Goal: Task Accomplishment & Management: Manage account settings

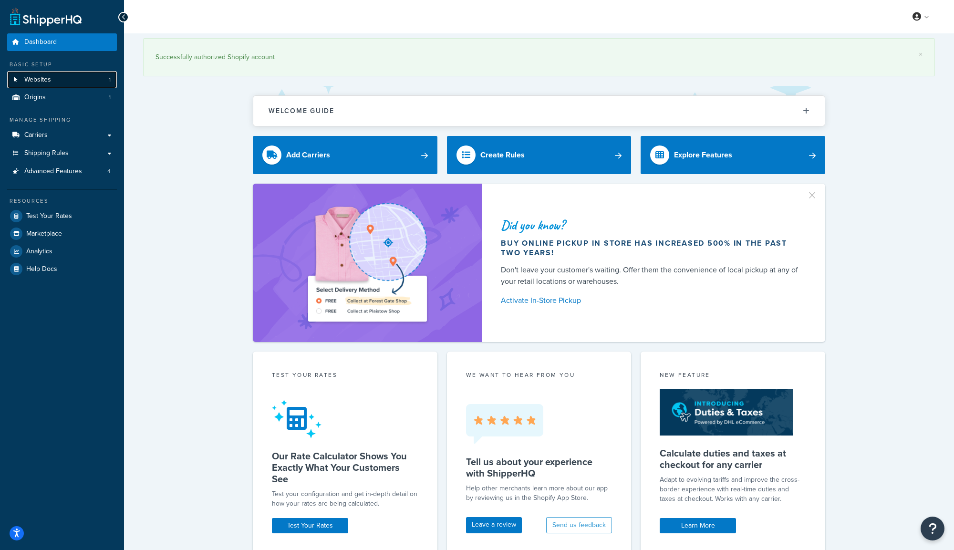
click at [61, 82] on link "Websites 1" at bounding box center [62, 80] width 110 height 18
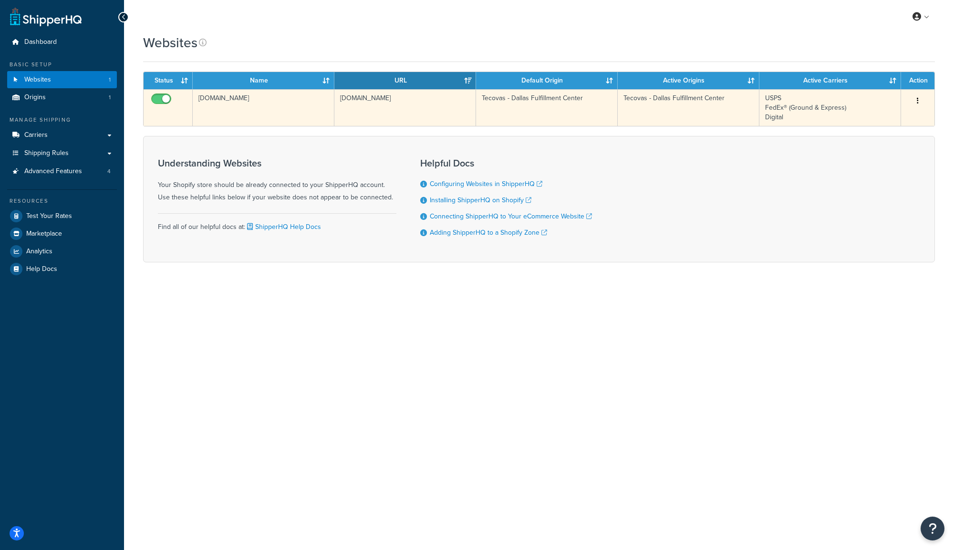
click at [921, 100] on button "button" at bounding box center [917, 100] width 13 height 15
click at [883, 120] on link "Edit" at bounding box center [878, 120] width 75 height 20
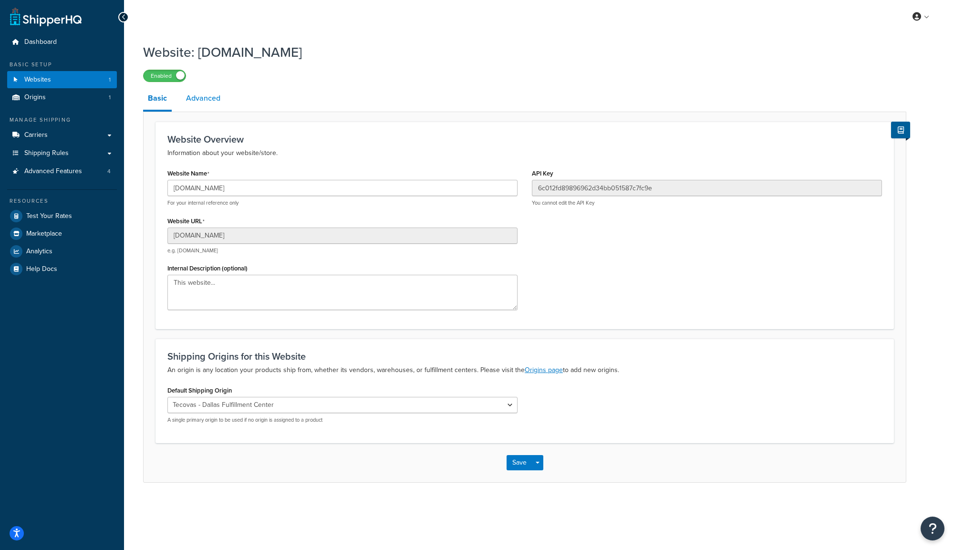
click at [205, 100] on link "Advanced" at bounding box center [203, 98] width 44 height 23
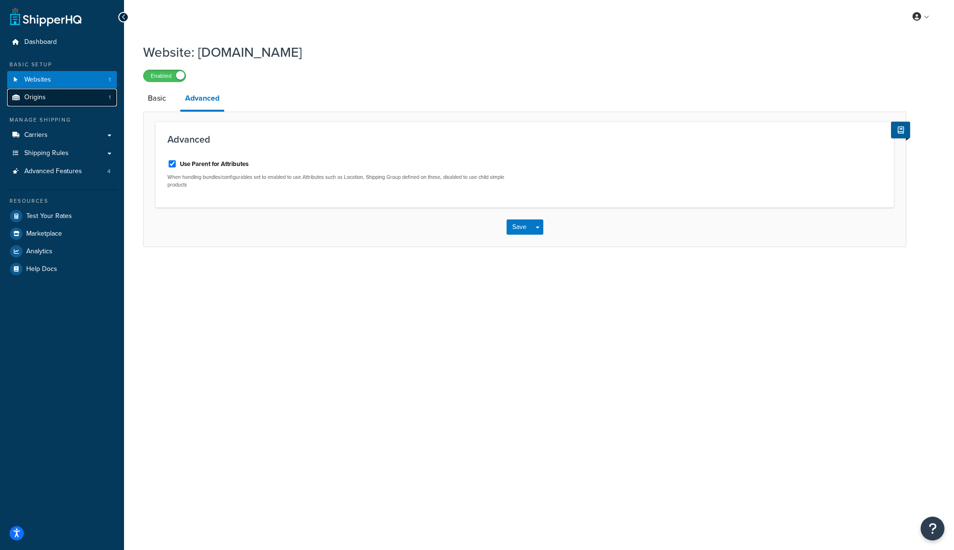
click at [68, 101] on link "Origins 1" at bounding box center [62, 98] width 110 height 18
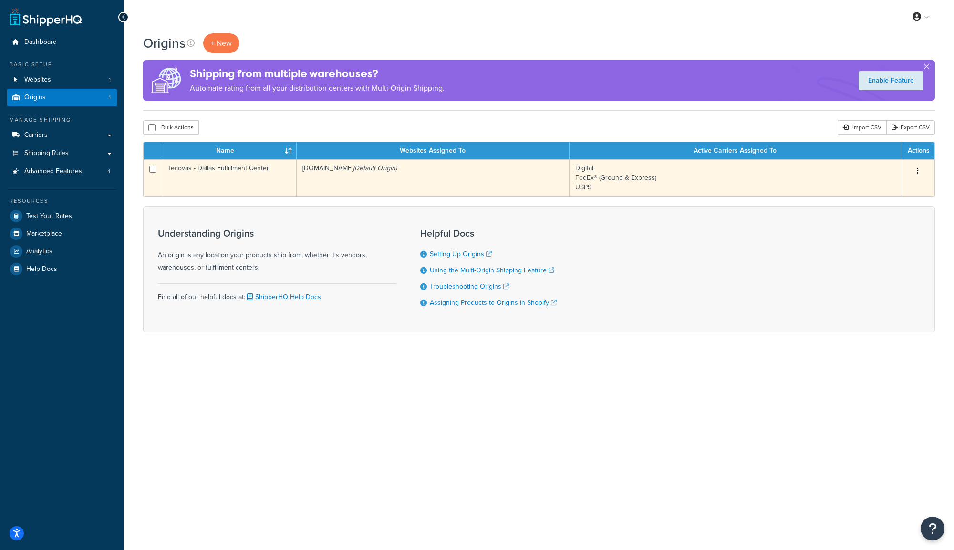
click at [918, 170] on icon "button" at bounding box center [918, 170] width 2 height 7
click at [892, 187] on link "Edit" at bounding box center [886, 189] width 75 height 20
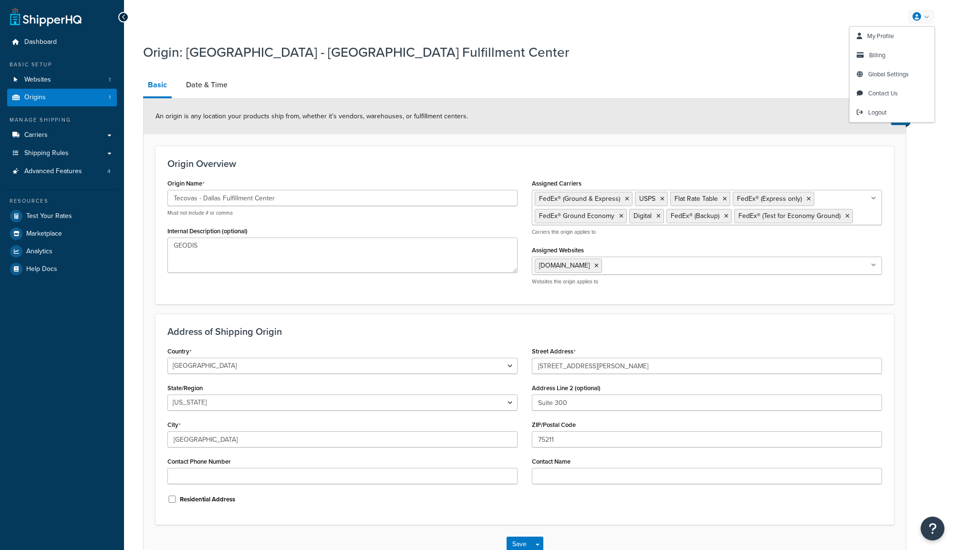
select select "43"
click at [208, 83] on link "Date & Time" at bounding box center [206, 84] width 51 height 23
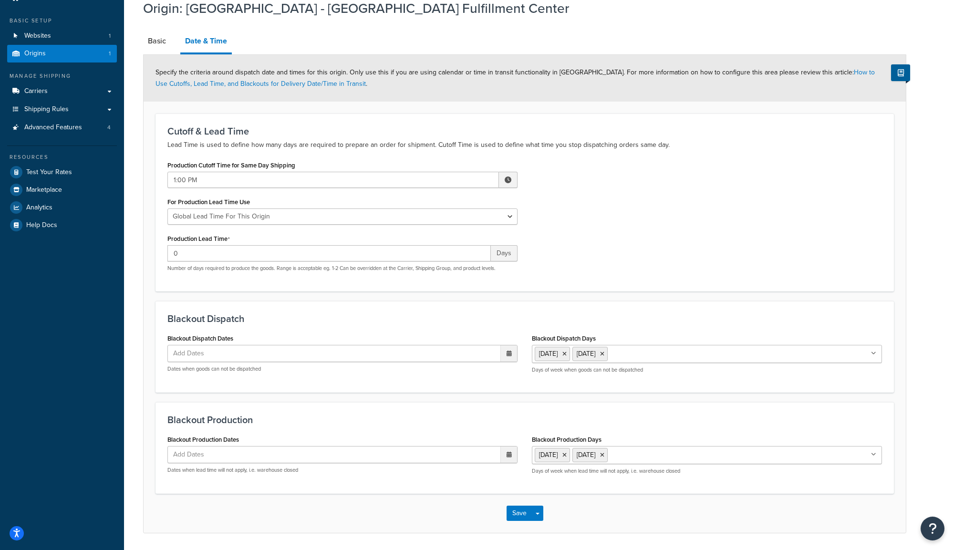
scroll to position [43, 0]
click at [158, 40] on link "Basic" at bounding box center [157, 42] width 28 height 23
select select "43"
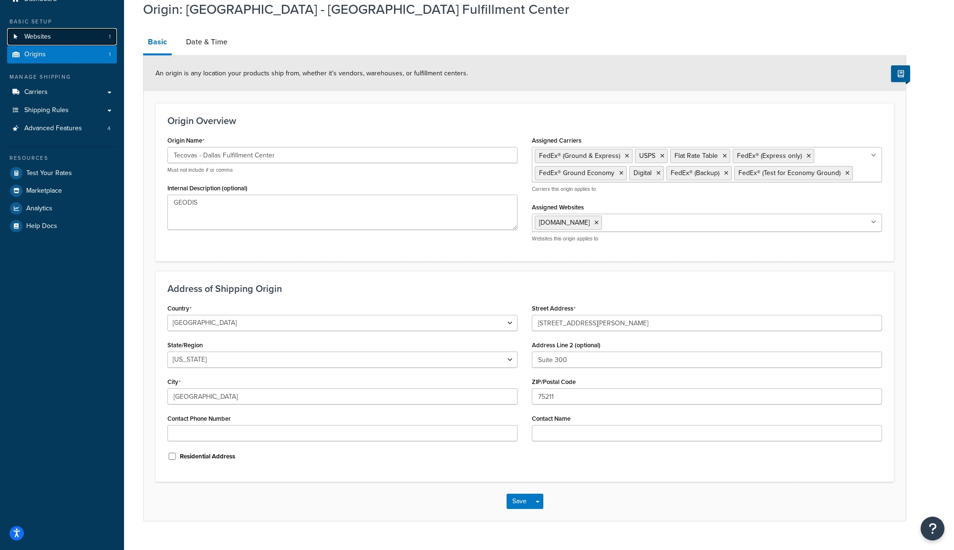
click at [63, 36] on link "Websites 1" at bounding box center [62, 37] width 110 height 18
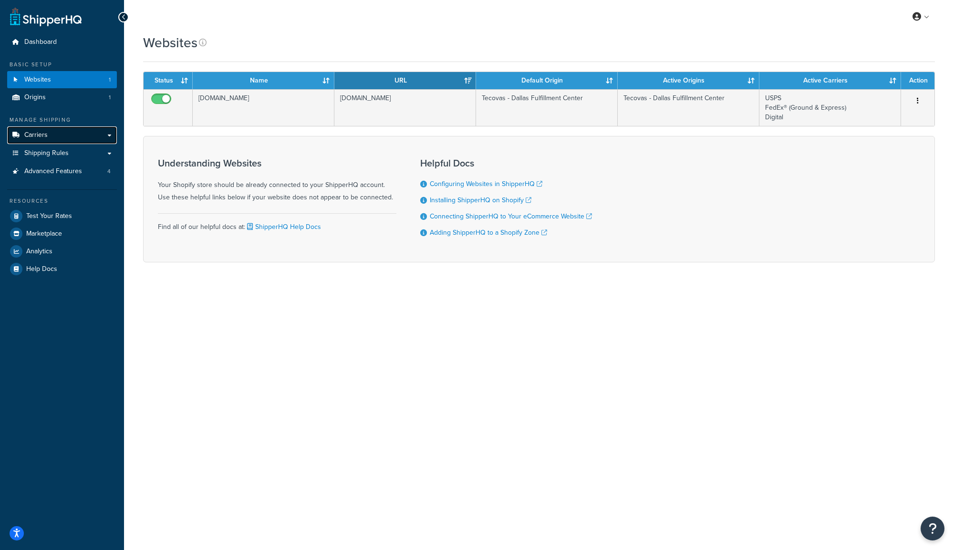
click at [48, 134] on link "Carriers" at bounding box center [62, 135] width 110 height 18
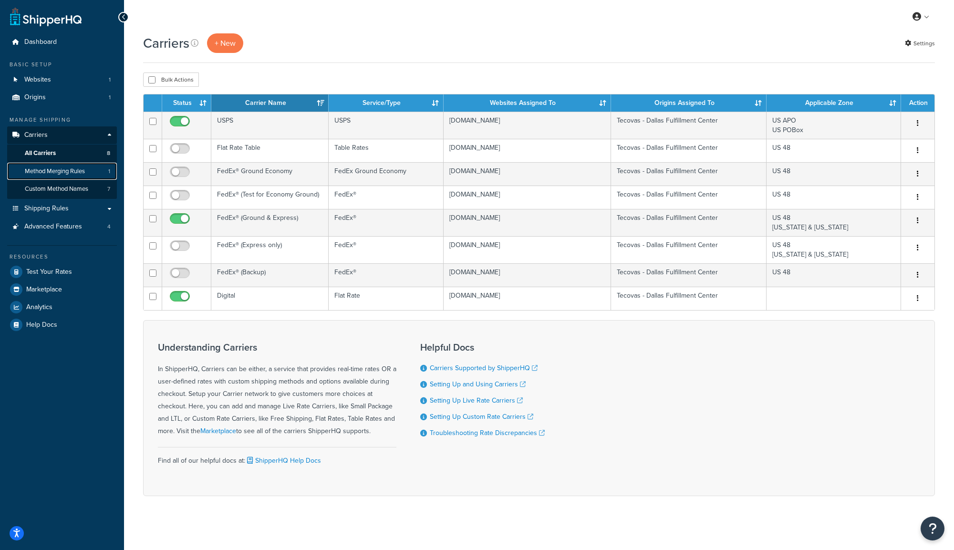
click at [49, 170] on span "Method Merging Rules" at bounding box center [55, 171] width 60 height 8
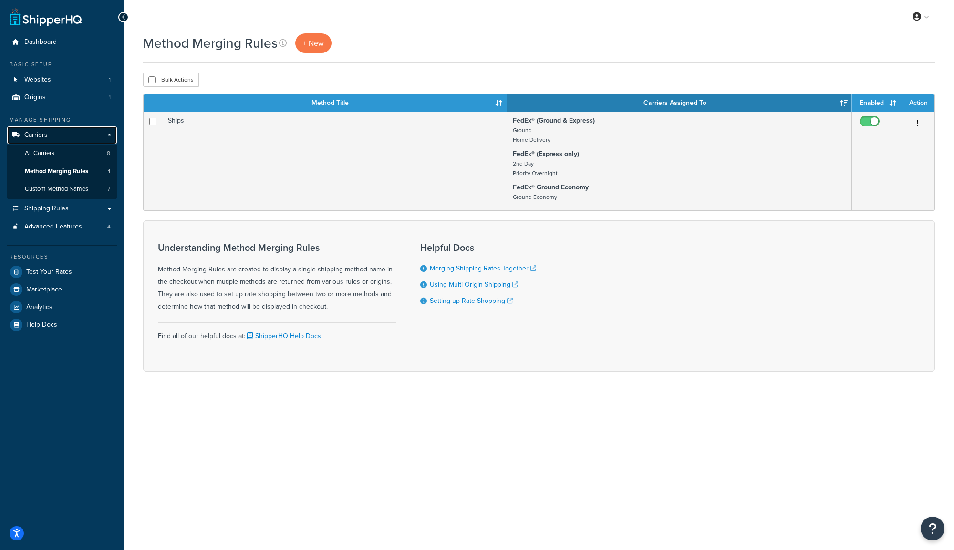
click at [36, 133] on span "Carriers" at bounding box center [35, 135] width 23 height 8
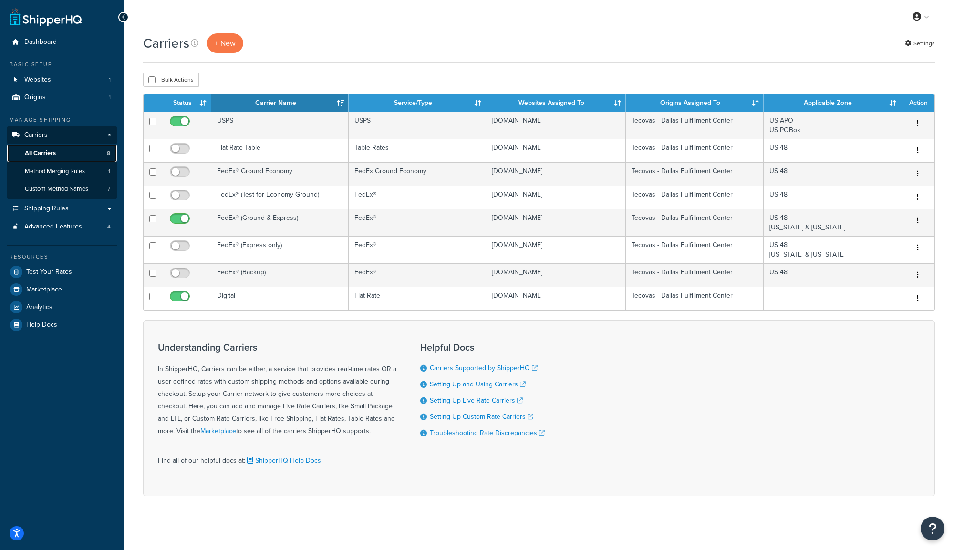
click at [41, 152] on span "All Carriers" at bounding box center [40, 153] width 31 height 8
click at [61, 170] on span "Method Merging Rules" at bounding box center [55, 171] width 60 height 8
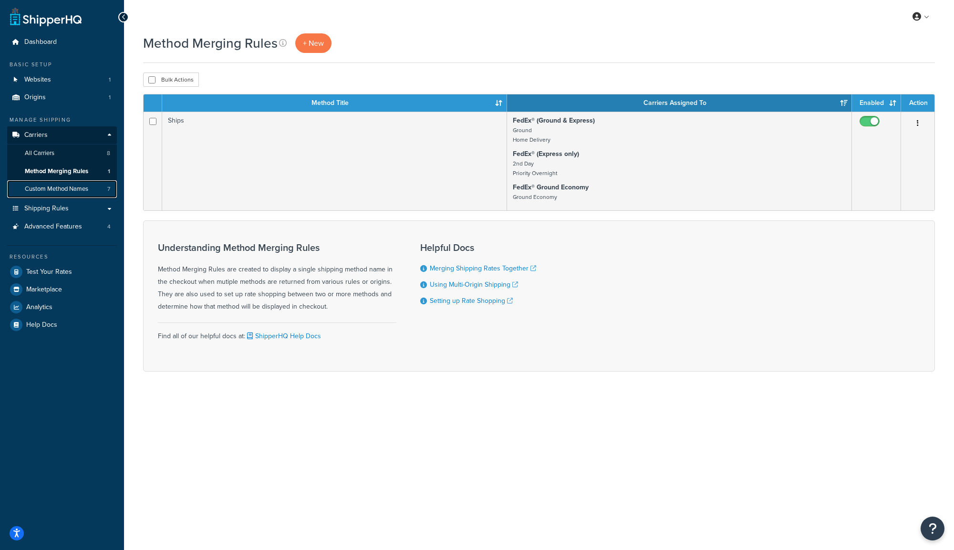
click at [39, 193] on span "Custom Method Names" at bounding box center [56, 189] width 63 height 8
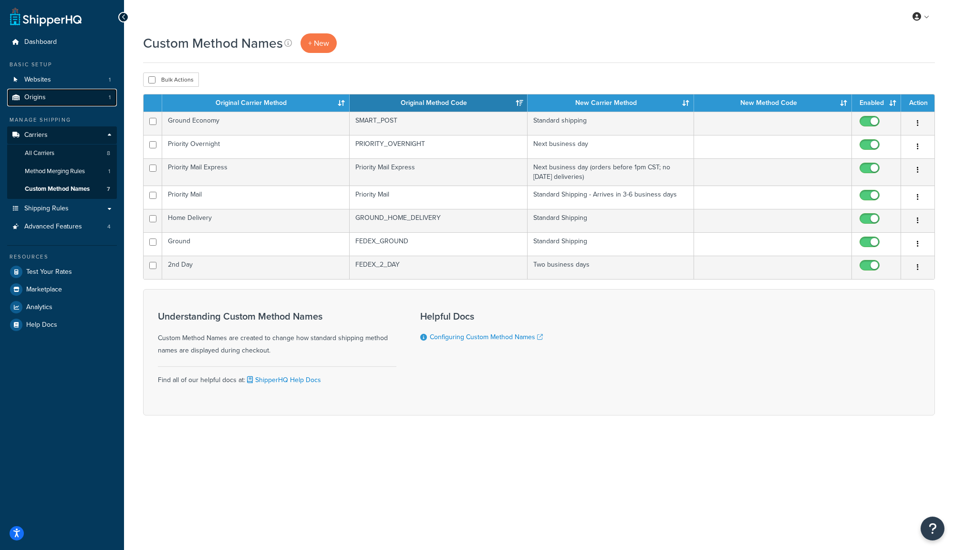
click at [42, 99] on span "Origins" at bounding box center [34, 97] width 21 height 8
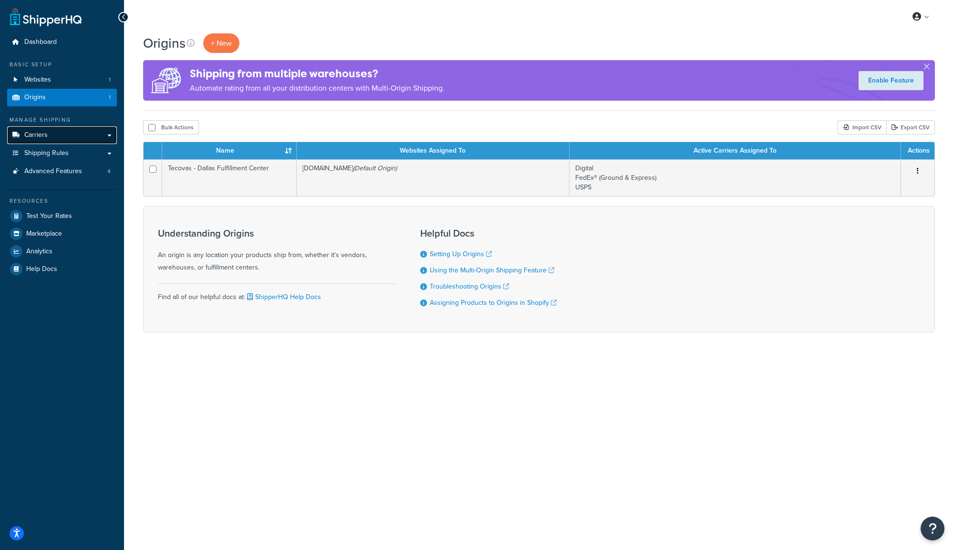
click at [51, 136] on link "Carriers" at bounding box center [62, 135] width 110 height 18
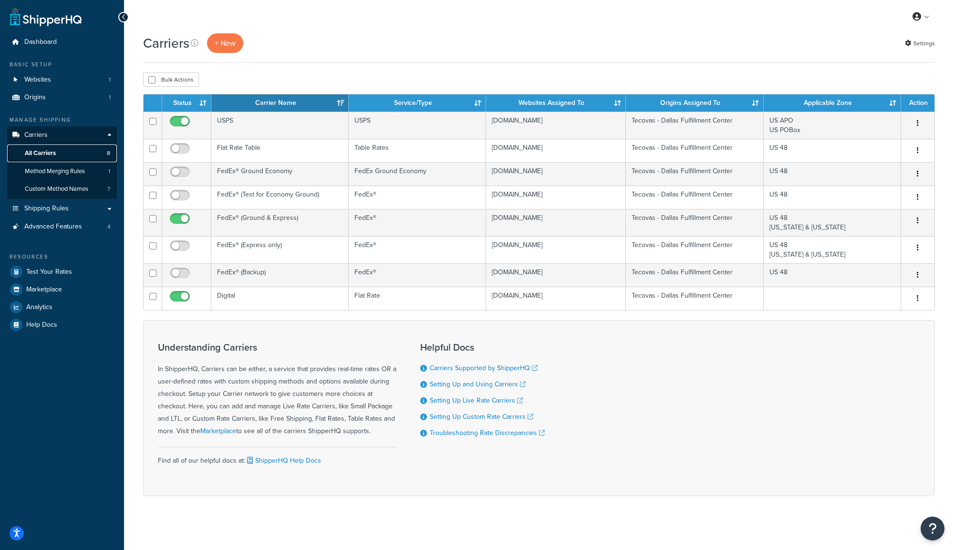
click at [32, 154] on span "All Carriers" at bounding box center [40, 153] width 31 height 8
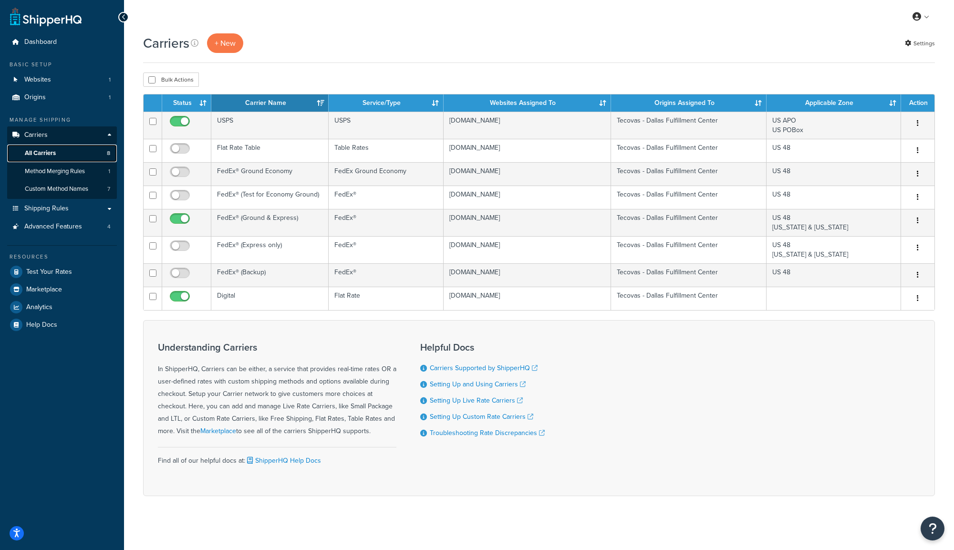
click at [42, 153] on span "All Carriers" at bounding box center [40, 153] width 31 height 8
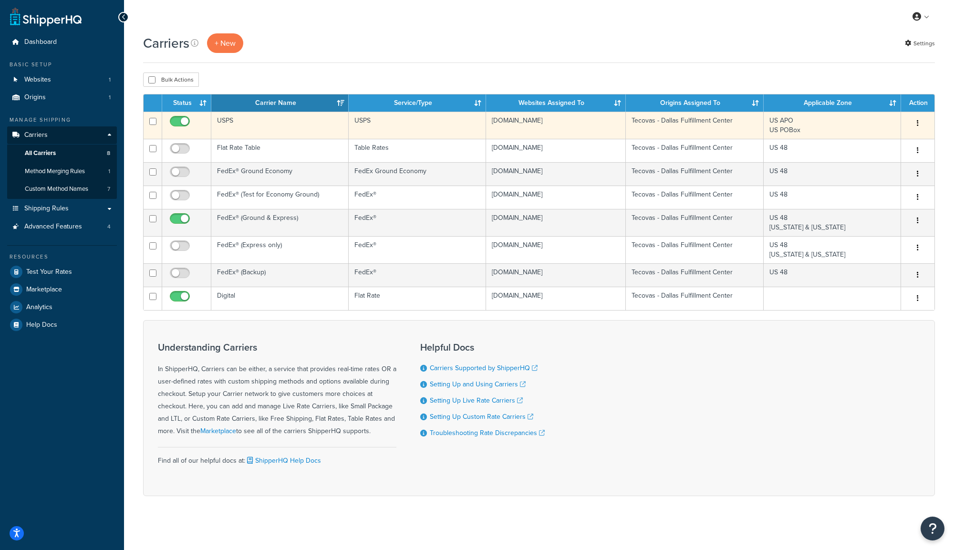
click at [920, 123] on button "button" at bounding box center [917, 123] width 13 height 15
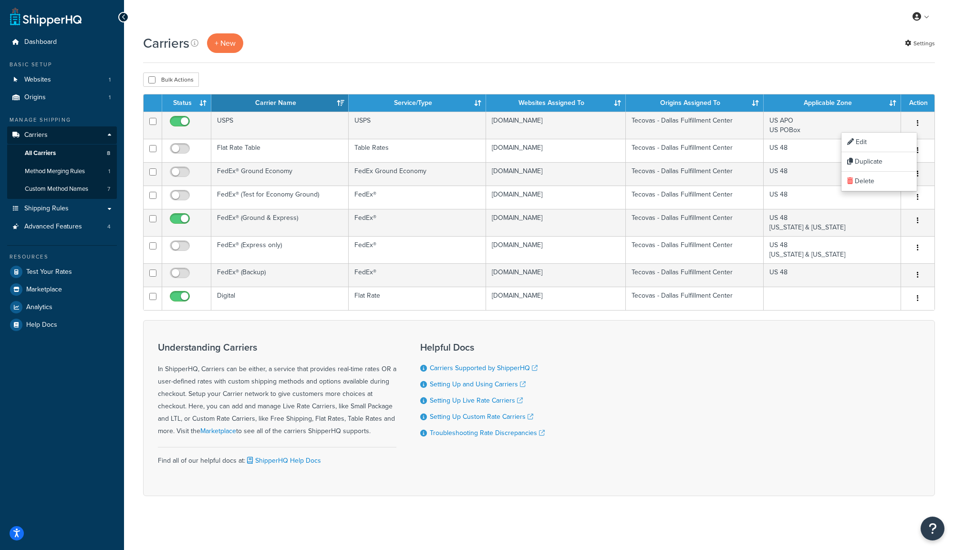
click at [887, 77] on div "Bulk Actions Duplicate Delete" at bounding box center [539, 80] width 792 height 14
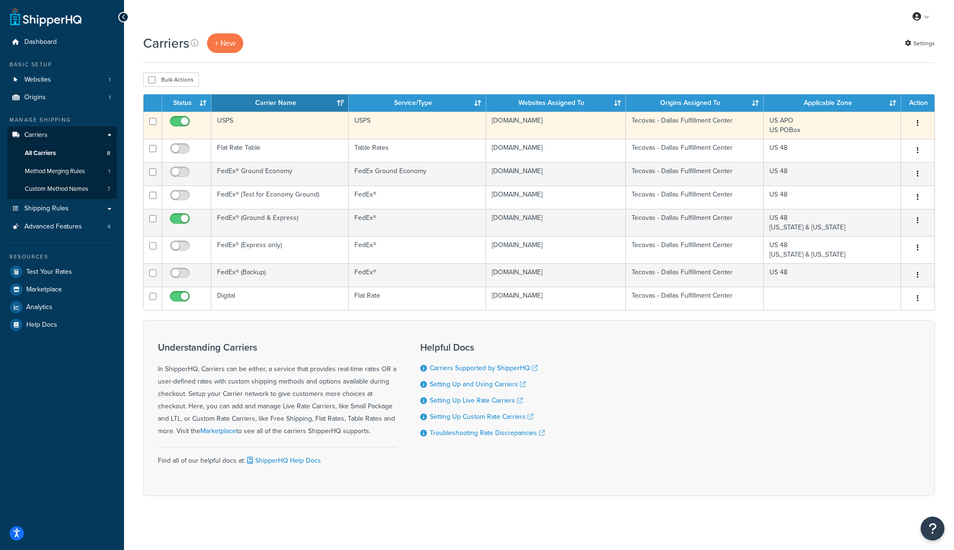
click at [918, 129] on button "button" at bounding box center [917, 123] width 13 height 15
click at [894, 139] on link "Edit" at bounding box center [878, 143] width 75 height 20
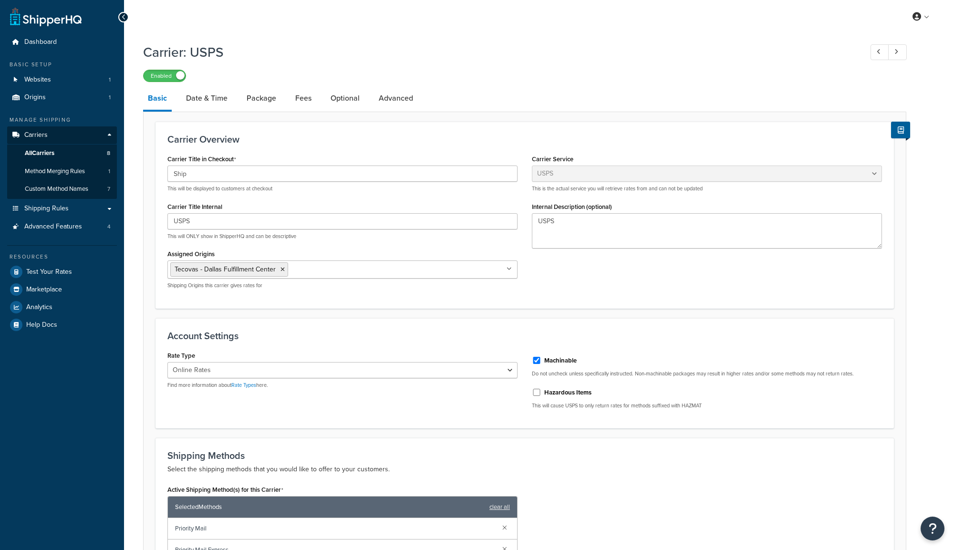
select select "usps"
select select "ONLINE"
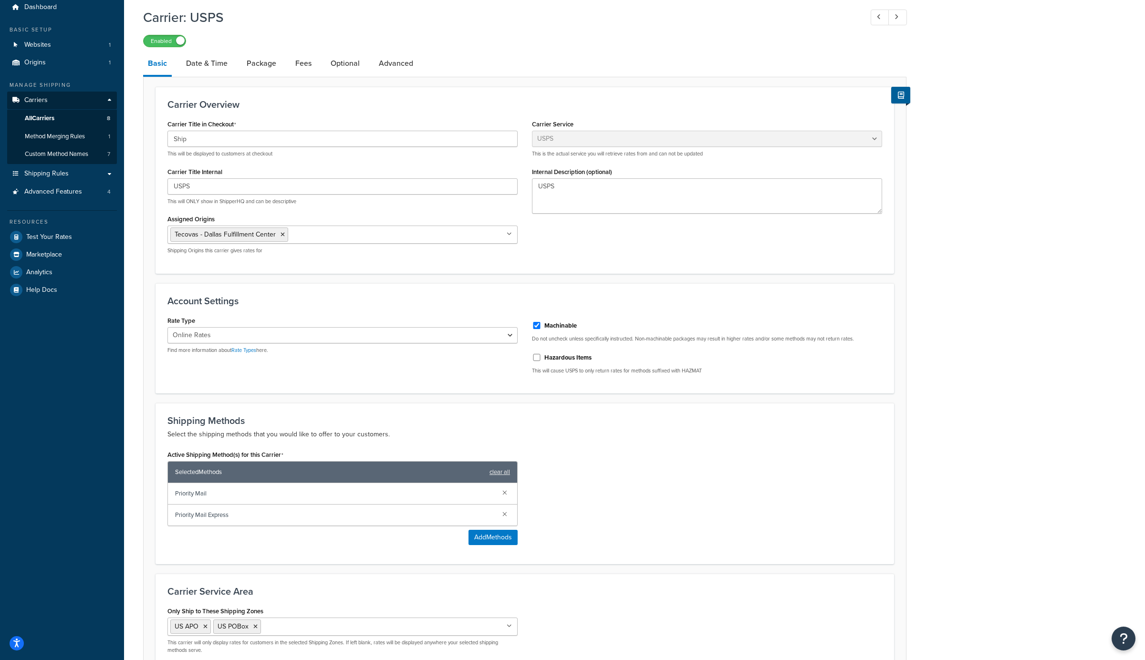
scroll to position [27, 0]
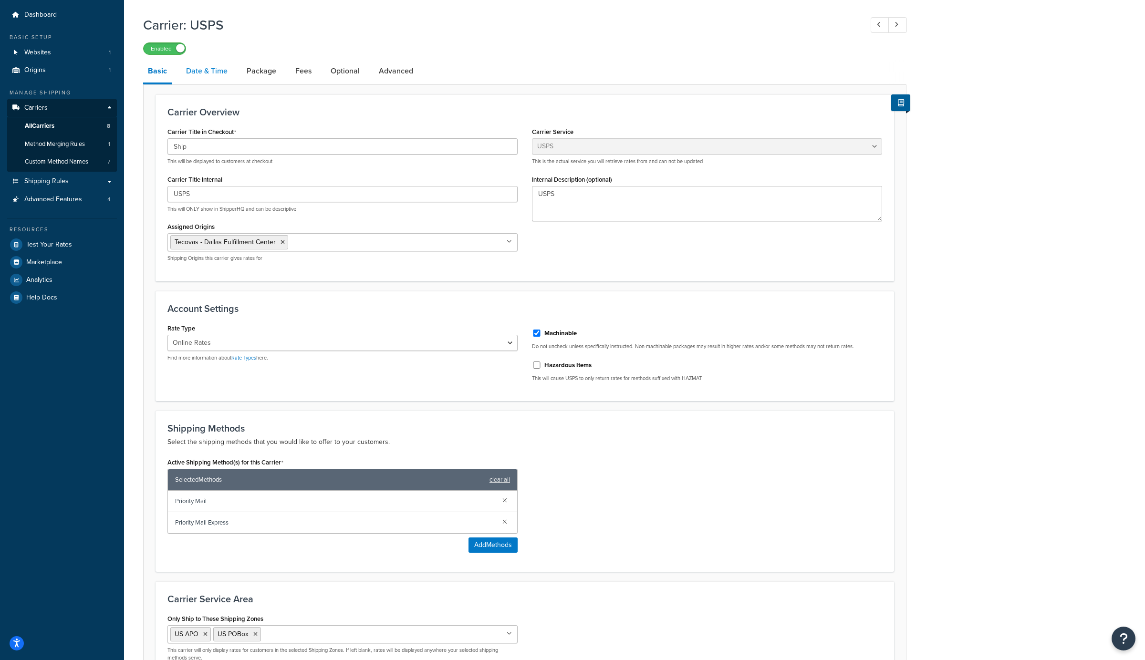
click at [210, 73] on link "Date & Time" at bounding box center [206, 71] width 51 height 23
select select "MEd"
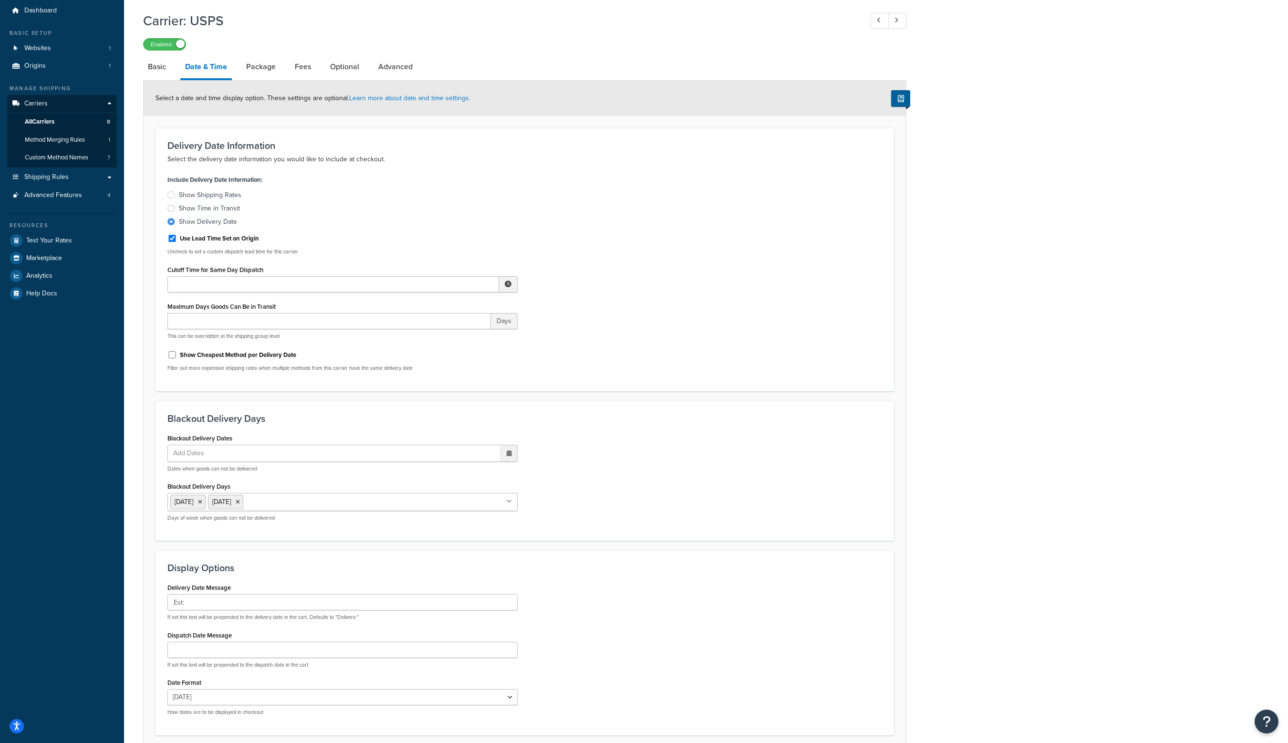
scroll to position [30, 0]
click at [257, 67] on link "Package" at bounding box center [260, 68] width 39 height 23
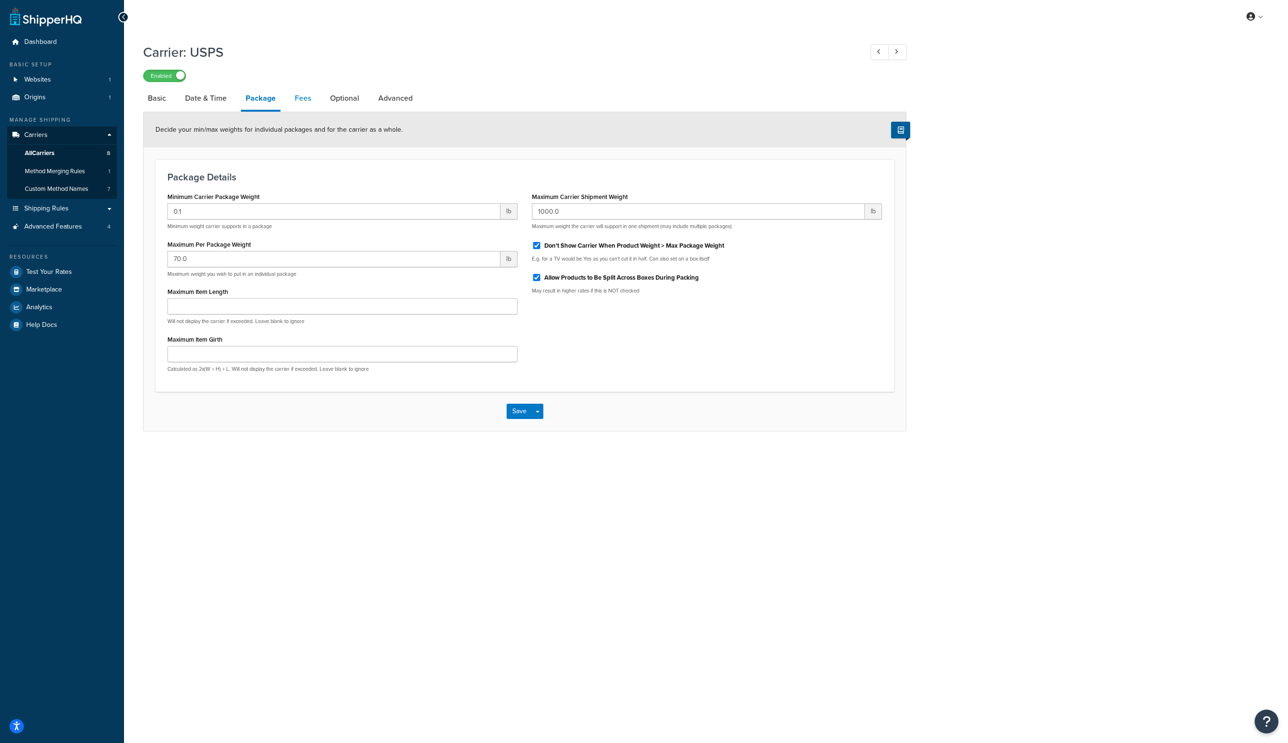
click at [302, 99] on link "Fees" at bounding box center [303, 98] width 26 height 23
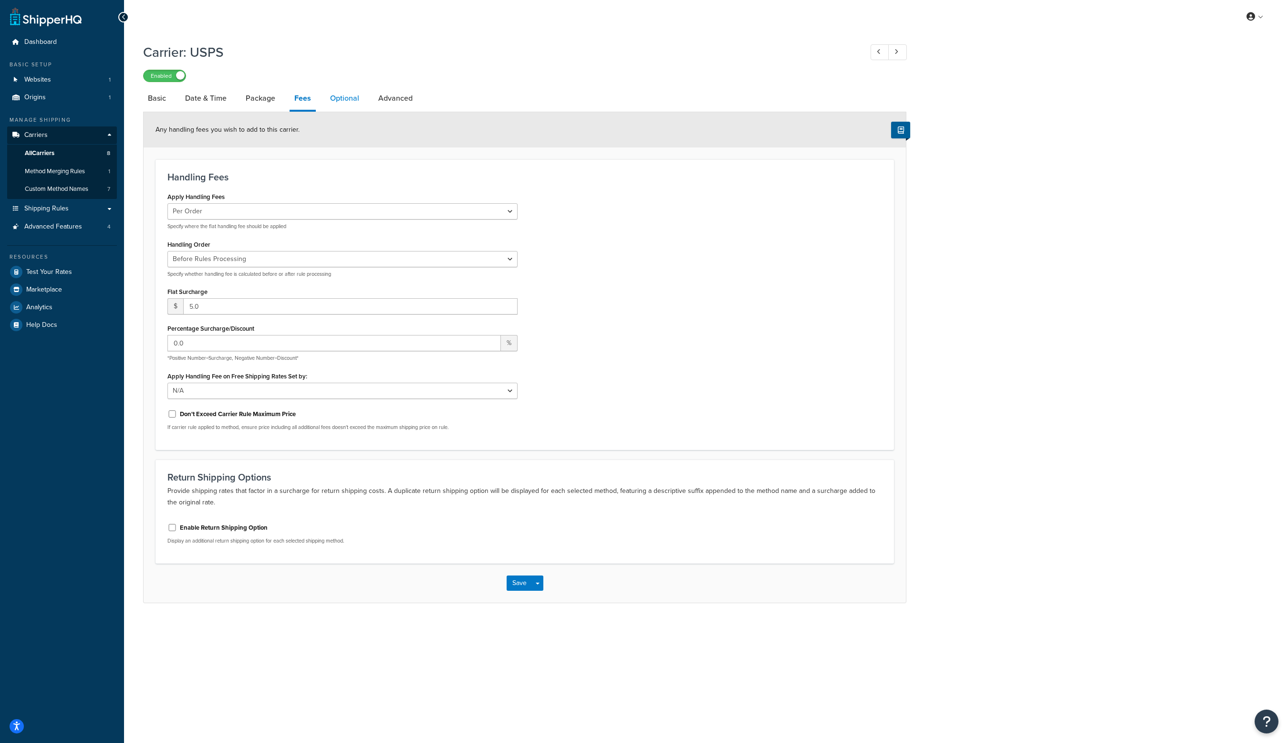
click at [340, 97] on link "Optional" at bounding box center [344, 98] width 39 height 23
select select "57508"
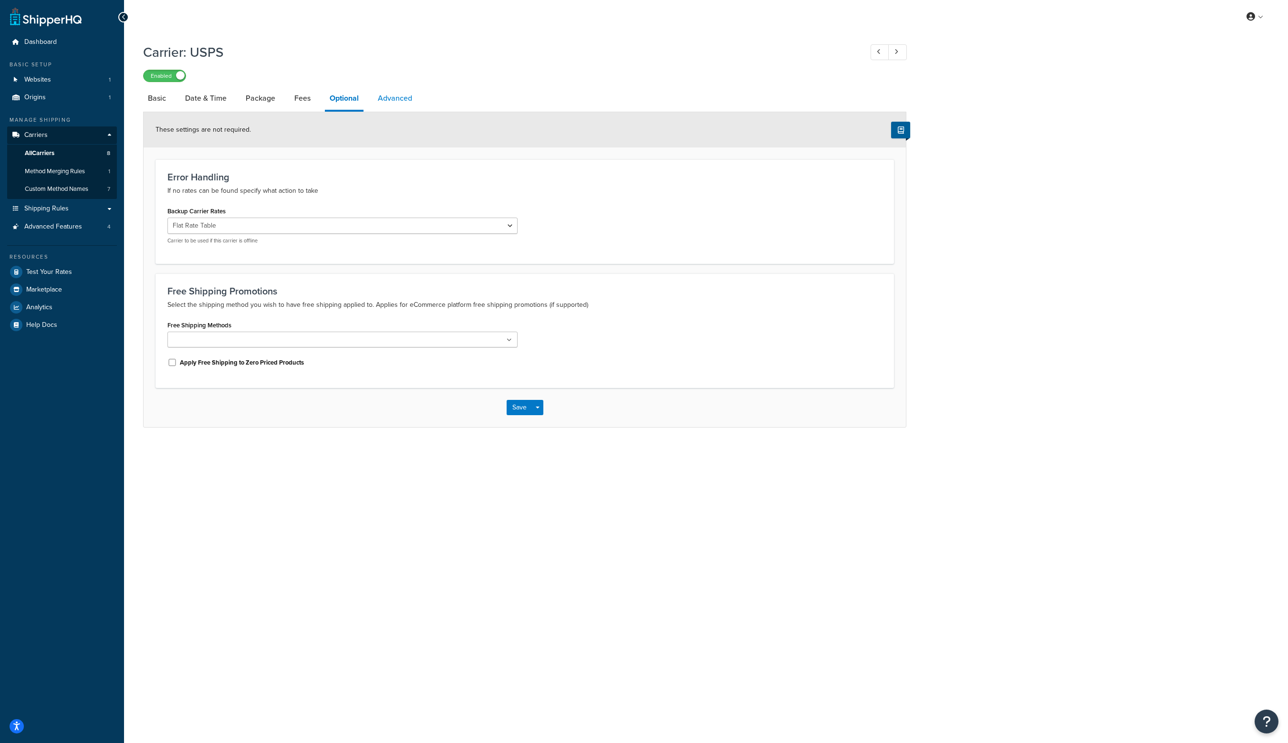
click at [396, 97] on link "Advanced" at bounding box center [395, 98] width 44 height 23
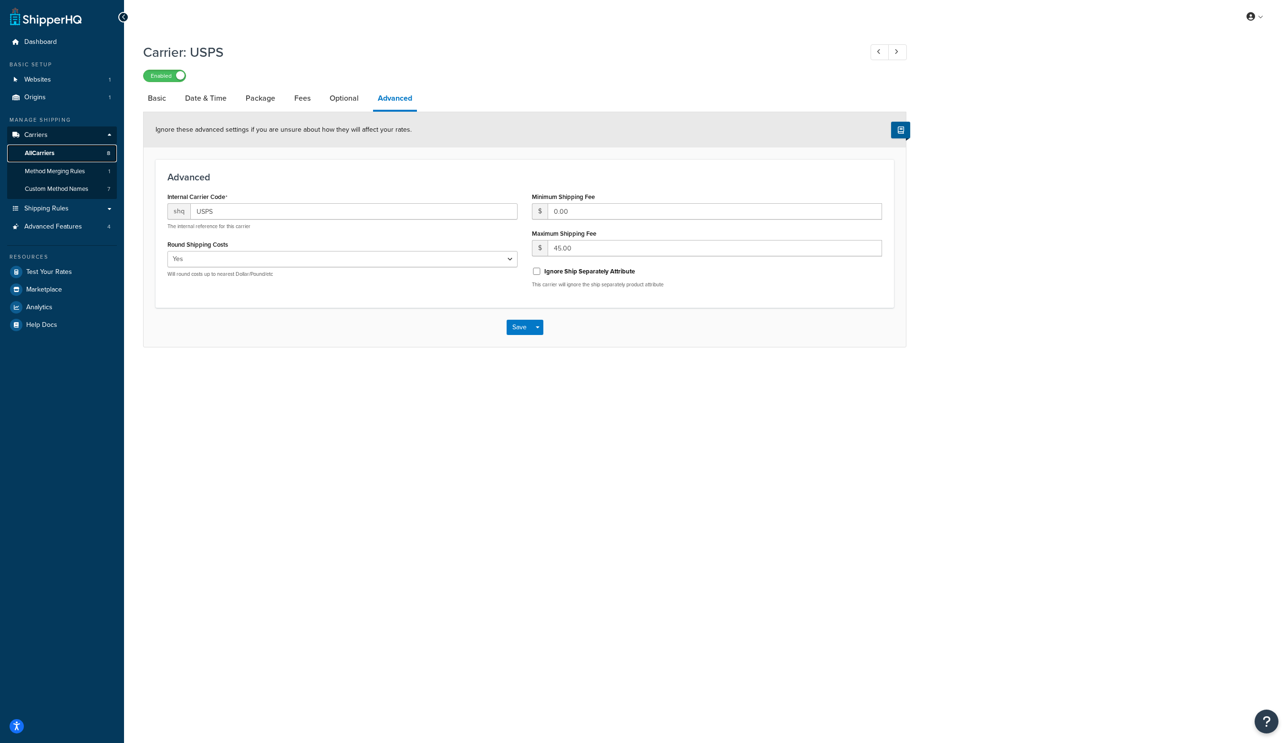
click at [49, 151] on span "All Carriers" at bounding box center [40, 153] width 30 height 8
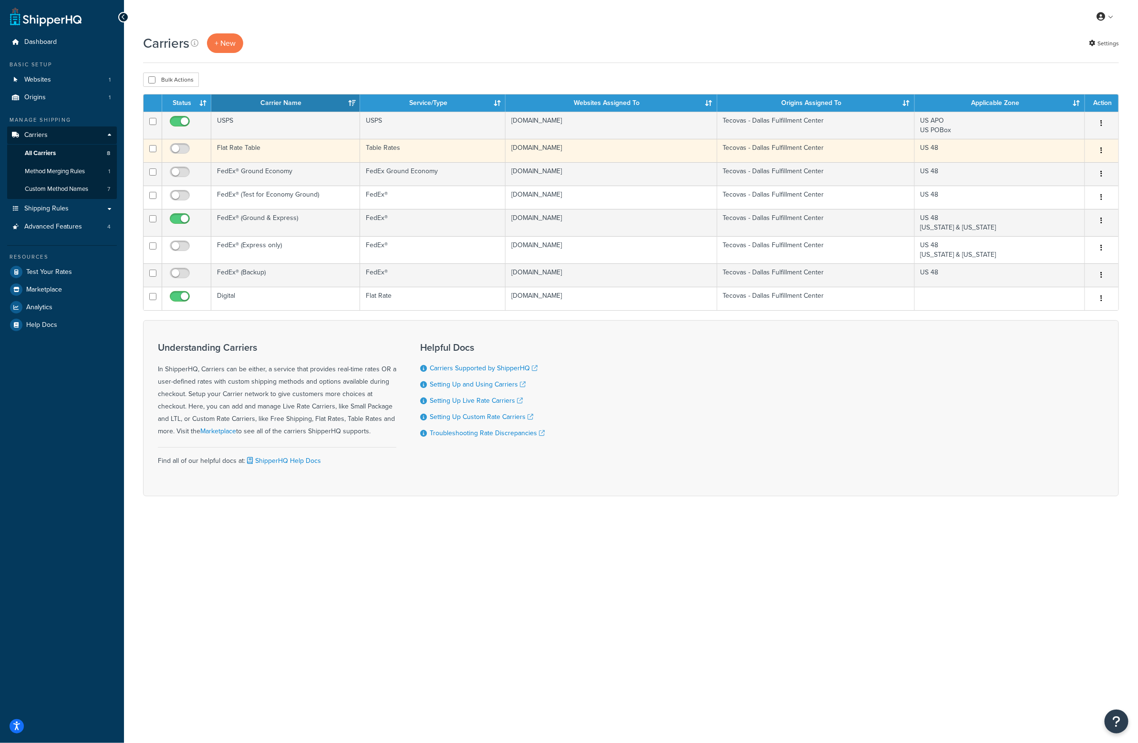
click at [1102, 152] on icon "button" at bounding box center [1102, 150] width 2 height 7
click at [1084, 166] on link "Edit" at bounding box center [1063, 170] width 75 height 20
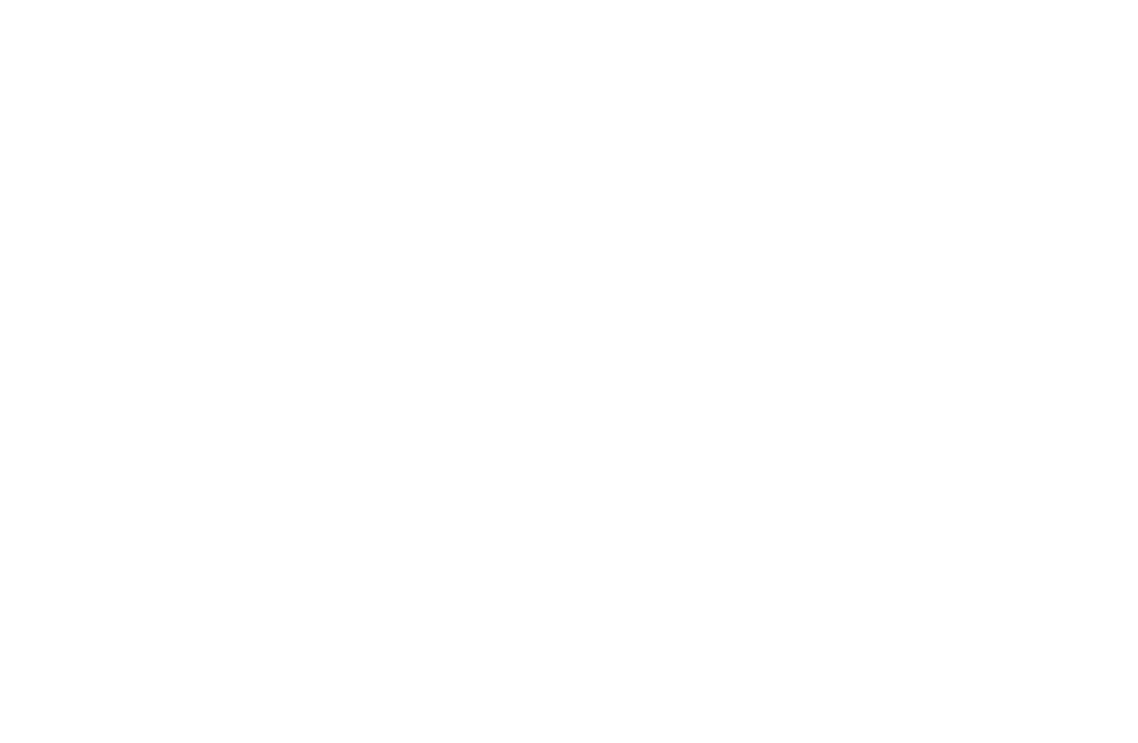
select select "25"
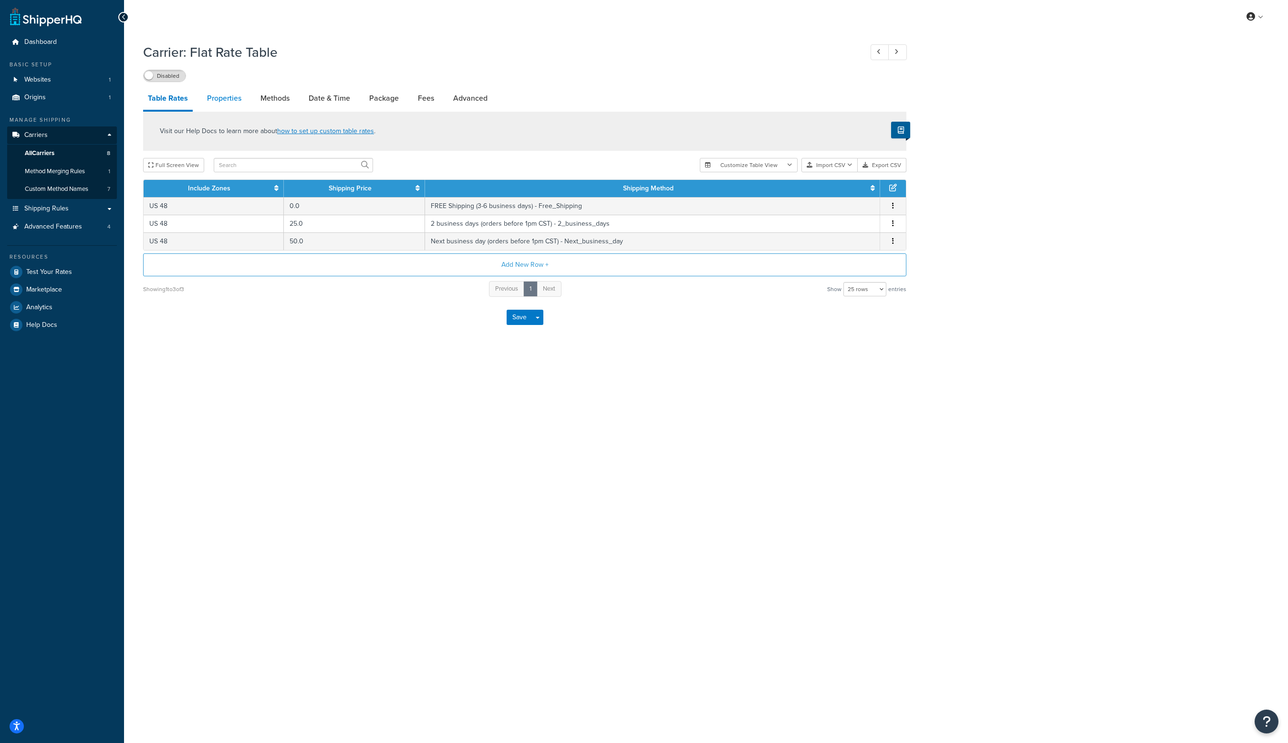
click at [230, 100] on link "Properties" at bounding box center [224, 98] width 44 height 23
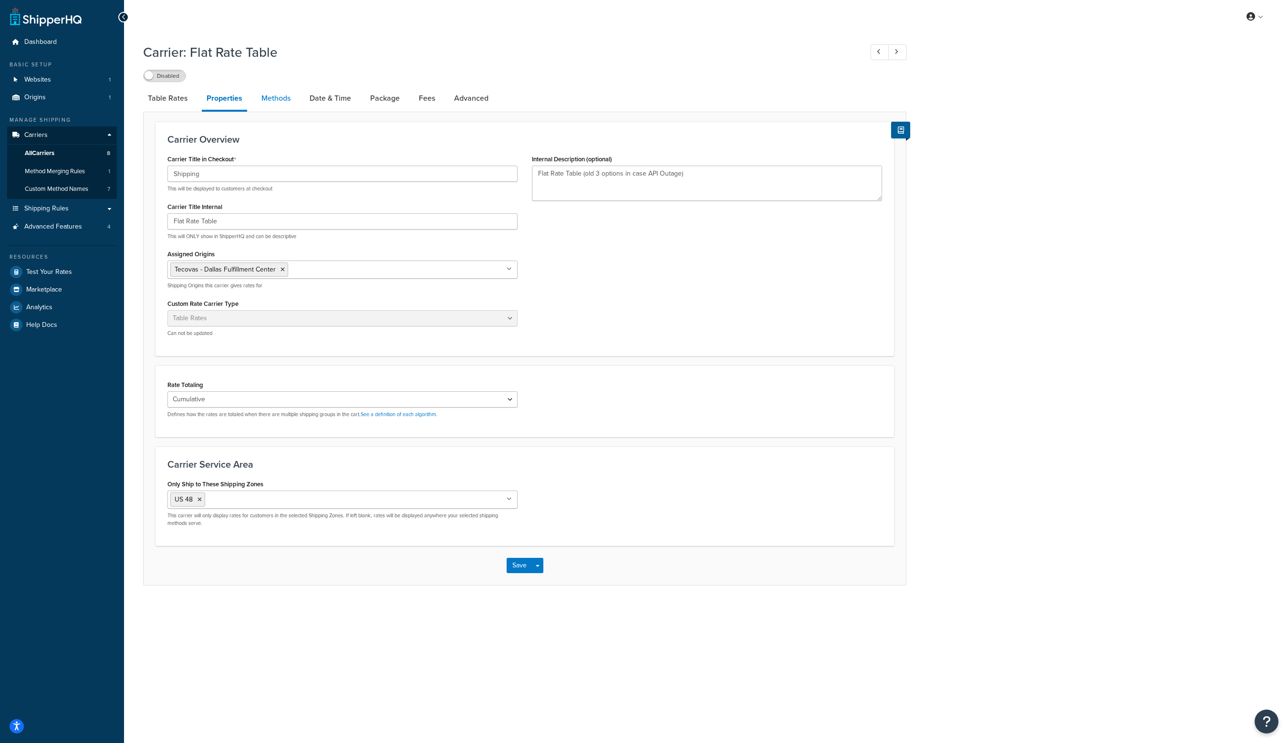
click at [287, 100] on link "Methods" at bounding box center [276, 98] width 39 height 23
select select "25"
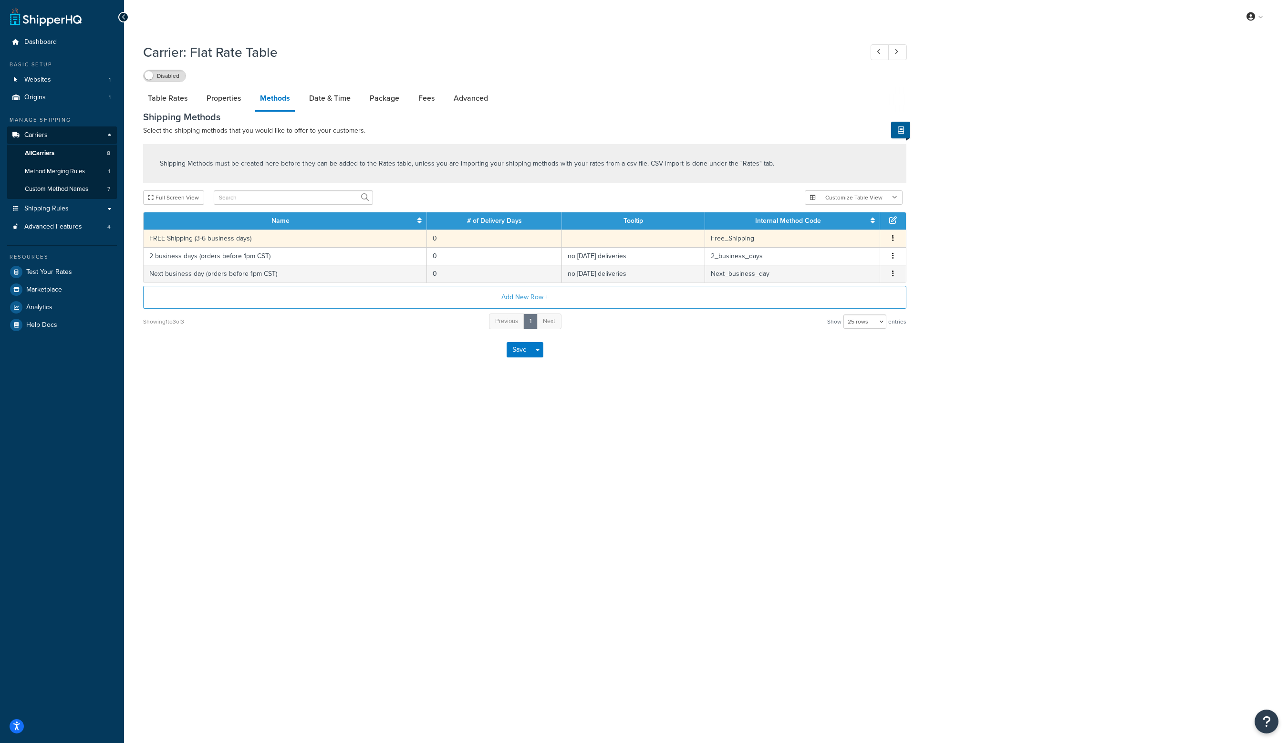
click at [893, 237] on icon "button" at bounding box center [893, 238] width 2 height 7
click at [1008, 222] on div "Carrier: Flat Rate Table Disabled Table Rates Properties Methods Date & Time Pa…" at bounding box center [706, 215] width 1164 height 355
click at [332, 98] on link "Date & Time" at bounding box center [329, 98] width 51 height 23
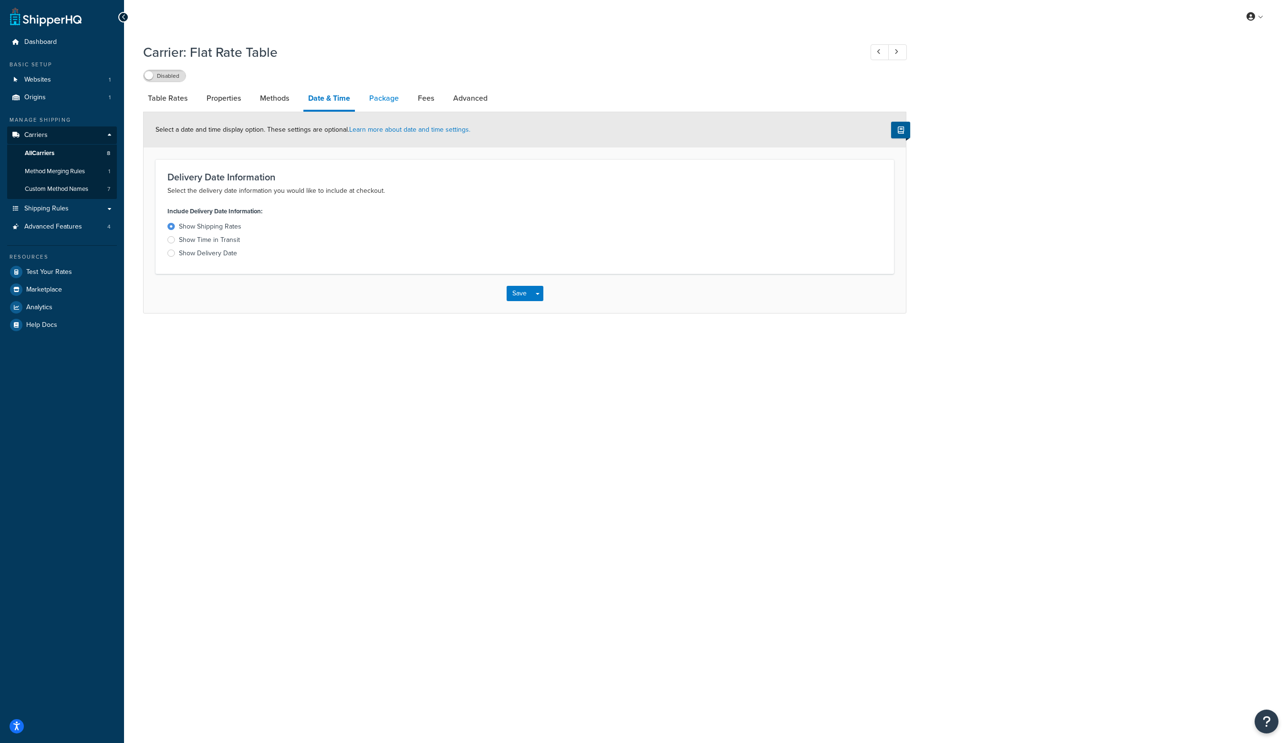
click at [393, 95] on link "Package" at bounding box center [383, 98] width 39 height 23
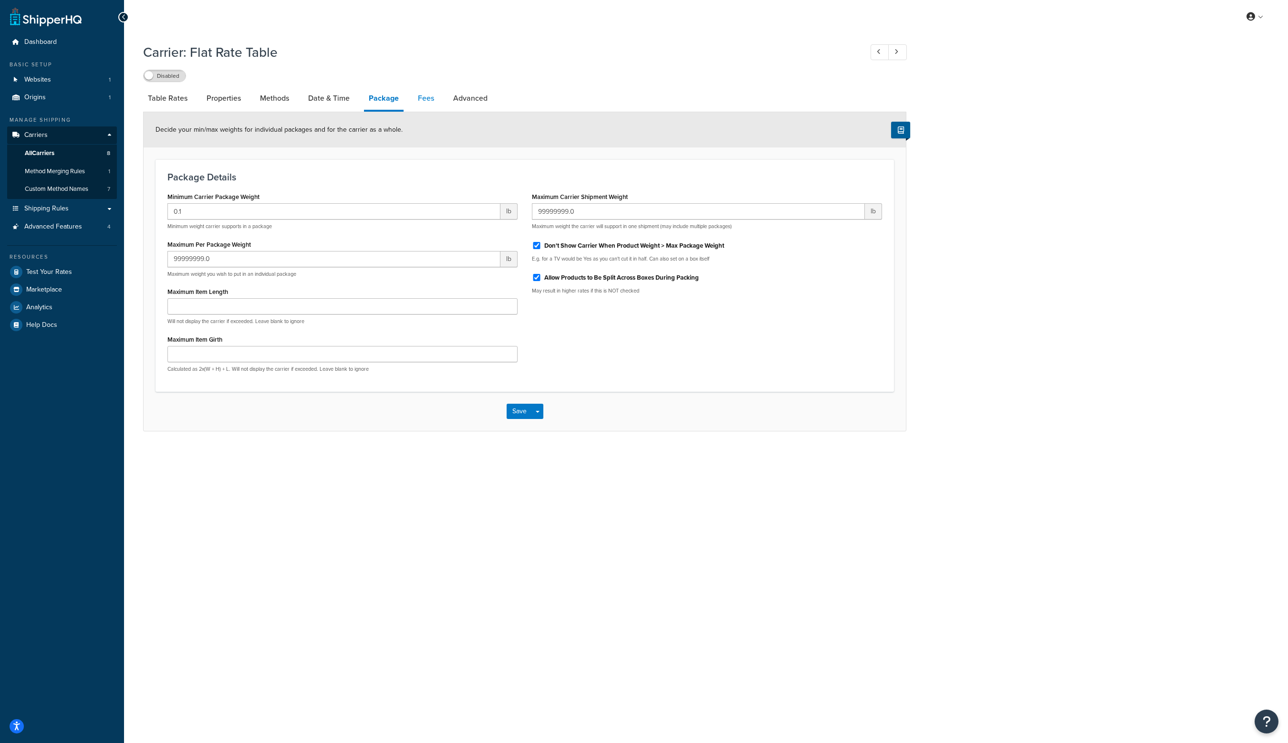
click at [428, 96] on link "Fees" at bounding box center [426, 98] width 26 height 23
select select "AFTER"
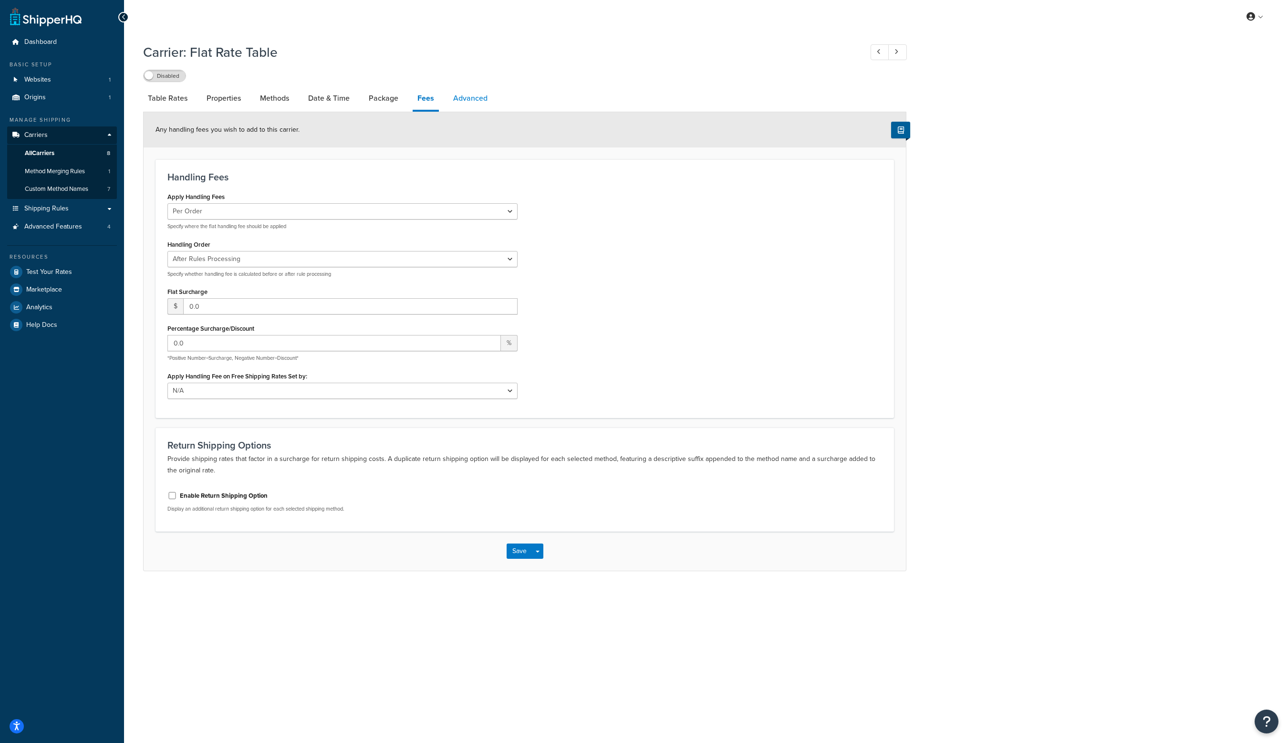
click at [467, 108] on link "Advanced" at bounding box center [470, 98] width 44 height 23
select select "false"
select select "residential"
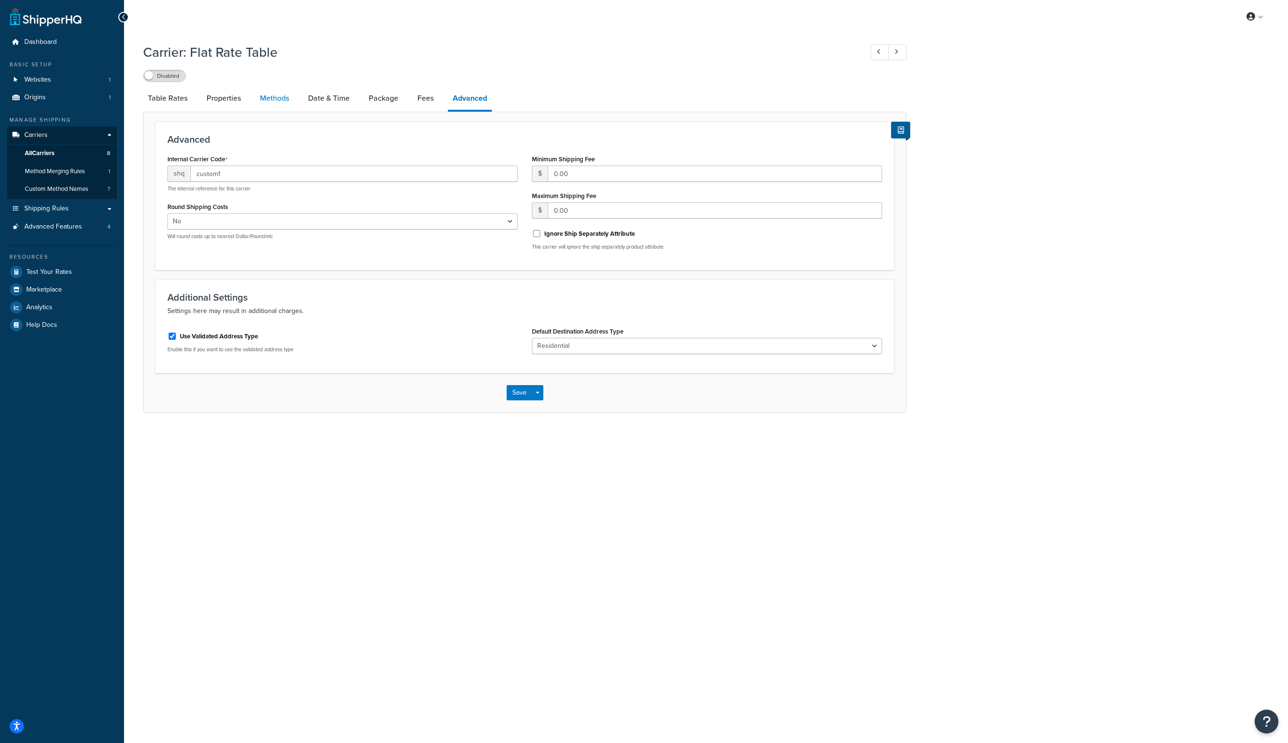
click at [271, 95] on link "Methods" at bounding box center [274, 98] width 39 height 23
select select "25"
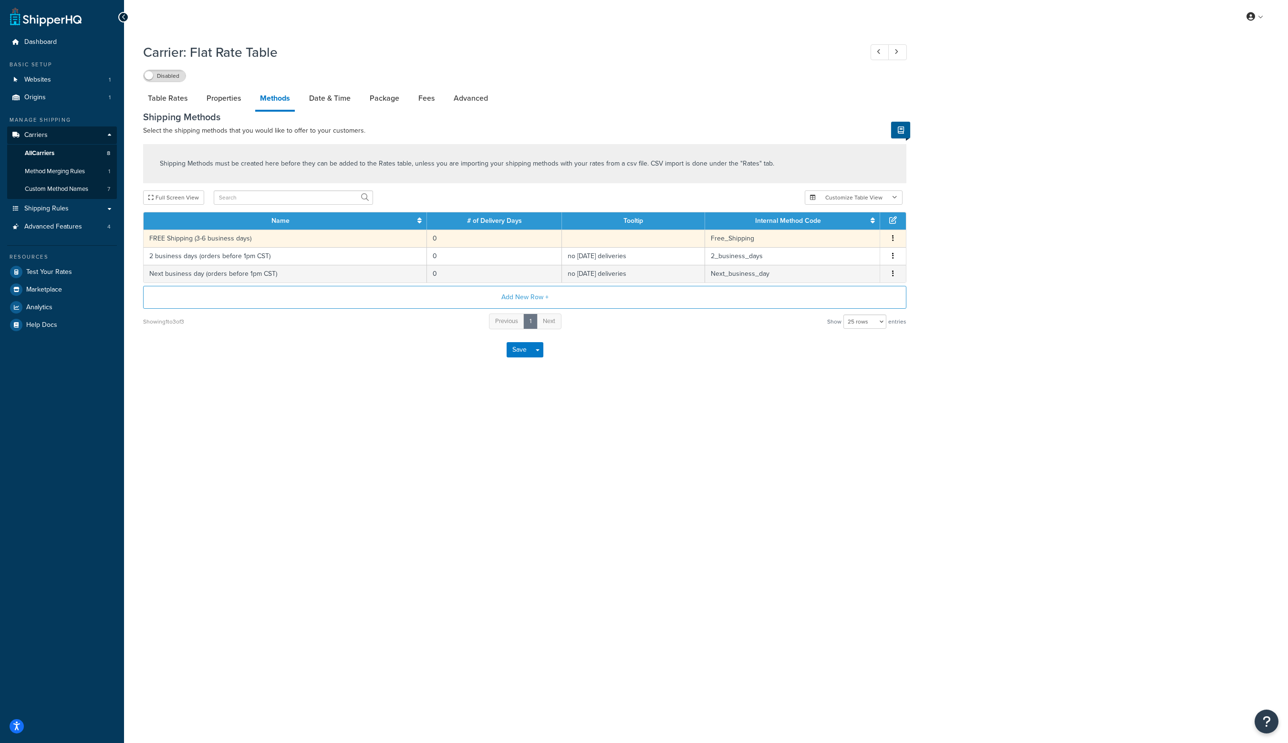
click at [893, 240] on icon "button" at bounding box center [893, 238] width 2 height 7
click at [859, 229] on div "Edit" at bounding box center [845, 229] width 68 height 20
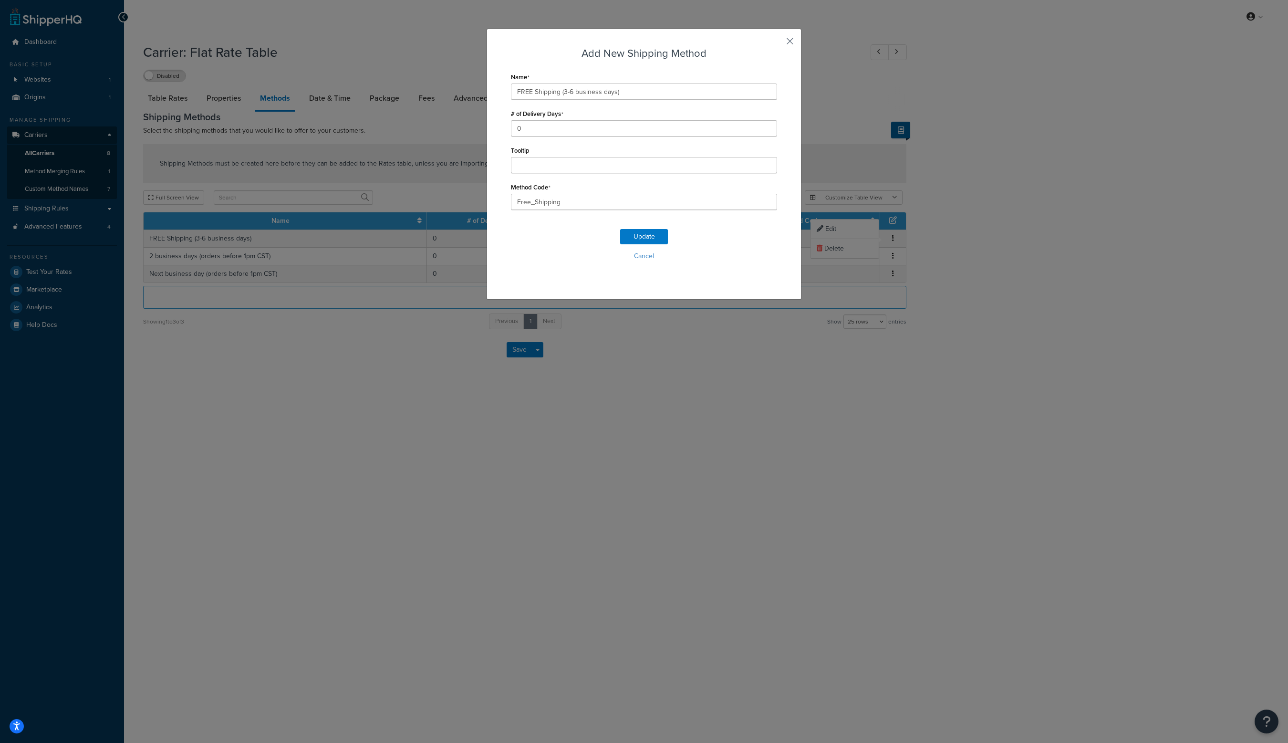
click at [777, 43] on button "button" at bounding box center [776, 44] width 2 height 2
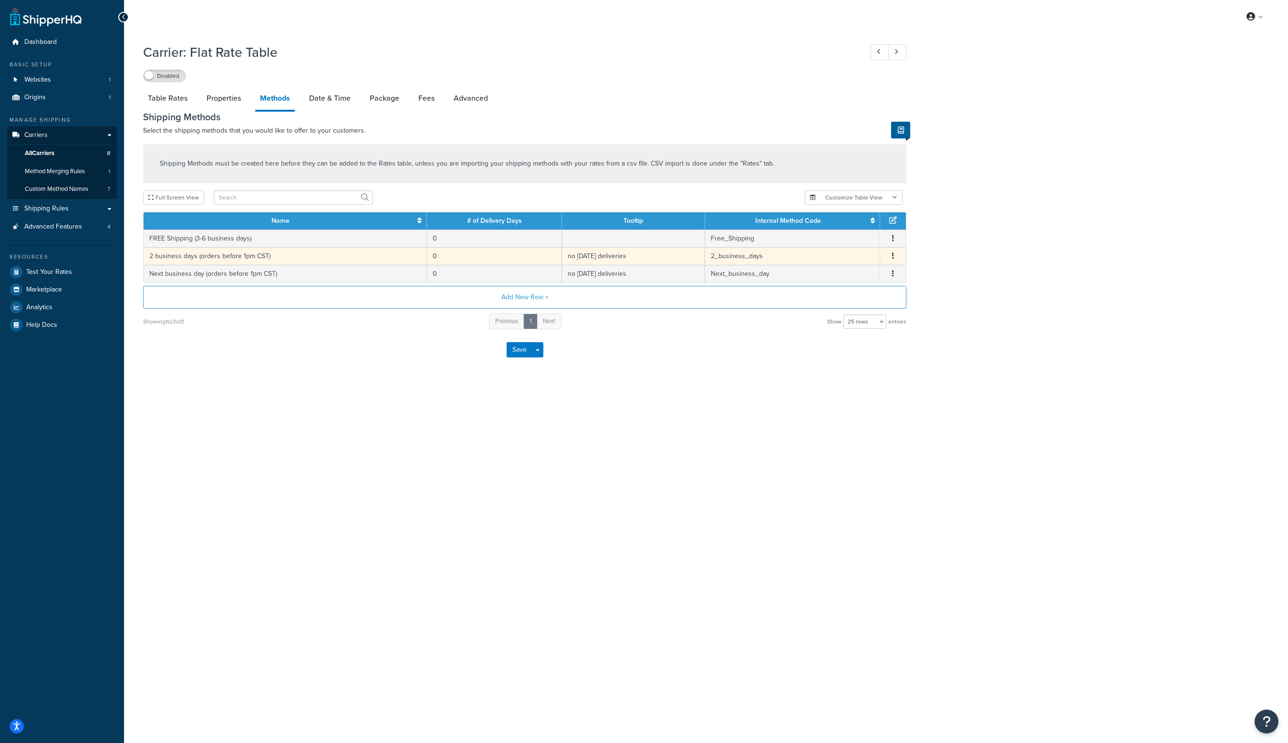
click at [893, 256] on icon "button" at bounding box center [893, 255] width 2 height 7
click at [858, 246] on div "Edit" at bounding box center [845, 247] width 68 height 20
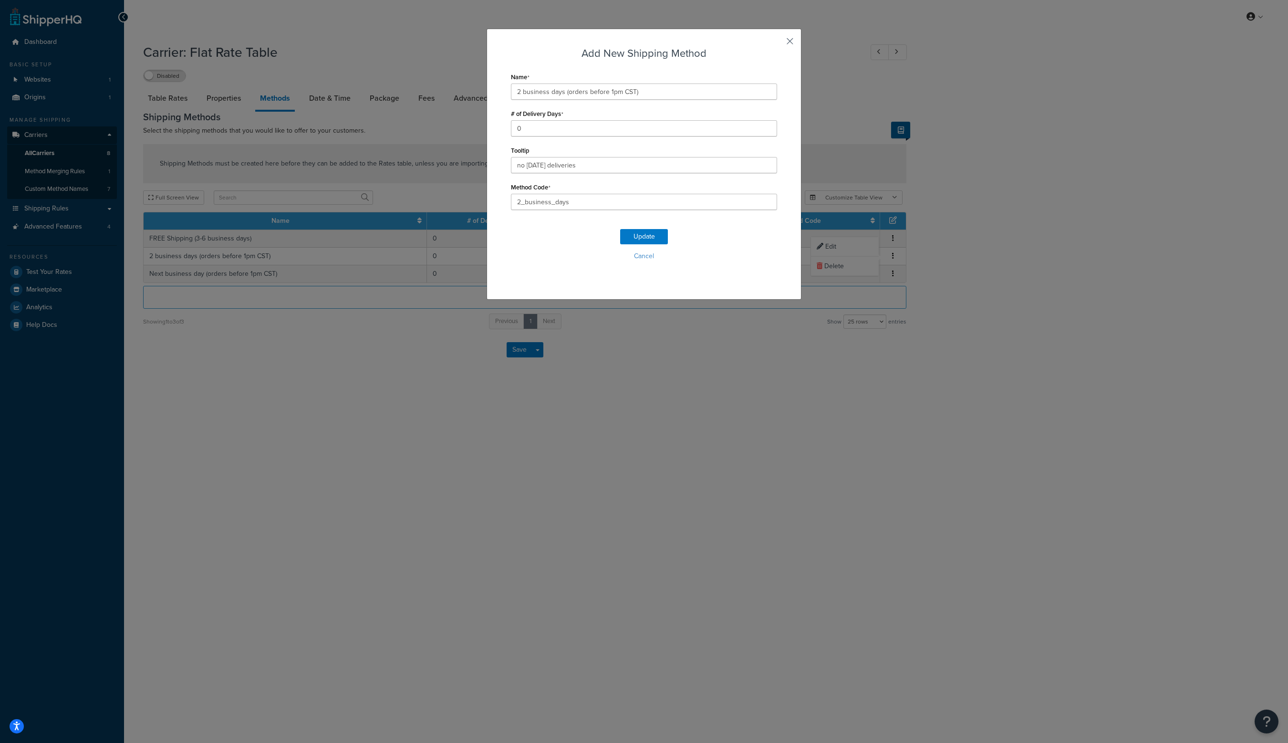
click at [777, 43] on button "button" at bounding box center [776, 44] width 2 height 2
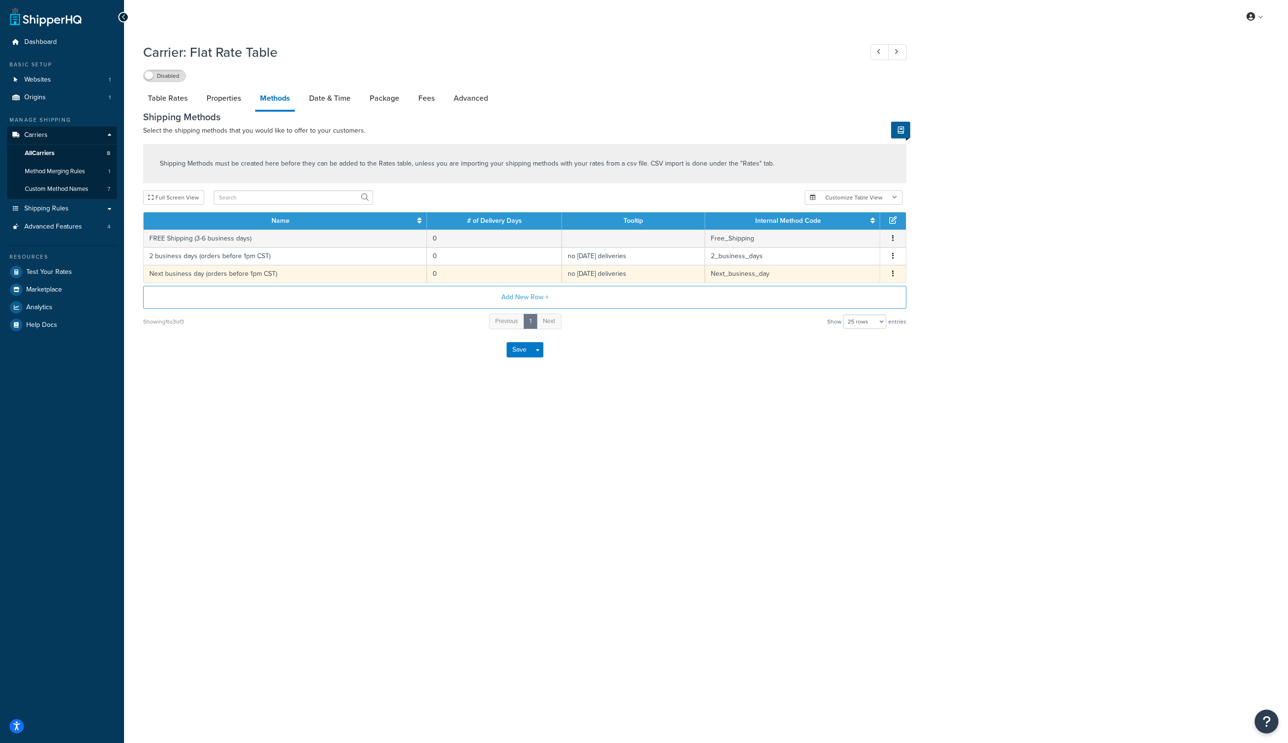
click at [893, 276] on icon "button" at bounding box center [893, 273] width 2 height 7
click at [863, 261] on div "Edit" at bounding box center [845, 265] width 68 height 20
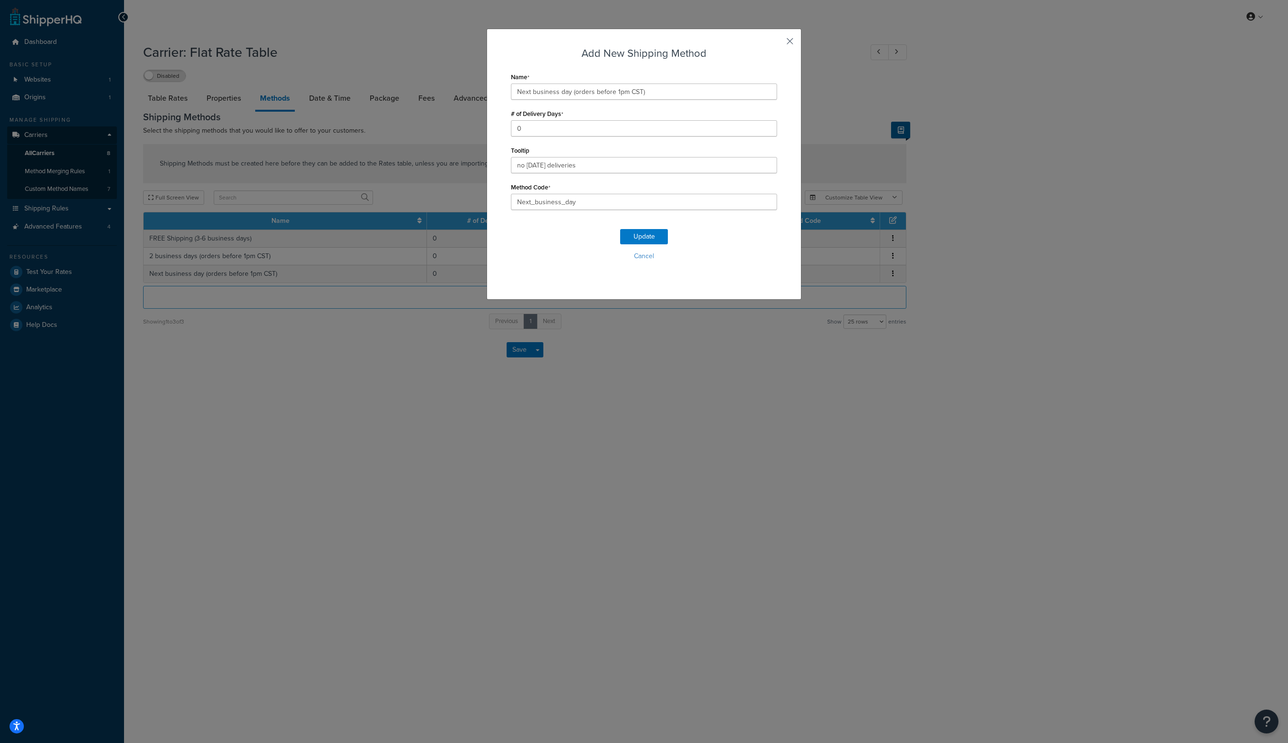
click at [777, 43] on button "button" at bounding box center [776, 44] width 2 height 2
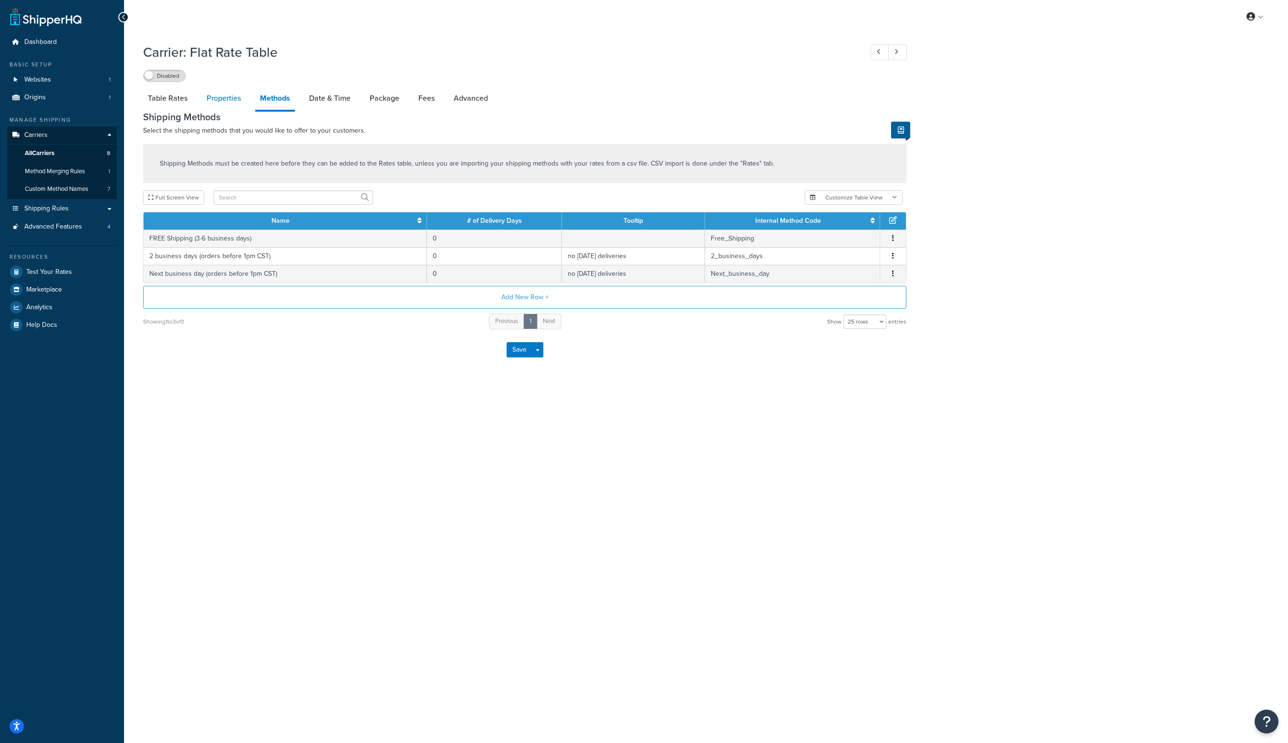
click at [225, 103] on link "Properties" at bounding box center [224, 98] width 44 height 23
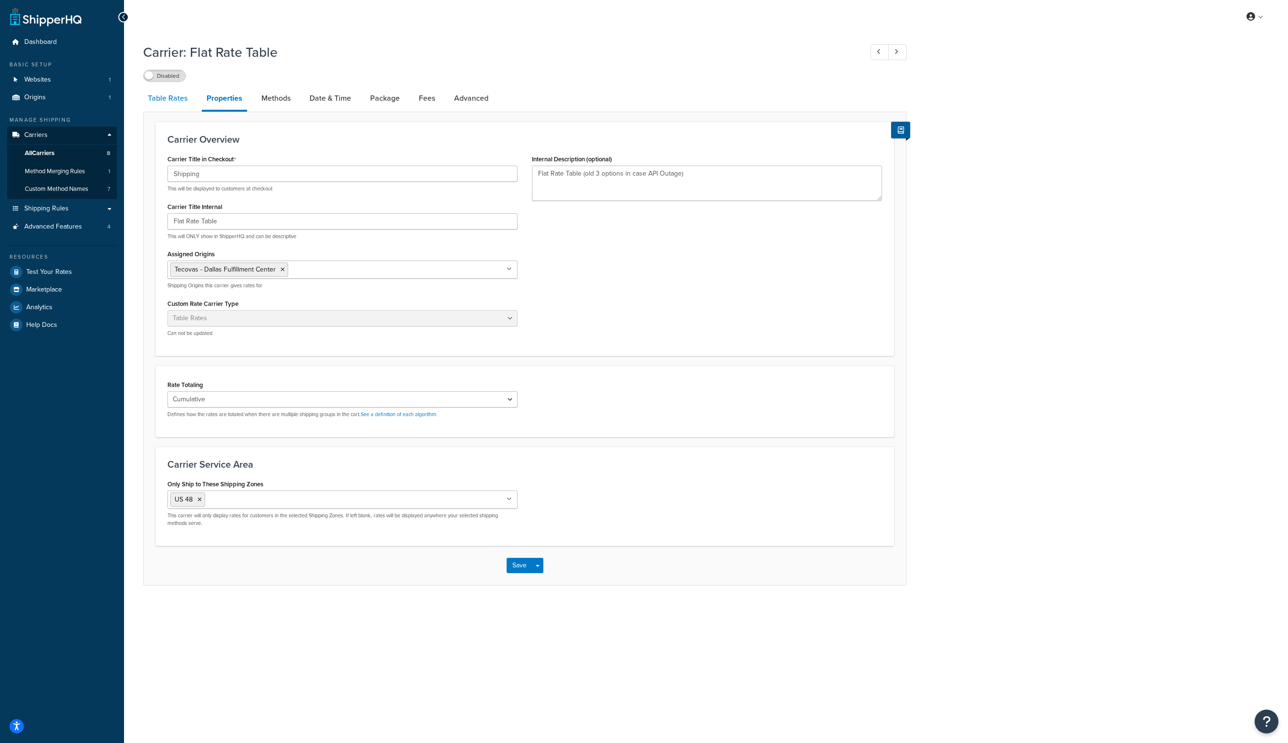
click at [172, 99] on link "Table Rates" at bounding box center [167, 98] width 49 height 23
select select "25"
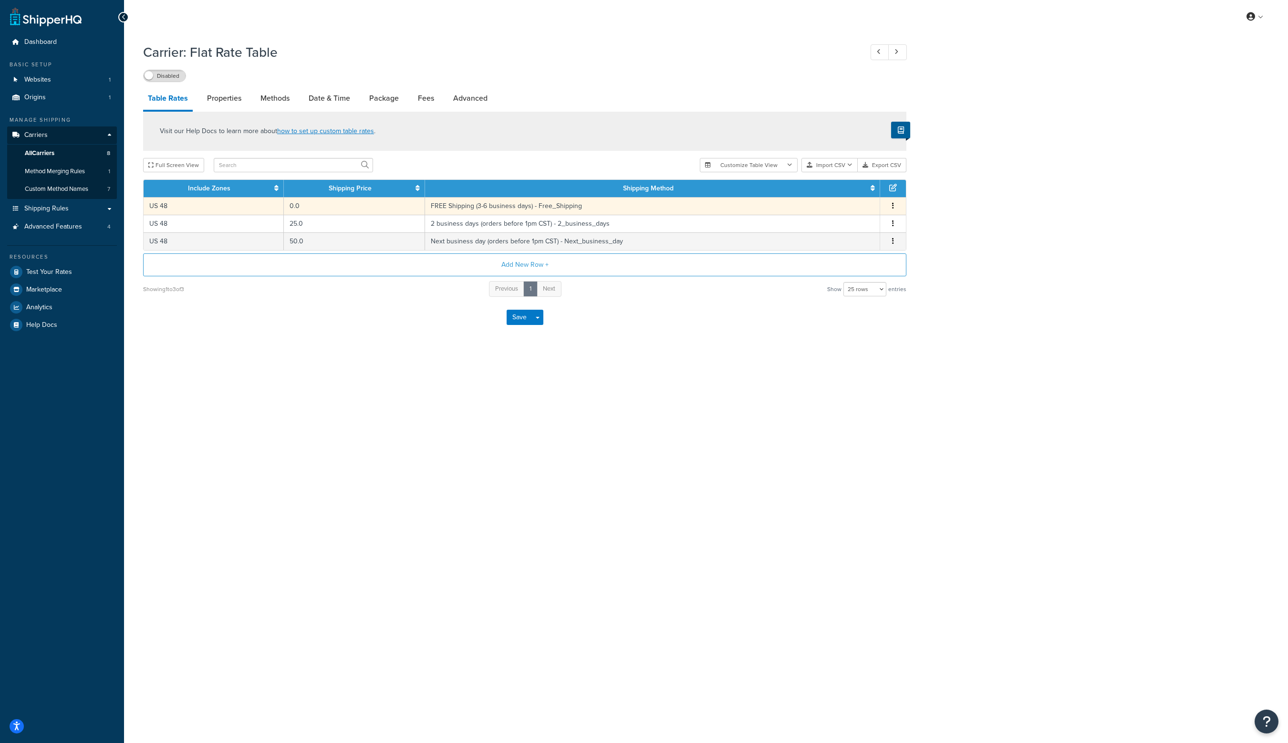
click at [893, 208] on icon "button" at bounding box center [893, 205] width 2 height 7
click at [856, 188] on div "Edit" at bounding box center [845, 187] width 68 height 20
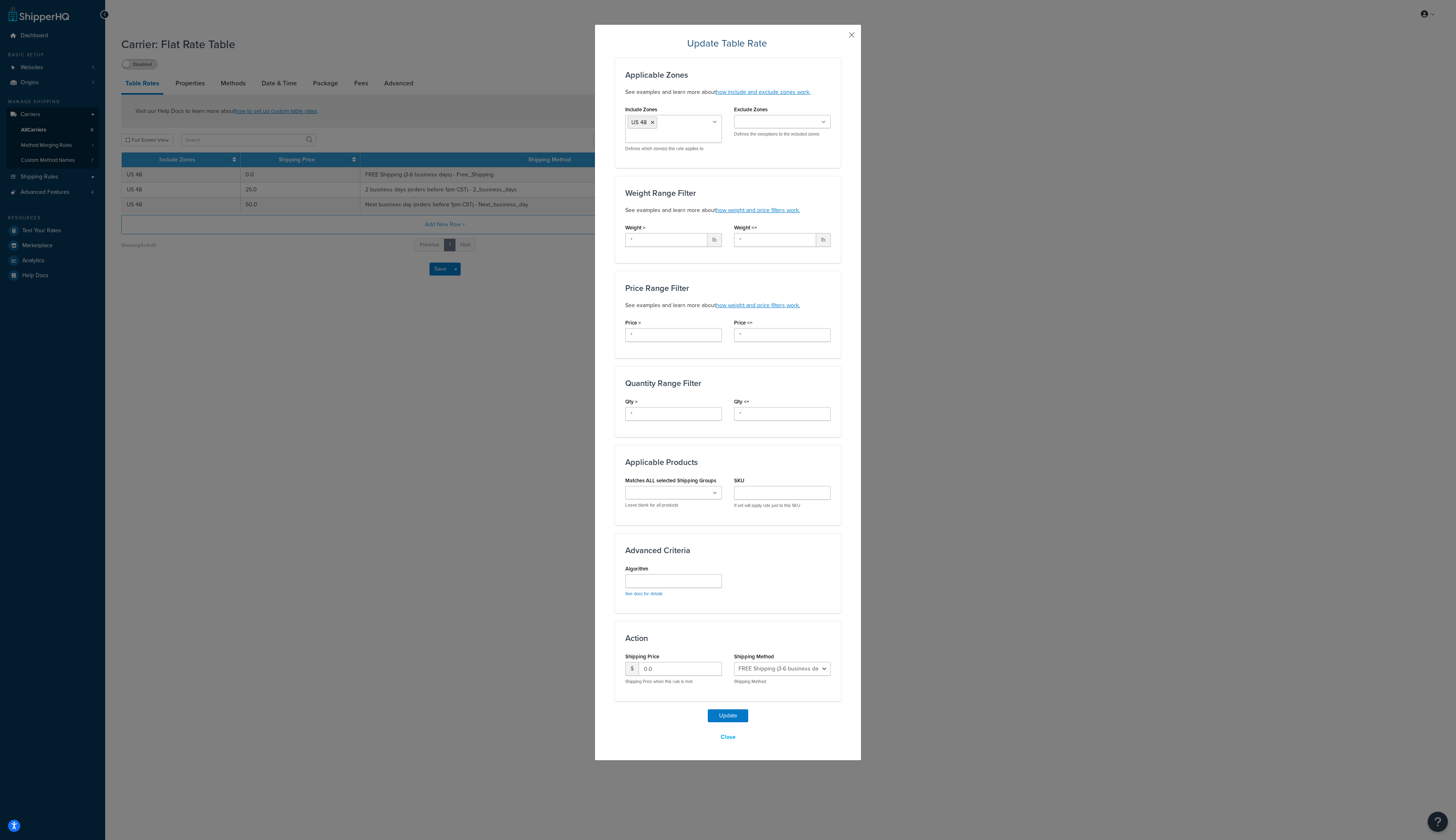
click at [841, 36] on button "button" at bounding box center [840, 37] width 2 height 2
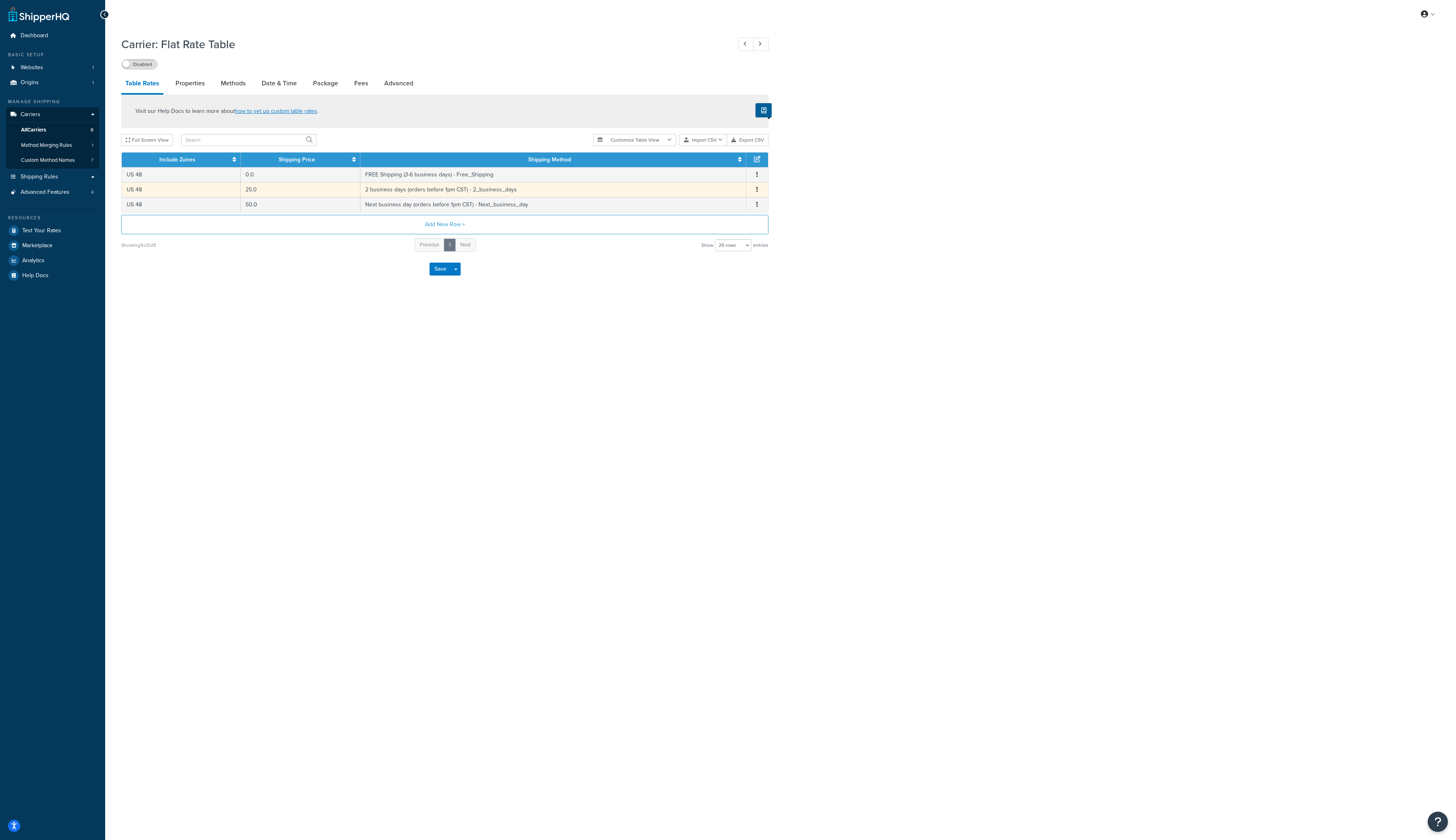
click at [755, 188] on button "button" at bounding box center [757, 189] width 7 height 8
click at [734, 176] on div "Edit" at bounding box center [716, 175] width 58 height 17
select select "59850"
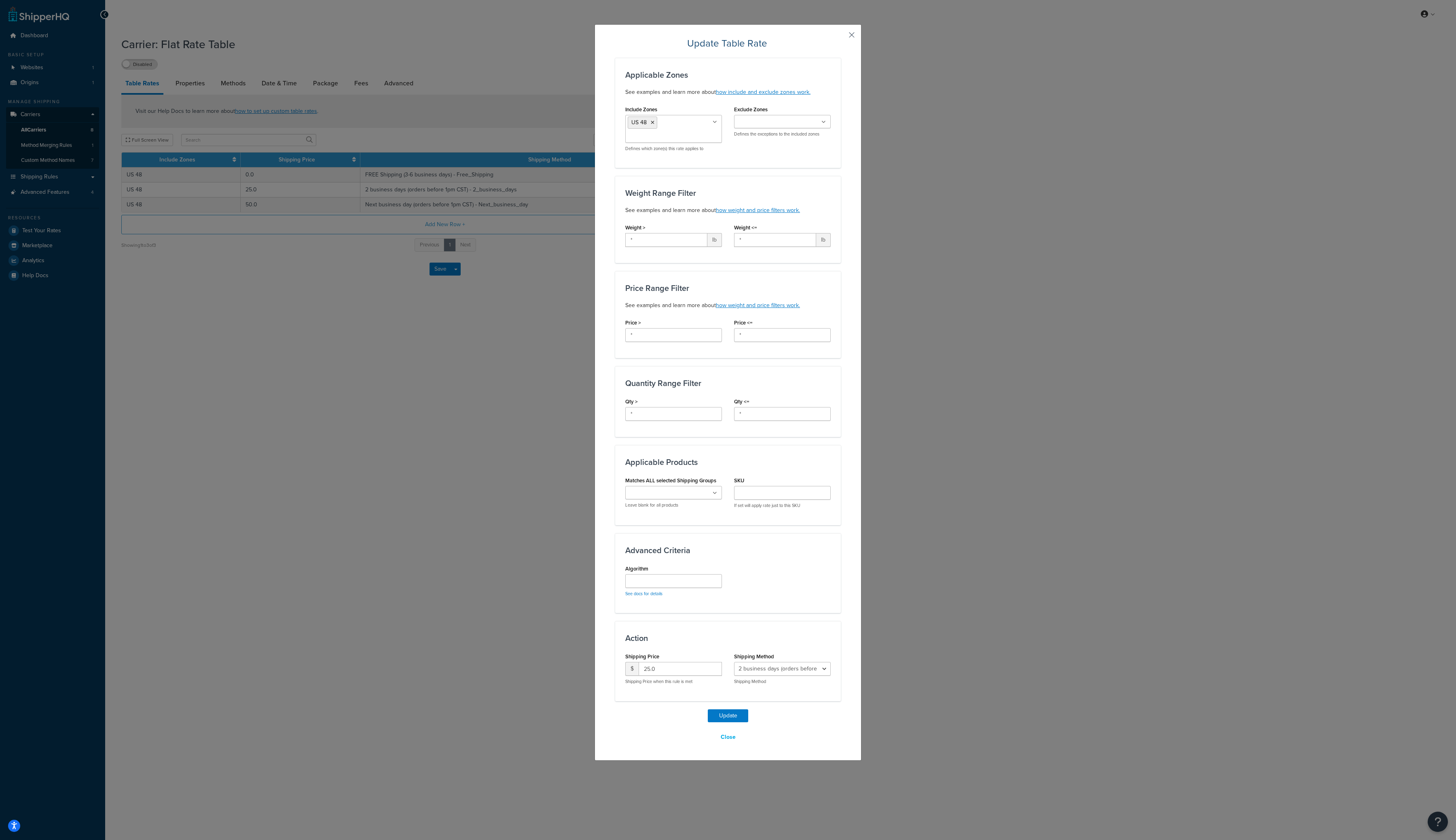
click at [841, 36] on button "button" at bounding box center [840, 37] width 2 height 2
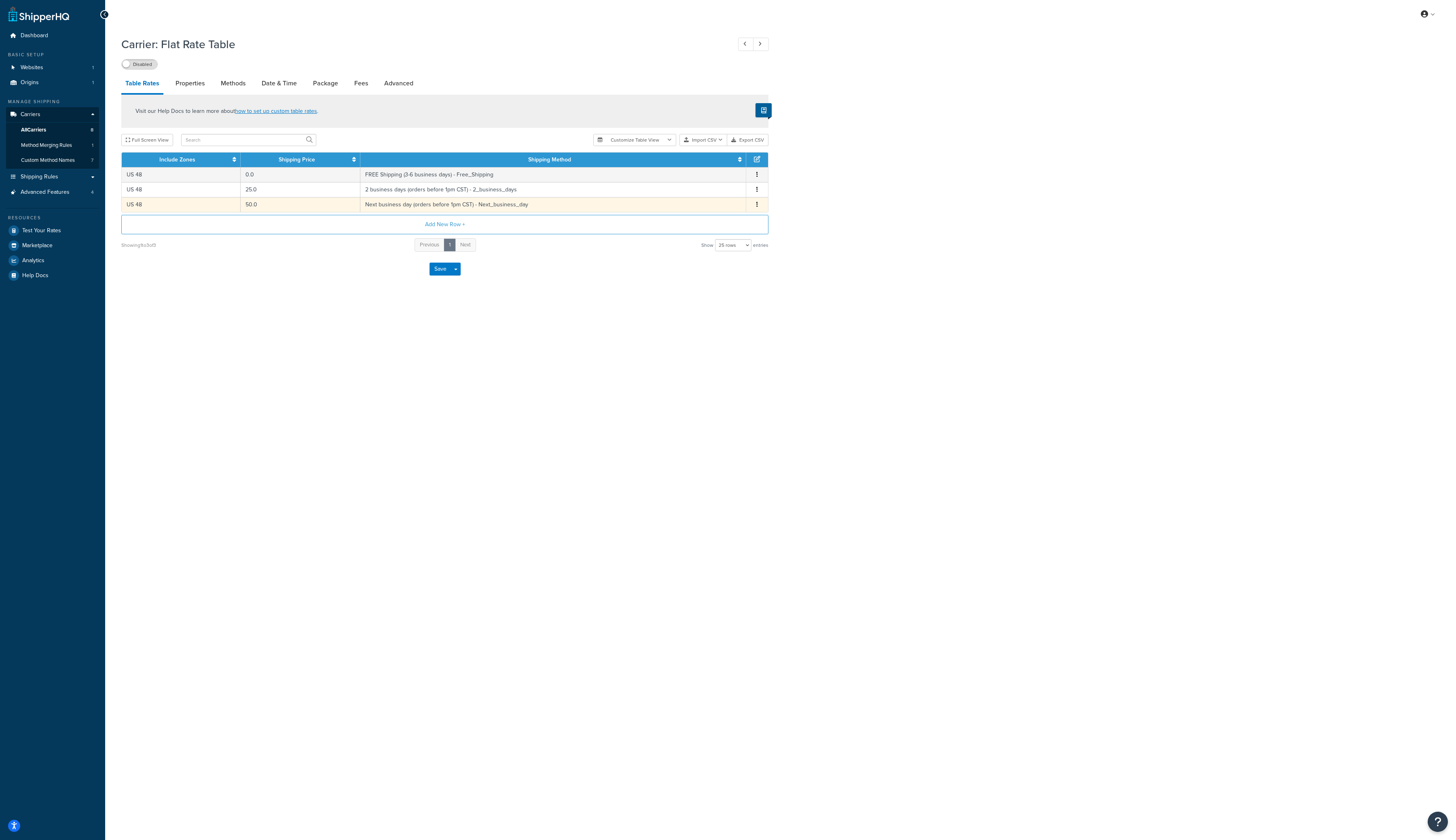
click at [758, 205] on button "button" at bounding box center [757, 204] width 7 height 8
click at [735, 190] on div "Edit" at bounding box center [716, 189] width 58 height 17
select select "59851"
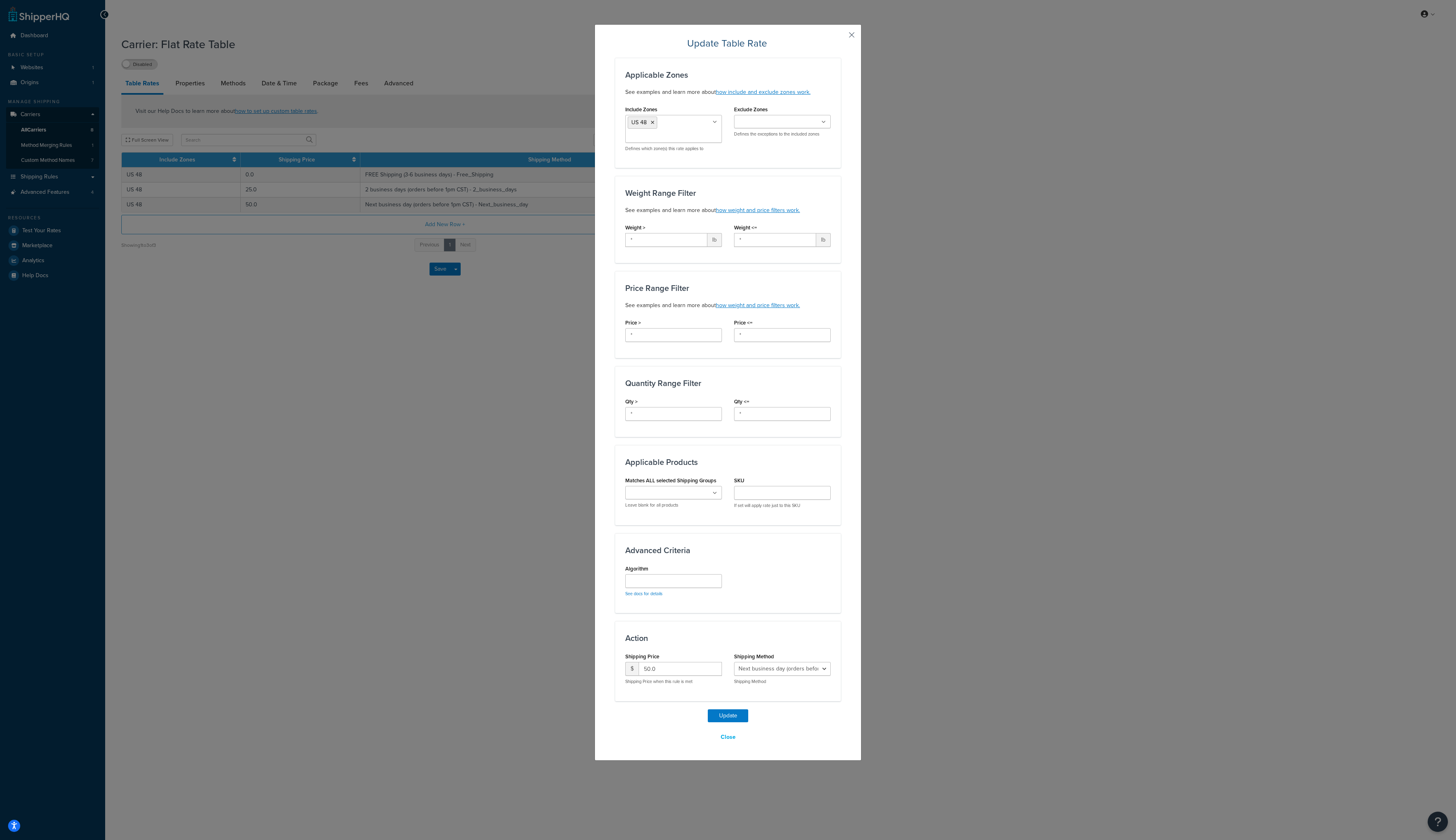
click at [841, 36] on button "button" at bounding box center [840, 37] width 2 height 2
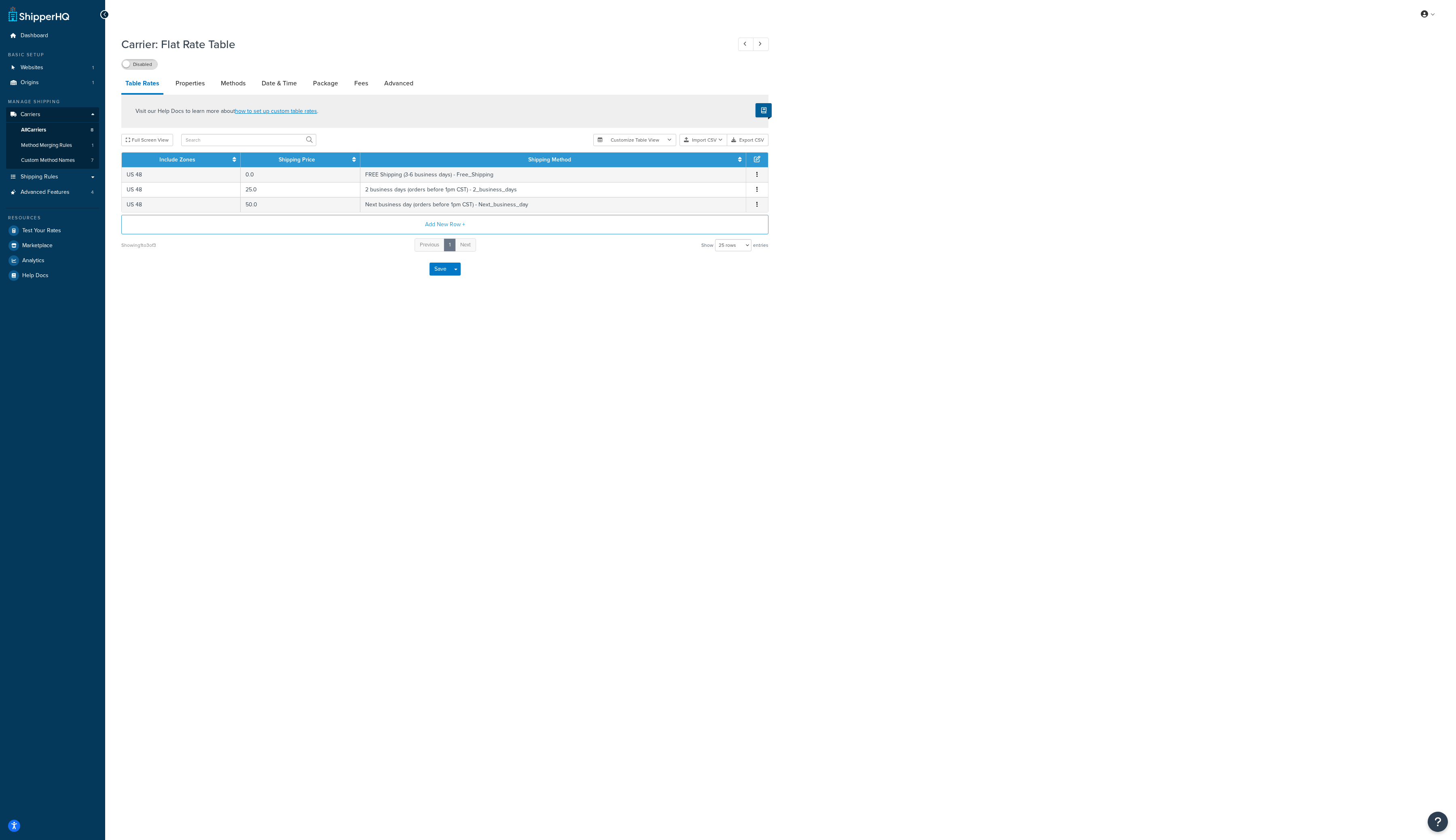
click at [187, 109] on p "Visit our Help Docs to learn more about how to set up custom table rates ." at bounding box center [227, 111] width 183 height 8
click at [37, 129] on span "All Carriers" at bounding box center [34, 130] width 25 height 7
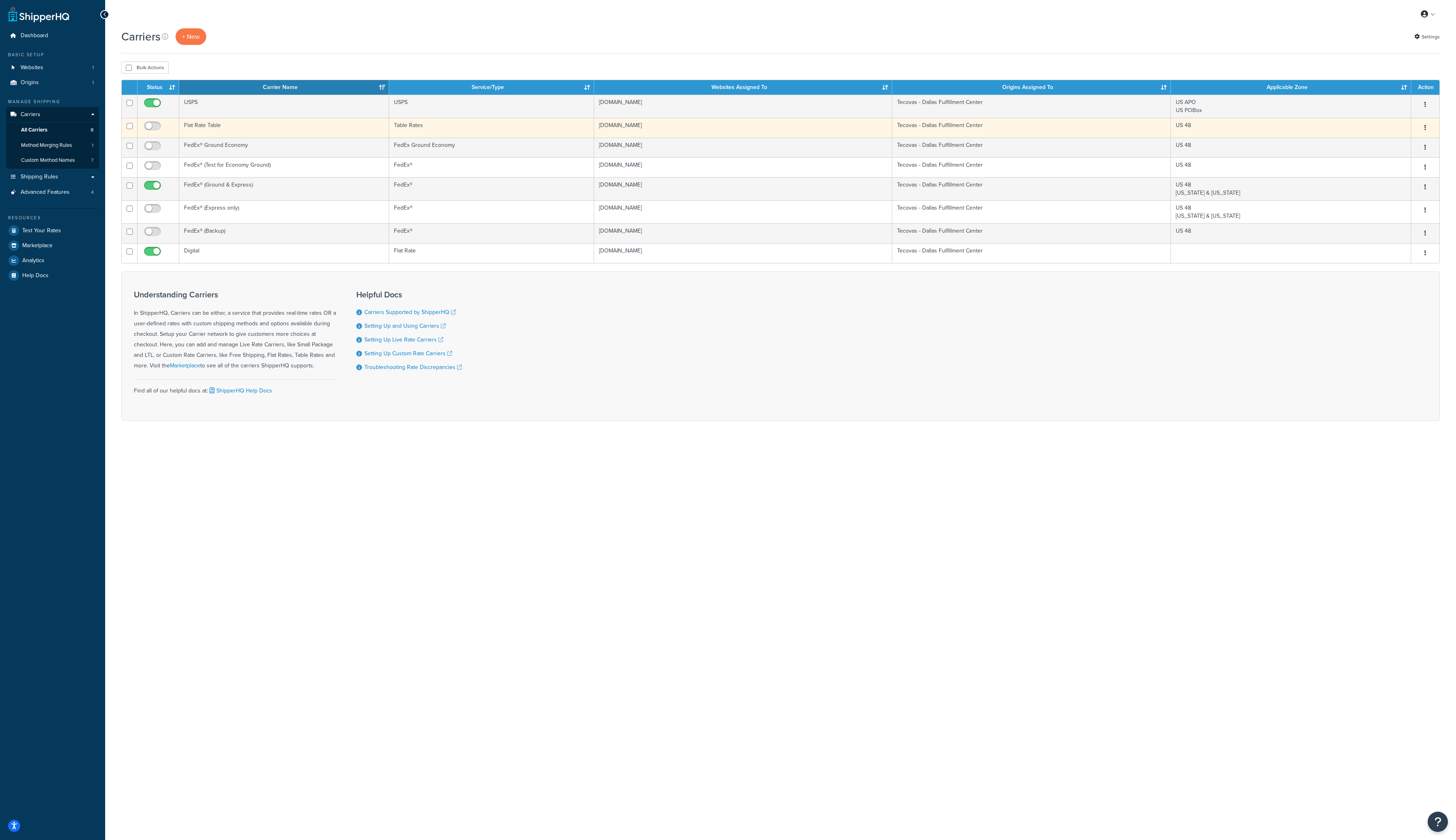
click at [1427, 131] on button "button" at bounding box center [1425, 127] width 11 height 13
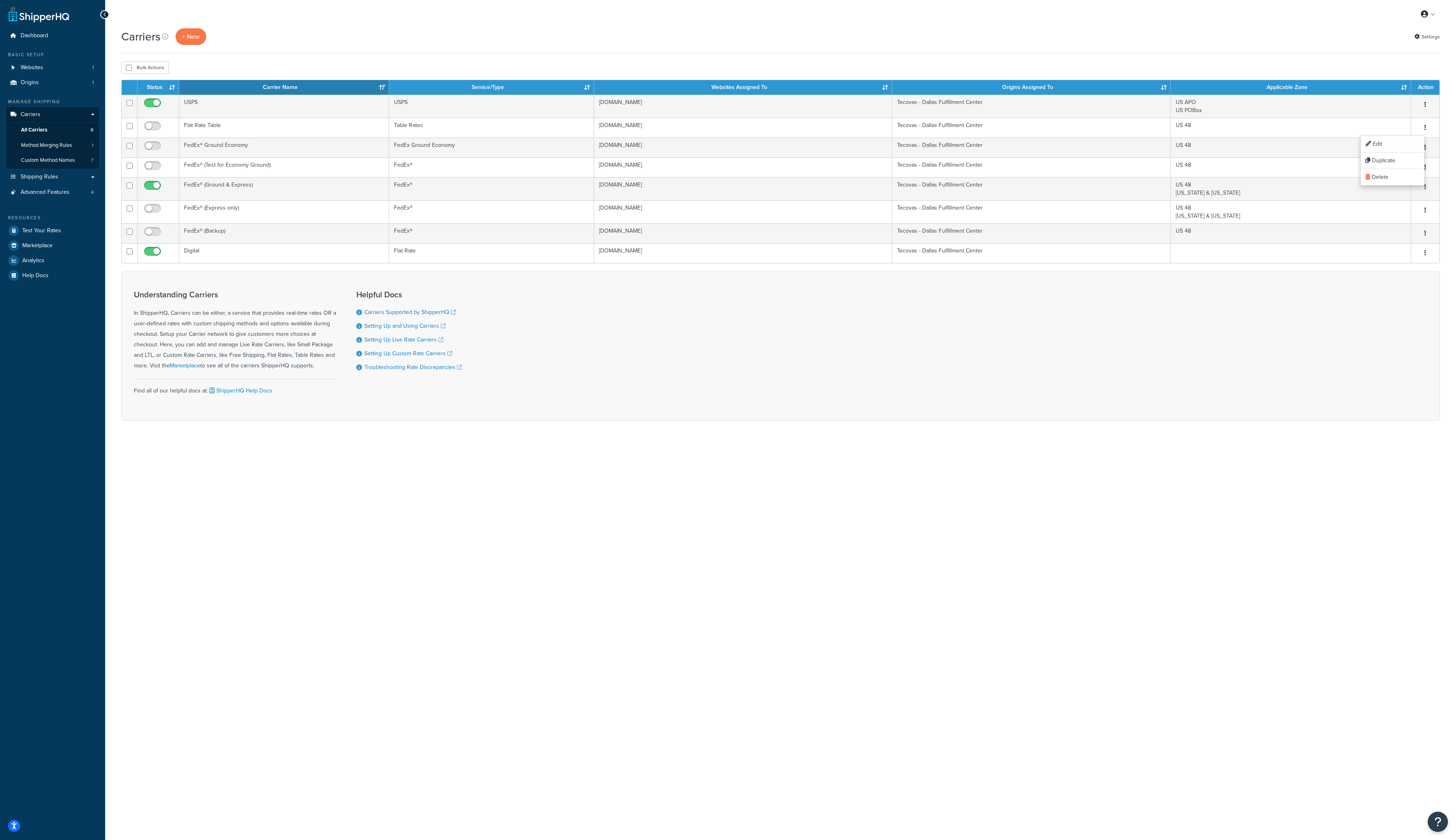
click at [814, 25] on div "My Profile Billing Global Settings Contact Us Logout" at bounding box center [780, 14] width 1351 height 28
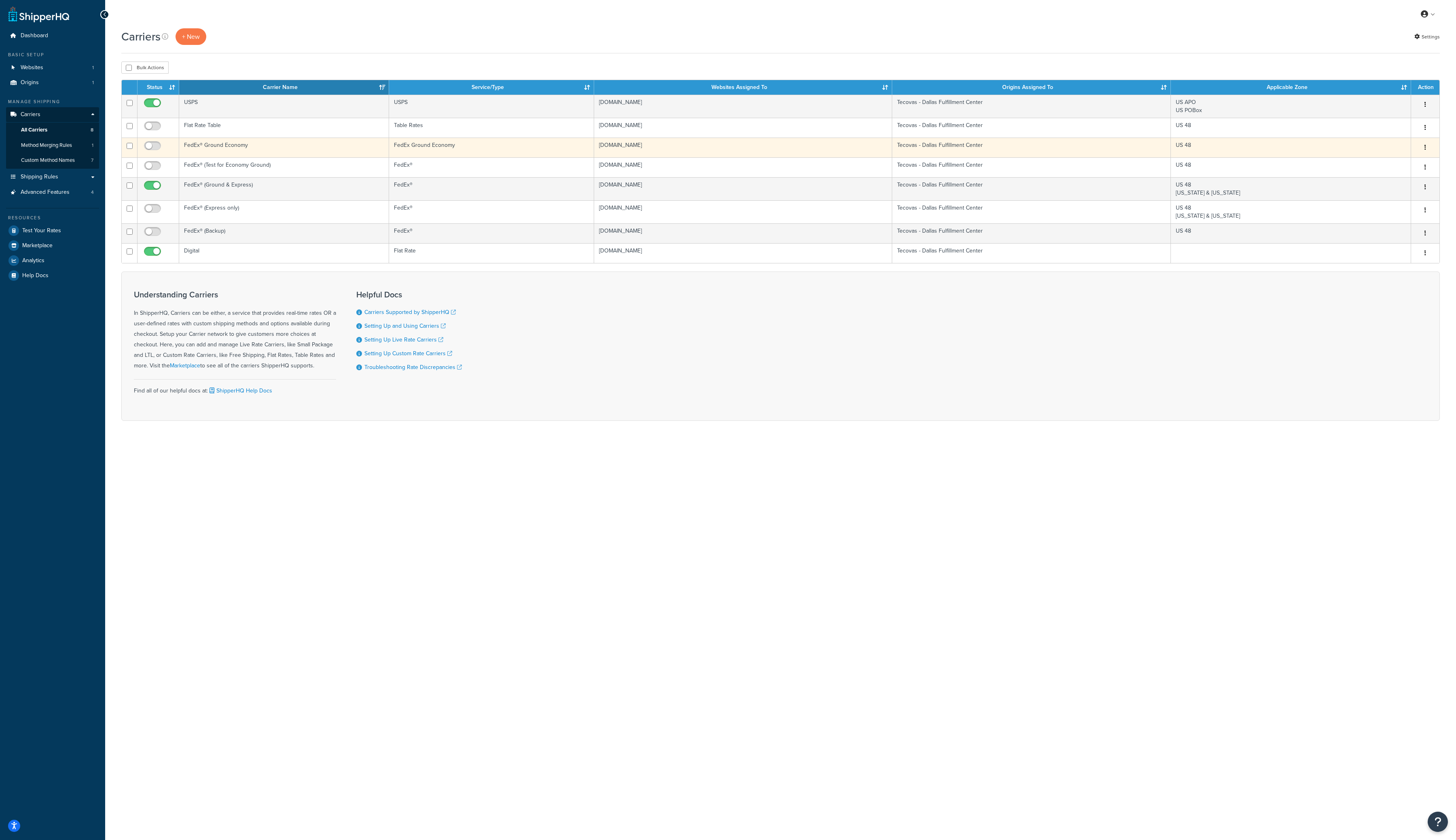
click at [1427, 150] on button "button" at bounding box center [1425, 147] width 11 height 13
click at [1404, 161] on link "Edit" at bounding box center [1392, 165] width 64 height 17
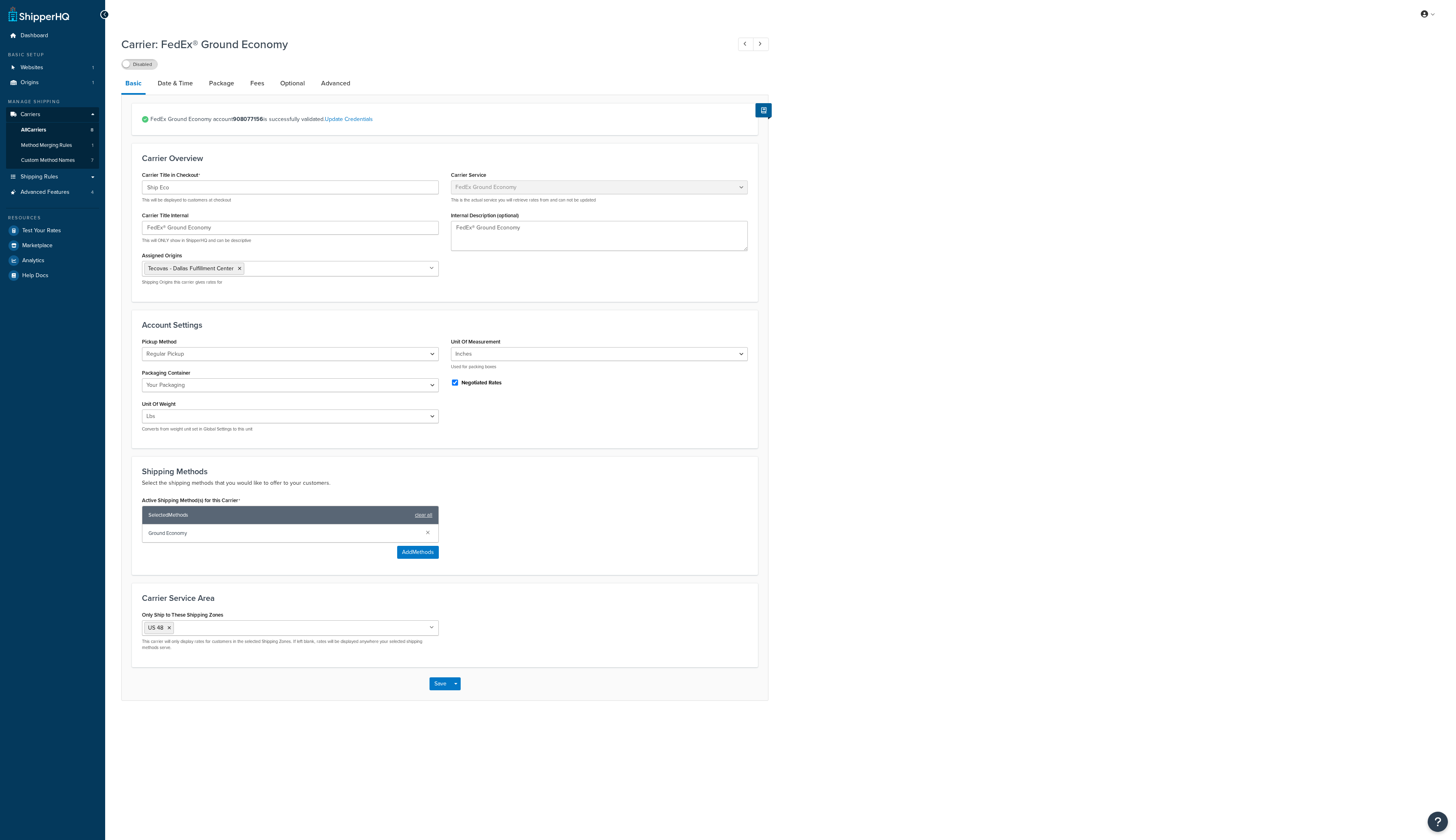
select select "smartPost"
select select "REGULAR_PICKUP"
select select "YOUR_PACKAGING"
click at [178, 87] on link "Date & Time" at bounding box center [175, 83] width 43 height 20
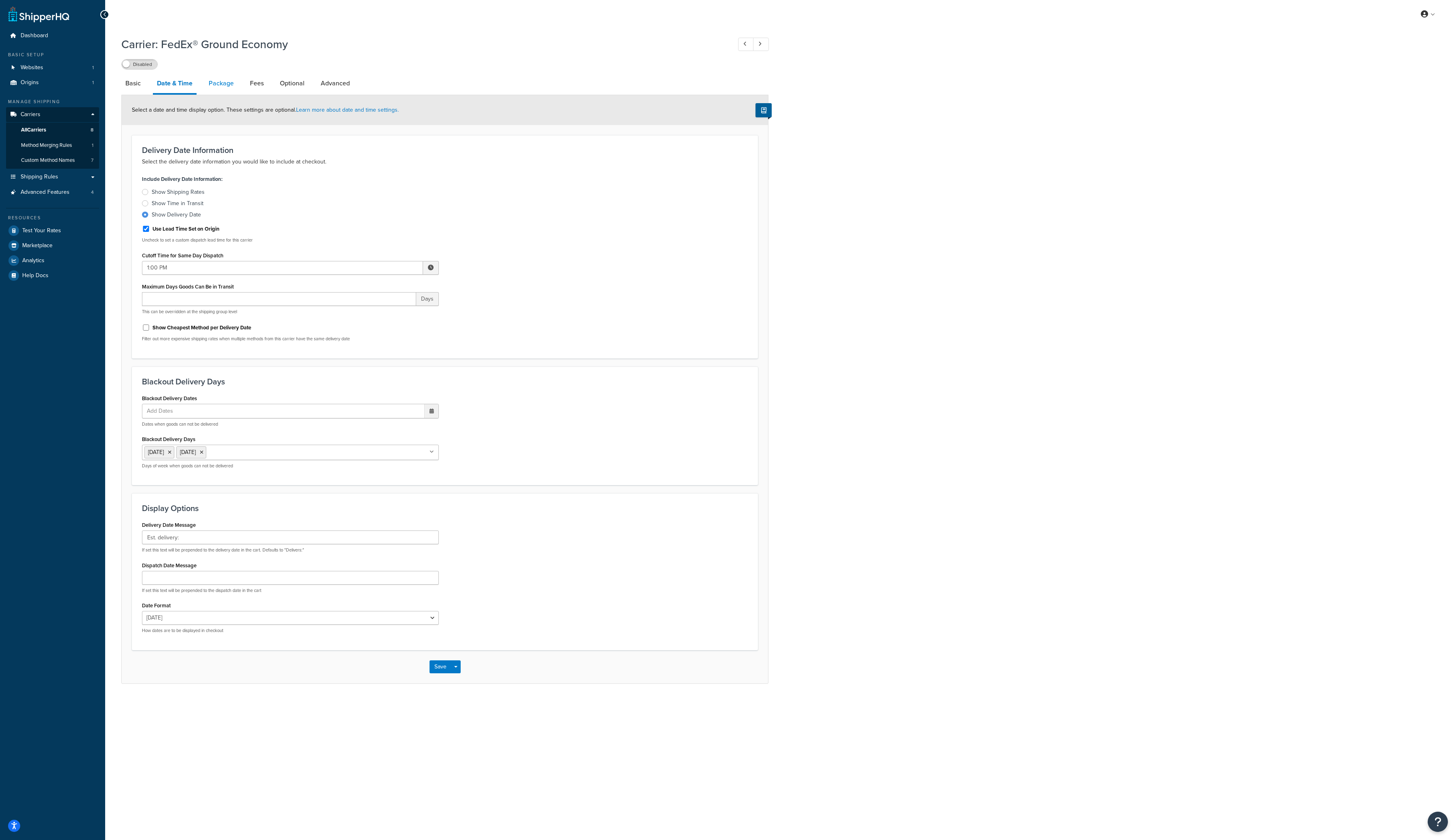
click at [226, 83] on link "Package" at bounding box center [220, 83] width 33 height 20
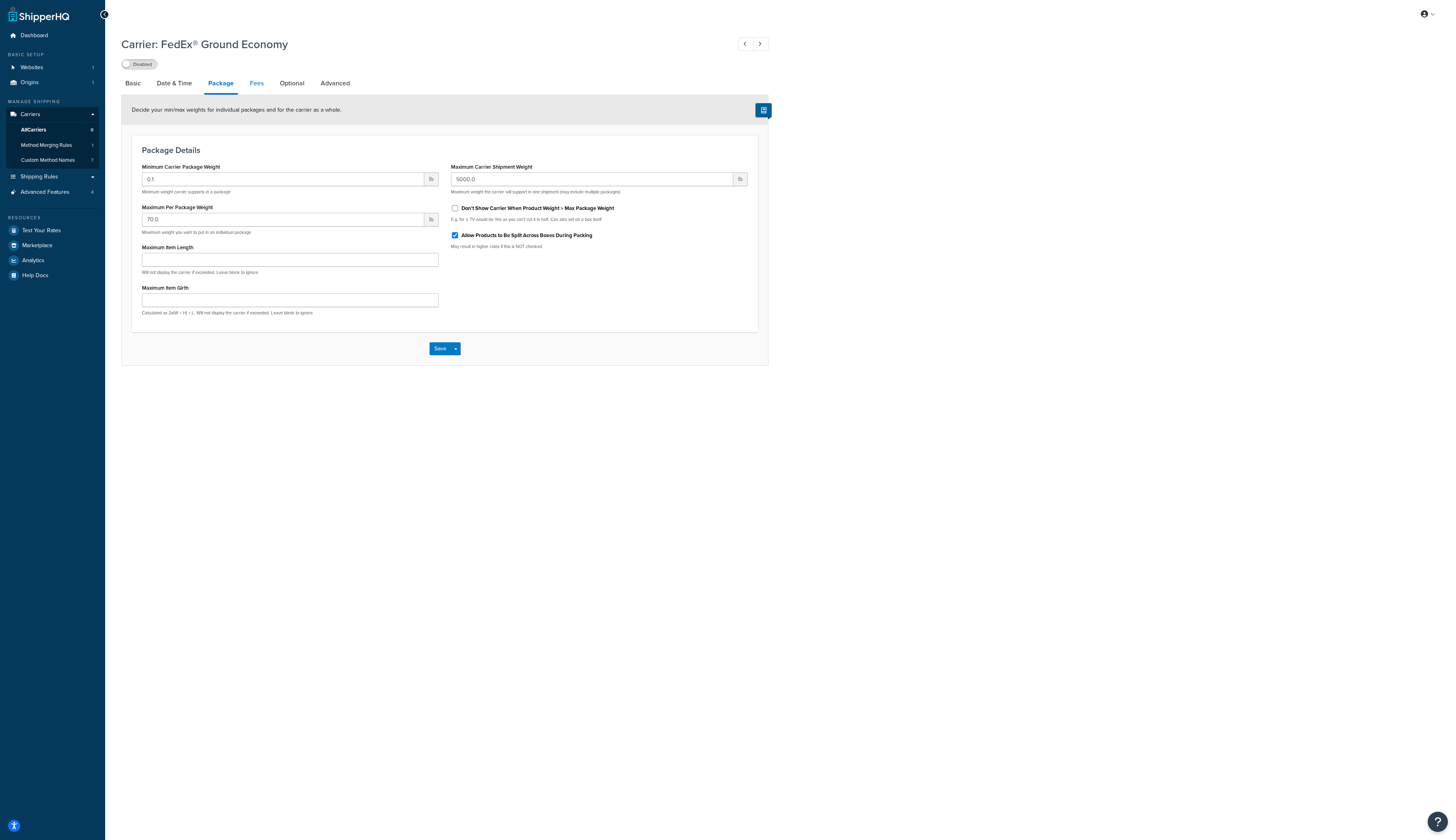
click at [255, 85] on link "Fees" at bounding box center [257, 83] width 22 height 20
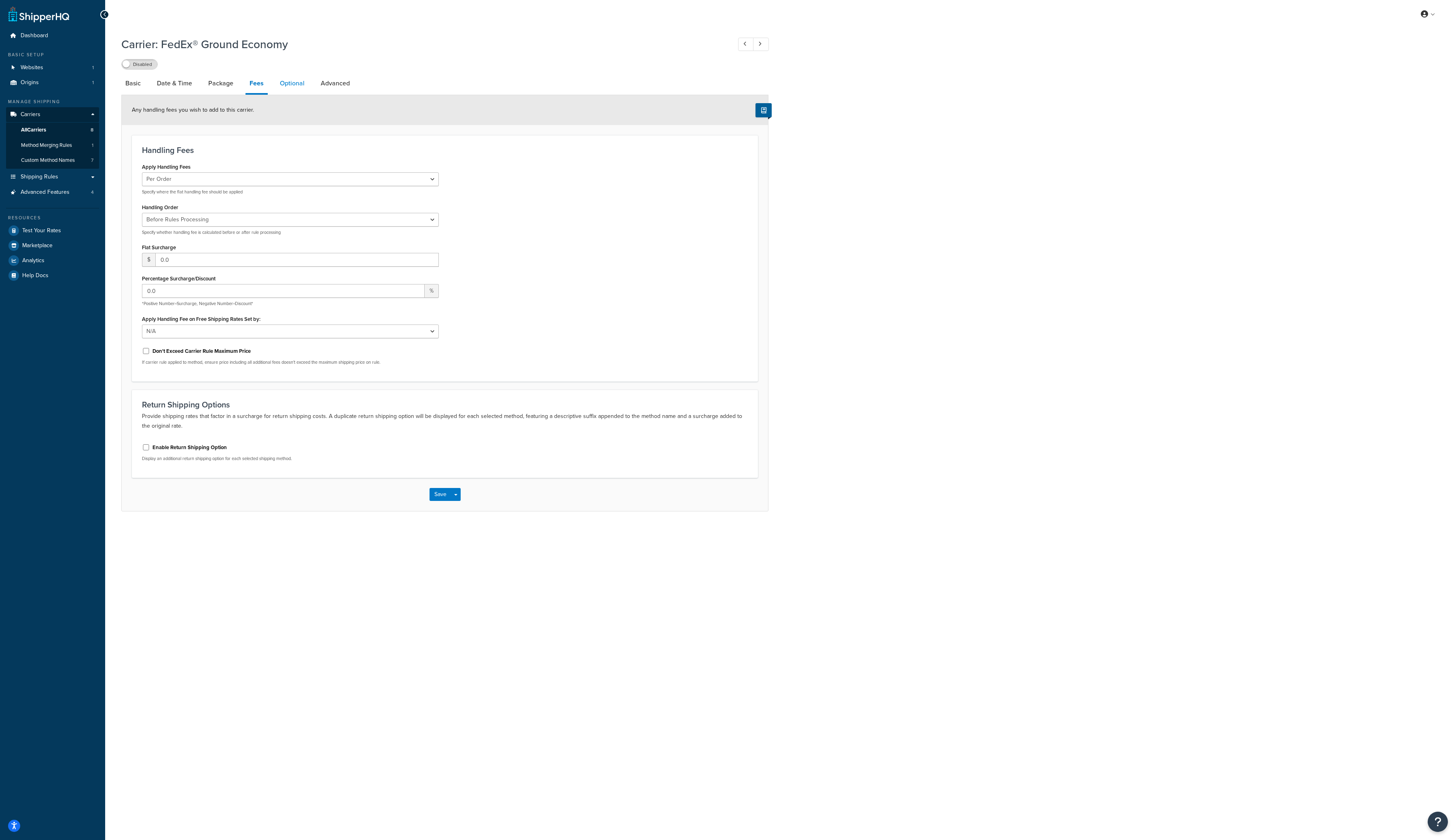
click at [292, 83] on link "Optional" at bounding box center [292, 83] width 33 height 20
select select "57508"
select select "residential"
click at [334, 88] on link "Advanced" at bounding box center [335, 83] width 37 height 20
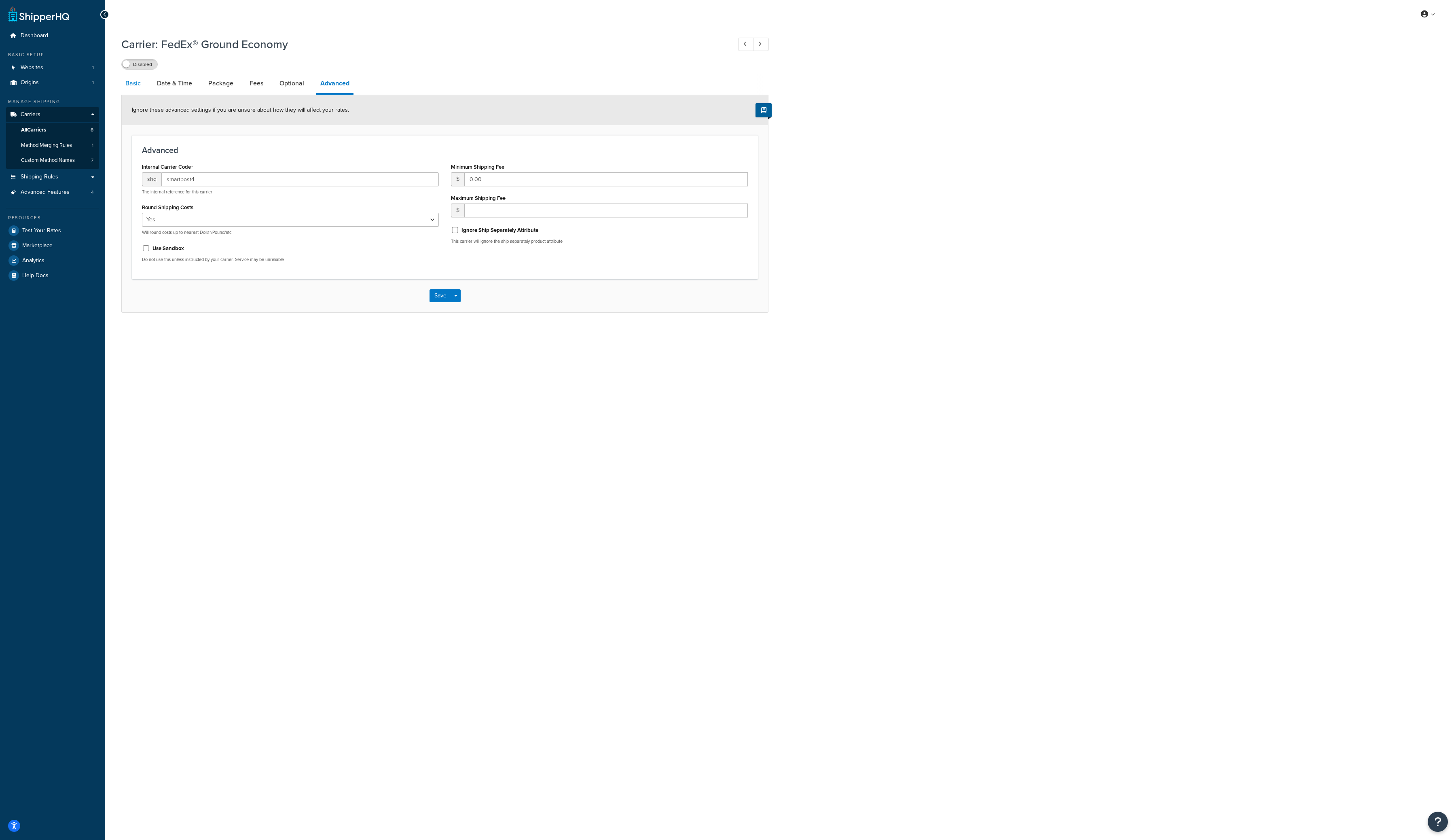
click at [133, 81] on link "Basic" at bounding box center [133, 83] width 24 height 20
select select "smartPost"
select select "REGULAR_PICKUP"
select select "YOUR_PACKAGING"
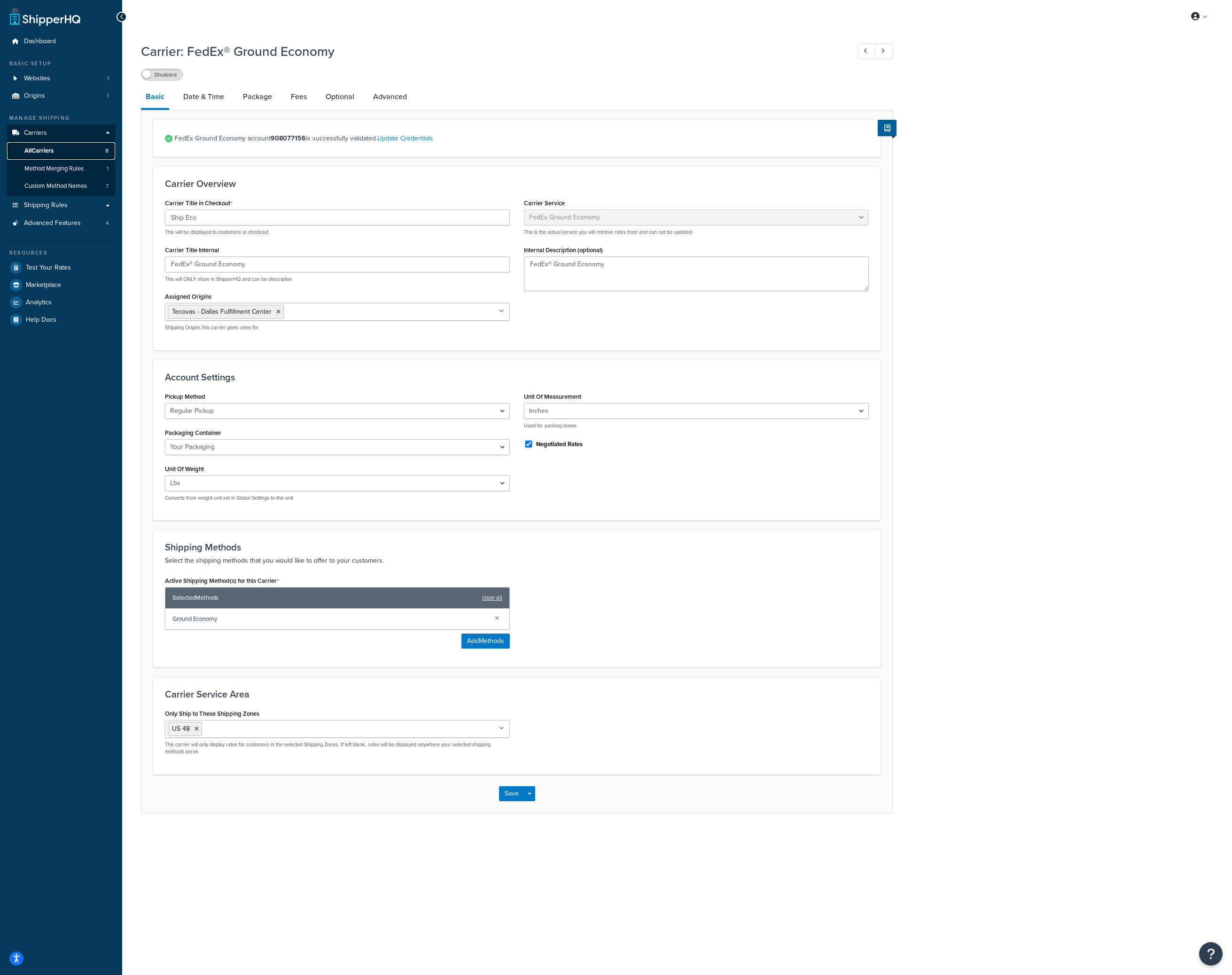
click at [78, 152] on link "All Carriers 8" at bounding box center [61, 152] width 108 height 18
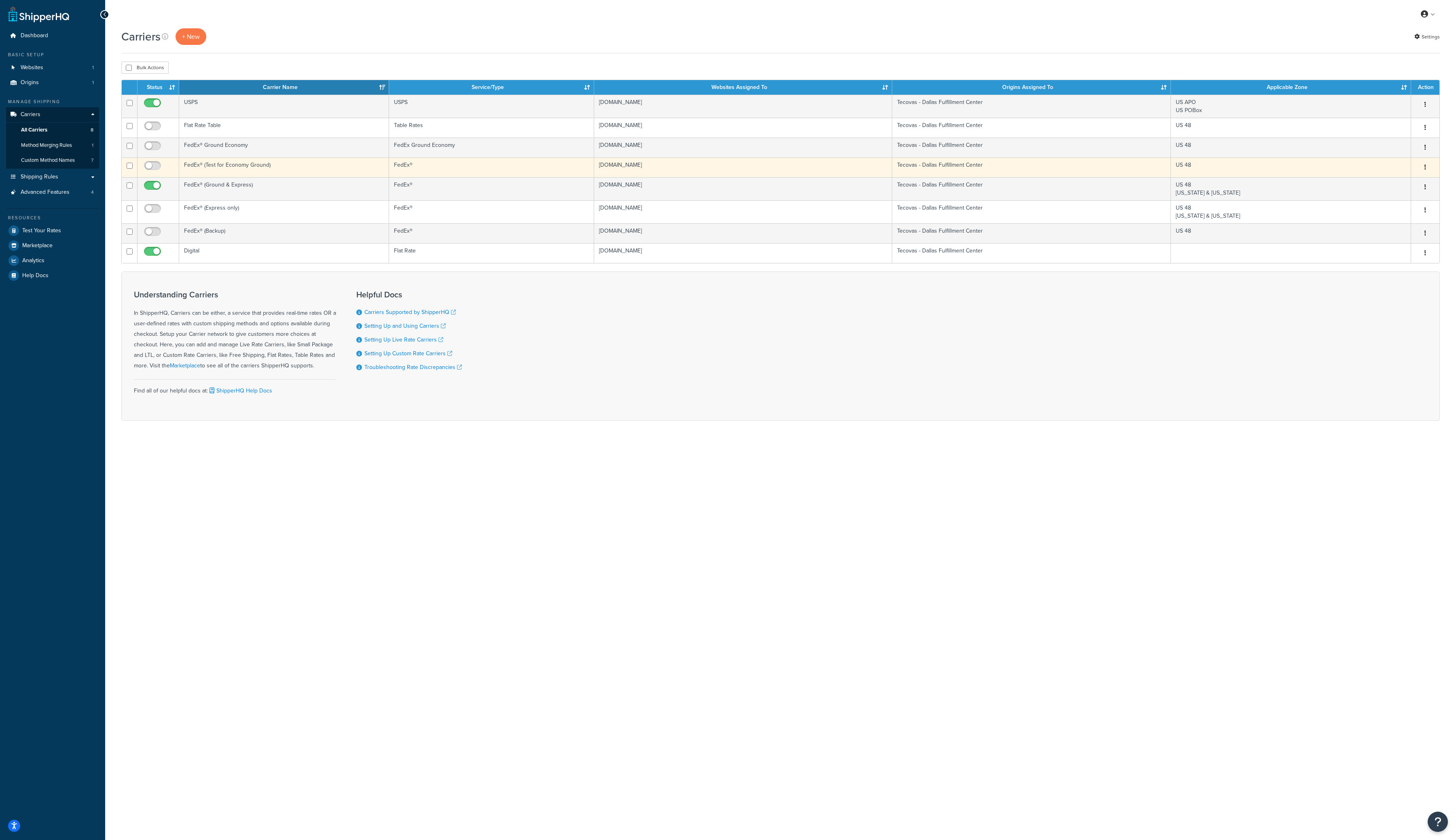
click at [1060, 169] on button "button" at bounding box center [1425, 167] width 11 height 13
click at [1060, 181] on link "Edit" at bounding box center [1392, 184] width 64 height 17
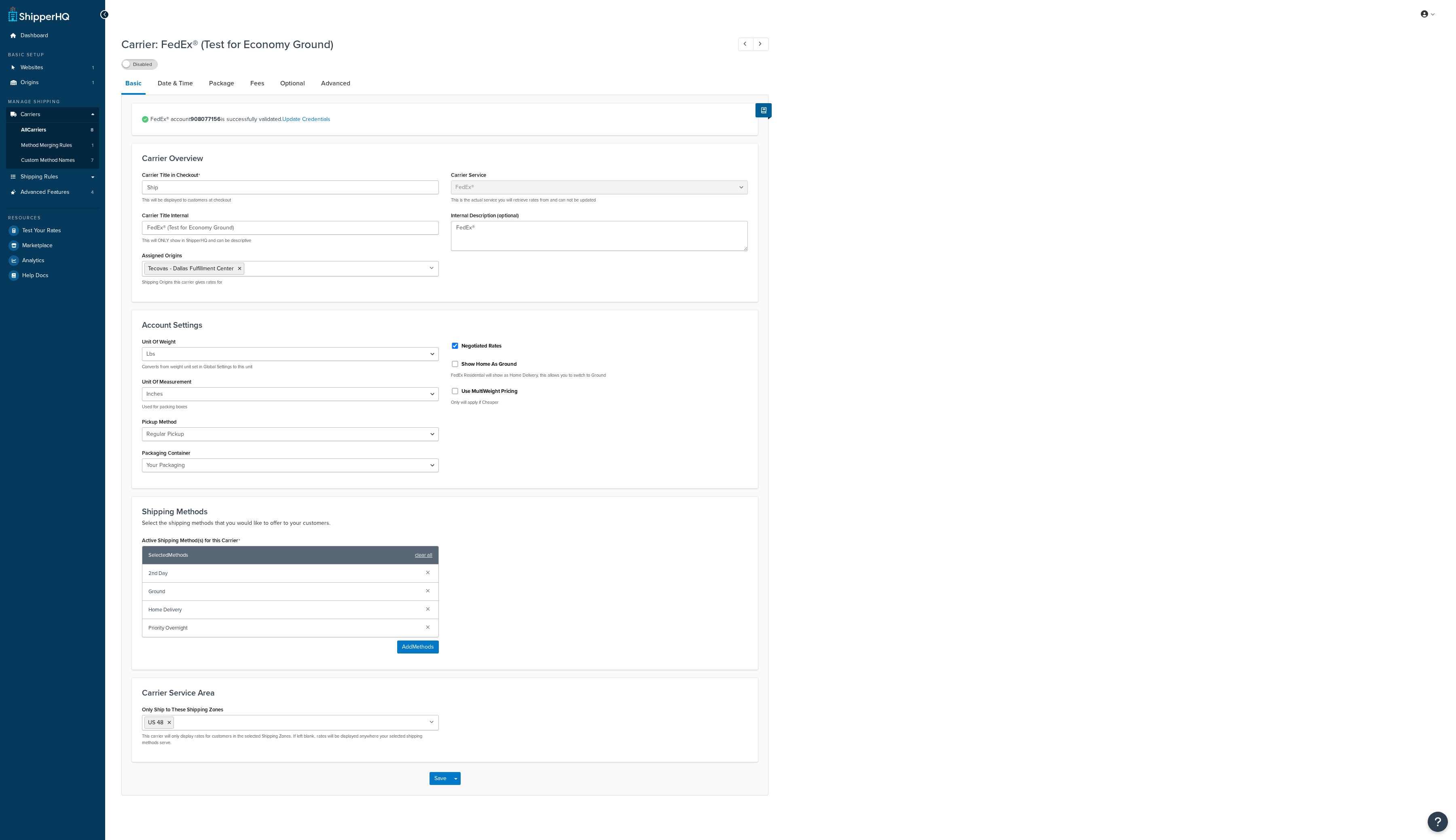
select select "fedEx"
select select "REGULAR_PICKUP"
select select "YOUR_PACKAGING"
click at [178, 84] on link "Date & Time" at bounding box center [175, 83] width 43 height 20
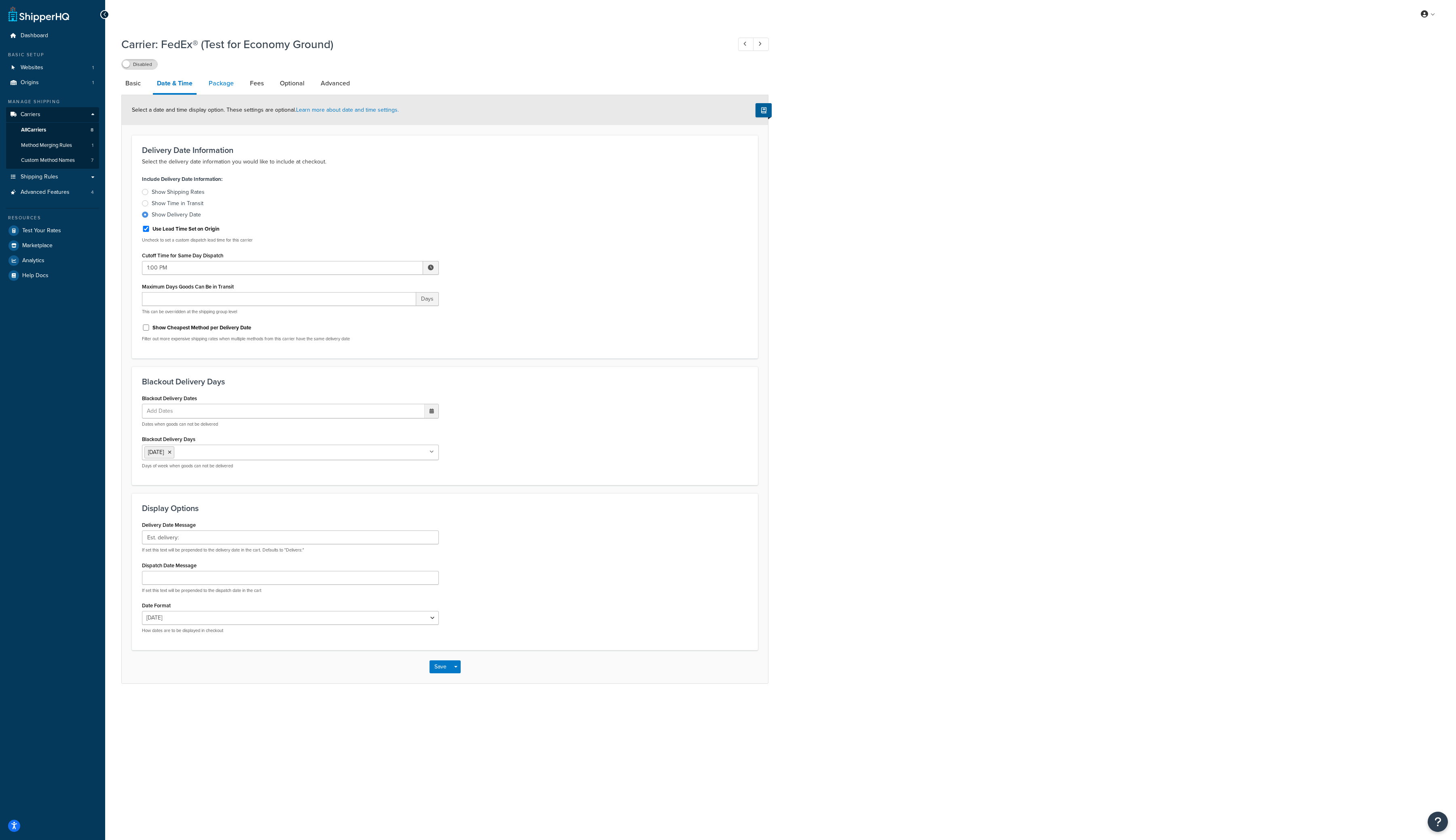
click at [220, 84] on link "Package" at bounding box center [220, 83] width 33 height 20
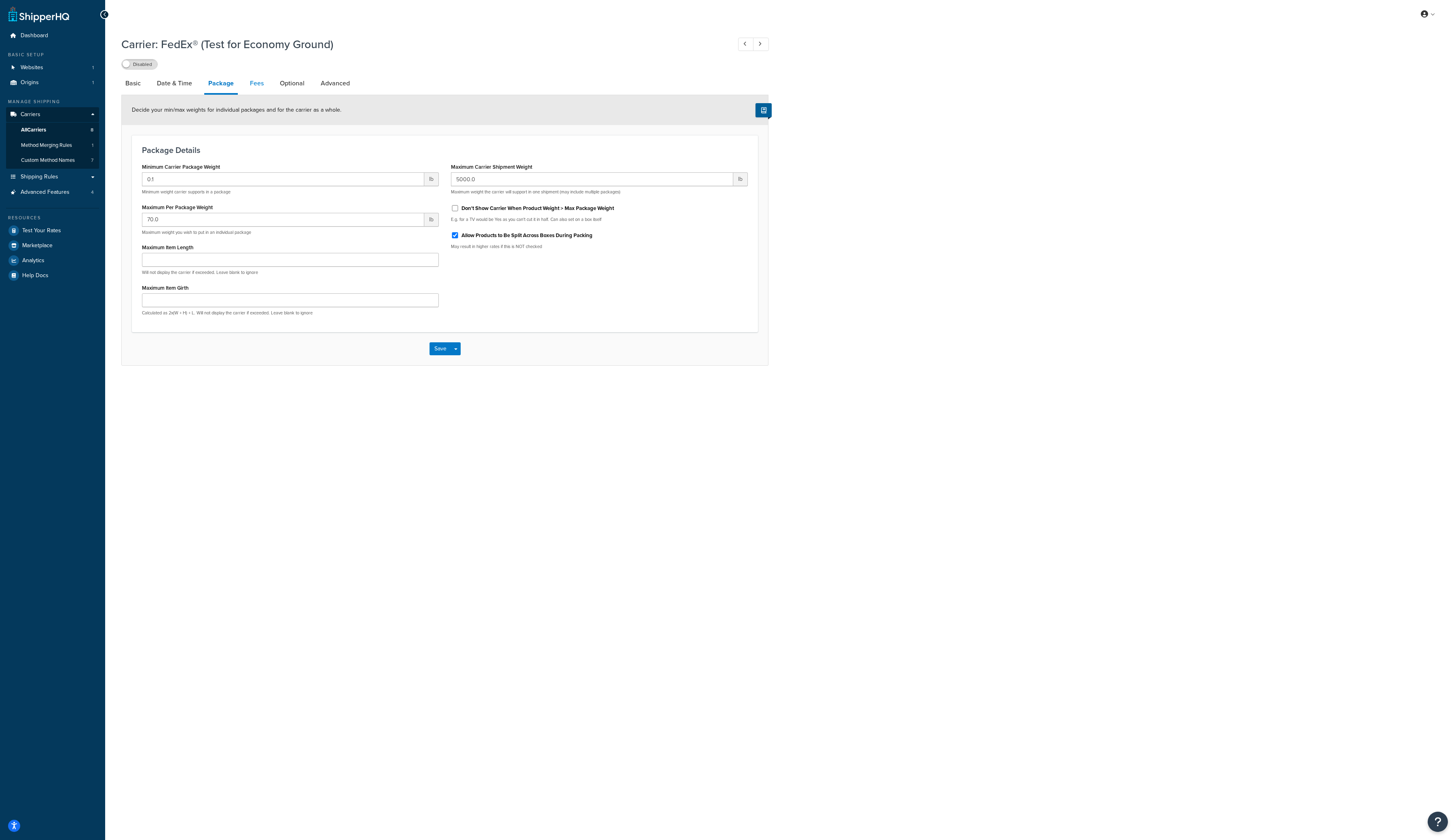
click at [258, 84] on link "Fees" at bounding box center [257, 83] width 22 height 20
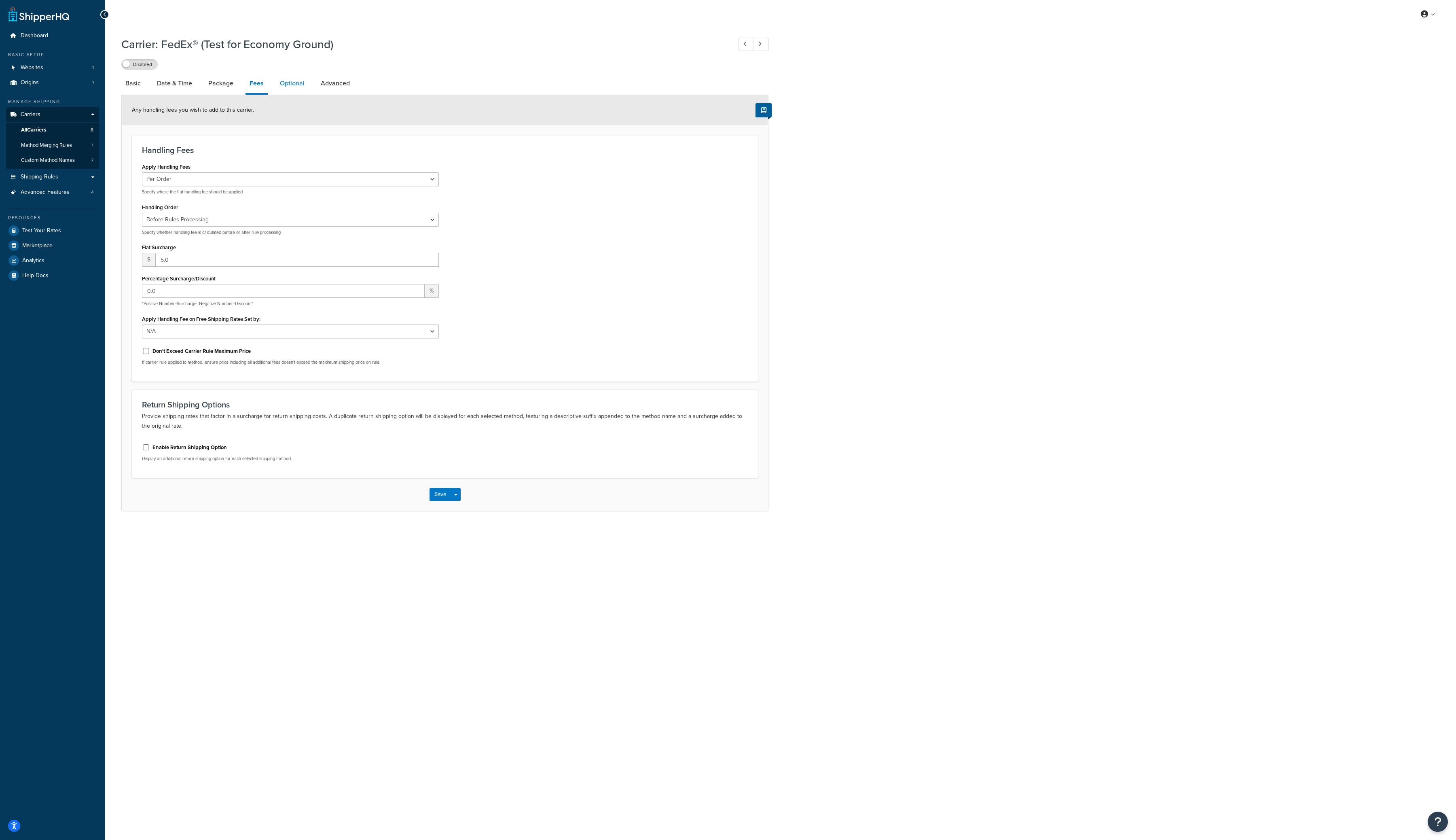
click at [287, 80] on link "Optional" at bounding box center [292, 83] width 33 height 20
select select "57508"
select select "residential"
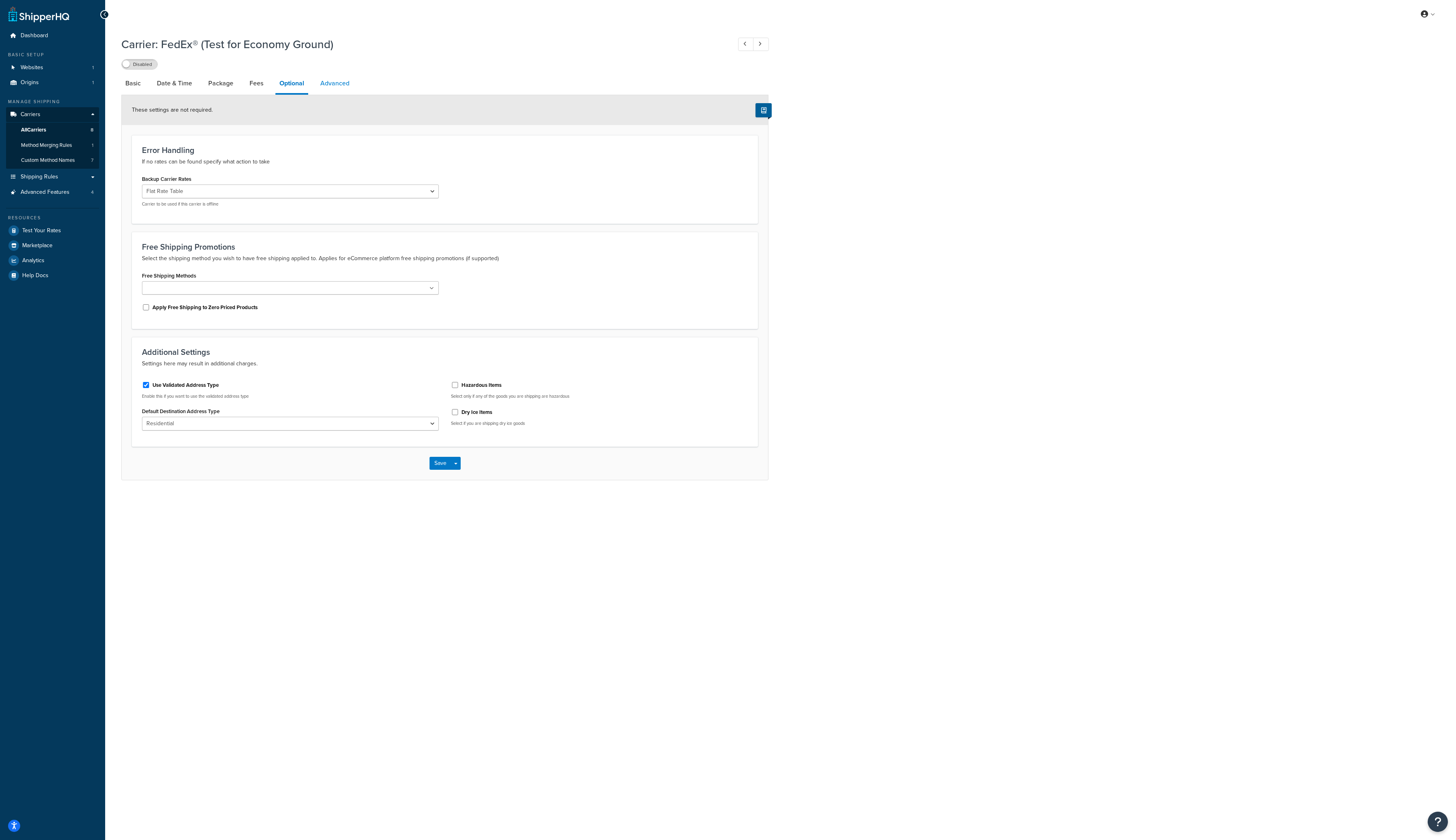
click at [345, 87] on link "Advanced" at bounding box center [335, 83] width 37 height 20
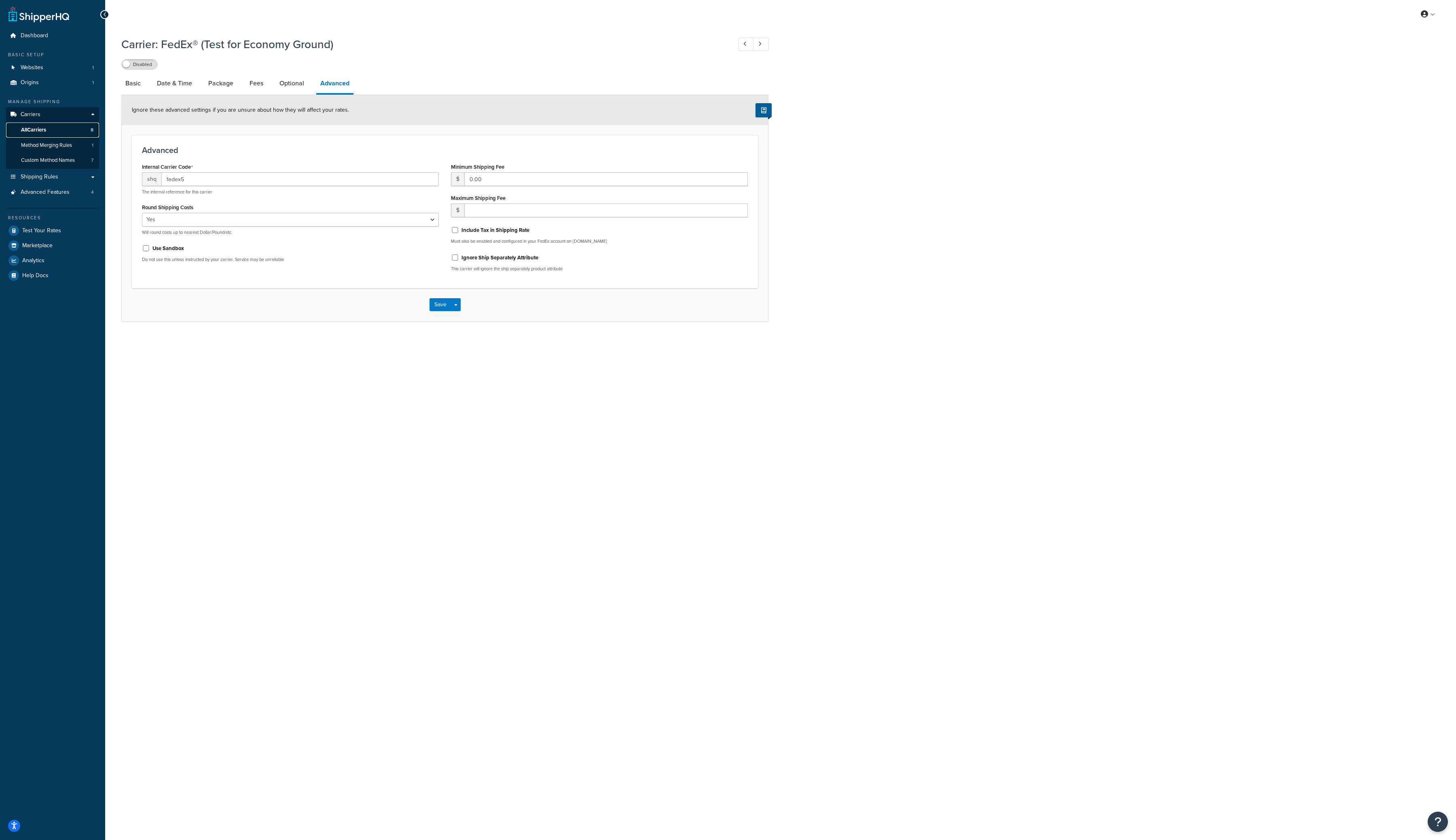
click at [55, 132] on link "All Carriers 8" at bounding box center [53, 131] width 93 height 15
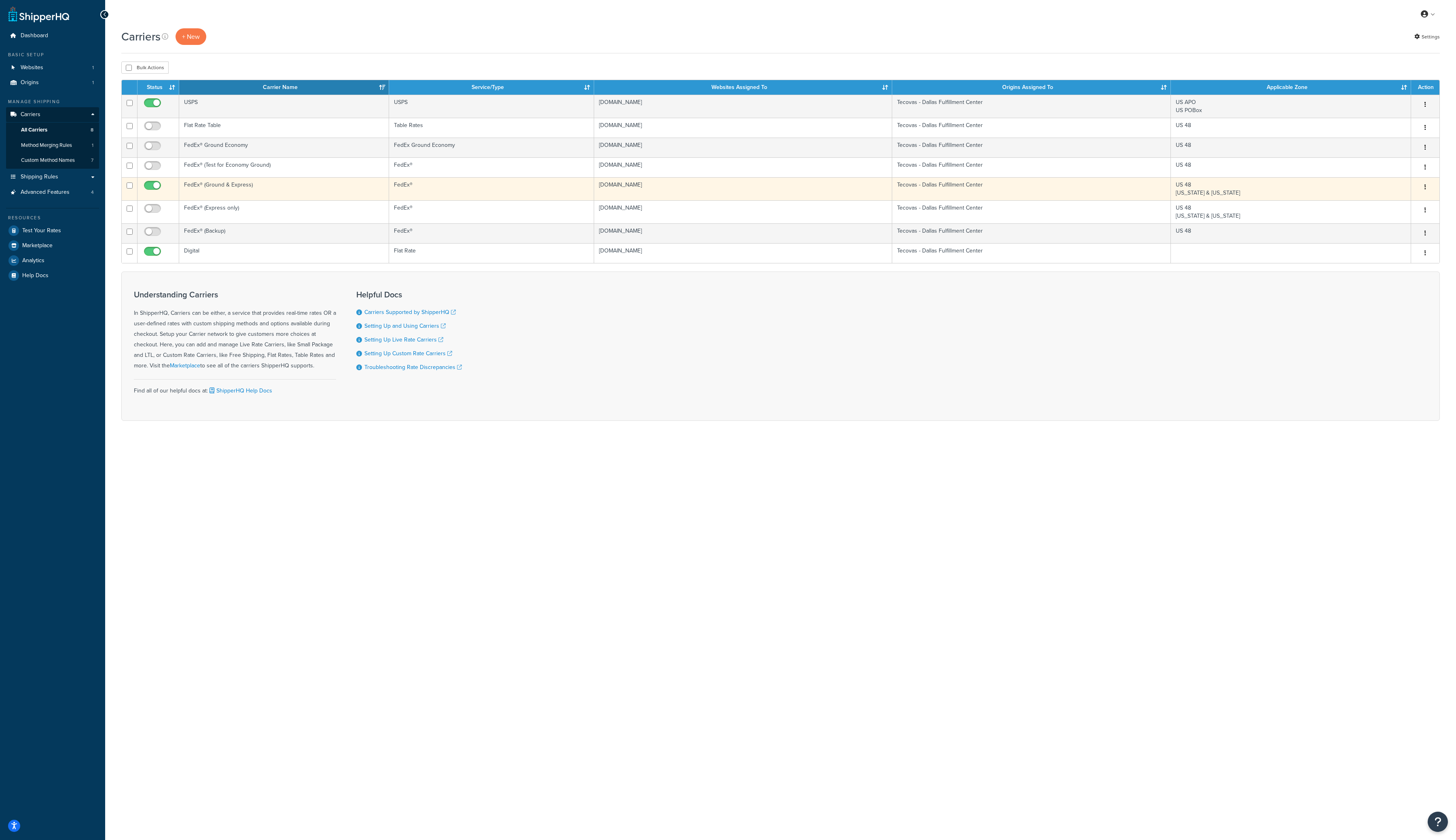
click at [1426, 189] on button "button" at bounding box center [1425, 187] width 11 height 13
click at [1395, 203] on link "Edit" at bounding box center [1392, 204] width 64 height 17
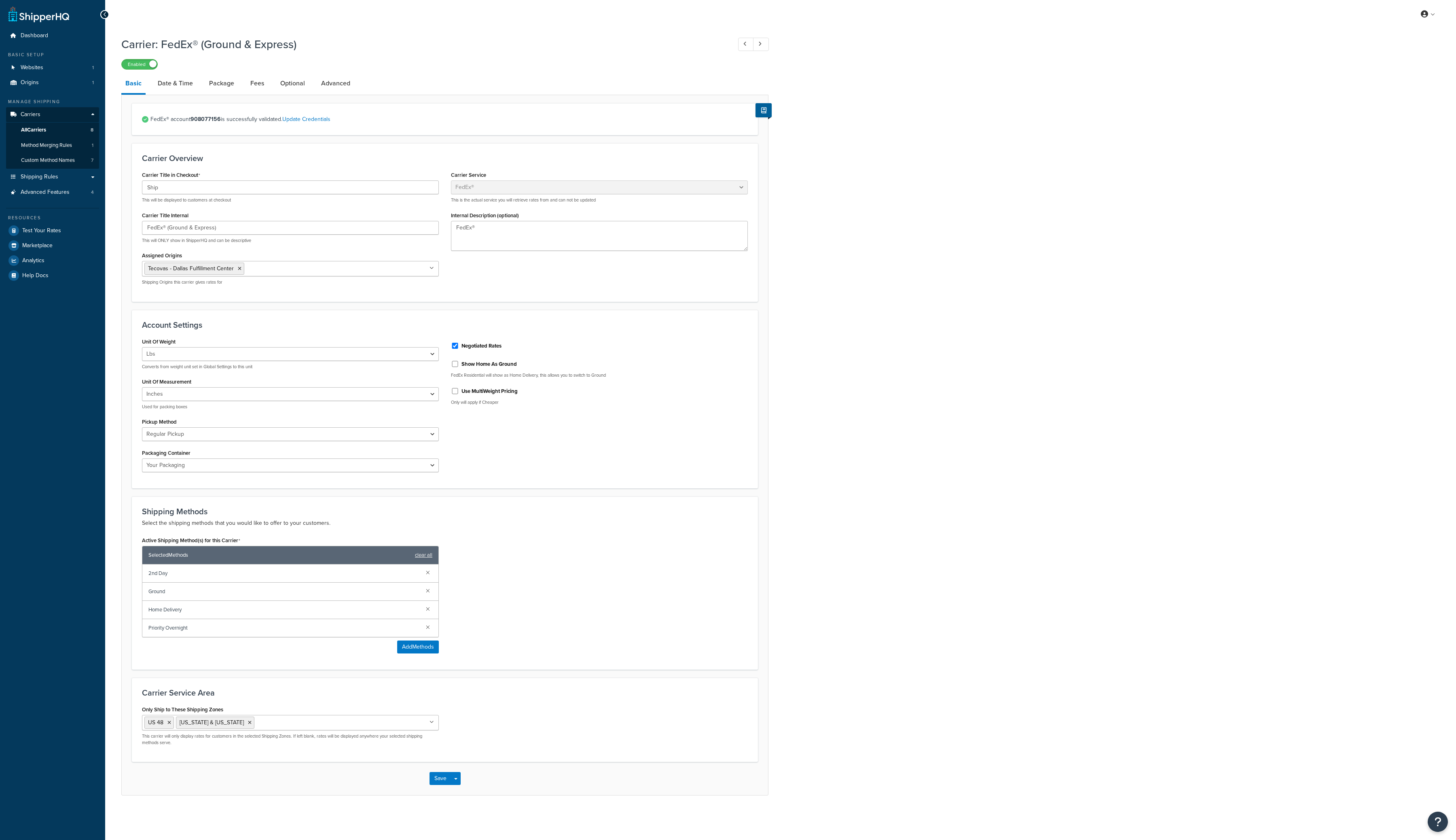
select select "fedEx"
select select "REGULAR_PICKUP"
select select "YOUR_PACKAGING"
click at [178, 87] on link "Date & Time" at bounding box center [175, 83] width 43 height 20
select select "MEd"
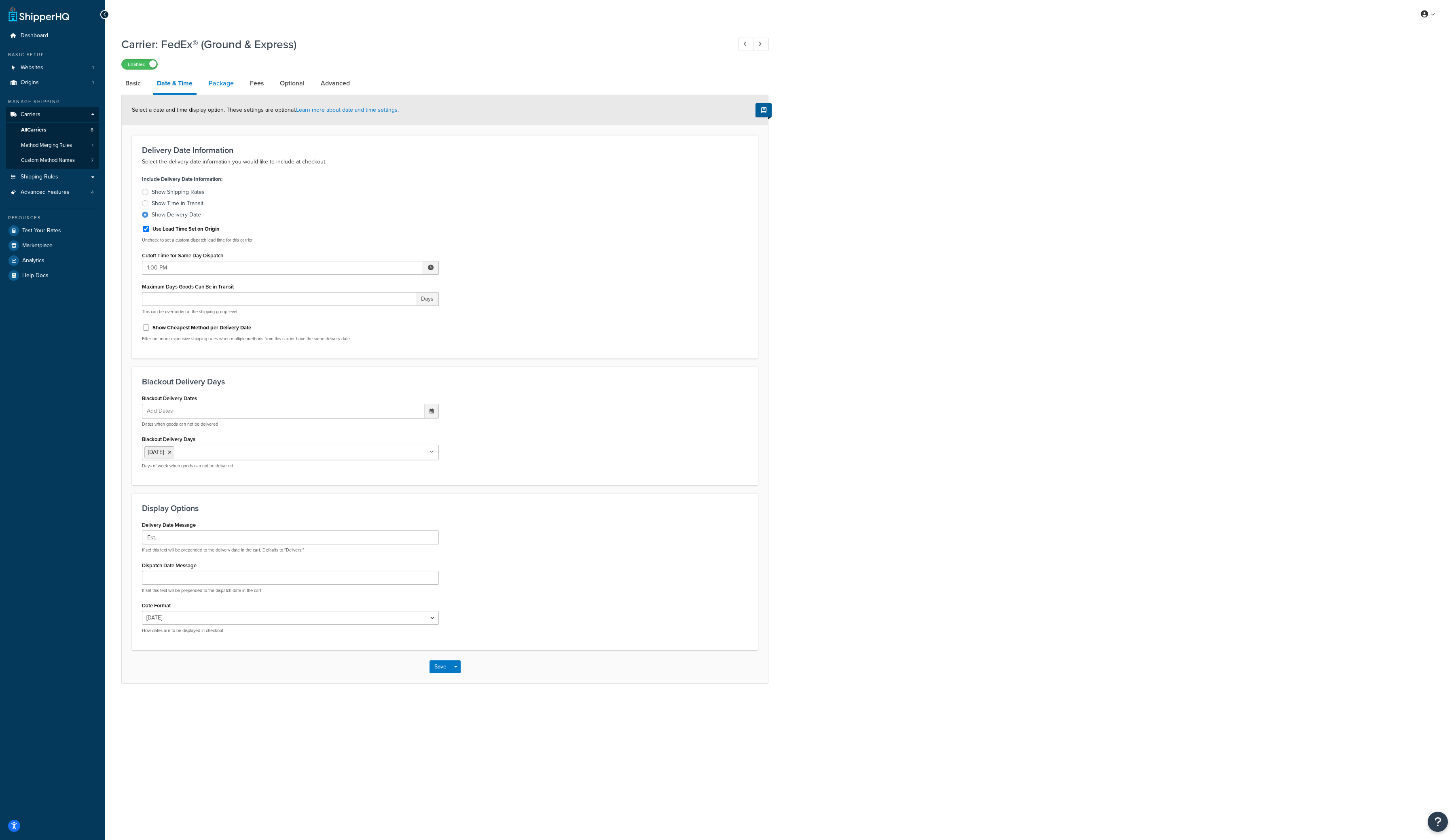
click at [223, 87] on link "Package" at bounding box center [220, 83] width 33 height 20
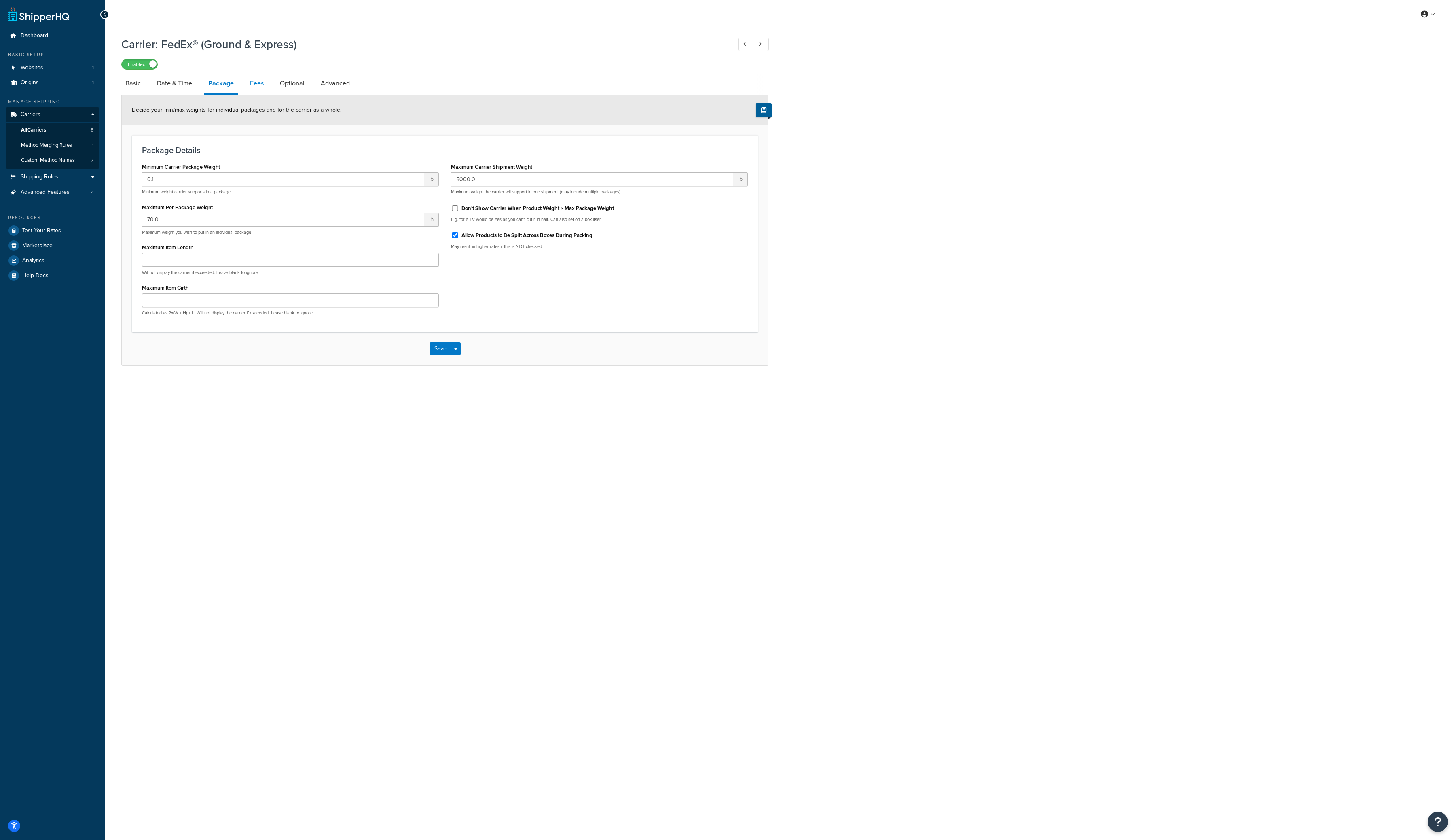
click at [257, 86] on link "Fees" at bounding box center [257, 83] width 22 height 20
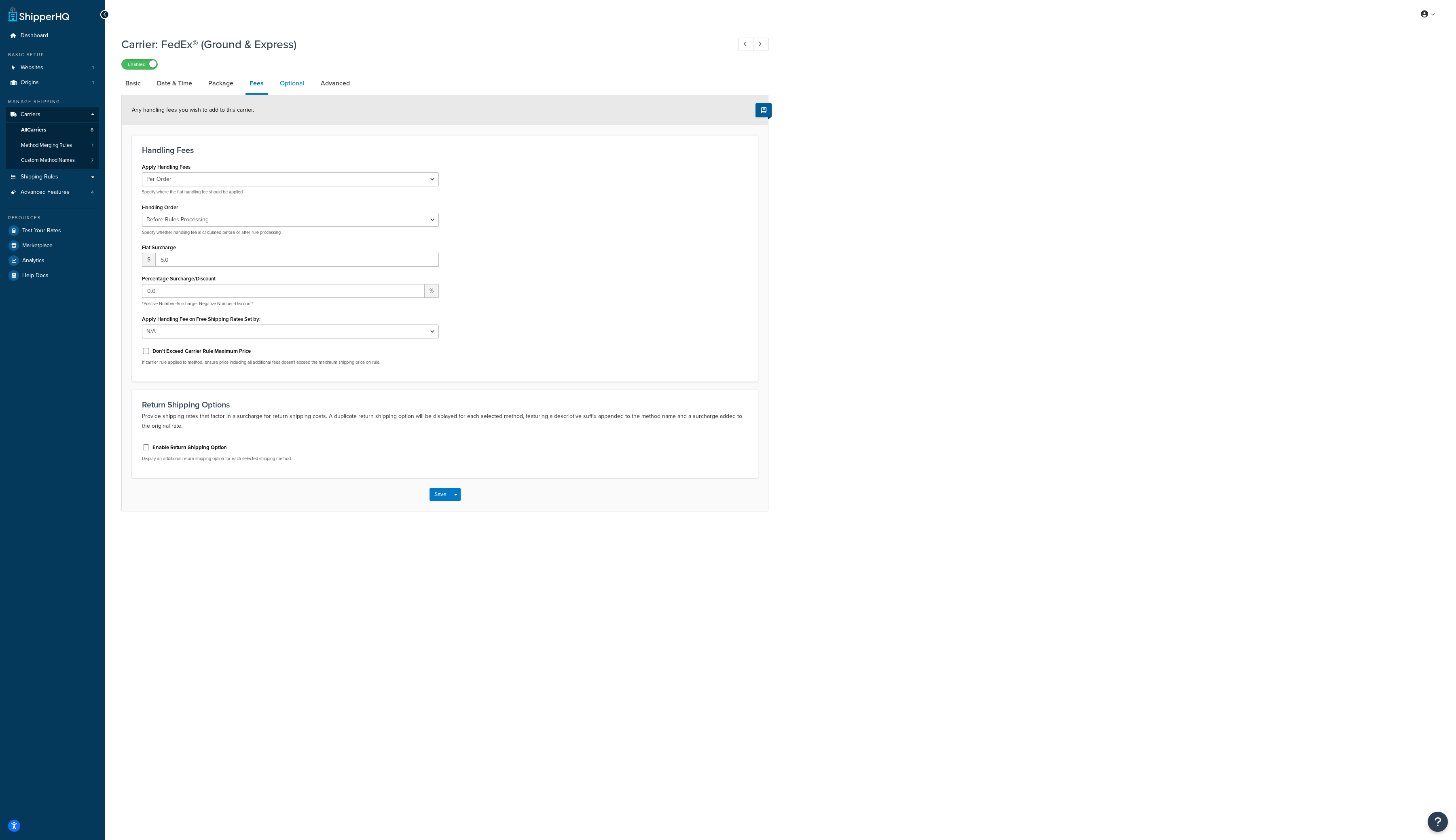
click at [292, 86] on link "Optional" at bounding box center [292, 83] width 33 height 20
select select "57508"
select select "residential"
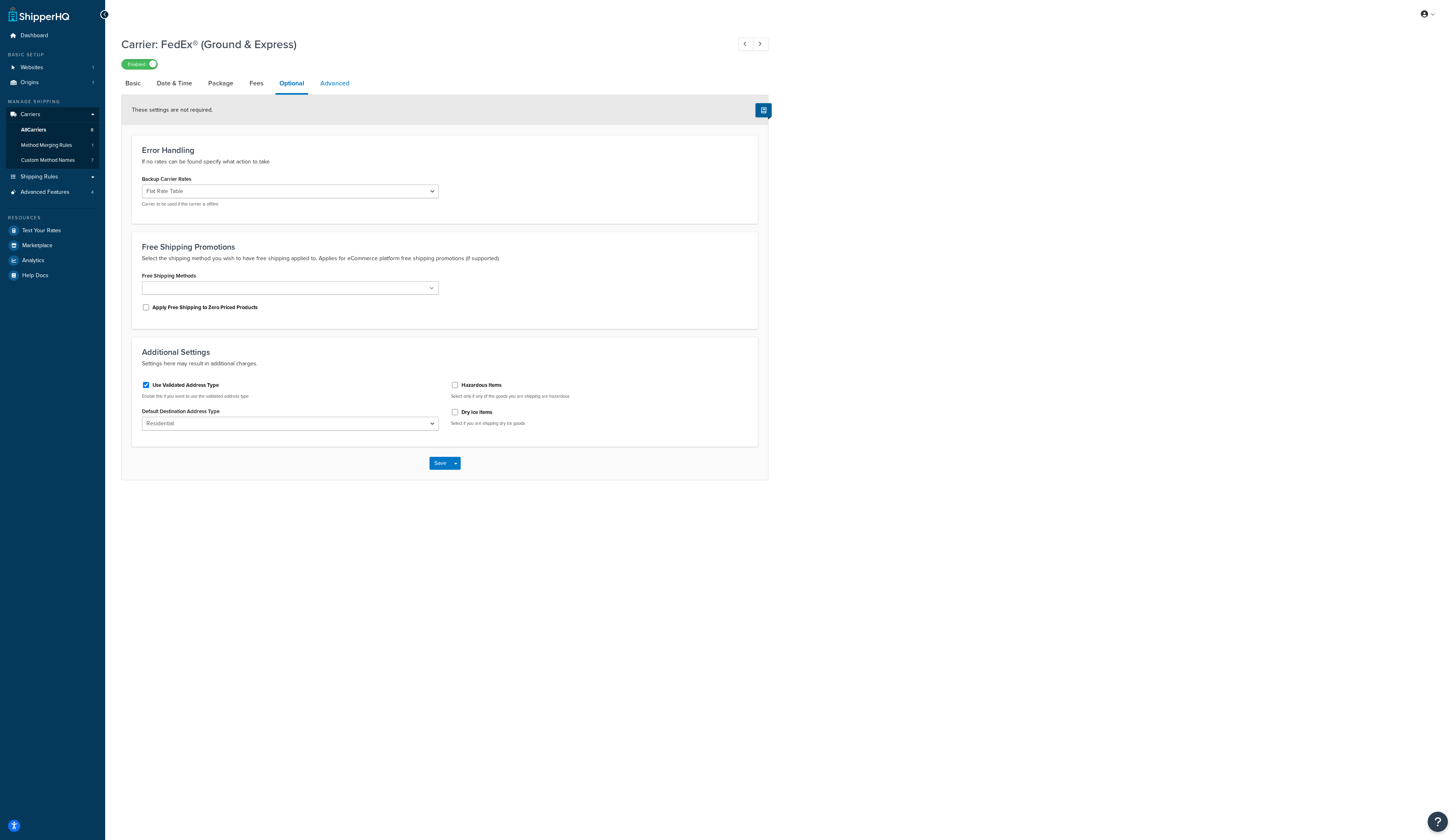
click at [338, 80] on link "Advanced" at bounding box center [335, 83] width 37 height 20
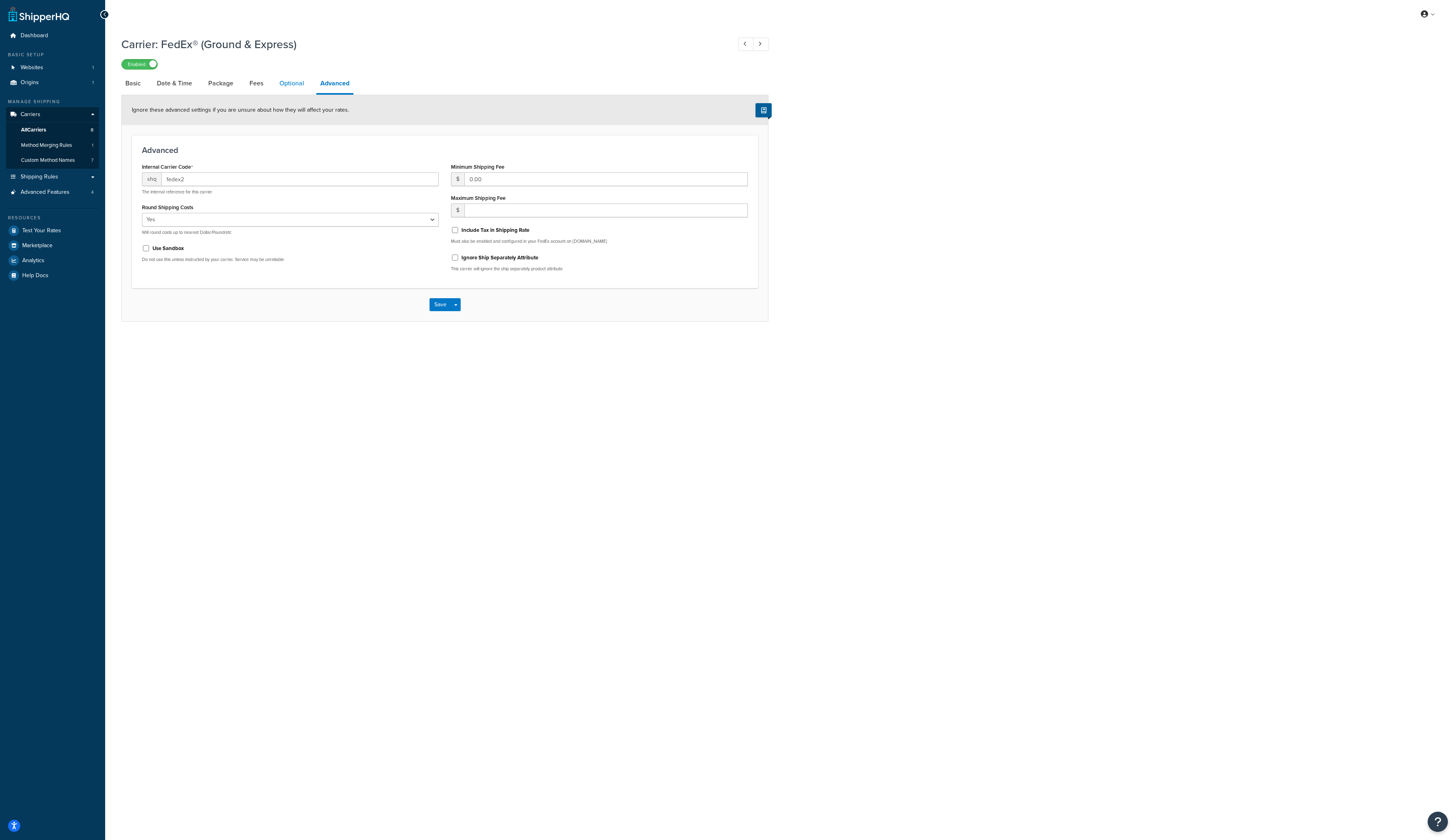
click at [294, 82] on link "Optional" at bounding box center [292, 83] width 33 height 20
select select "57508"
select select "residential"
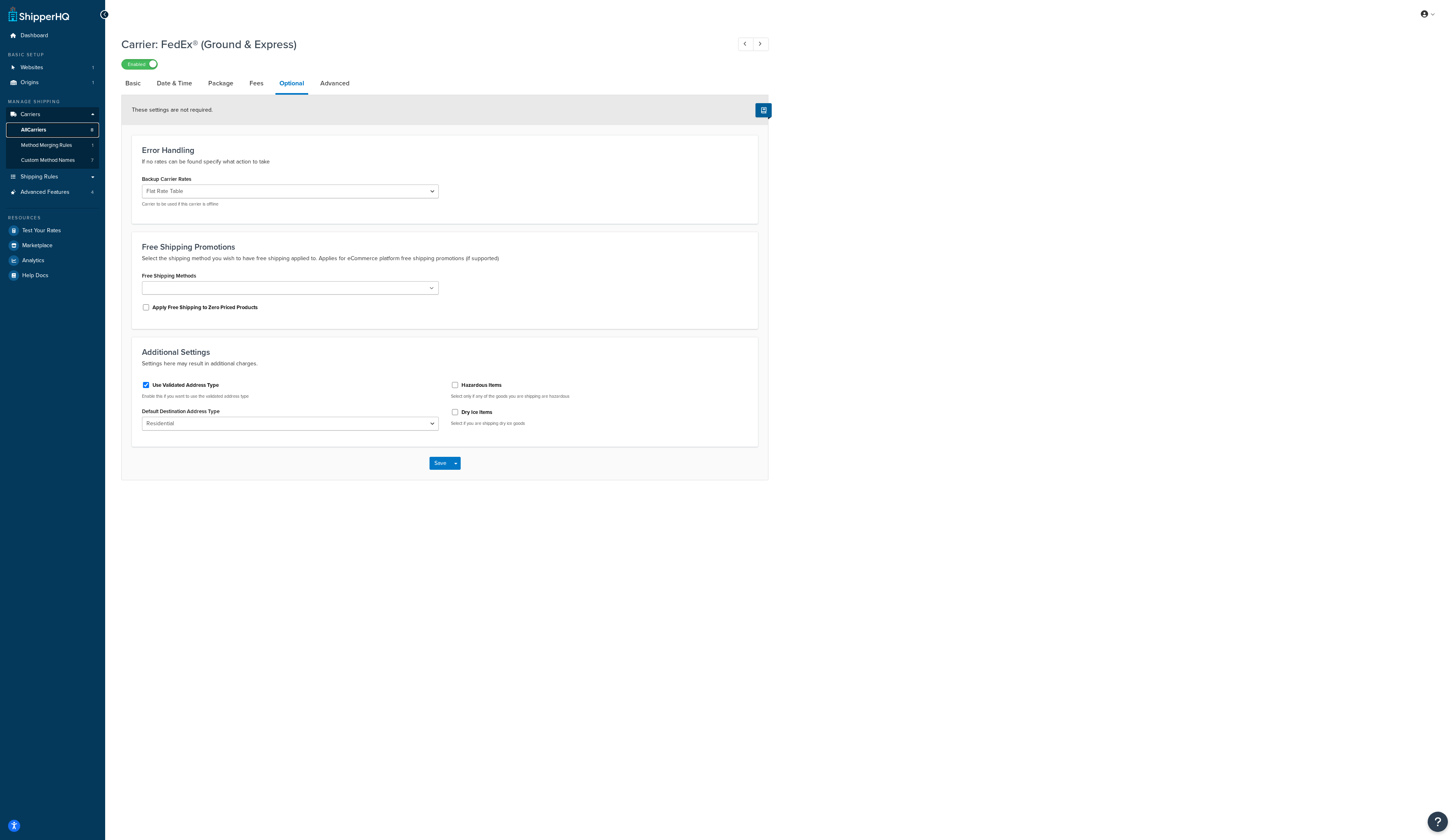
click at [43, 126] on span "All Carriers" at bounding box center [34, 130] width 25 height 7
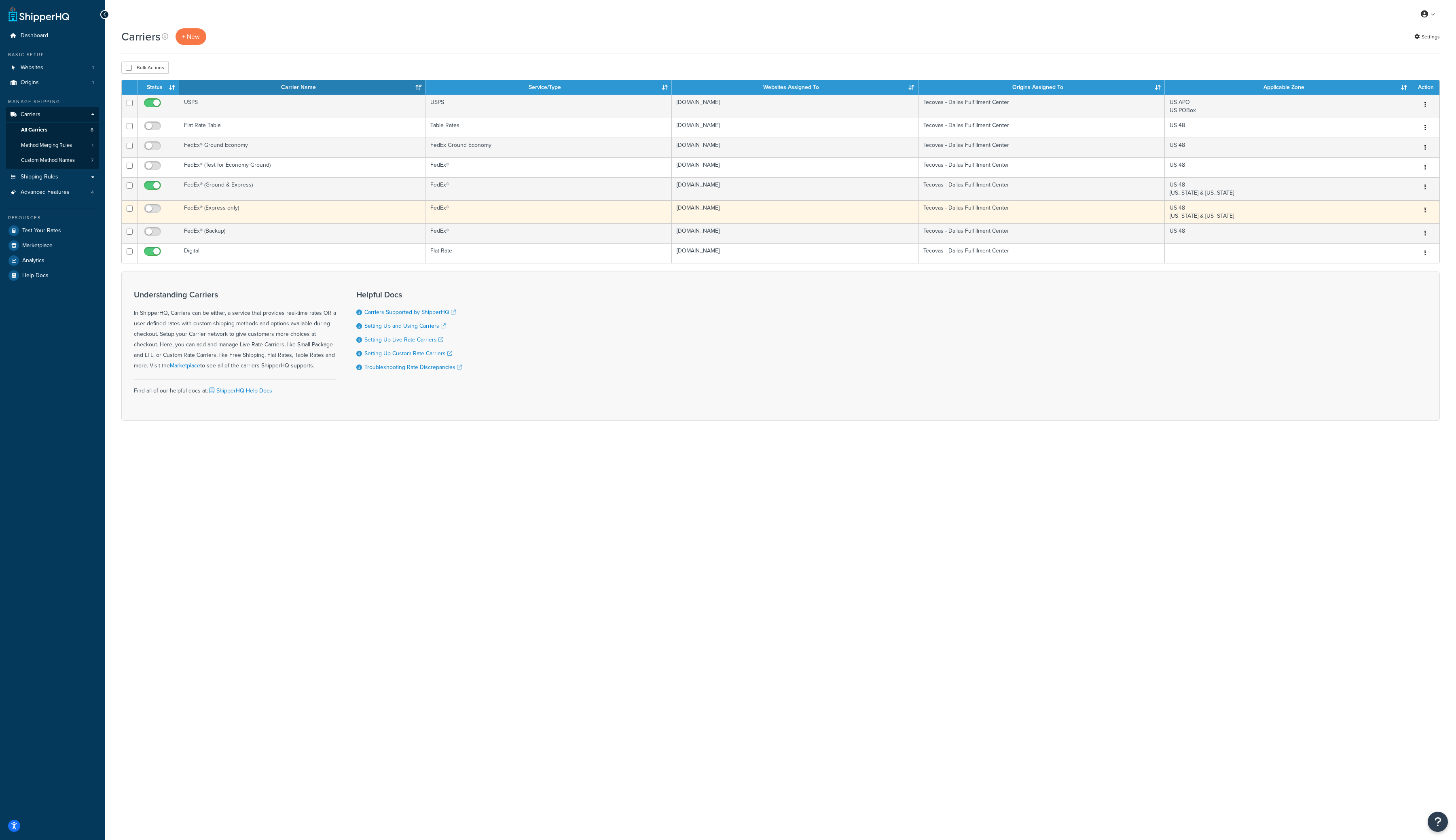
click at [1427, 213] on button "button" at bounding box center [1425, 210] width 11 height 13
click at [1409, 226] on link "Edit" at bounding box center [1392, 227] width 64 height 17
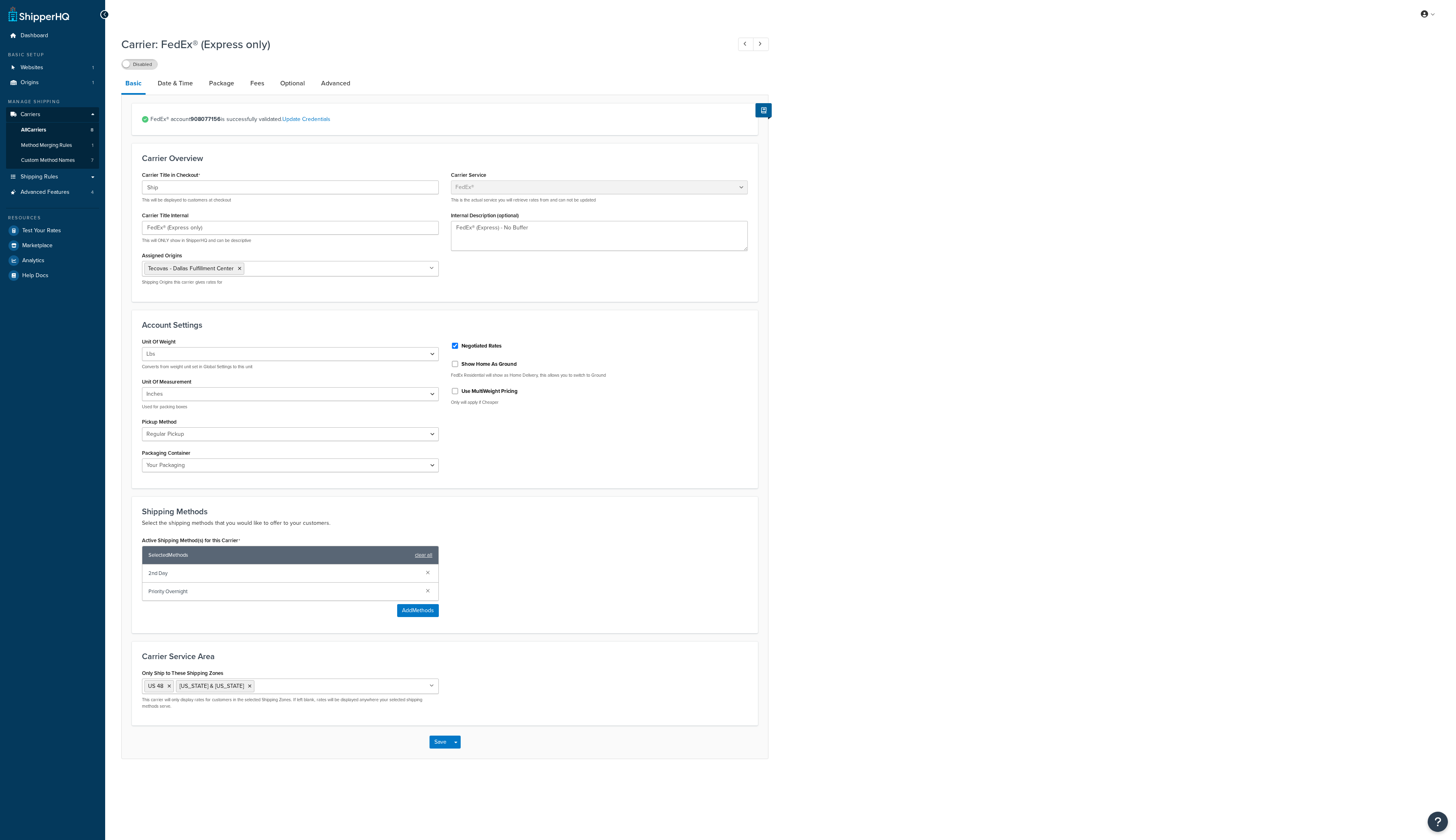
select select "fedEx"
select select "REGULAR_PICKUP"
select select "YOUR_PACKAGING"
click at [174, 85] on link "Date & Time" at bounding box center [175, 83] width 43 height 20
select select "MEd"
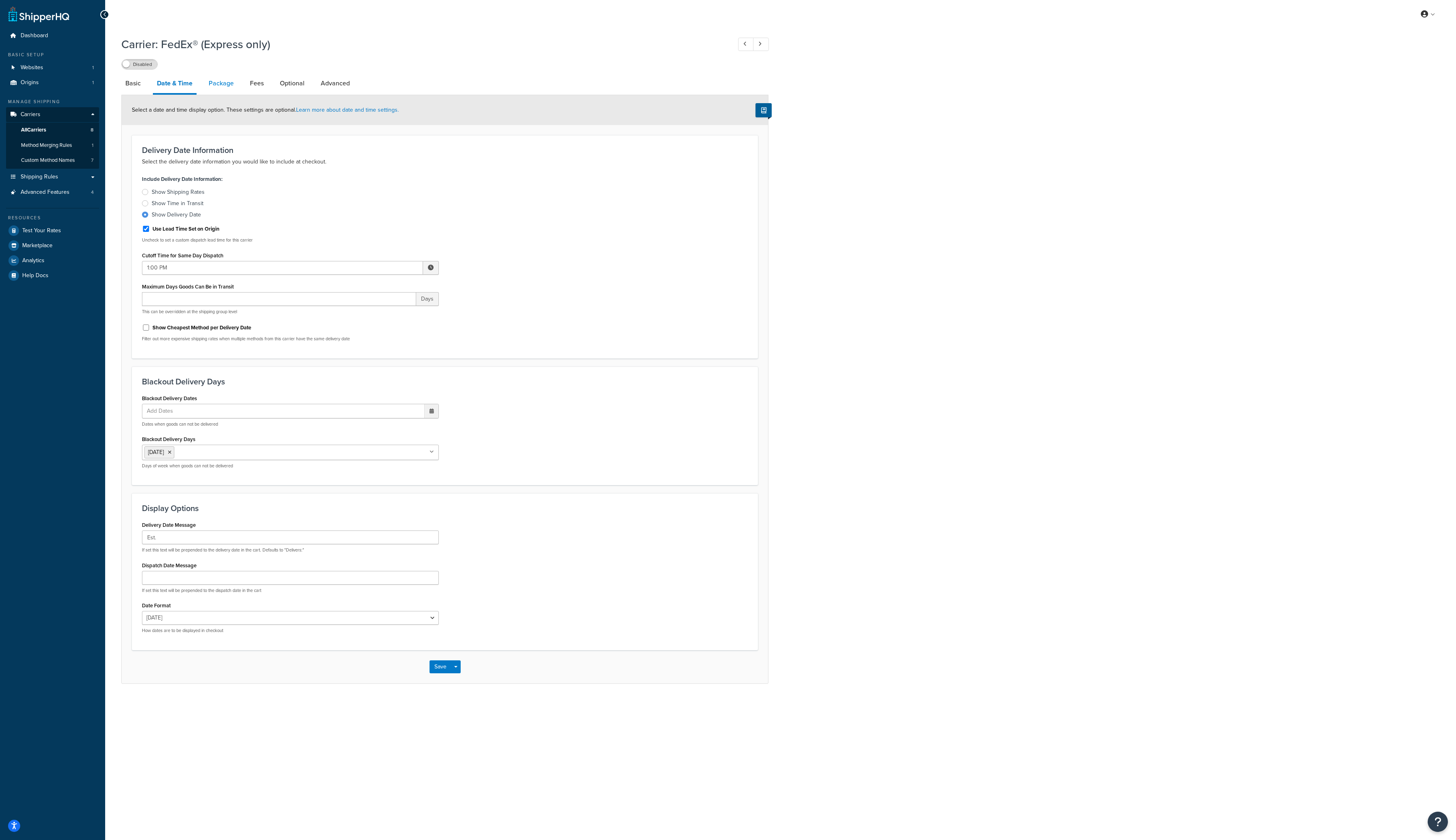
click at [220, 82] on link "Package" at bounding box center [220, 83] width 33 height 20
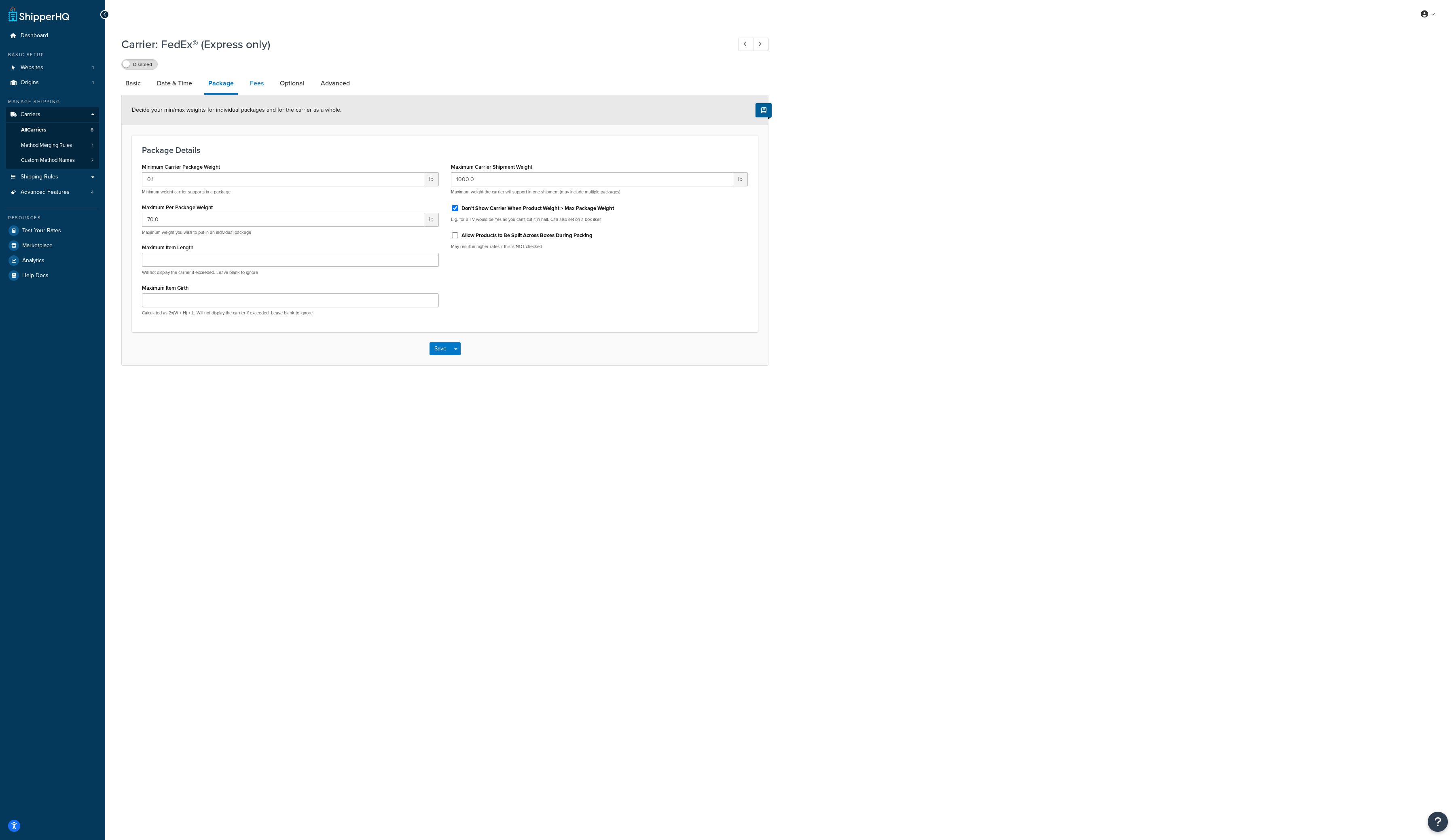
click at [251, 84] on link "Fees" at bounding box center [257, 83] width 22 height 20
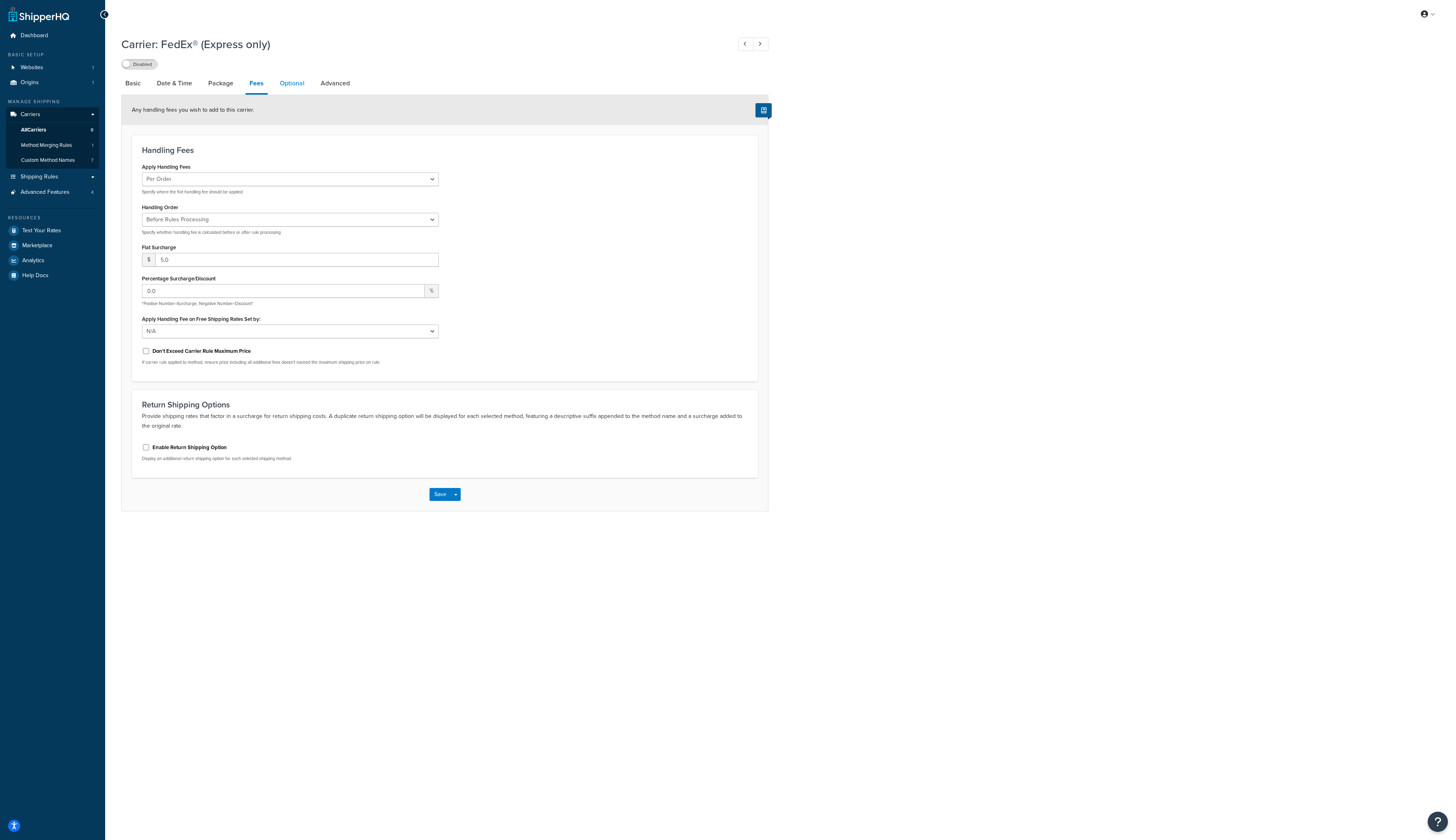
click at [291, 85] on link "Optional" at bounding box center [292, 83] width 33 height 20
select select "57508"
select select "residential"
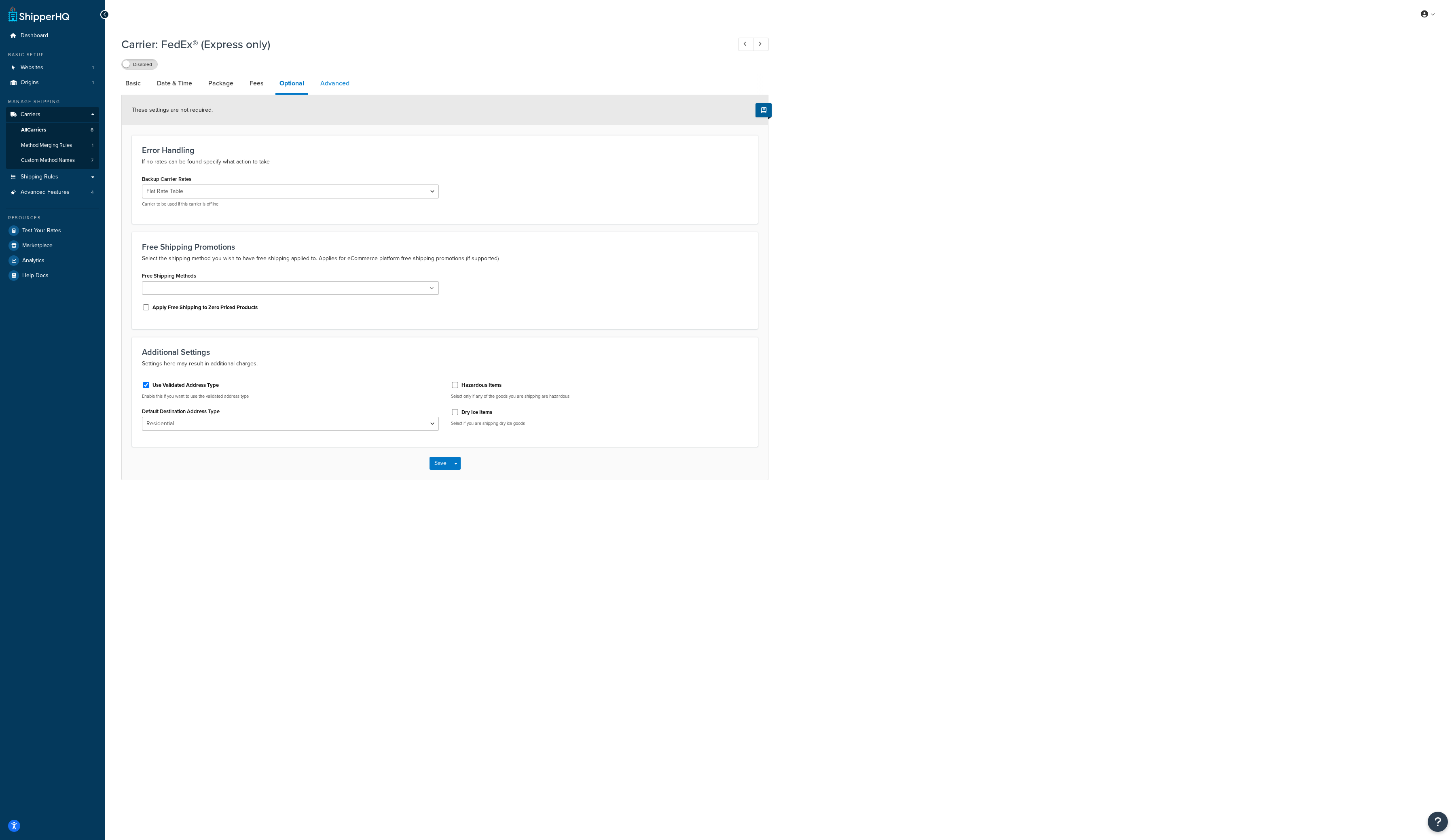
click at [333, 82] on link "Advanced" at bounding box center [335, 83] width 37 height 20
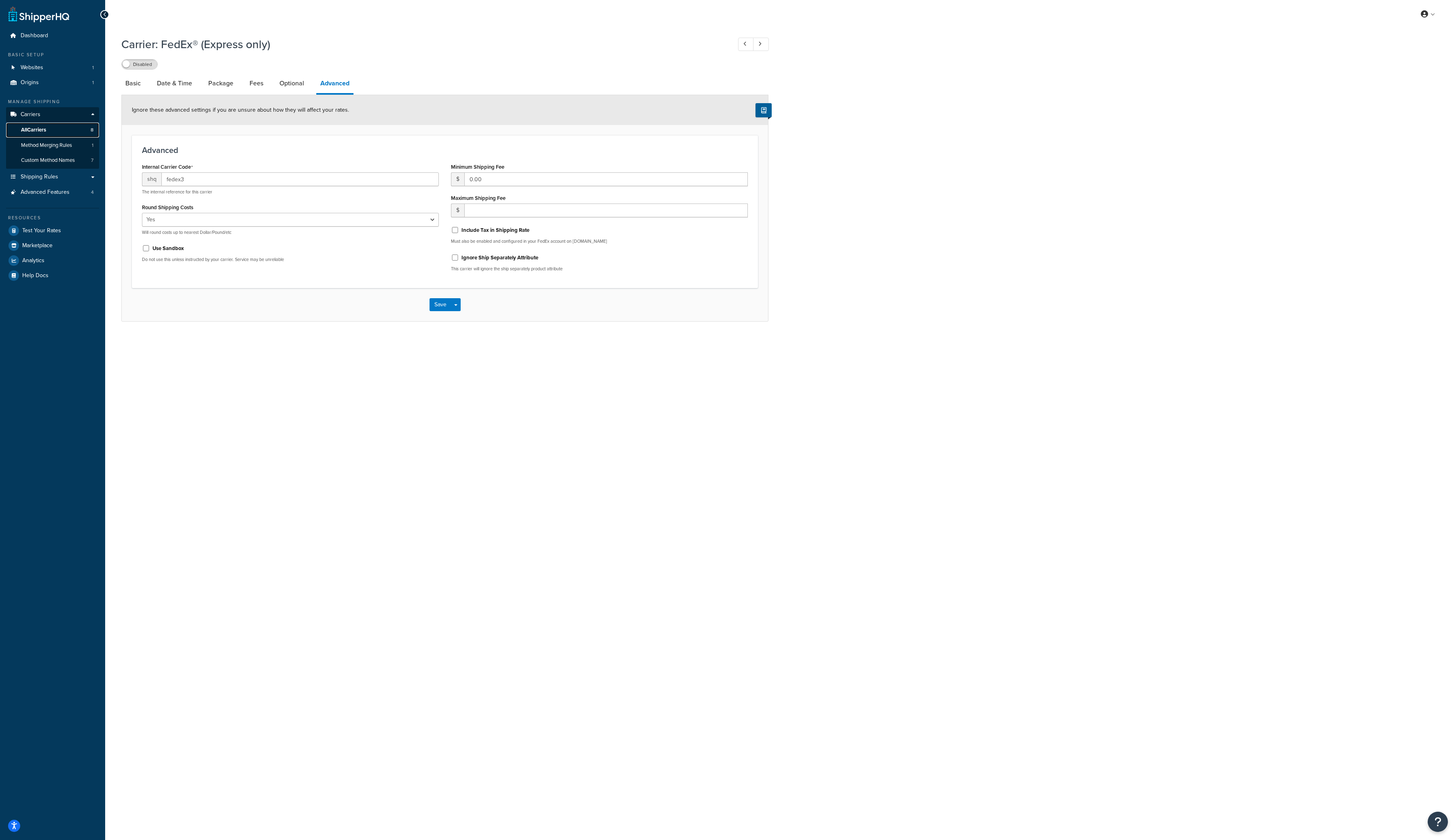
click at [37, 129] on span "All Carriers" at bounding box center [34, 130] width 25 height 7
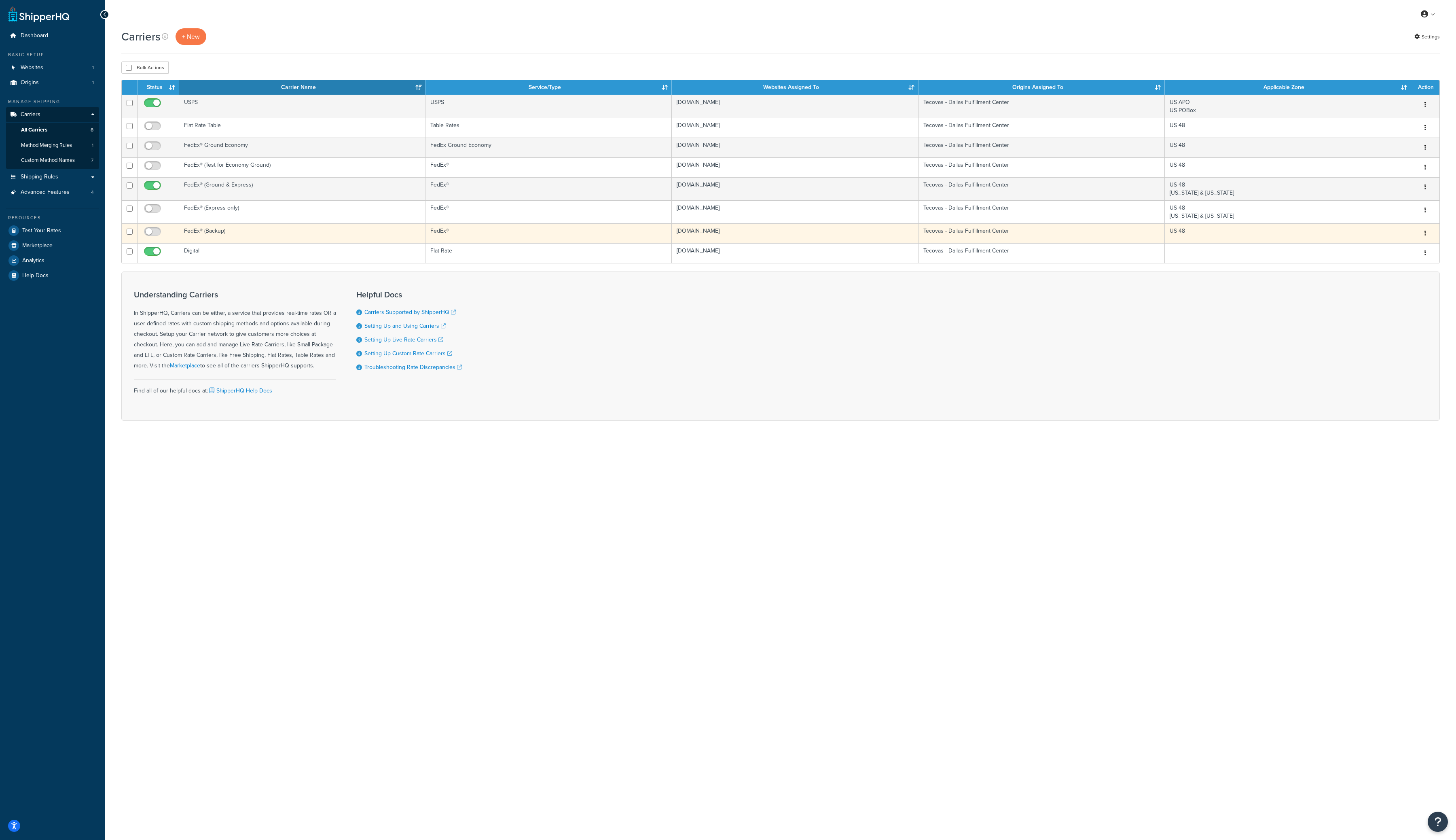
click at [1425, 234] on icon "button" at bounding box center [1425, 232] width 2 height 6
click at [1400, 250] on link "Edit" at bounding box center [1392, 250] width 64 height 17
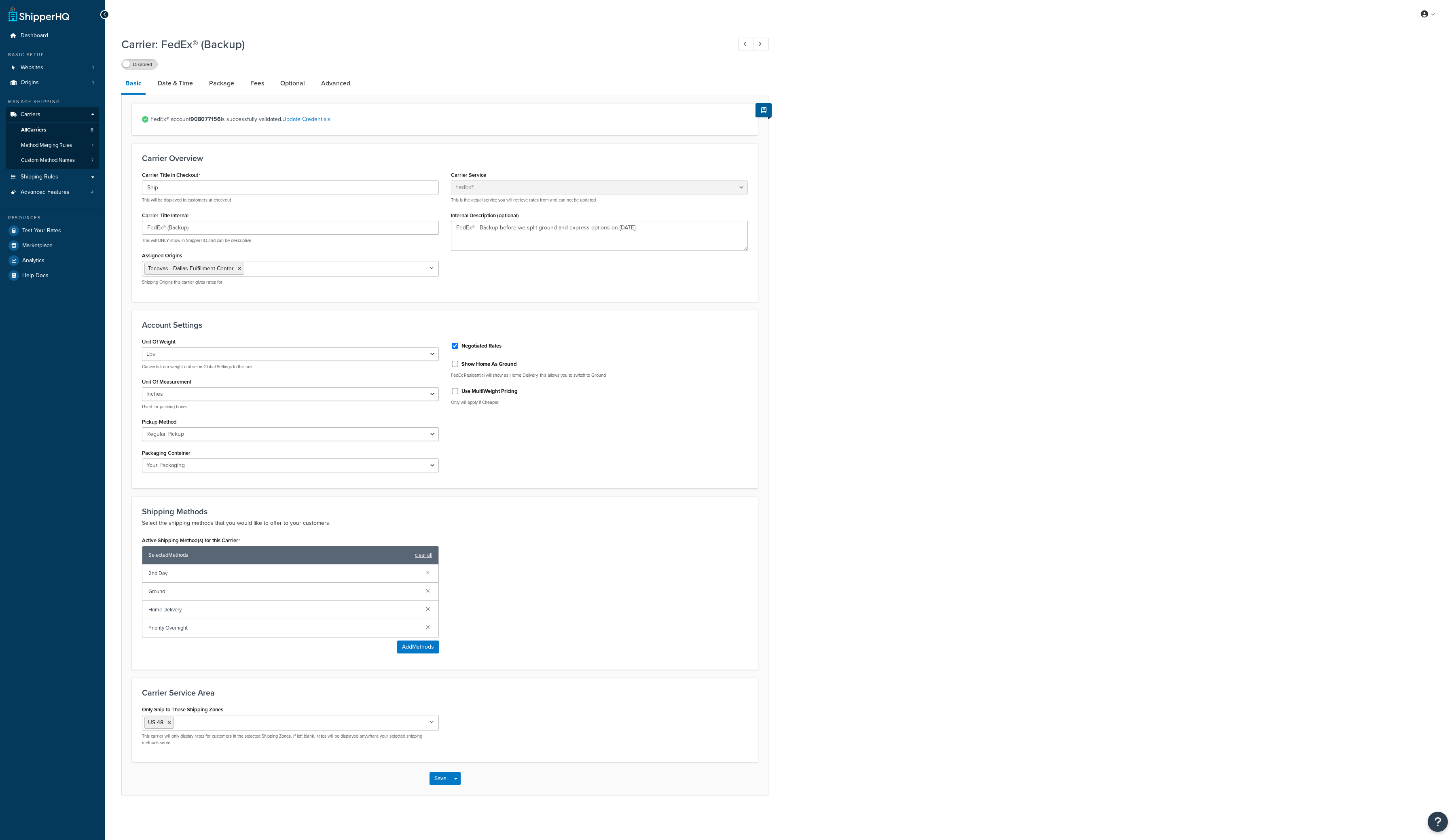
select select "fedEx"
select select "REGULAR_PICKUP"
select select "YOUR_PACKAGING"
click at [171, 82] on link "Date & Time" at bounding box center [175, 83] width 43 height 20
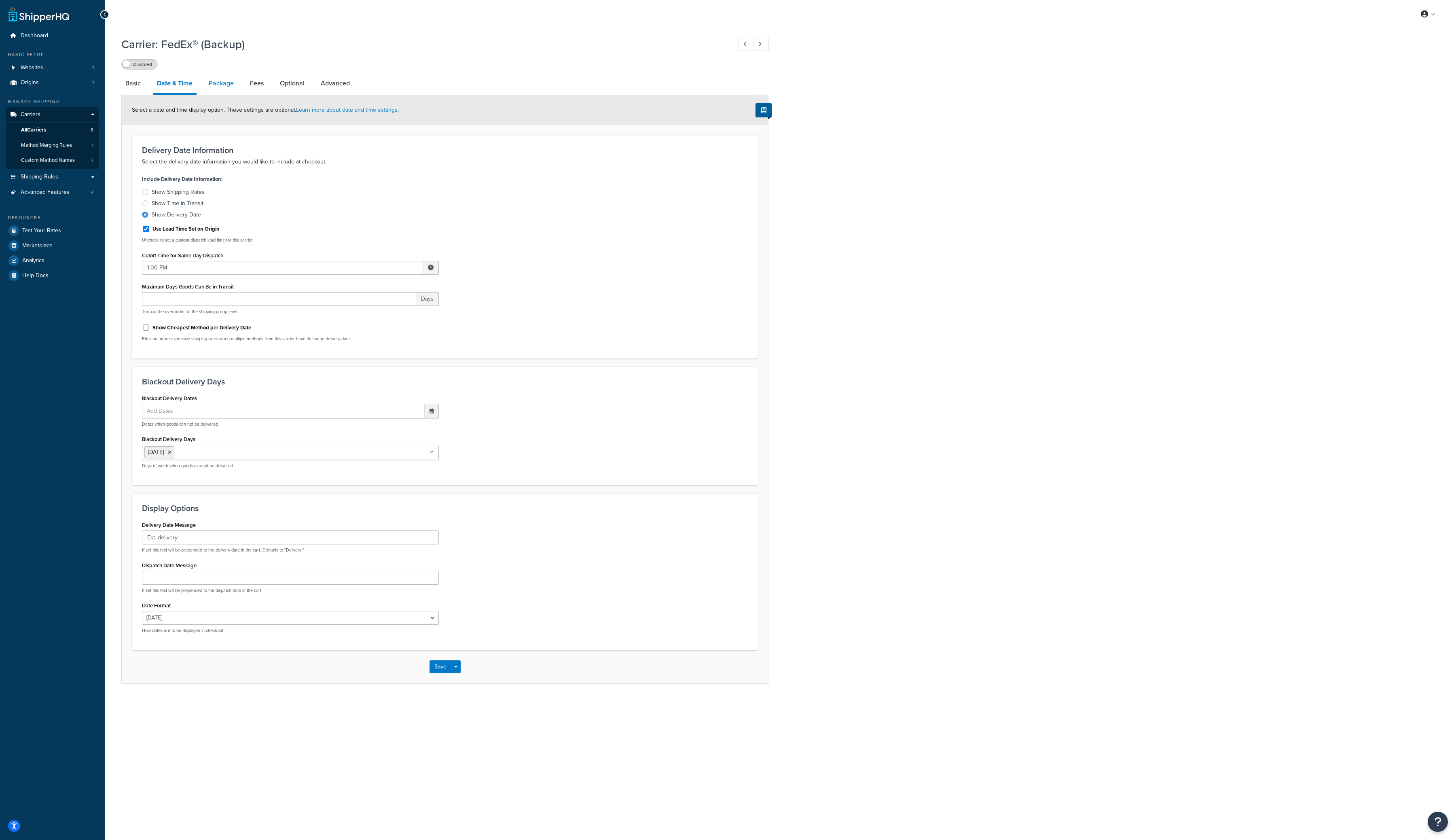
click at [225, 82] on link "Package" at bounding box center [220, 83] width 33 height 20
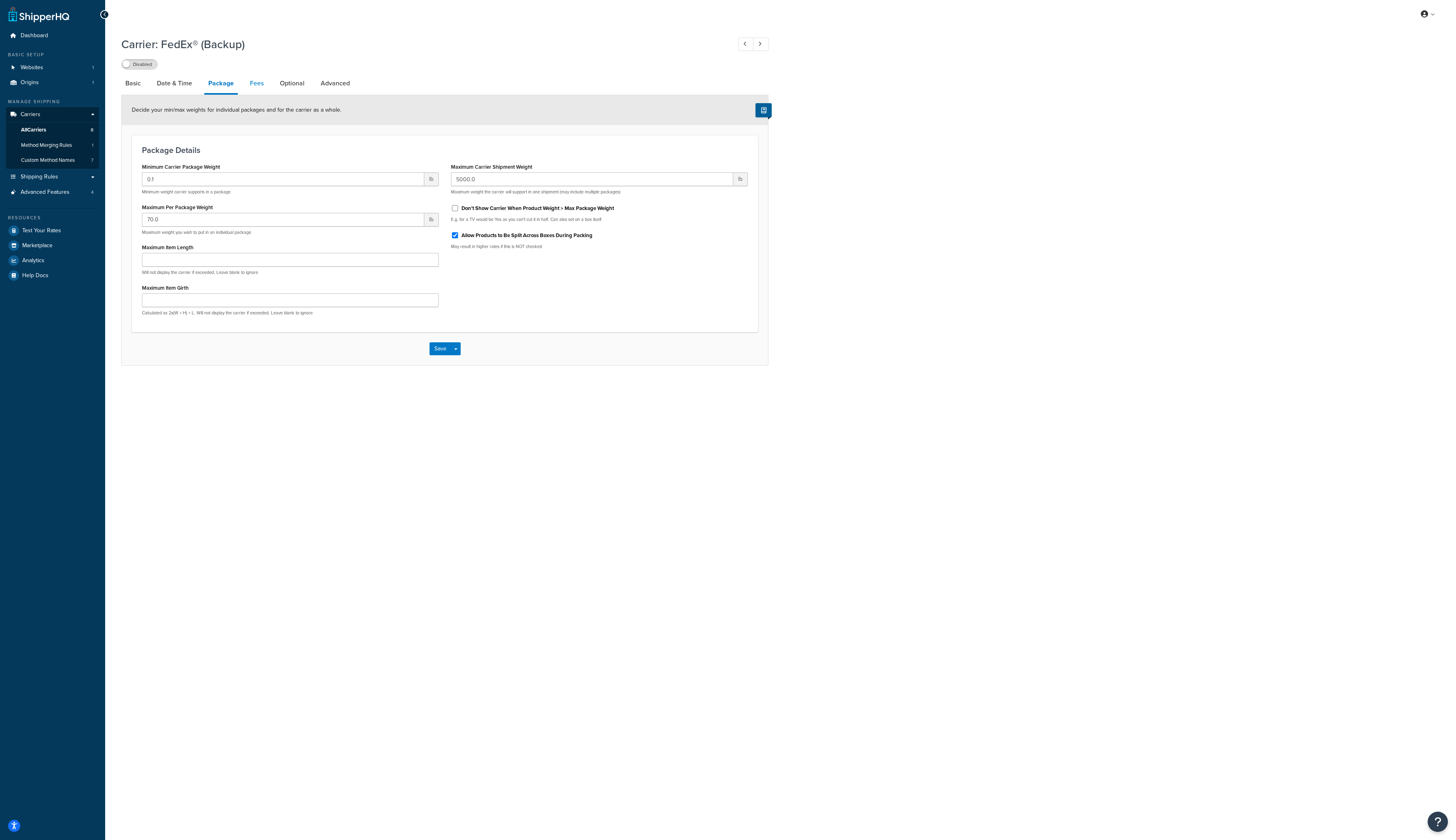
click at [259, 87] on link "Fees" at bounding box center [257, 83] width 22 height 20
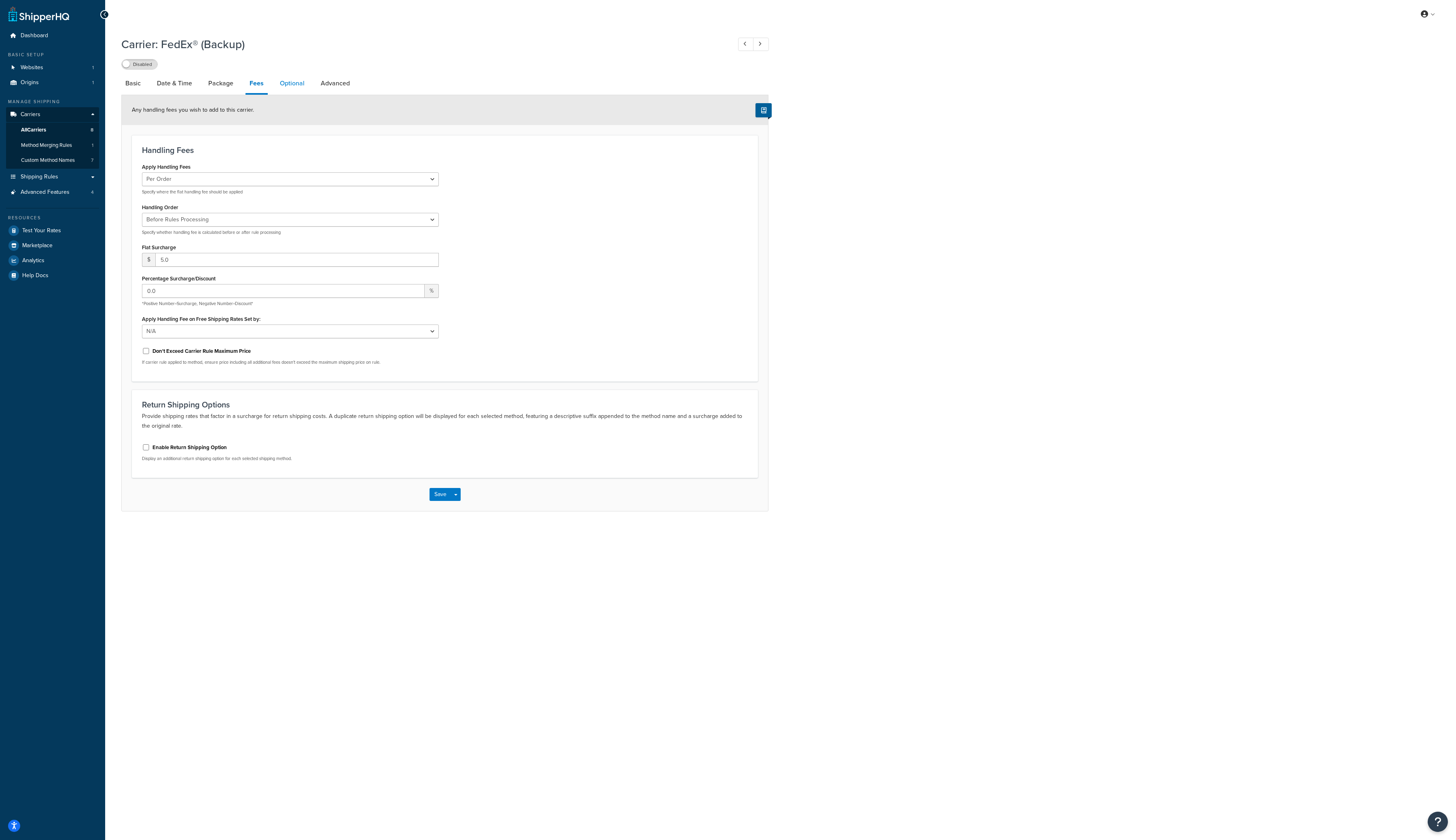
click at [297, 82] on link "Optional" at bounding box center [292, 83] width 33 height 20
select select "57508"
select select "residential"
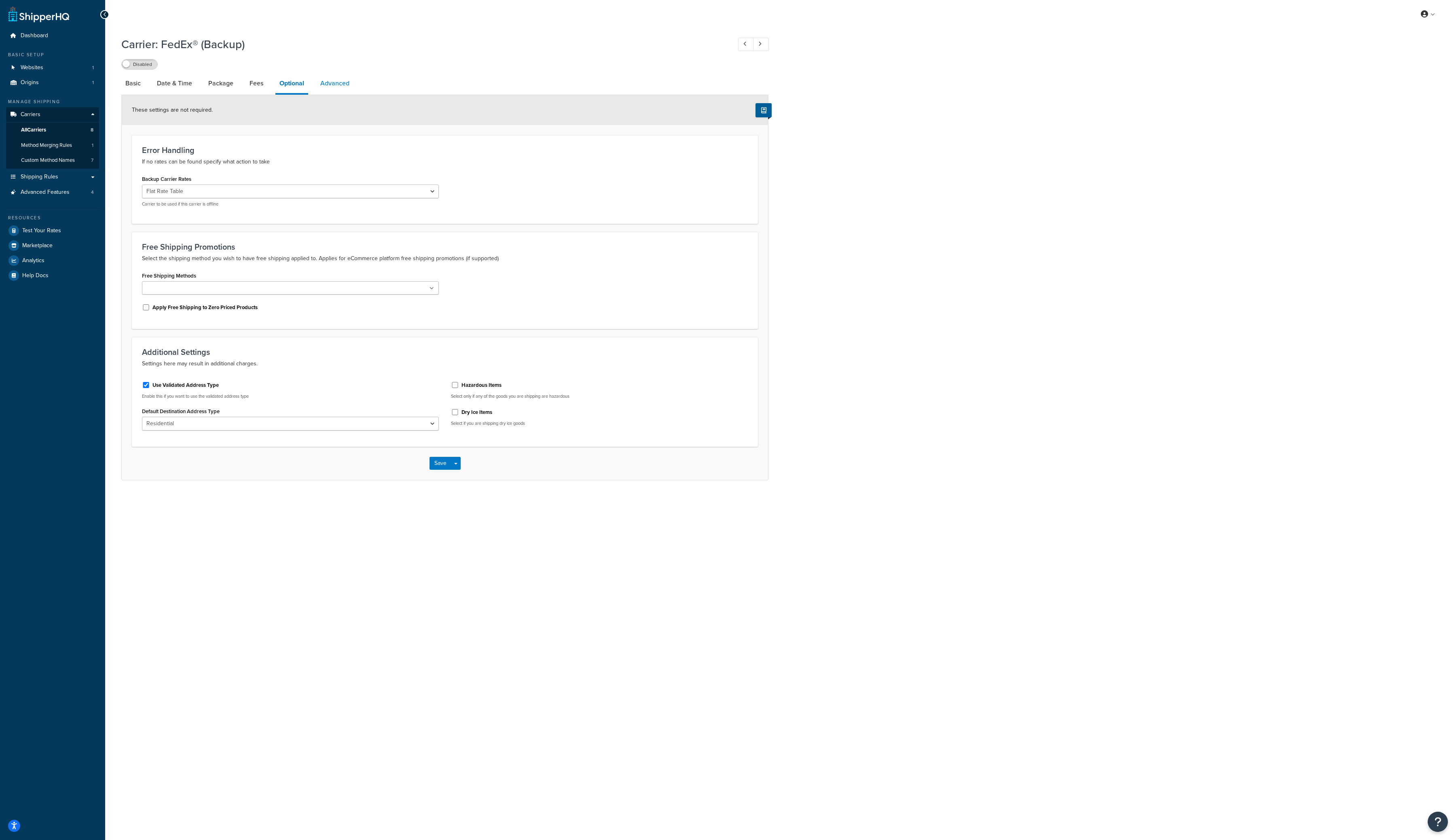
click at [338, 86] on link "Advanced" at bounding box center [335, 83] width 37 height 20
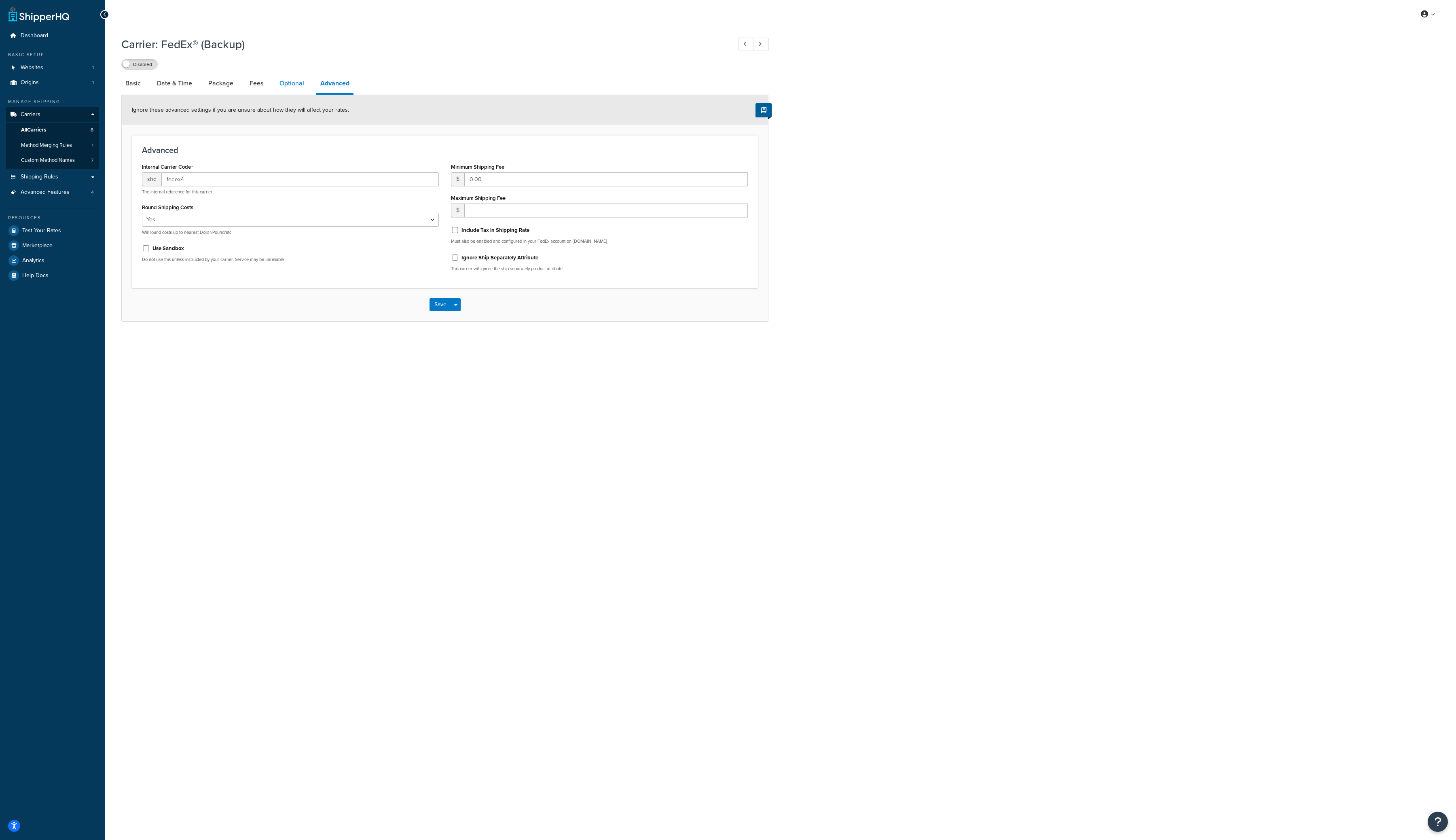
click at [279, 88] on link "Optional" at bounding box center [292, 83] width 33 height 20
select select "57508"
select select "residential"
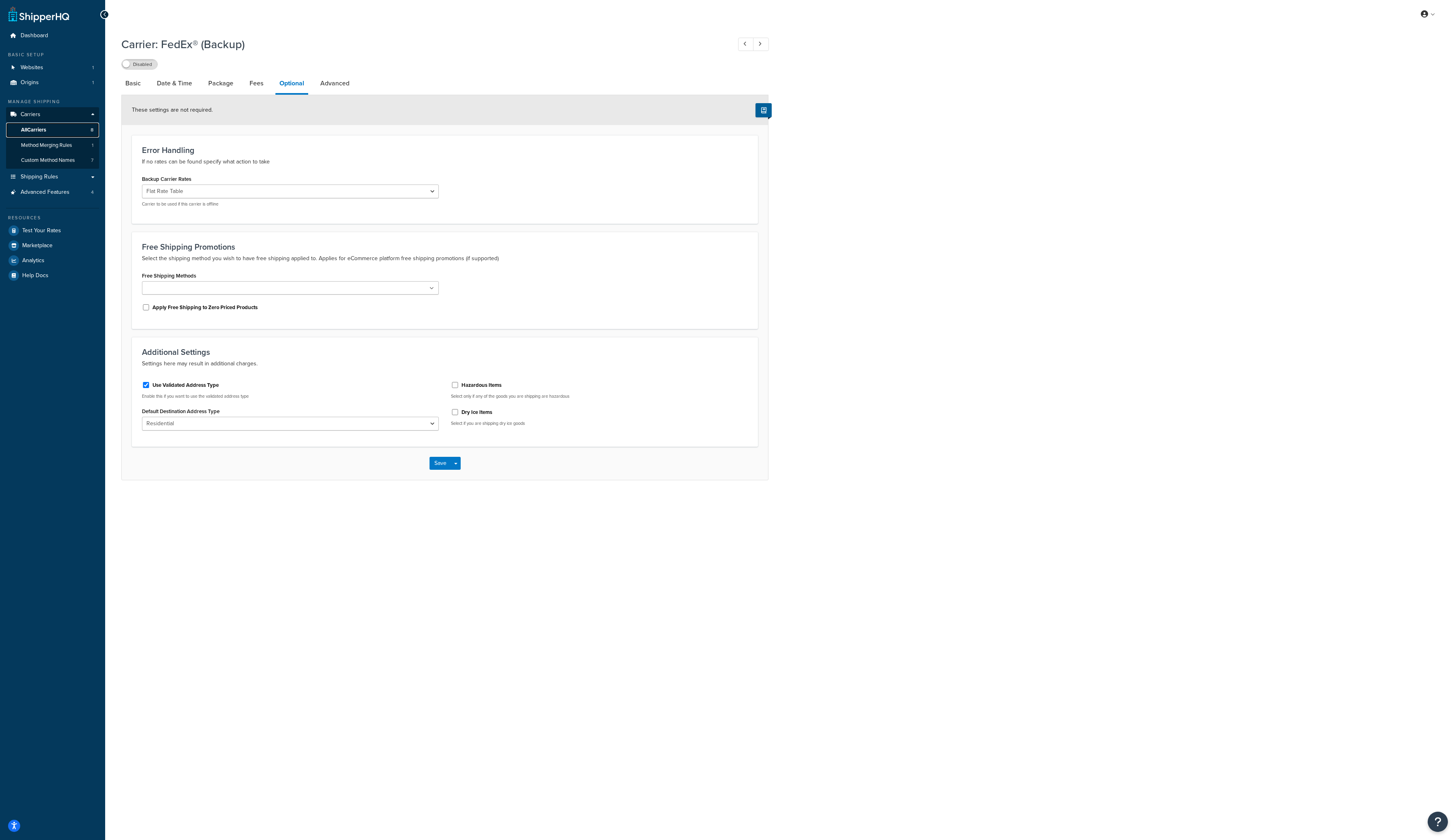
click at [58, 132] on link "All Carriers 8" at bounding box center [53, 131] width 93 height 15
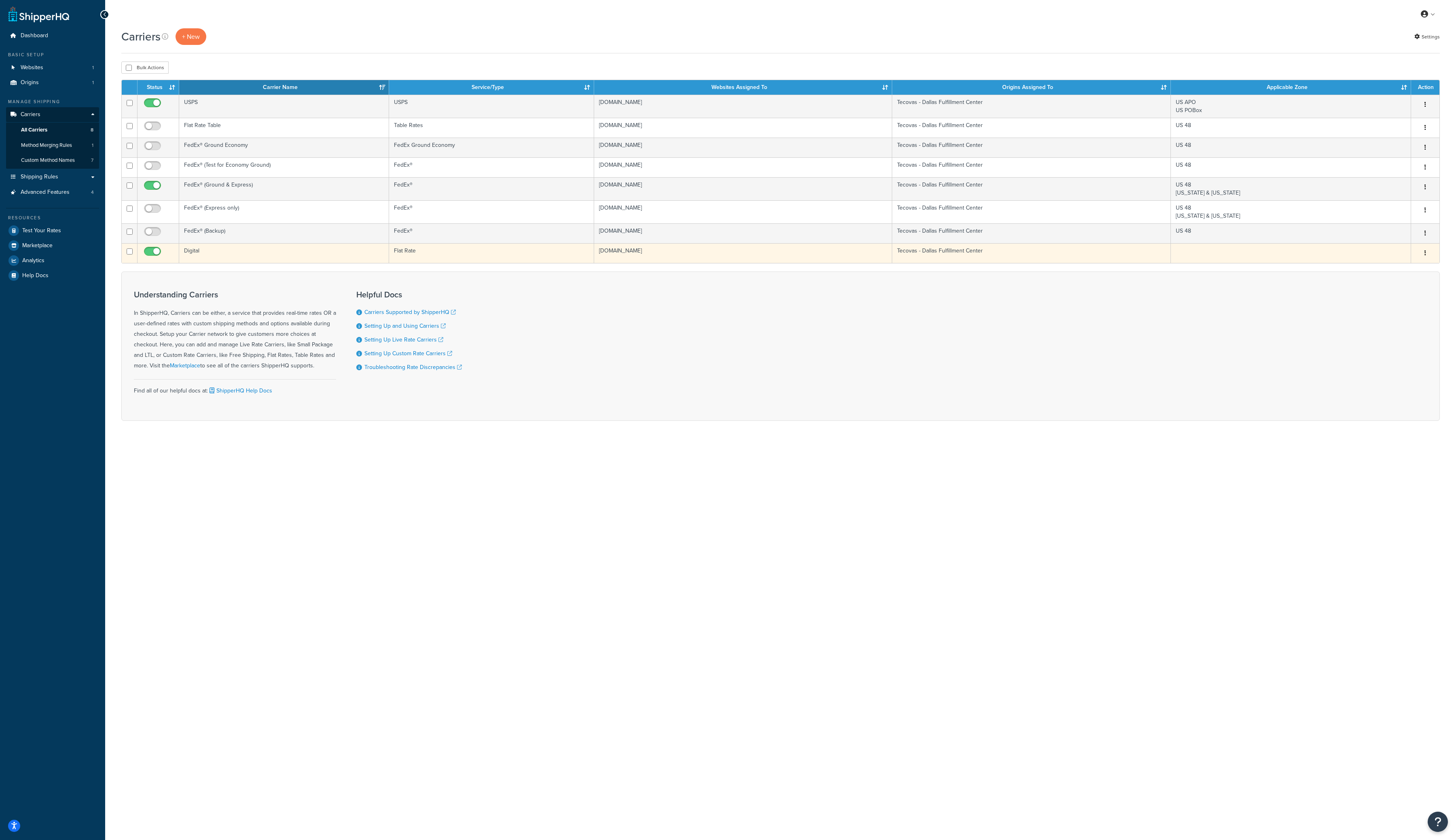
click at [1427, 256] on button "button" at bounding box center [1425, 253] width 11 height 13
click at [1406, 266] on link "Edit" at bounding box center [1392, 270] width 64 height 17
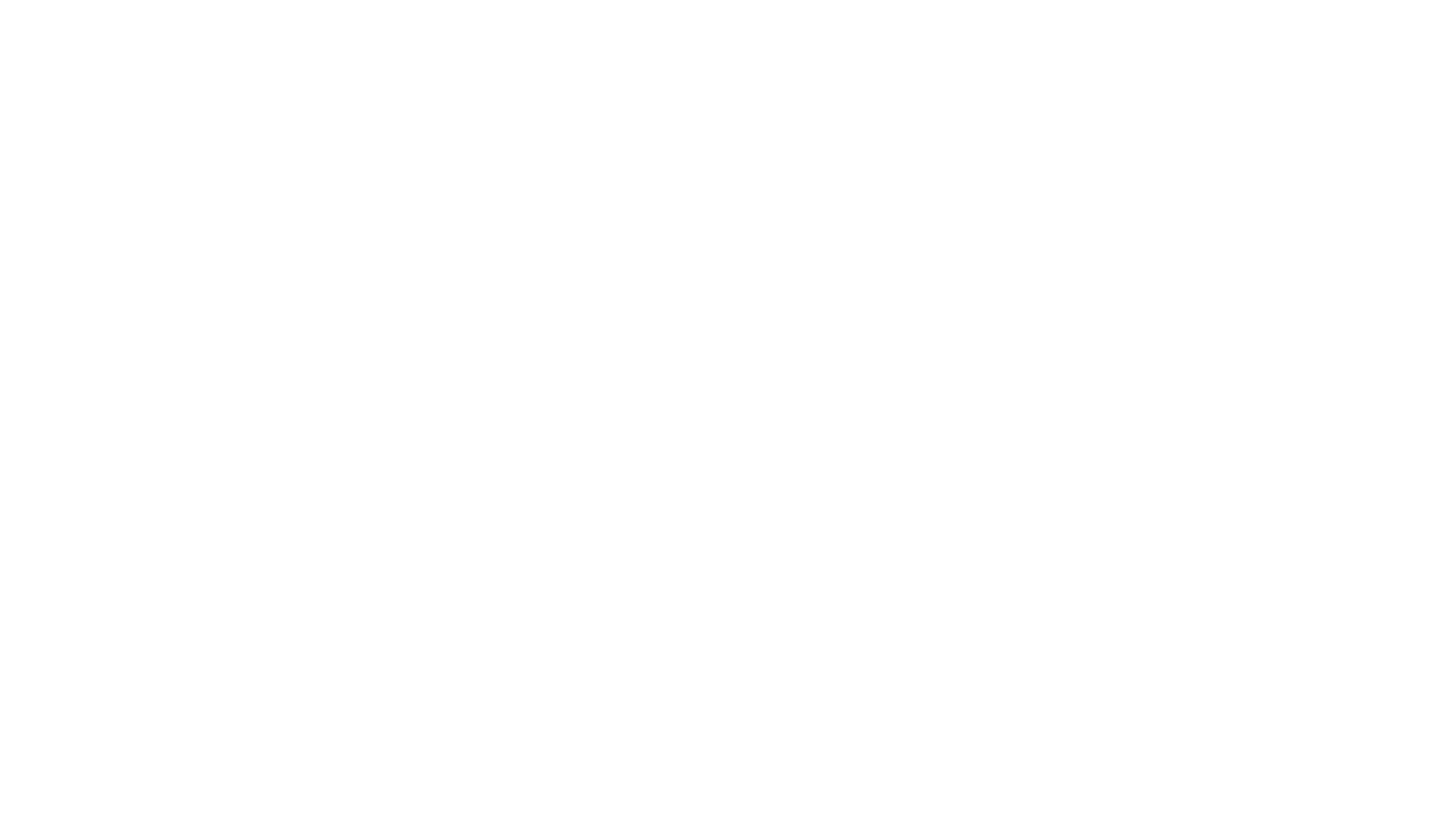
select select "flat"
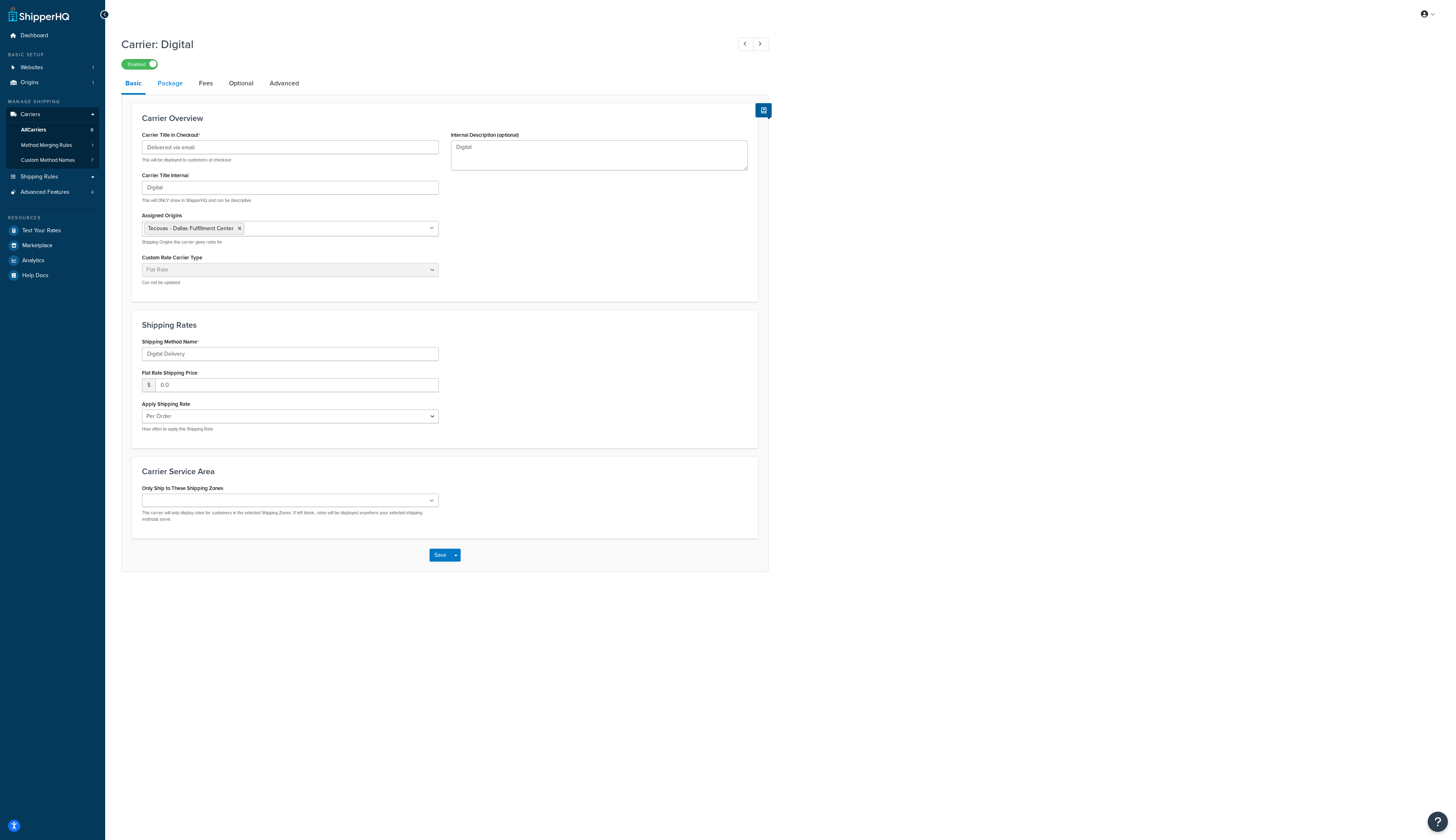
click at [175, 86] on link "Package" at bounding box center [170, 83] width 33 height 20
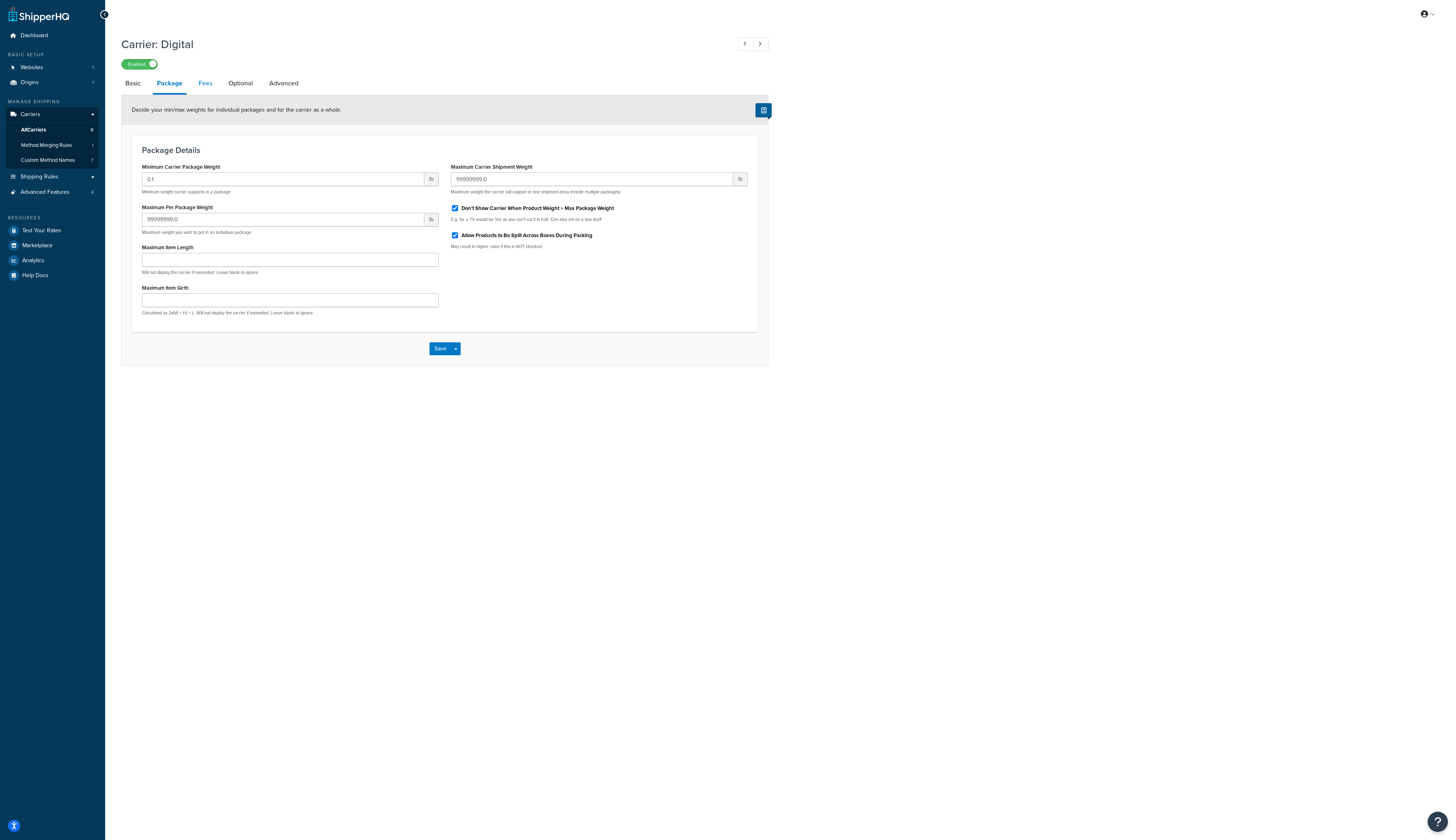
click at [199, 84] on link "Fees" at bounding box center [205, 83] width 22 height 20
select select "AFTER"
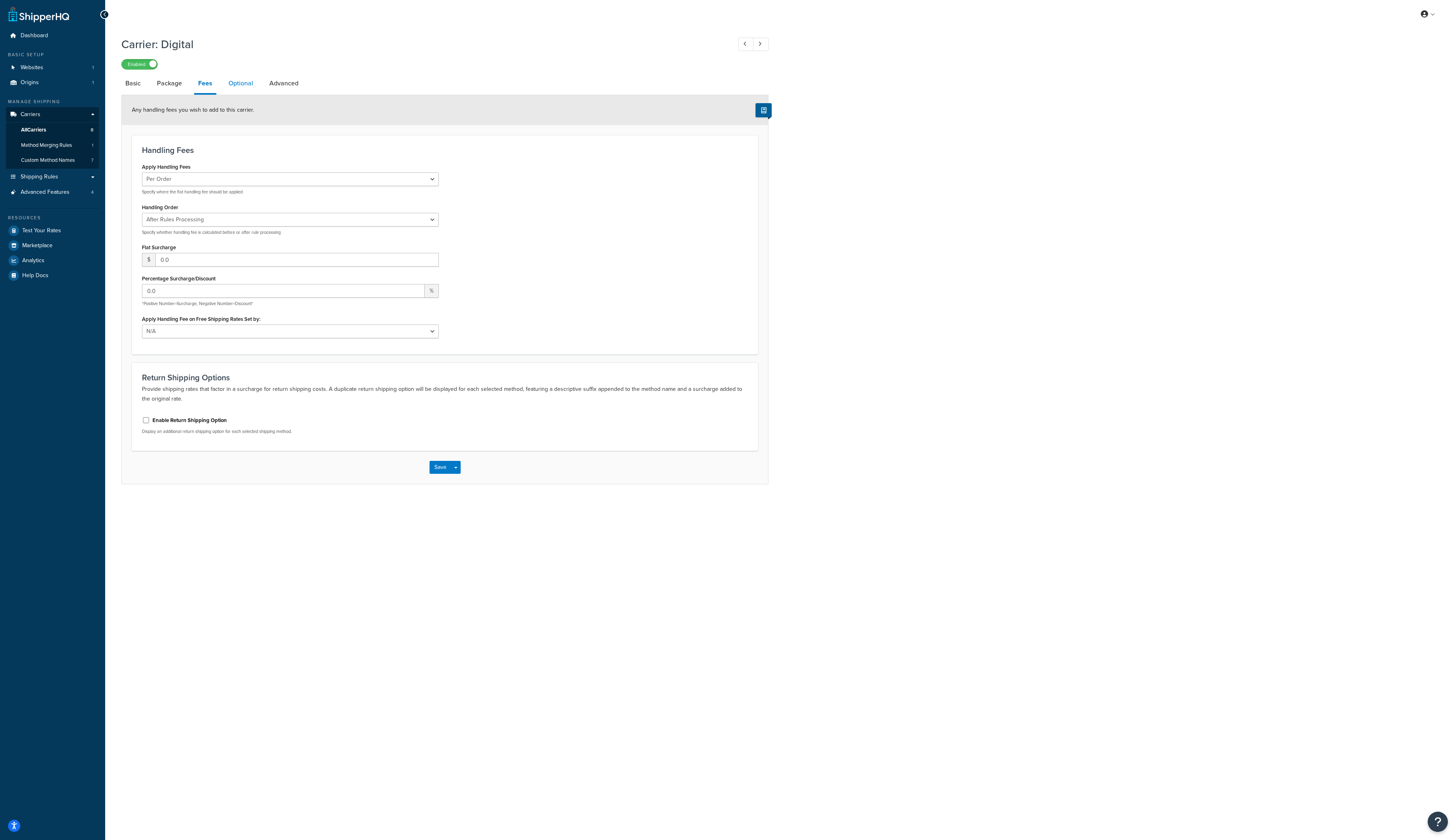
click at [241, 81] on link "Optional" at bounding box center [241, 83] width 33 height 20
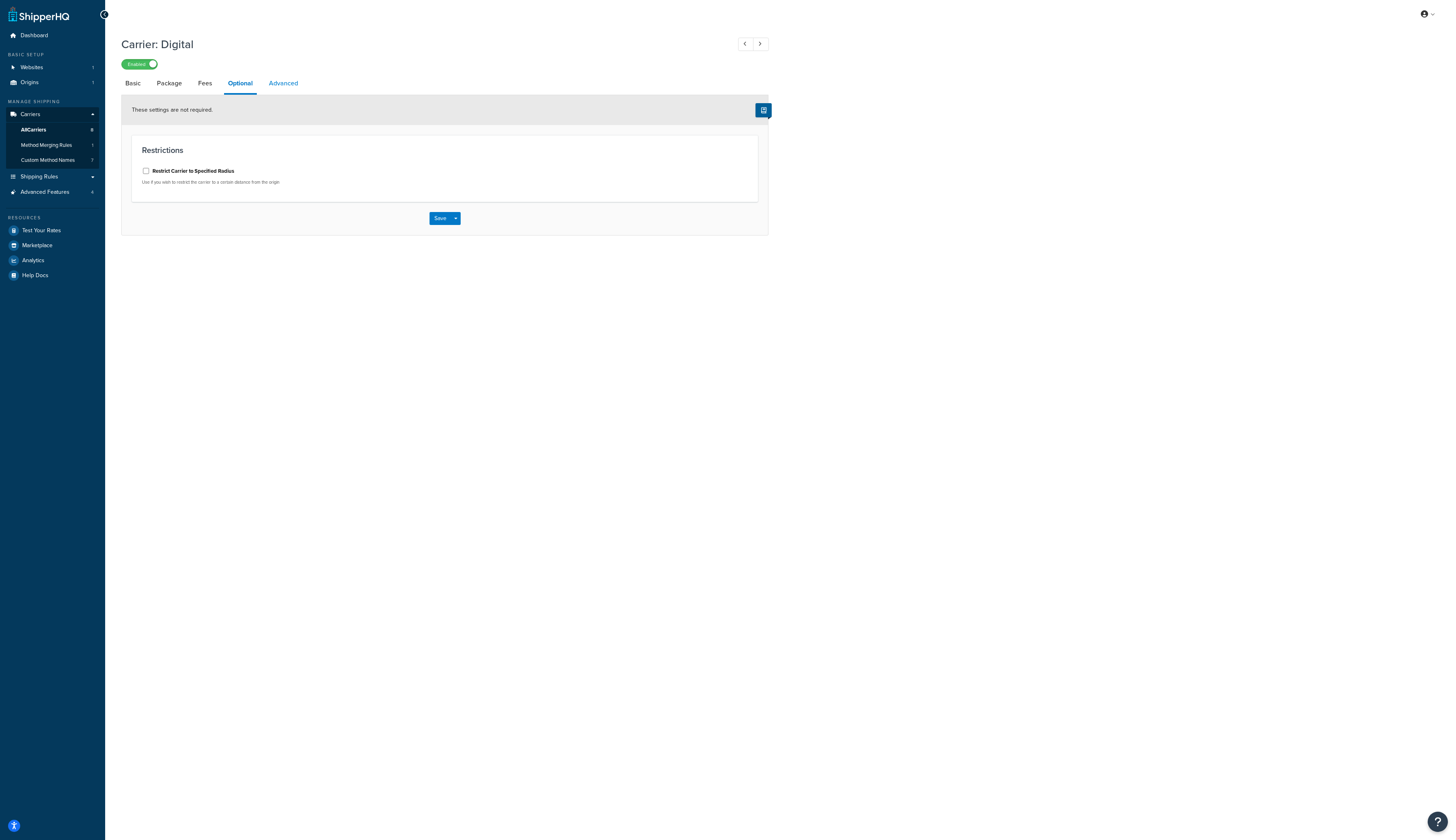
click at [291, 86] on link "Advanced" at bounding box center [283, 83] width 37 height 20
select select "false"
click at [62, 128] on link "All Carriers 8" at bounding box center [53, 131] width 93 height 15
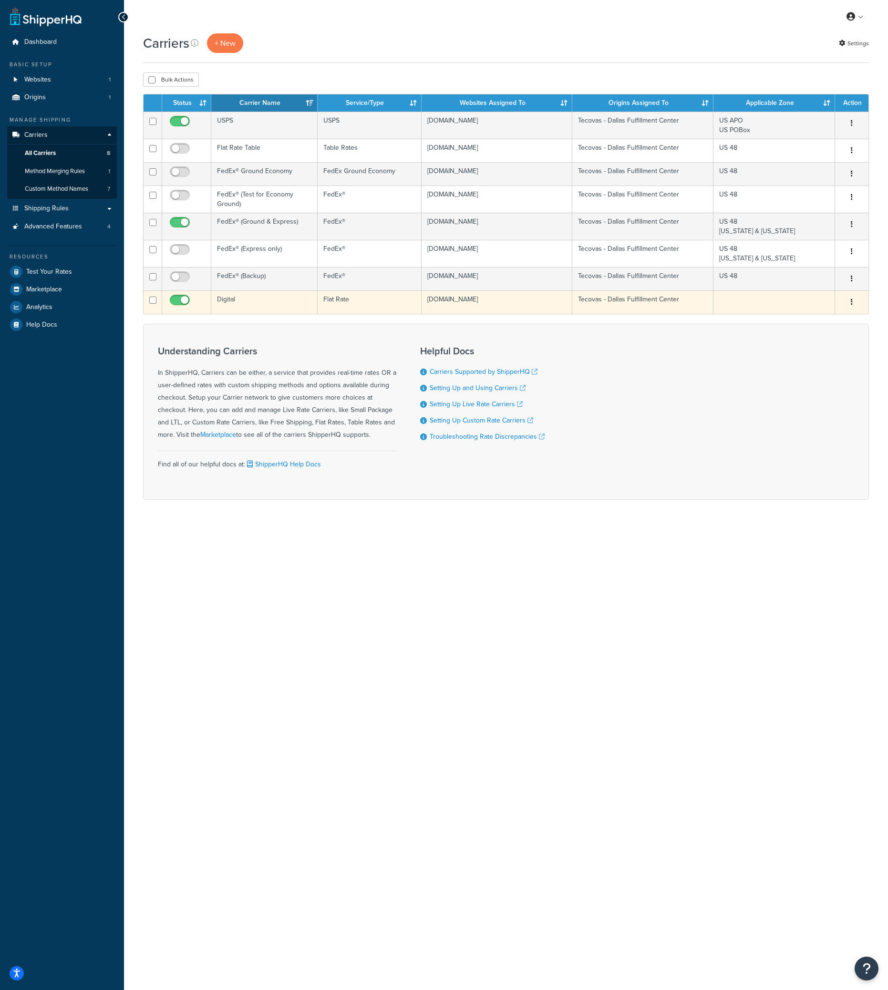
click at [852, 303] on icon "button" at bounding box center [852, 302] width 2 height 7
click at [830, 317] on link "Edit" at bounding box center [813, 322] width 75 height 20
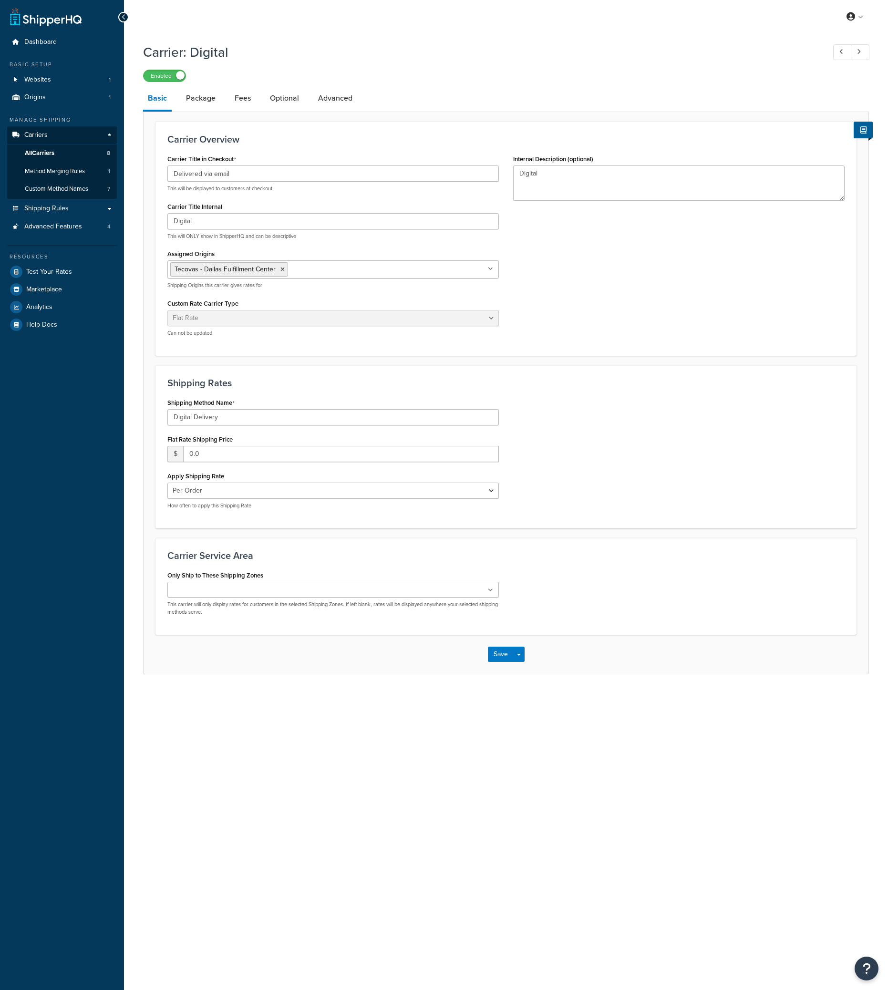
select select "flat"
click at [41, 150] on span "All Carriers" at bounding box center [40, 153] width 30 height 8
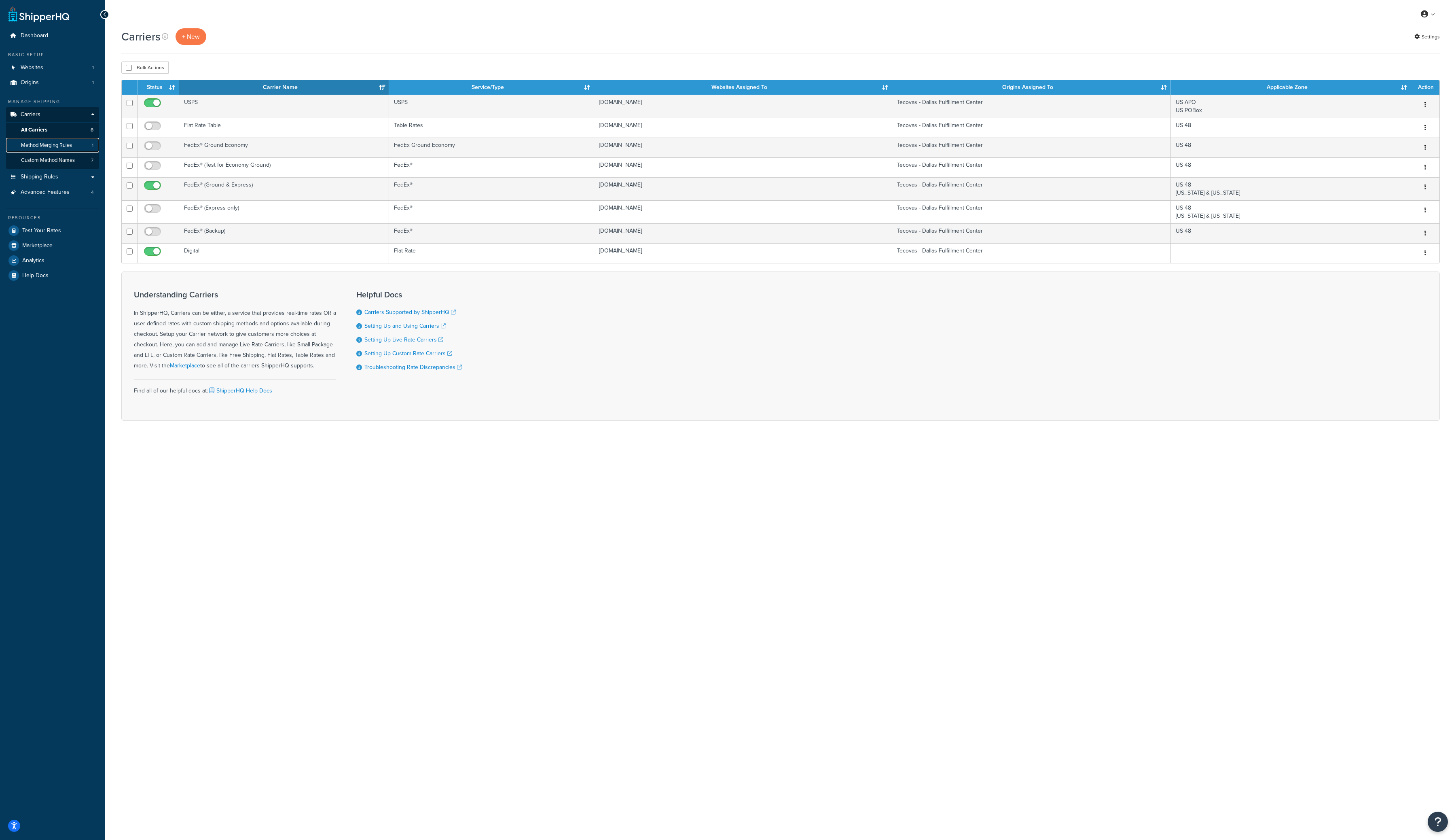
click at [37, 150] on link "Method Merging Rules 1" at bounding box center [53, 146] width 93 height 15
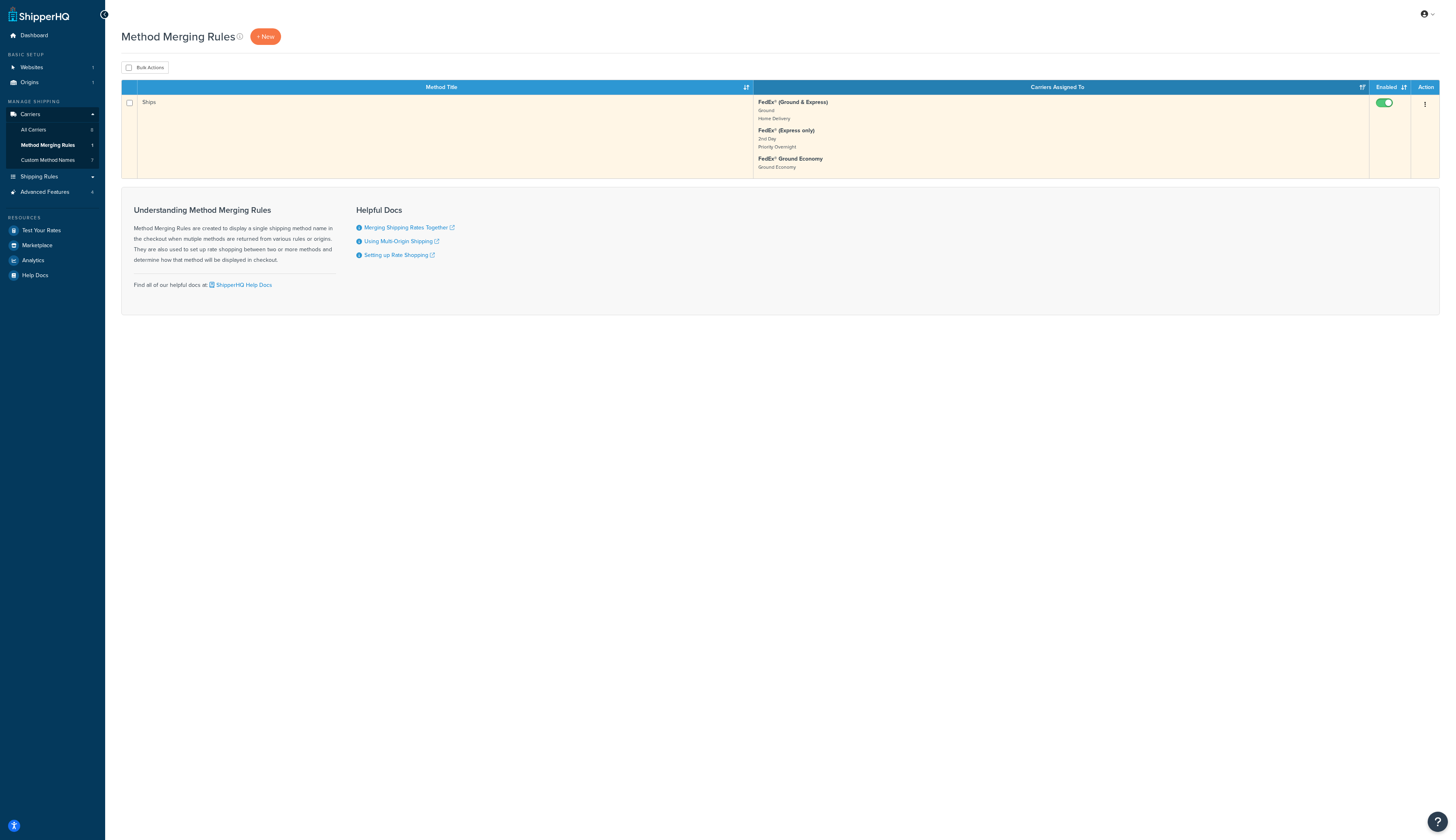
click at [1430, 104] on button "button" at bounding box center [1425, 104] width 11 height 13
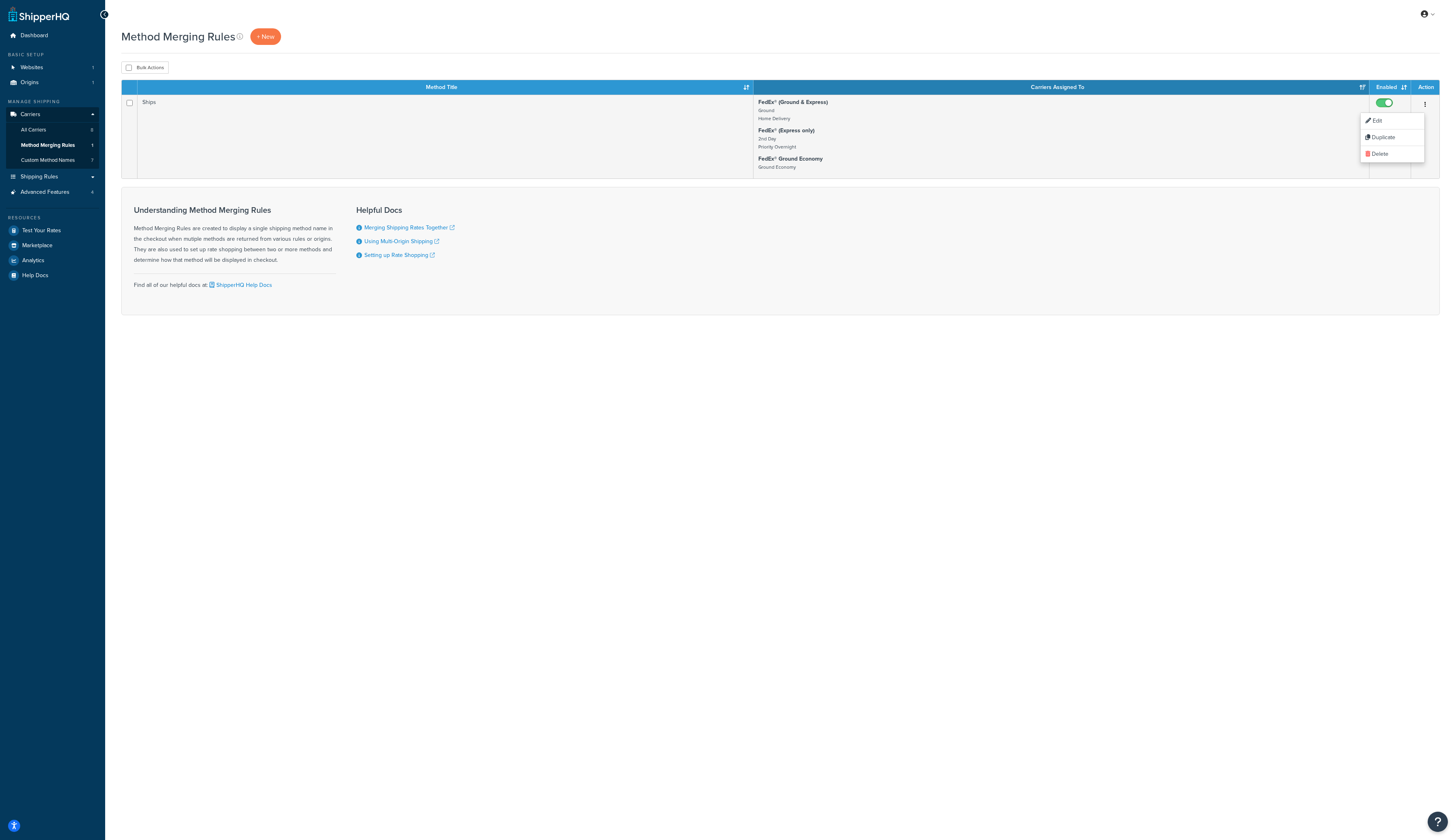
click at [1453, 47] on div "Method Merging Rules + New Bulk Actions Duplicate Delete Contact Us Send Us A M…" at bounding box center [780, 186] width 1351 height 316
click at [34, 133] on span "All Carriers" at bounding box center [34, 130] width 25 height 7
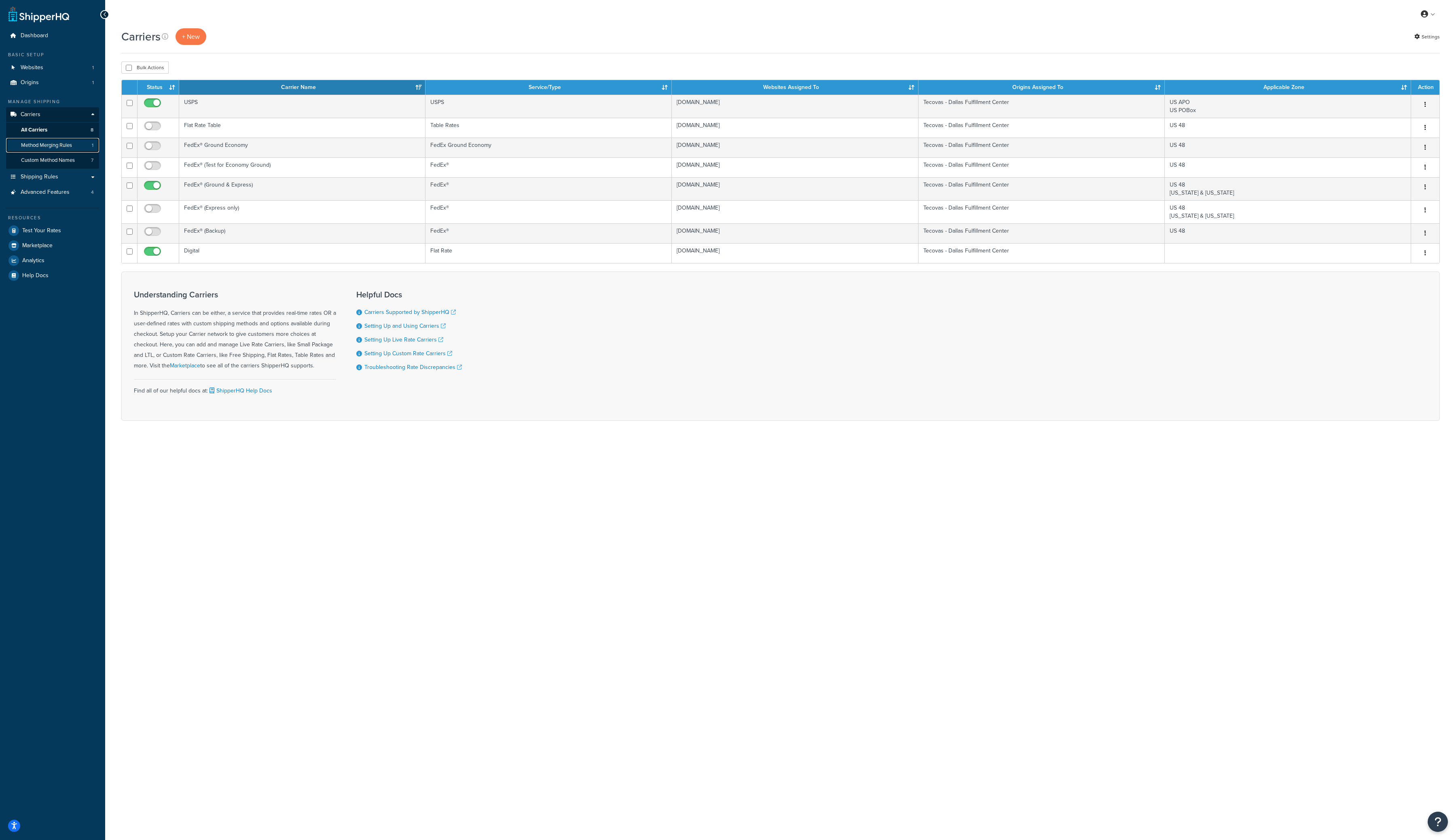
click at [46, 147] on span "Method Merging Rules" at bounding box center [47, 145] width 51 height 7
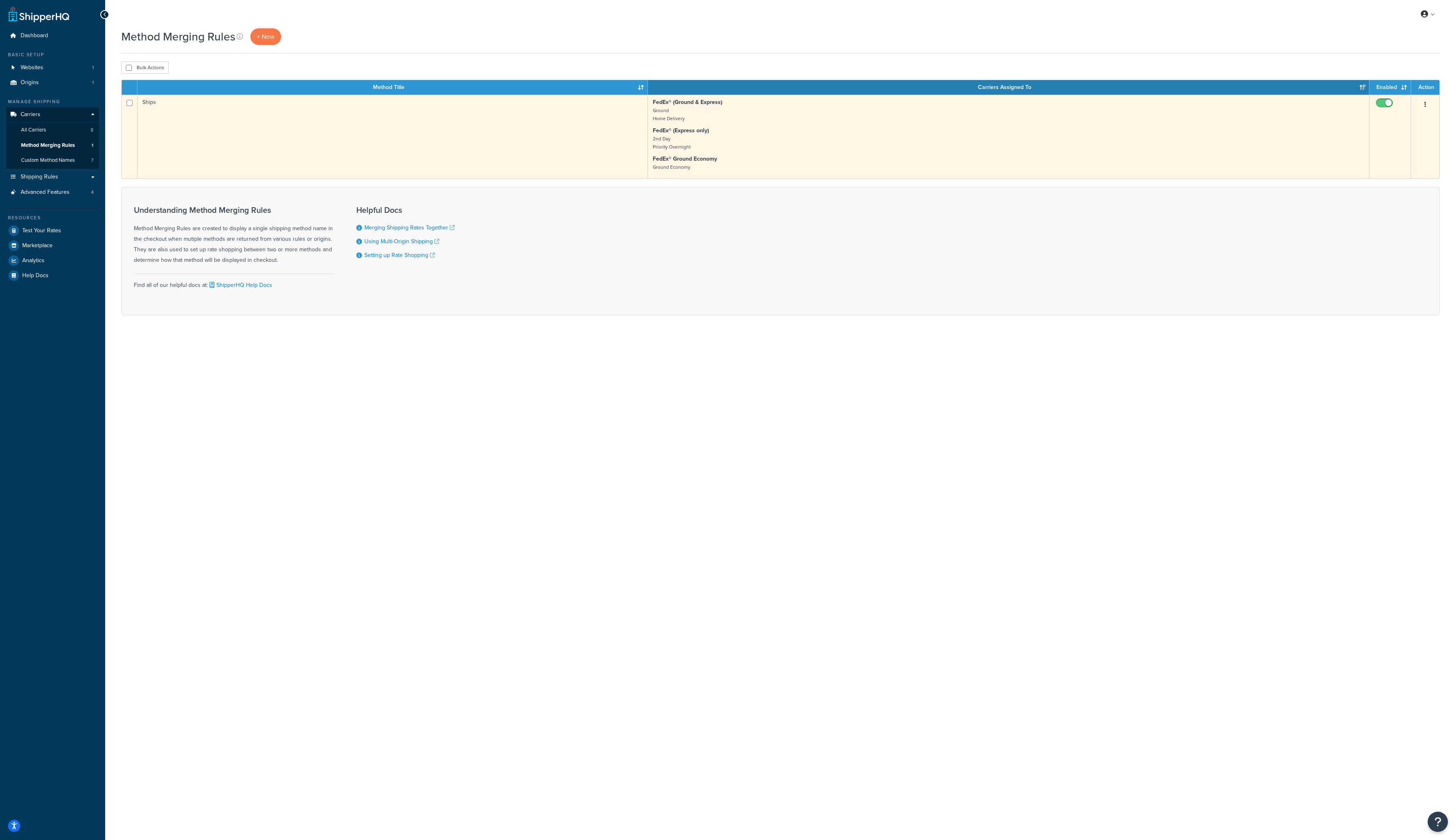
click at [1425, 105] on icon "button" at bounding box center [1425, 104] width 2 height 6
click at [1400, 121] on link "Edit" at bounding box center [1392, 121] width 64 height 17
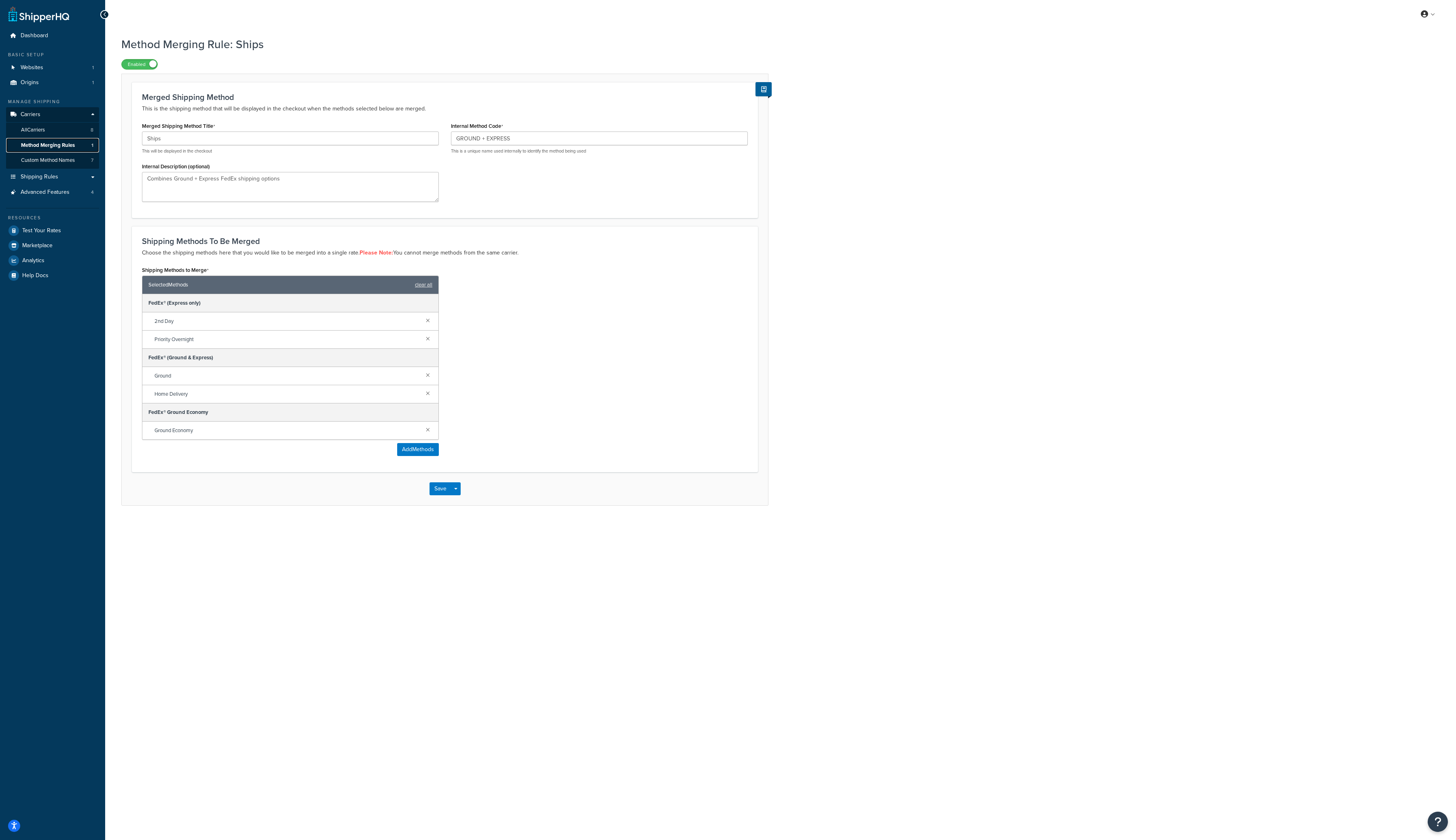
click at [53, 143] on span "Method Merging Rules" at bounding box center [47, 145] width 53 height 7
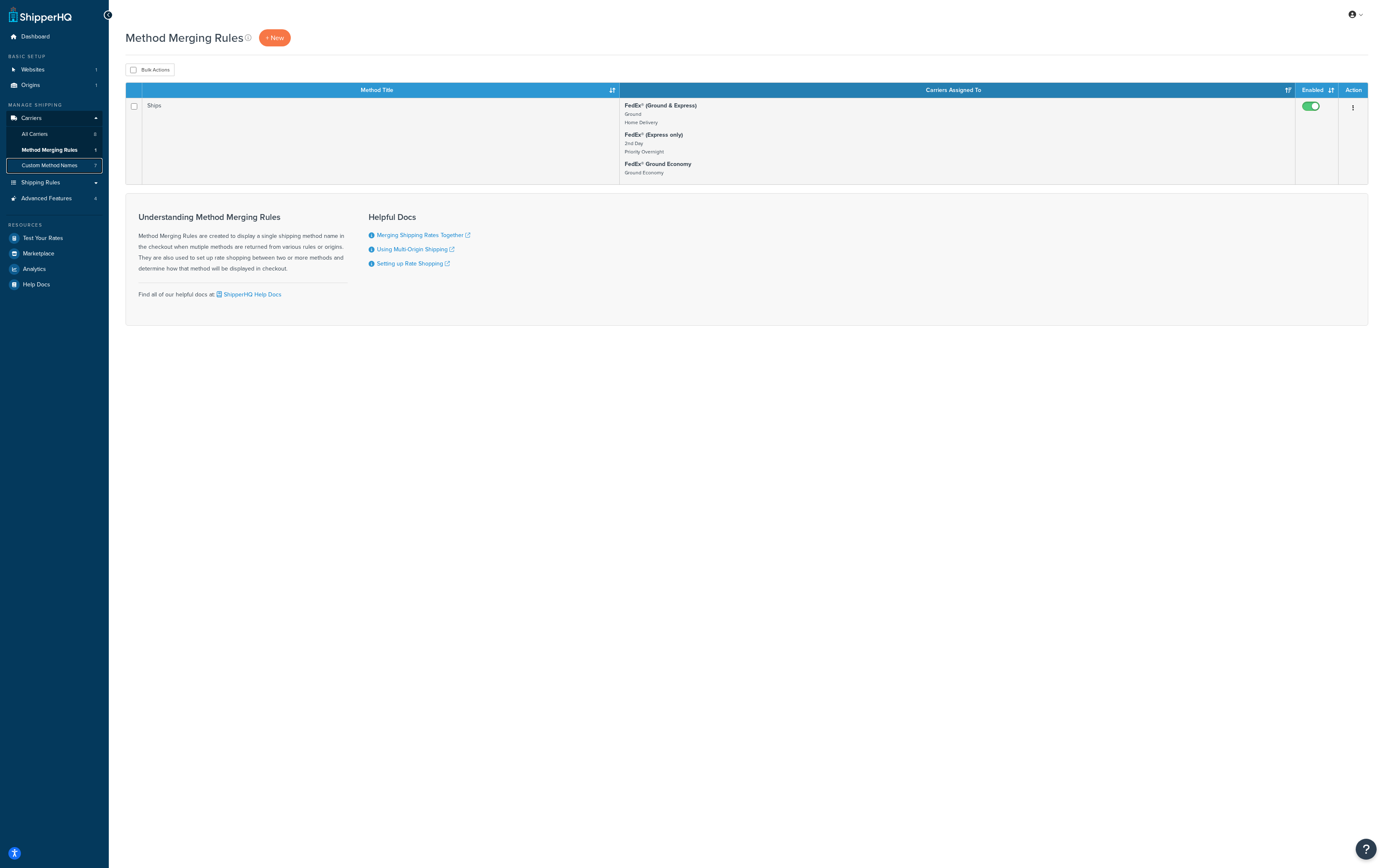
click at [50, 163] on span "Custom Method Names" at bounding box center [49, 166] width 55 height 7
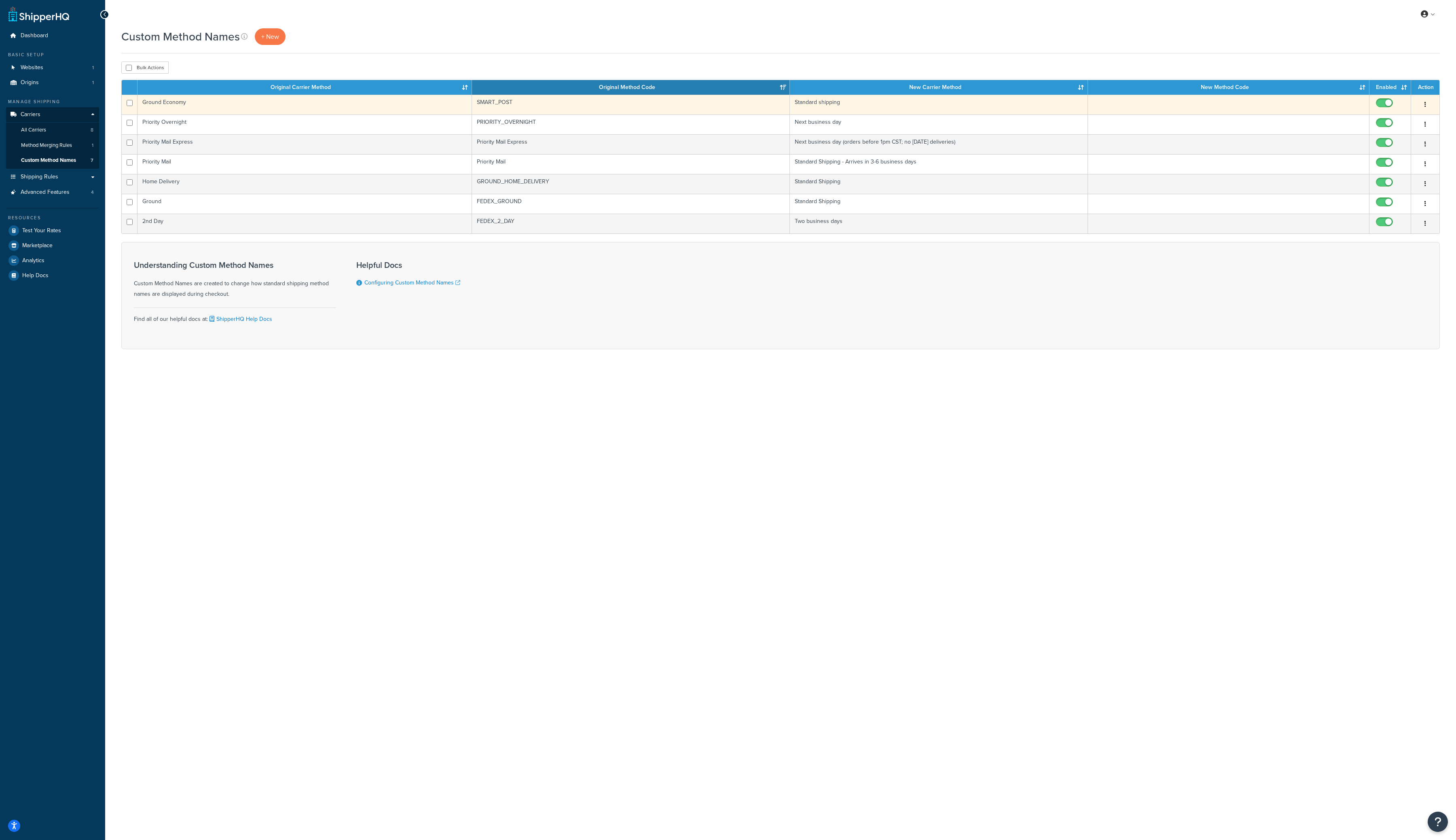
click at [1339, 105] on button "button" at bounding box center [1425, 104] width 11 height 13
click at [1339, 118] on link "Edit" at bounding box center [1392, 121] width 64 height 17
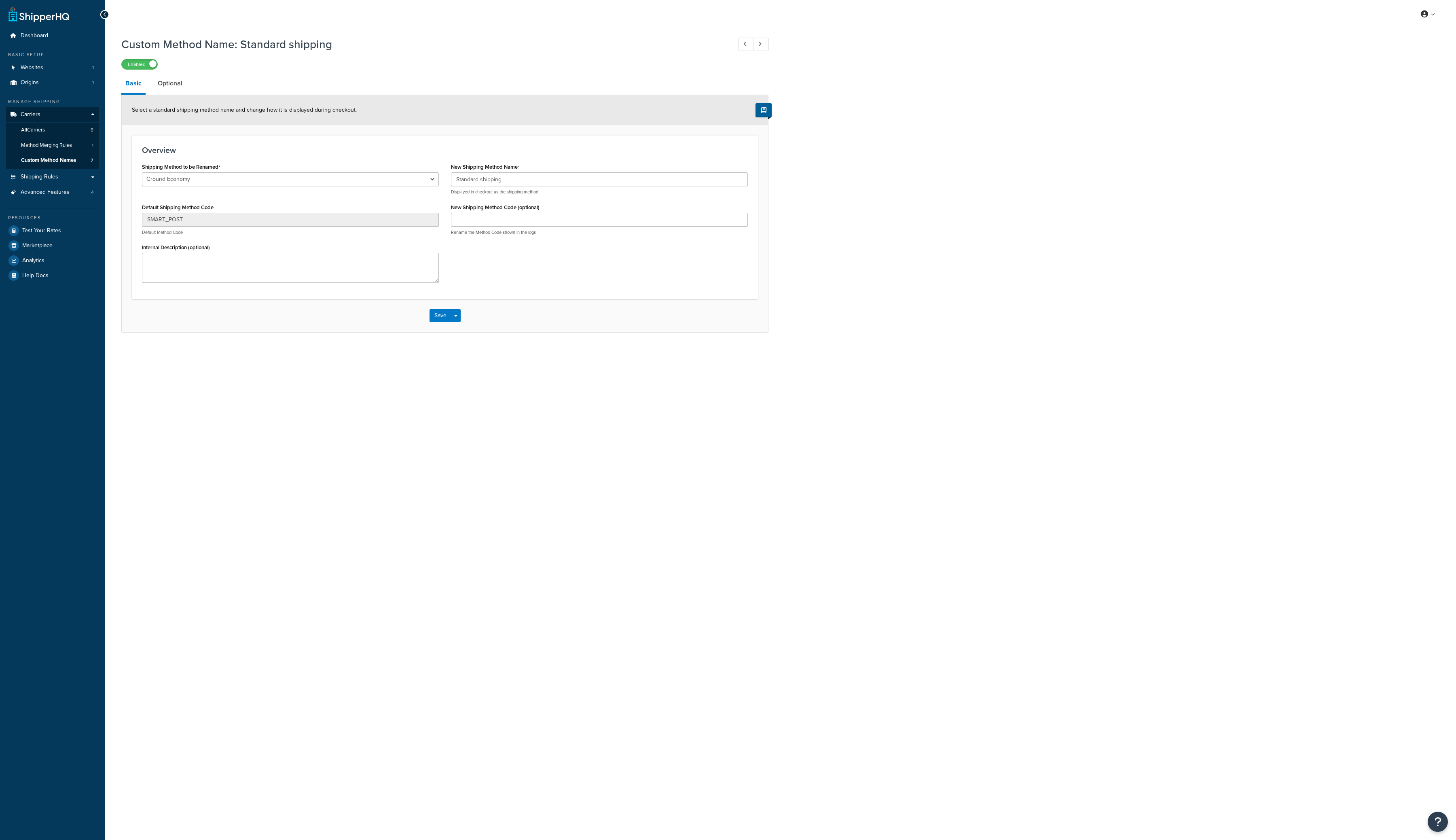
select select "223388"
click at [176, 82] on link "Optional" at bounding box center [170, 83] width 33 height 20
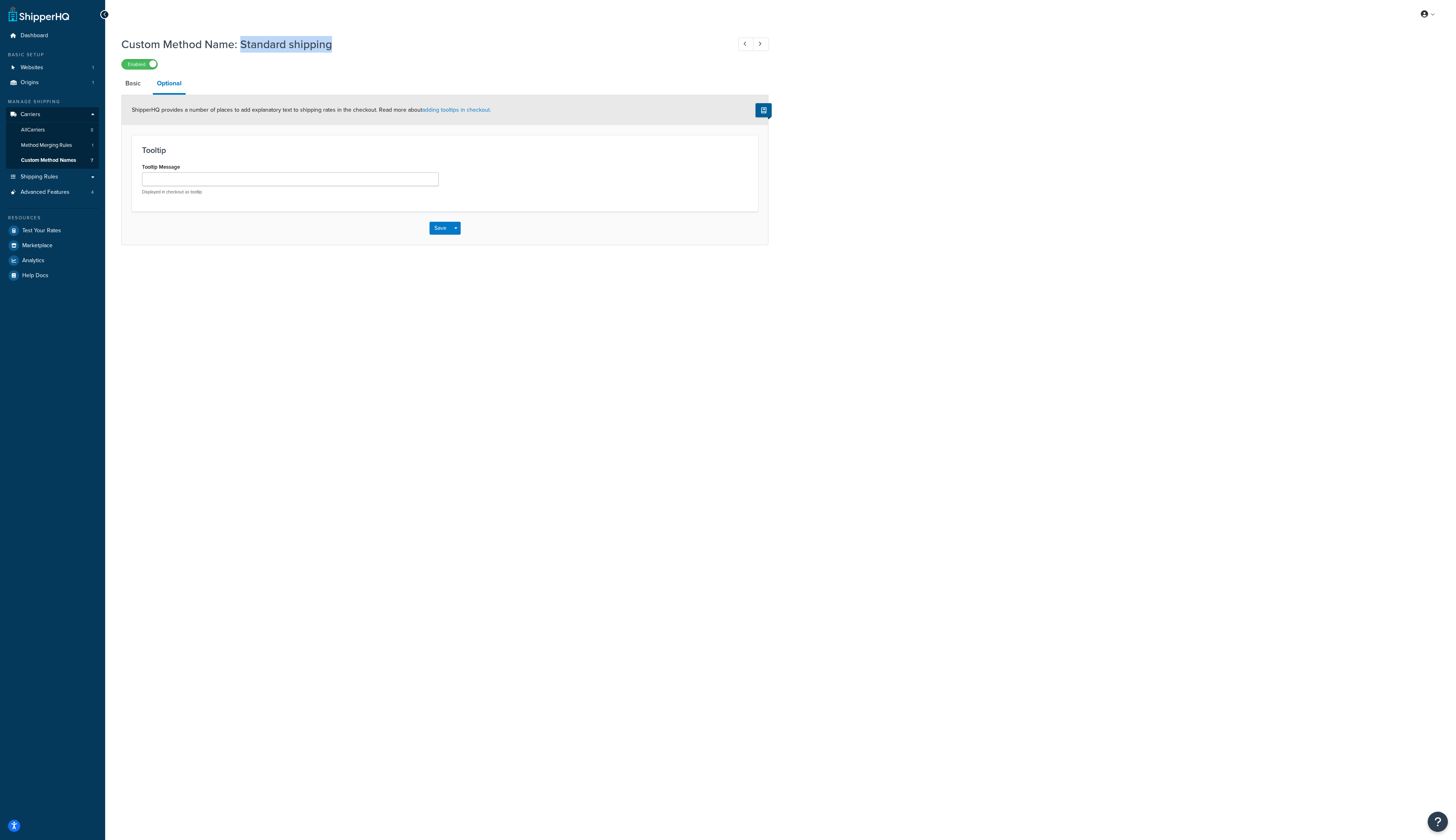
drag, startPoint x: 330, startPoint y: 47, endPoint x: 242, endPoint y: 46, distance: 88.0
click at [242, 46] on h1 "Custom Method Name: Standard shipping" at bounding box center [422, 44] width 602 height 16
copy h1 "Standard shipping"
click at [52, 165] on link "Custom Method Names 7" at bounding box center [53, 160] width 93 height 15
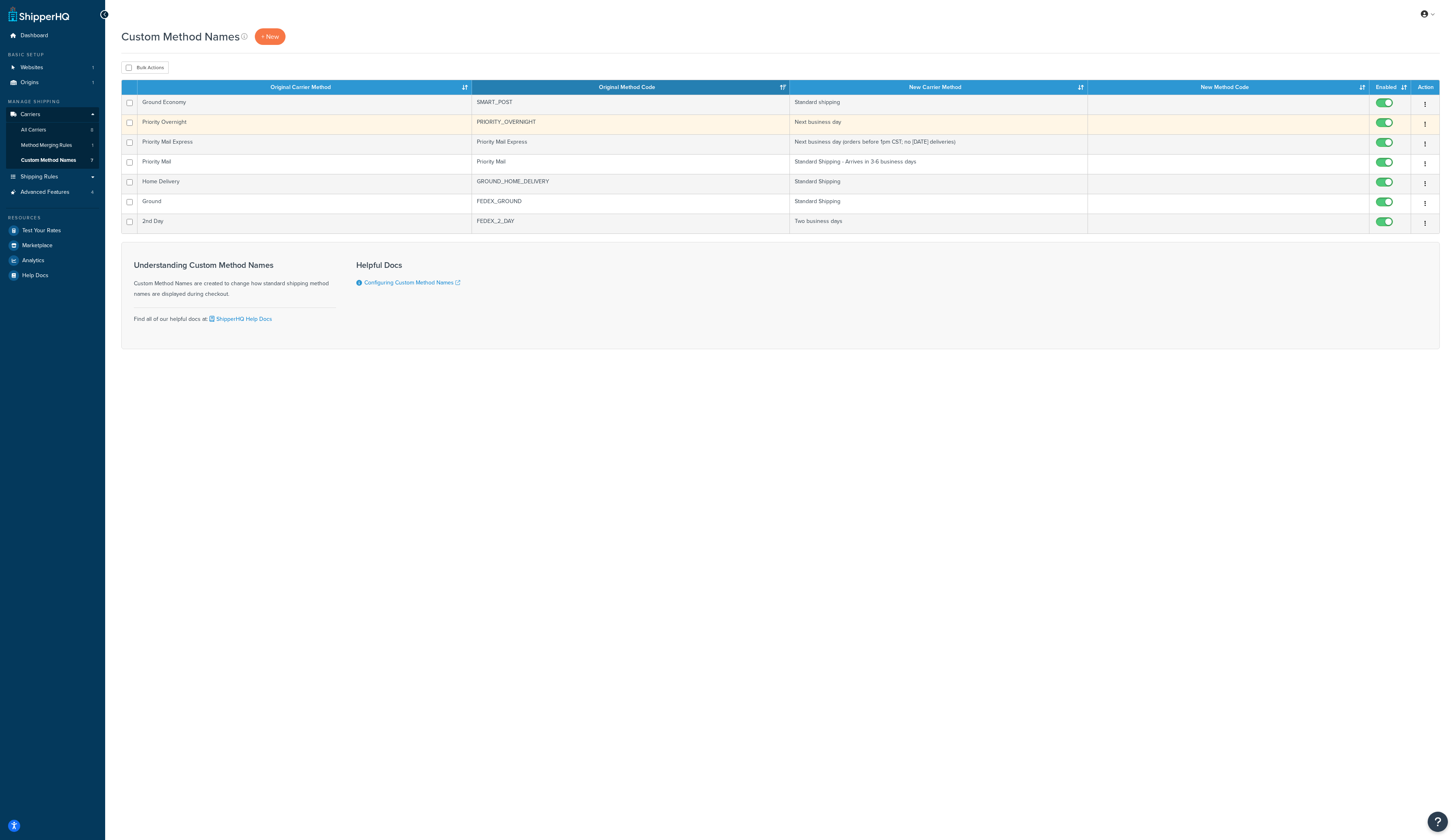
click at [1336, 126] on button "button" at bounding box center [1425, 124] width 11 height 13
click at [1336, 137] on link "Edit" at bounding box center [1392, 141] width 64 height 17
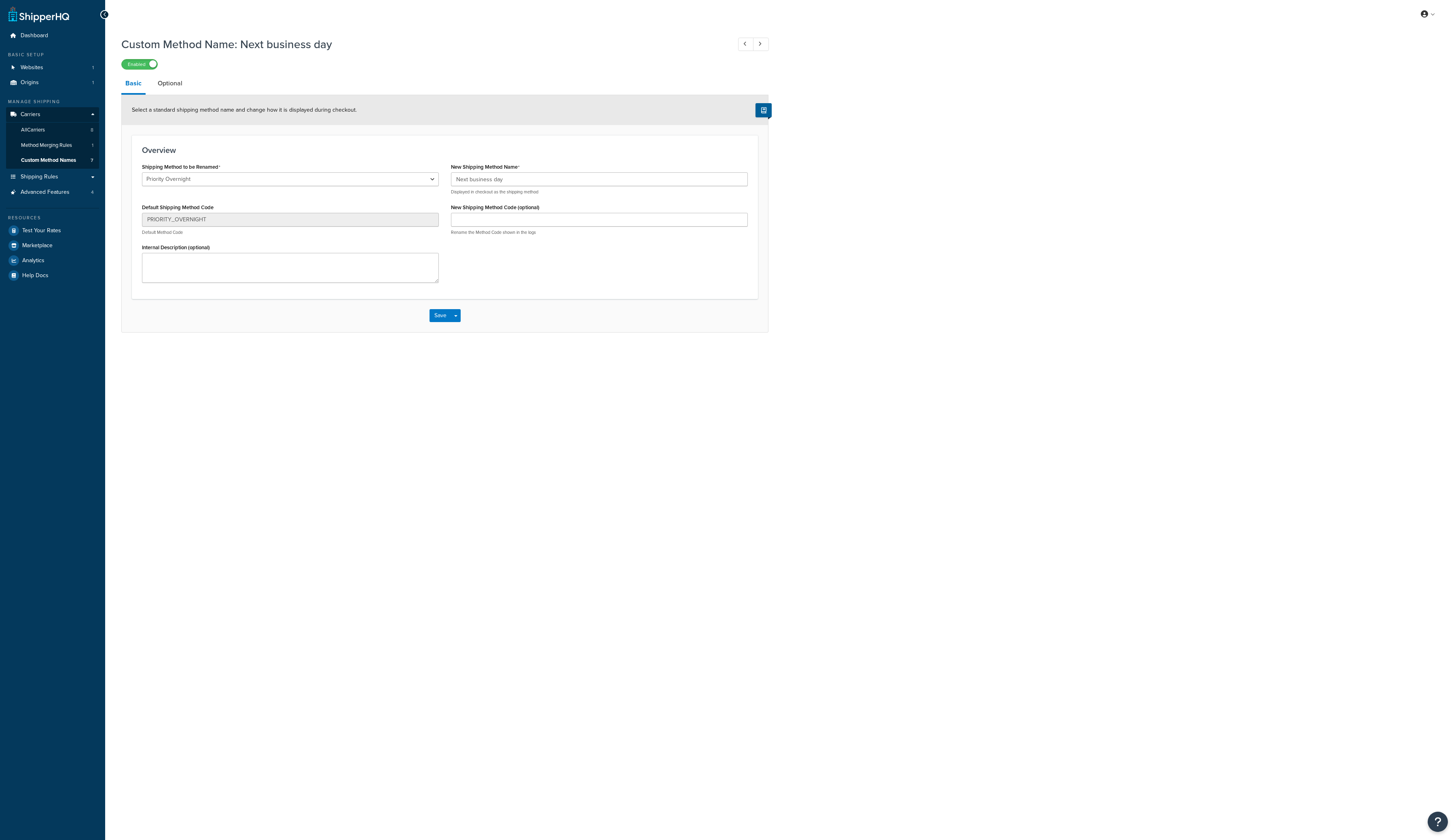
select select "205890"
click at [170, 88] on link "Optional" at bounding box center [170, 83] width 33 height 20
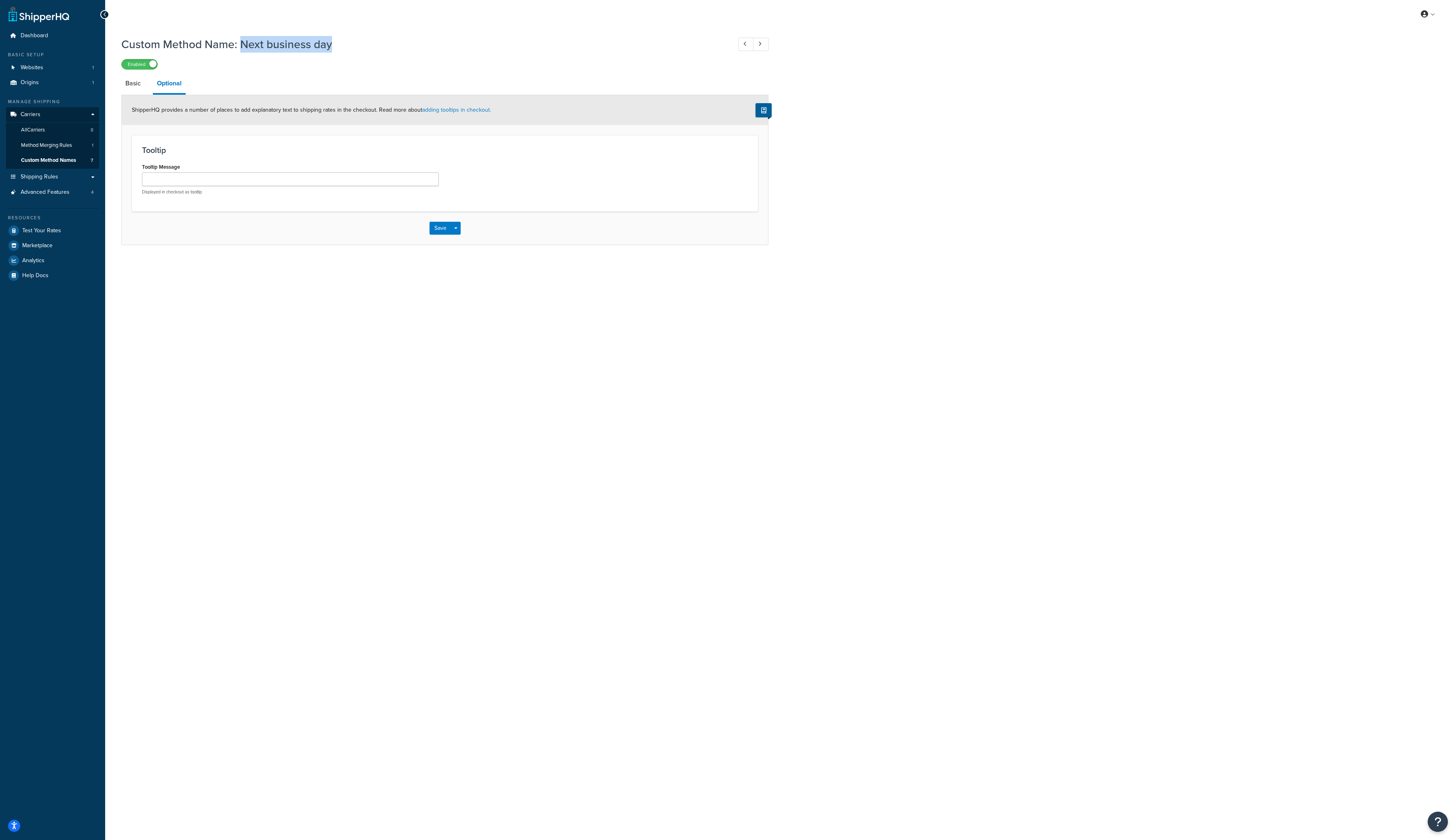
drag, startPoint x: 332, startPoint y: 44, endPoint x: 243, endPoint y: 46, distance: 89.0
click at [243, 46] on h1 "Custom Method Name: Next business day" at bounding box center [422, 44] width 602 height 16
copy h1 "Next business day"
click at [61, 160] on span "Custom Method Names" at bounding box center [48, 160] width 55 height 7
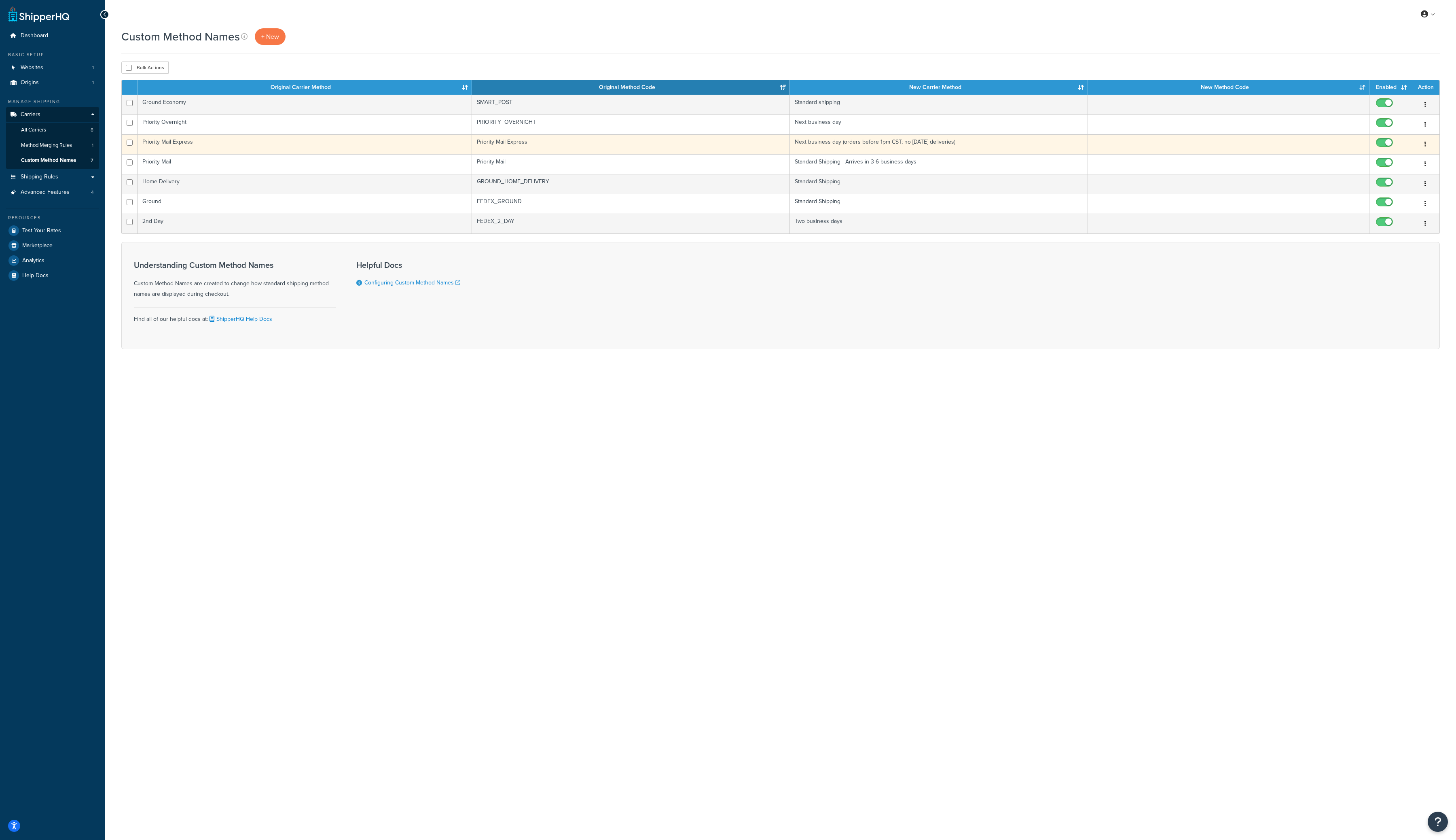
click at [1234, 143] on button "button" at bounding box center [1425, 144] width 11 height 13
click at [1234, 160] on link "Edit" at bounding box center [1392, 161] width 64 height 17
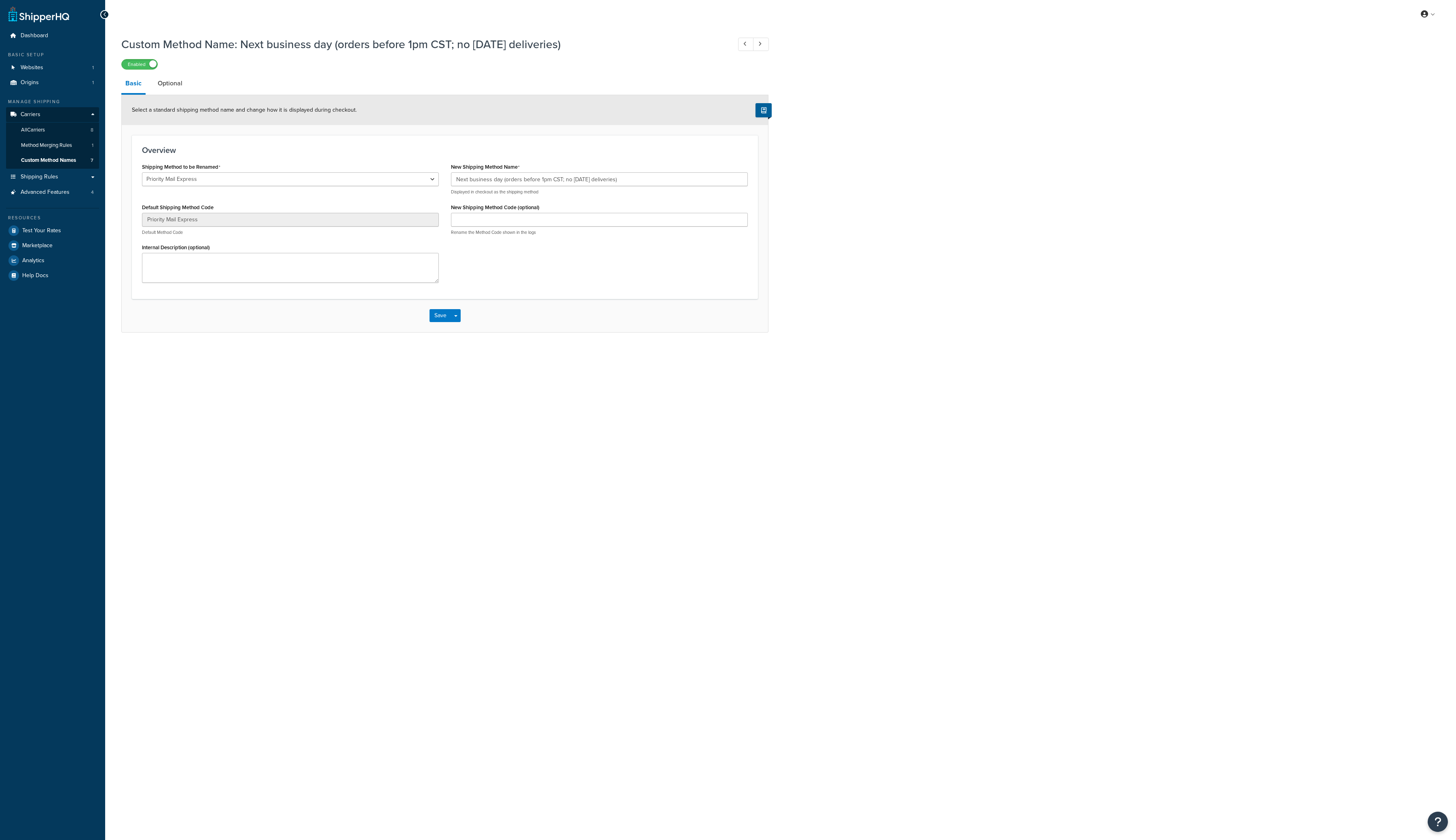
select select "205929"
click at [167, 81] on link "Optional" at bounding box center [170, 83] width 33 height 20
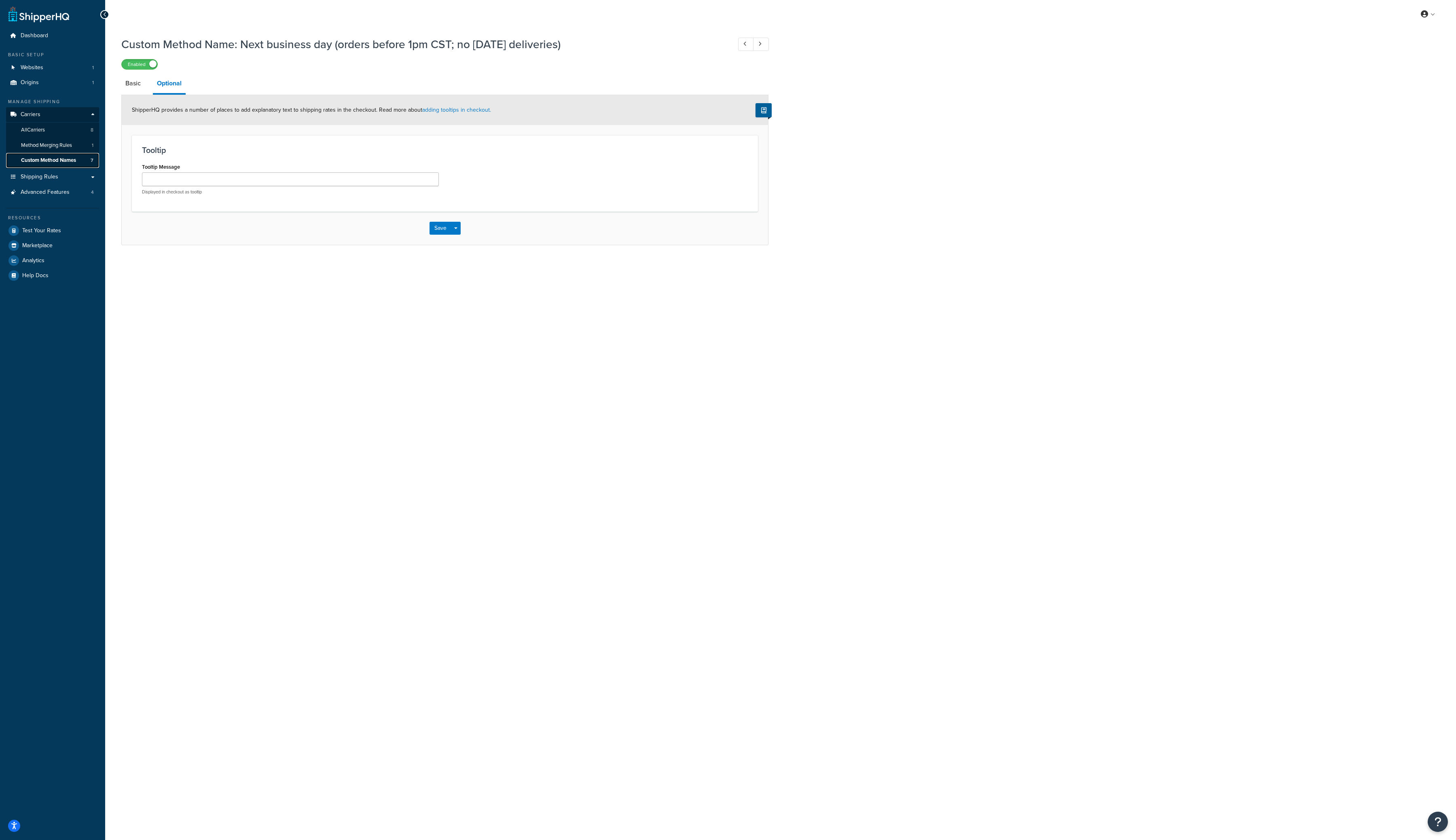
click at [65, 160] on span "Custom Method Names" at bounding box center [48, 160] width 55 height 7
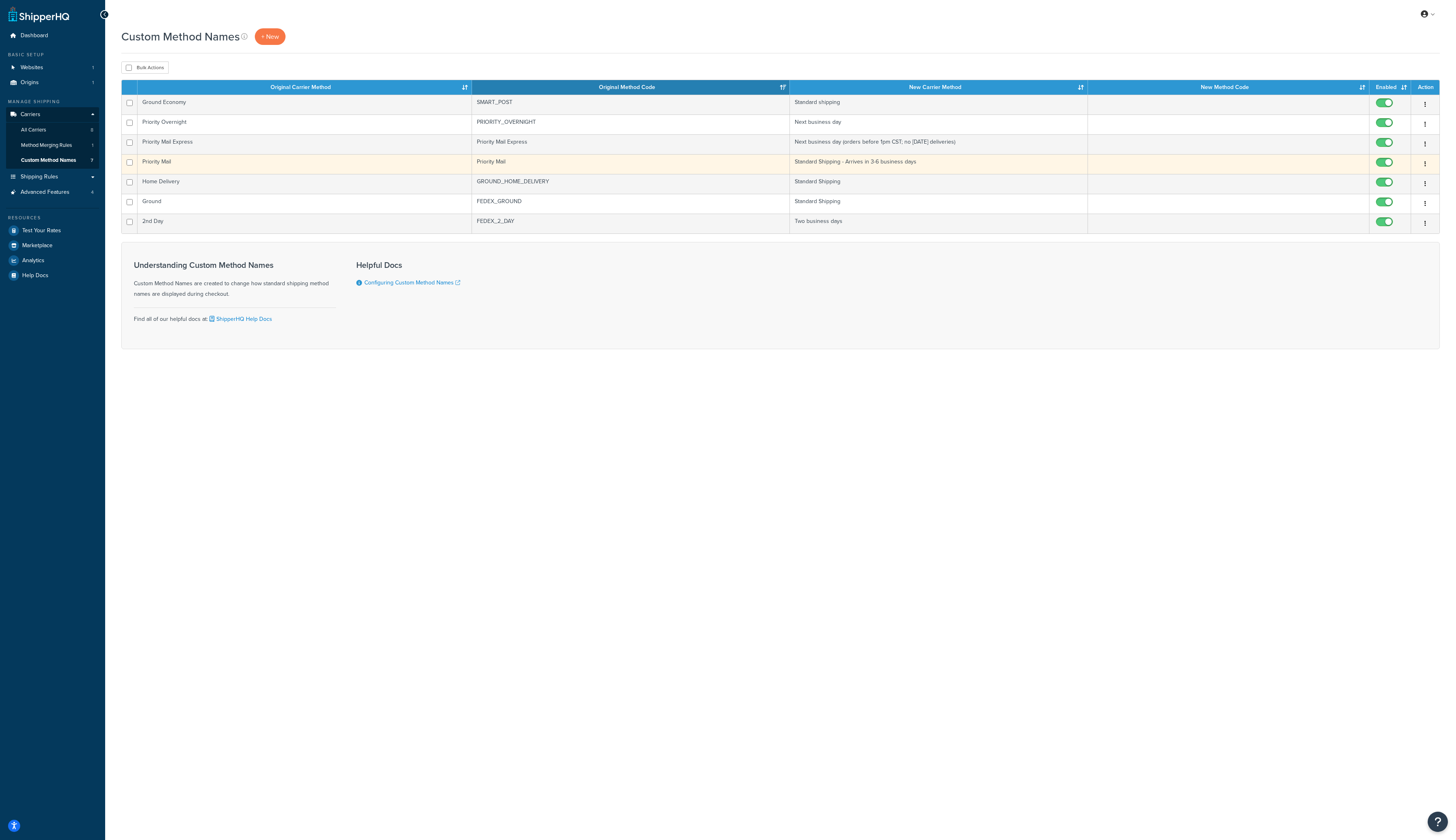
click at [1428, 167] on button "button" at bounding box center [1425, 164] width 11 height 13
click at [1407, 176] on link "Edit" at bounding box center [1392, 181] width 64 height 17
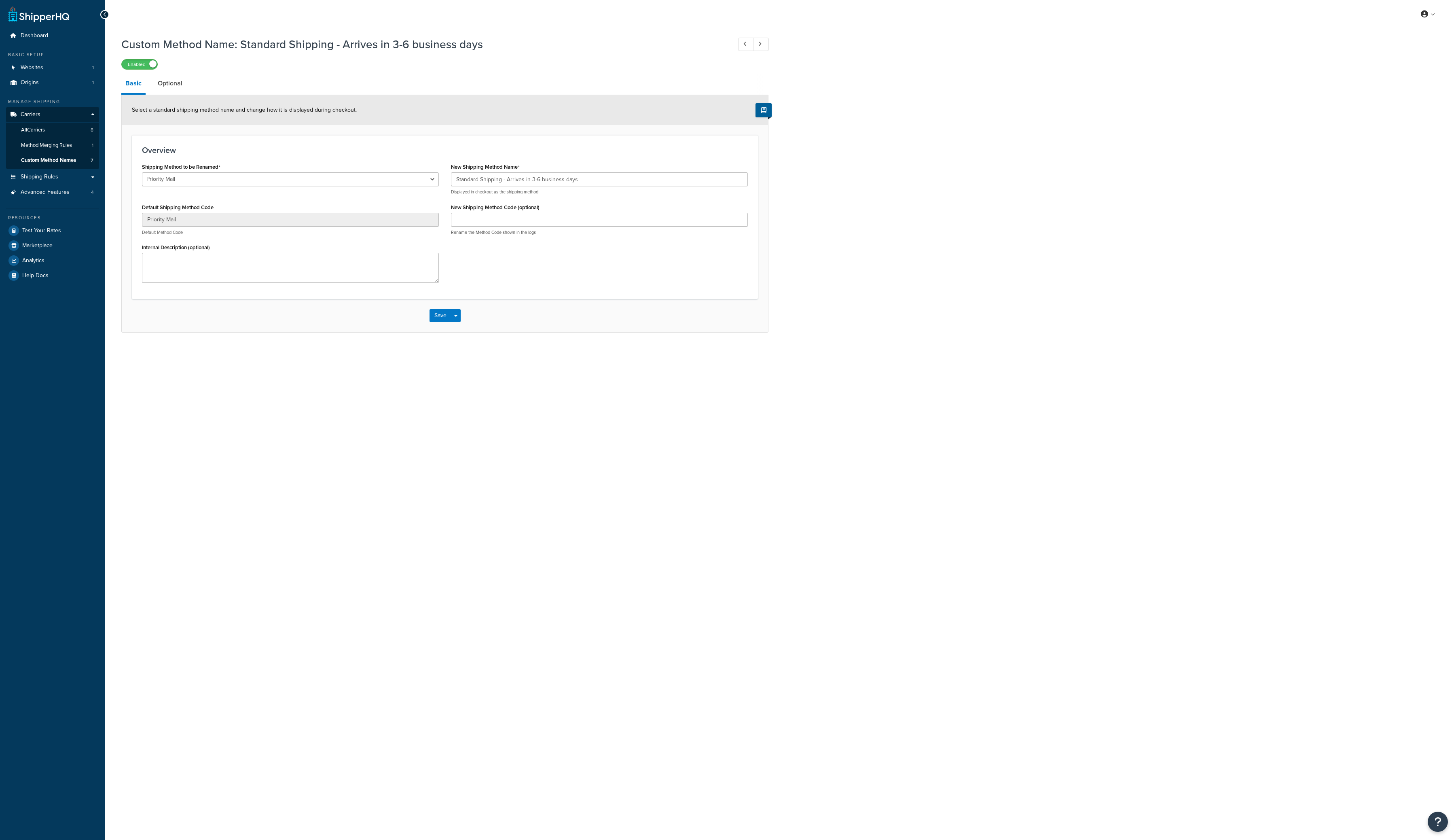
select select "205898"
click at [169, 87] on link "Optional" at bounding box center [170, 83] width 33 height 20
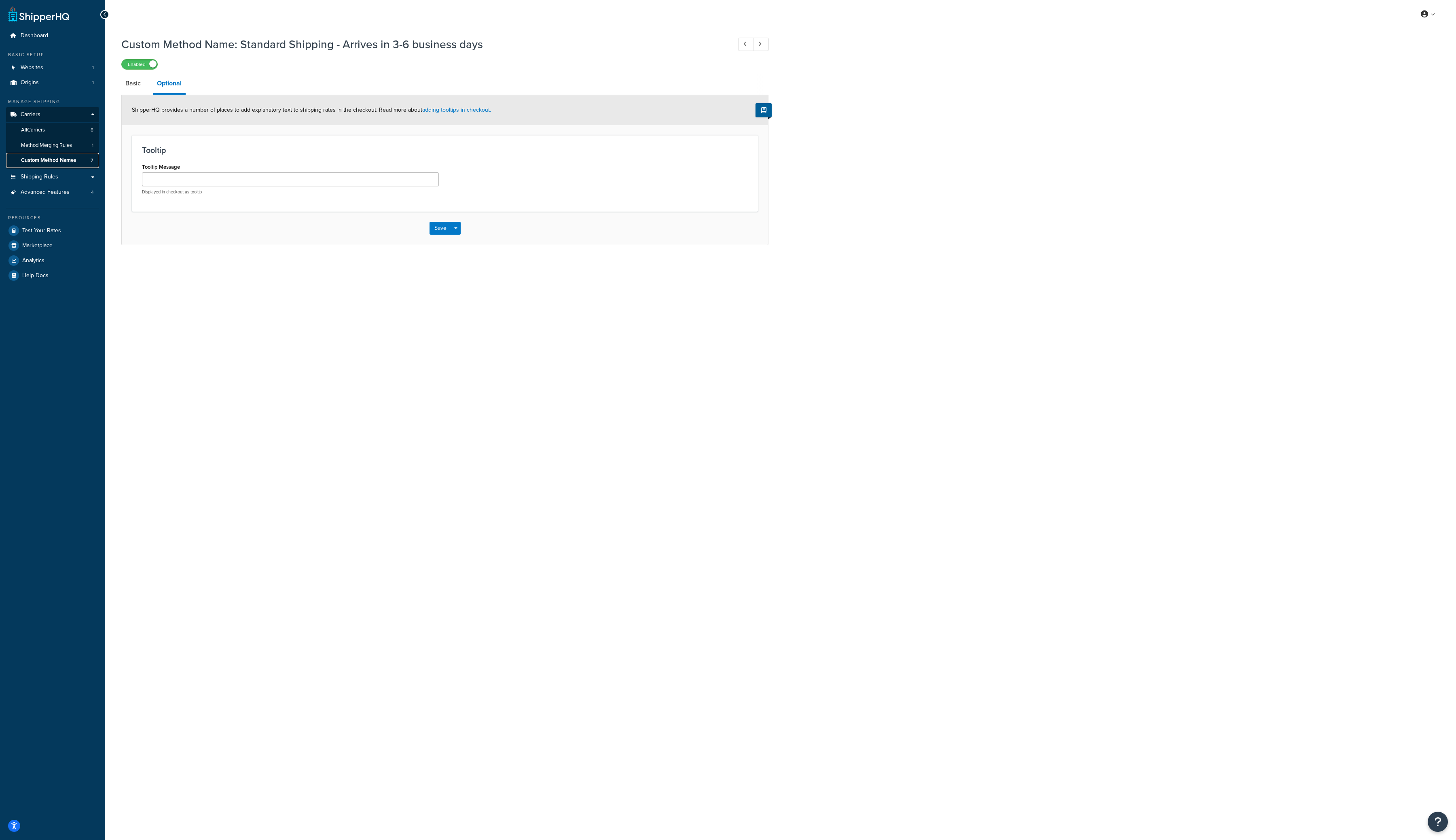
click at [64, 161] on span "Custom Method Names" at bounding box center [48, 160] width 55 height 7
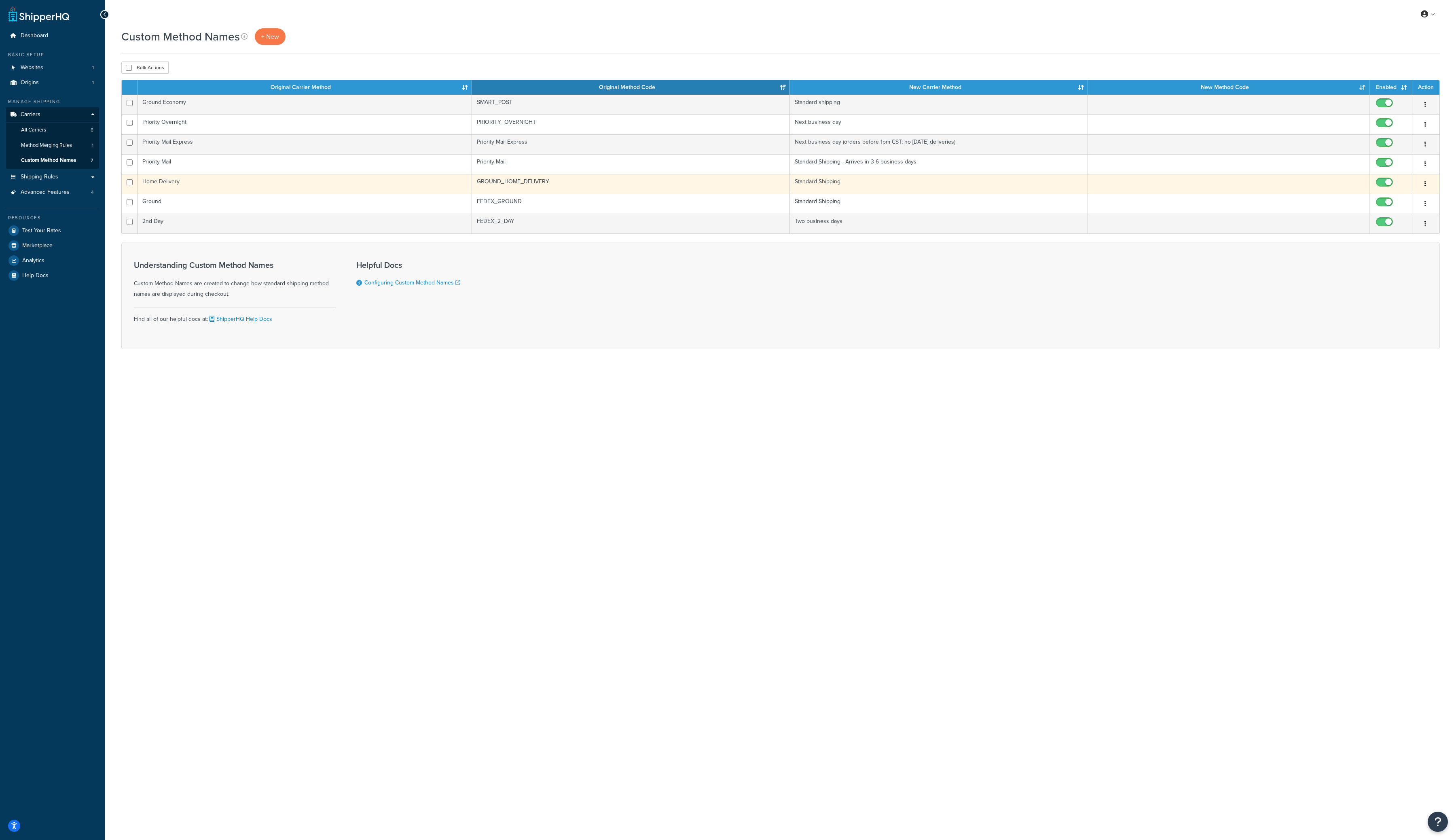
click at [1427, 185] on button "button" at bounding box center [1425, 183] width 11 height 13
click at [1411, 195] on link "Edit" at bounding box center [1392, 201] width 64 height 17
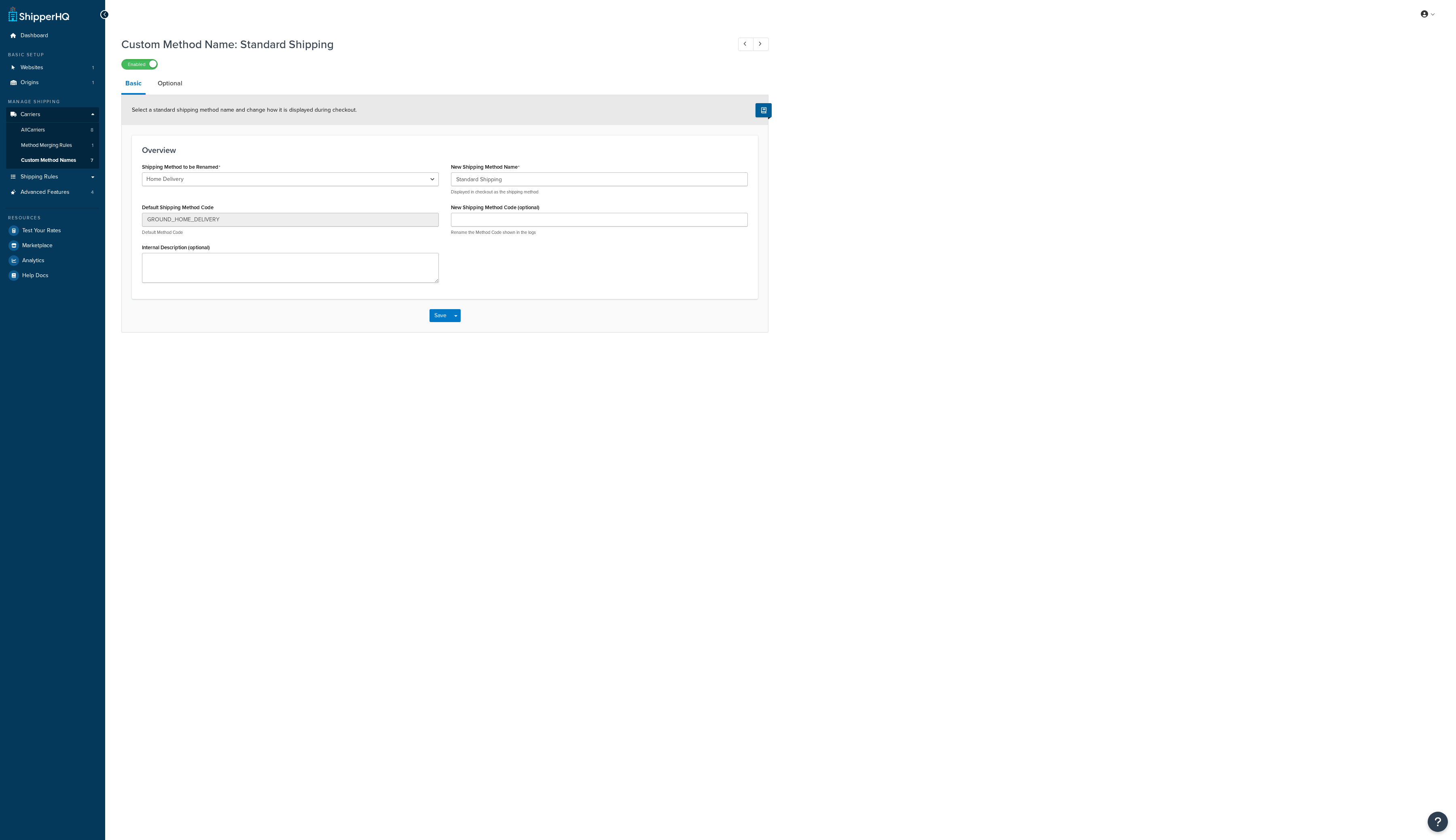
select select "205888"
click at [178, 83] on link "Optional" at bounding box center [170, 83] width 33 height 20
click at [63, 158] on span "Custom Method Names" at bounding box center [48, 160] width 55 height 7
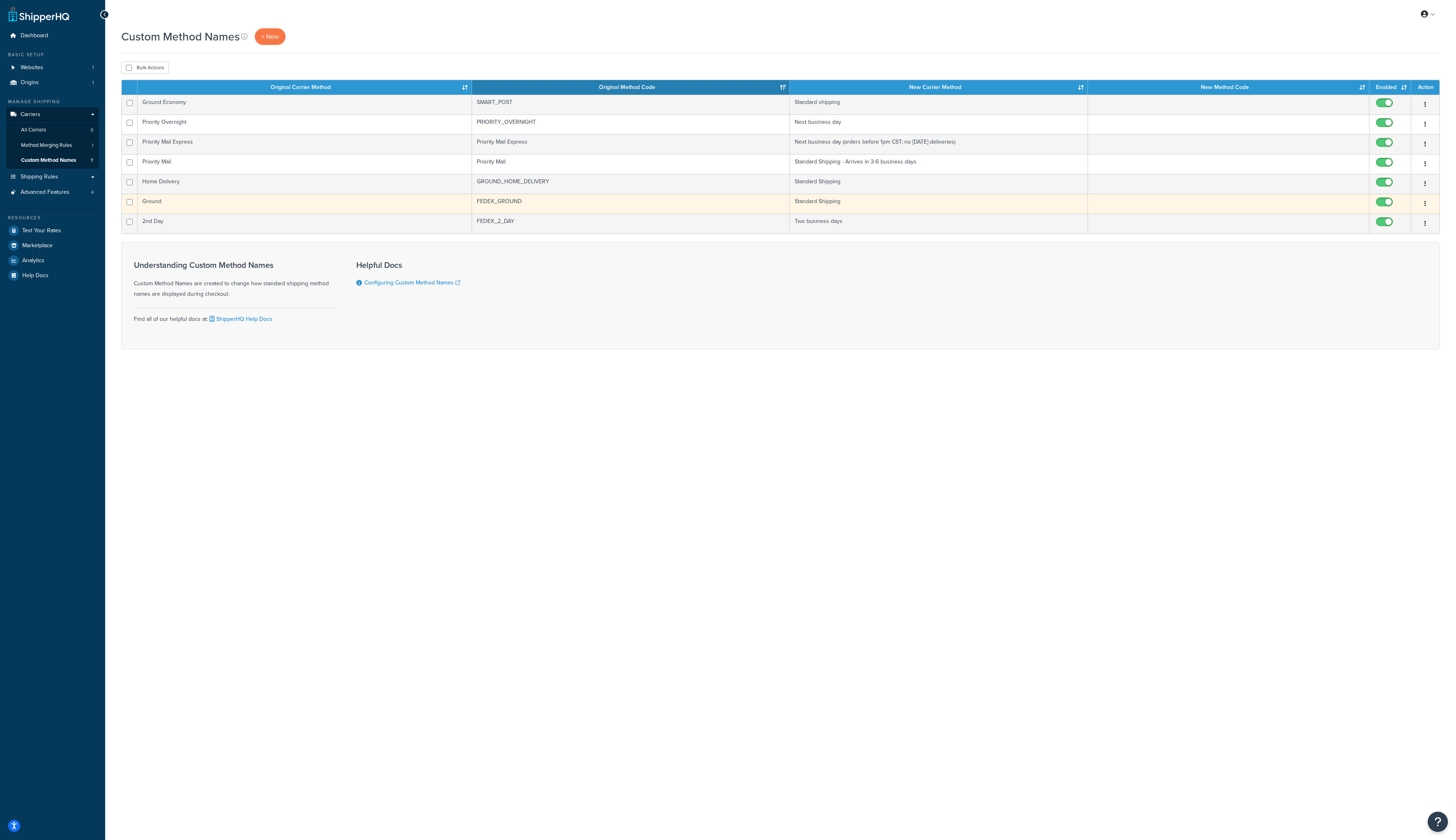
click at [1428, 204] on button "button" at bounding box center [1425, 204] width 11 height 13
click at [1398, 218] on link "Edit" at bounding box center [1392, 221] width 64 height 17
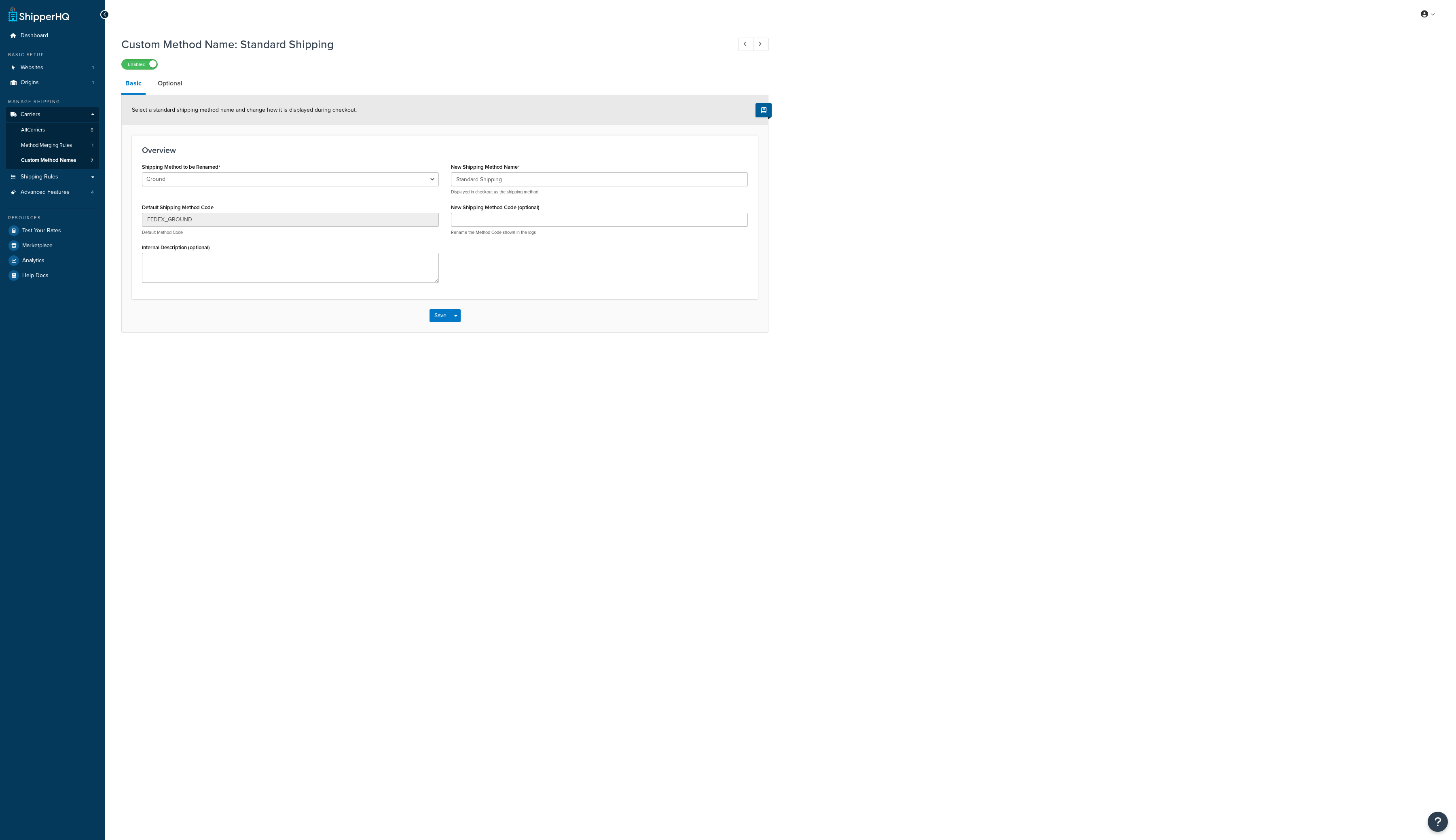
select select "205886"
click at [178, 82] on link "Optional" at bounding box center [170, 83] width 33 height 20
click at [63, 158] on span "Custom Method Names" at bounding box center [48, 160] width 55 height 7
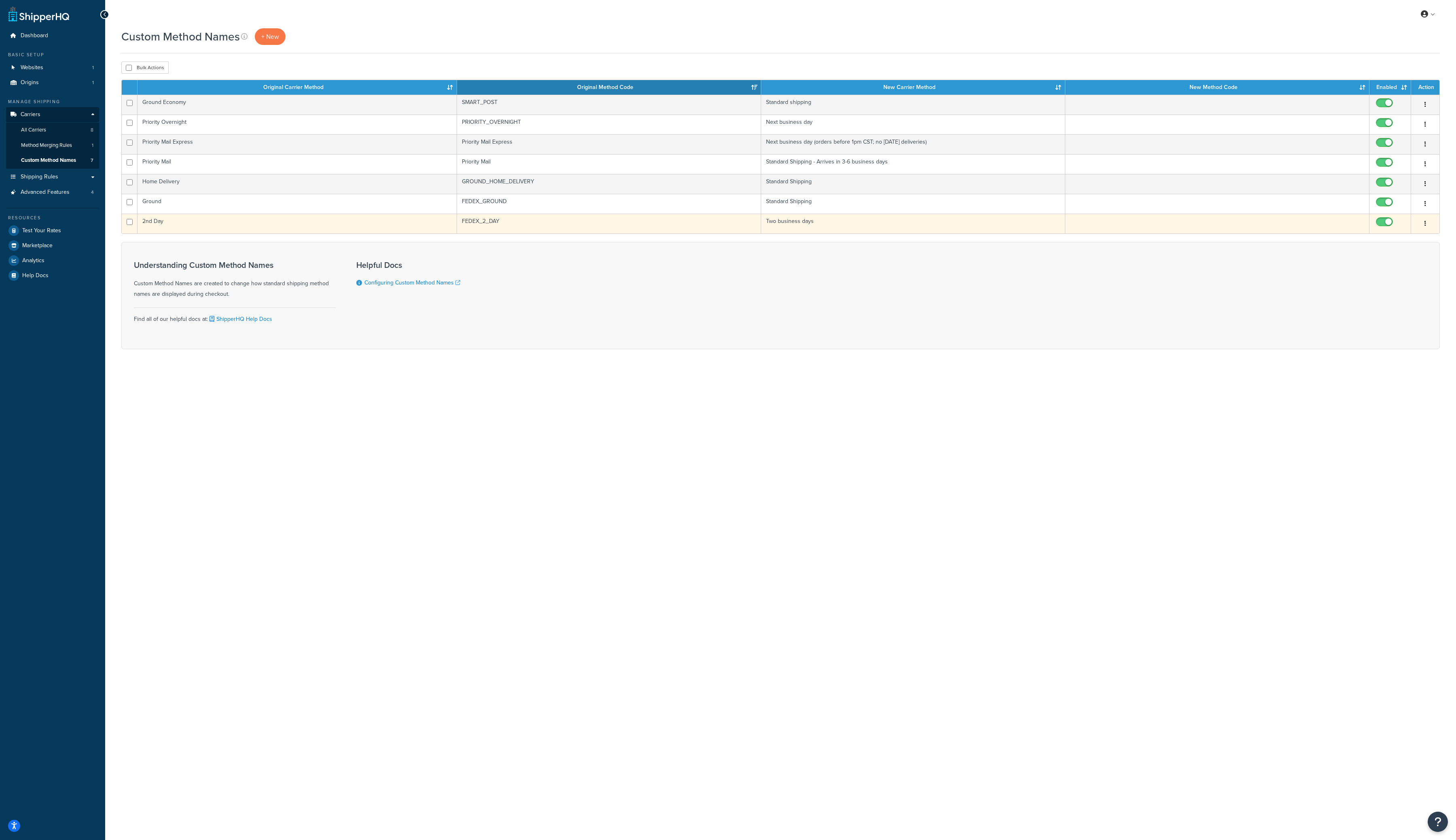
click at [1425, 224] on icon "button" at bounding box center [1425, 223] width 2 height 6
click at [1413, 238] on link "Edit" at bounding box center [1392, 240] width 64 height 17
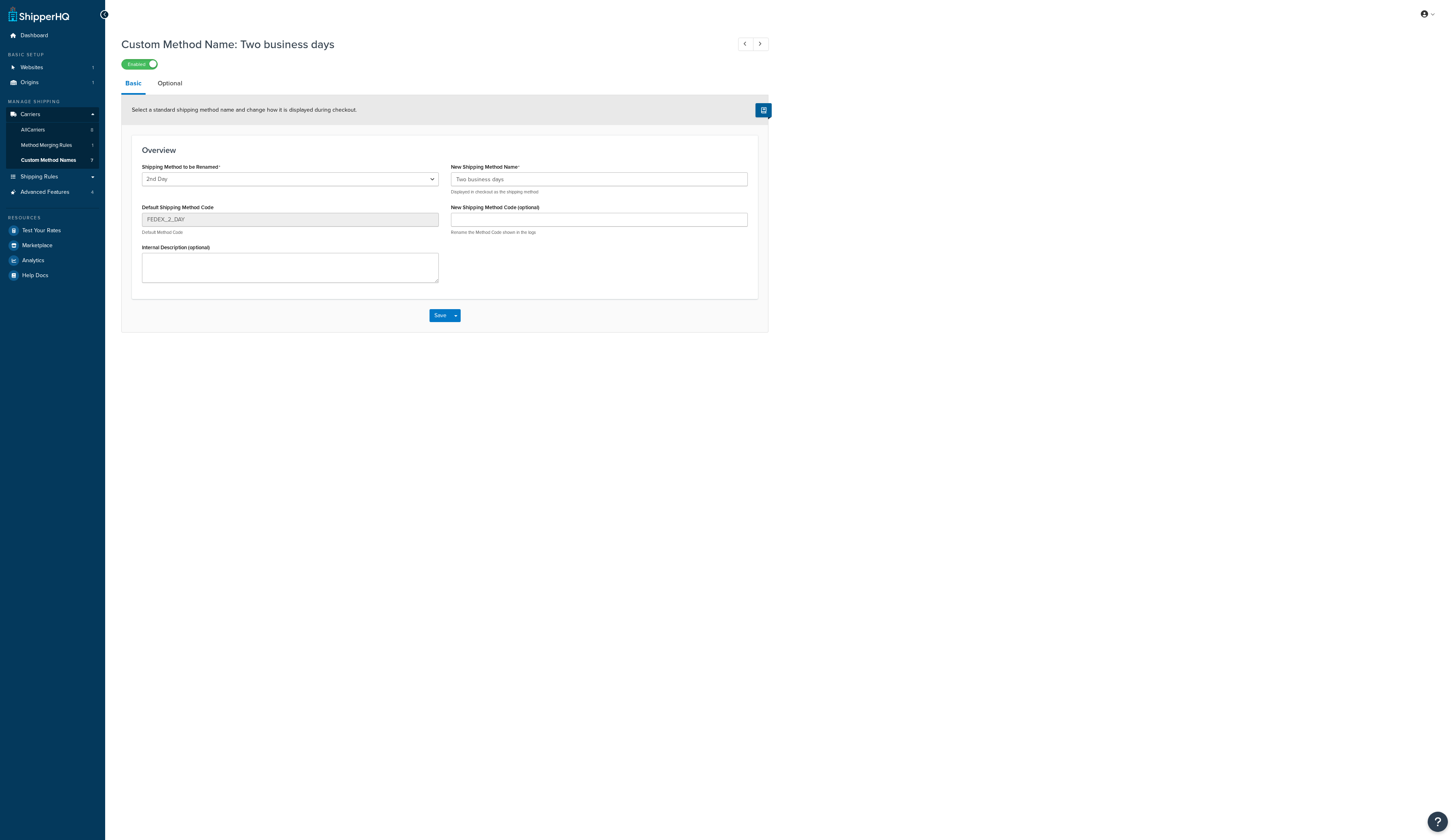
select select "205887"
click at [177, 92] on link "Optional" at bounding box center [170, 83] width 33 height 20
click at [65, 161] on span "Custom Method Names" at bounding box center [48, 160] width 55 height 7
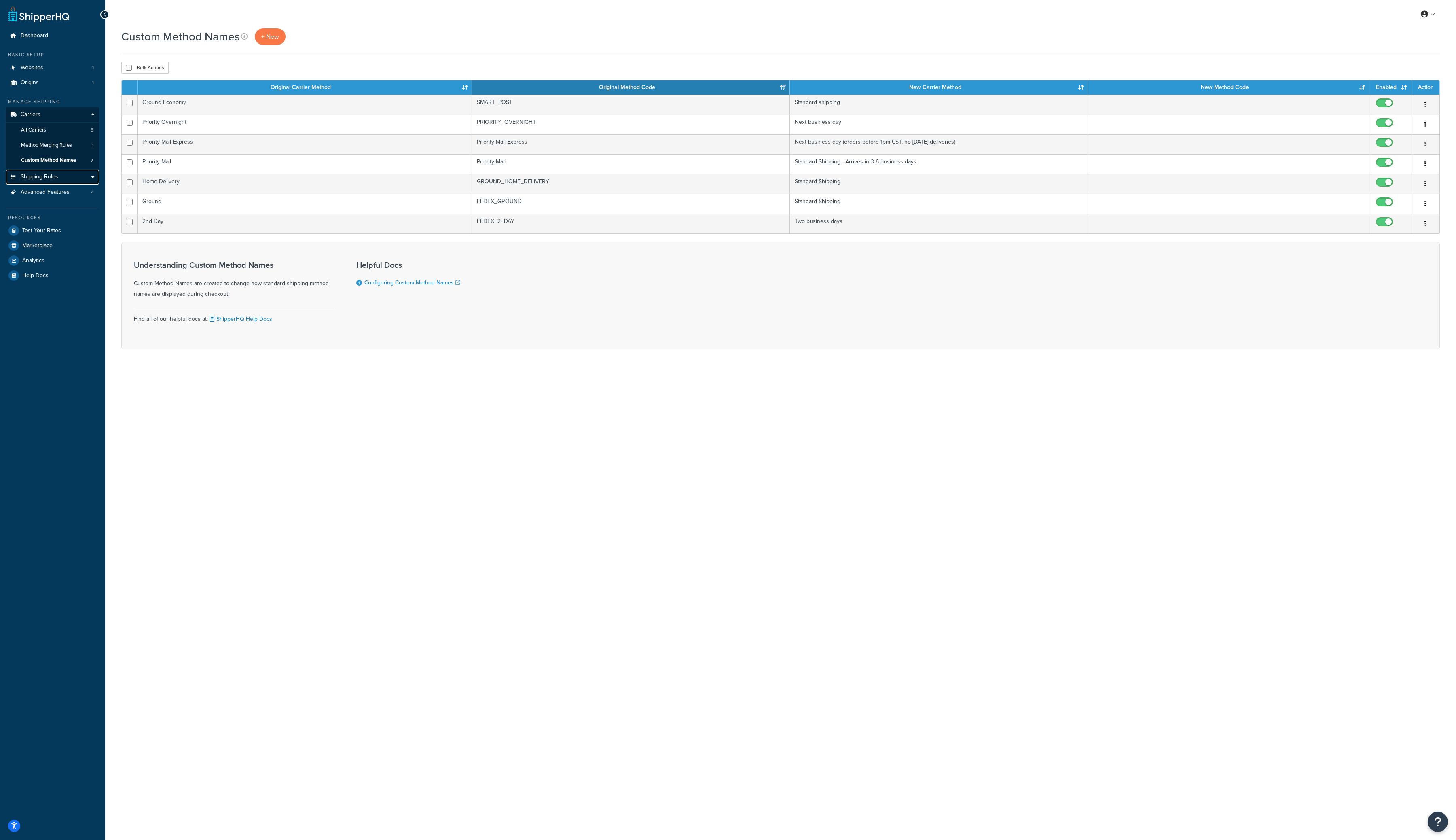
click at [55, 174] on span "Shipping Rules" at bounding box center [39, 177] width 37 height 7
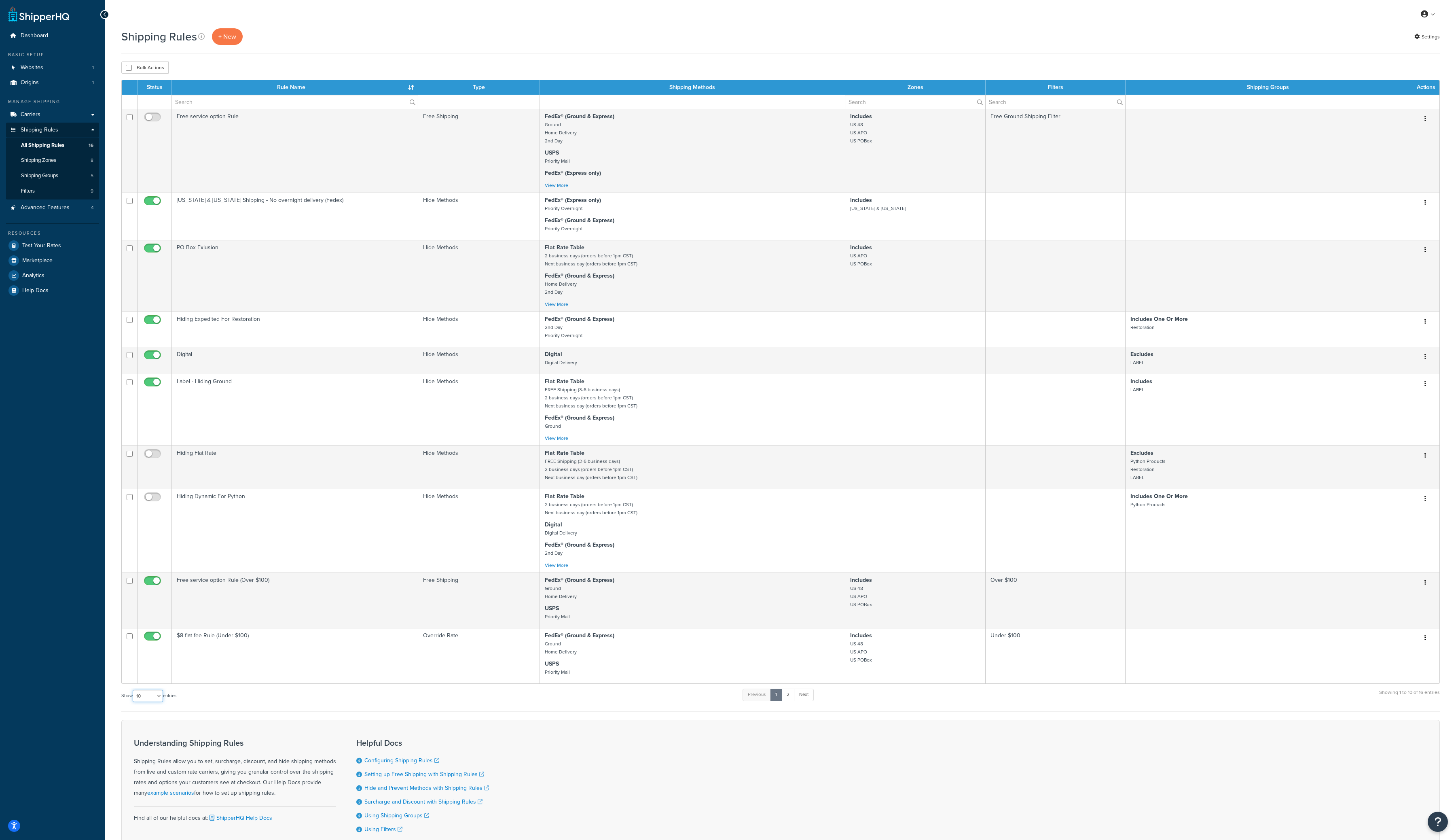
click at [156, 703] on select "10 15 25 50 100 1000" at bounding box center [148, 696] width 31 height 12
select select "25"
click at [133, 698] on select "10 15 25 50 100 1000" at bounding box center [148, 696] width 31 height 12
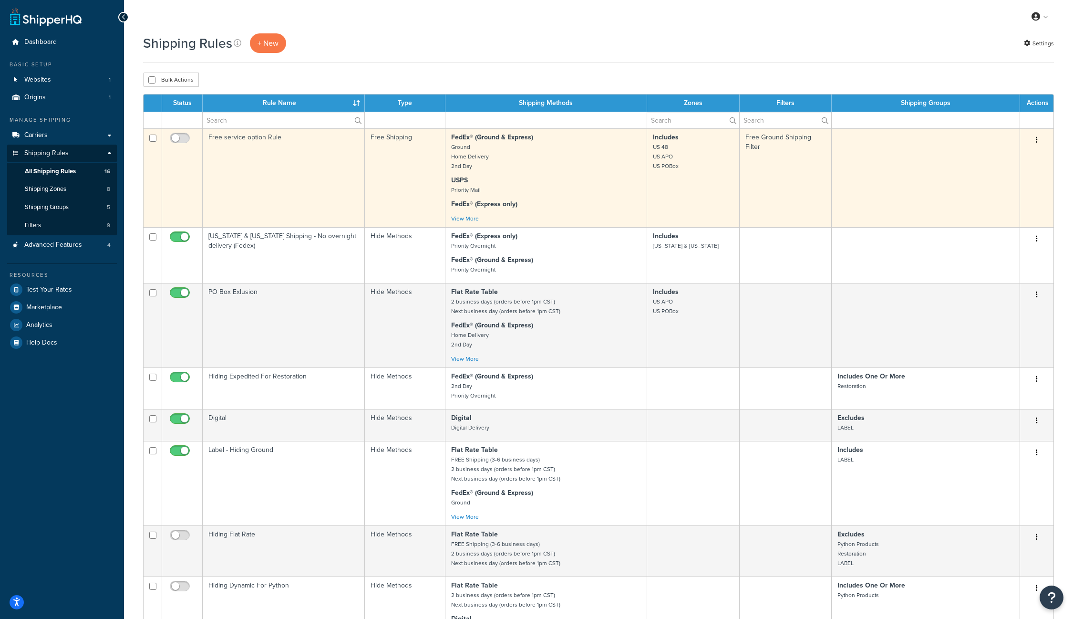
click at [1038, 139] on icon "button" at bounding box center [1037, 139] width 2 height 7
click at [1021, 155] on link "Edit" at bounding box center [1005, 158] width 75 height 20
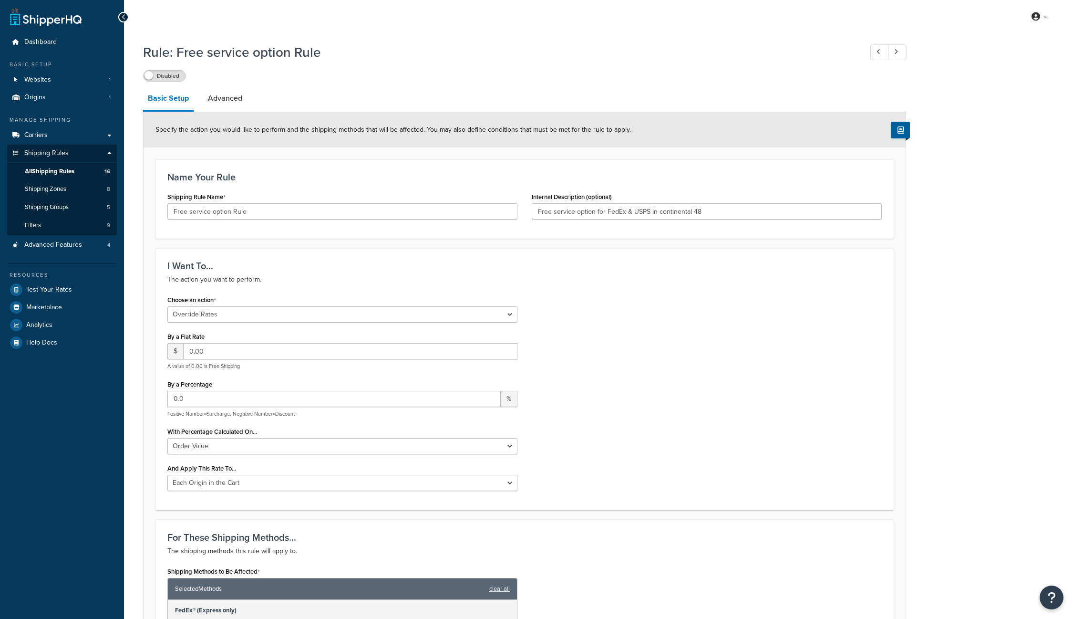
select select "OVERRIDE"
select select "LOCATION"
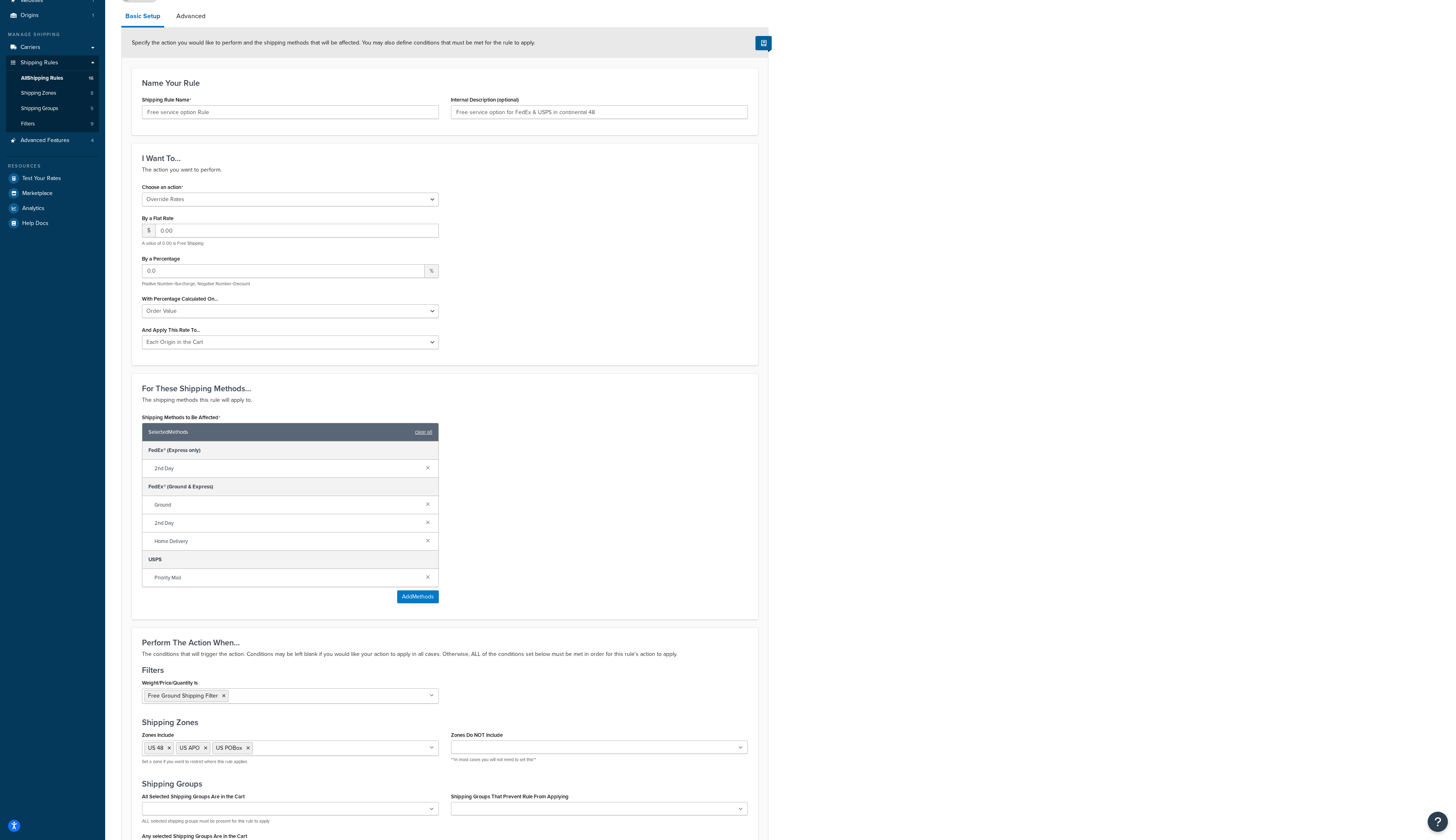
scroll to position [62, 0]
click at [910, 292] on div "Rule: Free service option Rule Disabled Basic Setup Advanced Specify the action…" at bounding box center [780, 457] width 1351 height 977
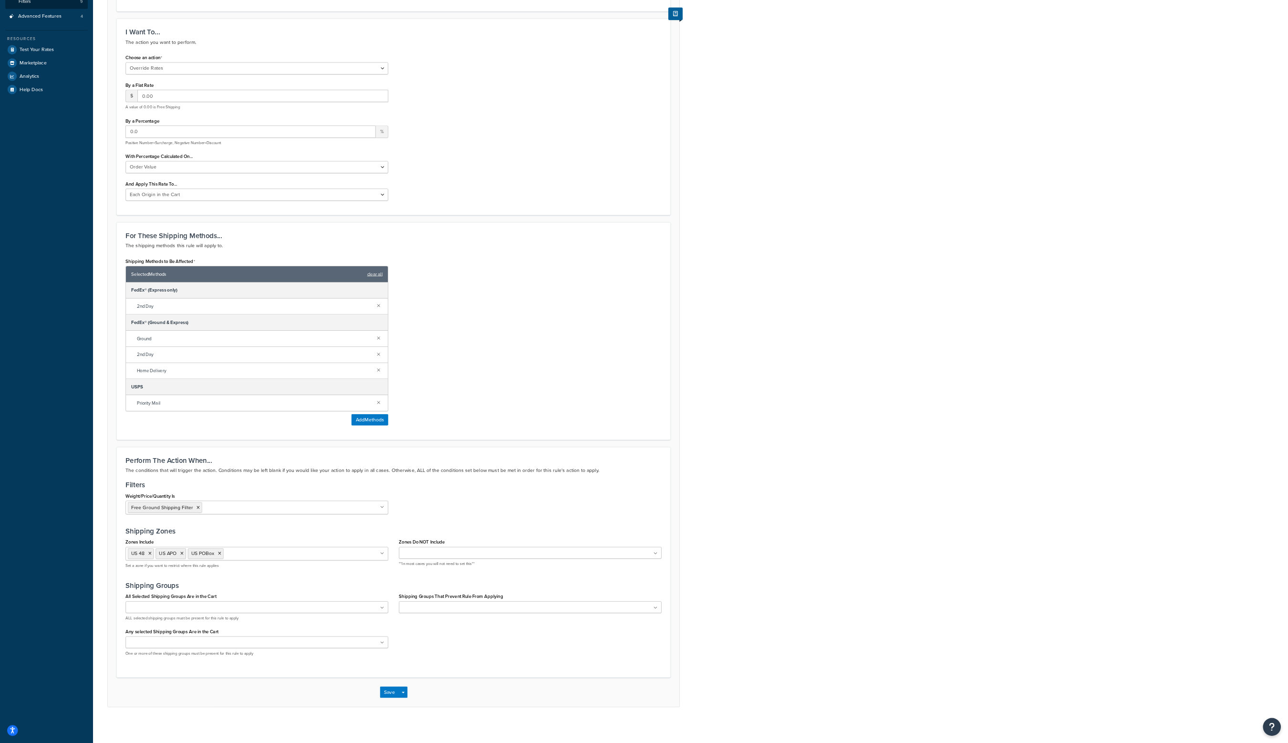
scroll to position [0, 0]
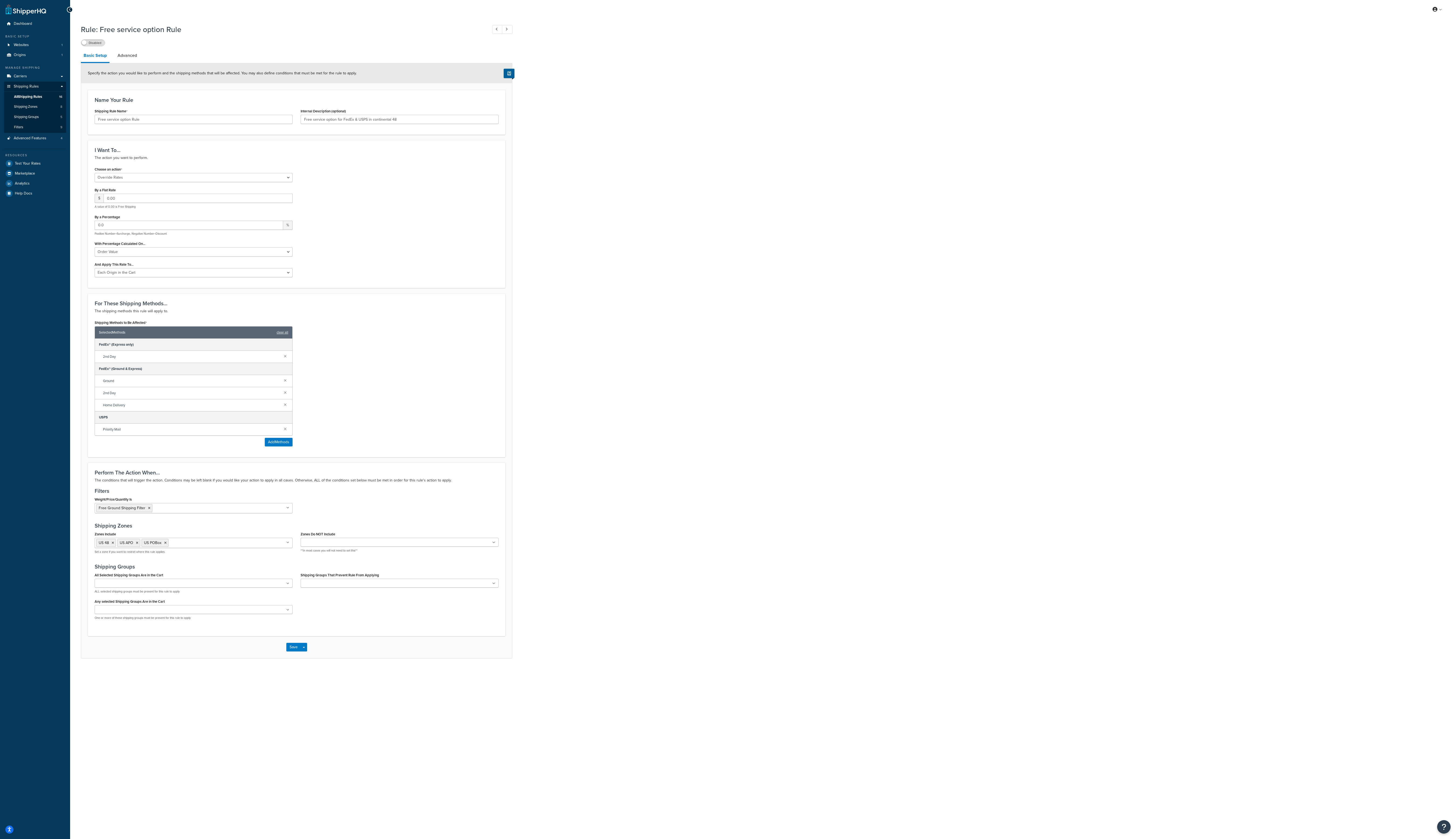
click at [606, 303] on div "Rule: Free service option Rule Disabled Basic Setup Advanced Specify the action…" at bounding box center [763, 347] width 1386 height 651
click at [594, 328] on div "Rule: Free service option Rule Disabled Basic Setup Advanced Specify the action…" at bounding box center [763, 347] width 1386 height 651
click at [128, 51] on link "Advanced" at bounding box center [127, 55] width 25 height 13
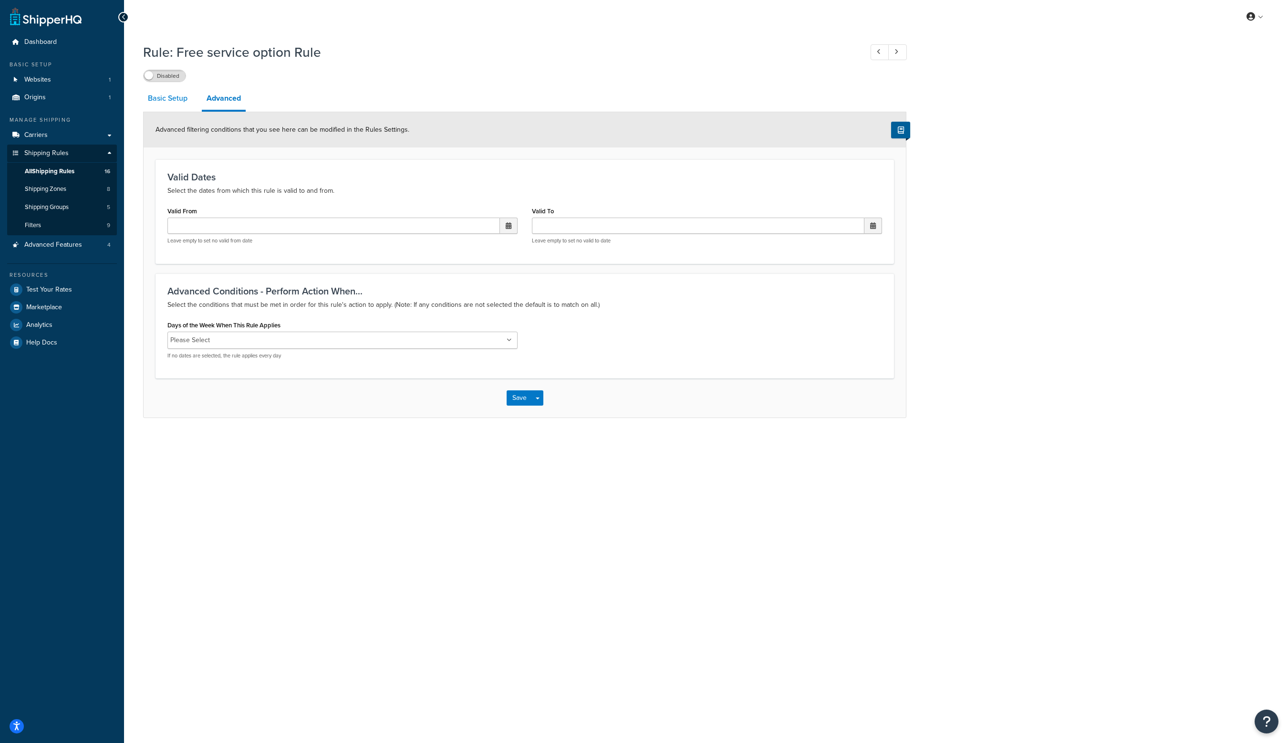
click at [161, 96] on link "Basic Setup" at bounding box center [167, 98] width 49 height 23
select select "OVERRIDE"
select select "LOCATION"
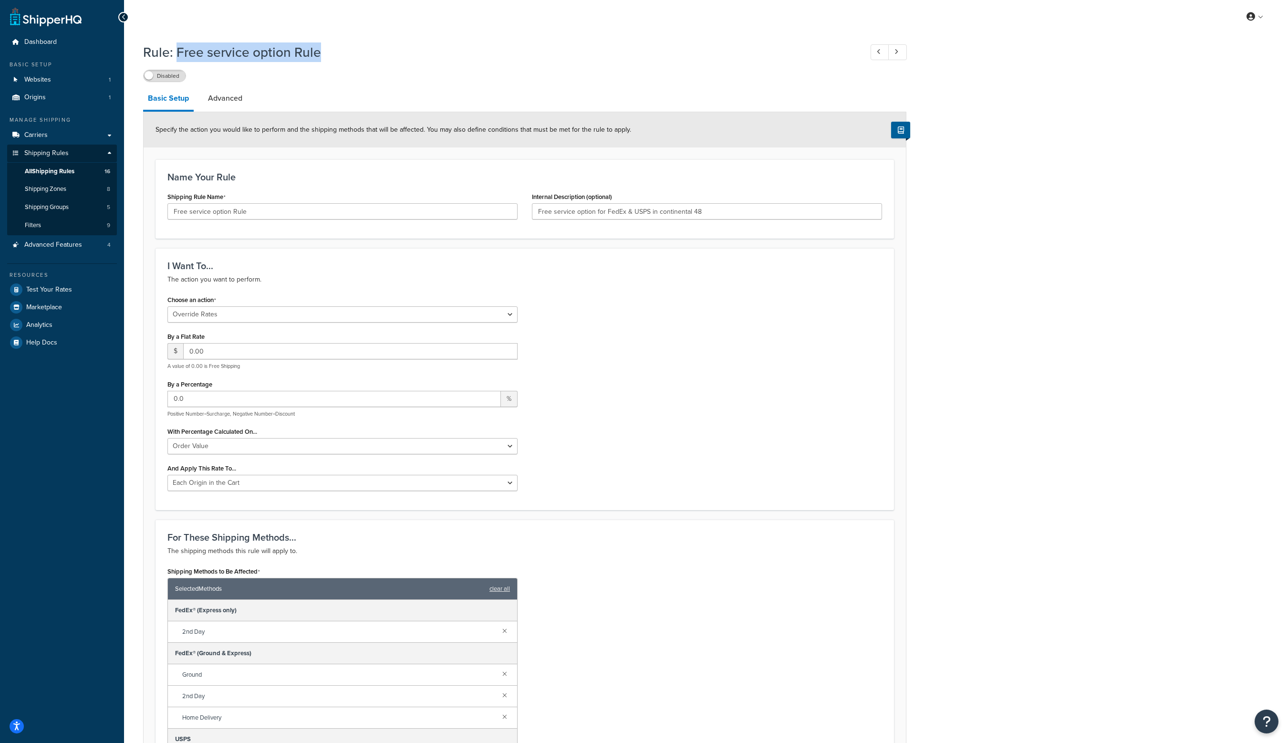
drag, startPoint x: 319, startPoint y: 53, endPoint x: 177, endPoint y: 48, distance: 141.8
click at [177, 48] on h1 "Rule: Free service option Rule" at bounding box center [498, 52] width 710 height 19
copy h1 "Free service option Rule"
click at [1072, 177] on div "Rule: Free service option Rule Disabled Basic Setup Advanced Specify the action…" at bounding box center [706, 614] width 1164 height 1152
click at [66, 167] on span "All Shipping Rules" at bounding box center [50, 171] width 50 height 8
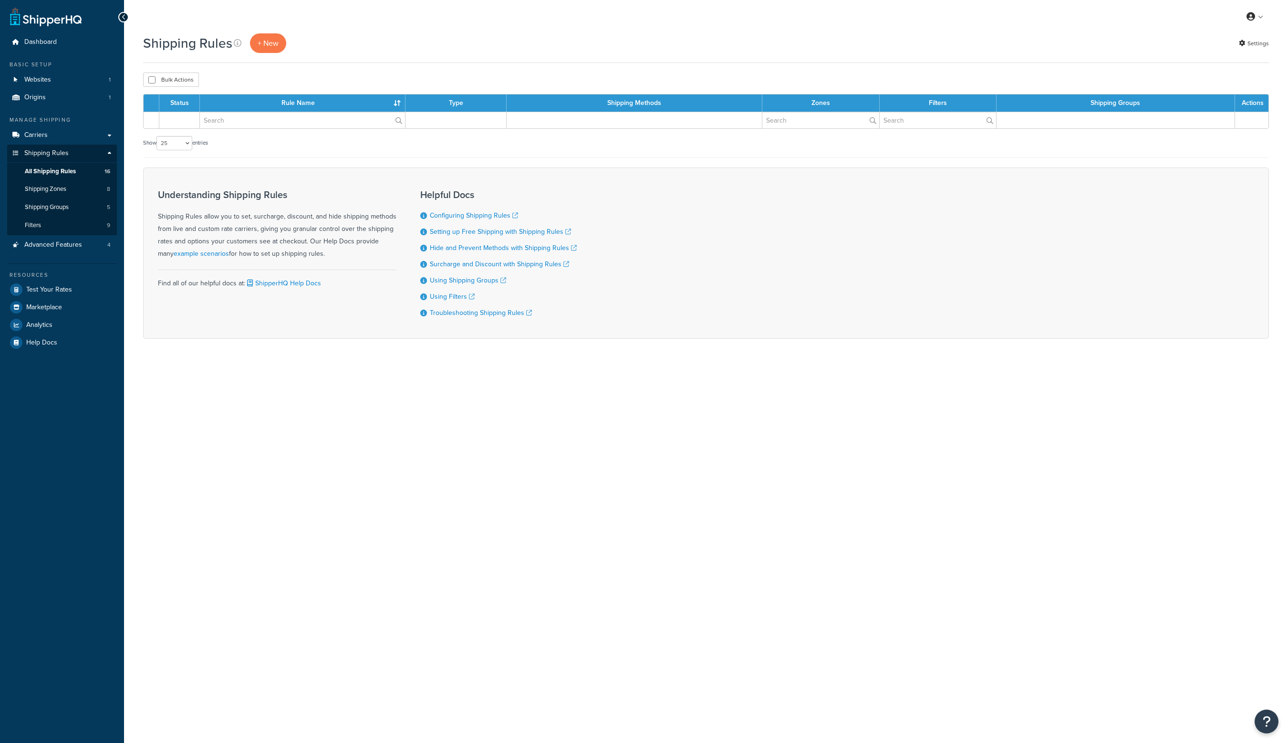
select select "25"
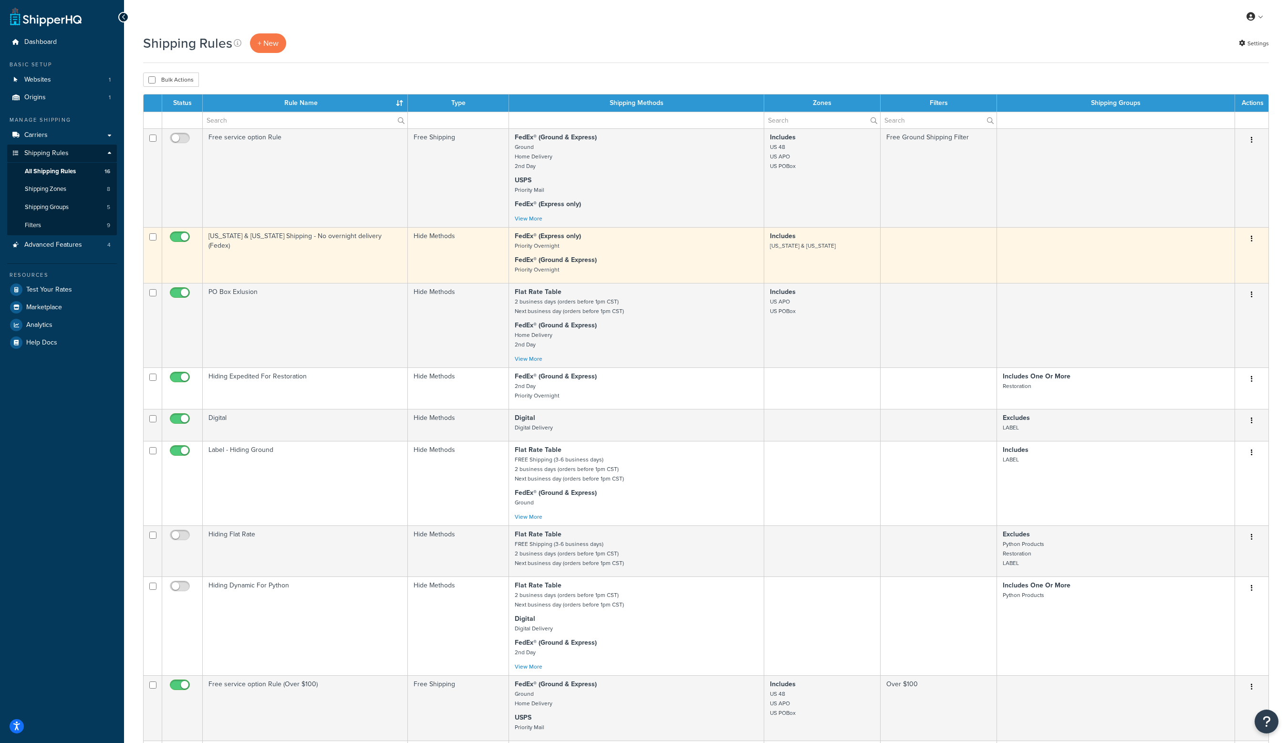
click at [1254, 240] on button "button" at bounding box center [1251, 238] width 13 height 15
click at [1236, 256] on link "Edit" at bounding box center [1220, 257] width 75 height 20
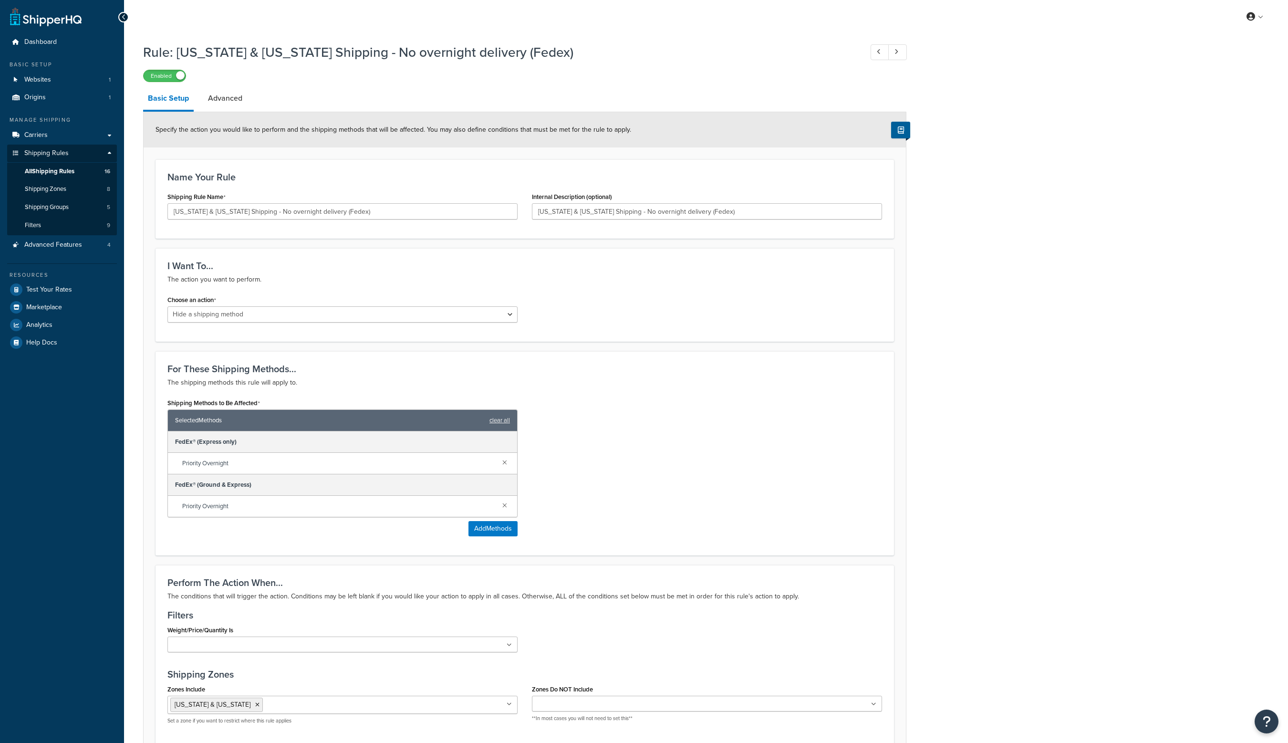
select select "HIDE"
click at [1071, 74] on div "Rule: Alaska & Hawaii Shipping - No overnight delivery (Fedex) Enabled Basic Se…" at bounding box center [706, 485] width 1164 height 895
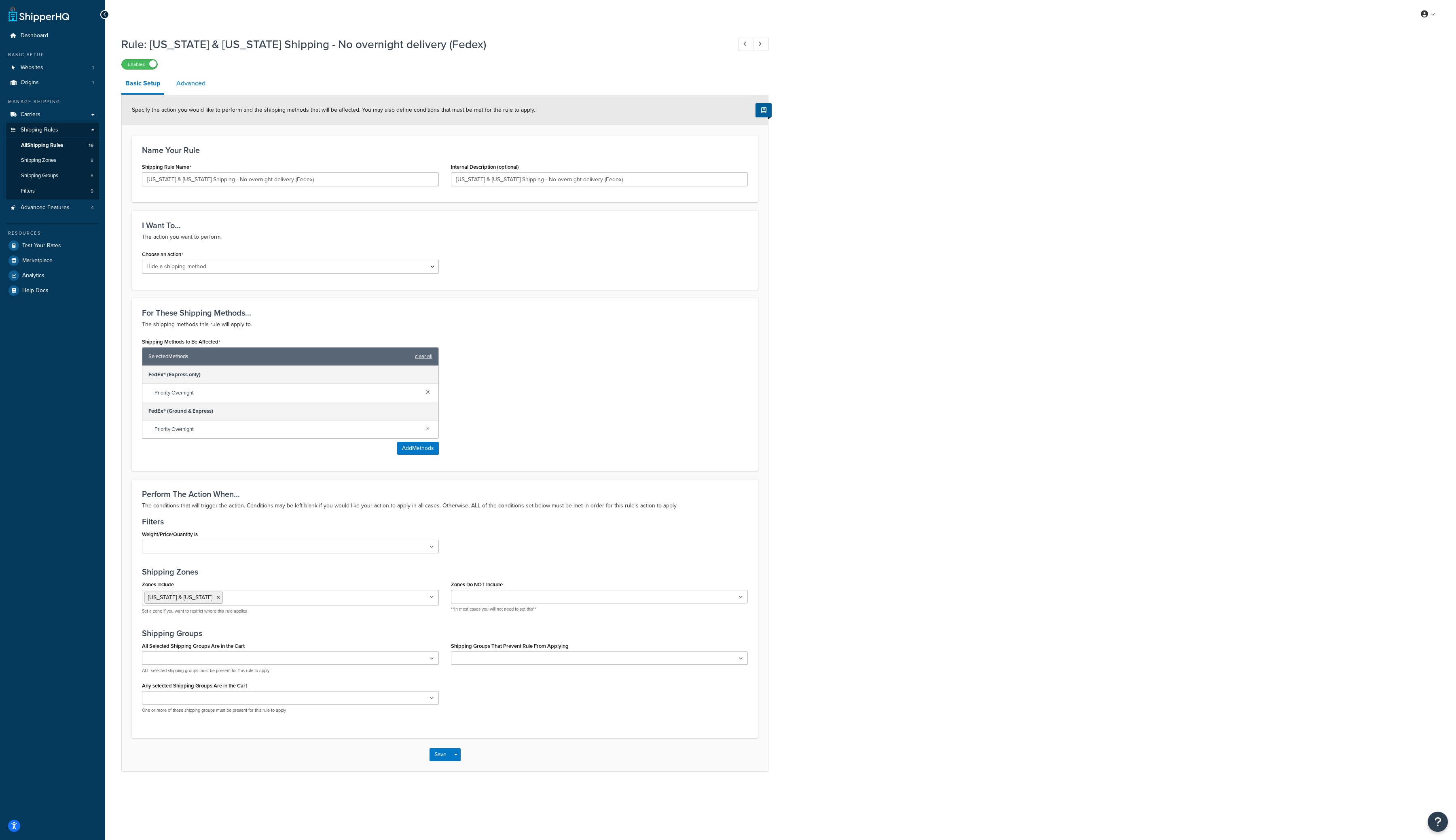
click at [201, 81] on link "Advanced" at bounding box center [191, 83] width 37 height 20
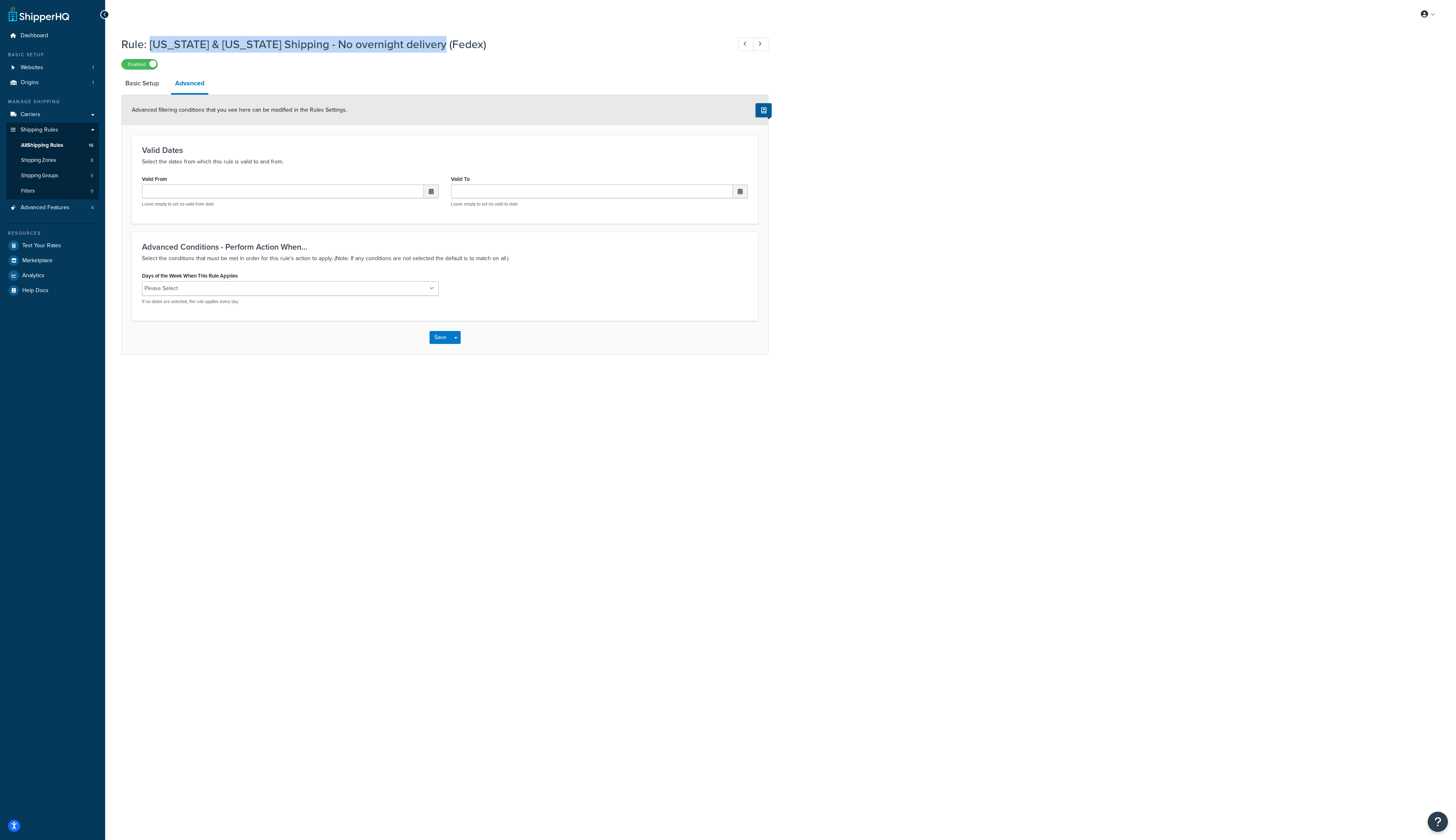
drag, startPoint x: 148, startPoint y: 46, endPoint x: 440, endPoint y: 44, distance: 292.0
click at [440, 44] on h1 "Rule: Alaska & Hawaii Shipping - No overnight delivery (Fedex)" at bounding box center [422, 44] width 602 height 16
copy h1 "Alaska & Hawaii Shipping - No overnight delivery (Fedex)"
click at [60, 144] on span "All Shipping Rules" at bounding box center [42, 145] width 42 height 7
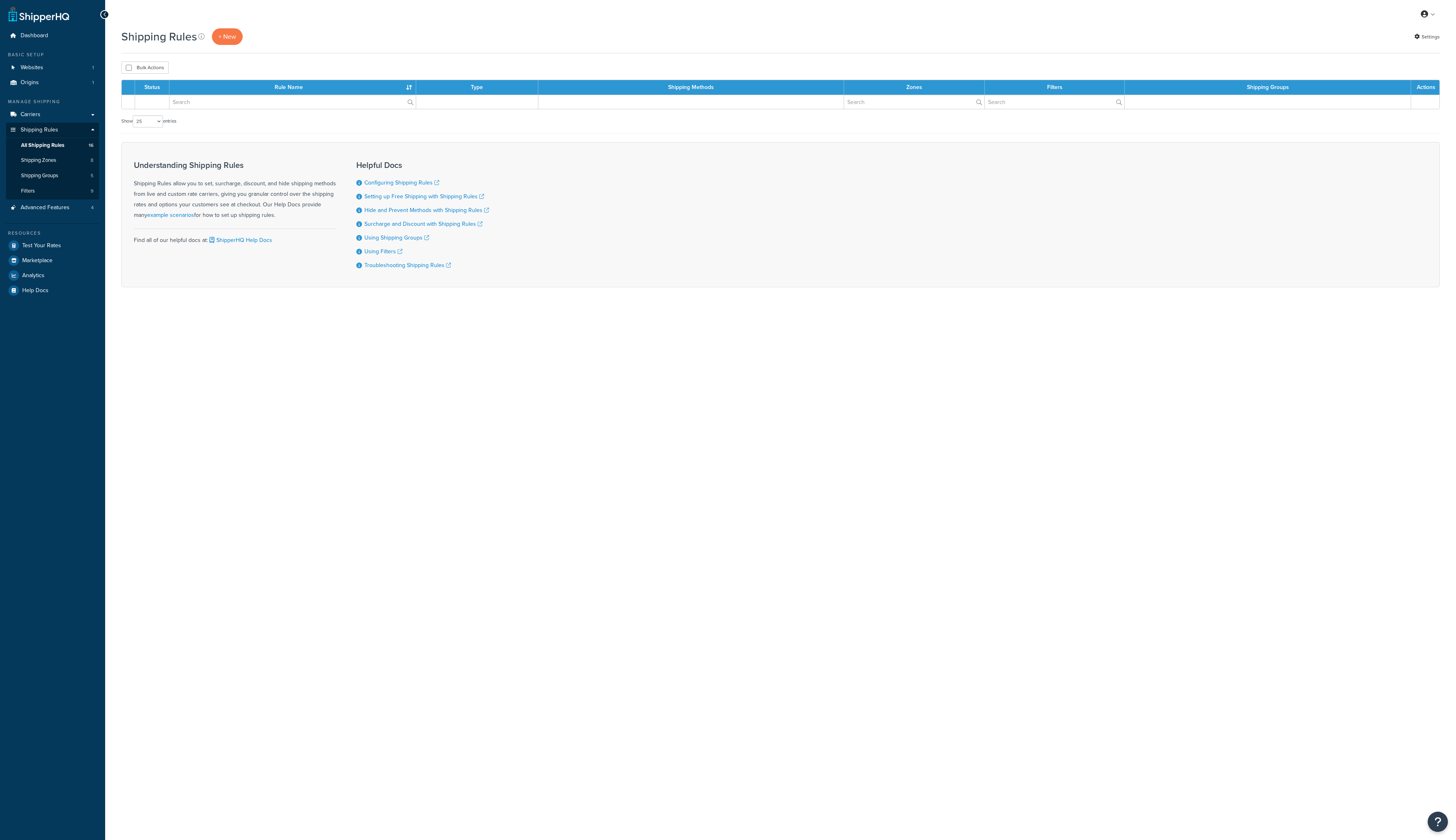
select select "25"
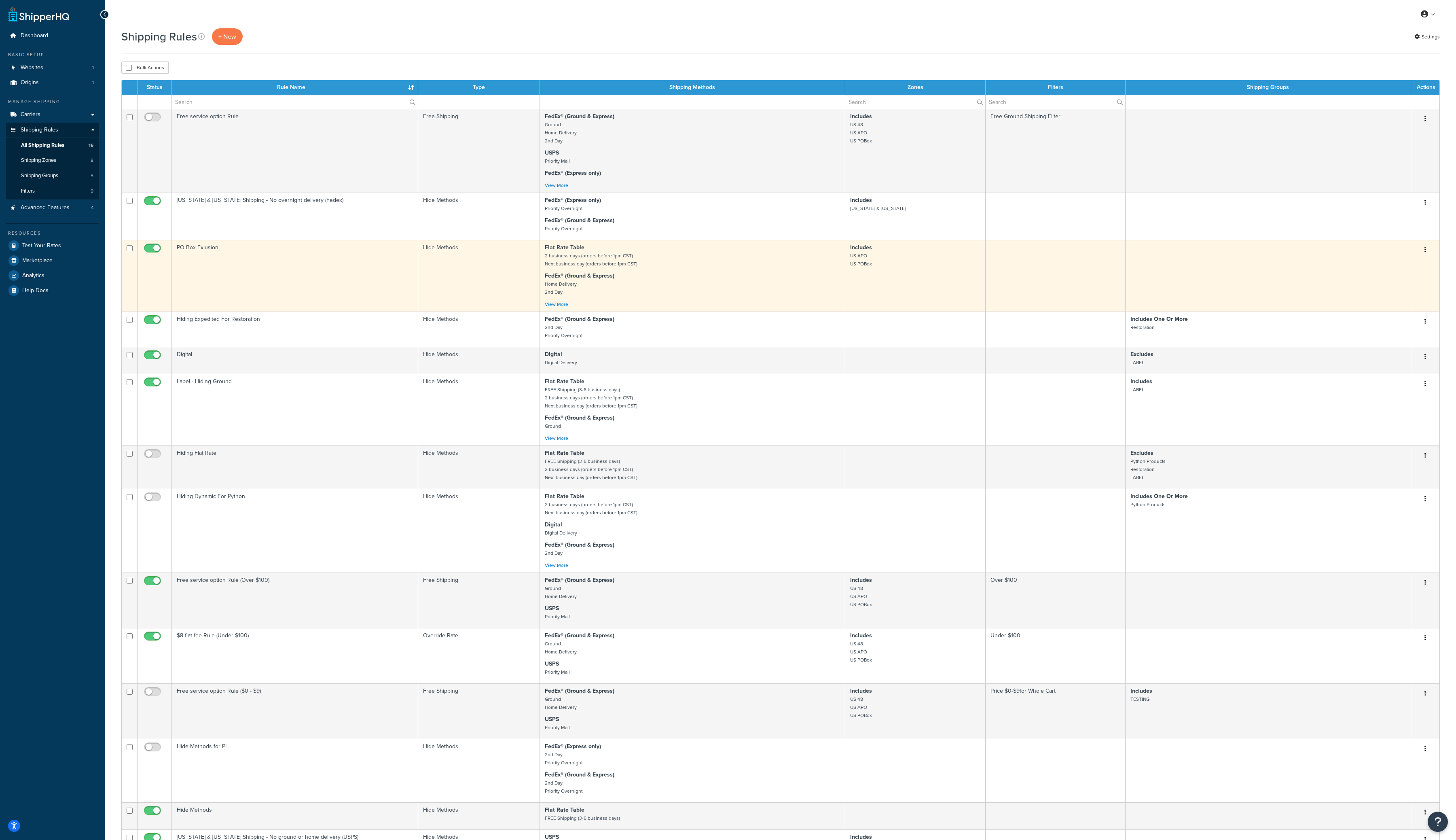
click at [1430, 254] on button "button" at bounding box center [1425, 249] width 11 height 13
click at [1415, 265] on link "Edit" at bounding box center [1398, 266] width 64 height 17
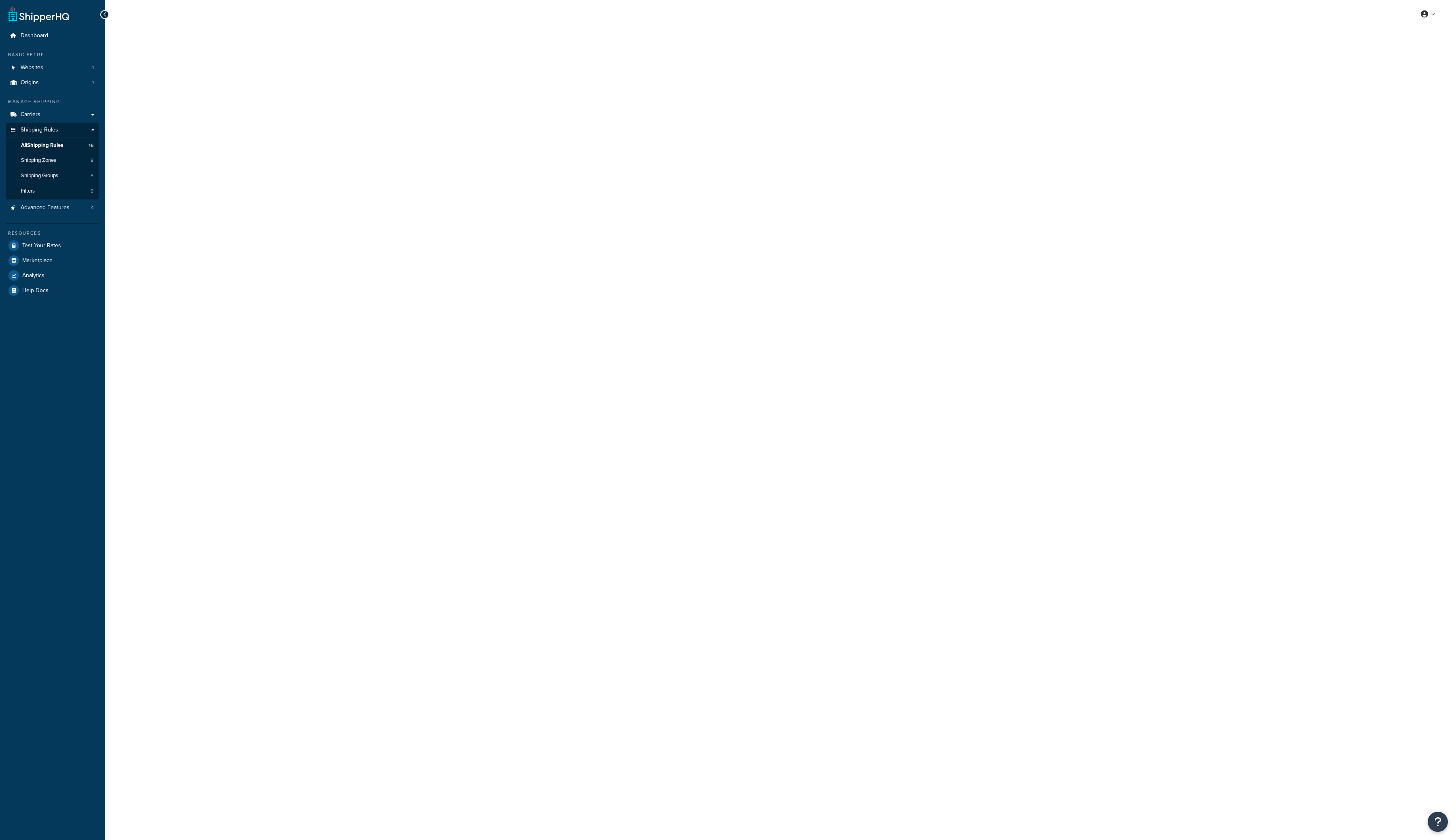
select select "HIDE"
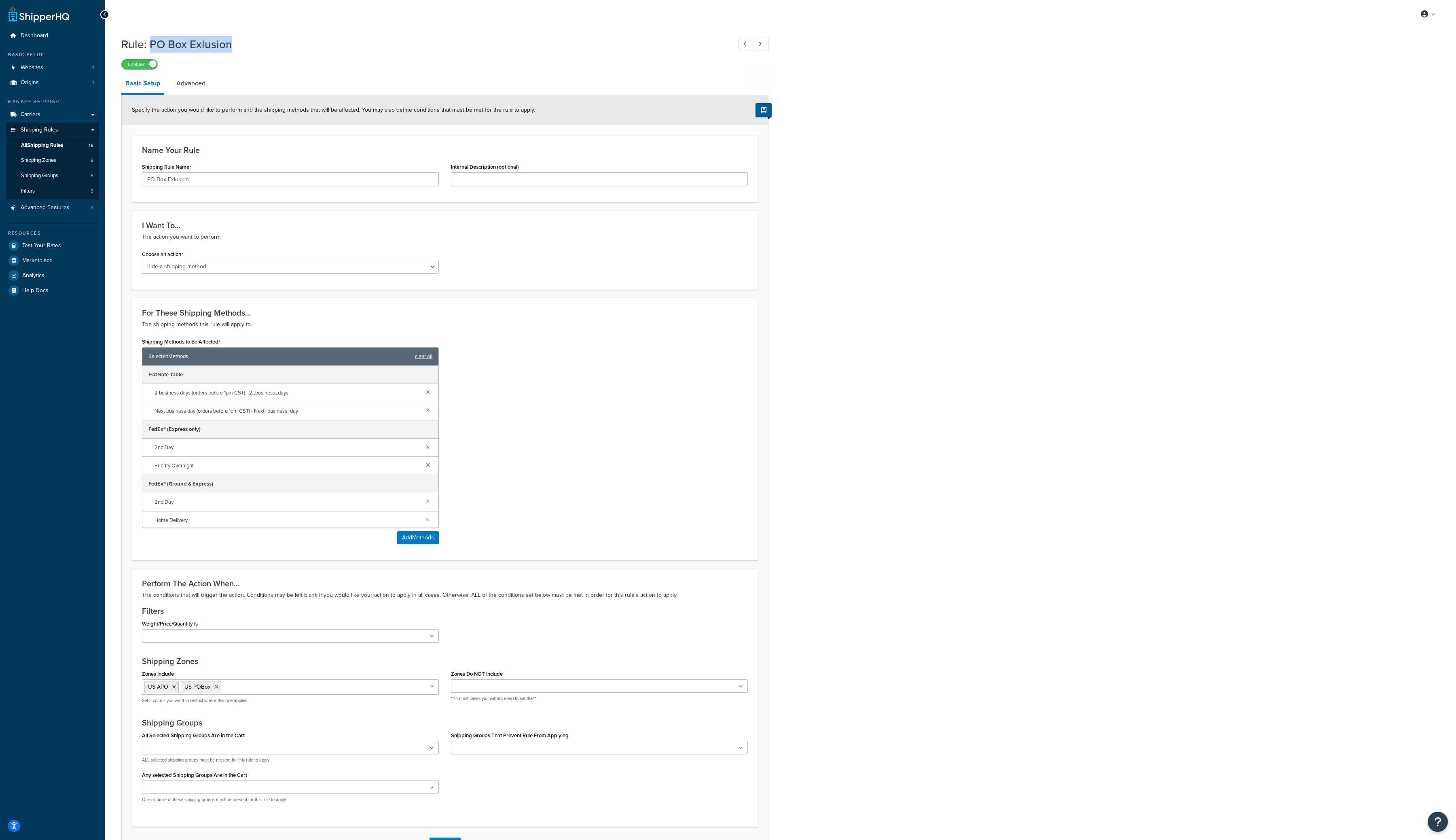
drag, startPoint x: 231, startPoint y: 46, endPoint x: 150, endPoint y: 45, distance: 81.0
click at [150, 45] on h1 "Rule: PO Box Exlusion" at bounding box center [422, 44] width 602 height 16
copy h1 "PO Box Exlusion"
click at [468, 54] on div "Rule: PO Box Exlusion Enabled" at bounding box center [444, 51] width 647 height 37
click at [194, 84] on link "Advanced" at bounding box center [191, 83] width 37 height 20
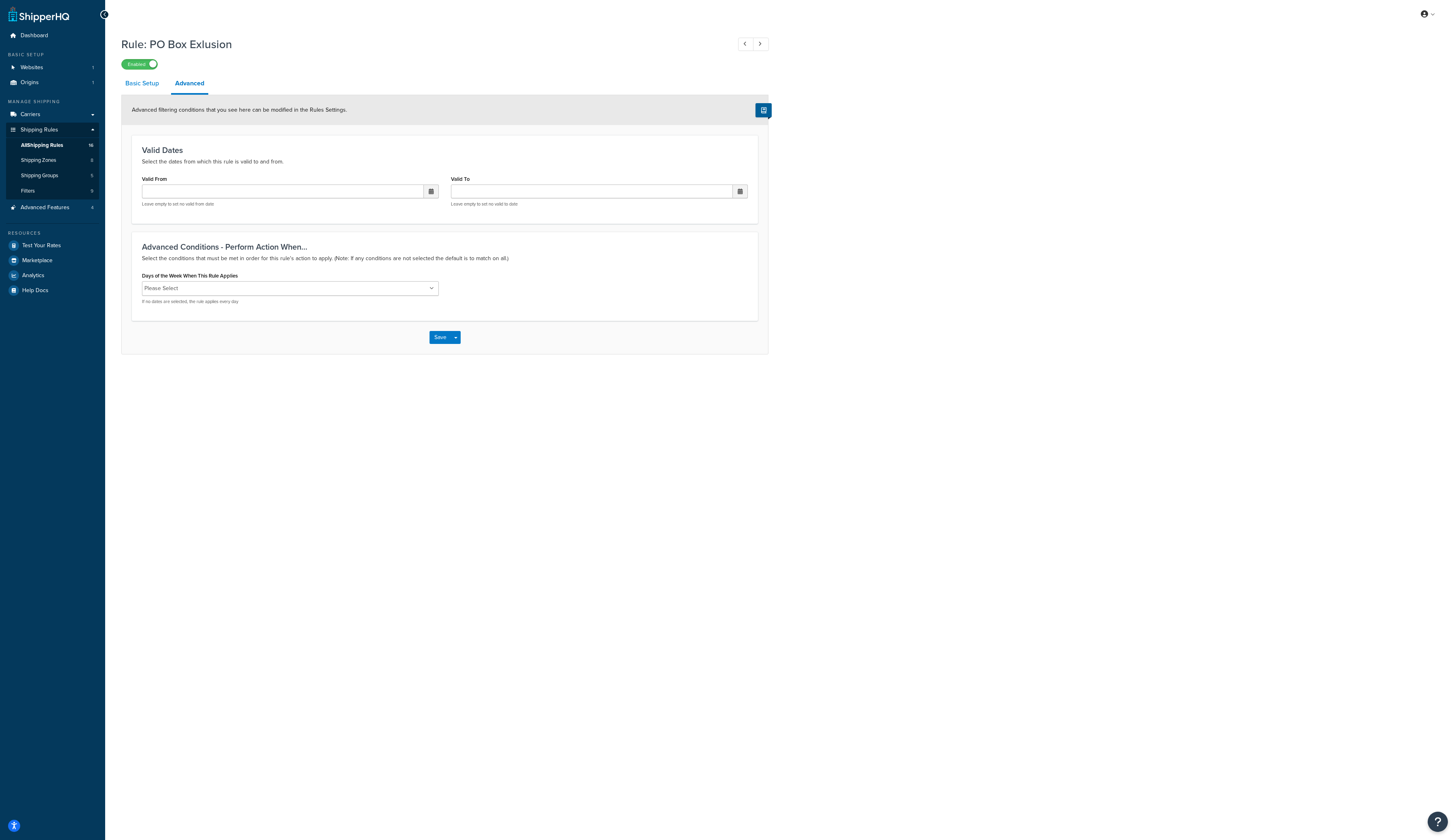
click at [156, 86] on link "Basic Setup" at bounding box center [142, 83] width 42 height 20
select select "HIDE"
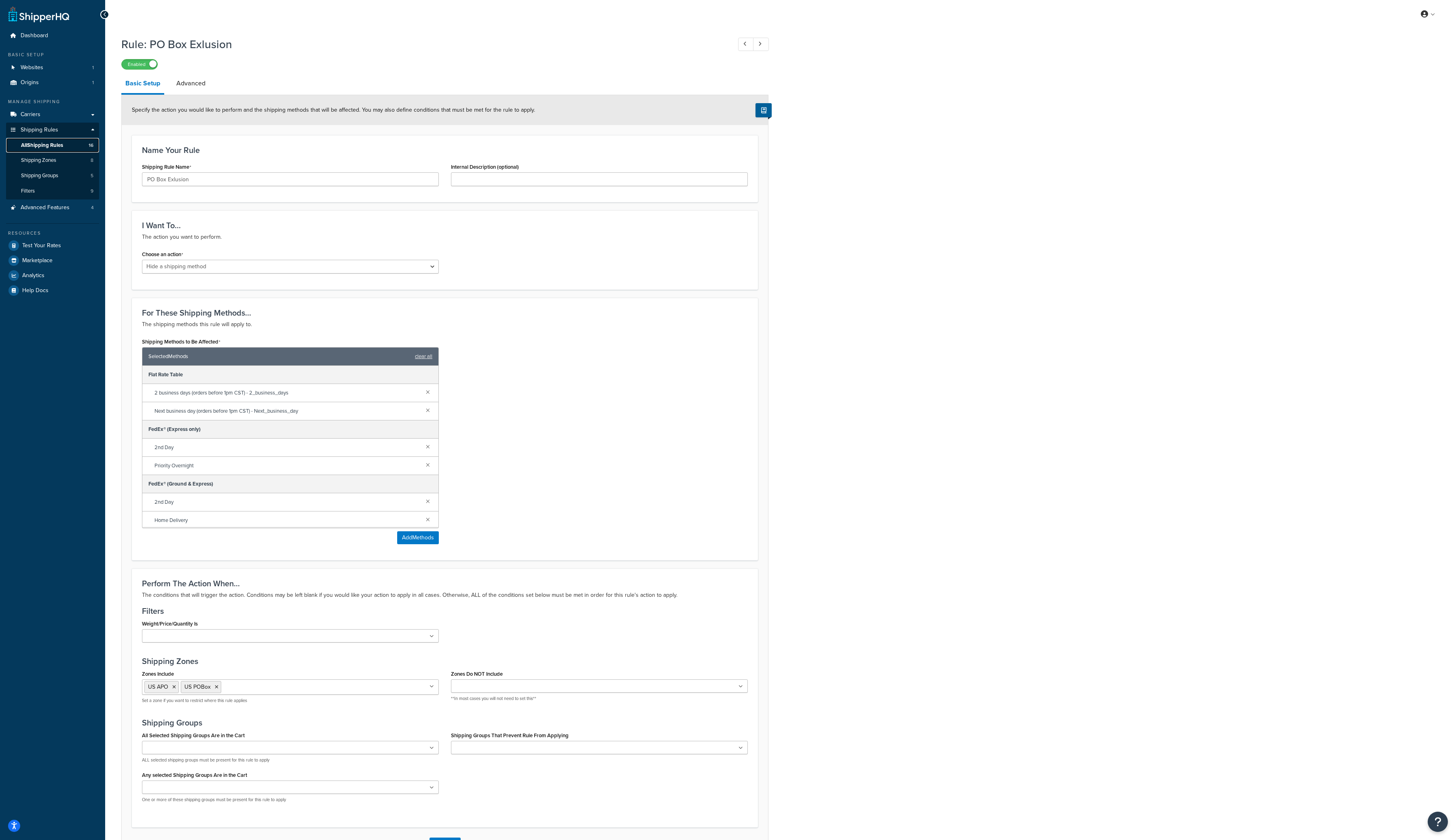
click at [70, 141] on link "All Shipping Rules 16" at bounding box center [53, 146] width 93 height 15
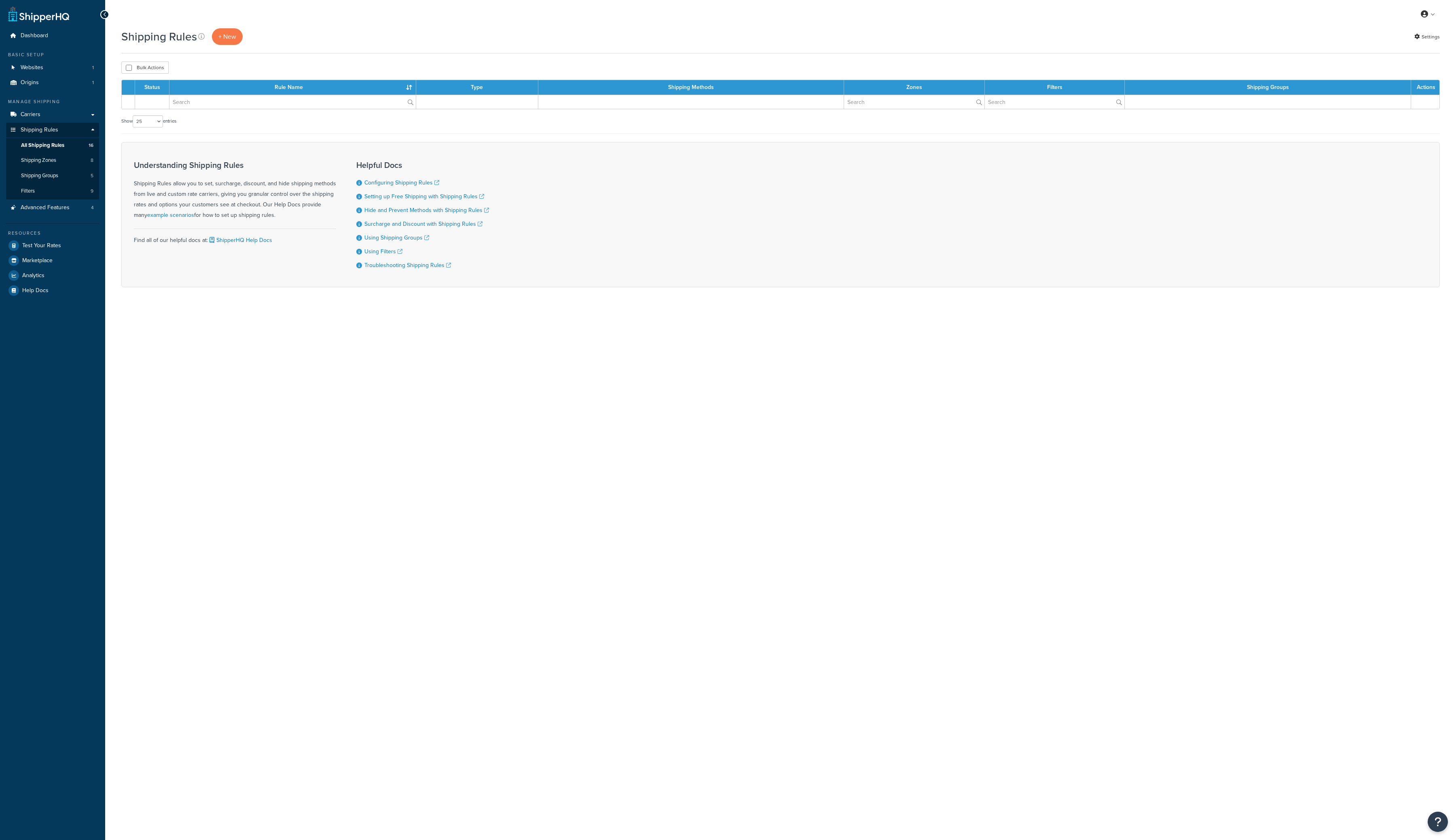
select select "25"
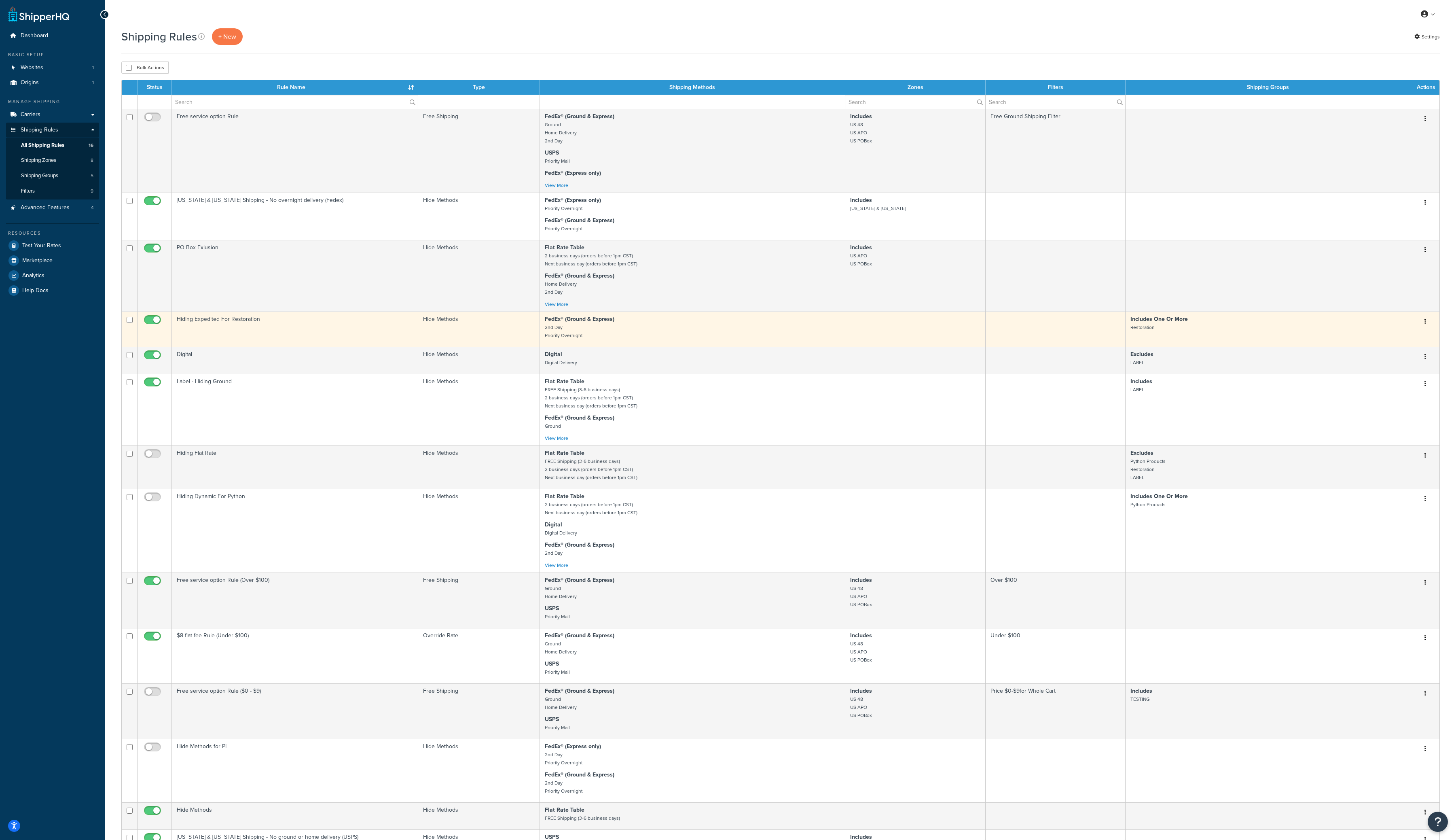
click at [1428, 327] on button "button" at bounding box center [1425, 322] width 11 height 13
click at [1396, 335] on link "Edit" at bounding box center [1398, 337] width 64 height 17
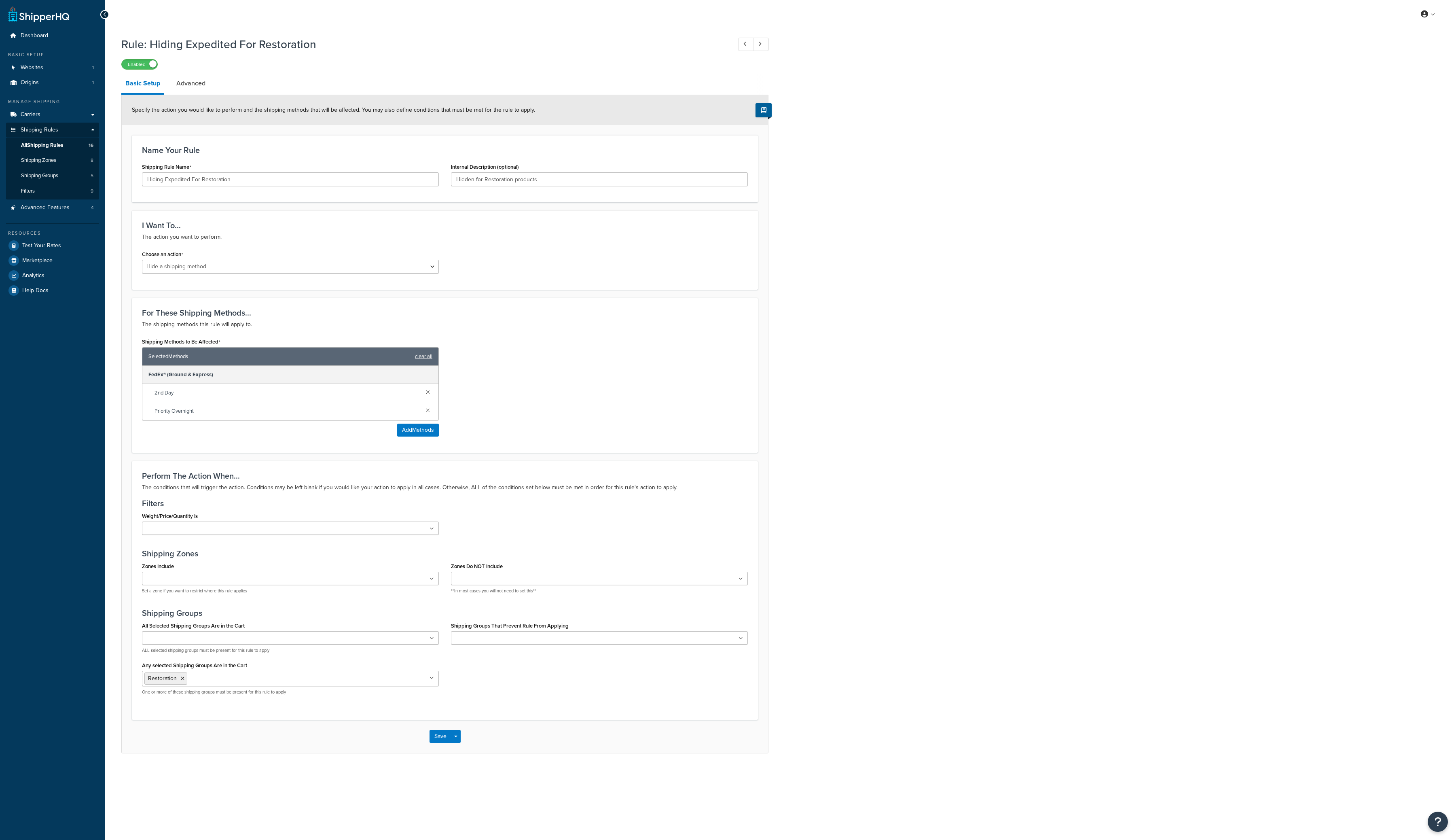
select select "HIDE"
click at [301, 43] on h1 "Rule: Hiding Expedited For Restoration" at bounding box center [422, 44] width 602 height 16
copy h1 "Rule: Hiding Expedited For Restoration"
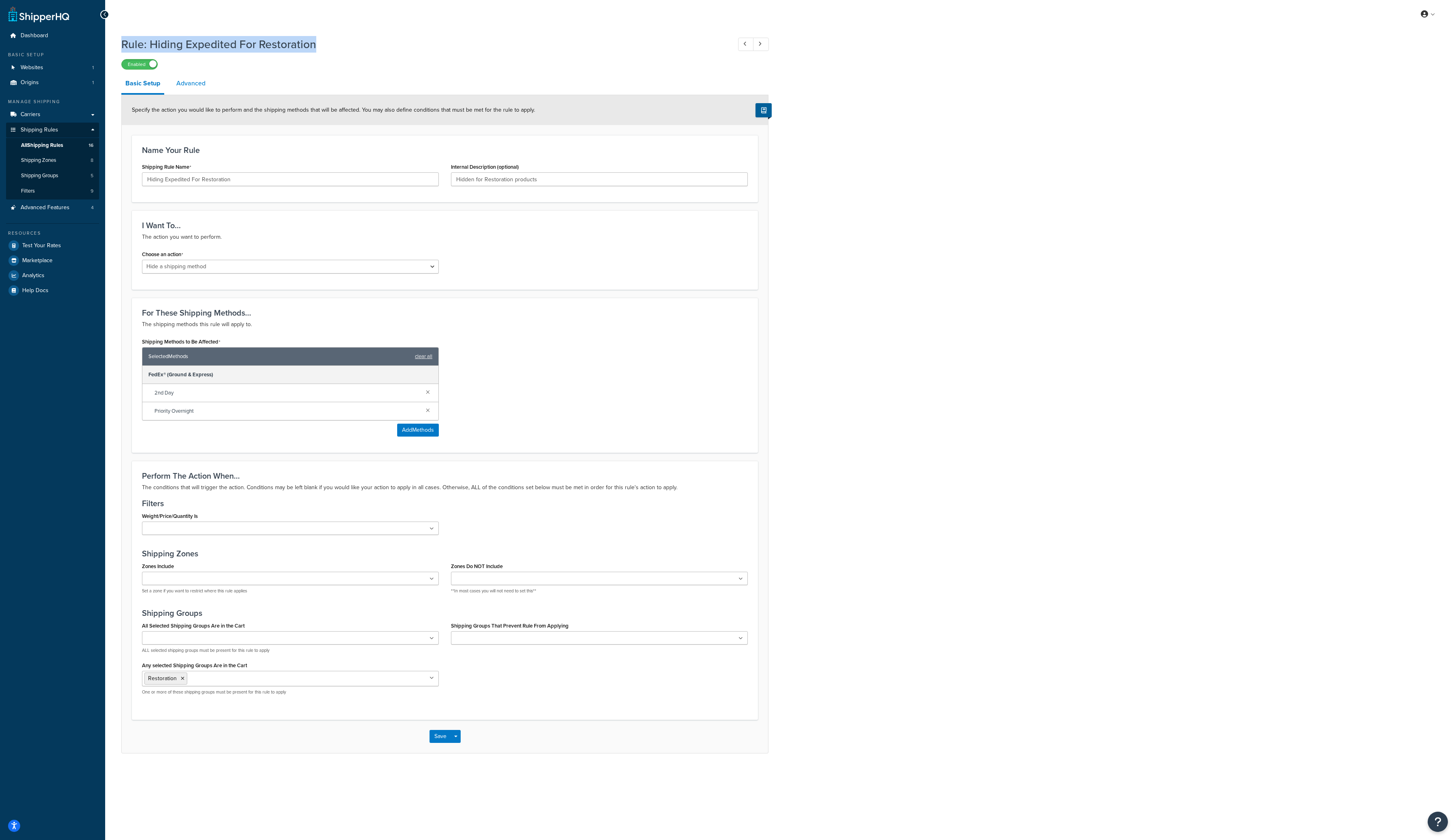
click at [187, 83] on link "Advanced" at bounding box center [191, 83] width 37 height 20
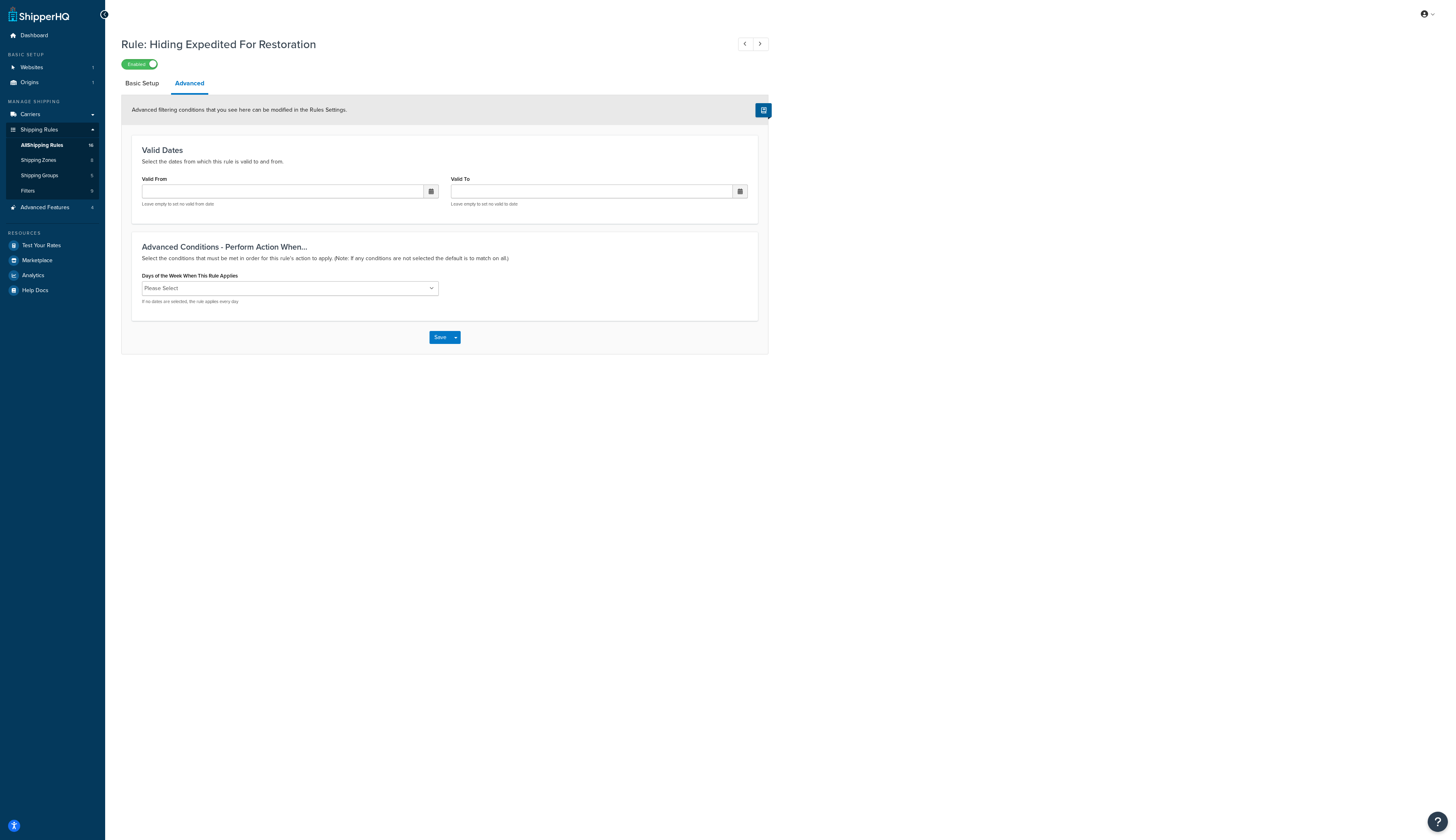
click at [860, 239] on div "Rule: Hiding Expedited For Restoration Enabled Basic Setup Advanced Advanced fi…" at bounding box center [780, 204] width 1351 height 343
click at [56, 145] on span "All Shipping Rules" at bounding box center [42, 145] width 42 height 7
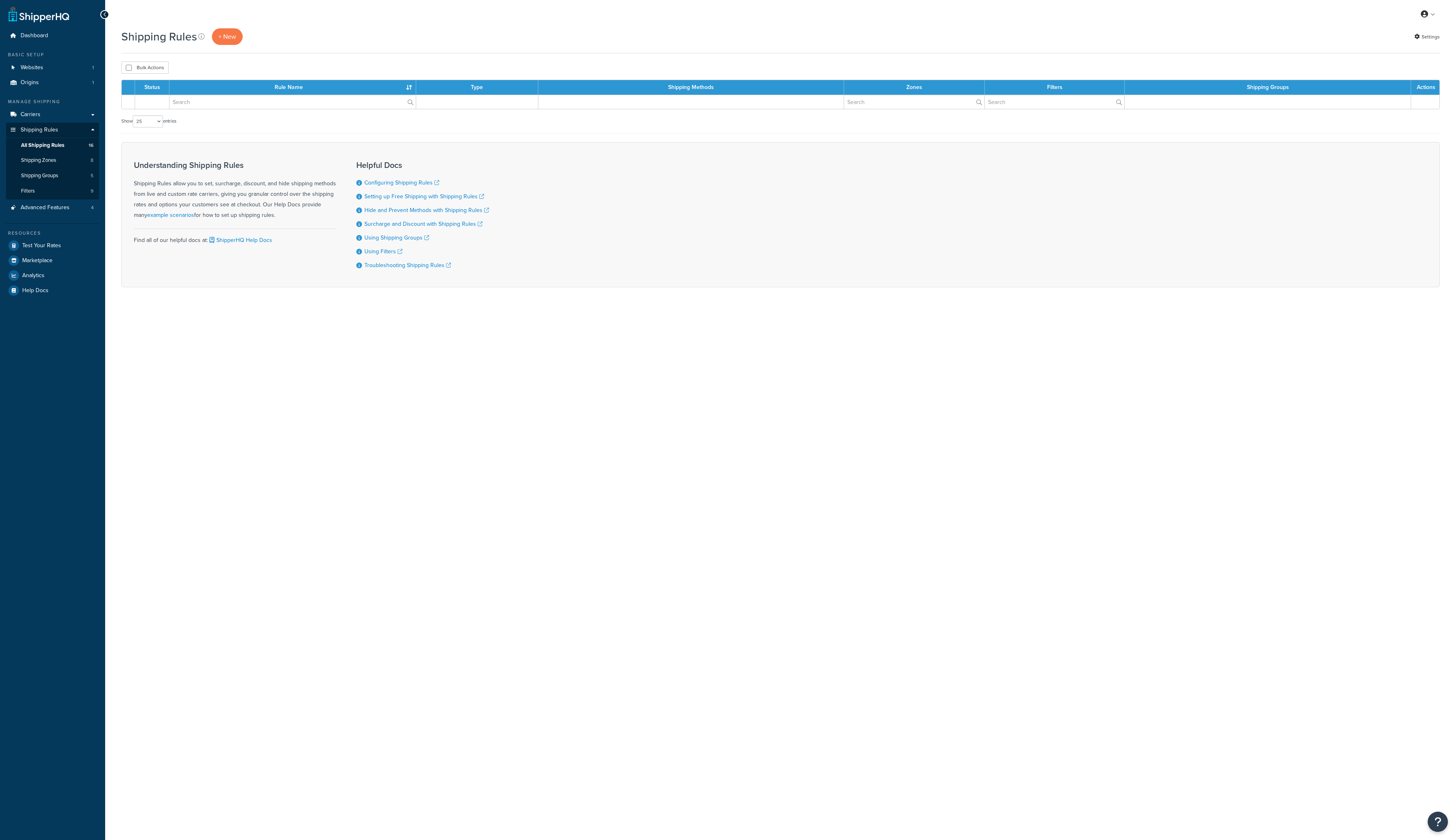
select select "25"
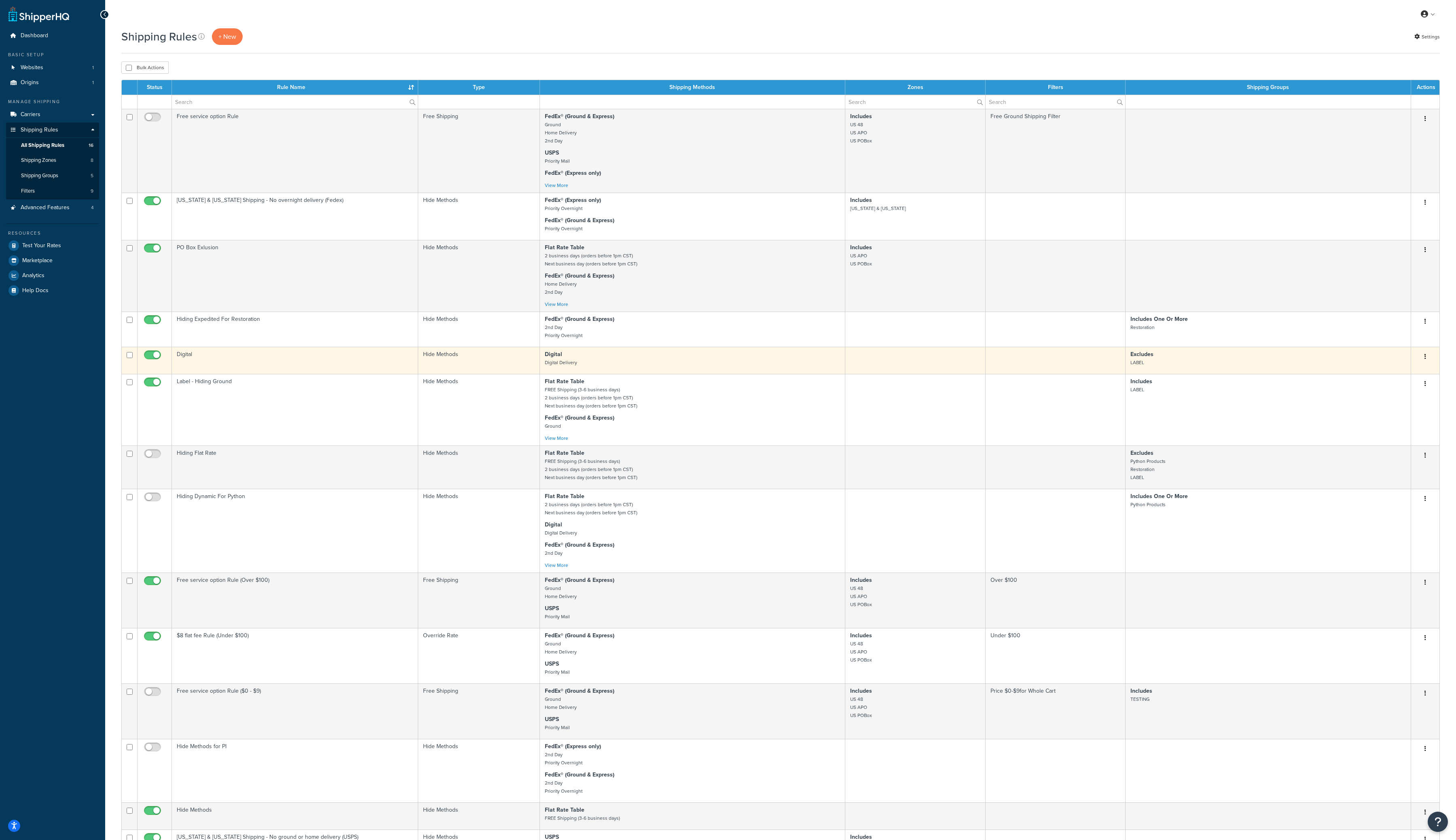
click at [1431, 361] on div "Edit Duplicate Delete" at bounding box center [1425, 356] width 19 height 13
click at [1429, 361] on button "button" at bounding box center [1425, 356] width 11 height 13
click at [1385, 373] on link "Edit" at bounding box center [1398, 372] width 64 height 17
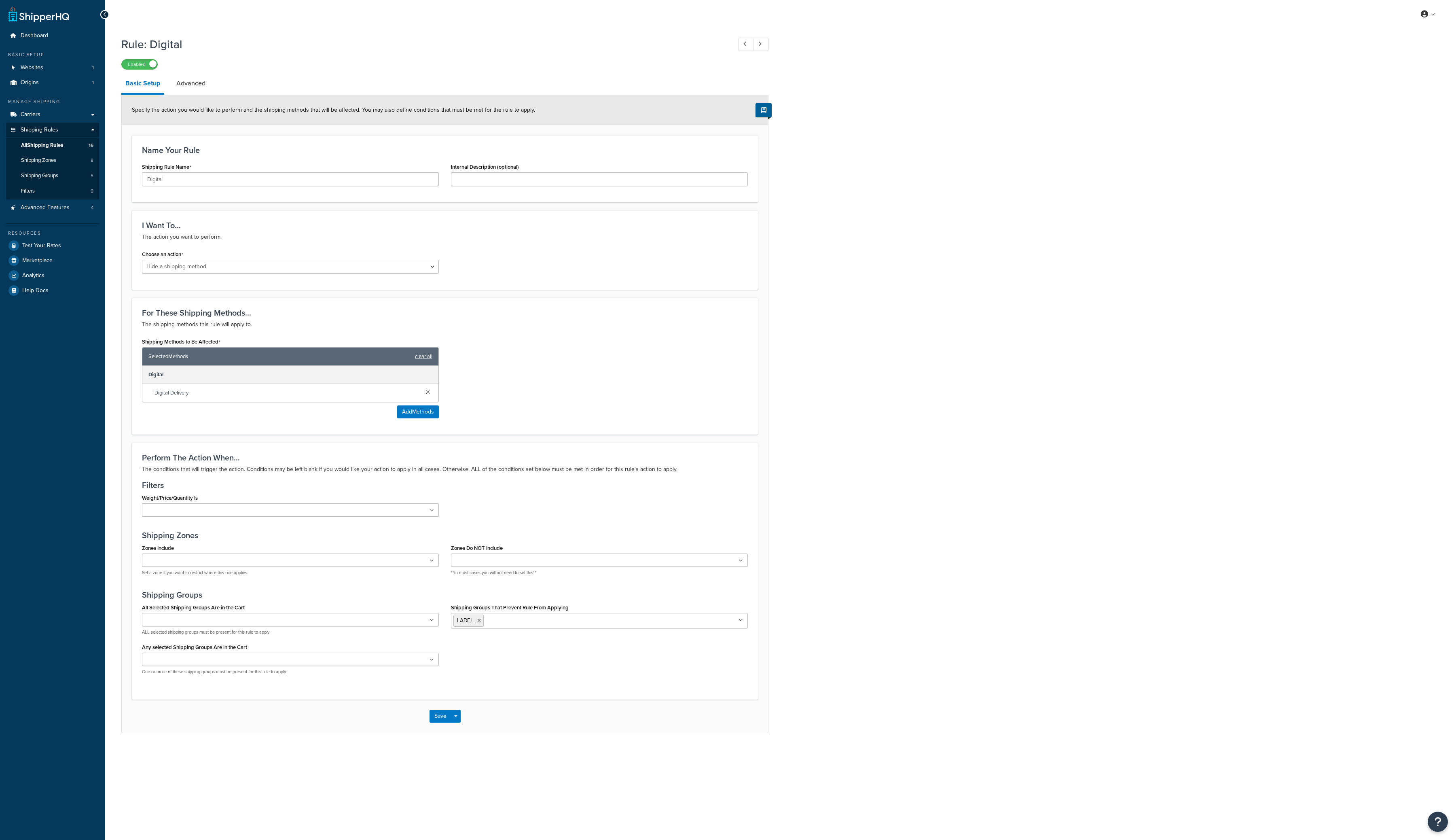
select select "HIDE"
click at [192, 81] on link "Advanced" at bounding box center [191, 83] width 37 height 20
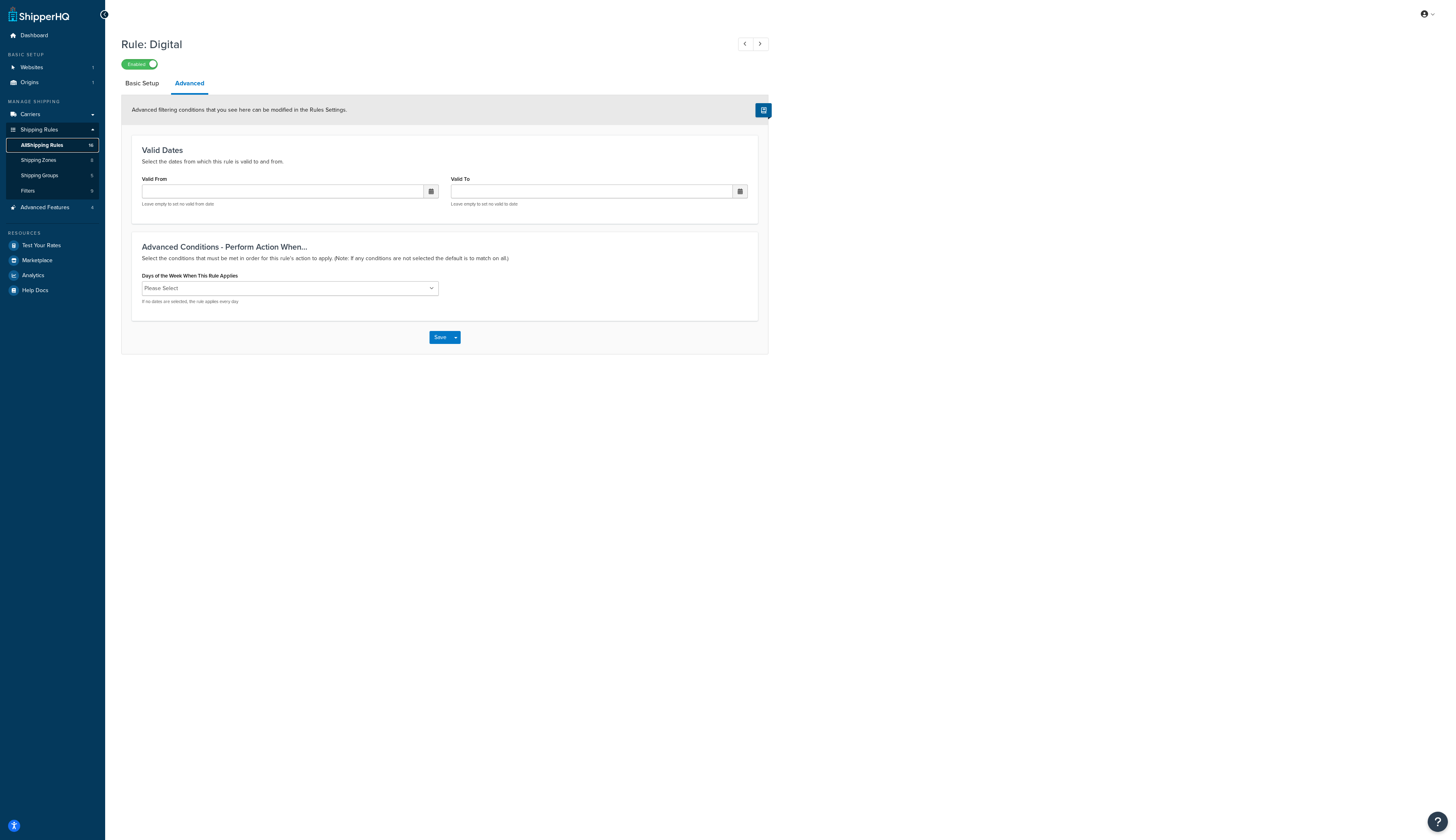
click at [57, 143] on span "All Shipping Rules" at bounding box center [42, 145] width 42 height 7
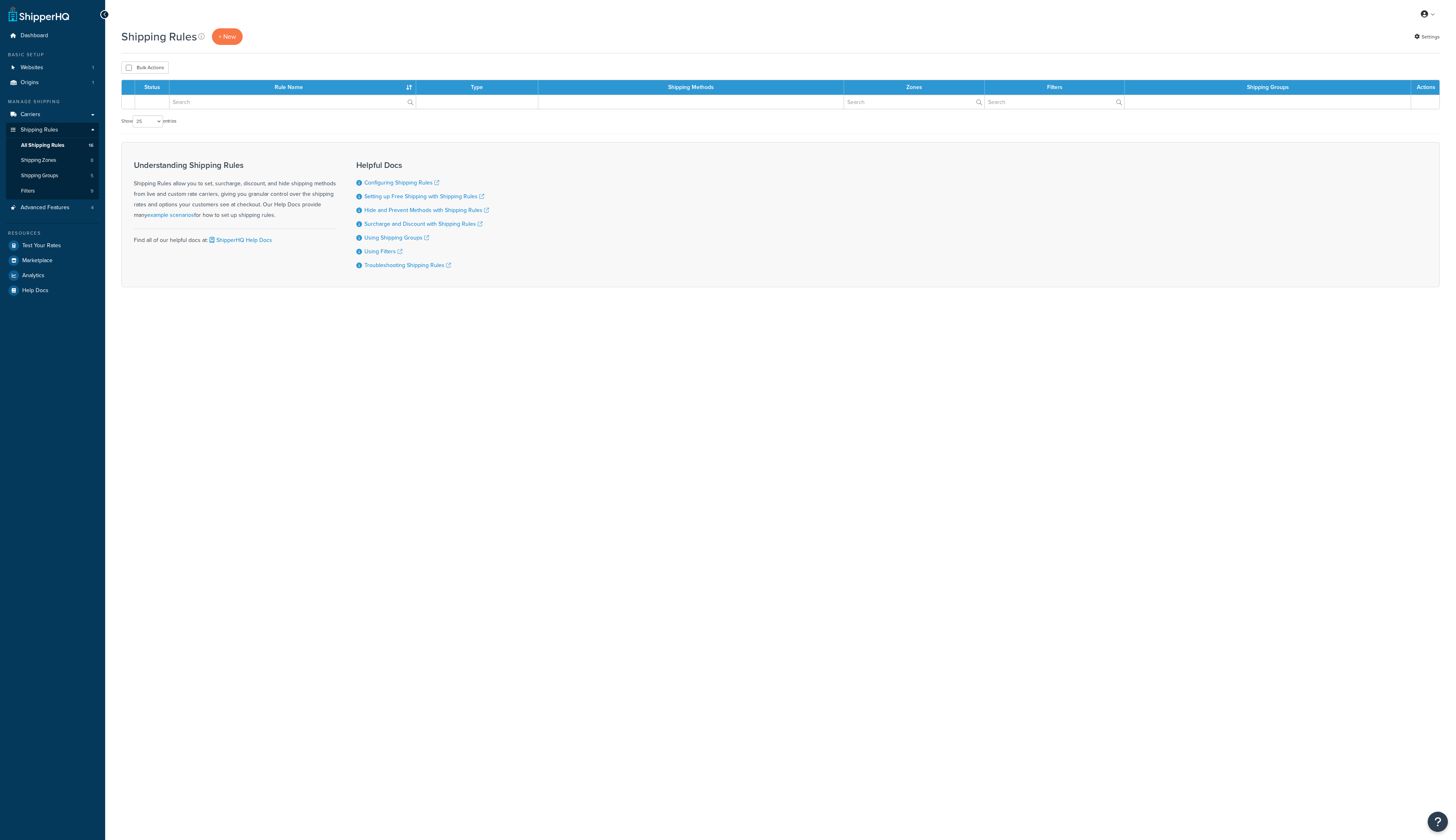
select select "25"
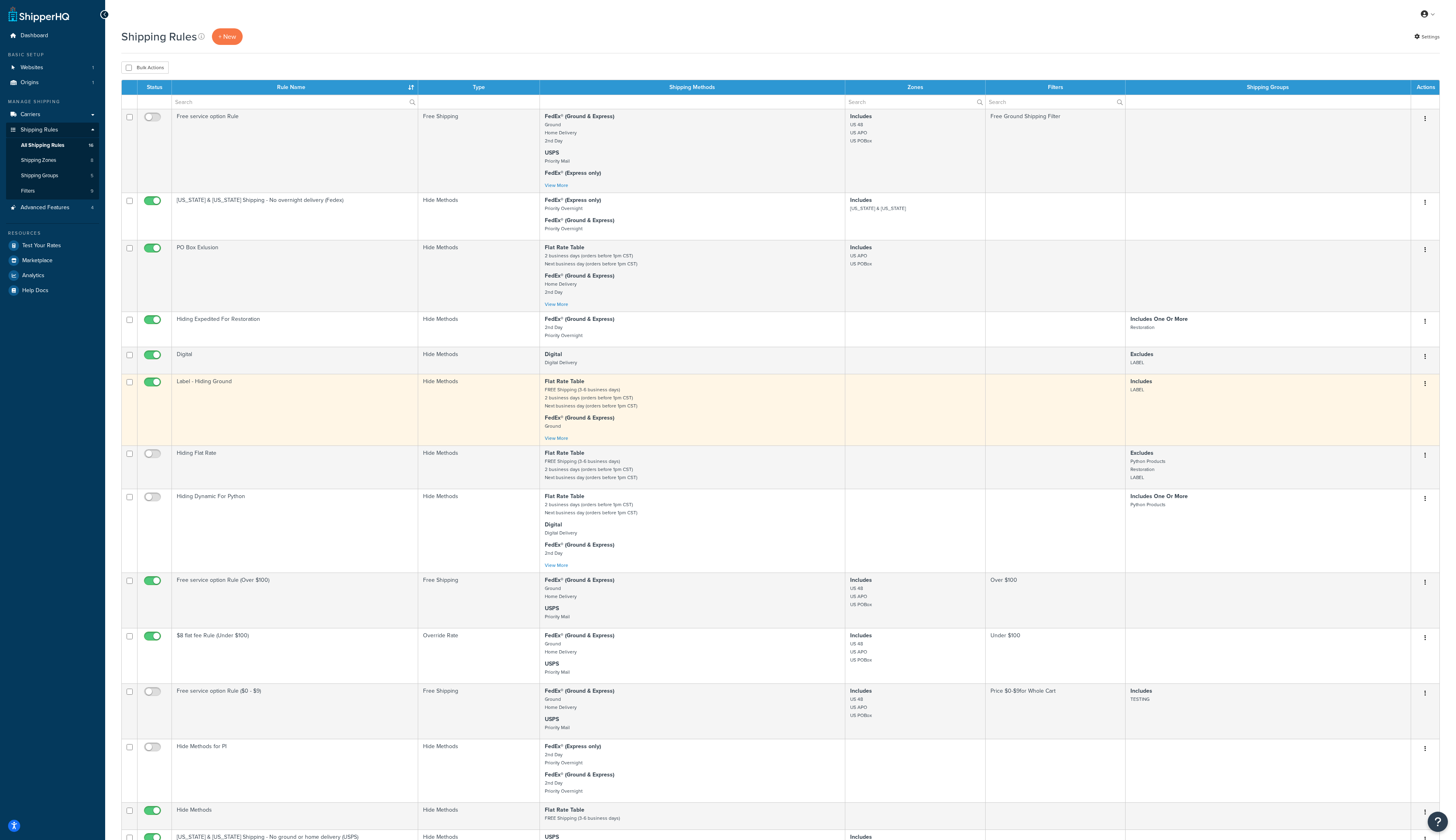
click at [1427, 390] on button "button" at bounding box center [1425, 384] width 11 height 13
click at [1408, 400] on link "Edit" at bounding box center [1398, 400] width 64 height 17
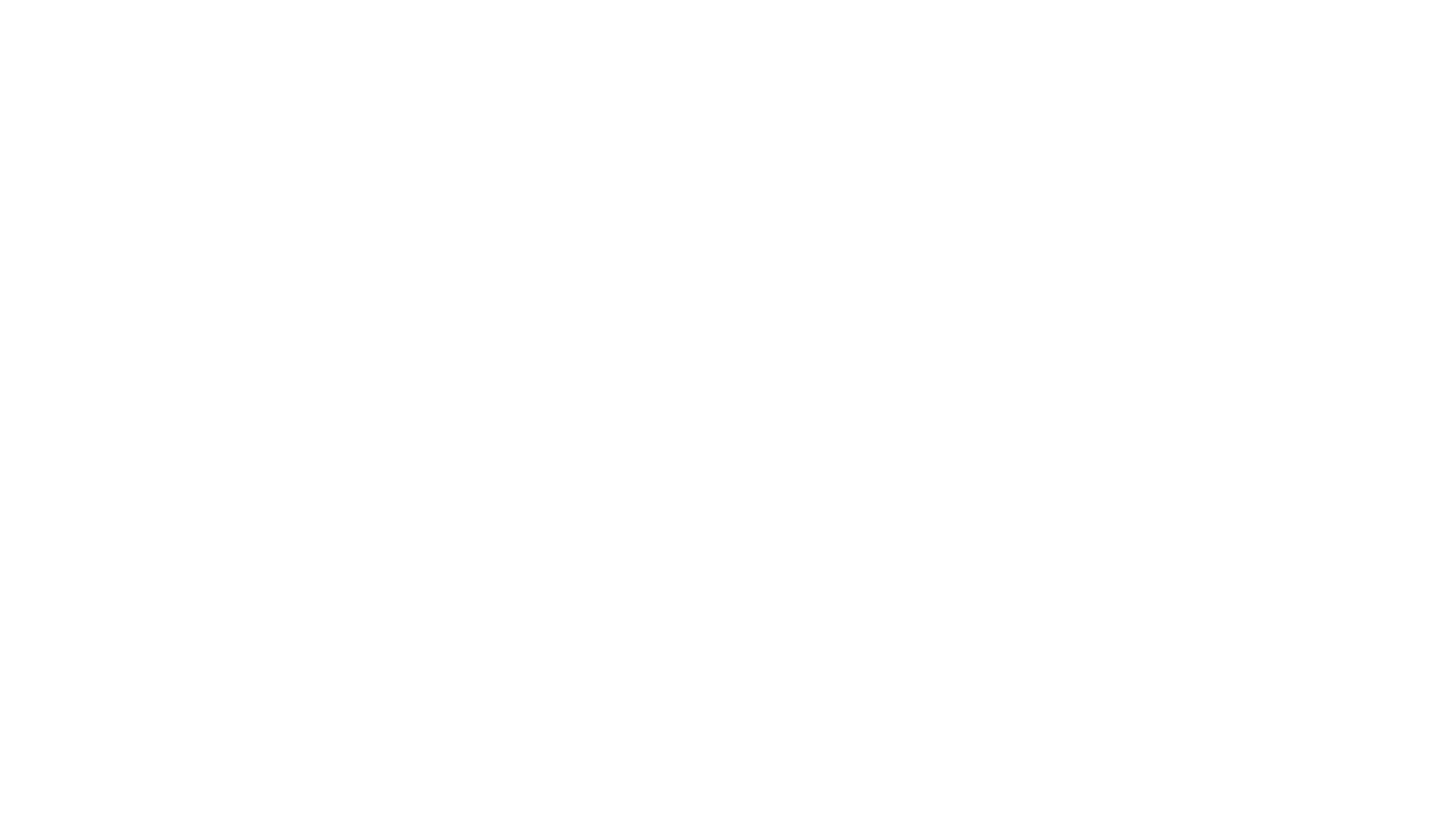
select select "HIDE"
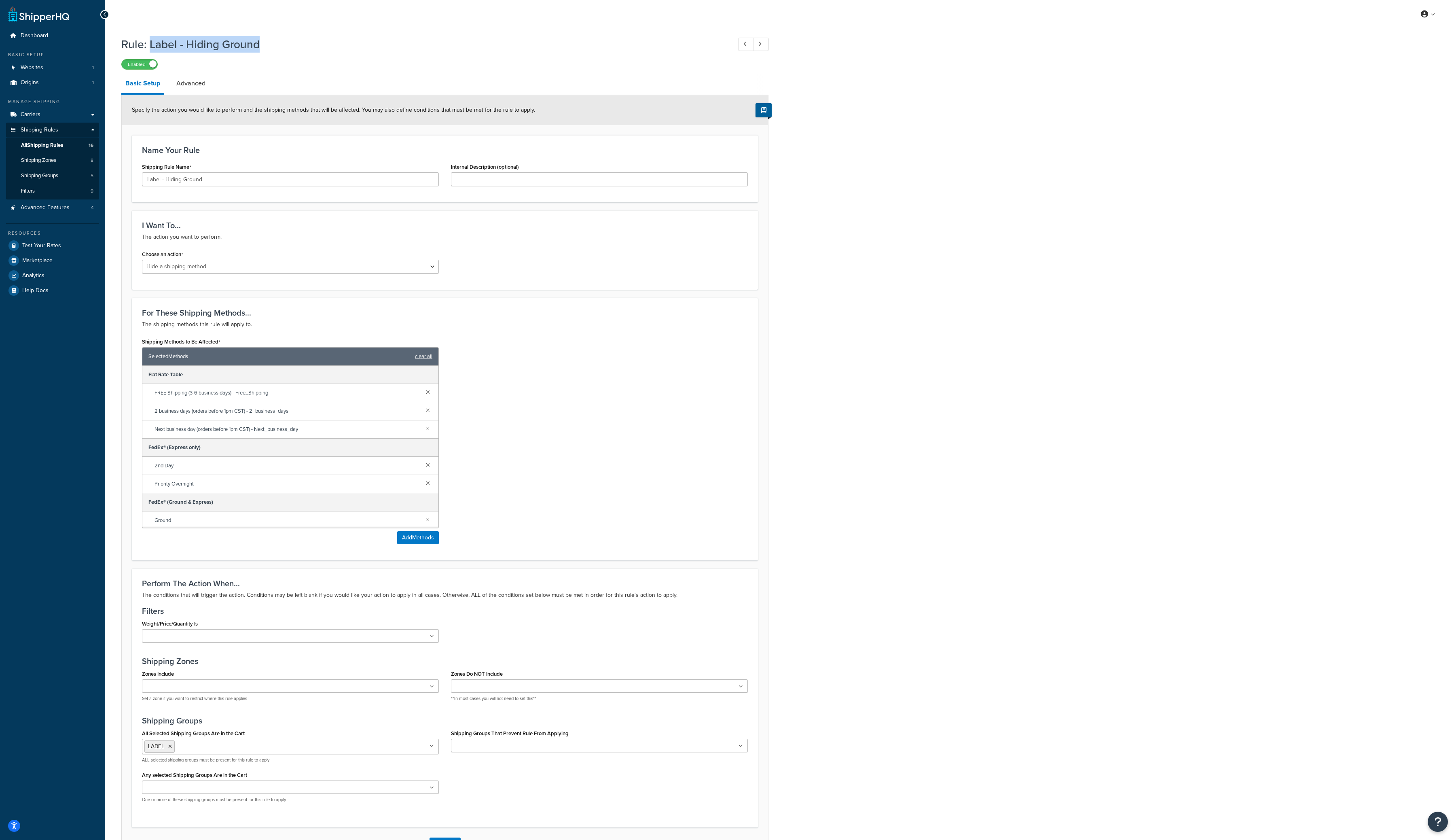
drag, startPoint x: 258, startPoint y: 44, endPoint x: 148, endPoint y: 44, distance: 110.0
click at [148, 44] on h1 "Rule: Label - Hiding Ground" at bounding box center [422, 44] width 602 height 16
copy h1 "Label - Hiding Ground"
click at [438, 59] on div "Enabled" at bounding box center [444, 64] width 647 height 11
click at [201, 80] on link "Advanced" at bounding box center [191, 83] width 37 height 20
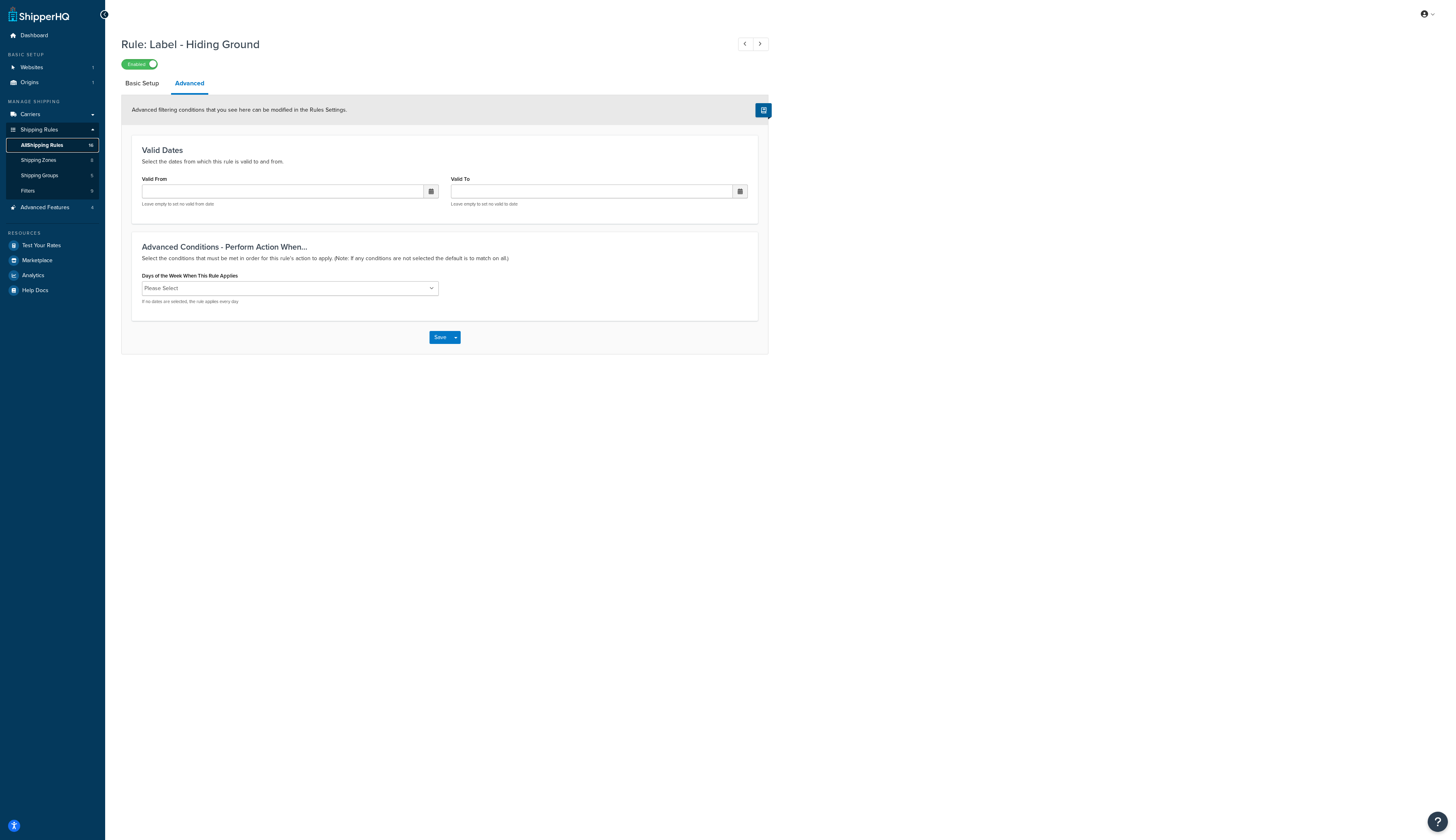
click at [67, 141] on link "All Shipping Rules 16" at bounding box center [53, 146] width 93 height 15
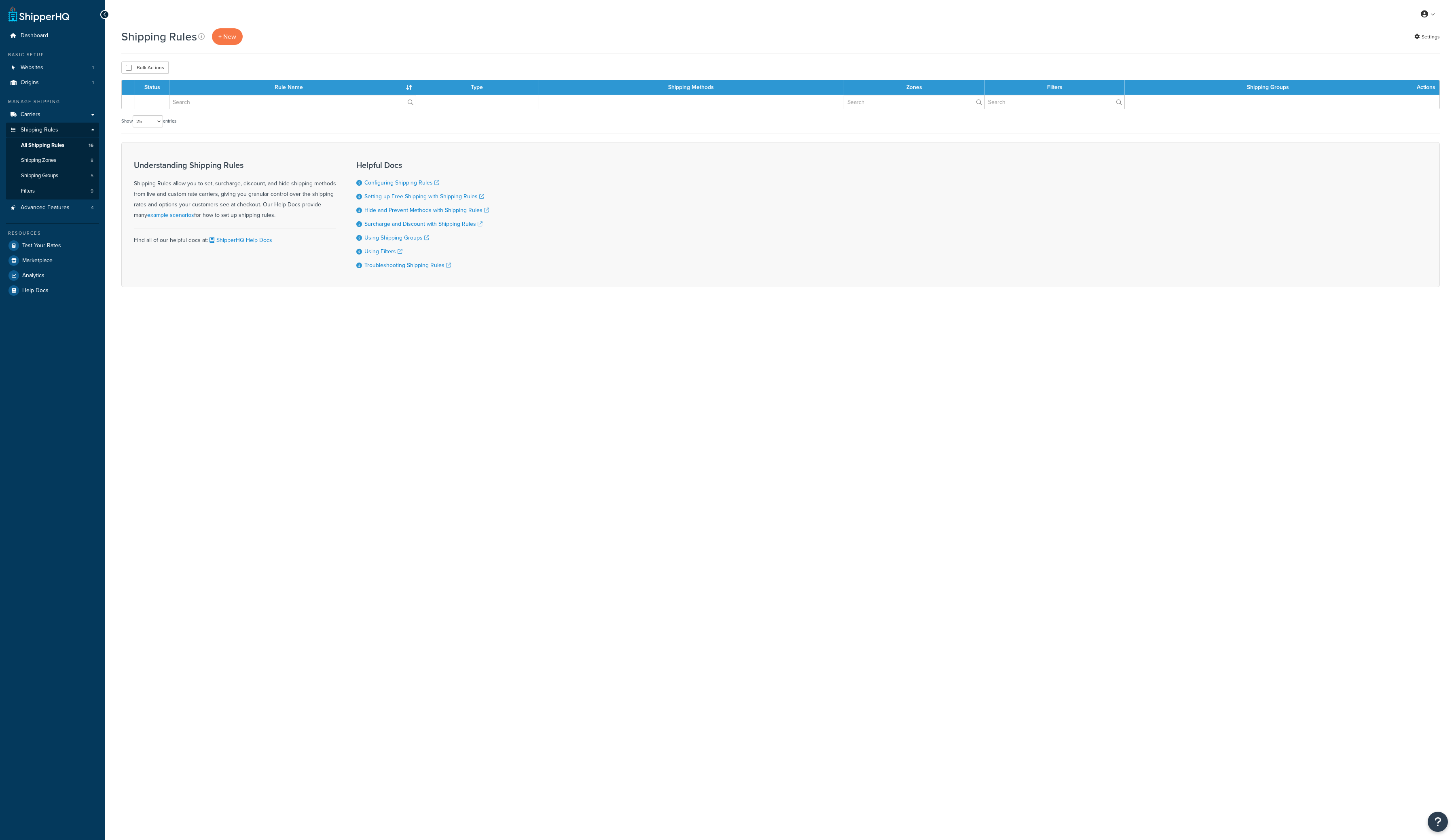
select select "25"
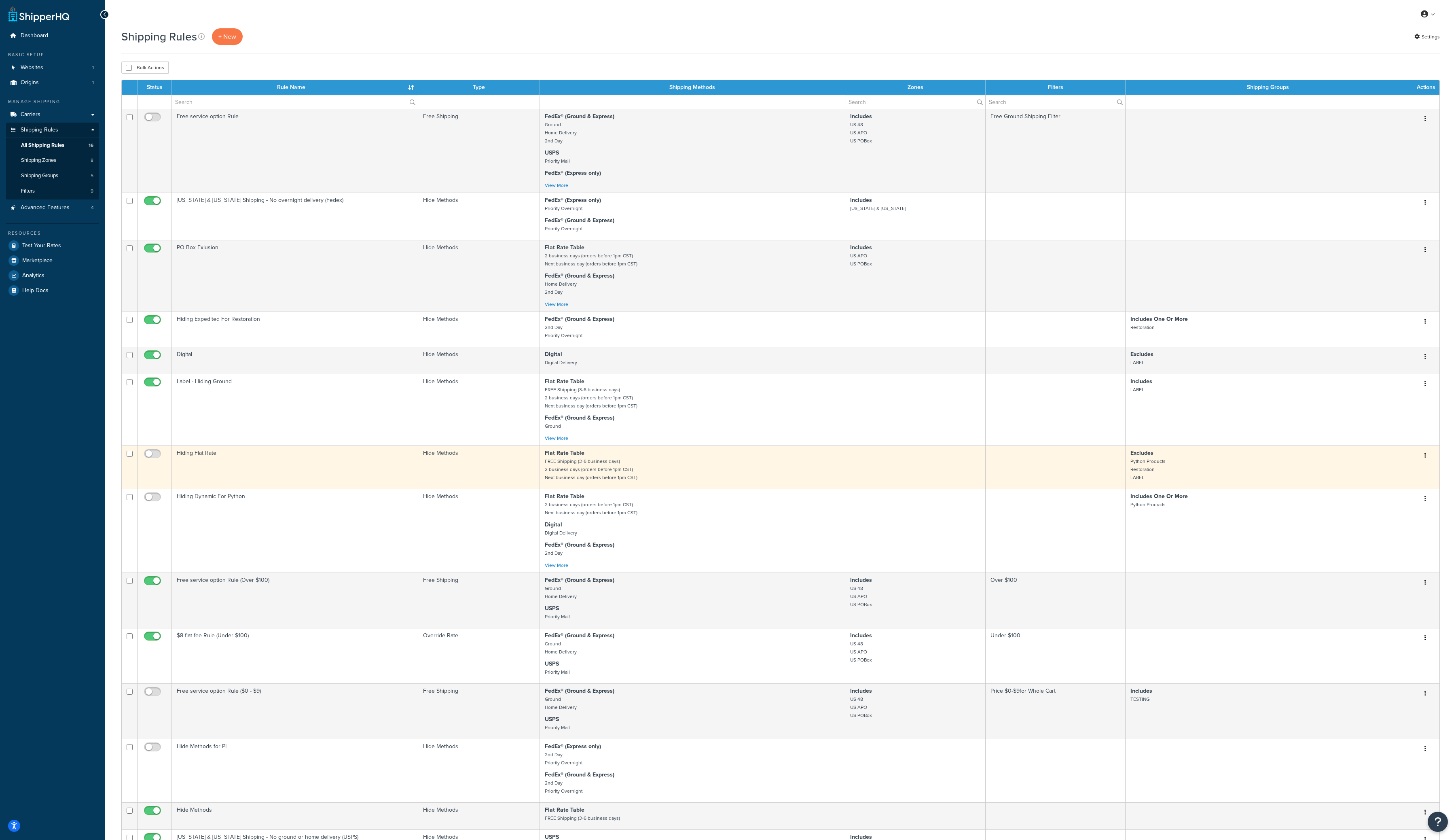
click at [1425, 458] on icon "button" at bounding box center [1425, 455] width 2 height 6
click at [1407, 475] on link "Edit" at bounding box center [1398, 471] width 64 height 17
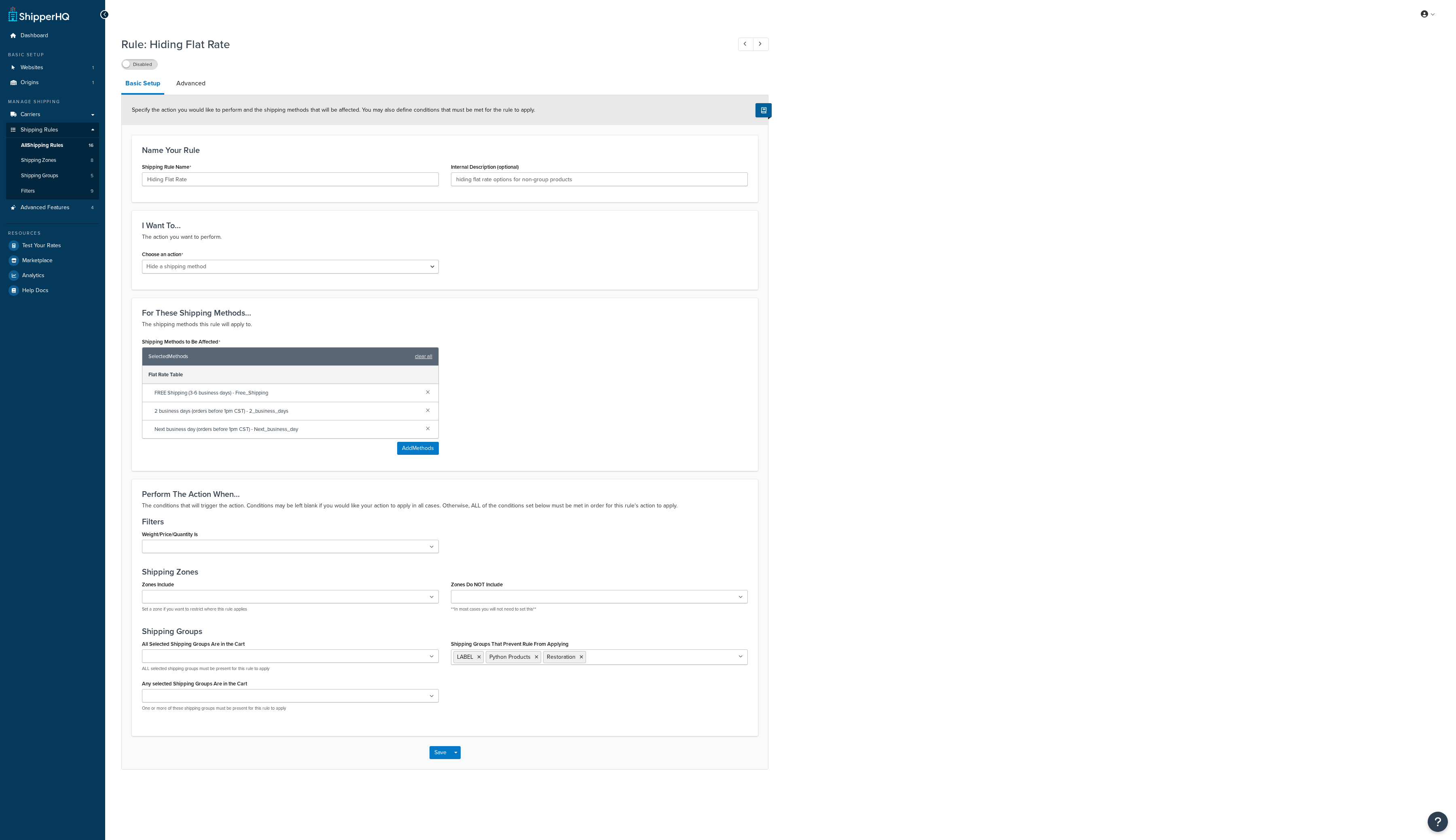
select select "HIDE"
drag, startPoint x: 229, startPoint y: 44, endPoint x: 152, endPoint y: 42, distance: 77.0
click at [152, 42] on h1 "Rule: Hiding Flat Rate" at bounding box center [422, 44] width 602 height 16
copy h1 "Hiding Flat Rate"
click at [1069, 200] on div "Rule: Hiding Flat Rate Disabled Basic Setup Advanced Specify the action you wou…" at bounding box center [780, 411] width 1351 height 758
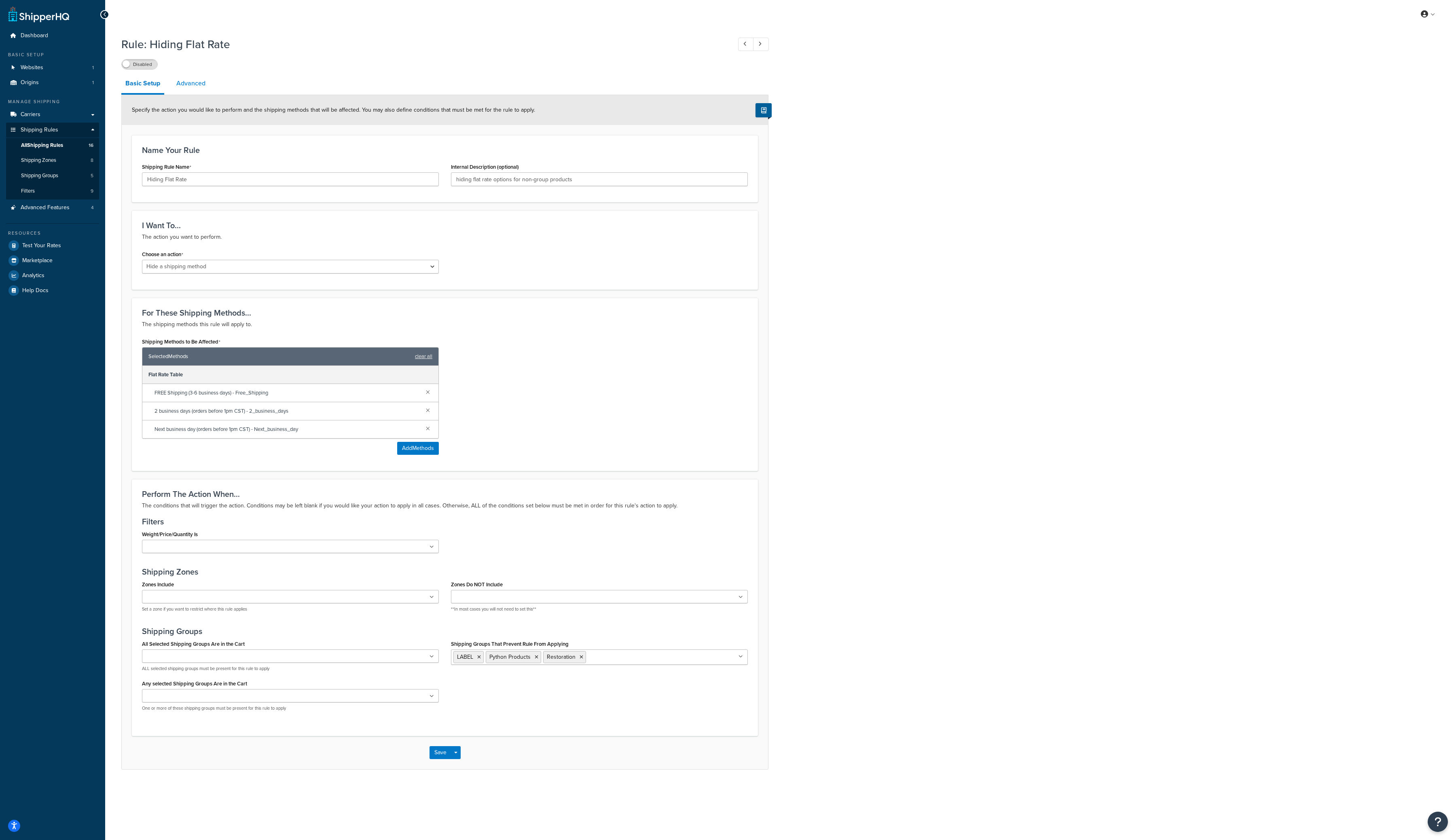
click at [196, 81] on link "Advanced" at bounding box center [191, 83] width 37 height 20
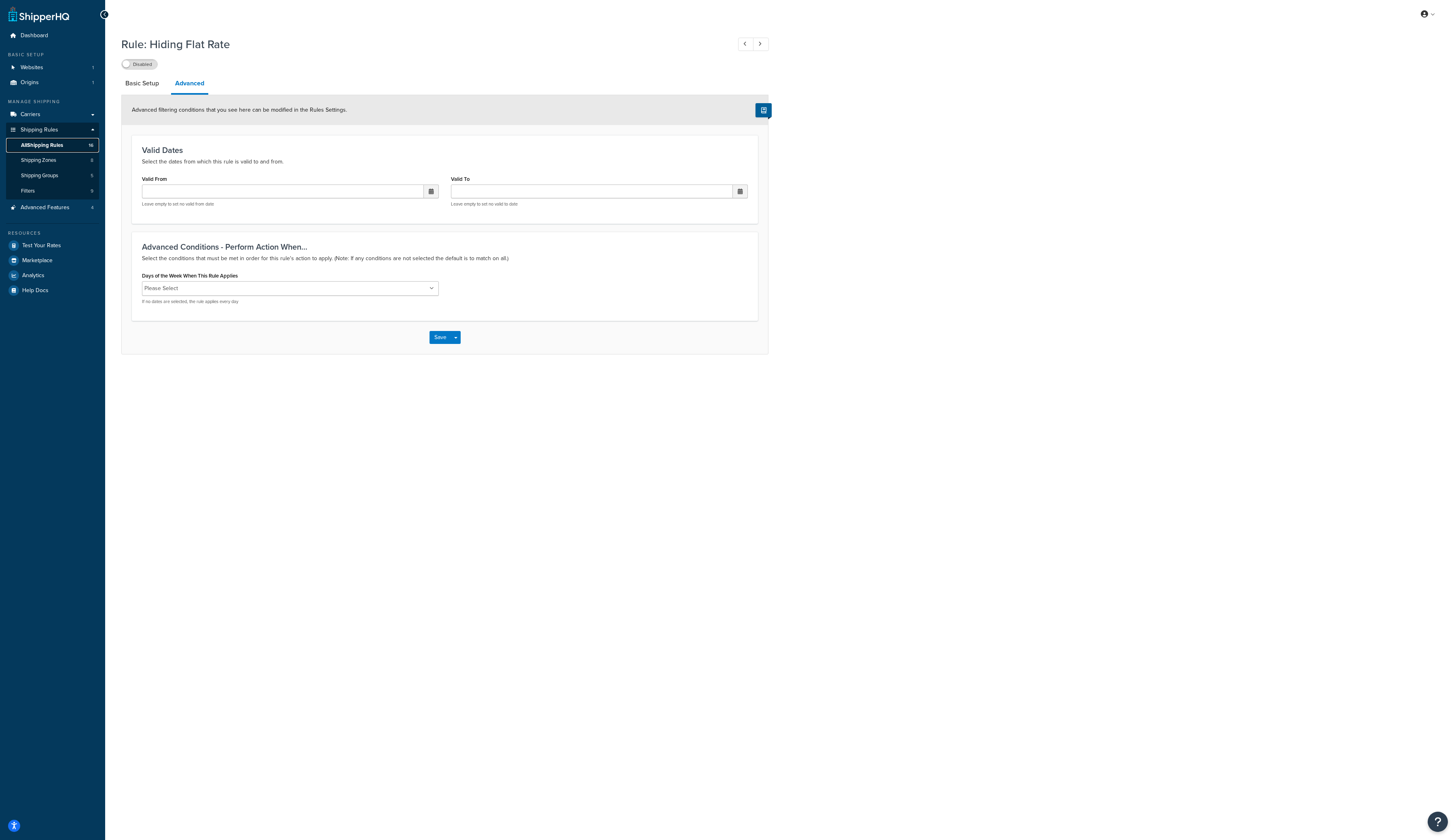
click at [60, 144] on span "All Shipping Rules" at bounding box center [42, 145] width 42 height 7
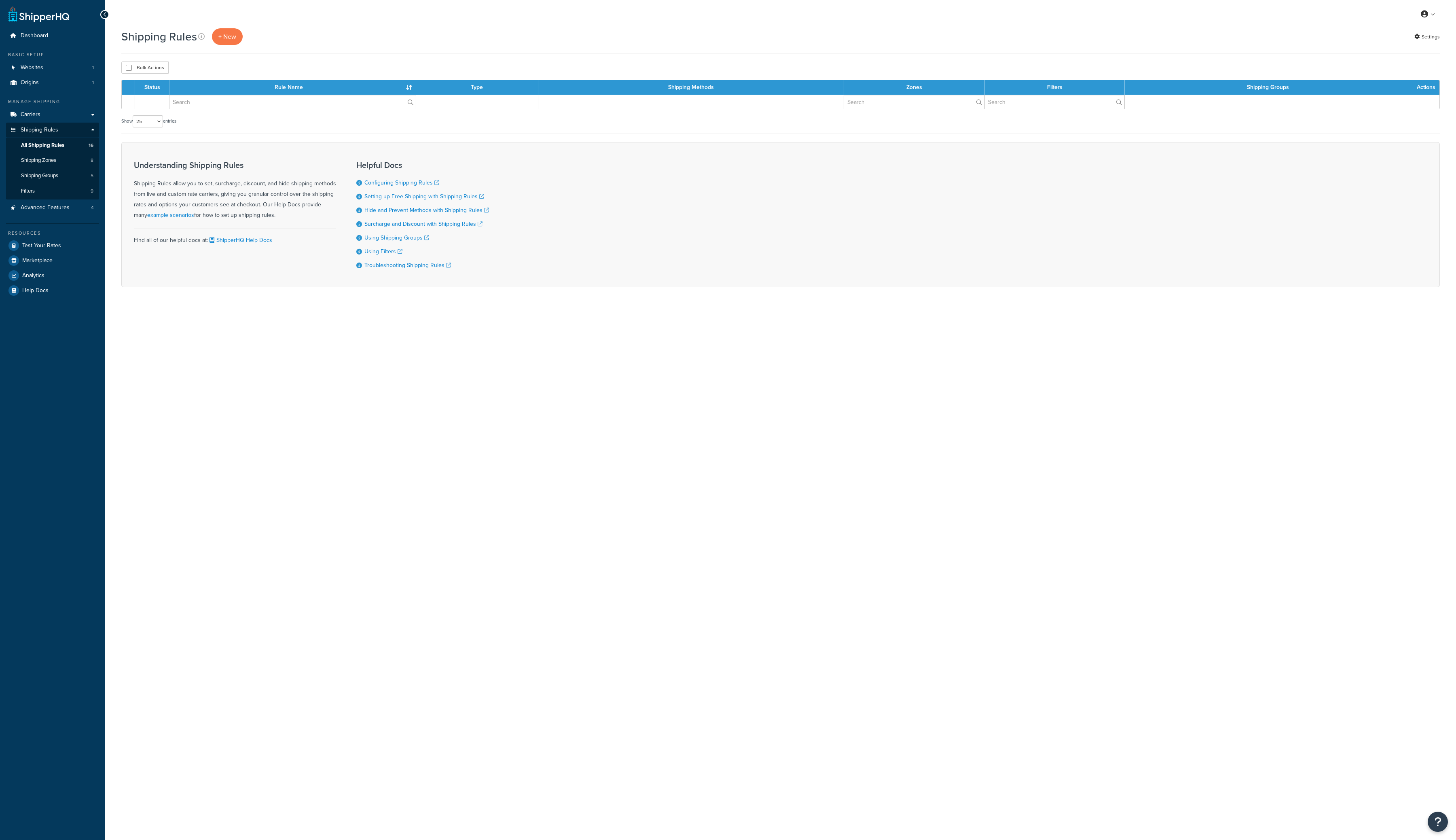
select select "25"
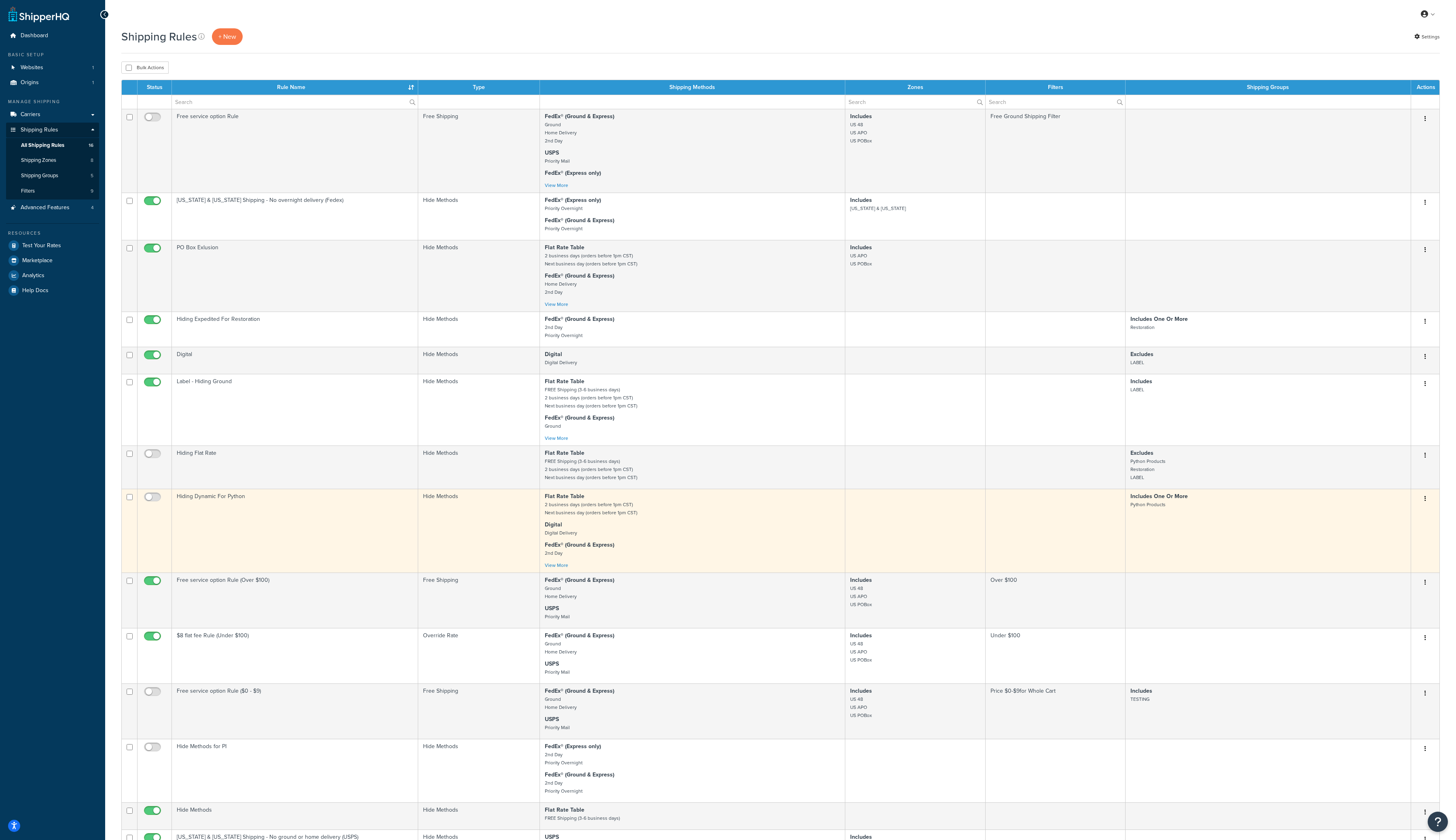
click at [1427, 505] on button "button" at bounding box center [1425, 499] width 11 height 13
click at [1416, 515] on link "Edit" at bounding box center [1398, 514] width 64 height 17
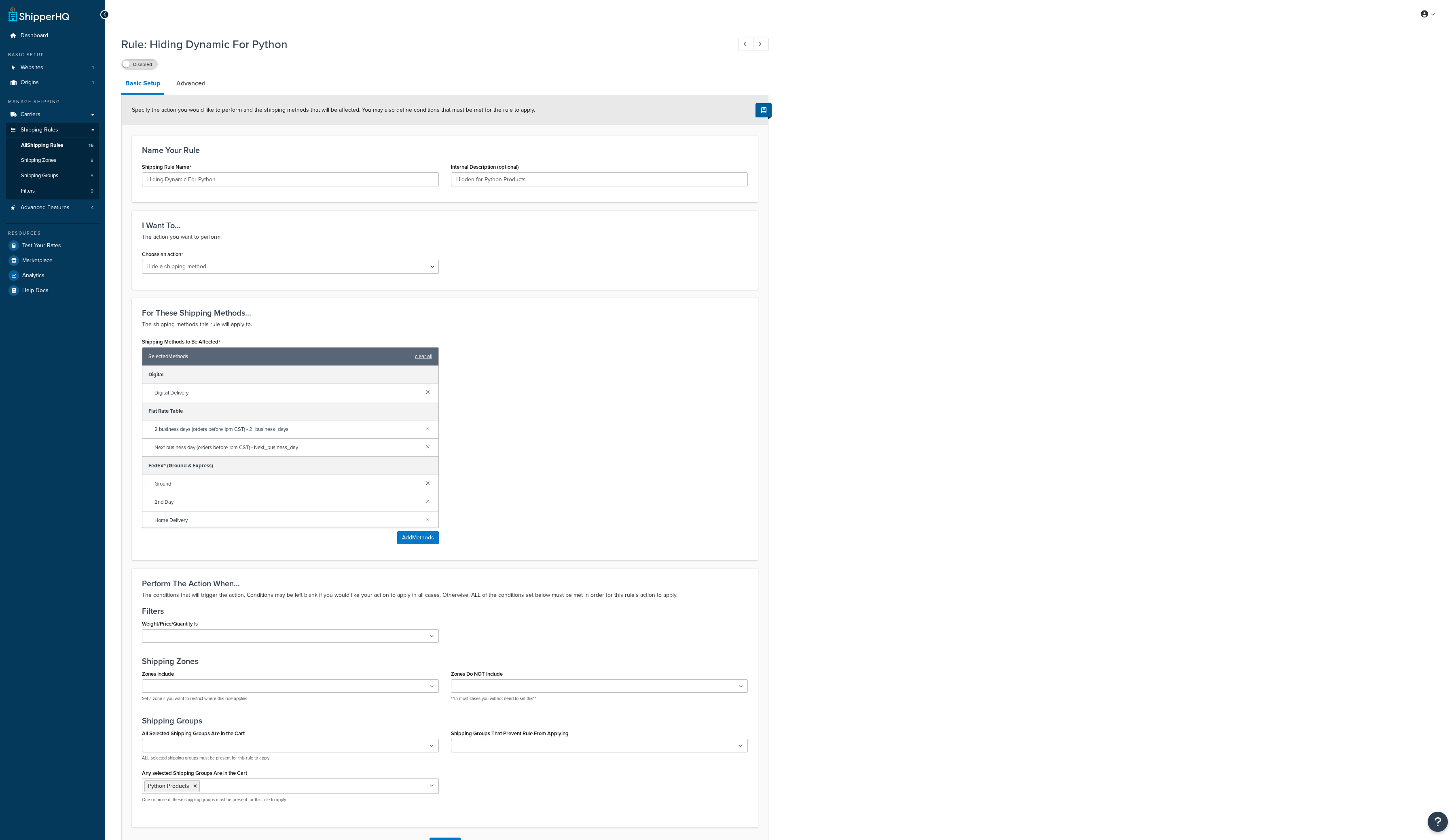
select select "HIDE"
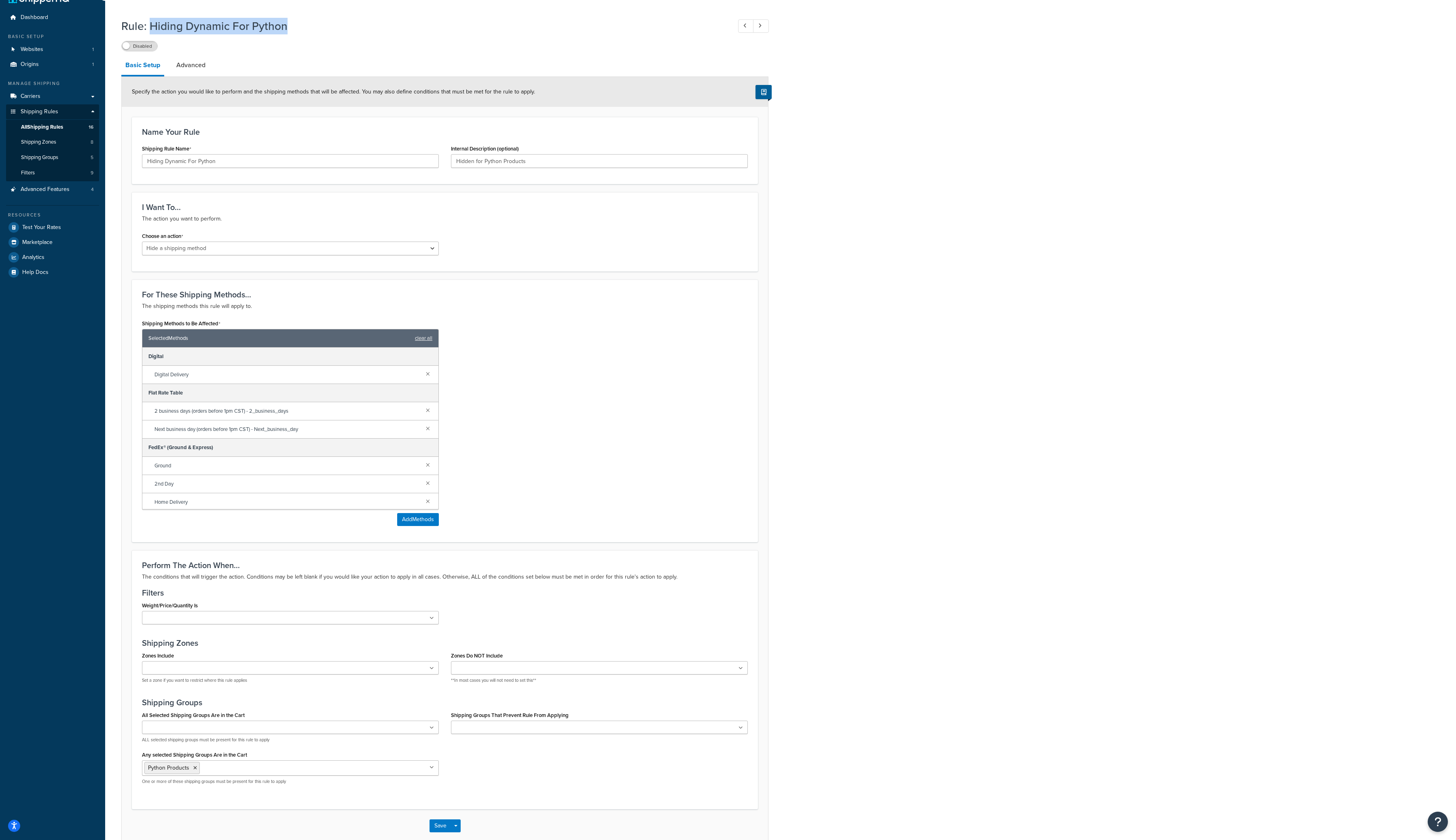
drag, startPoint x: 290, startPoint y: 22, endPoint x: 151, endPoint y: 25, distance: 139.0
click at [151, 25] on h1 "Rule: Hiding Dynamic For Python" at bounding box center [422, 25] width 602 height 16
copy h1 "Hiding Dynamic For Python"
click at [958, 211] on div "Rule: Hiding Dynamic For Python Disabled Basic Setup Advanced Specify the actio…" at bounding box center [780, 439] width 1351 height 849
click at [184, 63] on link "Advanced" at bounding box center [191, 64] width 37 height 20
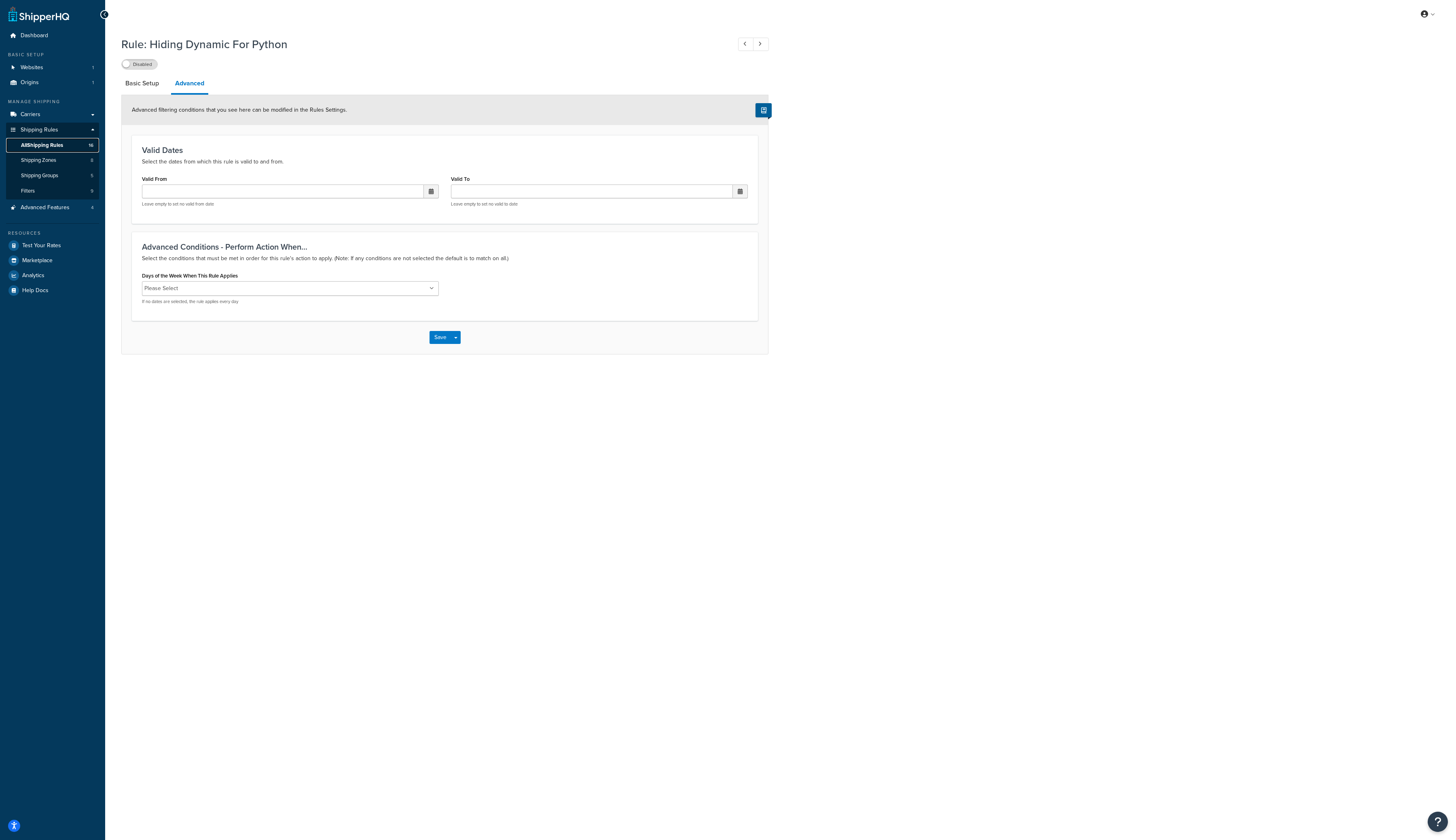
click at [56, 142] on span "All Shipping Rules" at bounding box center [42, 145] width 42 height 7
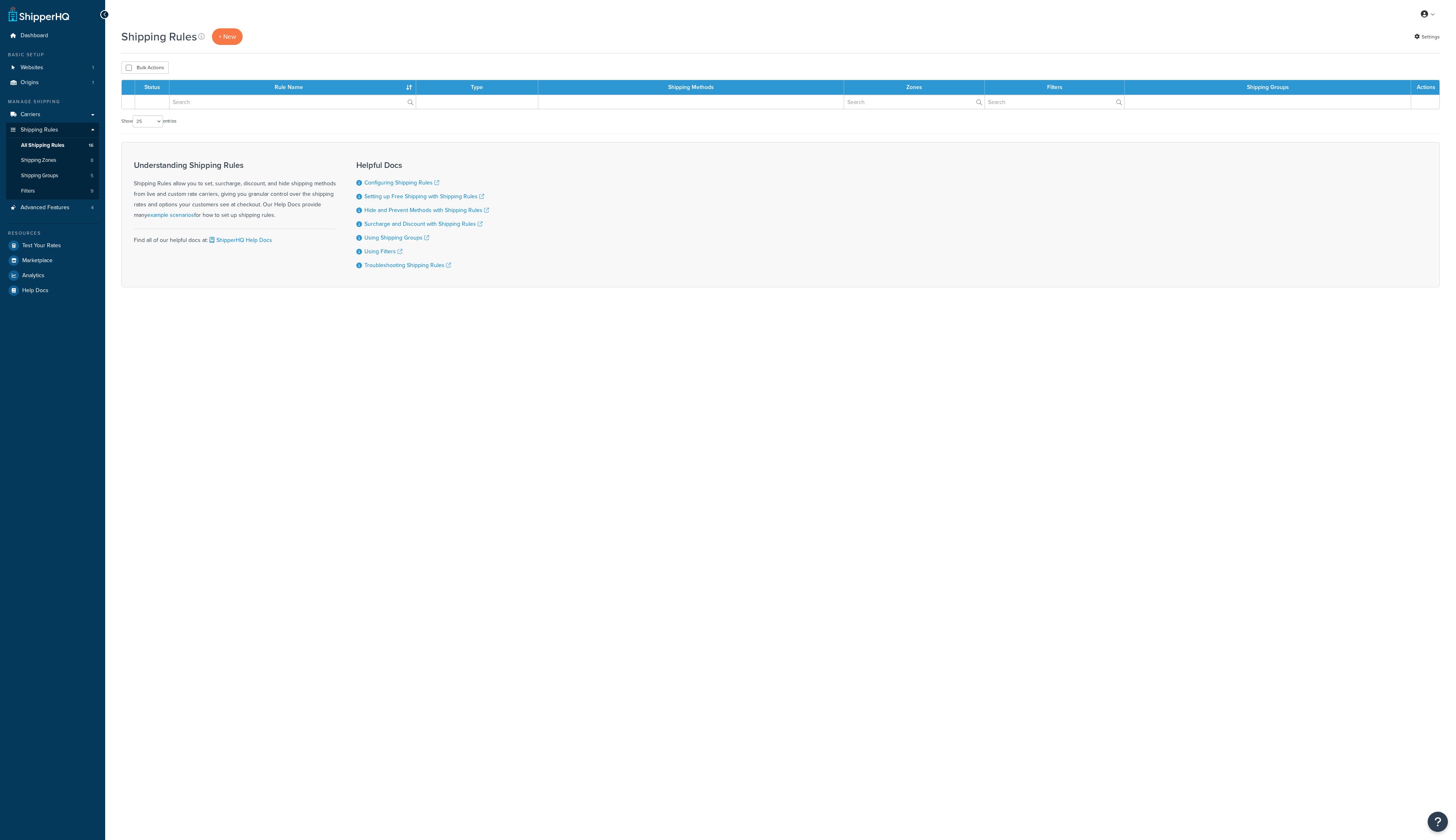
select select "25"
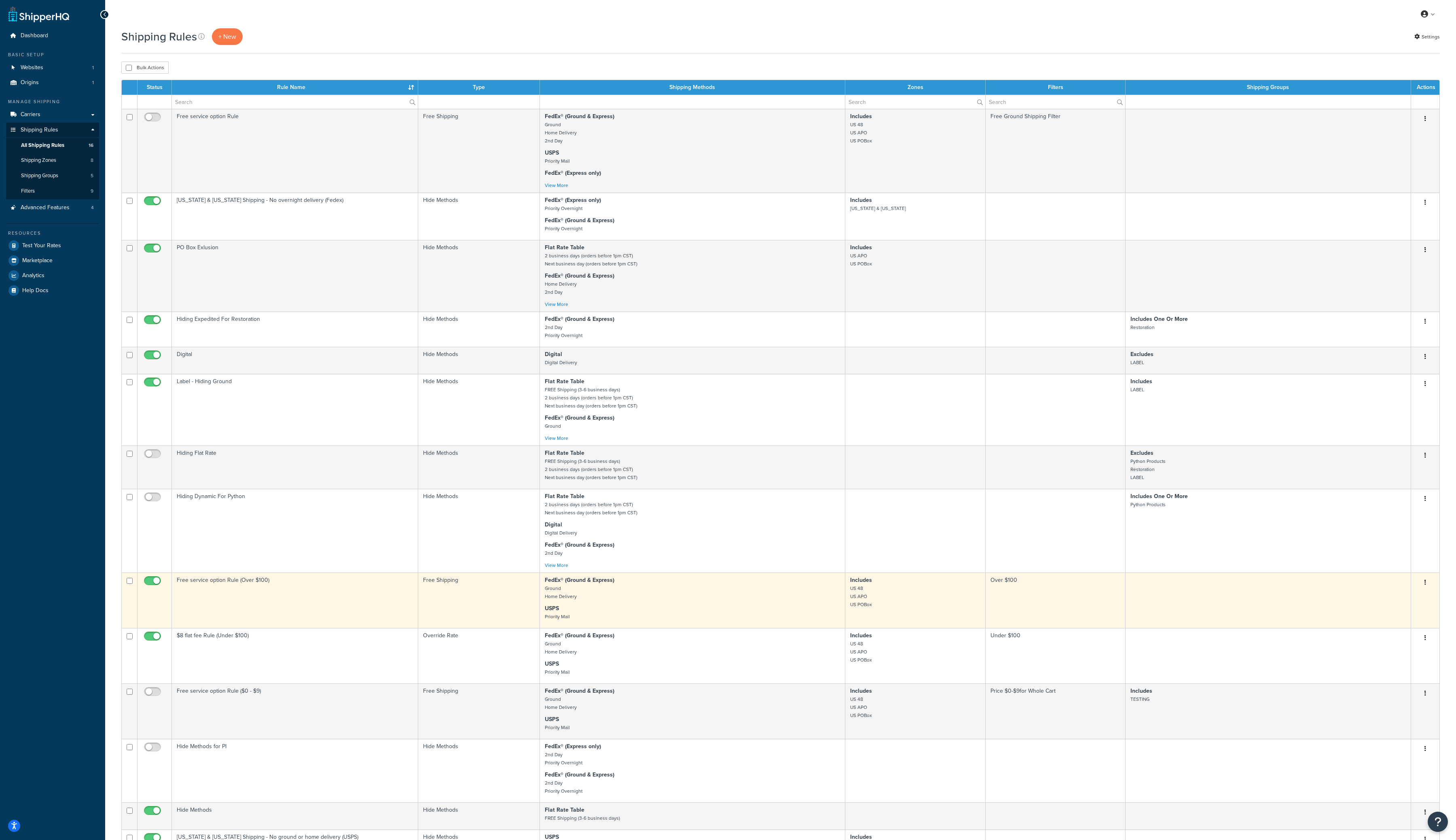
click at [1427, 585] on button "button" at bounding box center [1425, 582] width 11 height 13
click at [1413, 603] on link "Edit" at bounding box center [1398, 598] width 64 height 17
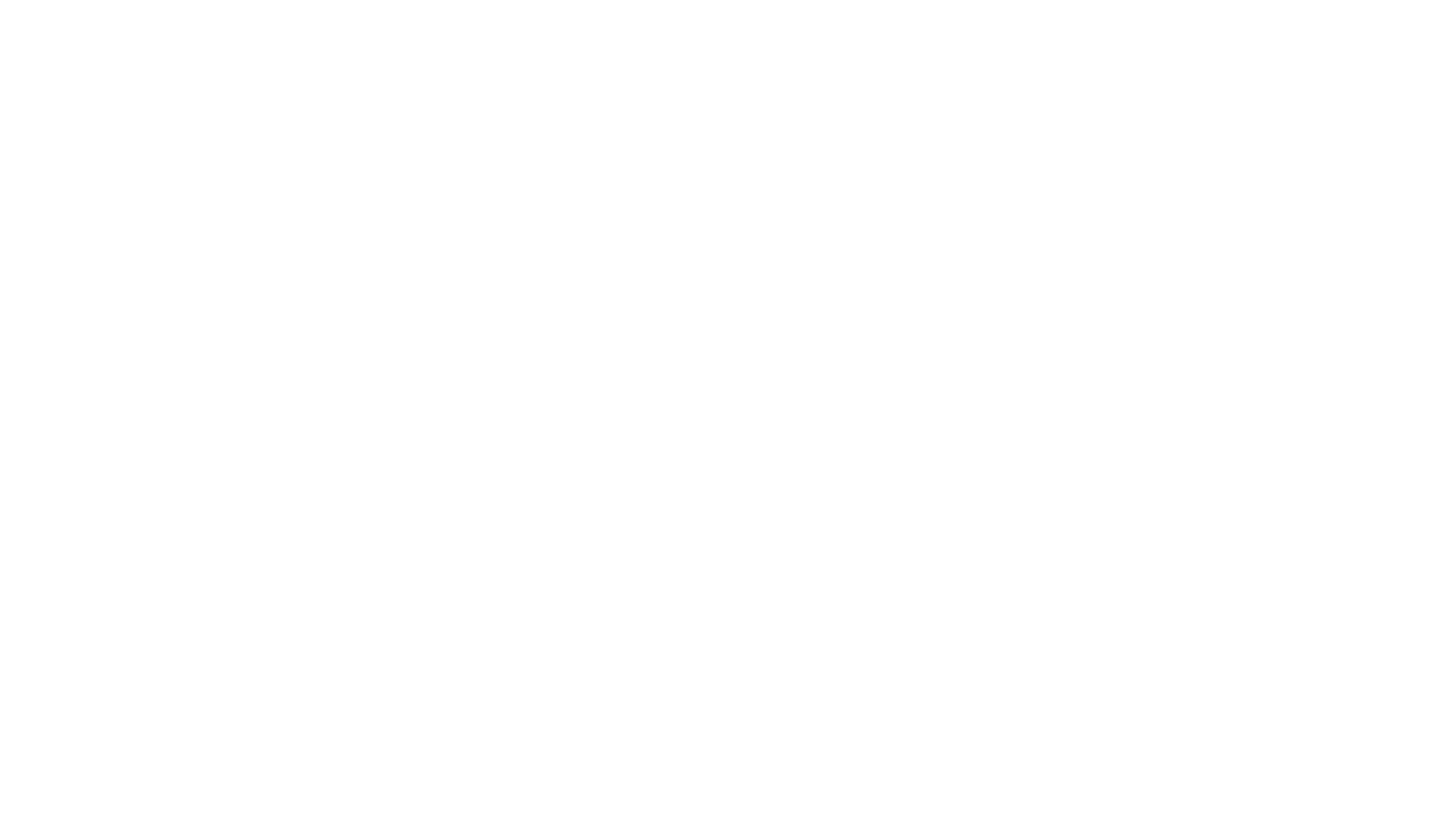
select select "LOCATION"
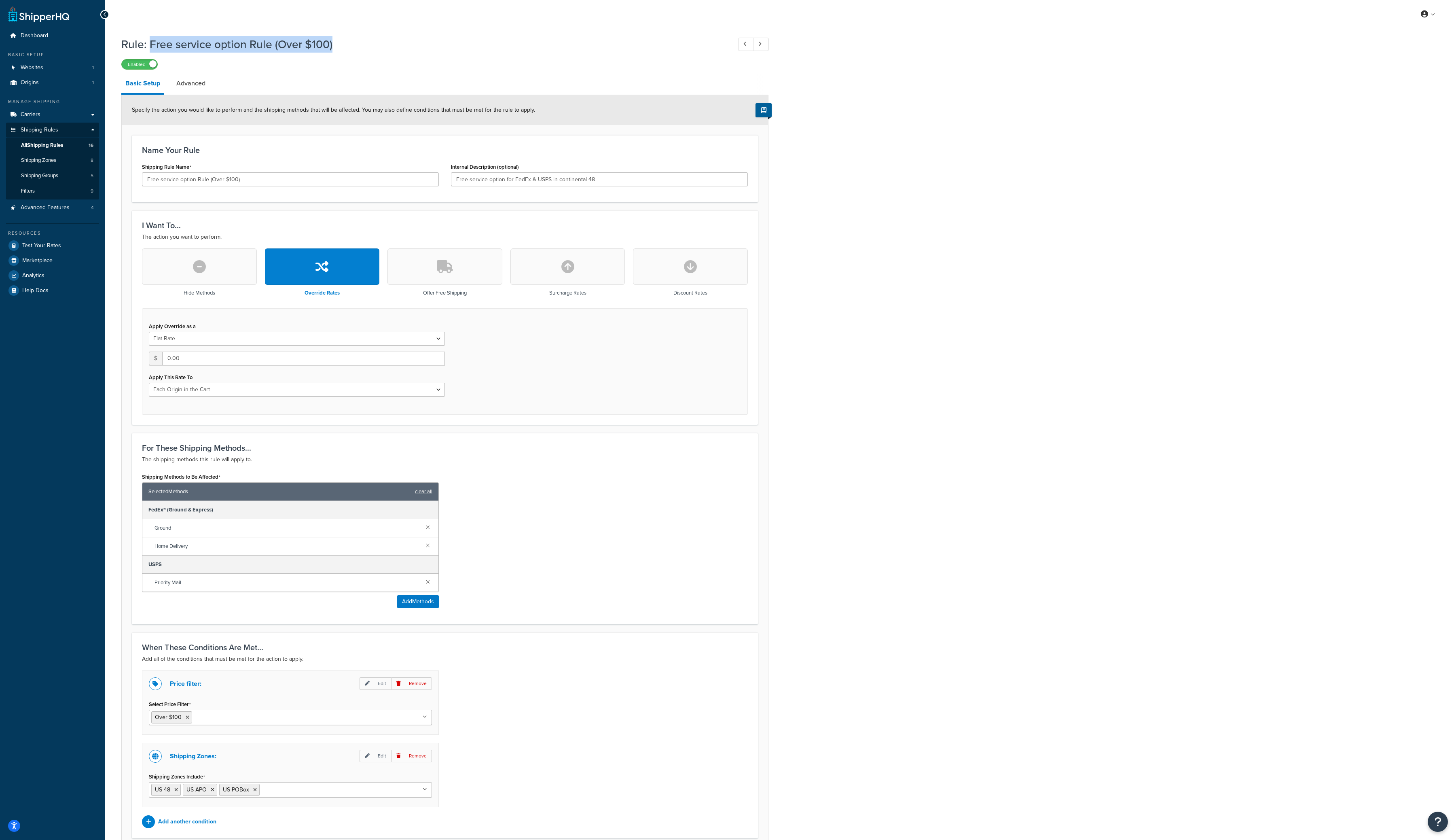
drag, startPoint x: 150, startPoint y: 46, endPoint x: 337, endPoint y: 51, distance: 187.1
click at [337, 51] on h1 "Rule: Free service option Rule (Over $100)" at bounding box center [422, 44] width 602 height 16
copy h1 "Free service option Rule (Over $100)"
click at [892, 243] on div "Rule: Free service option Rule (Over $100) Enabled Basic Setup Advanced Specify…" at bounding box center [780, 462] width 1351 height 860
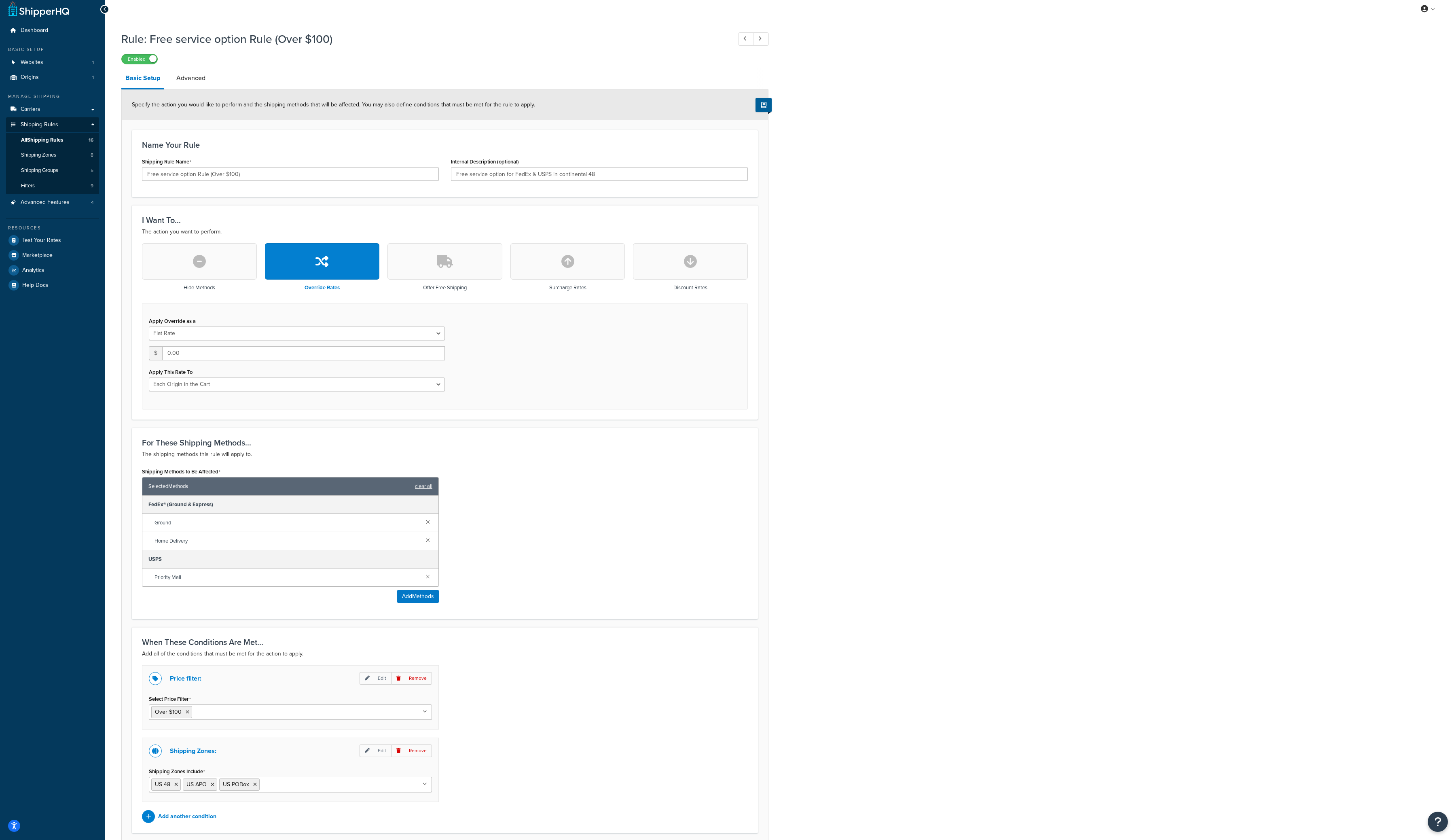
scroll to position [3, 0]
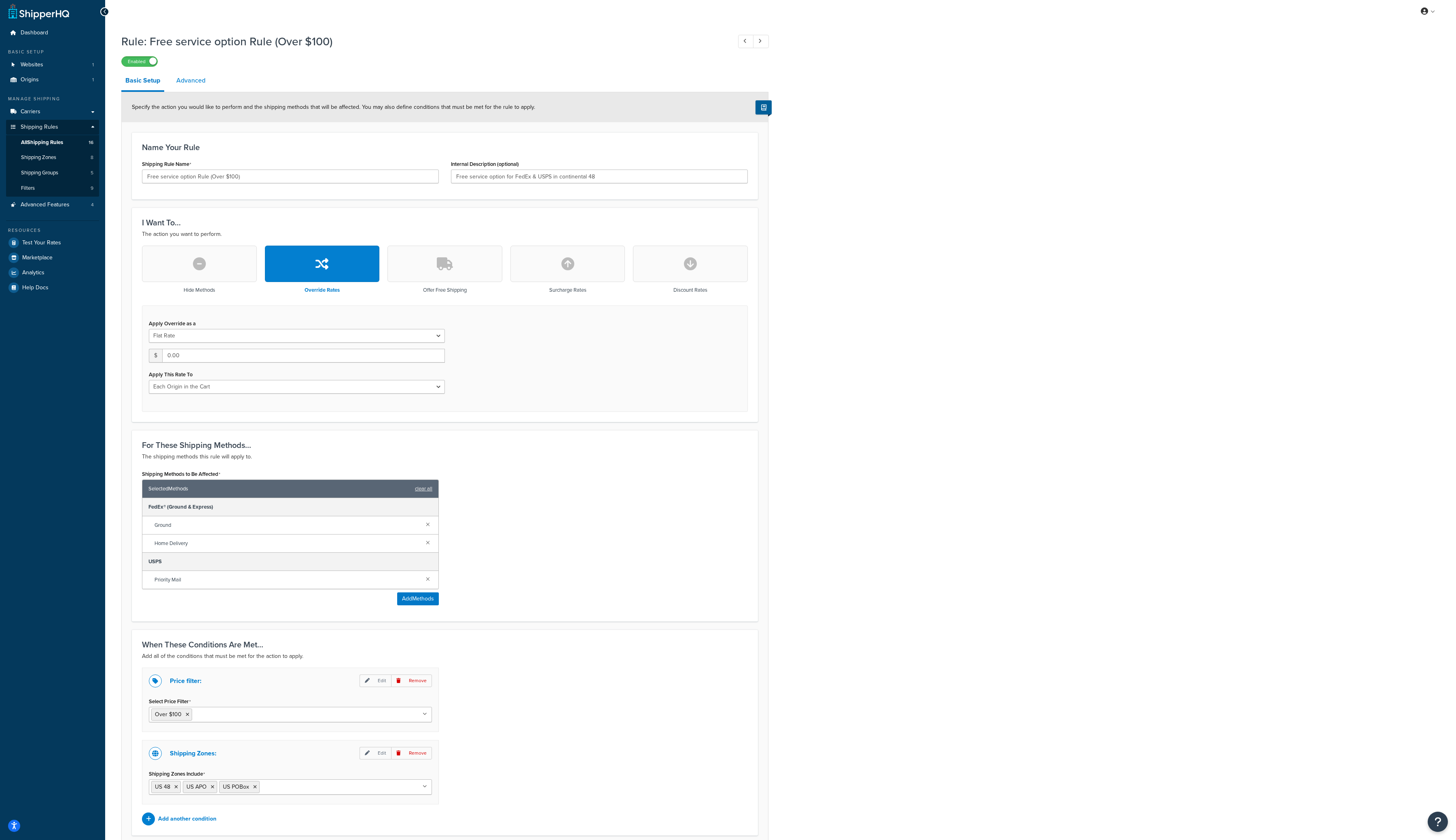
click at [198, 77] on link "Advanced" at bounding box center [191, 80] width 37 height 20
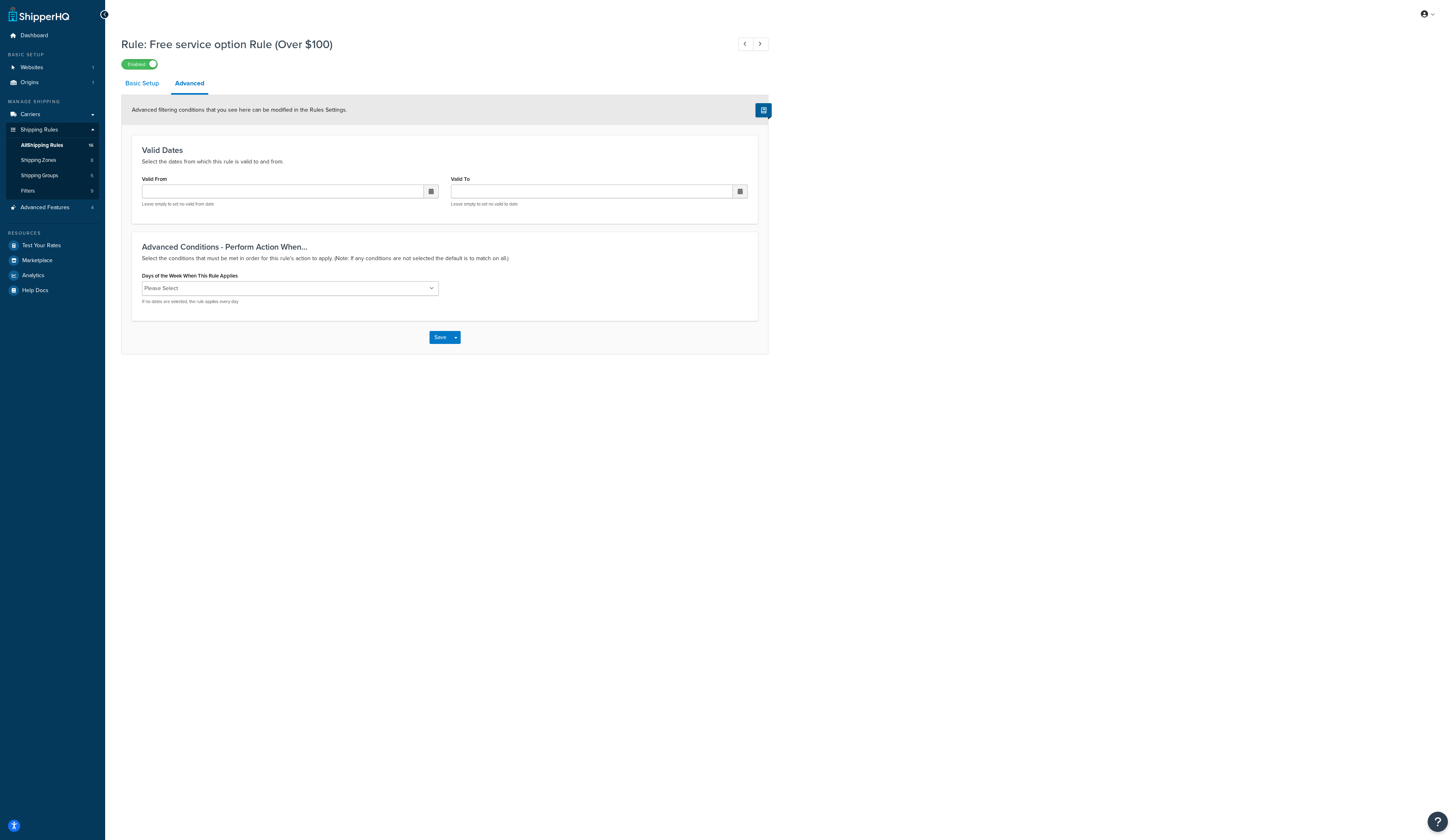
click at [158, 86] on link "Basic Setup" at bounding box center [142, 83] width 42 height 20
select select "LOCATION"
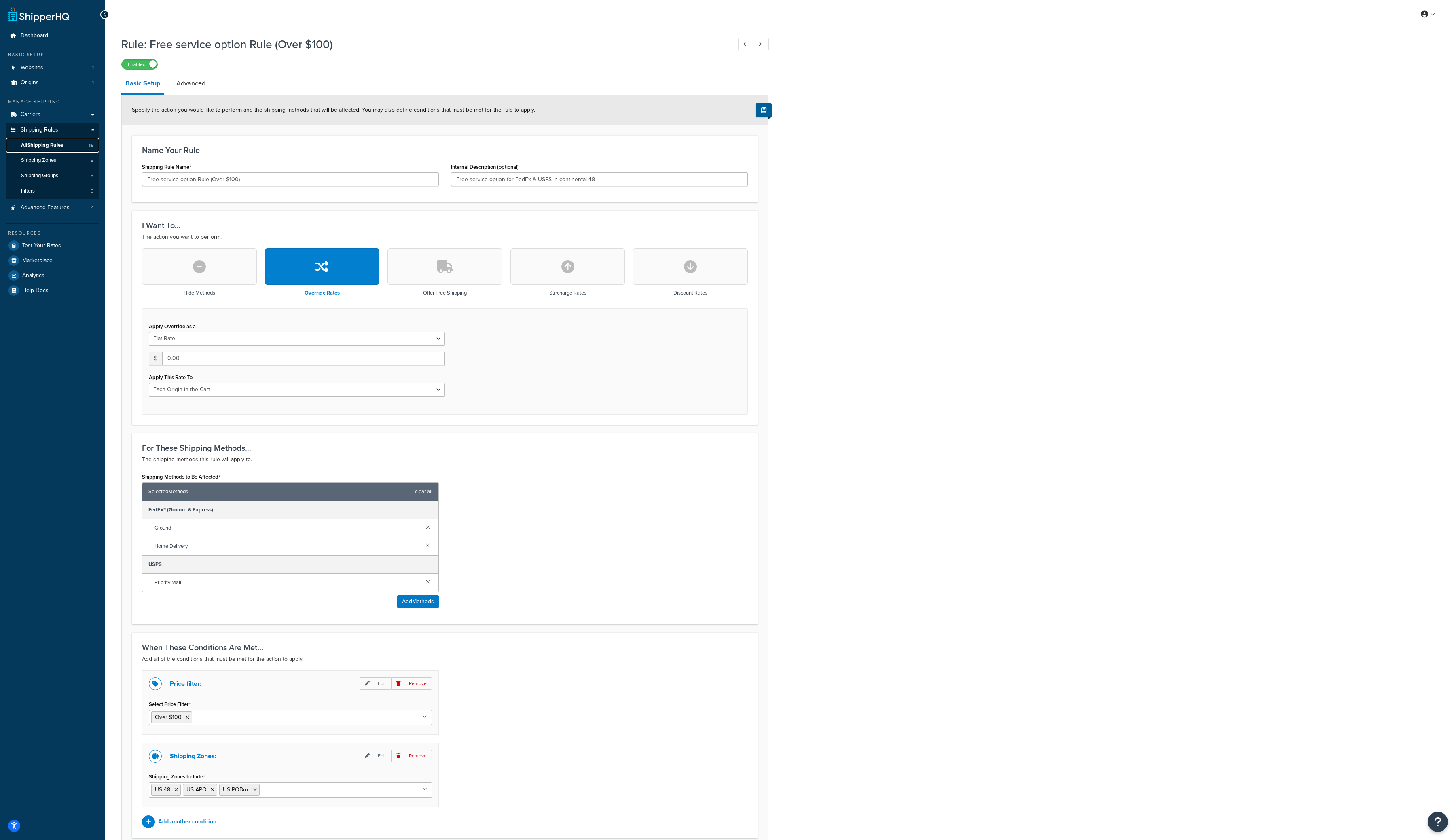
click at [60, 142] on span "All Shipping Rules" at bounding box center [42, 145] width 42 height 7
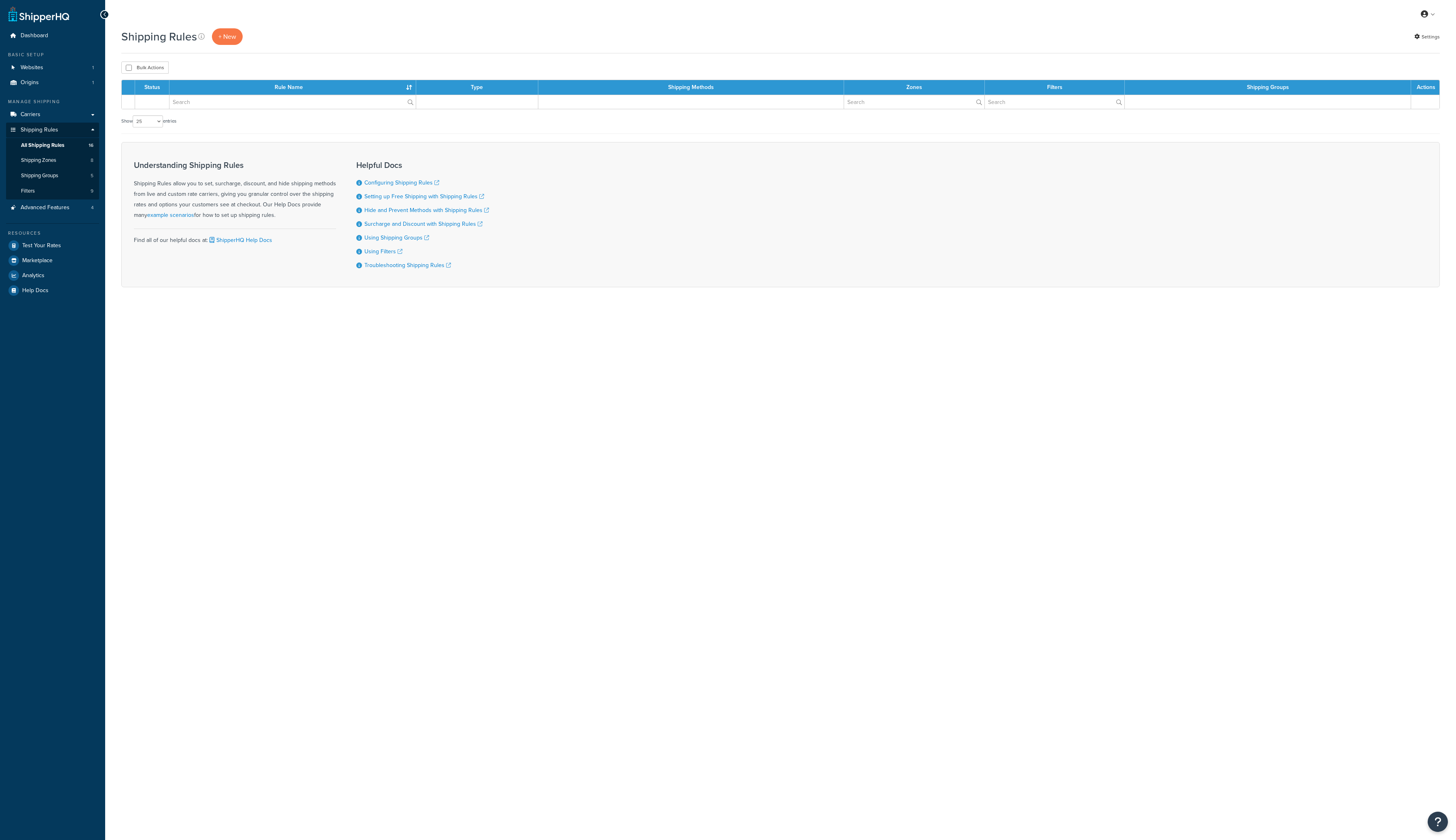
select select "25"
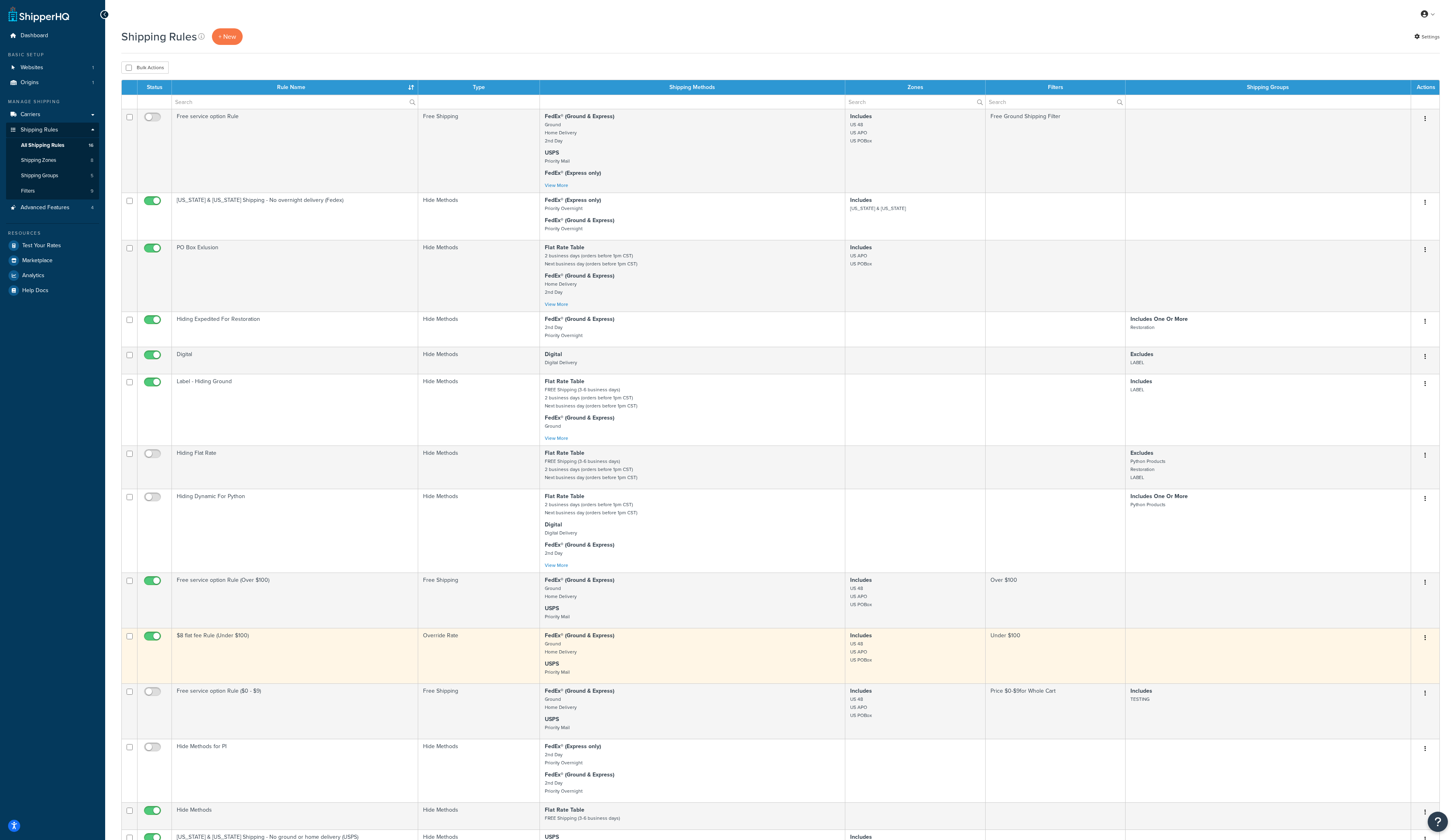
click at [1427, 642] on button "button" at bounding box center [1425, 638] width 11 height 13
click at [1394, 658] on link "Edit" at bounding box center [1398, 653] width 64 height 17
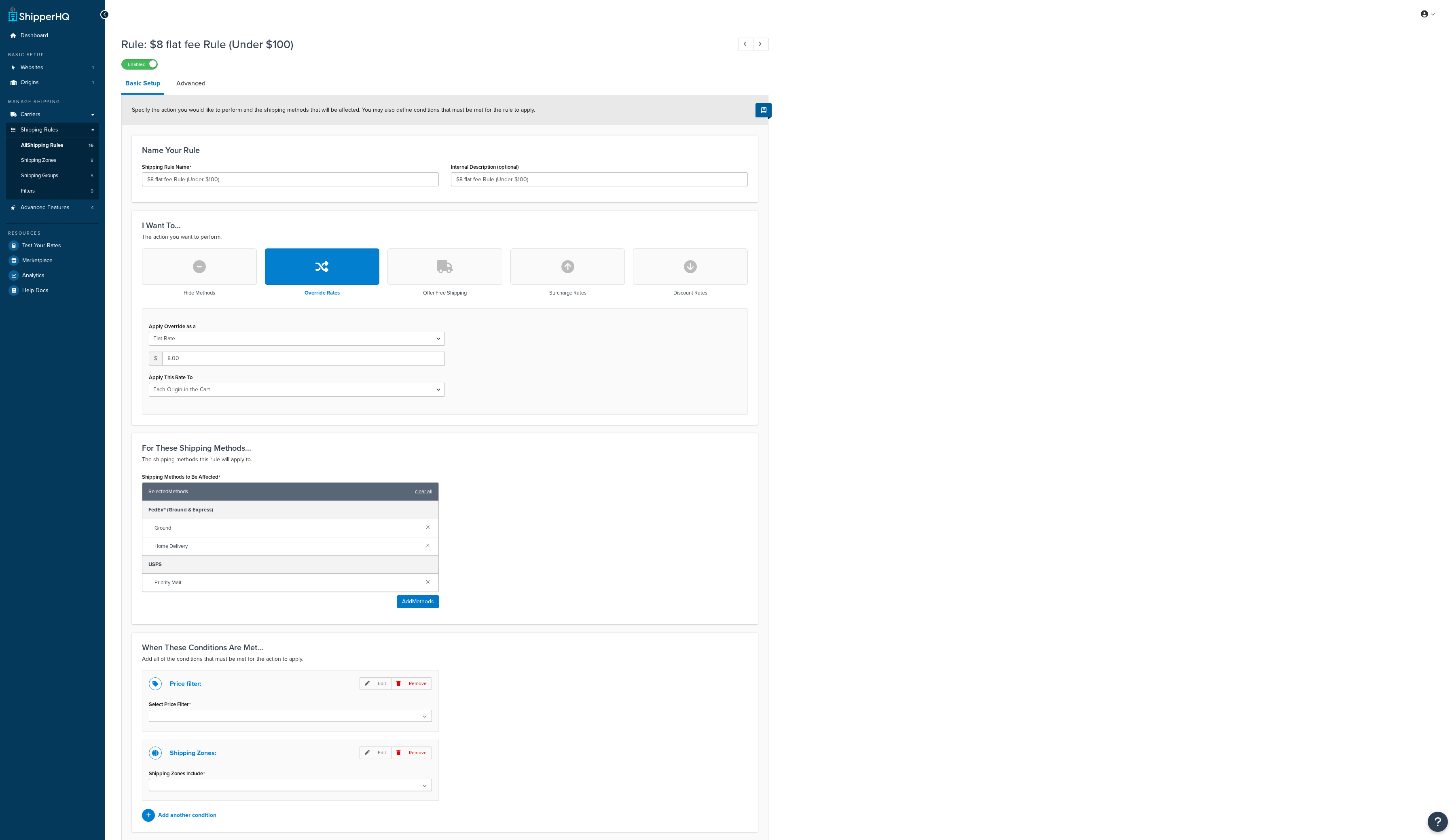
select select "LOCATION"
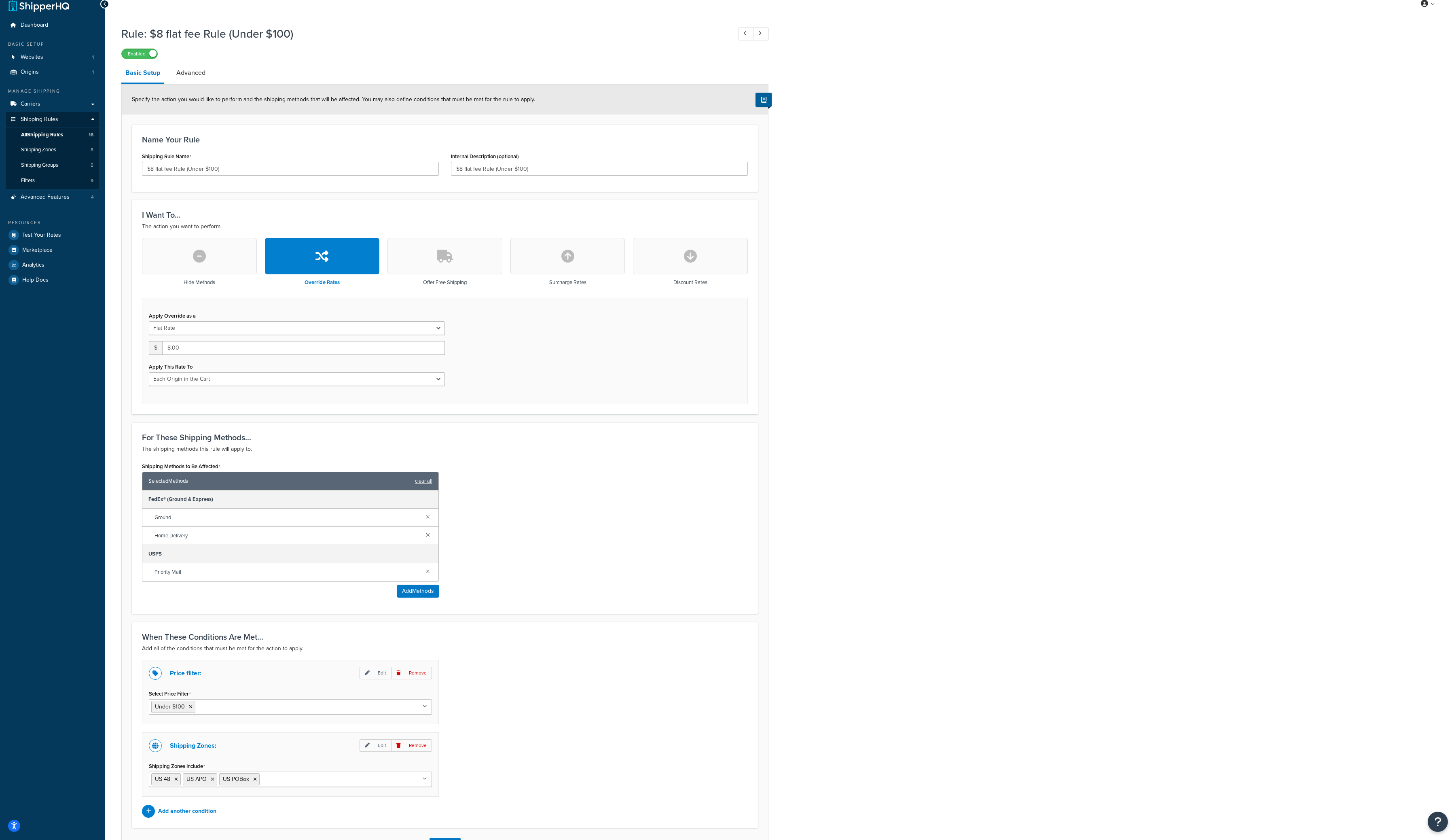
scroll to position [3, 0]
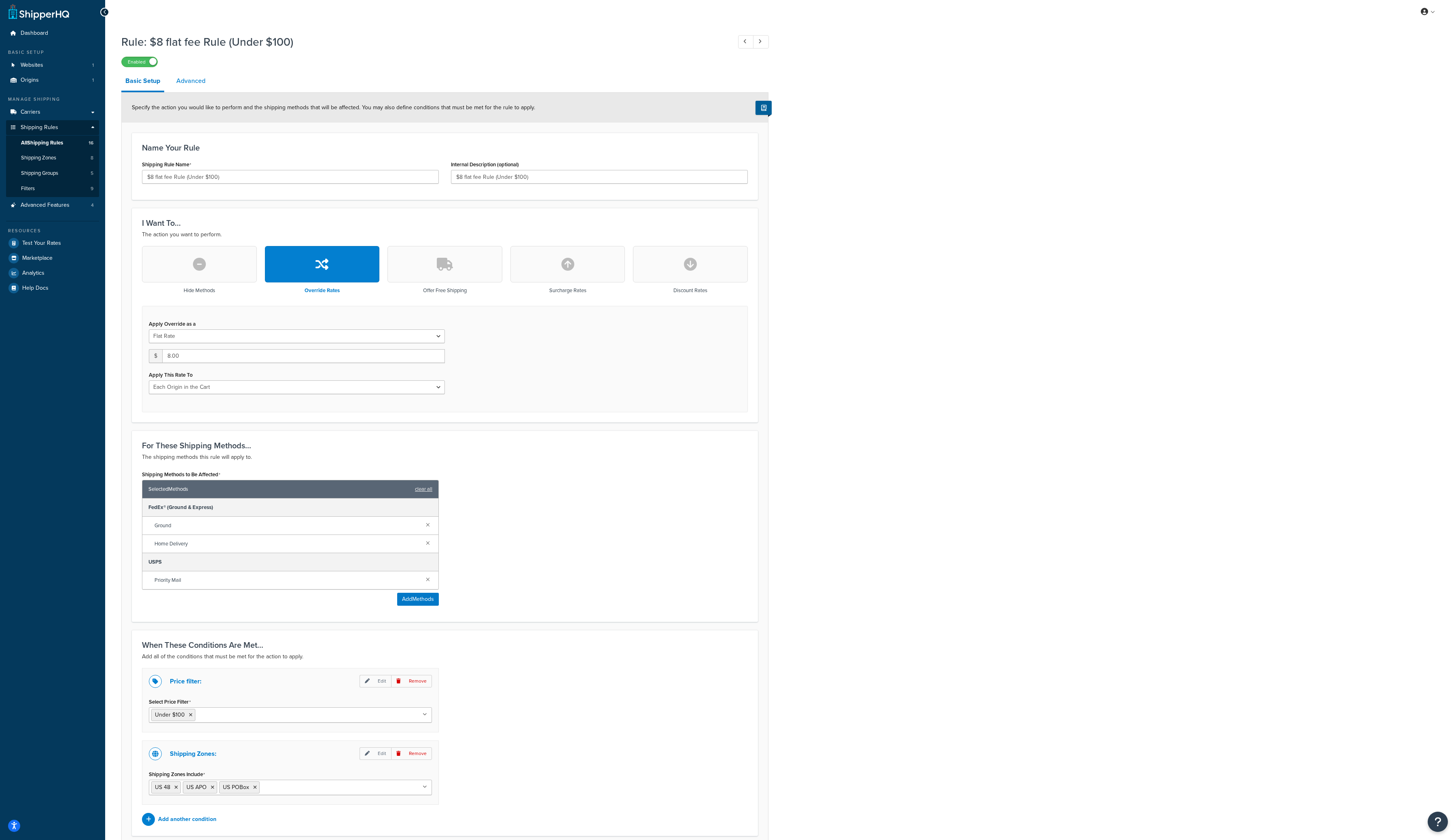
click at [198, 78] on link "Advanced" at bounding box center [191, 81] width 37 height 20
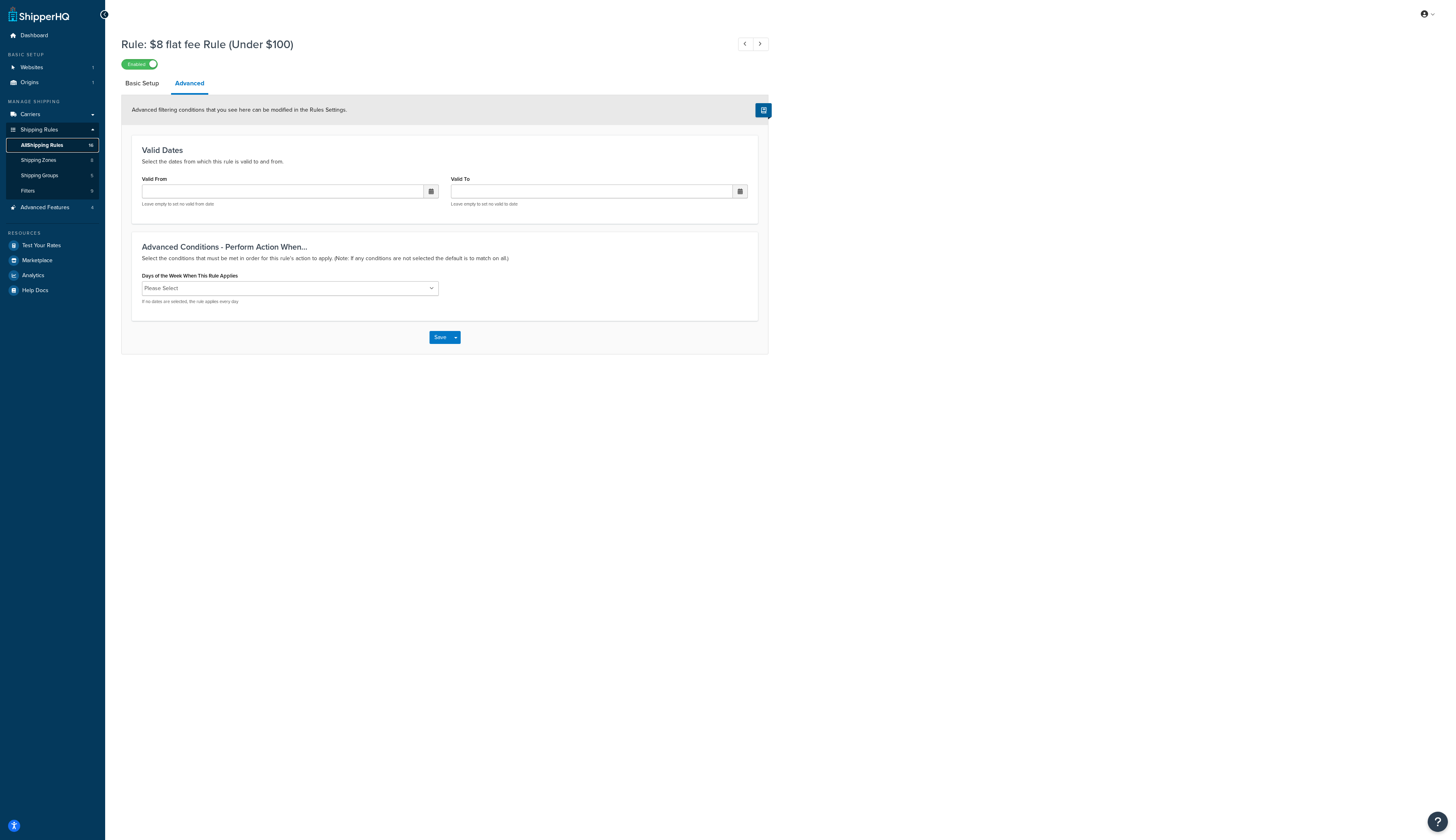
click at [58, 145] on span "All Shipping Rules" at bounding box center [42, 145] width 42 height 7
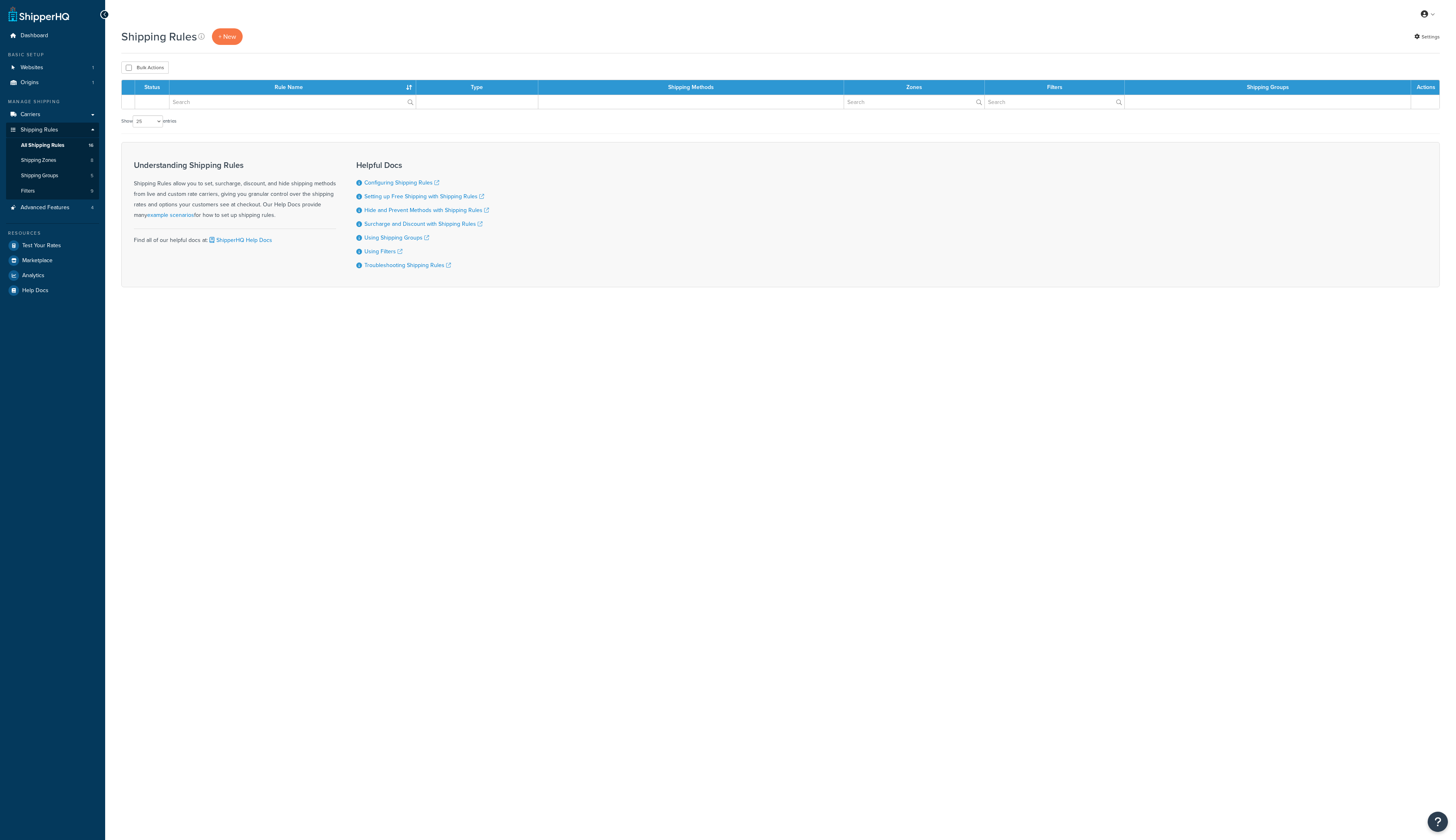
select select "25"
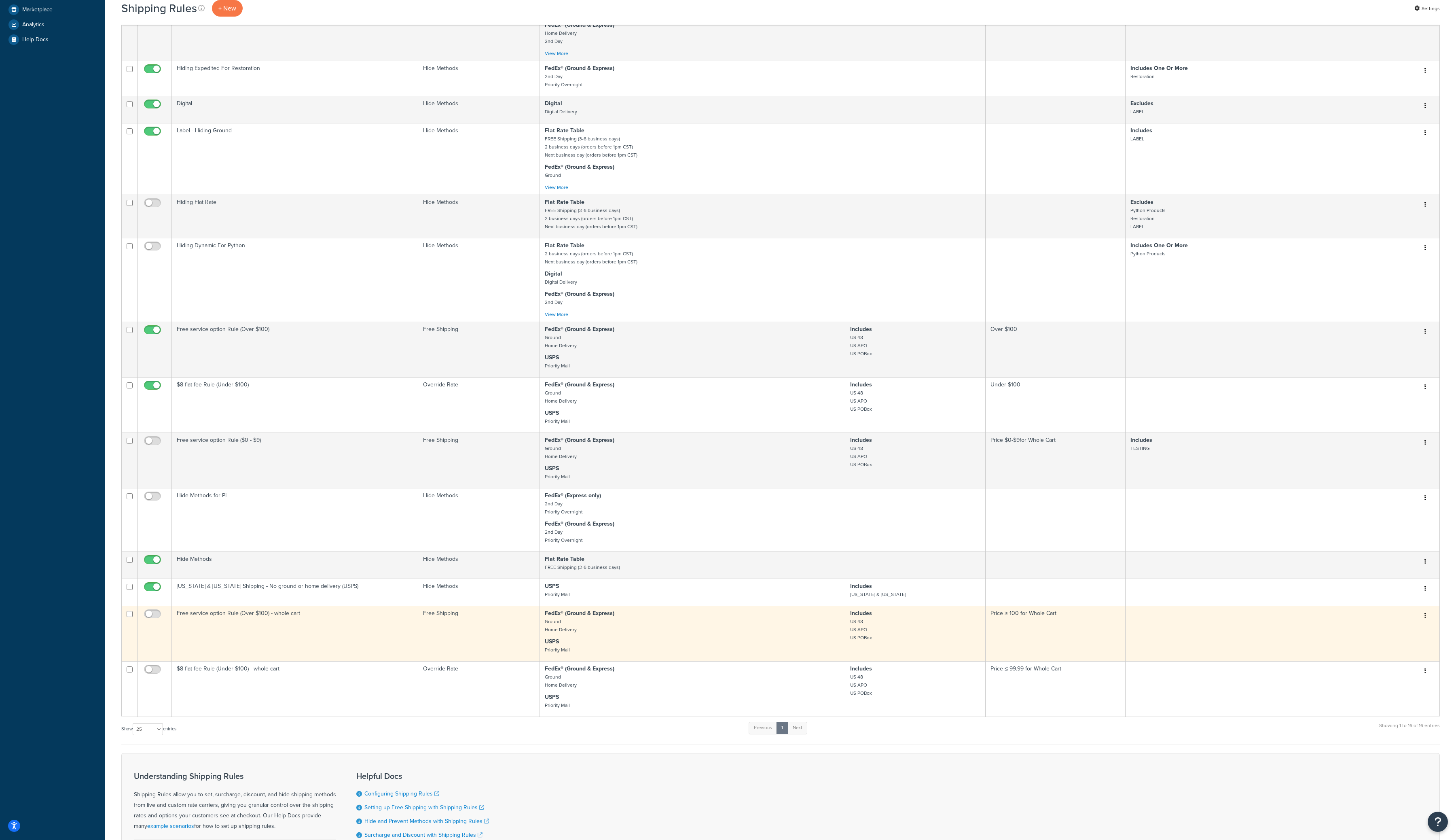
scroll to position [255, 0]
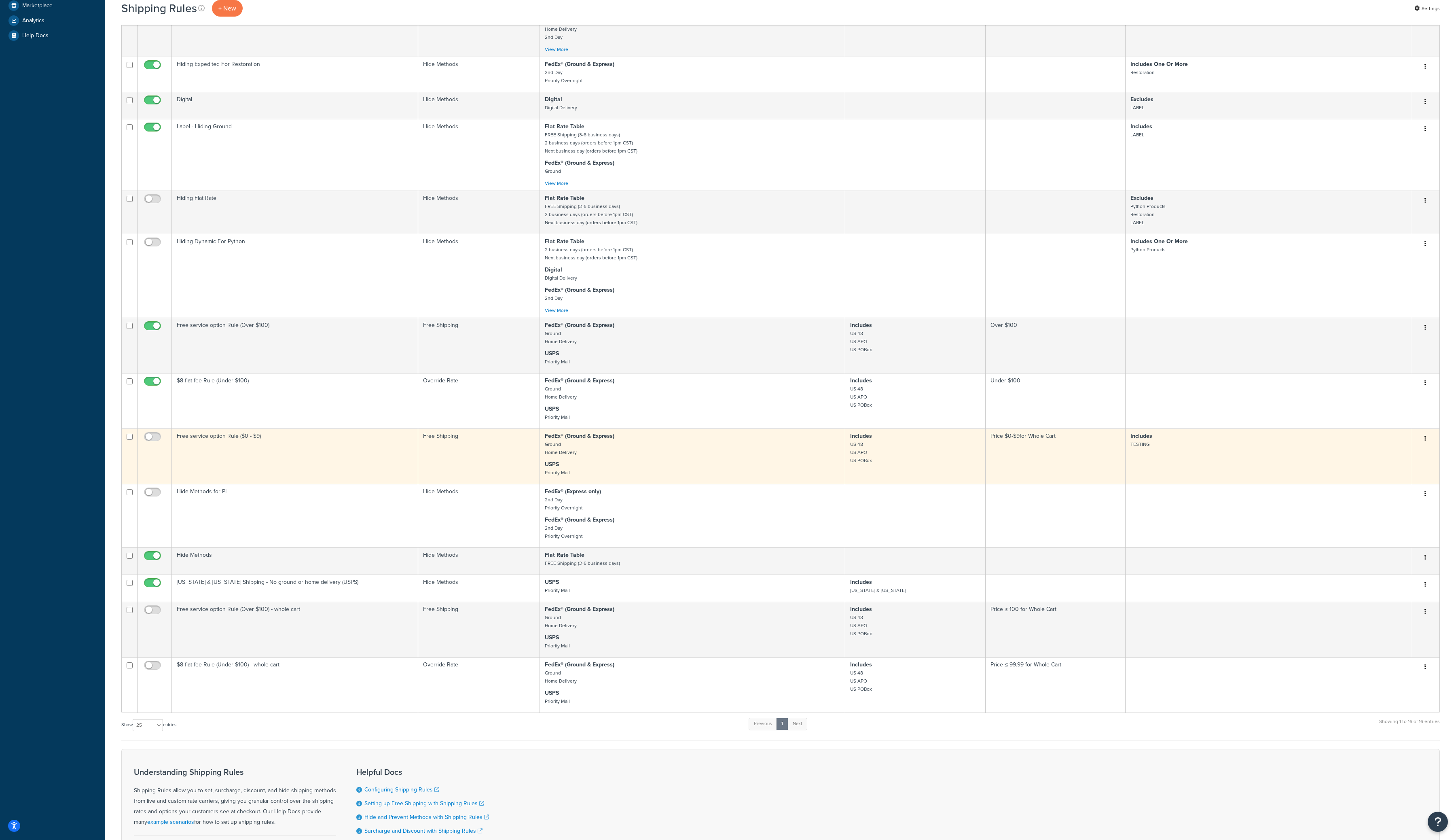
click at [1429, 445] on button "button" at bounding box center [1425, 438] width 11 height 13
click at [1397, 461] on link "Edit" at bounding box center [1398, 454] width 64 height 17
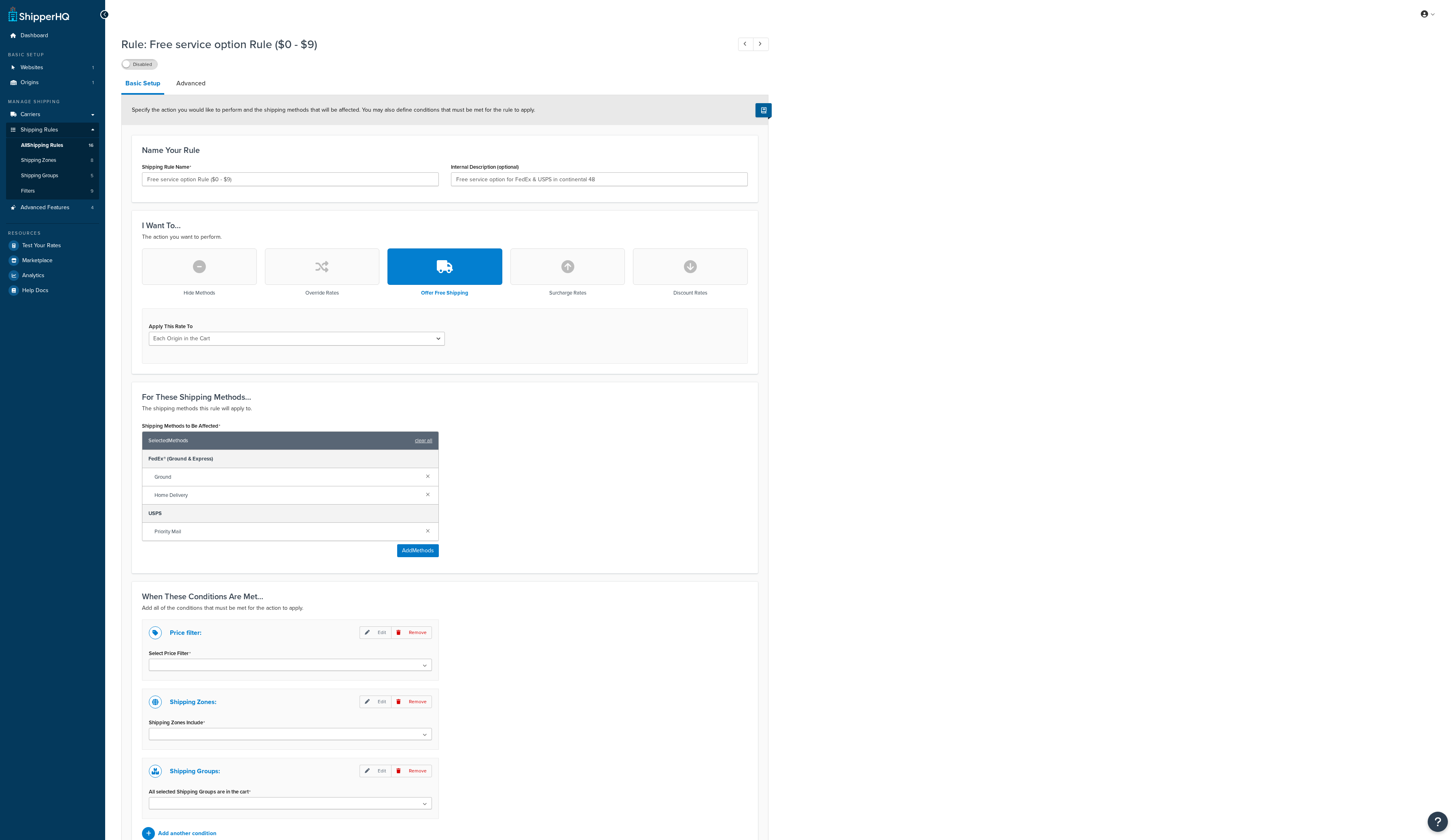
select select "LOCATION"
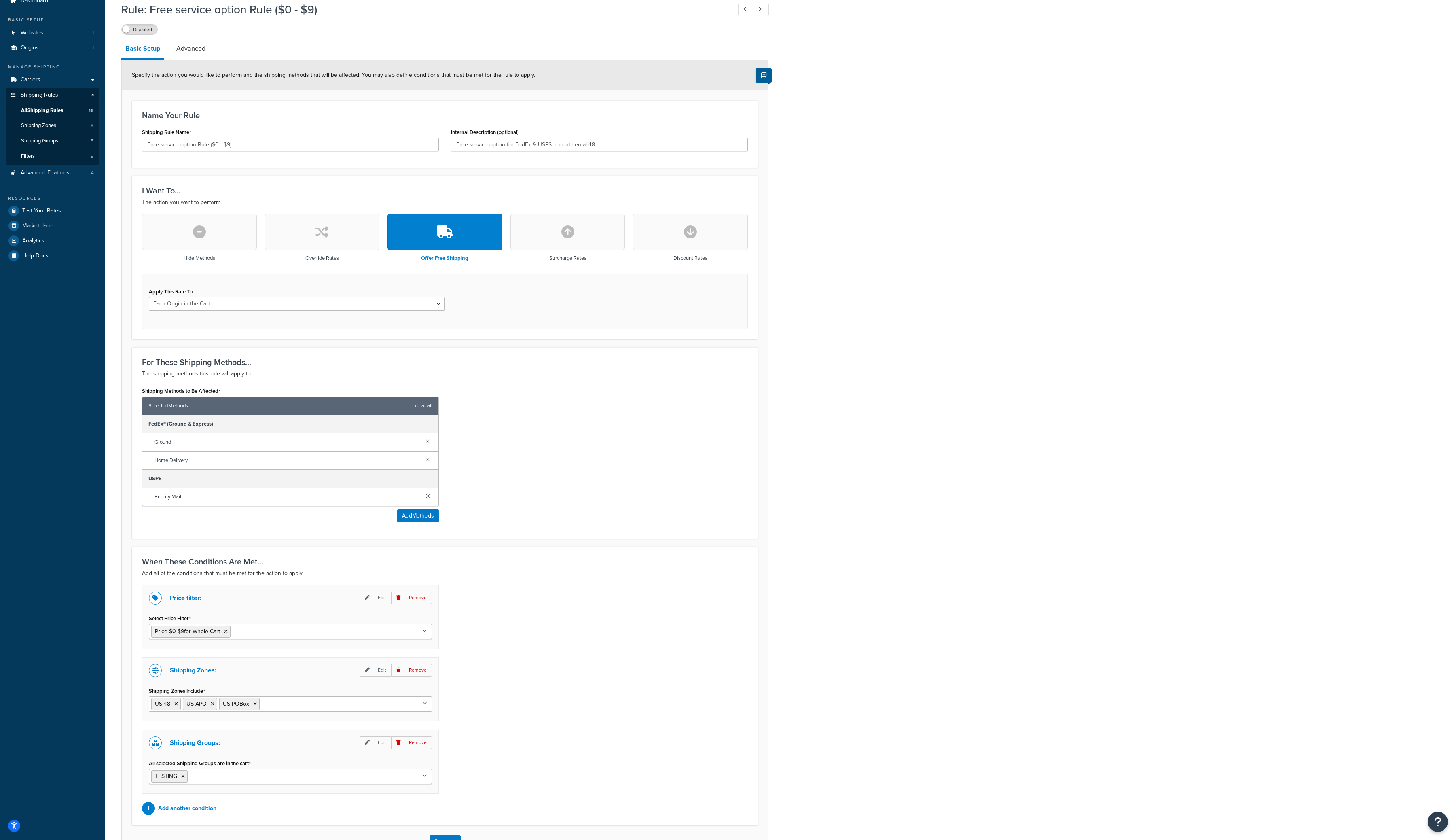
scroll to position [24, 0]
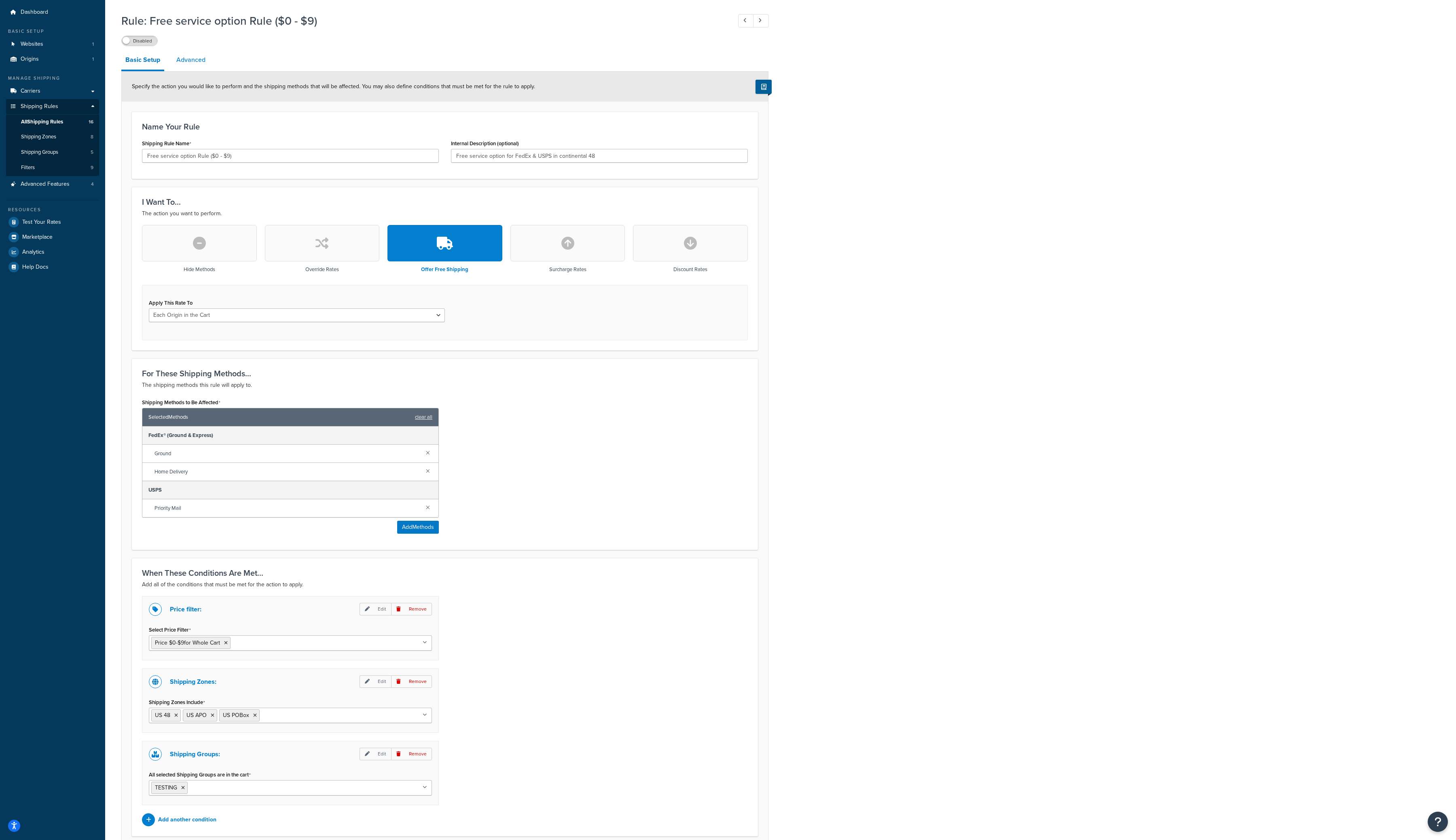
click at [191, 58] on link "Advanced" at bounding box center [191, 59] width 37 height 20
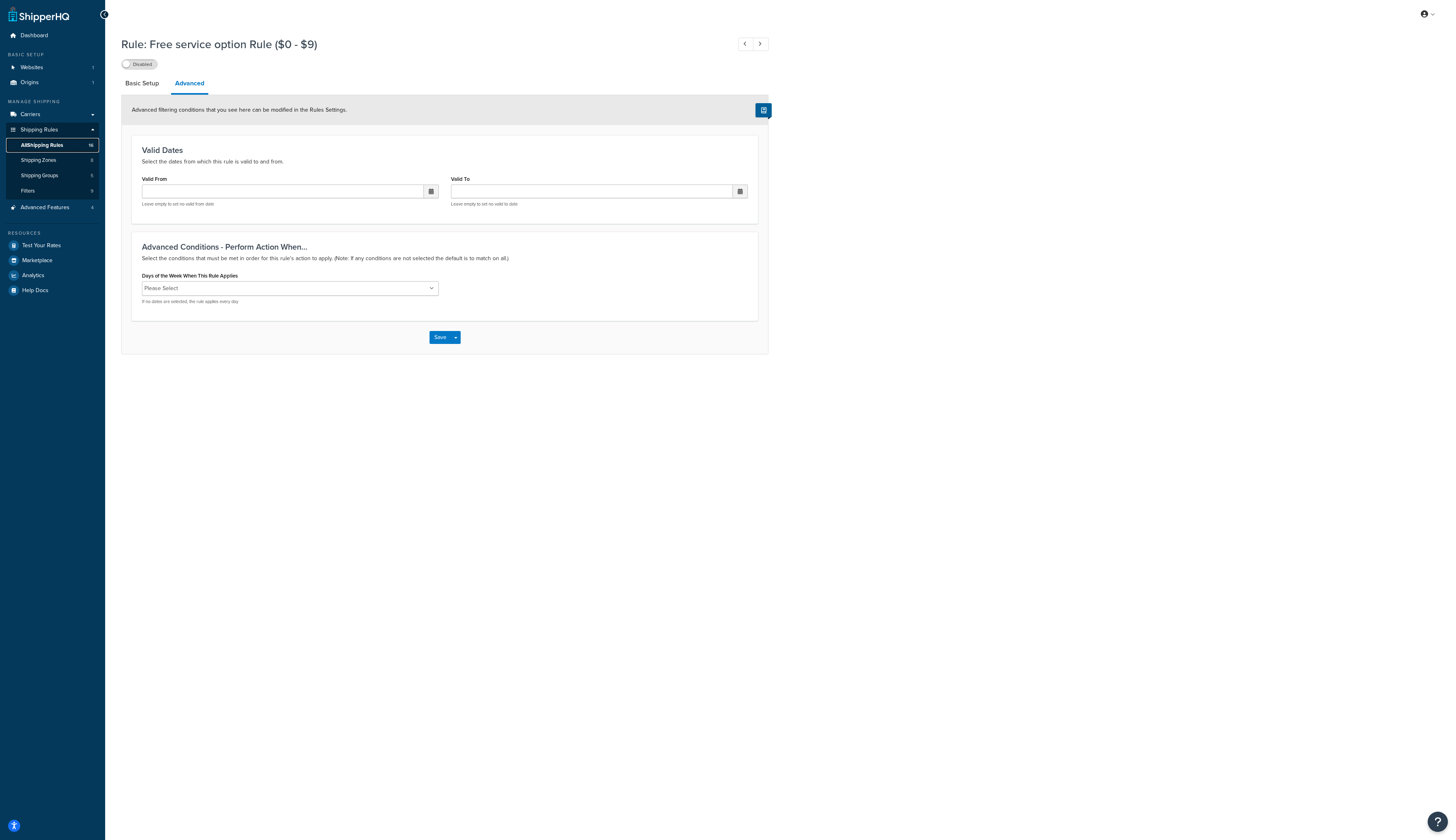
click at [55, 142] on span "All Shipping Rules" at bounding box center [42, 145] width 42 height 7
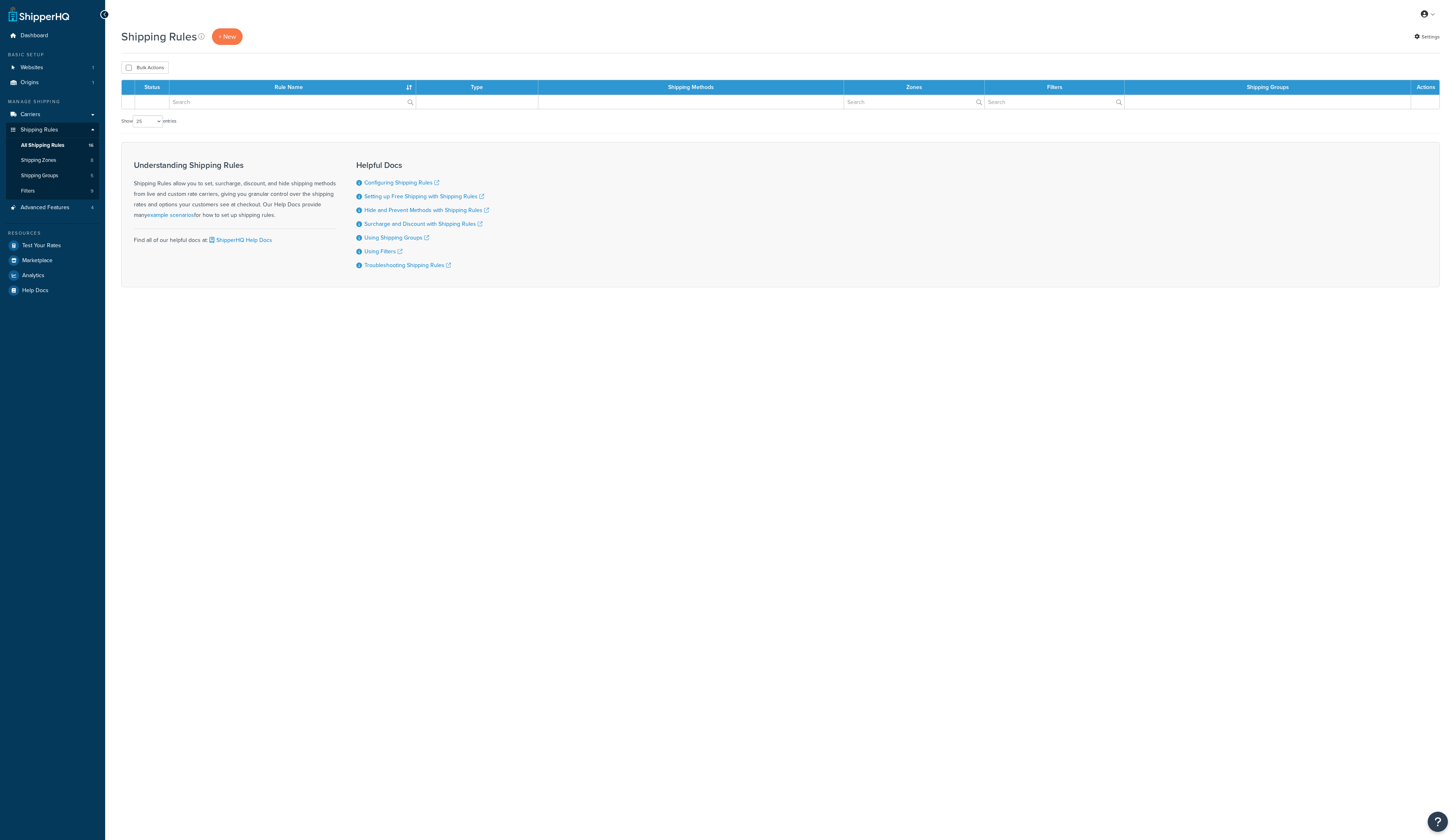
select select "25"
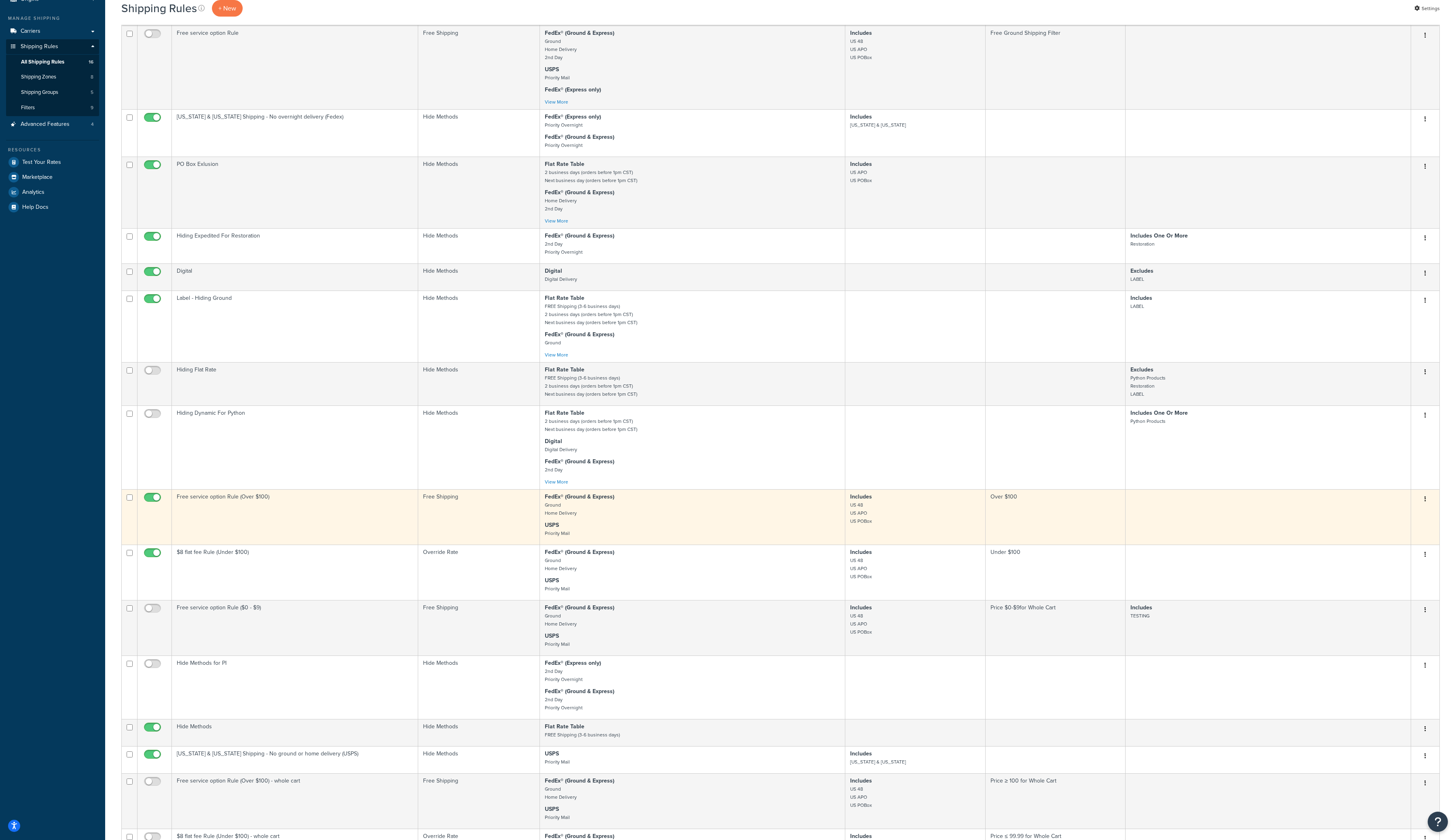
scroll to position [221, 0]
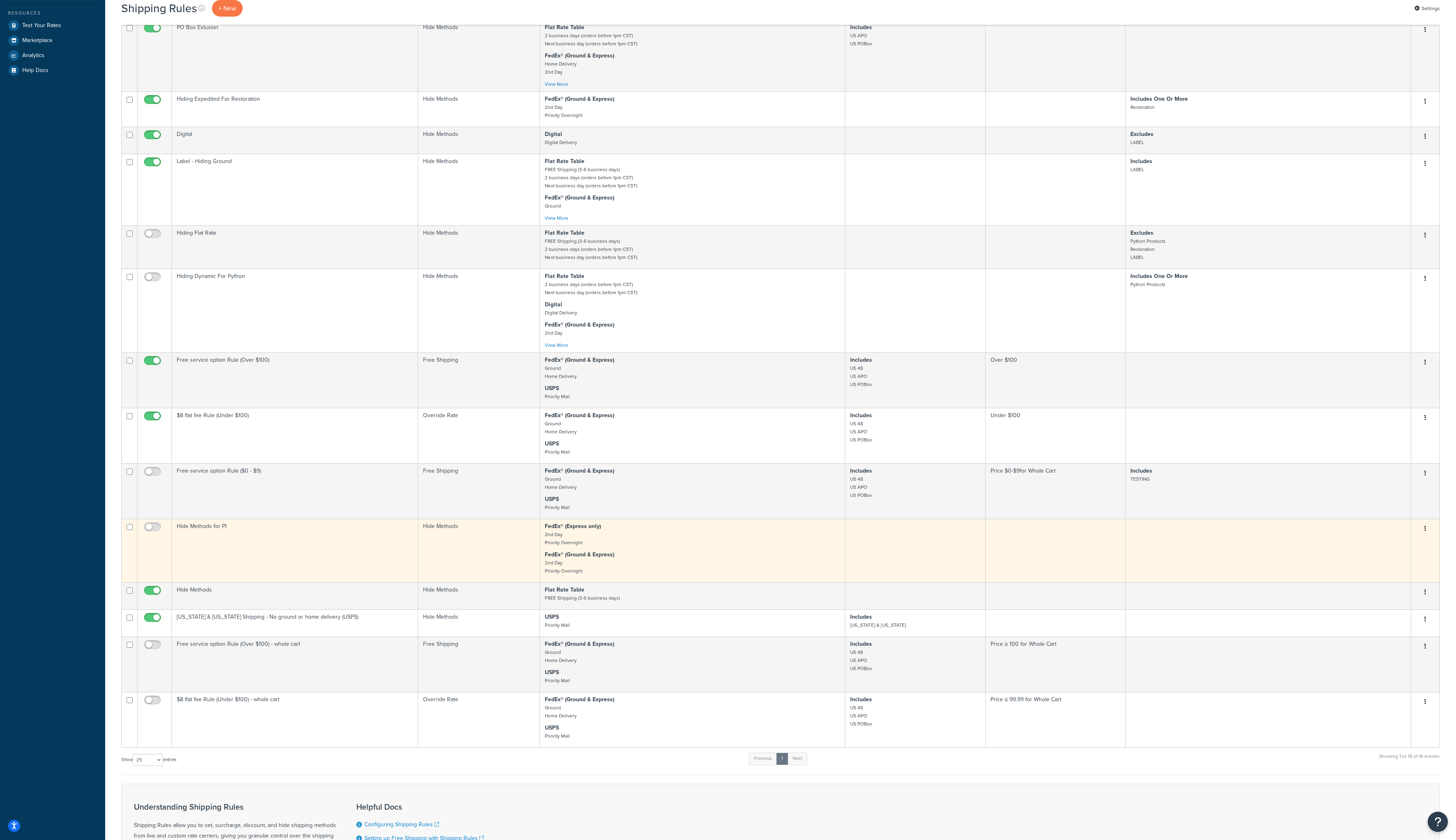
click at [1430, 535] on button "button" at bounding box center [1425, 529] width 11 height 13
click at [1409, 548] on link "Edit" at bounding box center [1398, 545] width 64 height 17
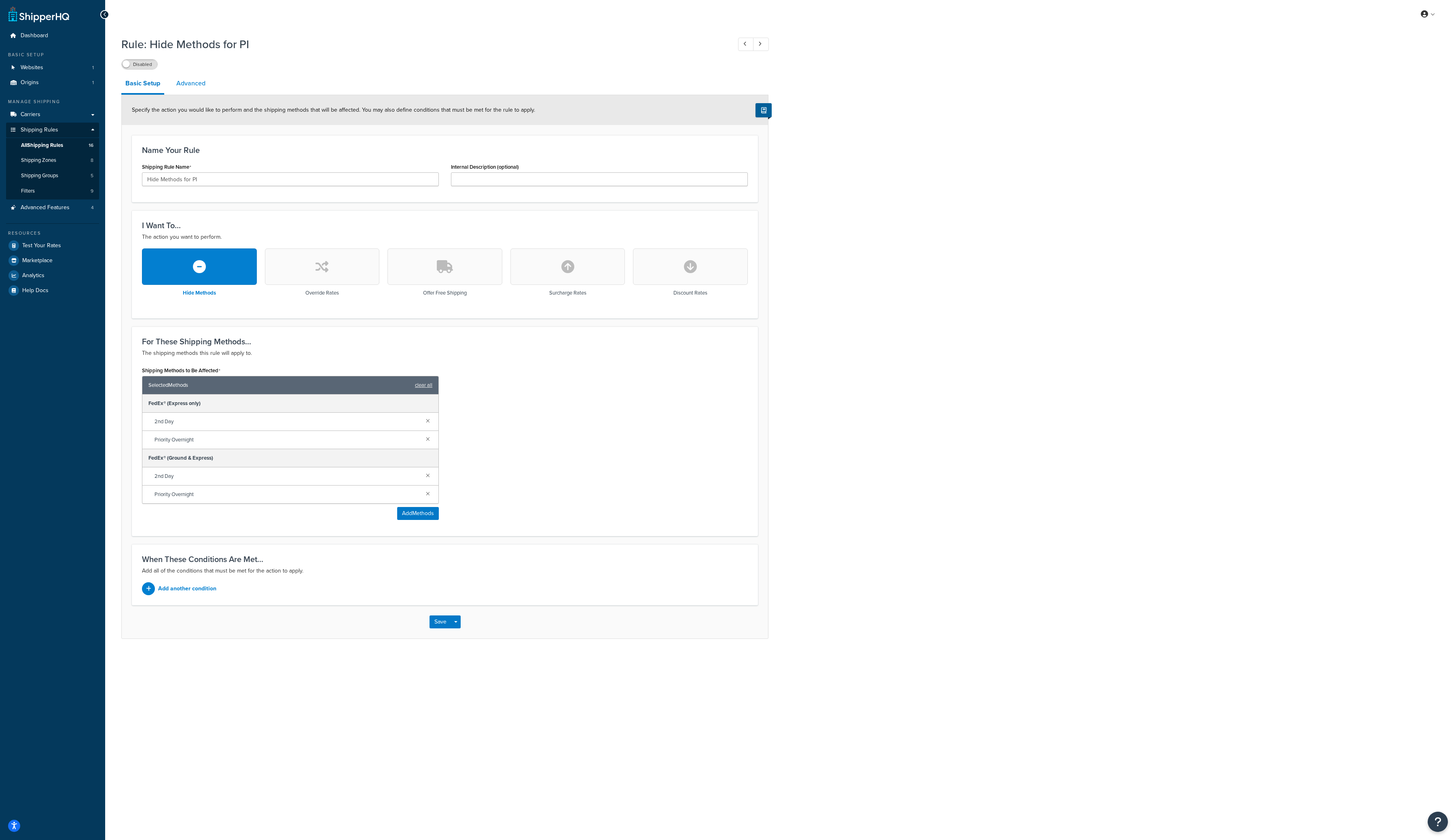
click at [192, 82] on link "Advanced" at bounding box center [191, 83] width 37 height 20
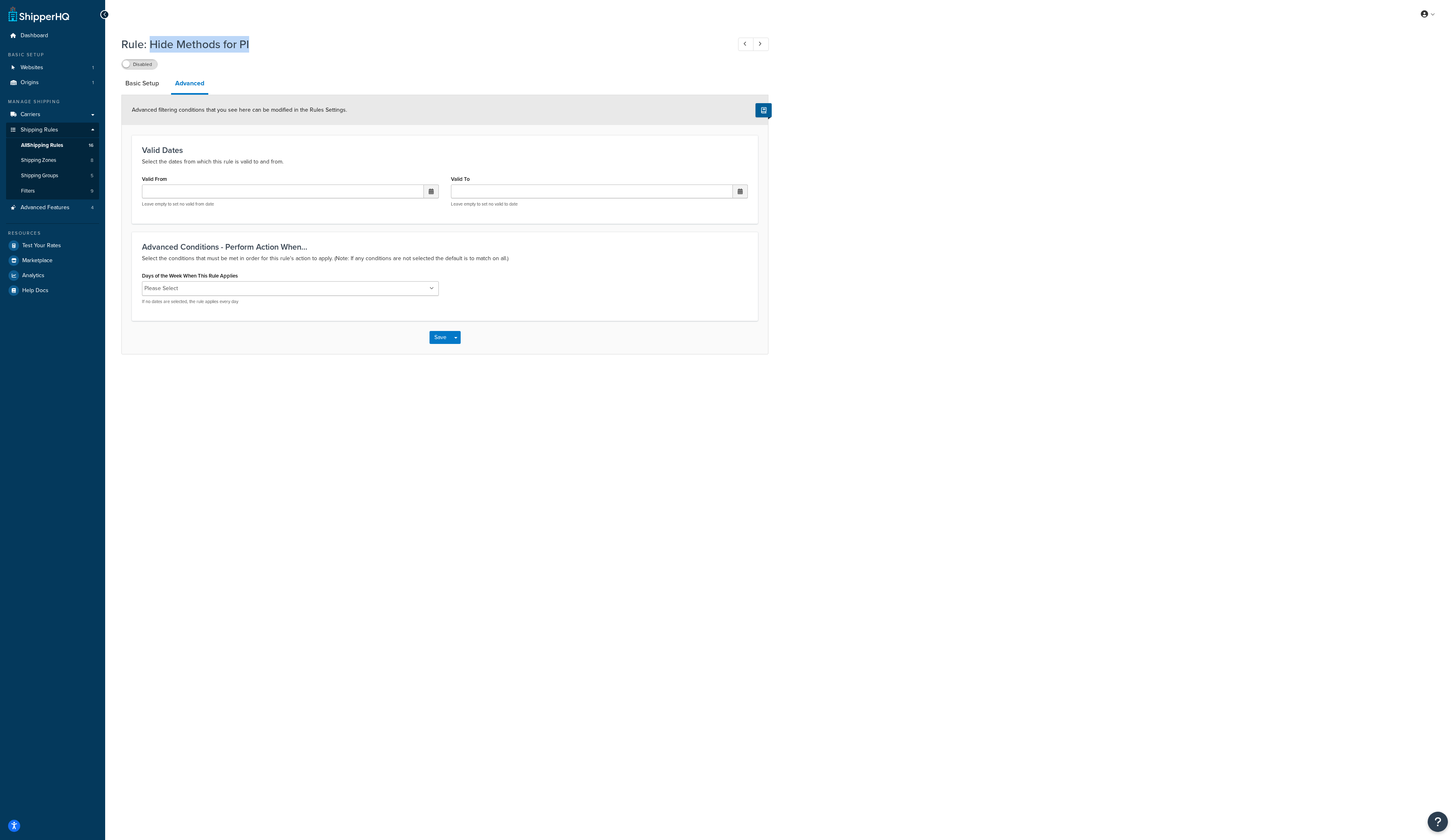
drag, startPoint x: 251, startPoint y: 42, endPoint x: 152, endPoint y: 39, distance: 99.0
click at [152, 39] on h1 "Rule: Hide Methods for PI" at bounding box center [422, 44] width 602 height 16
copy h1 "Hide Methods for PI"
click at [54, 145] on span "All Shipping Rules" at bounding box center [42, 145] width 42 height 7
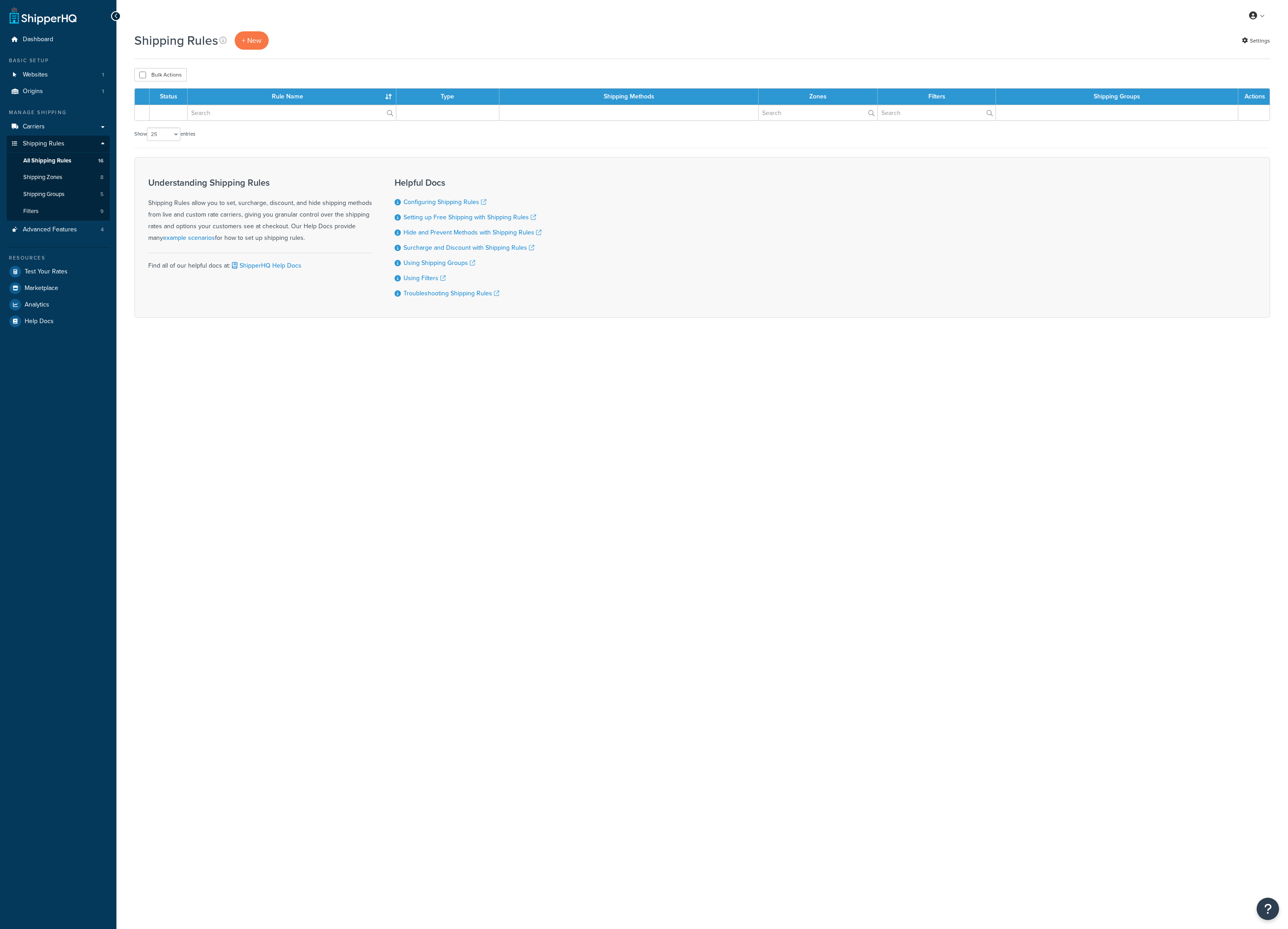
select select "25"
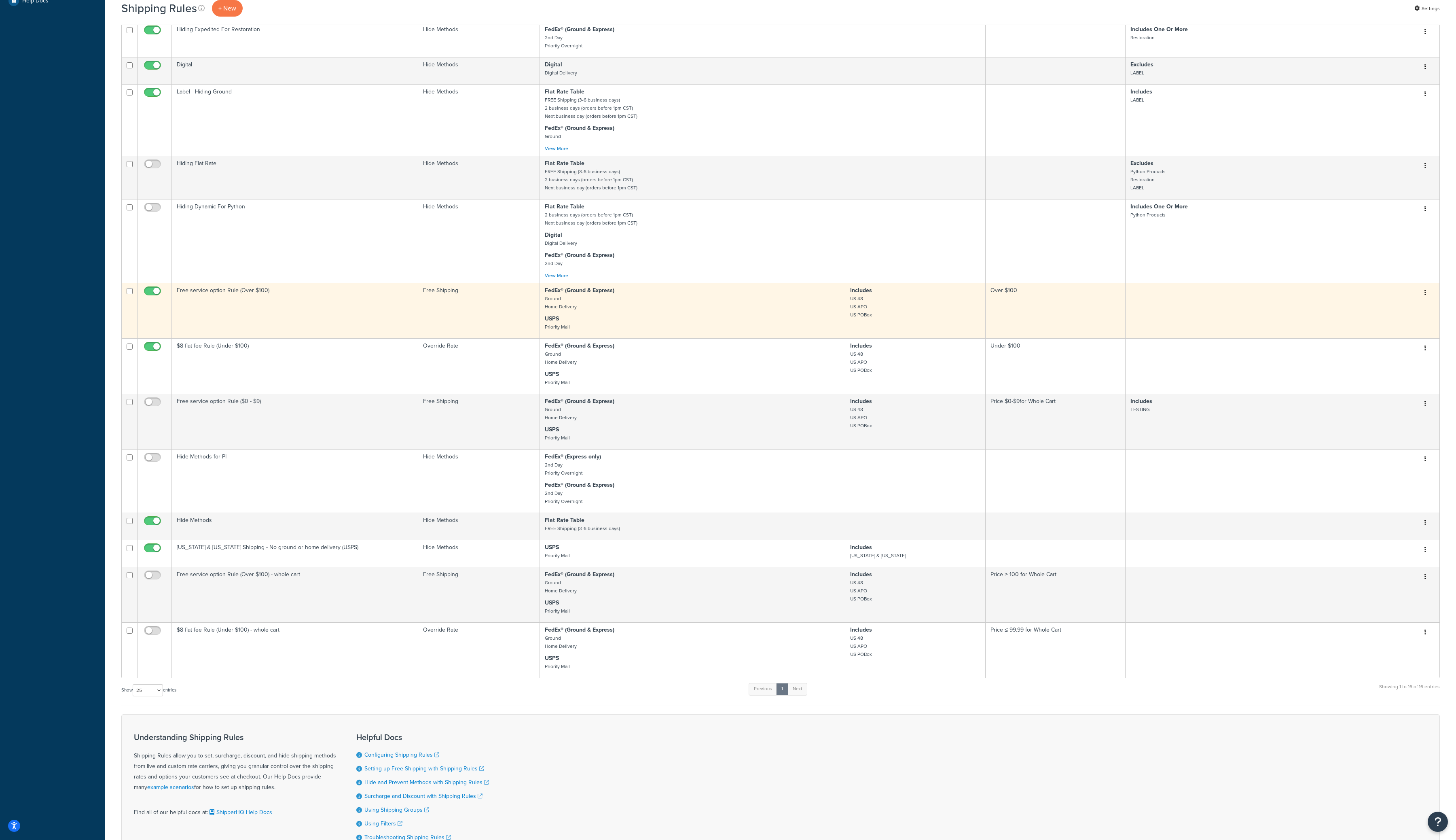
scroll to position [372, 0]
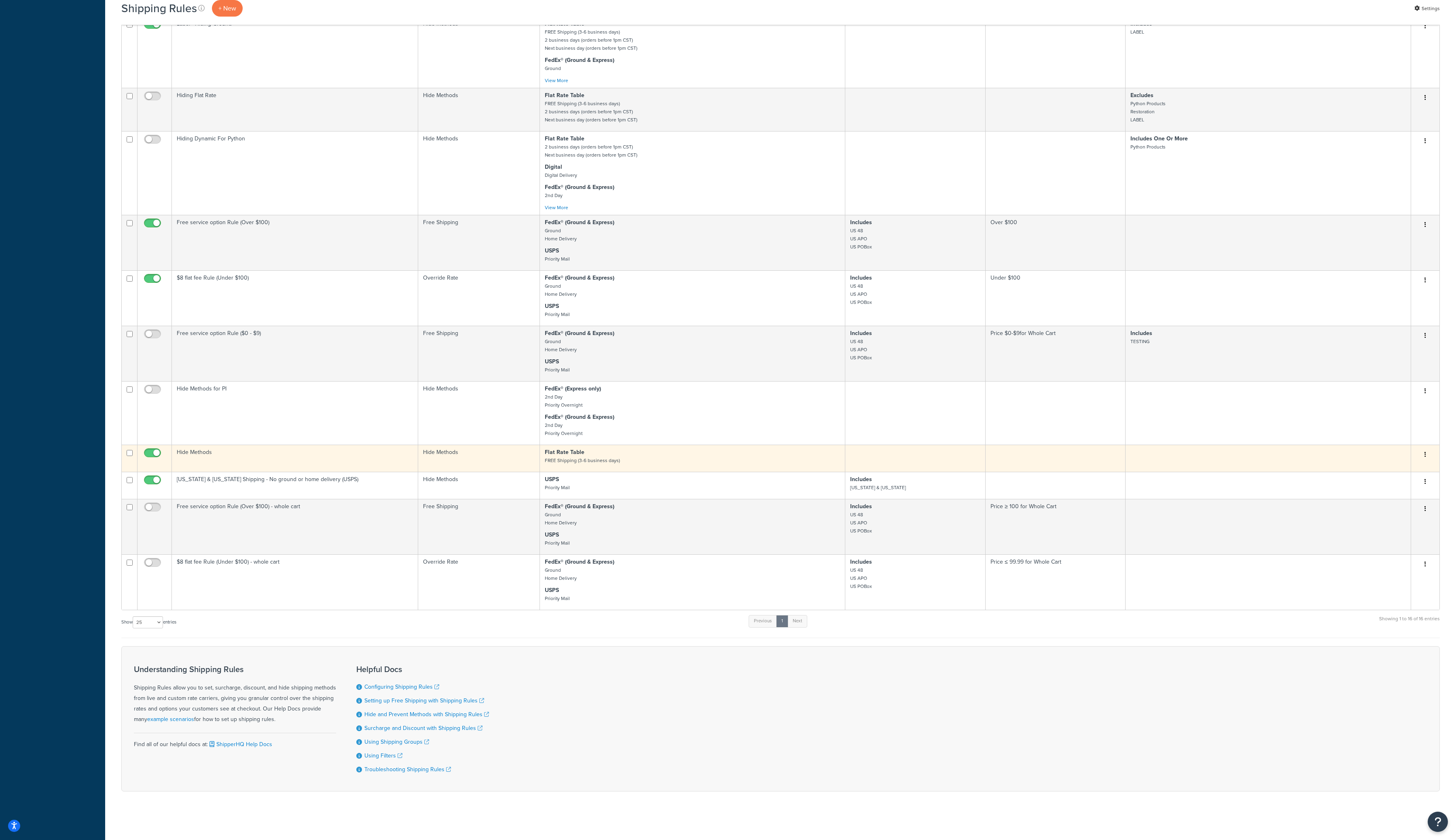
click at [1163, 451] on icon "button" at bounding box center [1425, 454] width 2 height 6
click at [1163, 462] on link "Edit" at bounding box center [1398, 470] width 64 height 17
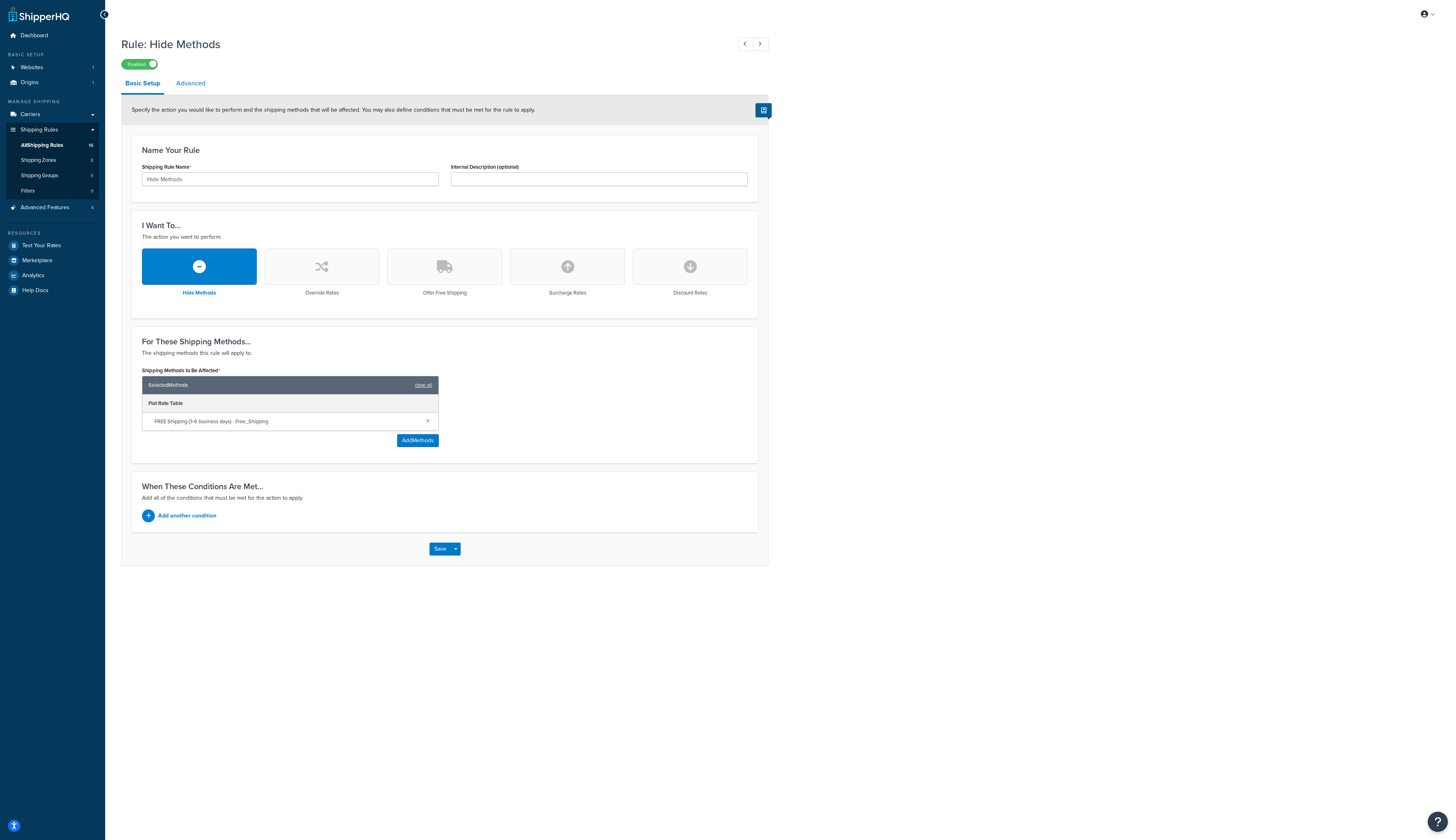
click at [198, 78] on link "Advanced" at bounding box center [191, 83] width 37 height 20
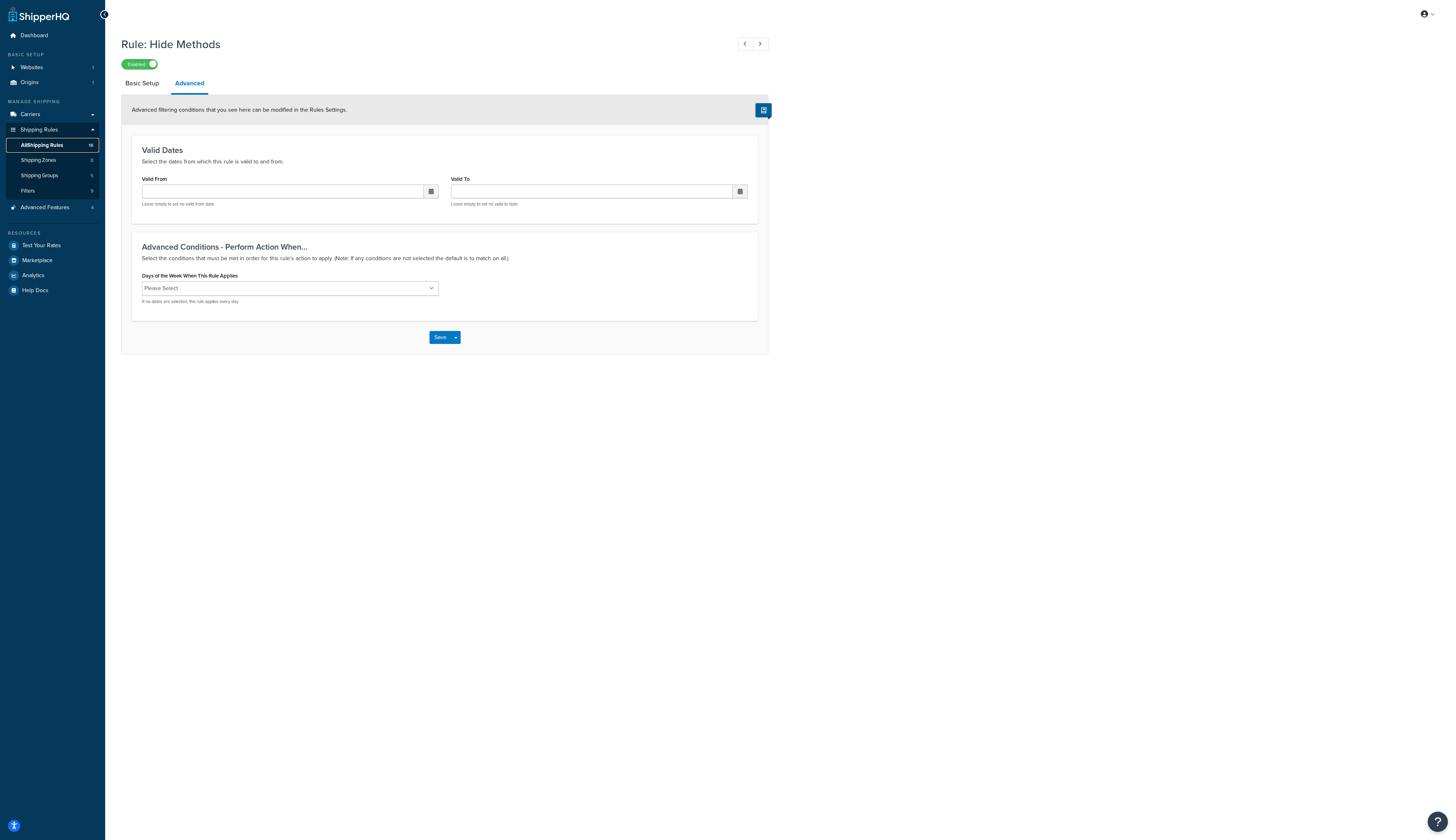
click at [55, 143] on span "All Shipping Rules" at bounding box center [42, 145] width 42 height 7
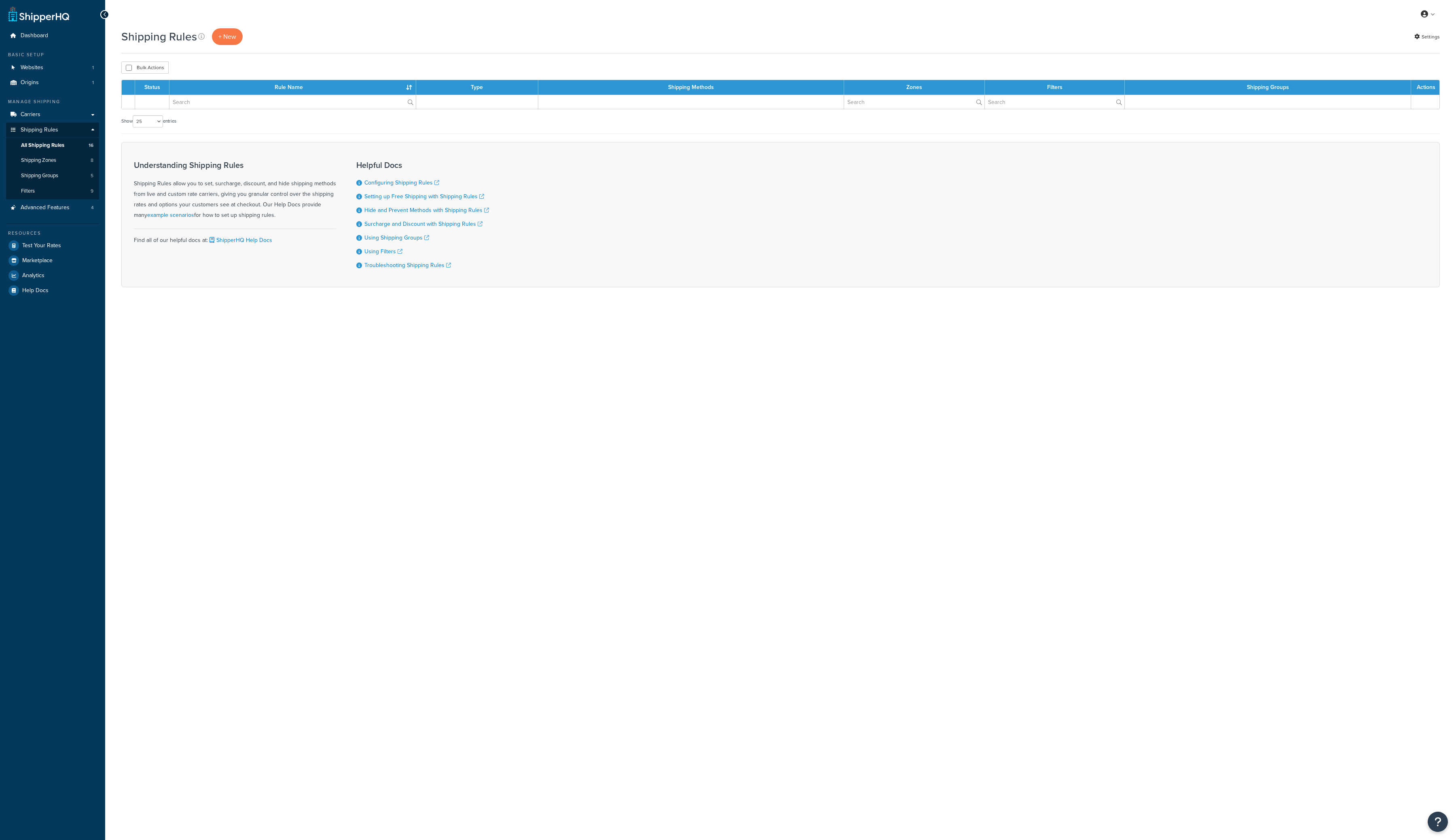
select select "25"
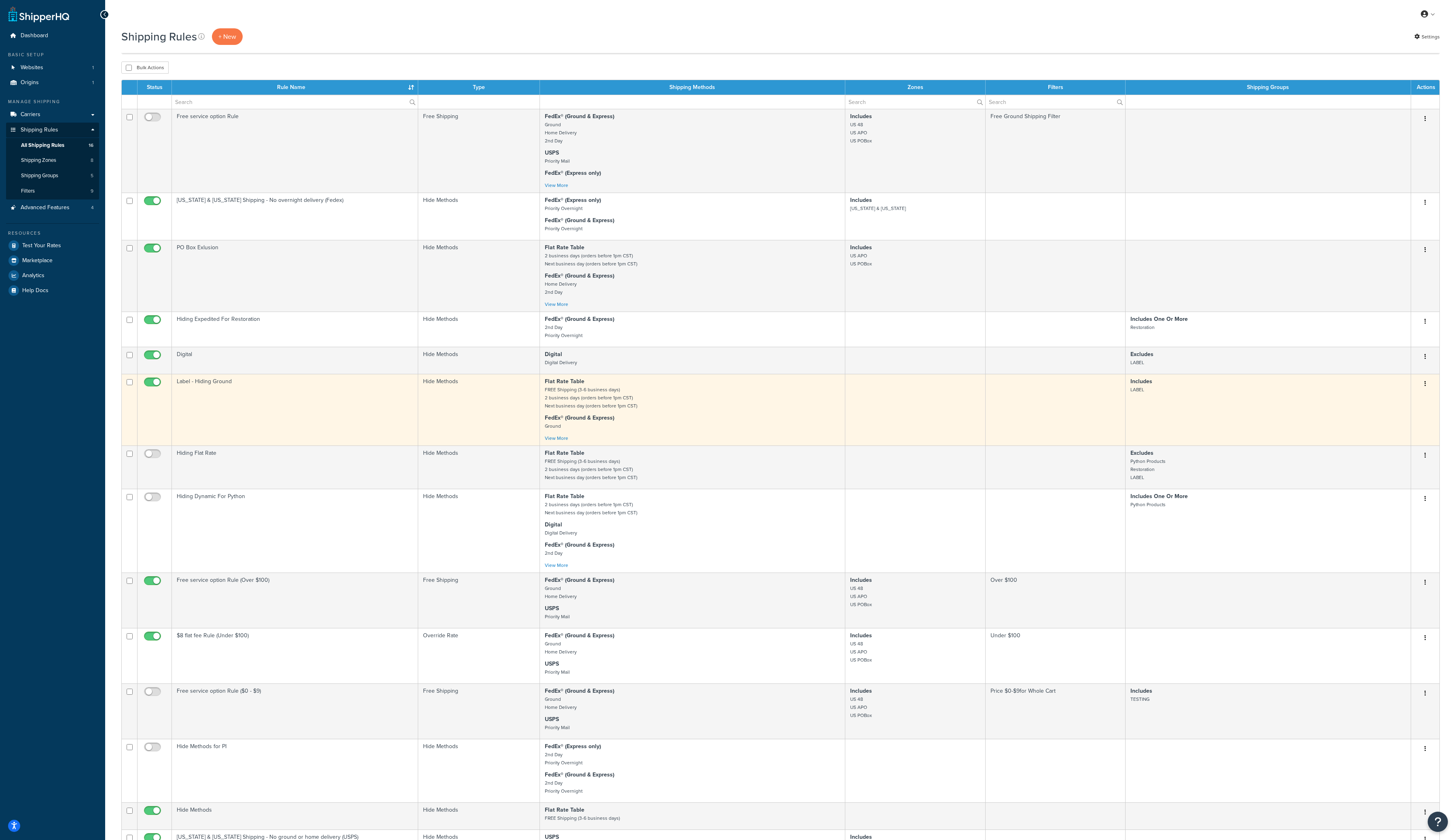
scroll to position [372, 0]
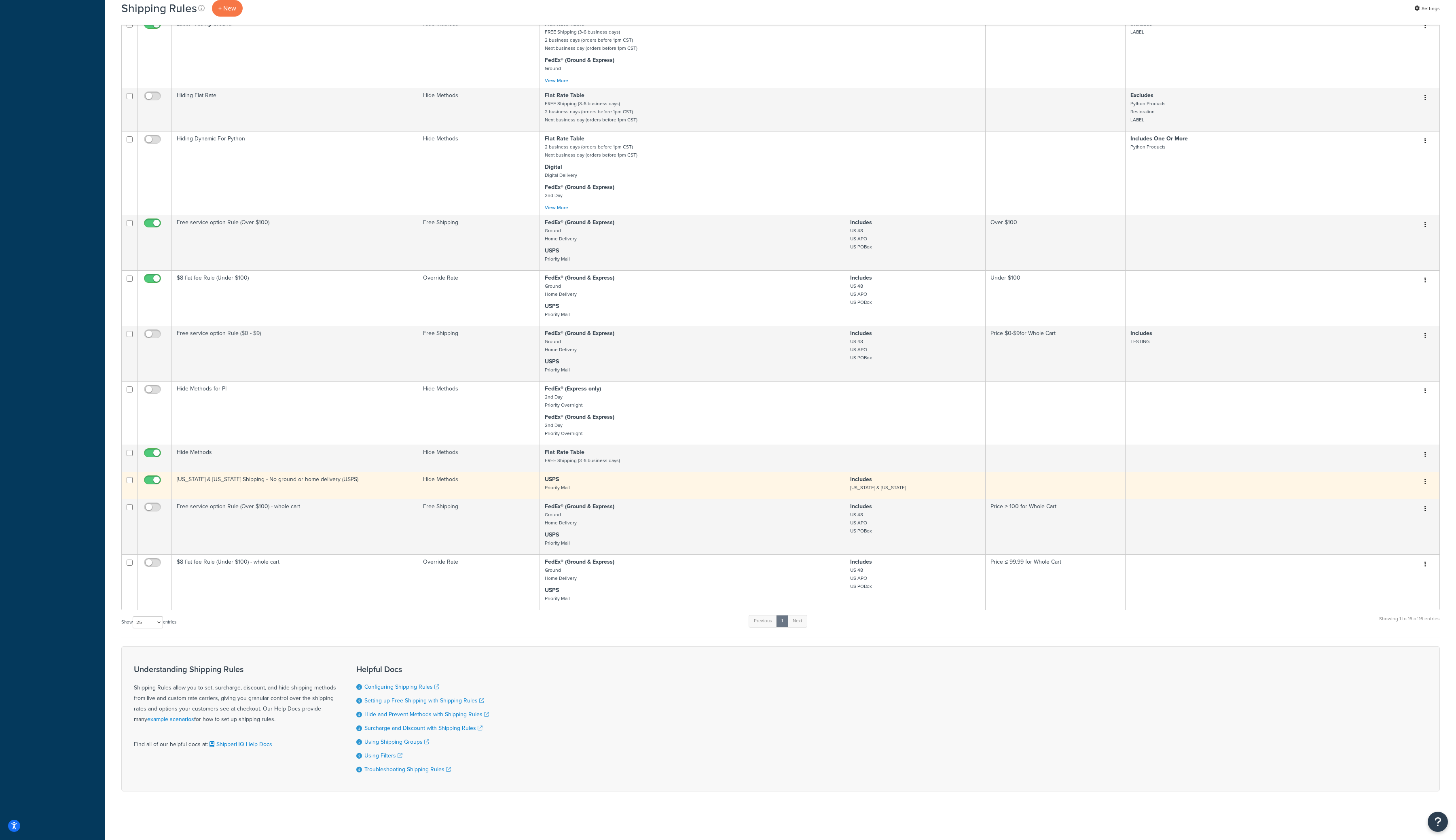
click at [1425, 479] on icon "button" at bounding box center [1425, 481] width 2 height 6
click at [1418, 489] on link "Edit" at bounding box center [1398, 497] width 64 height 17
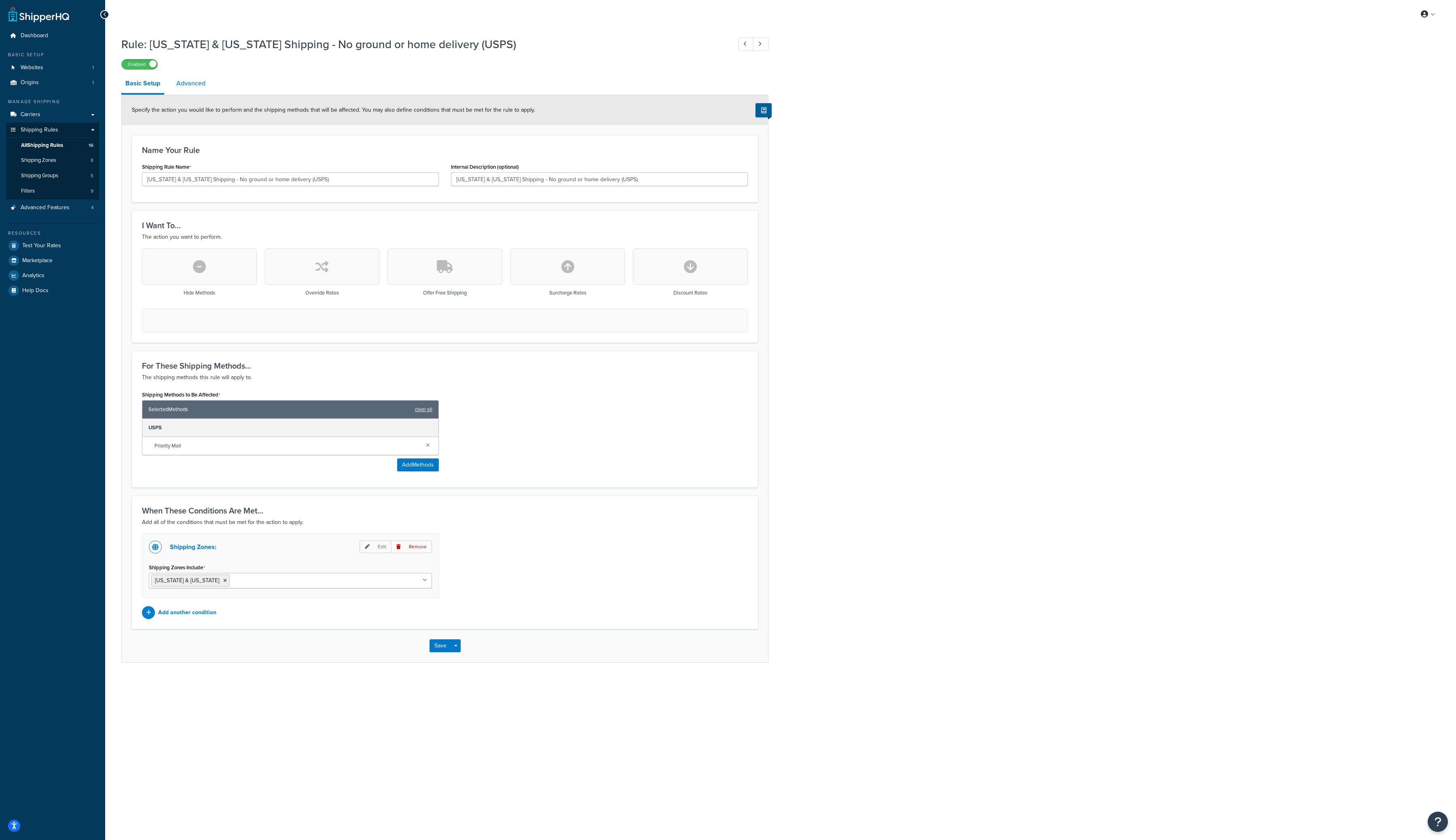
click at [197, 80] on link "Advanced" at bounding box center [191, 83] width 37 height 20
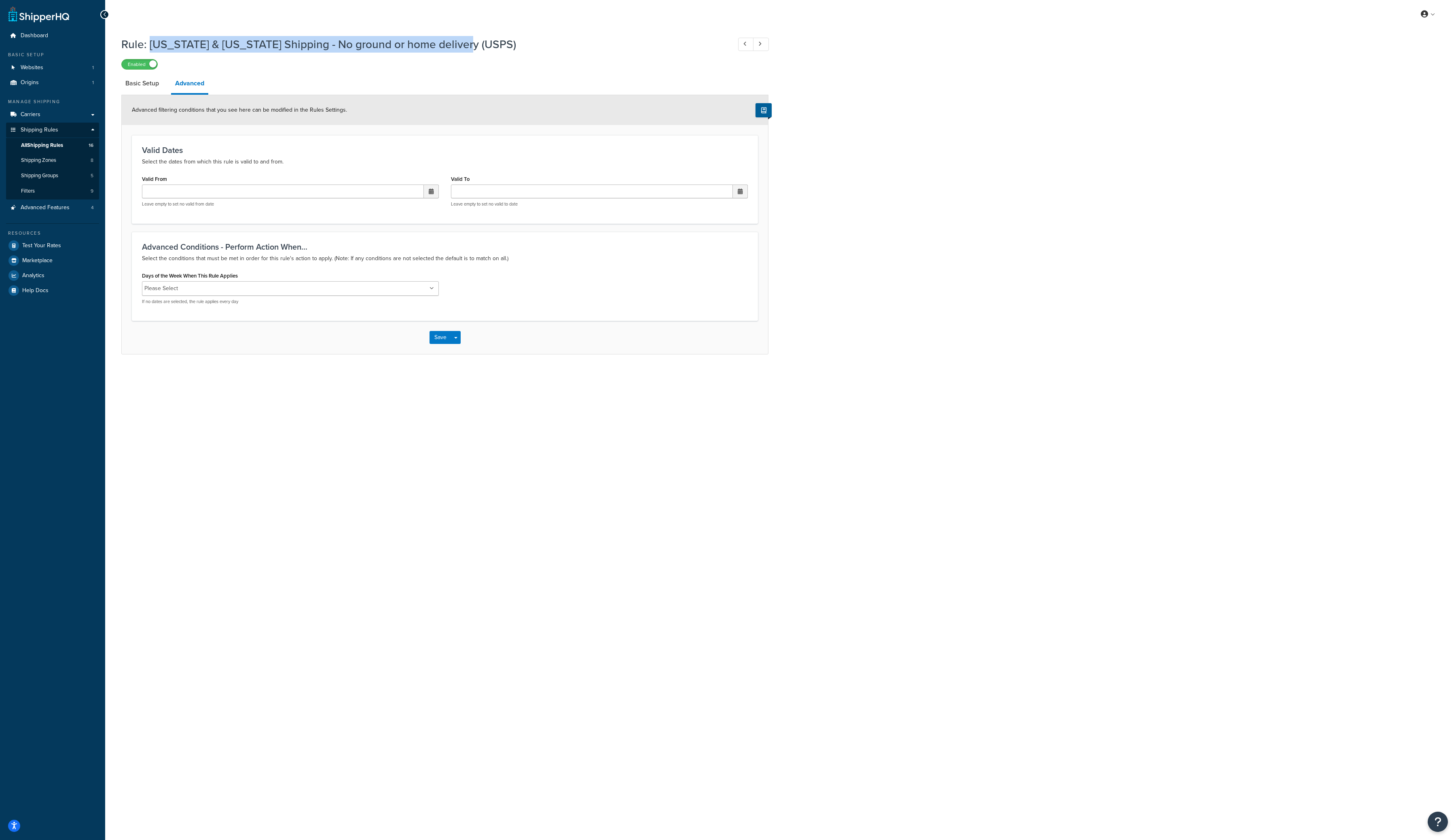
drag, startPoint x: 150, startPoint y: 44, endPoint x: 469, endPoint y: 48, distance: 319.0
click at [469, 48] on h1 "Rule: [US_STATE] & [US_STATE] Shipping - No ground or home delivery (USPS)" at bounding box center [422, 44] width 602 height 16
copy h1 "[US_STATE] & [US_STATE] Shipping - No ground or home delivery (USPS)"
click at [47, 148] on span "All Shipping Rules" at bounding box center [42, 145] width 42 height 7
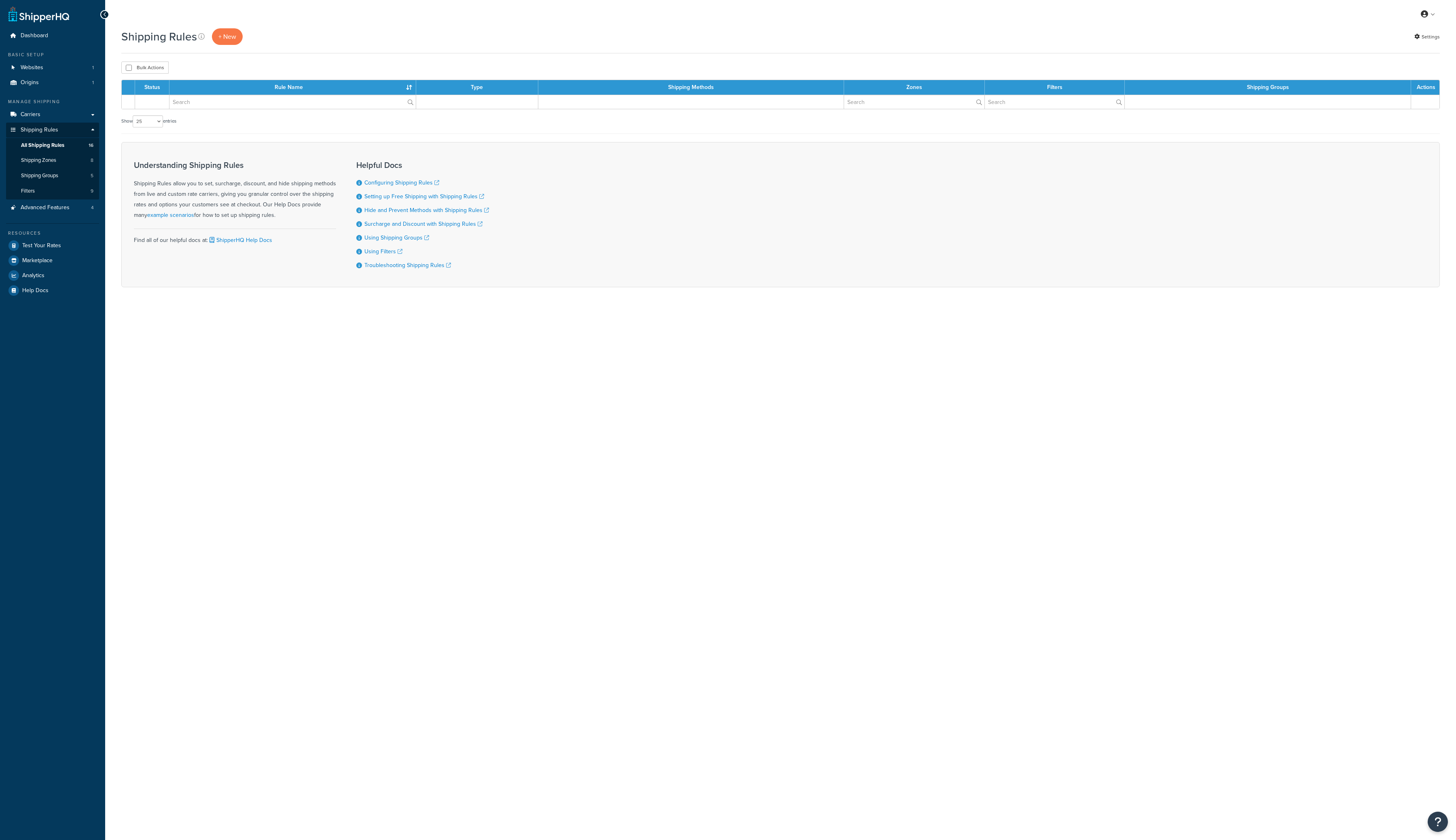
select select "25"
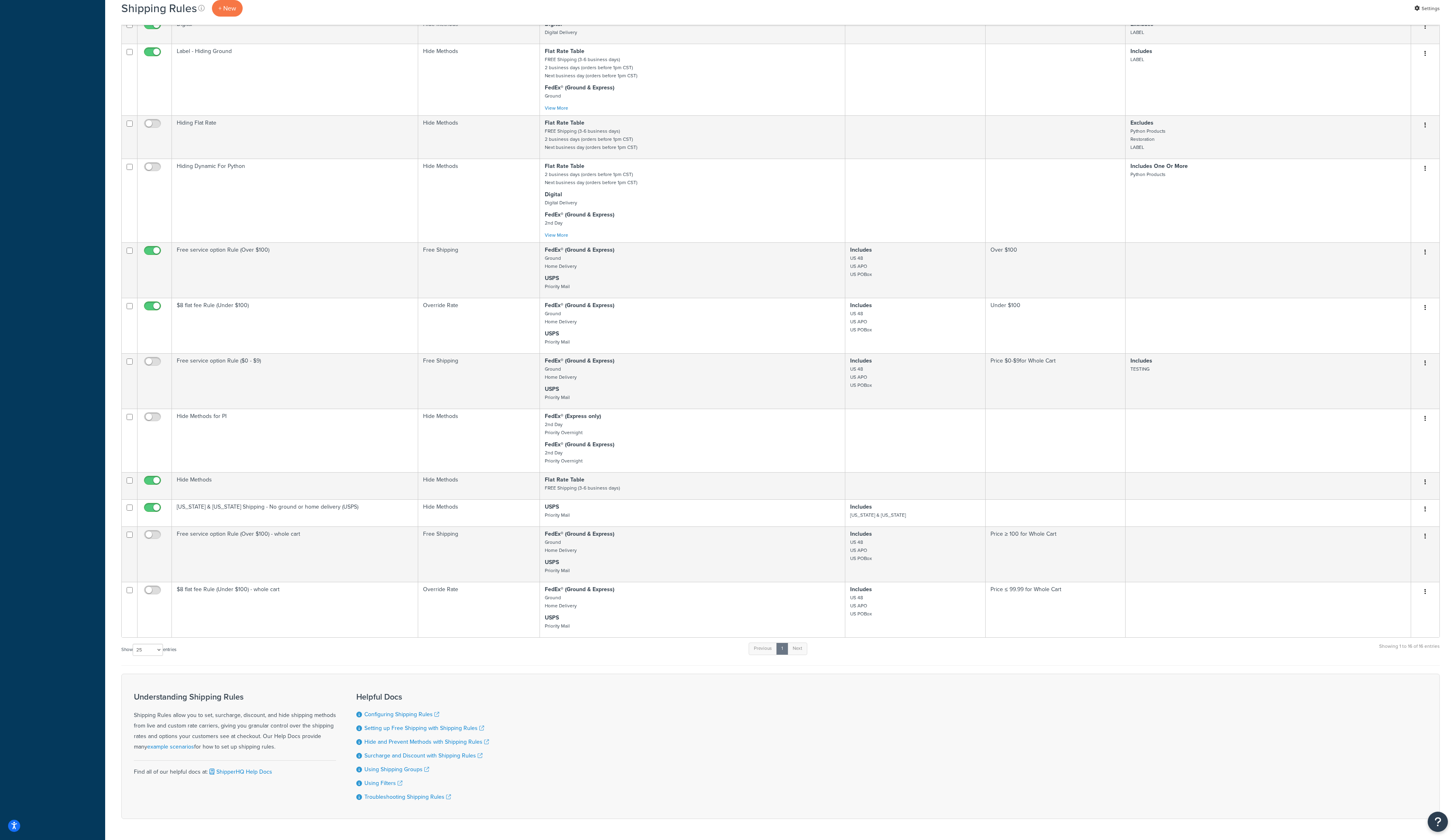
scroll to position [372, 0]
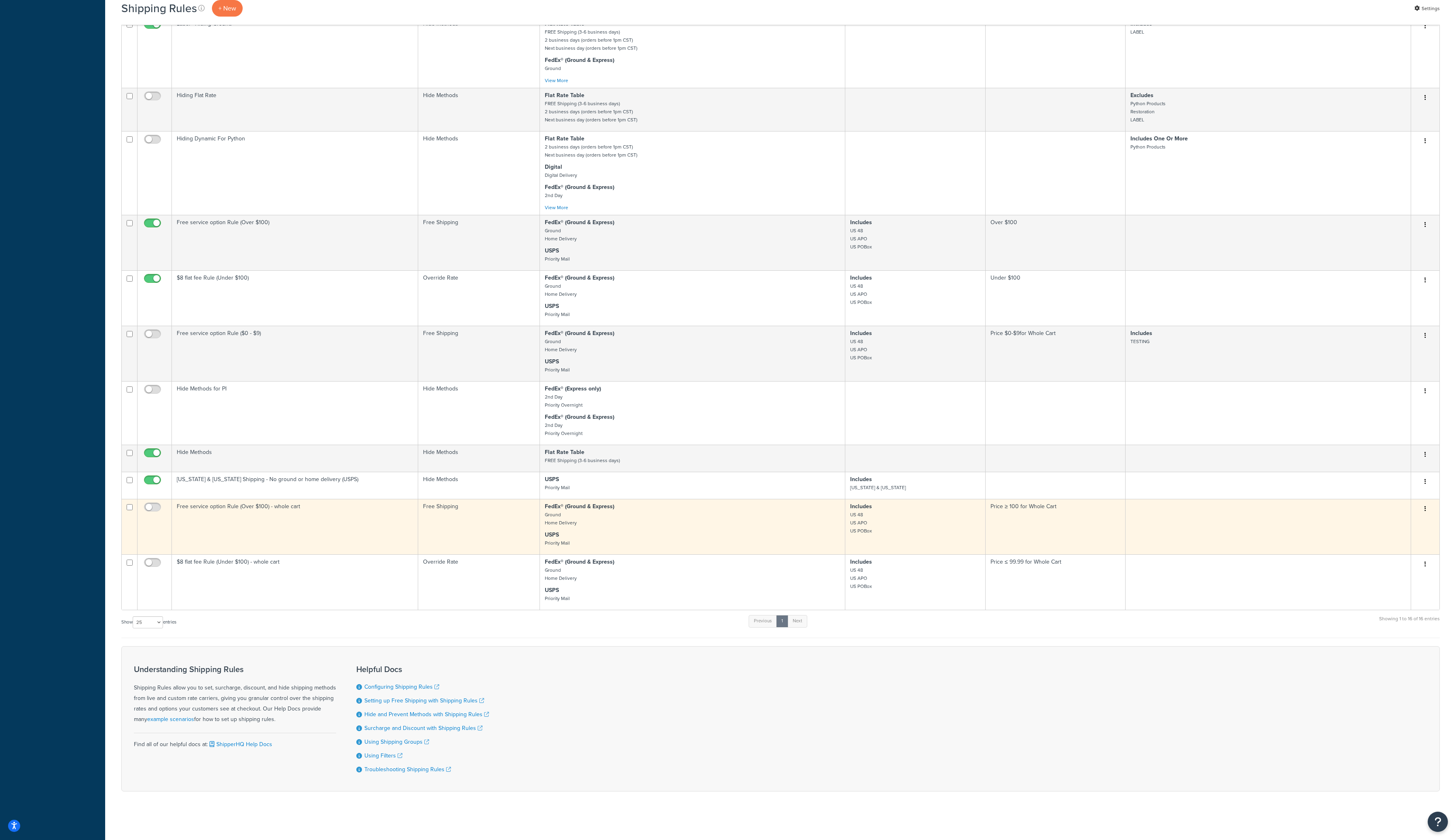
click at [1428, 507] on button "button" at bounding box center [1425, 508] width 11 height 13
click at [1409, 518] on link "Edit" at bounding box center [1398, 524] width 64 height 17
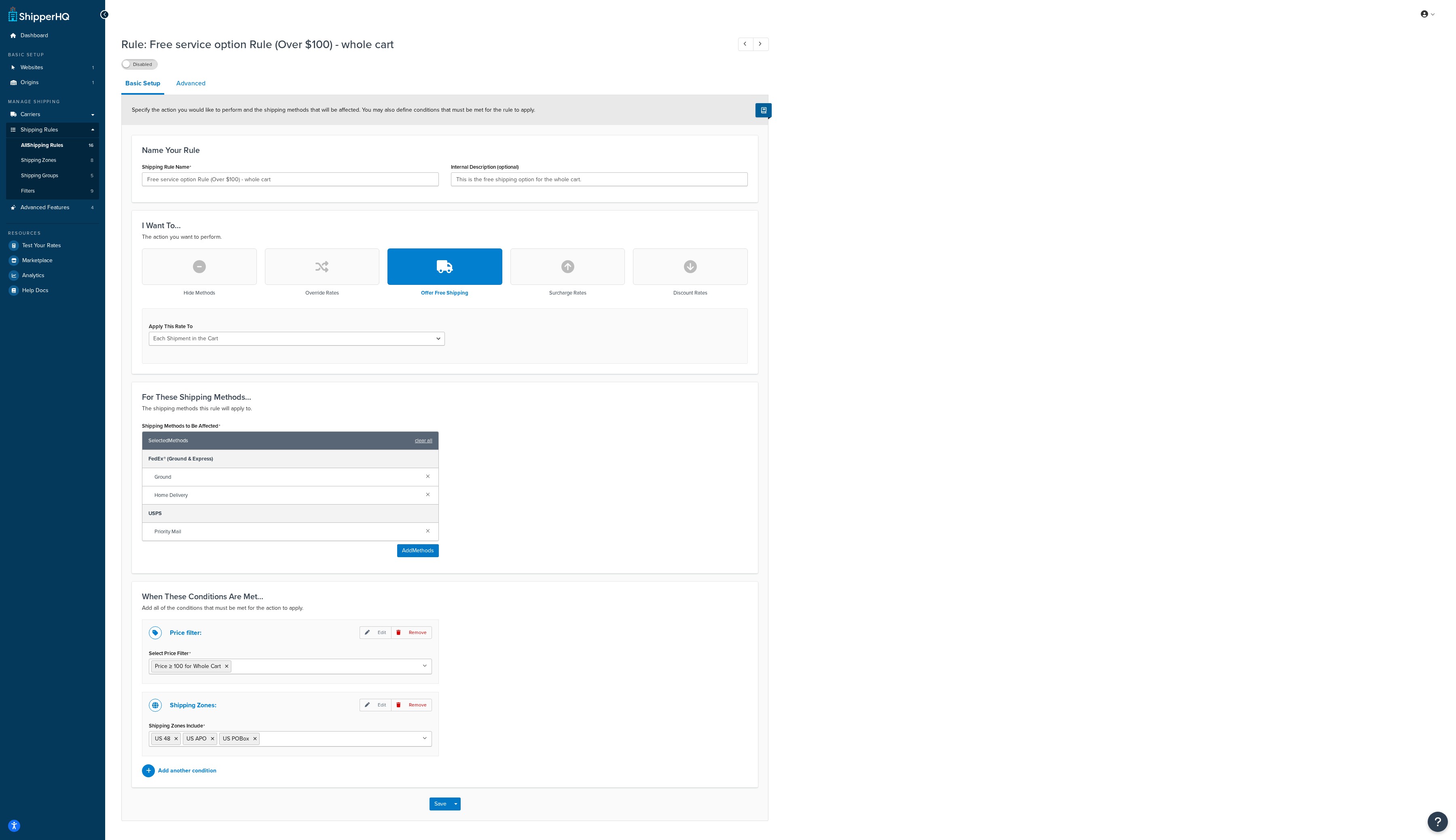
click at [198, 86] on link "Advanced" at bounding box center [191, 83] width 37 height 20
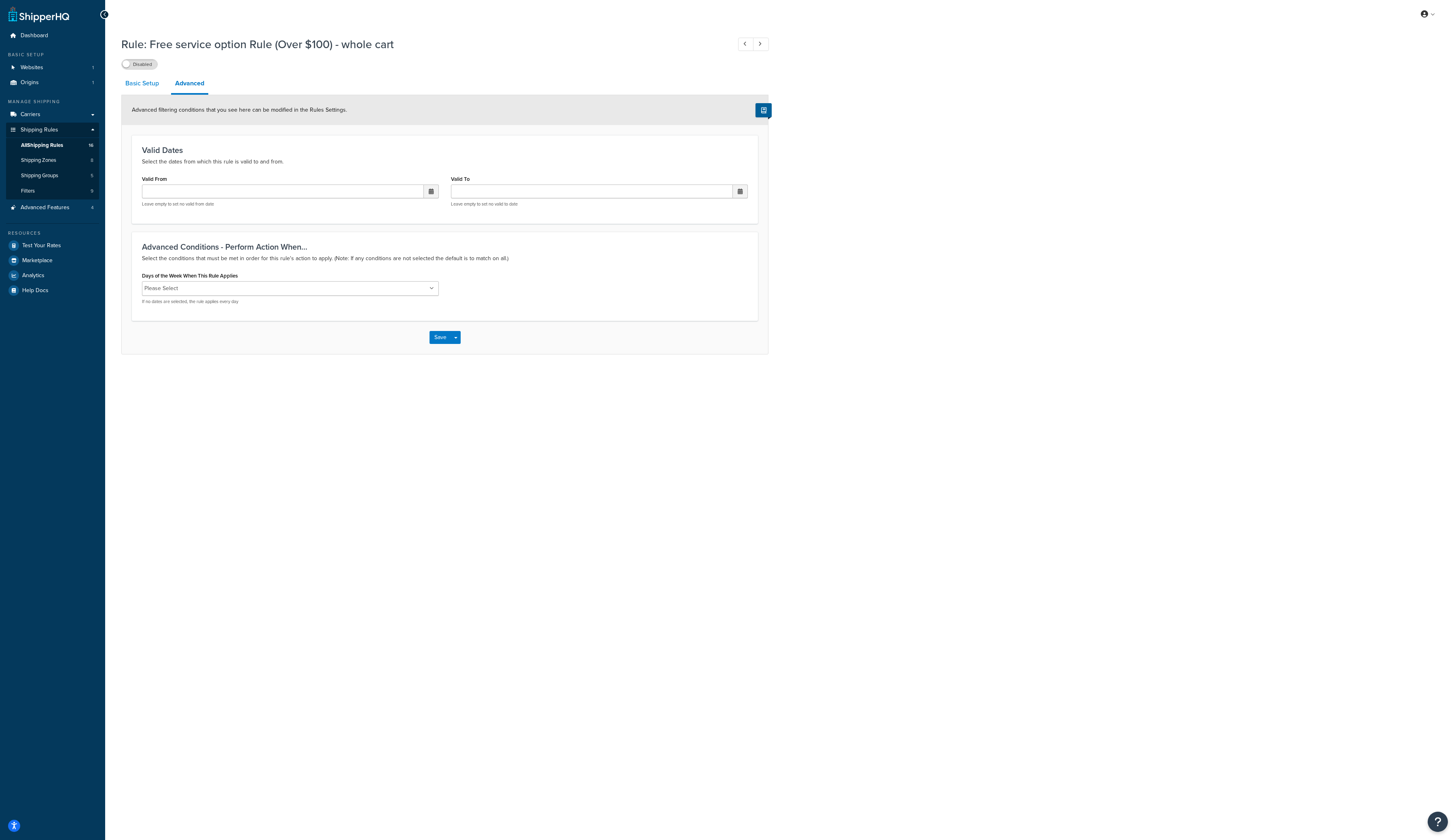
click at [150, 81] on link "Basic Setup" at bounding box center [142, 83] width 42 height 20
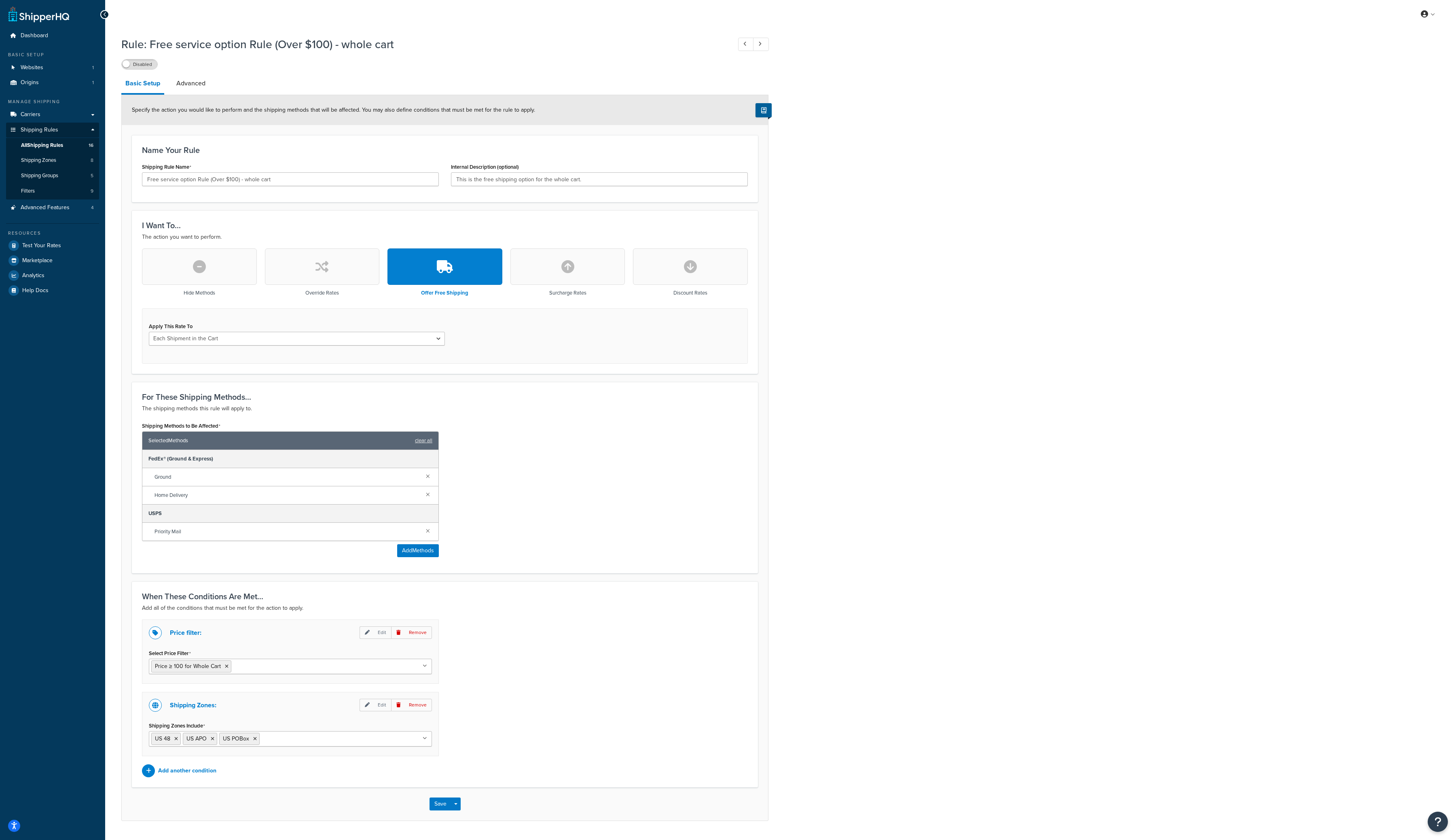
click at [382, 42] on h1 "Rule: Free service option Rule (Over $100) - whole cart" at bounding box center [422, 44] width 602 height 16
copy h1 "Rule: Free service option Rule (Over $100) - whole cart"
click at [921, 255] on div "Rule: Free service option Rule (Over $100) - whole cart Disabled Basic Setup Ad…" at bounding box center [780, 437] width 1351 height 809
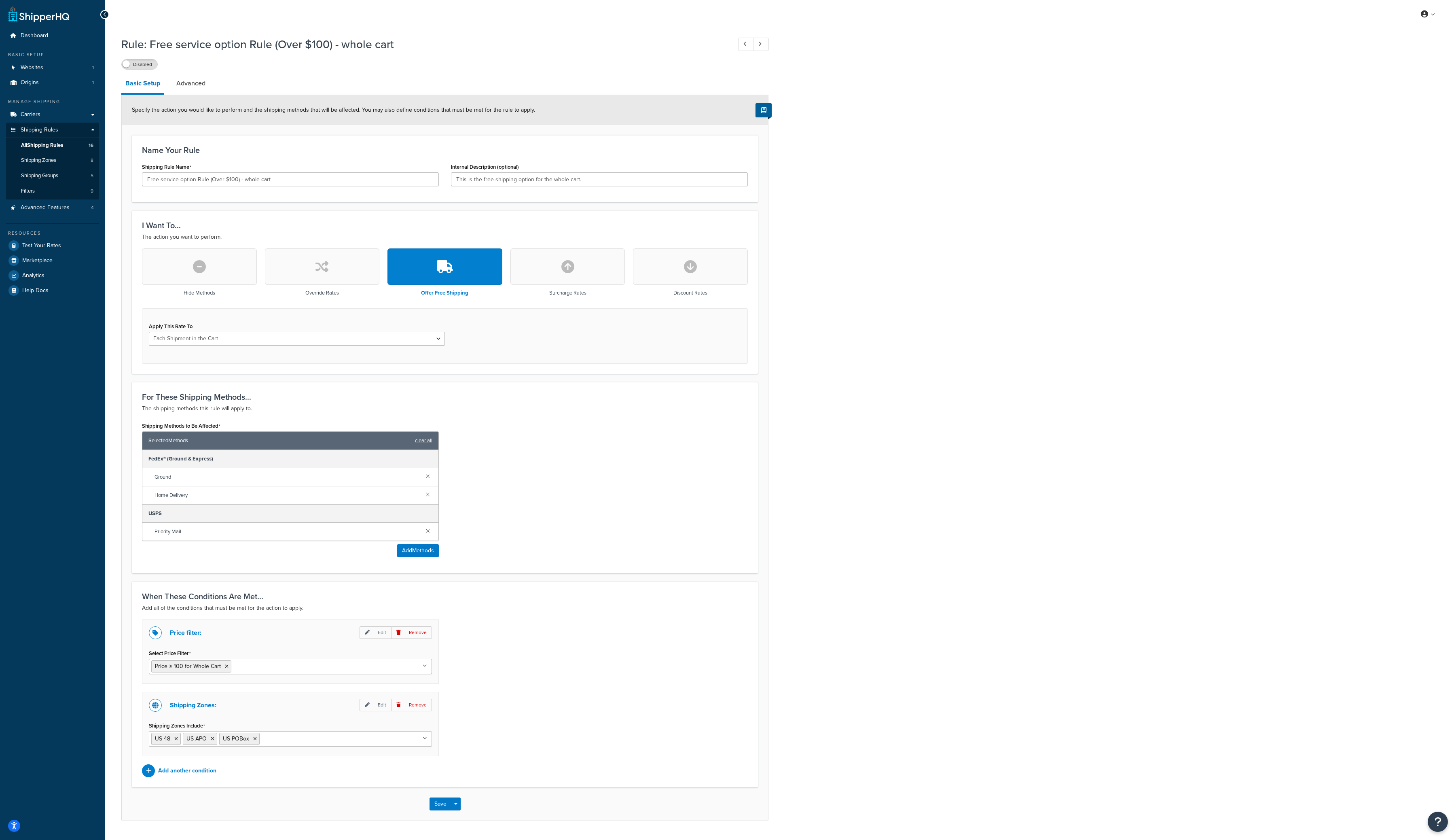
scroll to position [22, 0]
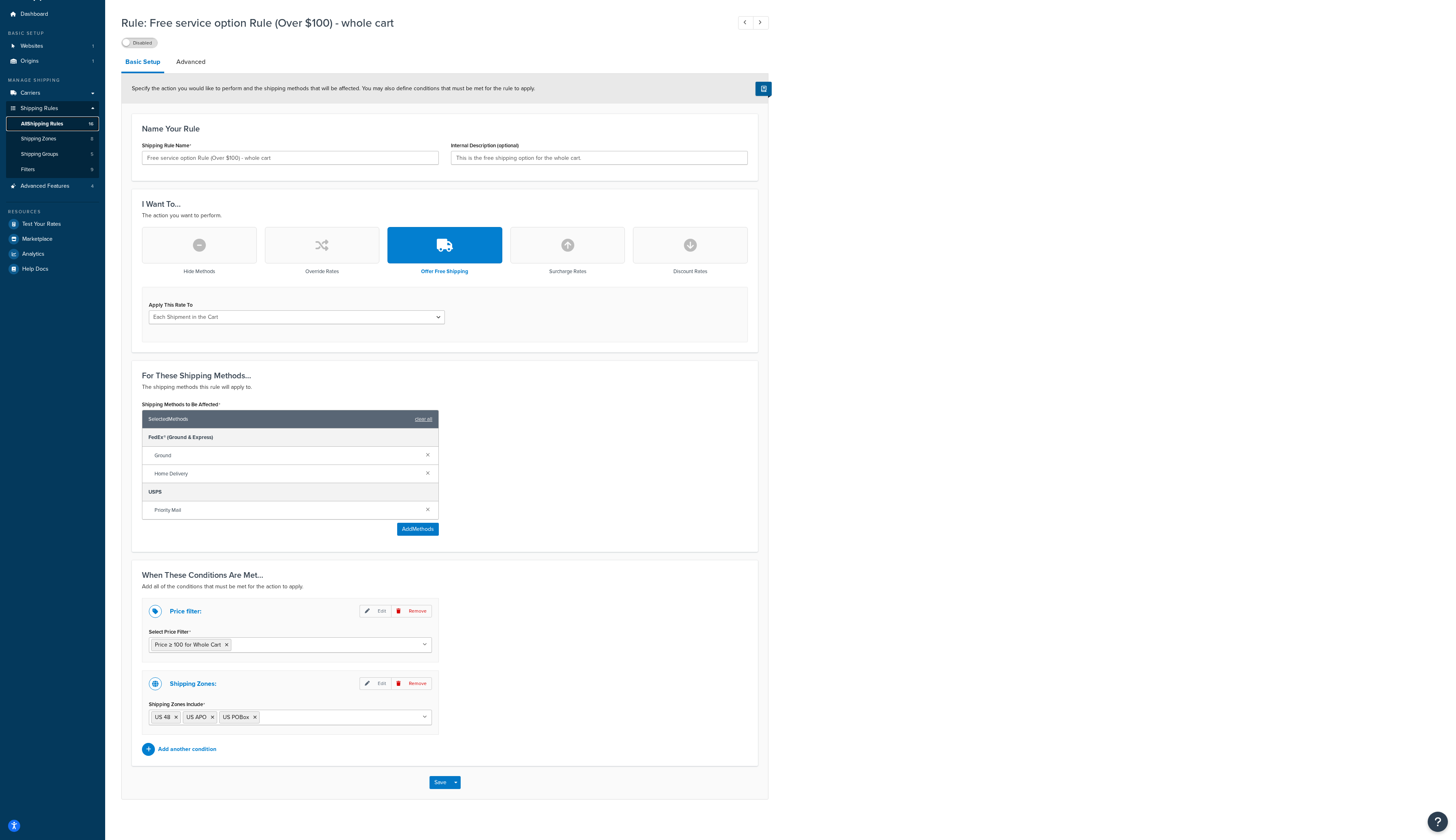
click at [52, 122] on span "All Shipping Rules" at bounding box center [42, 124] width 42 height 7
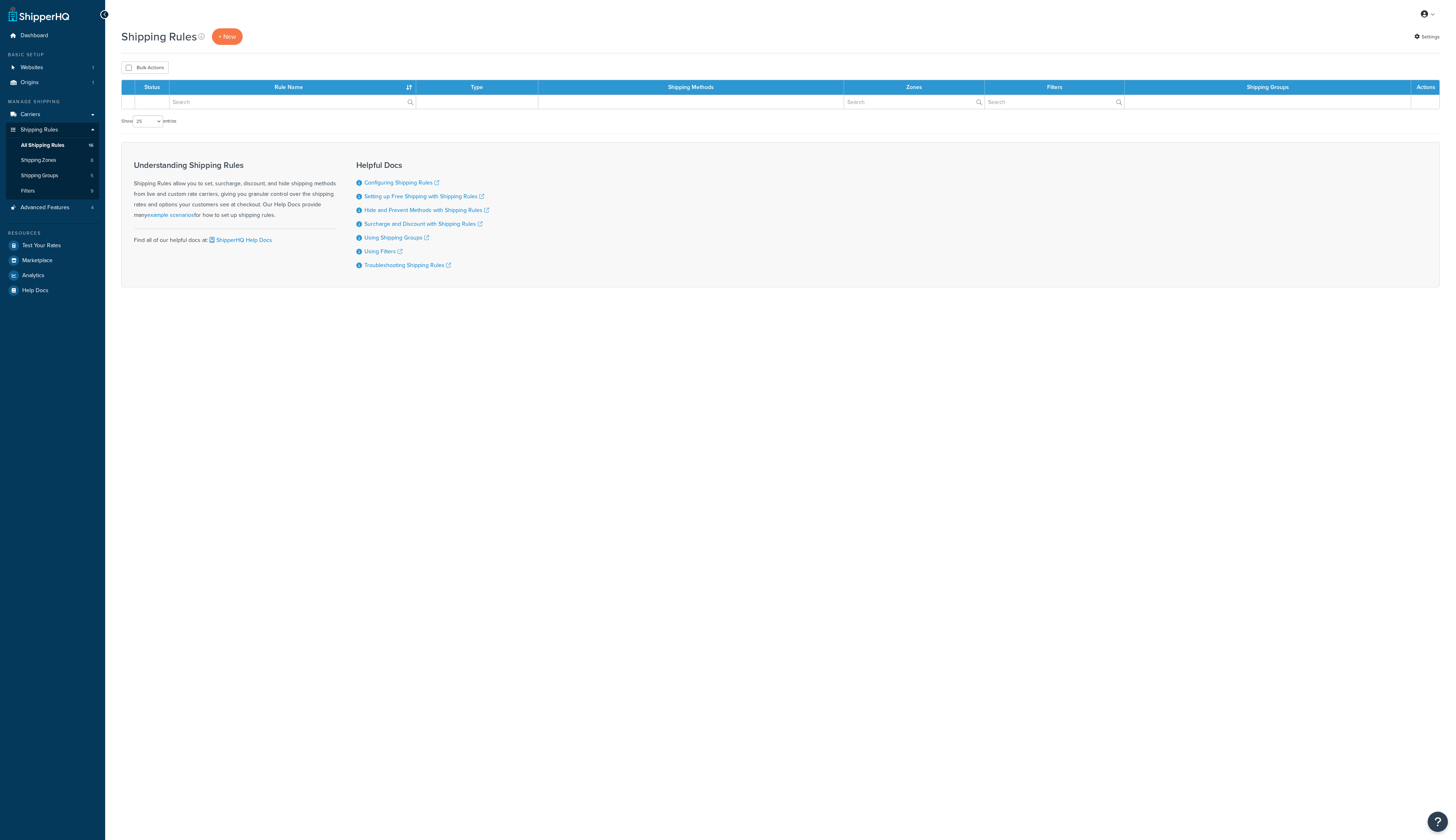
select select "25"
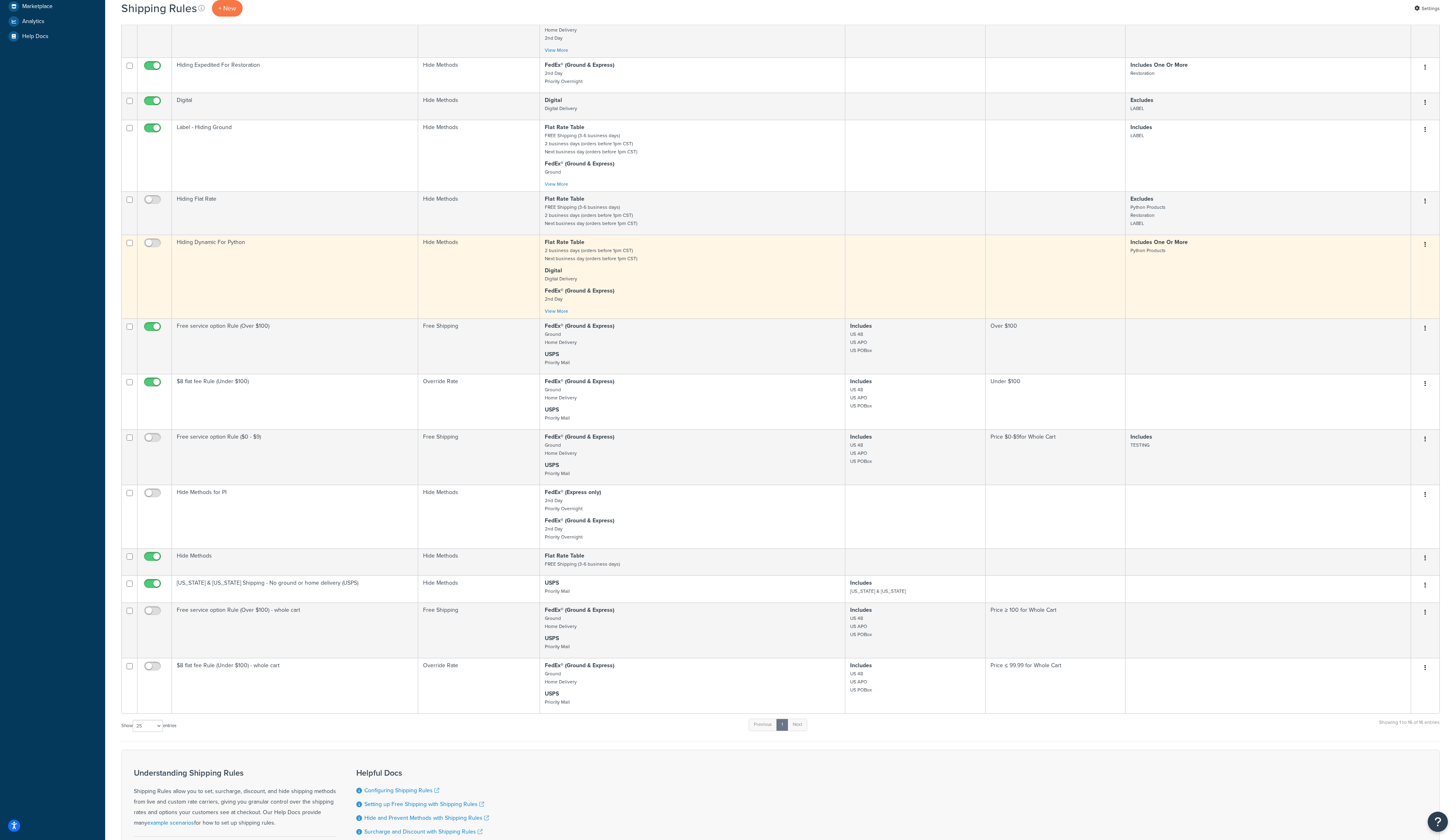
scroll to position [372, 0]
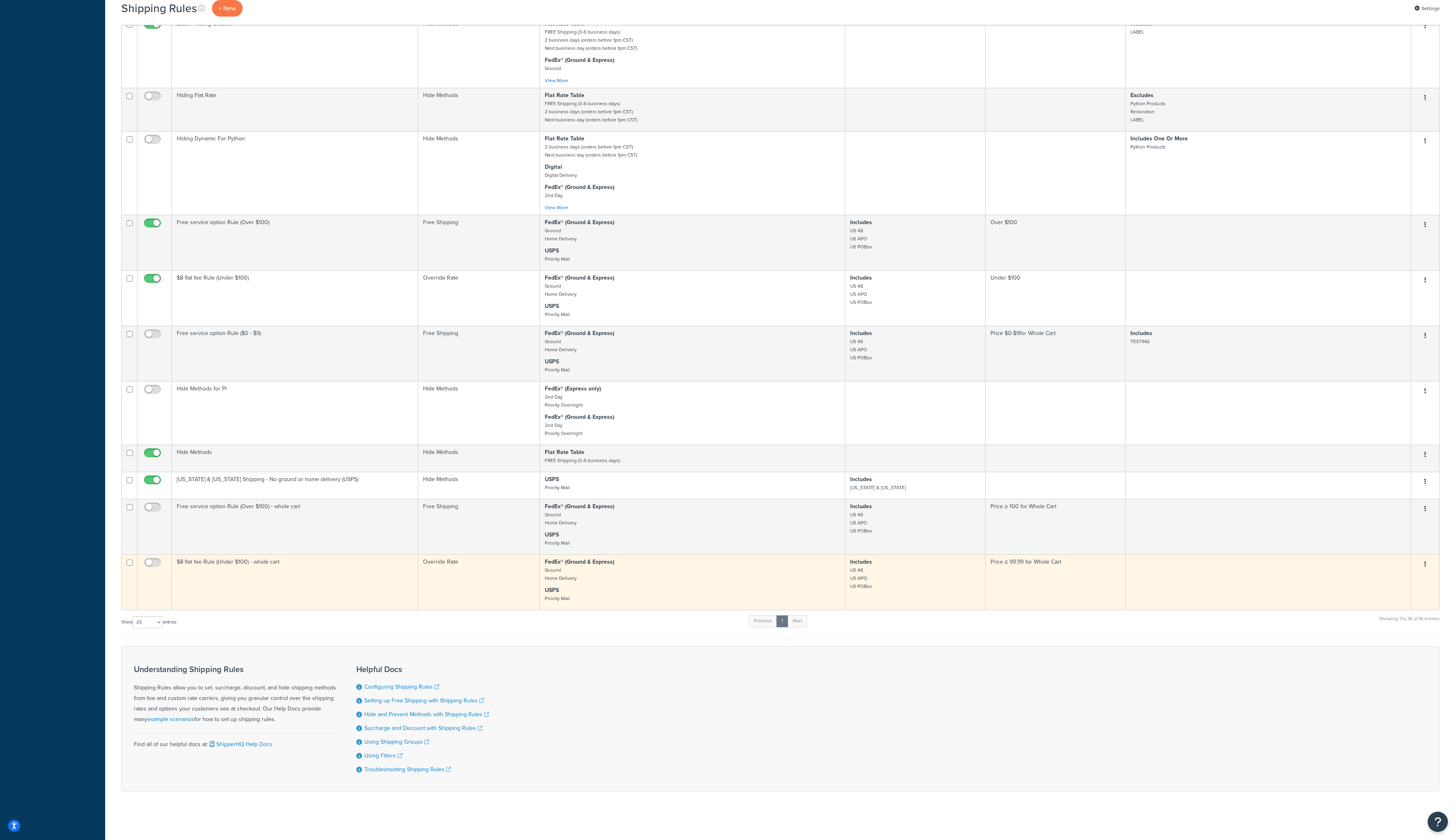
click at [1424, 558] on button "button" at bounding box center [1425, 564] width 11 height 13
click at [1413, 572] on link "Edit" at bounding box center [1398, 580] width 64 height 17
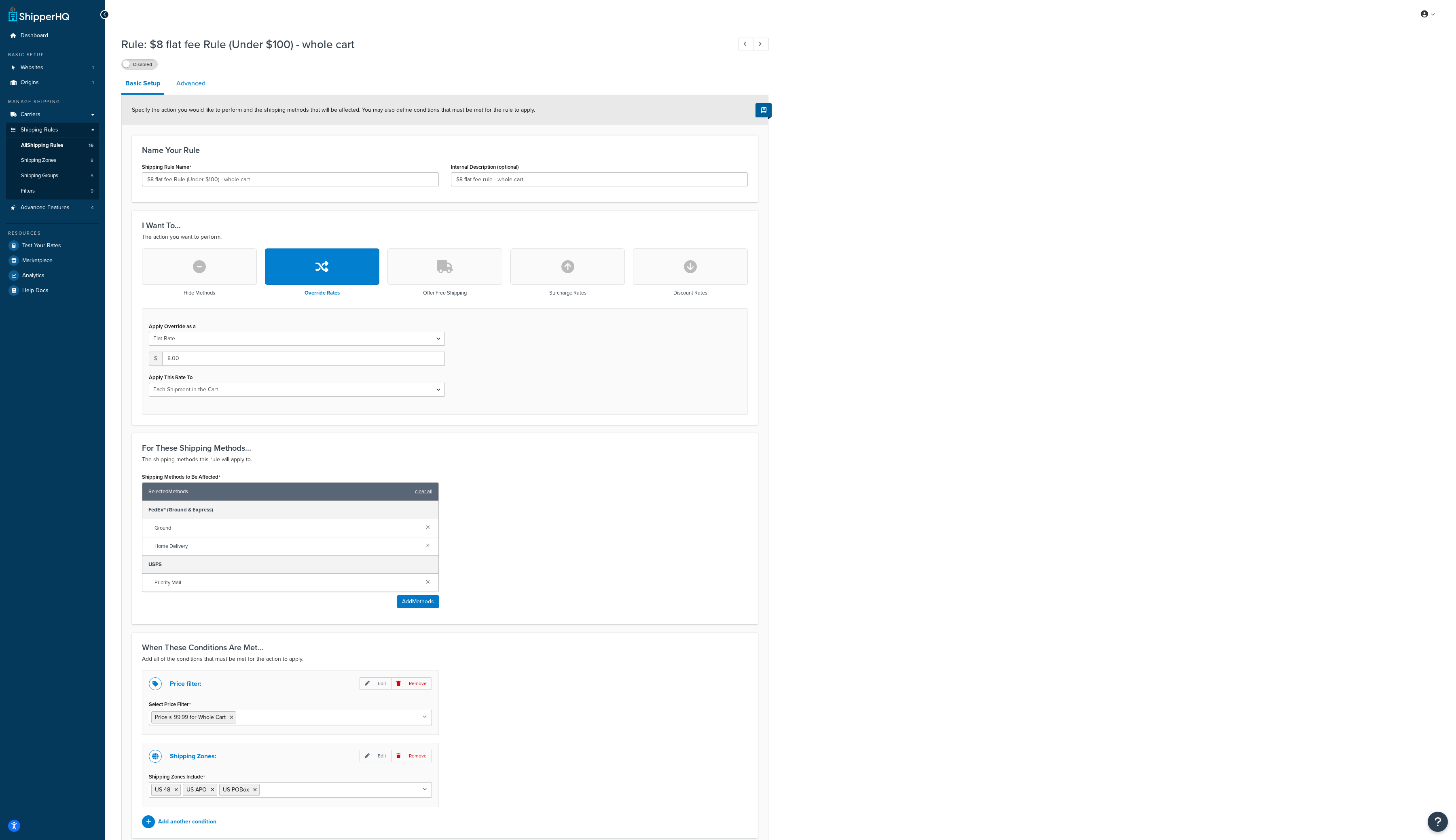
click at [199, 86] on link "Advanced" at bounding box center [191, 83] width 37 height 20
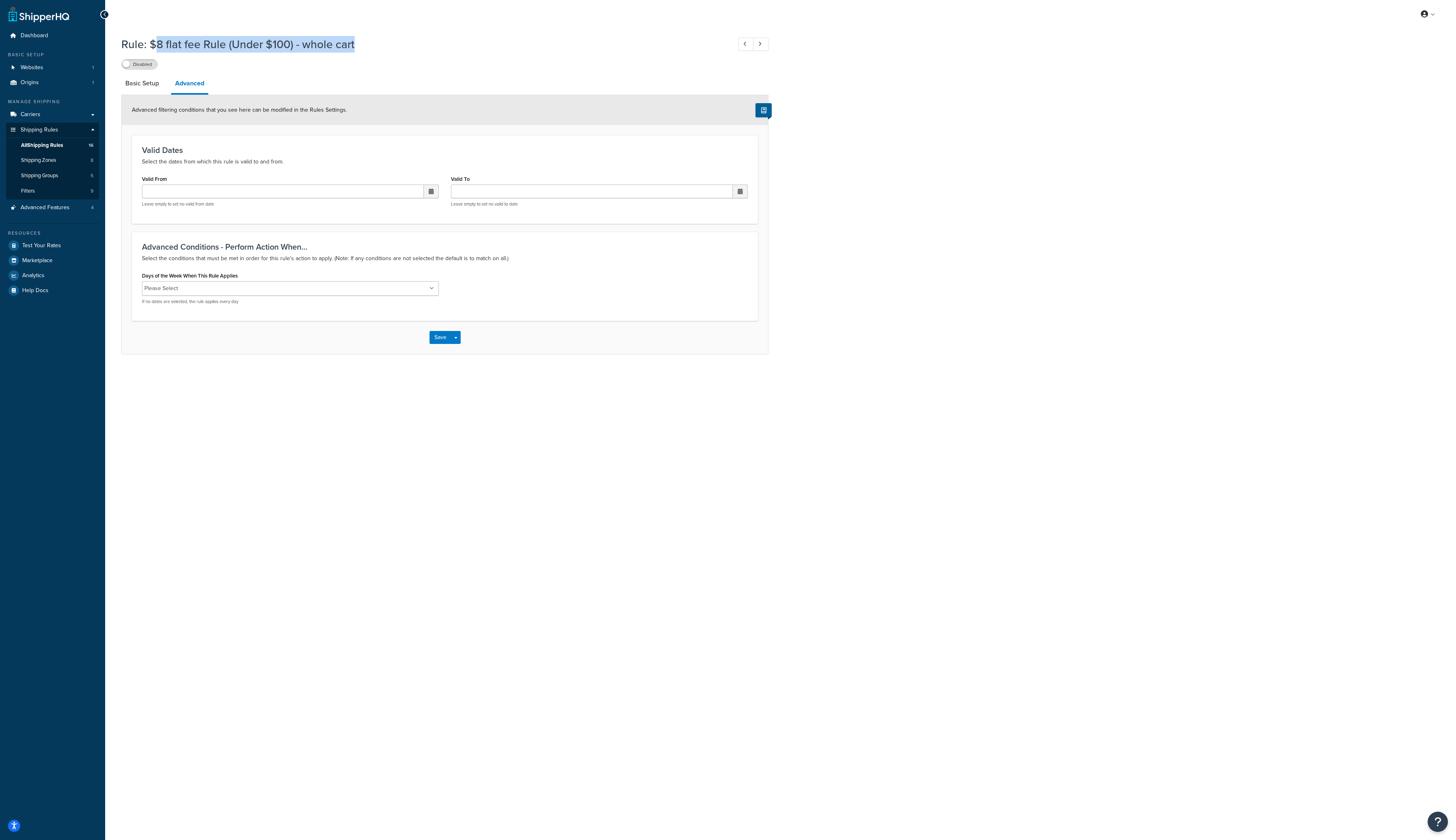
drag, startPoint x: 357, startPoint y: 43, endPoint x: 156, endPoint y: 44, distance: 201.0
click at [156, 44] on h1 "Rule: $8 flat fee Rule (Under $100) - whole cart" at bounding box center [422, 44] width 602 height 16
copy h1 "8 flat fee Rule (Under $100) - whole cart"
click at [47, 190] on link "Filters 9" at bounding box center [53, 192] width 93 height 15
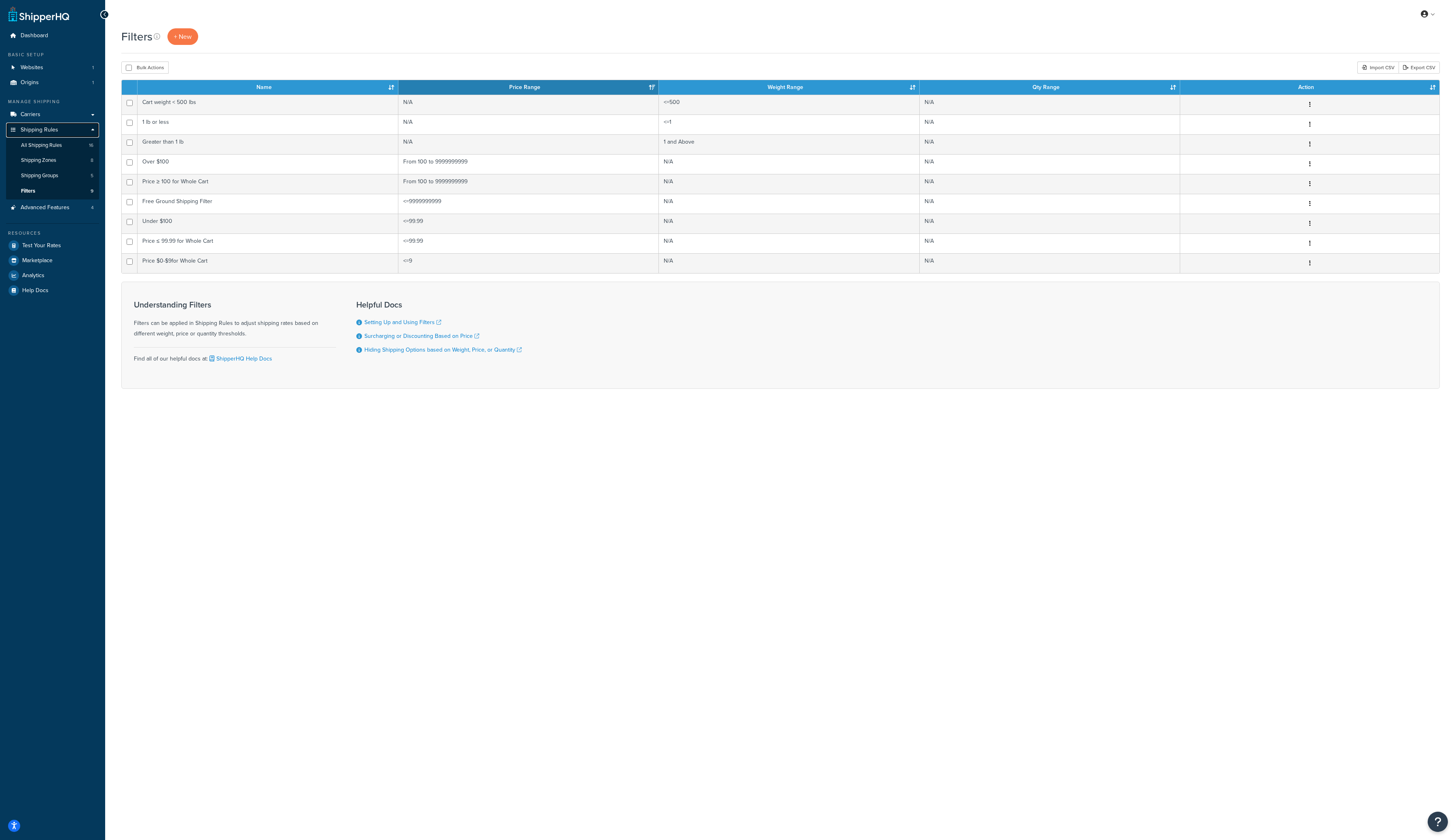
click at [75, 137] on link "Shipping Rules" at bounding box center [53, 131] width 93 height 15
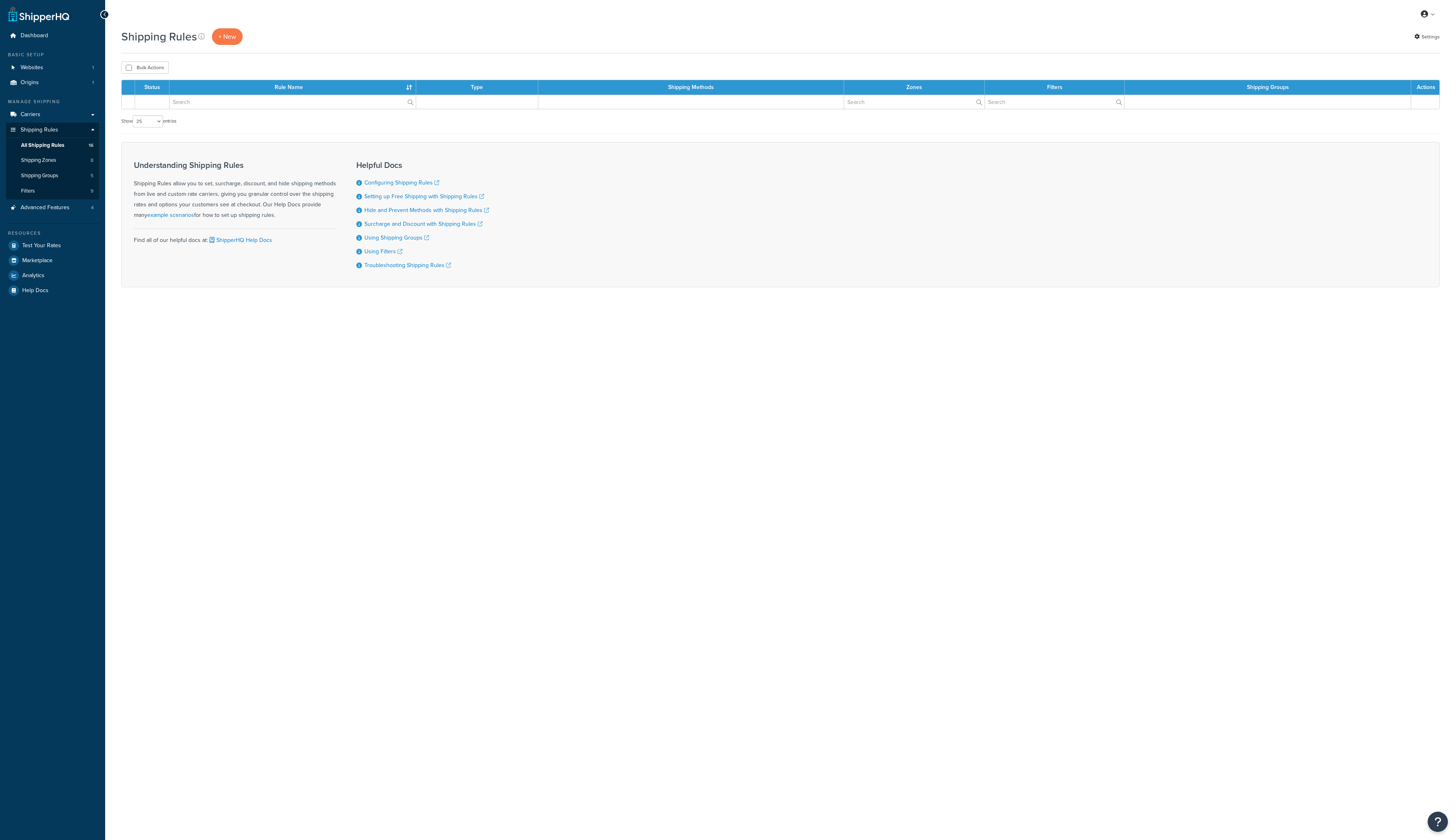
select select "25"
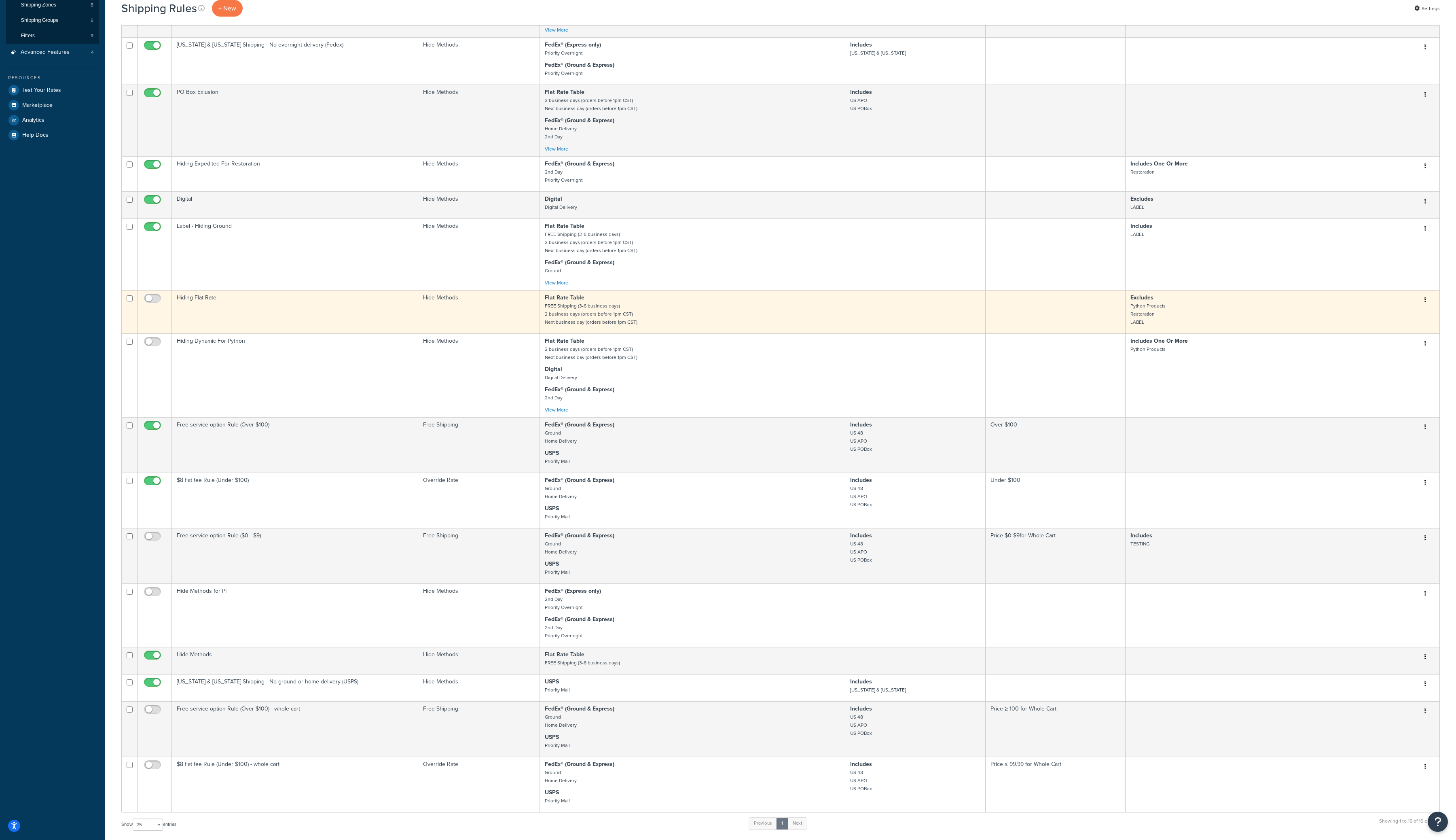
scroll to position [372, 0]
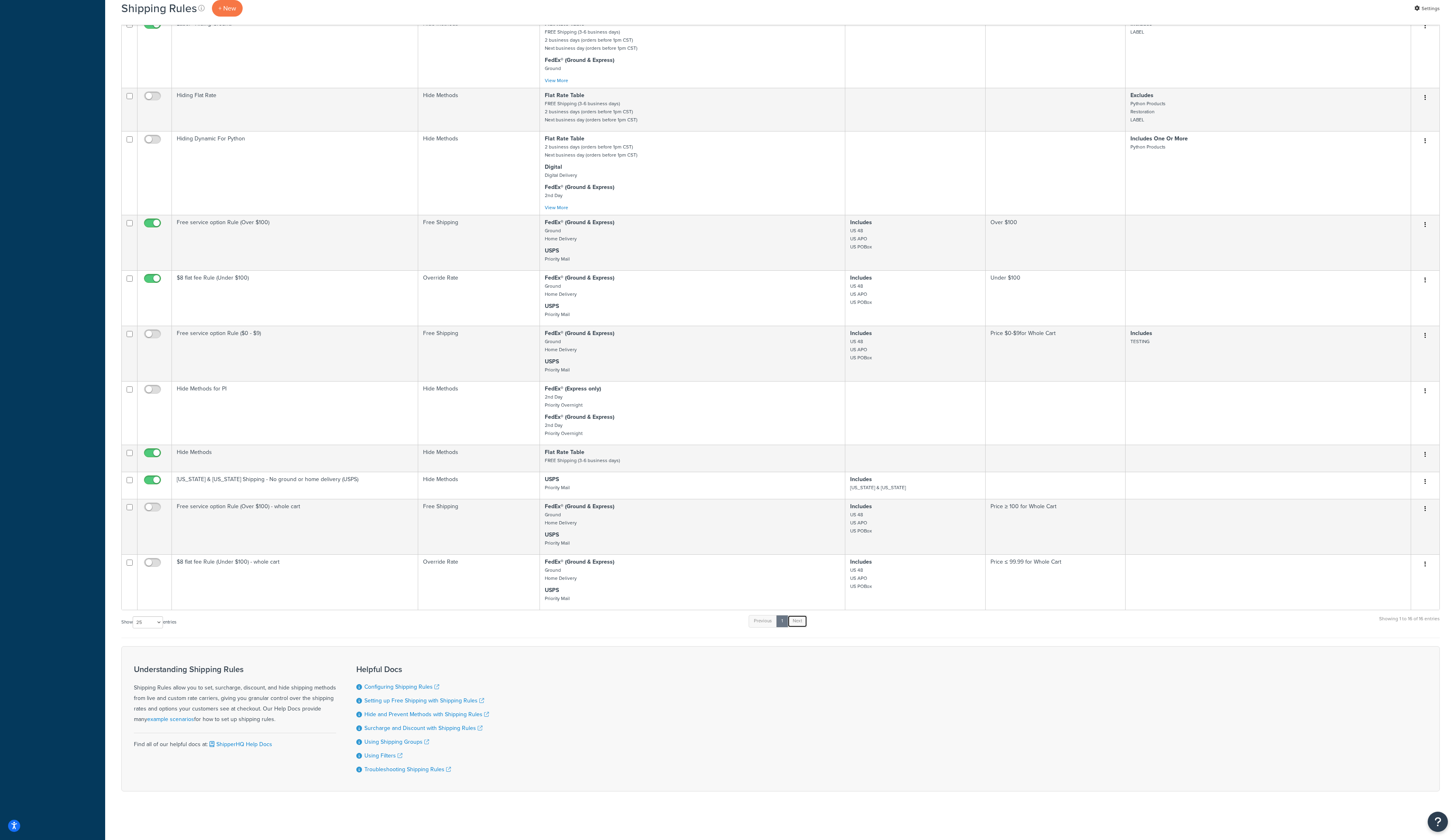
click at [799, 619] on link "Next" at bounding box center [797, 621] width 20 height 12
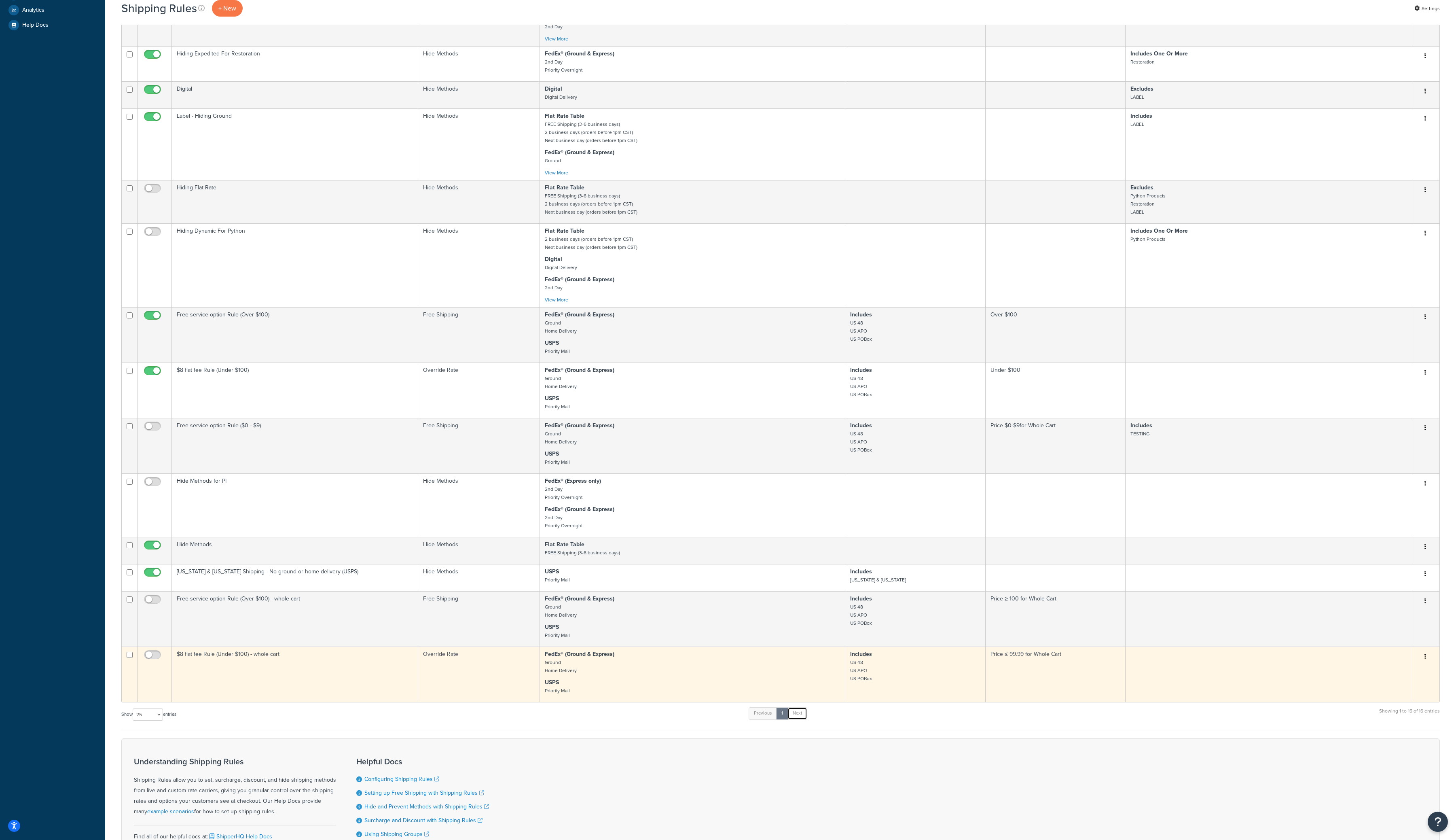
scroll to position [0, 0]
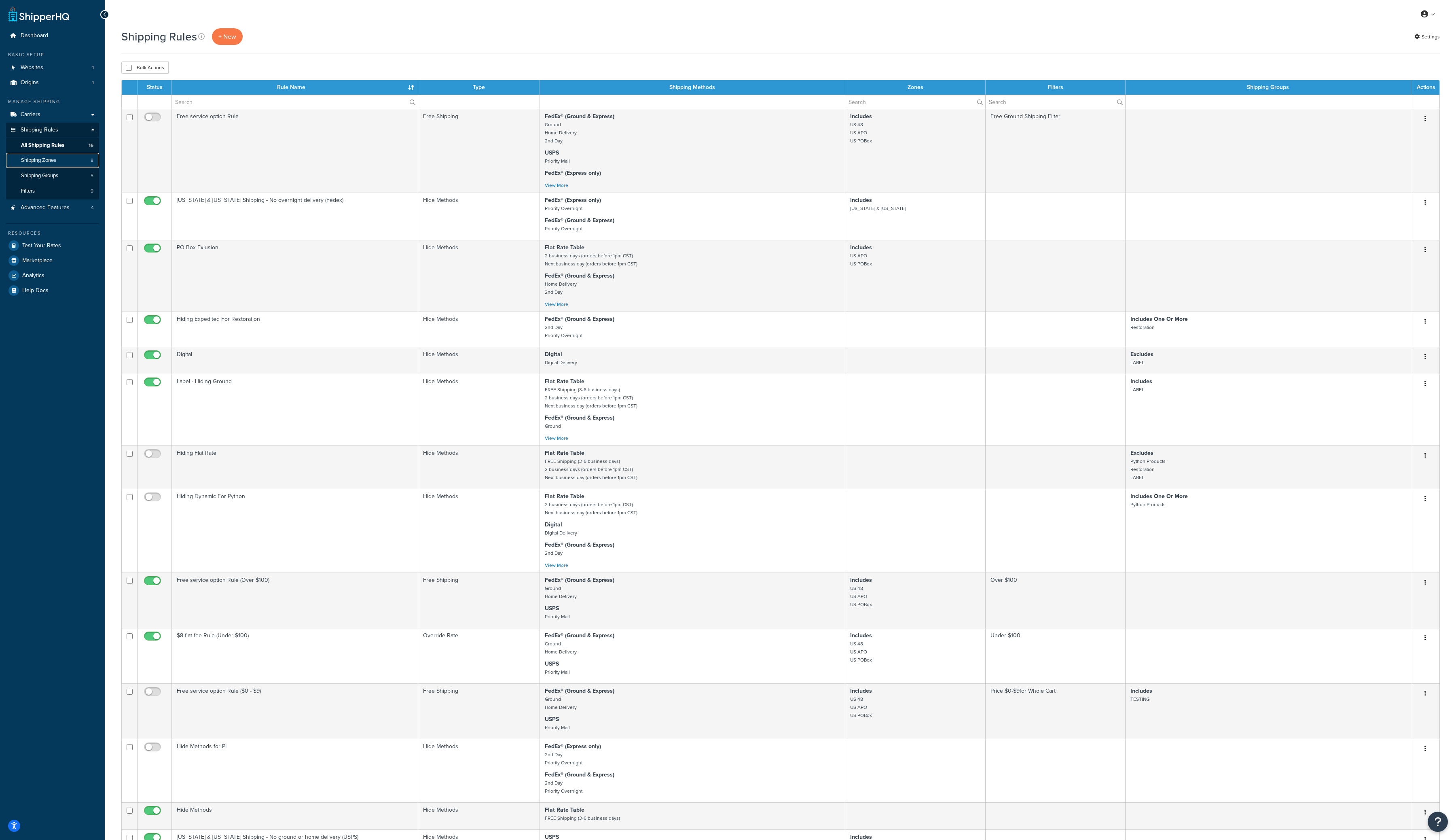
click at [48, 158] on span "Shipping Zones" at bounding box center [39, 160] width 36 height 7
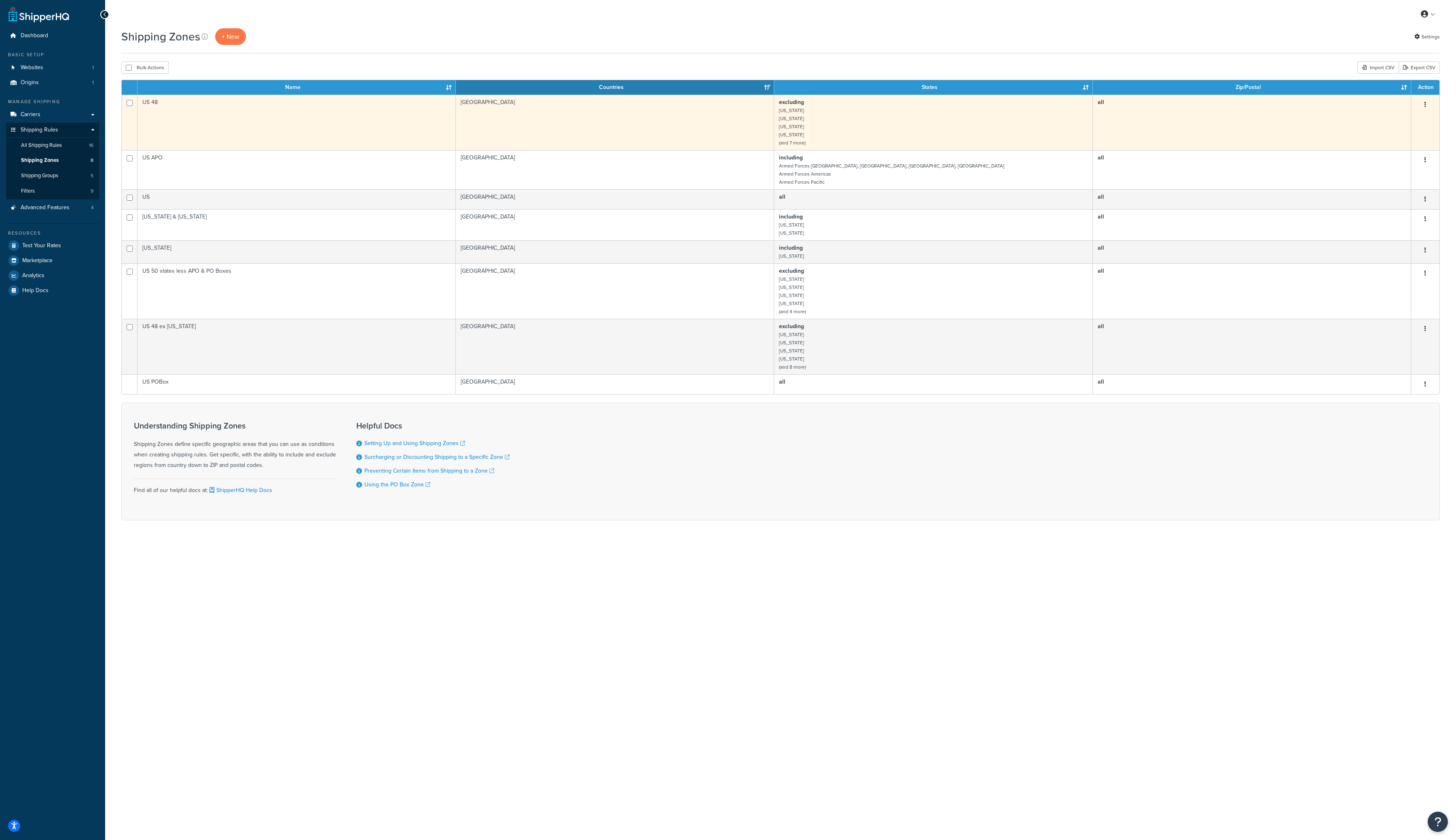
click at [1427, 107] on button "button" at bounding box center [1425, 104] width 11 height 13
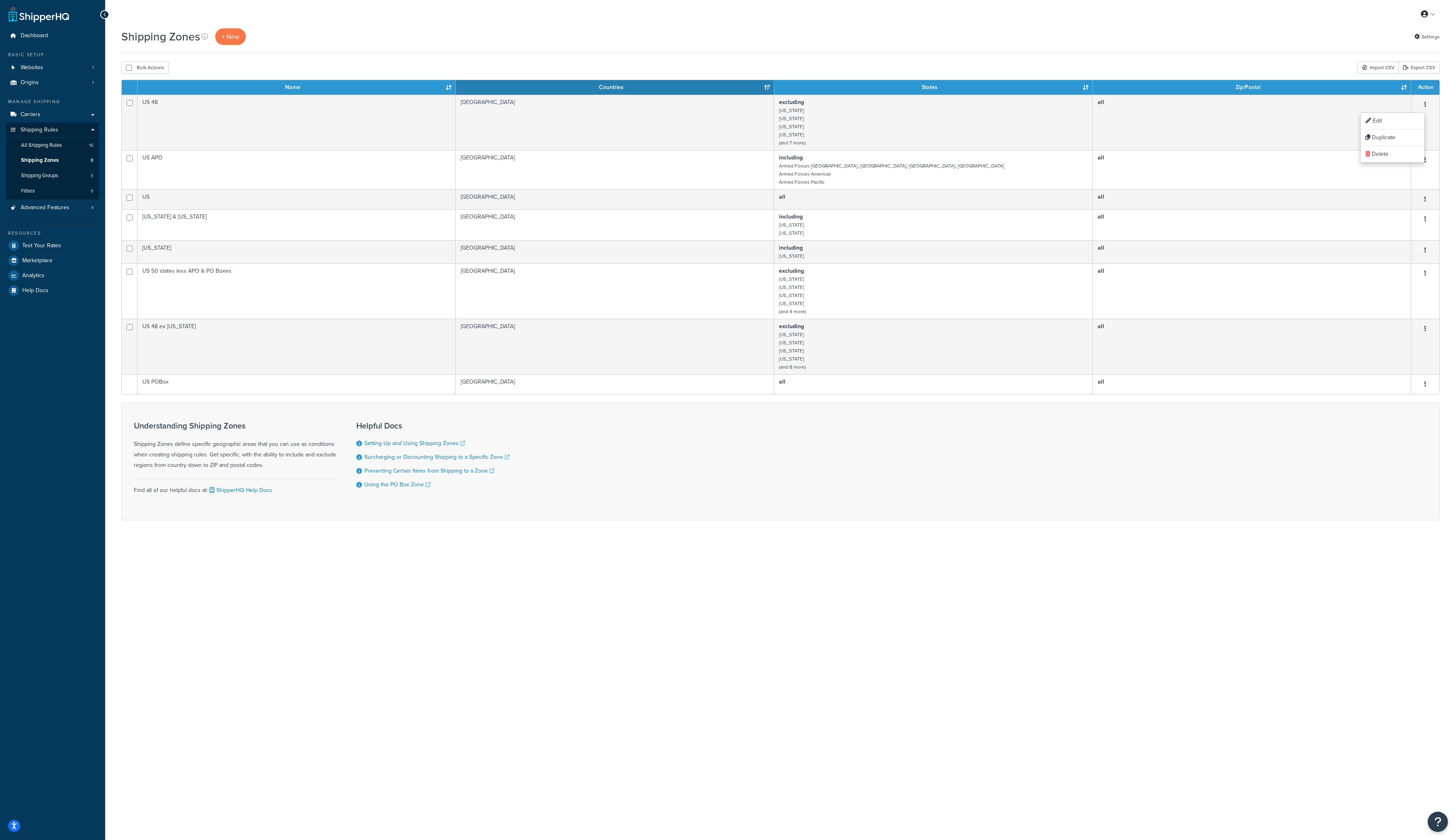
click at [1193, 39] on div "Shipping Zones + New Settings" at bounding box center [780, 36] width 1319 height 17
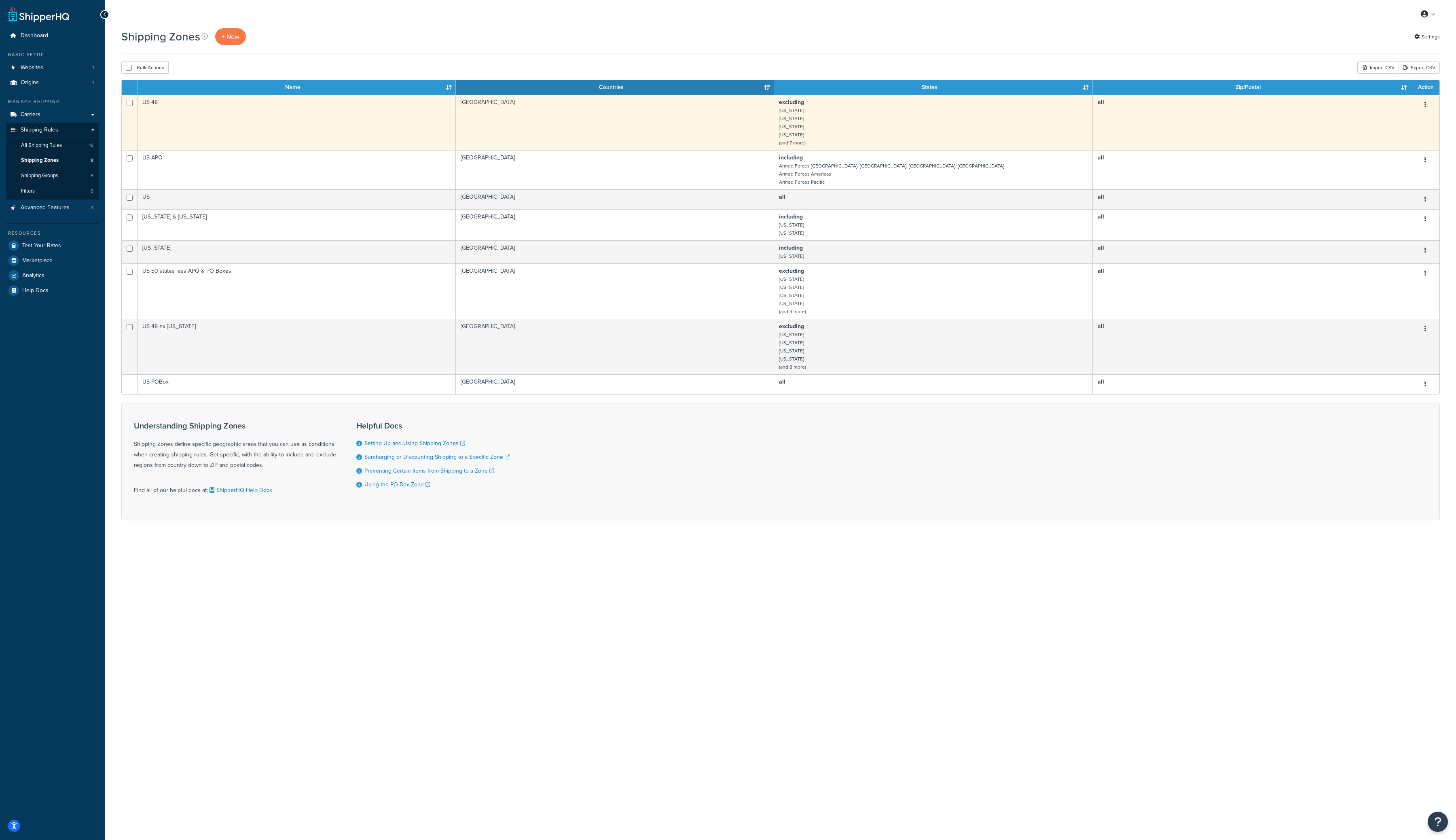
click at [1427, 106] on button "button" at bounding box center [1425, 104] width 11 height 13
click at [1386, 122] on link "Edit" at bounding box center [1392, 121] width 64 height 17
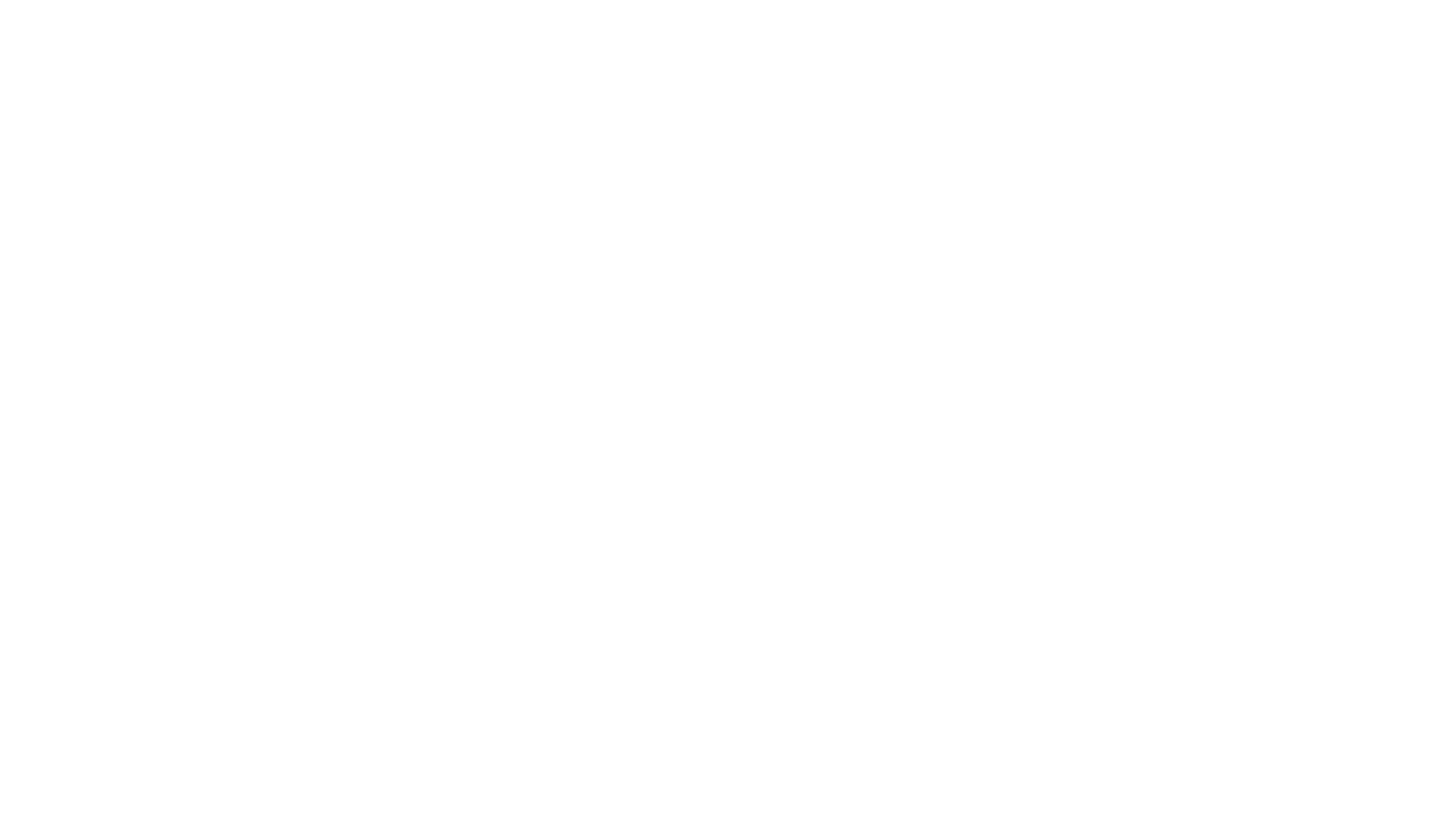
select select "excluding"
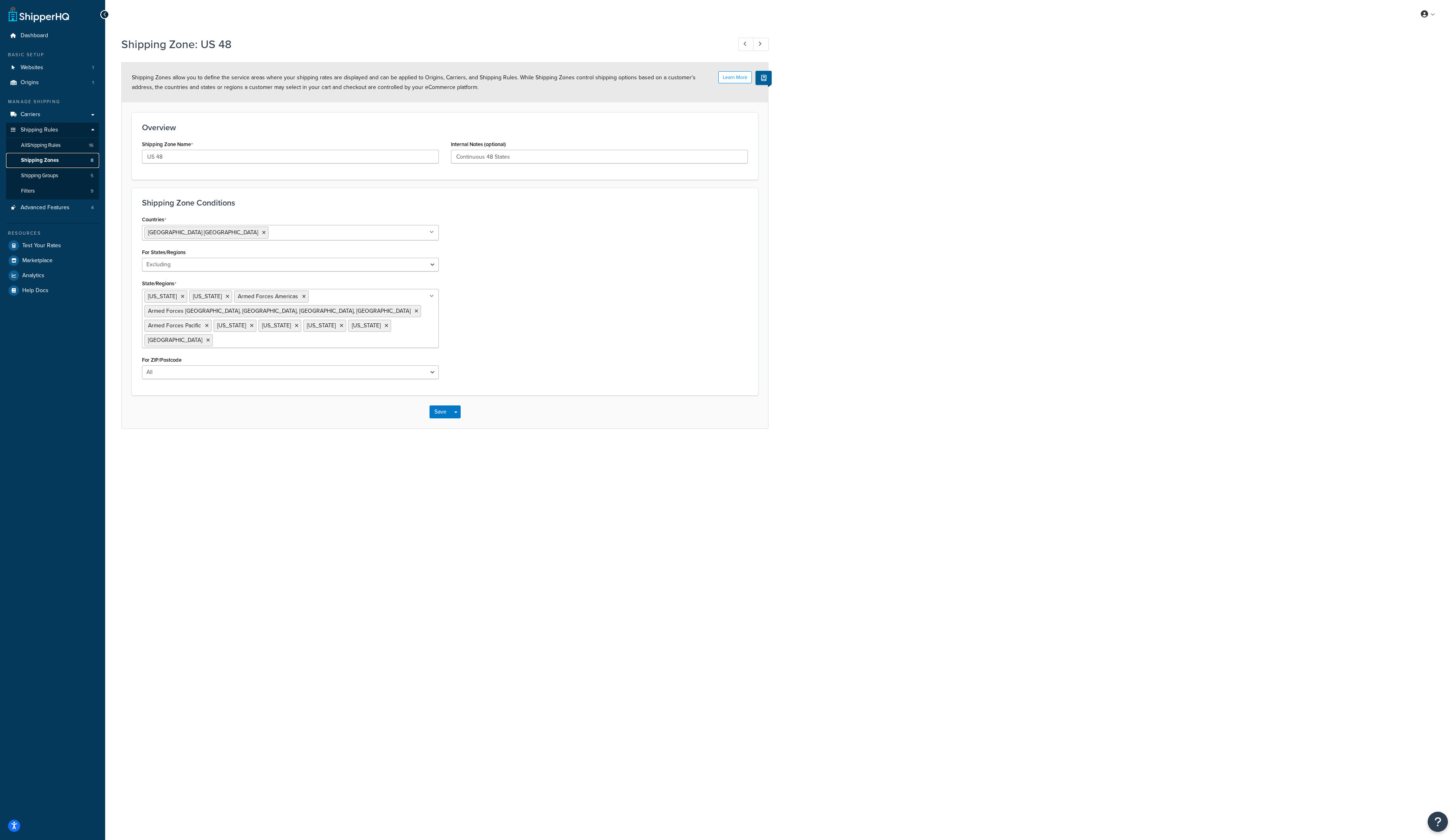
click at [50, 161] on span "Shipping Zones" at bounding box center [40, 160] width 37 height 7
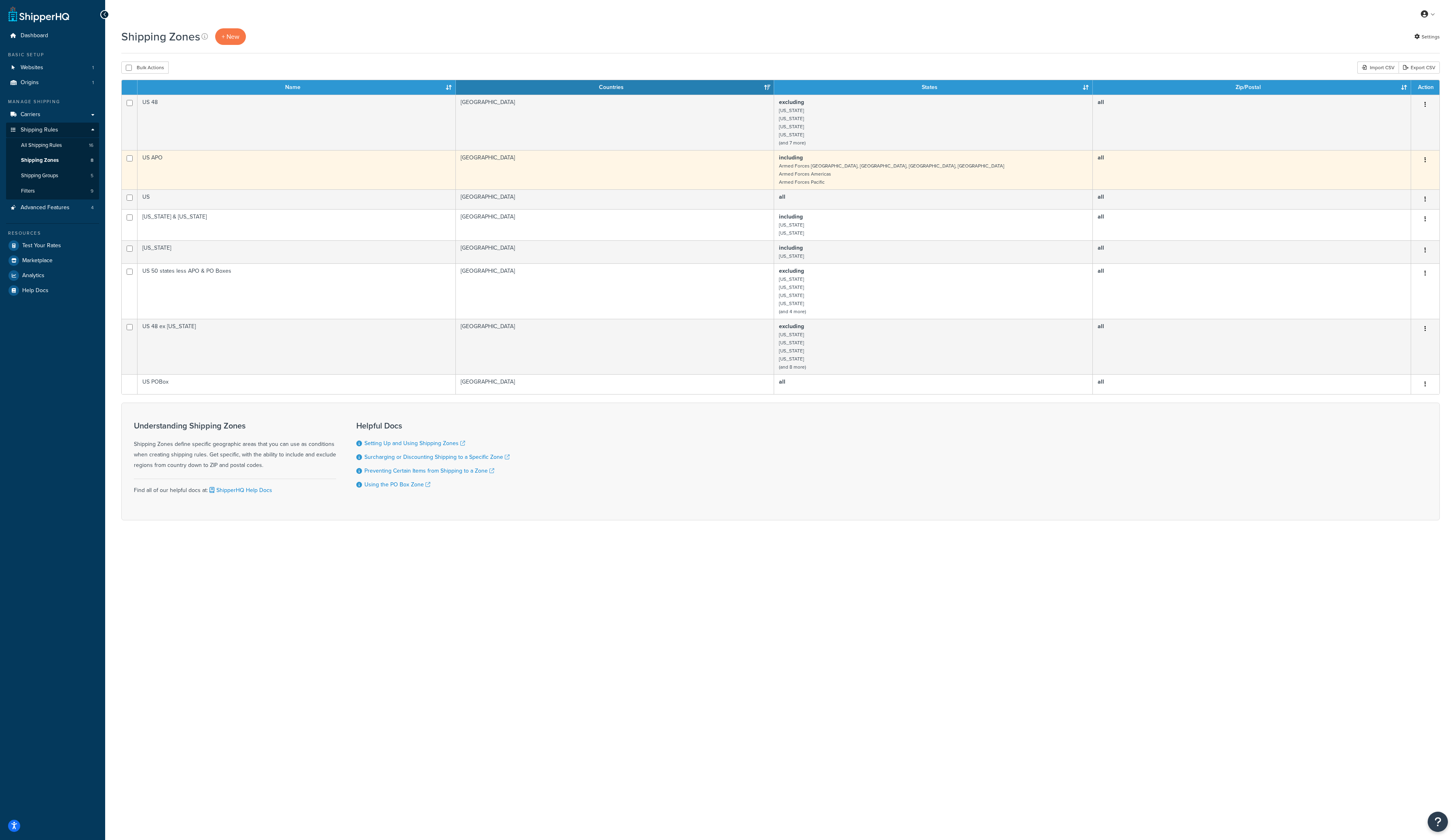
click at [1426, 161] on icon "button" at bounding box center [1425, 160] width 2 height 6
click at [1399, 176] on link "Edit" at bounding box center [1392, 177] width 64 height 17
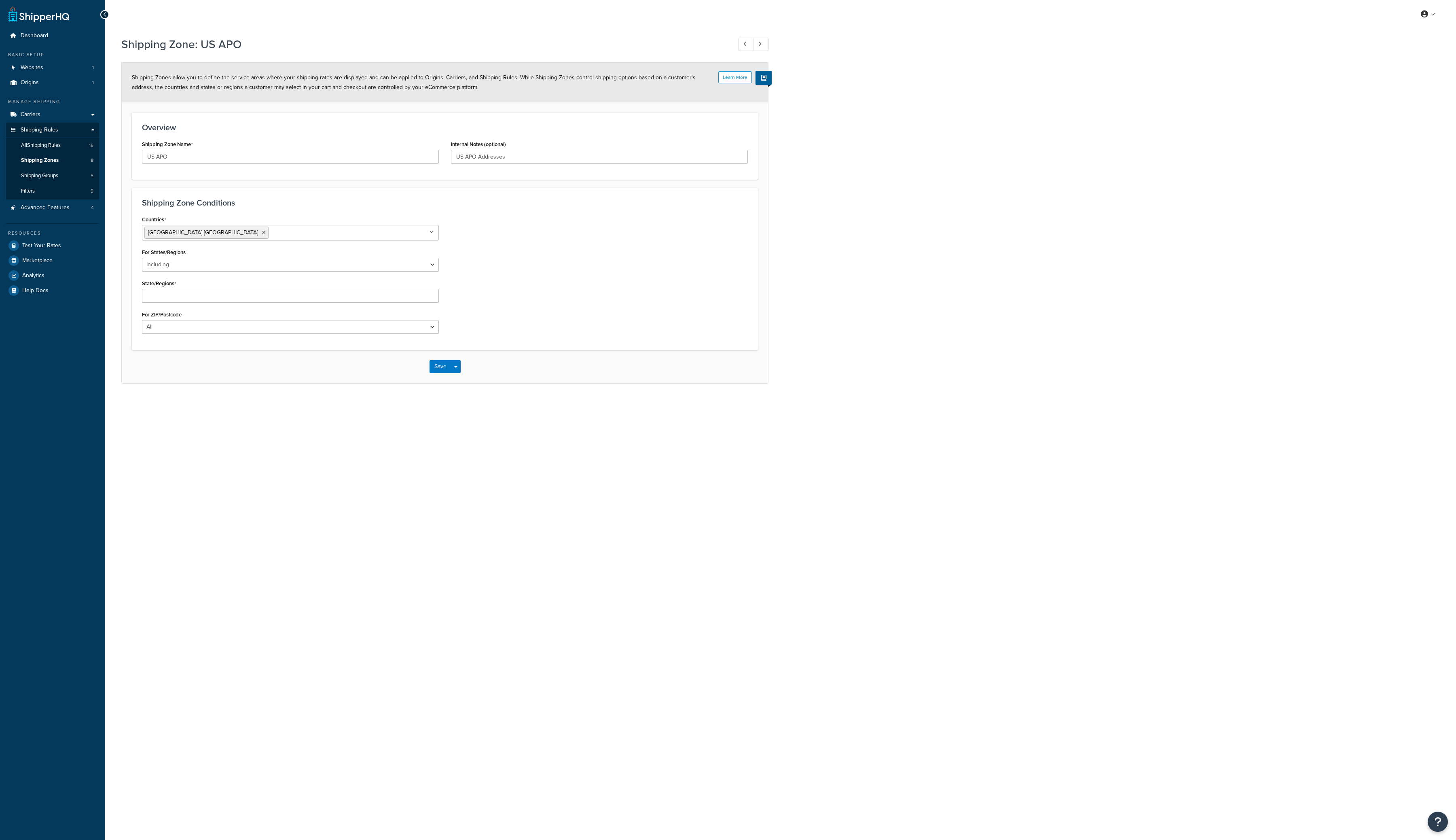
select select "including"
click at [53, 160] on span "Shipping Zones" at bounding box center [40, 160] width 37 height 7
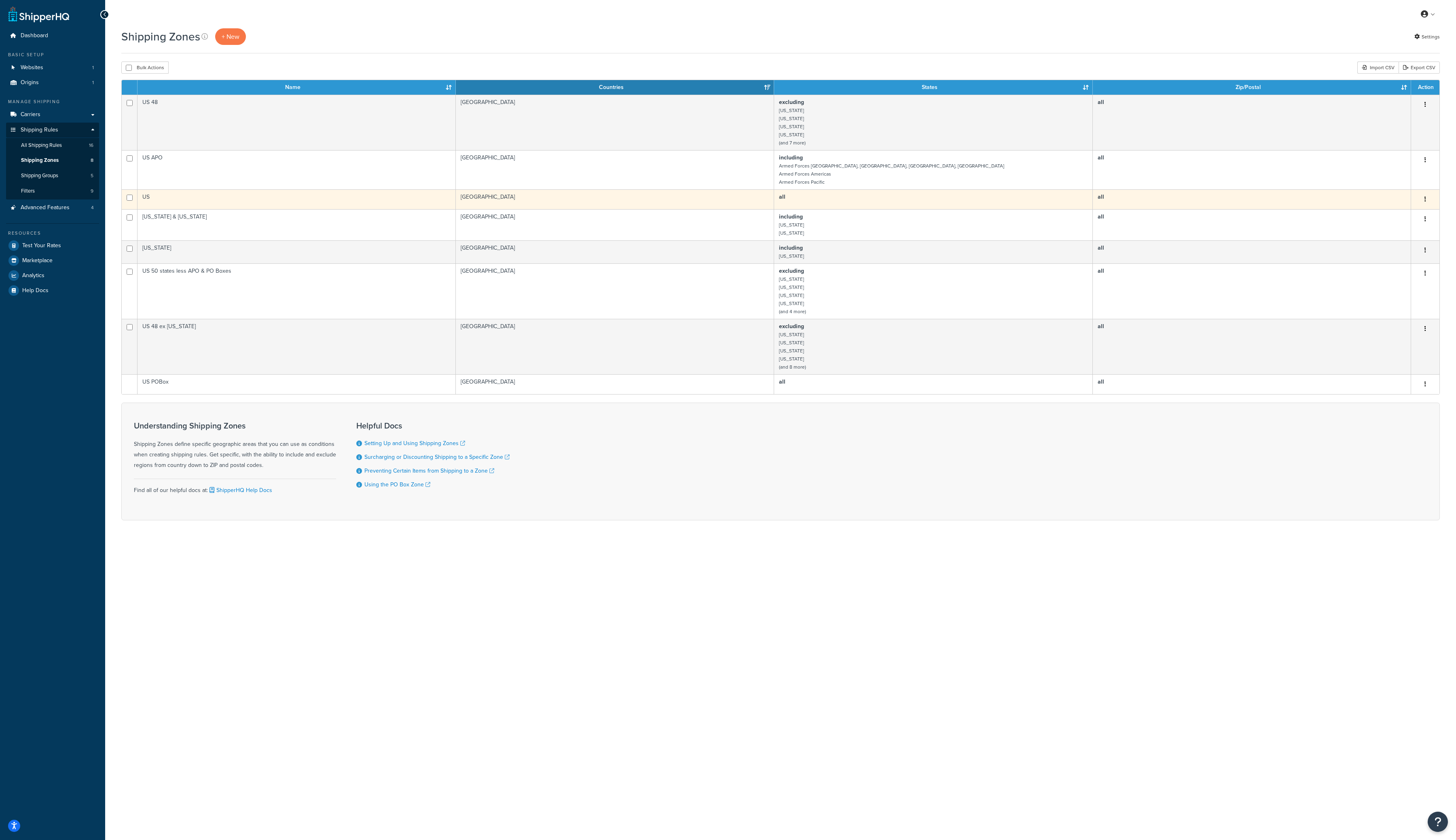
click at [1427, 199] on button "button" at bounding box center [1425, 199] width 11 height 13
click at [1406, 210] on link "Edit" at bounding box center [1392, 217] width 64 height 17
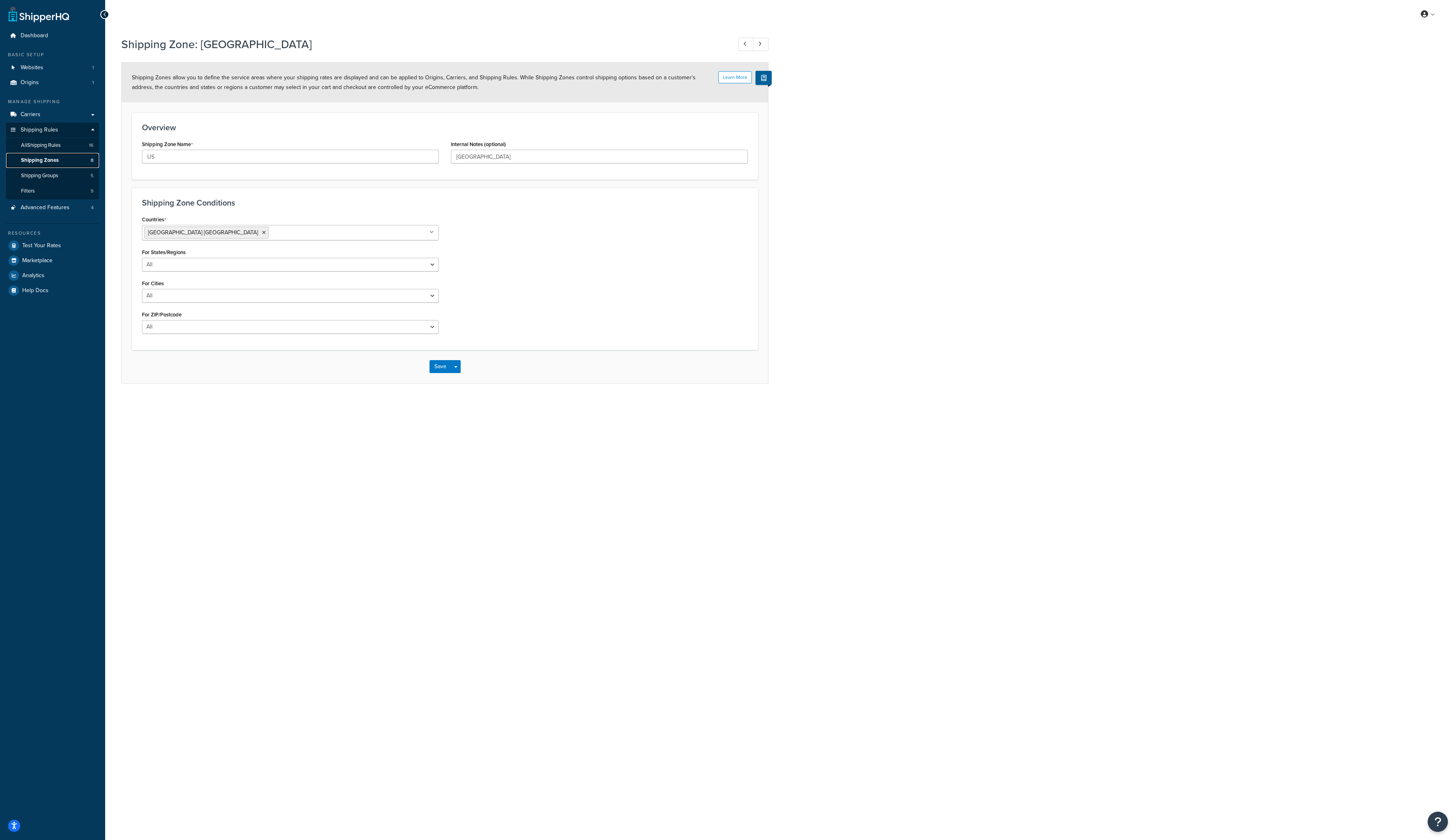
click at [53, 157] on span "Shipping Zones" at bounding box center [40, 160] width 37 height 7
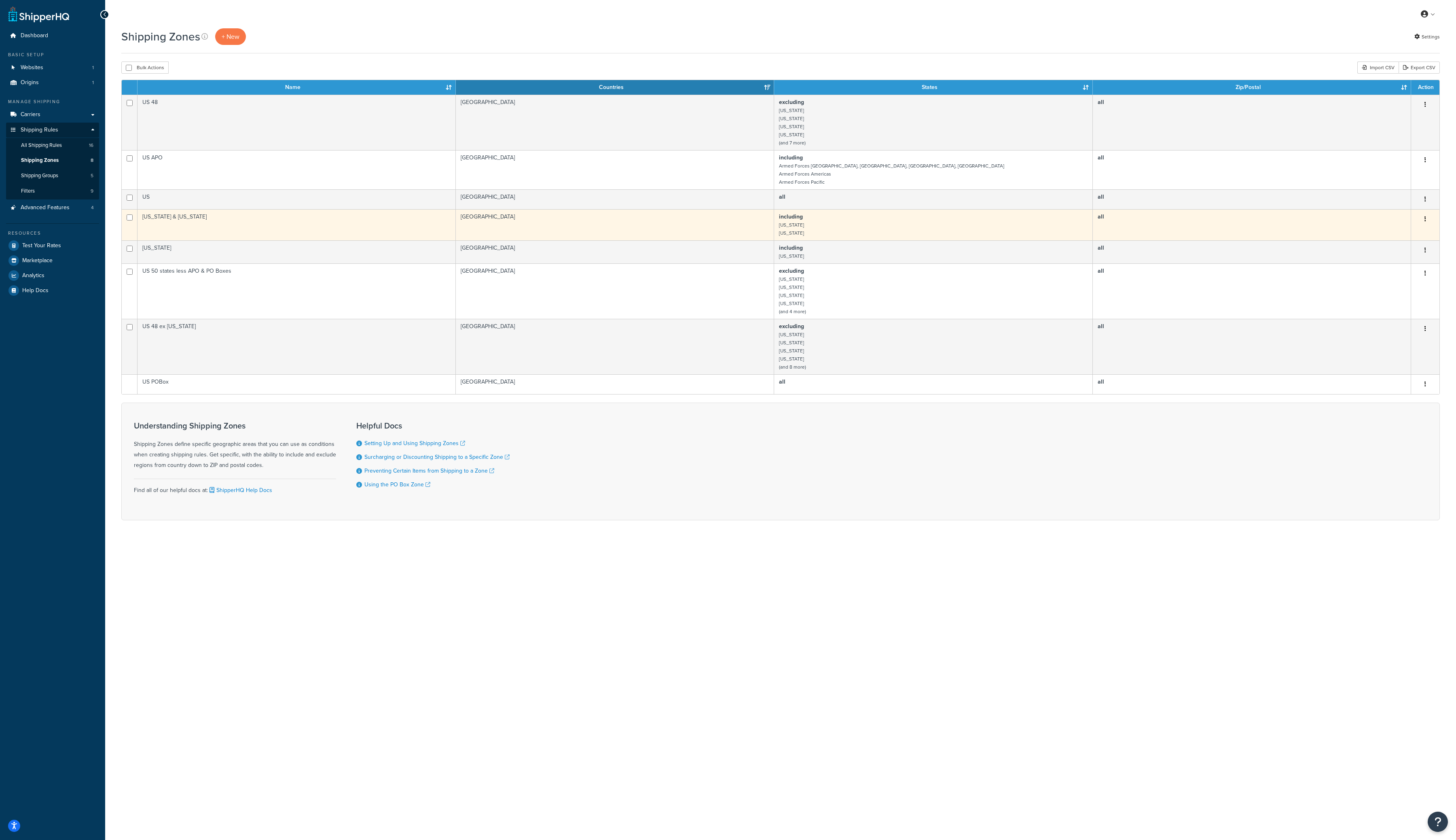
click at [1427, 221] on button "button" at bounding box center [1425, 219] width 11 height 13
click at [1409, 232] on link "Edit" at bounding box center [1392, 237] width 64 height 17
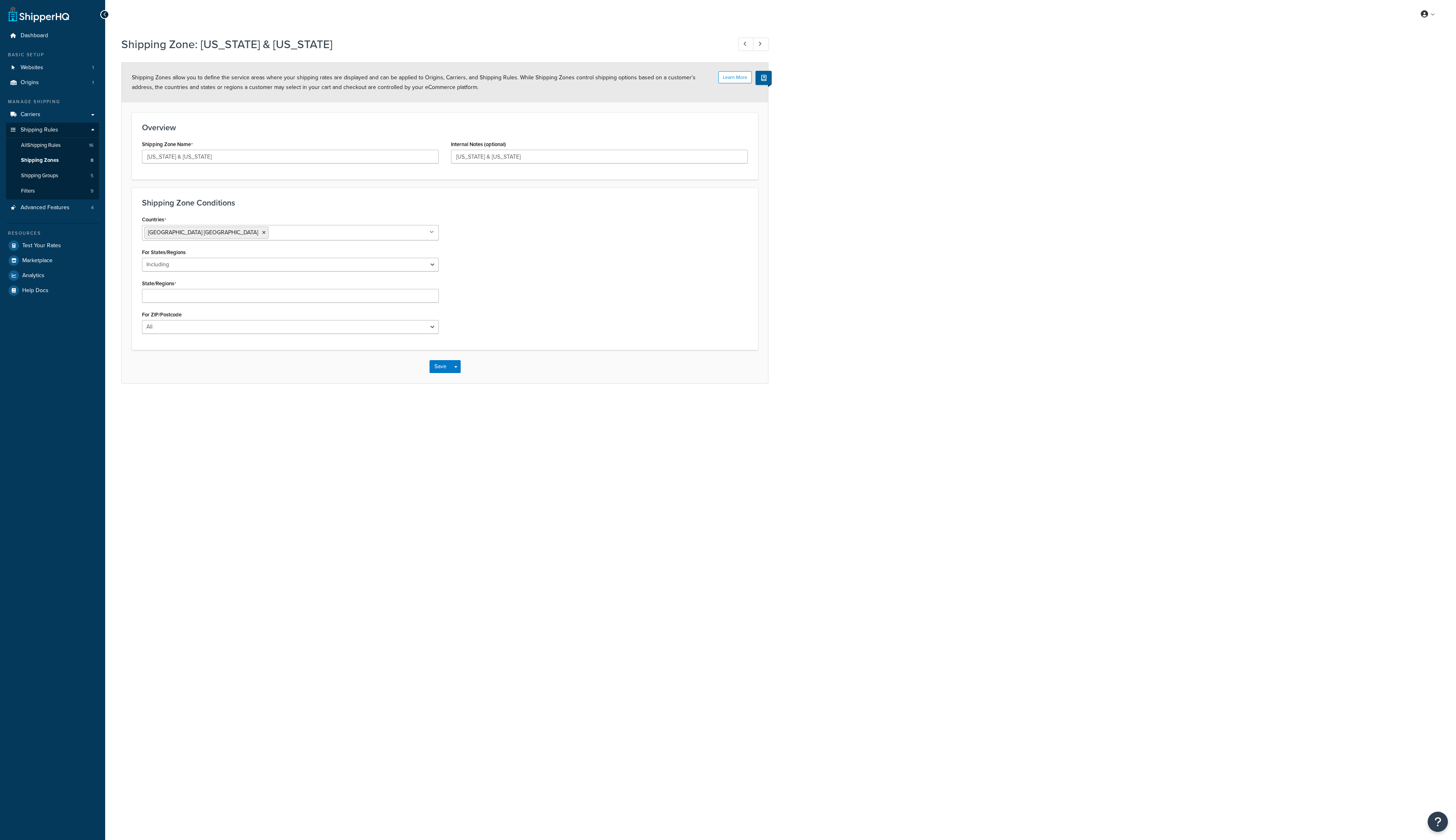
select select "including"
click at [33, 160] on span "Shipping Zones" at bounding box center [40, 160] width 37 height 7
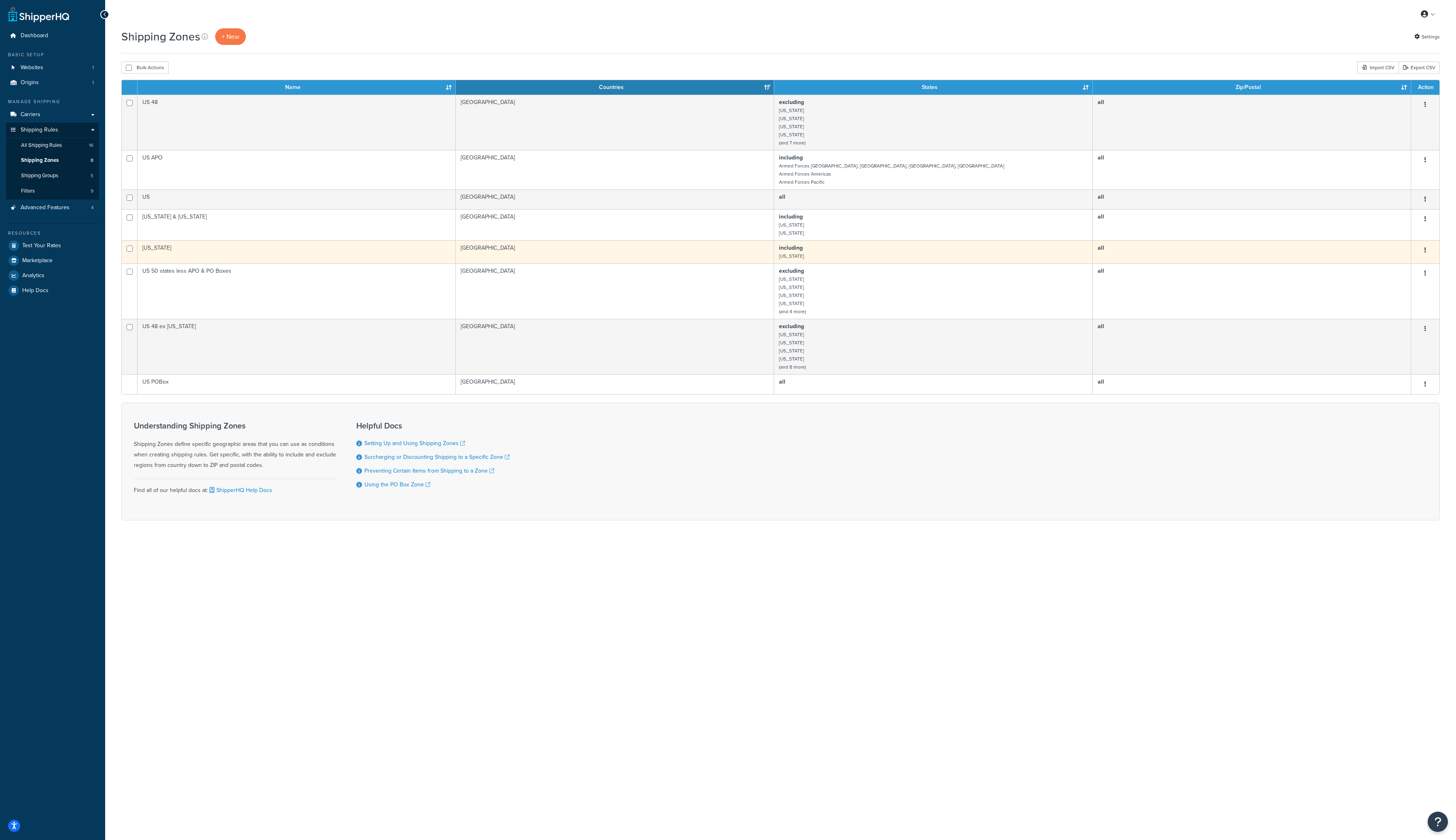
click at [1424, 254] on button "button" at bounding box center [1425, 250] width 11 height 13
click at [1386, 268] on link "Edit" at bounding box center [1392, 268] width 64 height 17
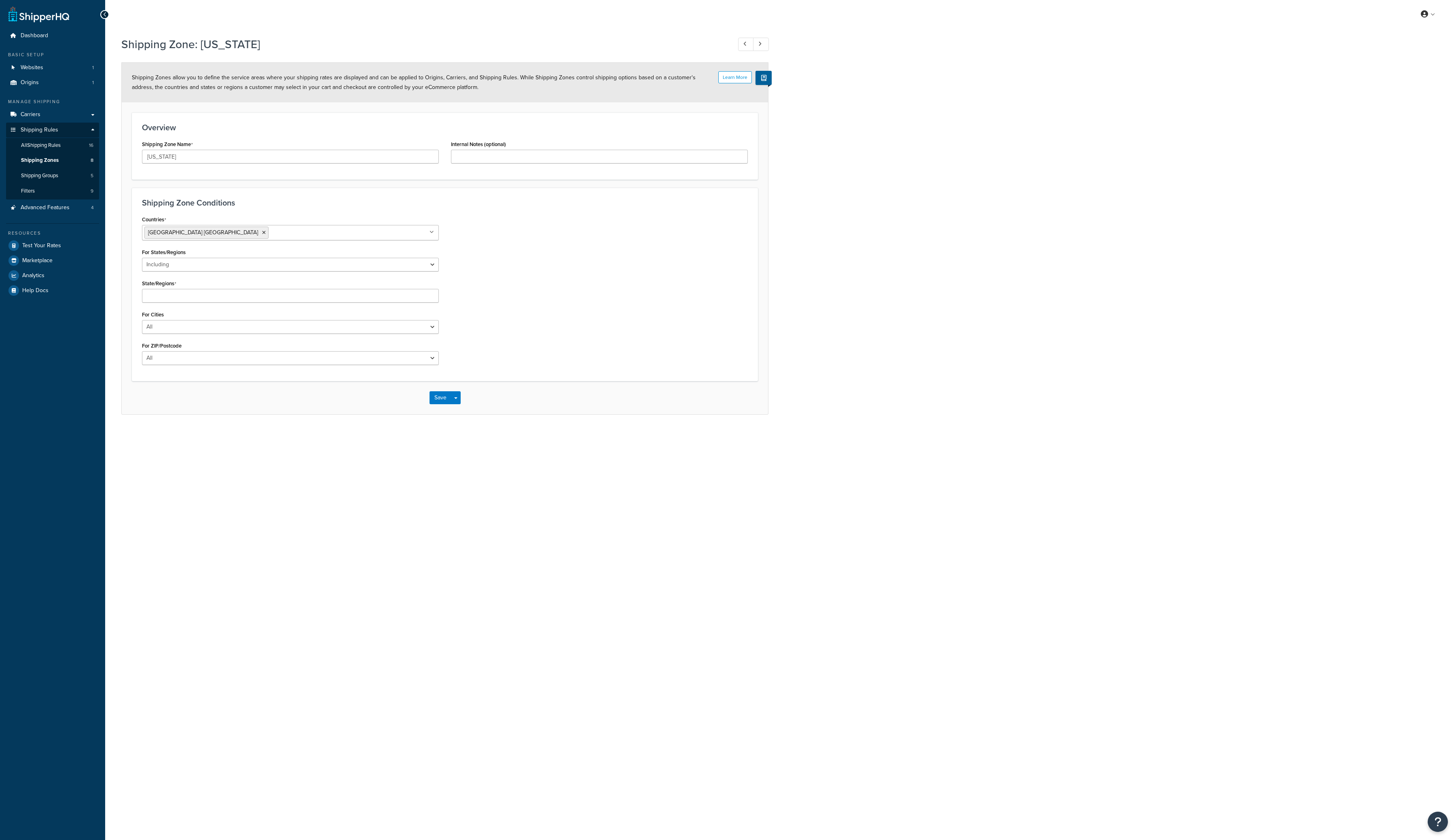
select select "including"
click at [48, 160] on span "Shipping Zones" at bounding box center [40, 160] width 37 height 7
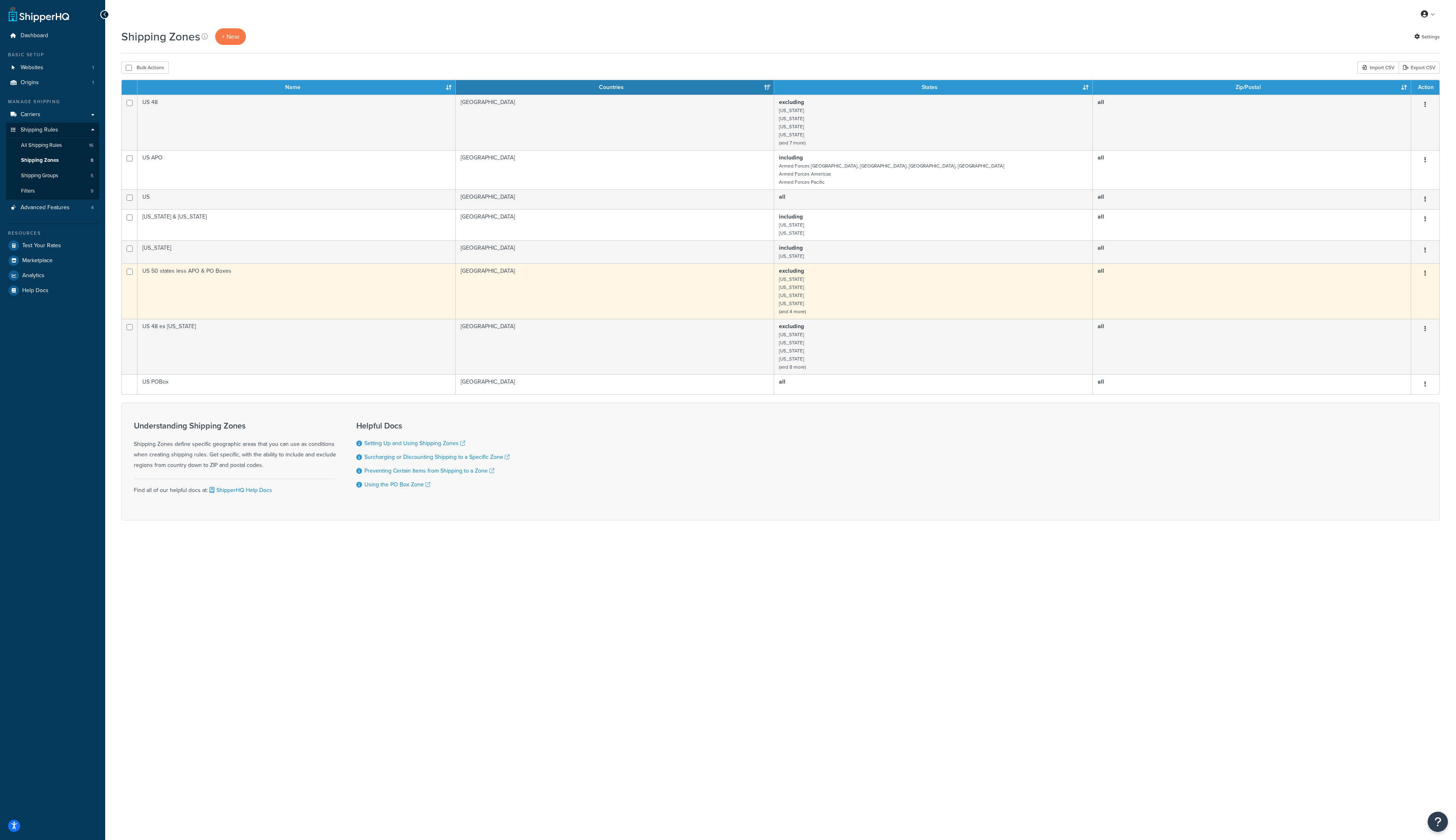
click at [1427, 277] on button "button" at bounding box center [1425, 273] width 11 height 13
click at [1403, 288] on link "Edit" at bounding box center [1392, 292] width 64 height 17
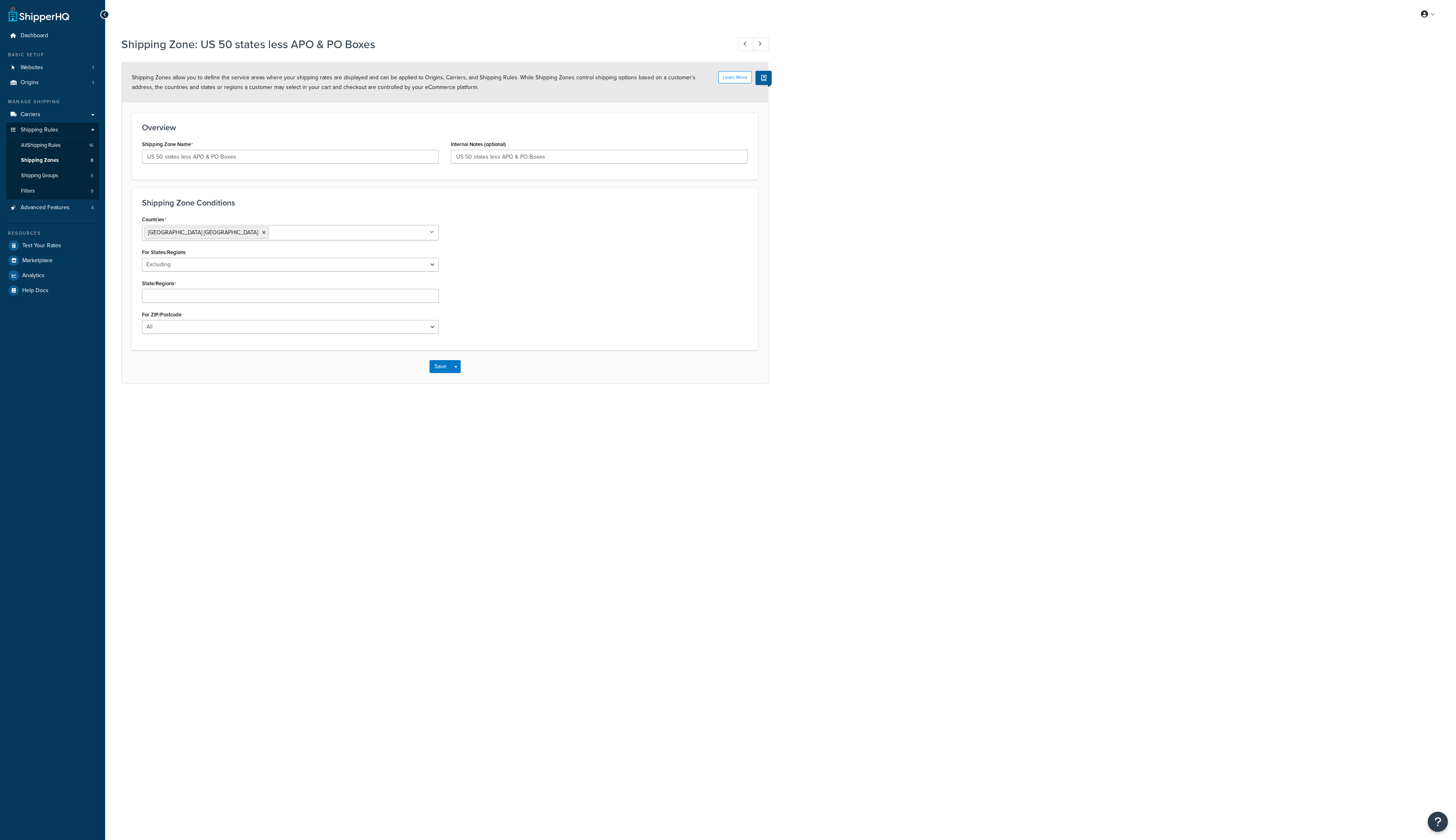
select select "excluding"
click at [48, 163] on span "Shipping Zones" at bounding box center [40, 160] width 37 height 7
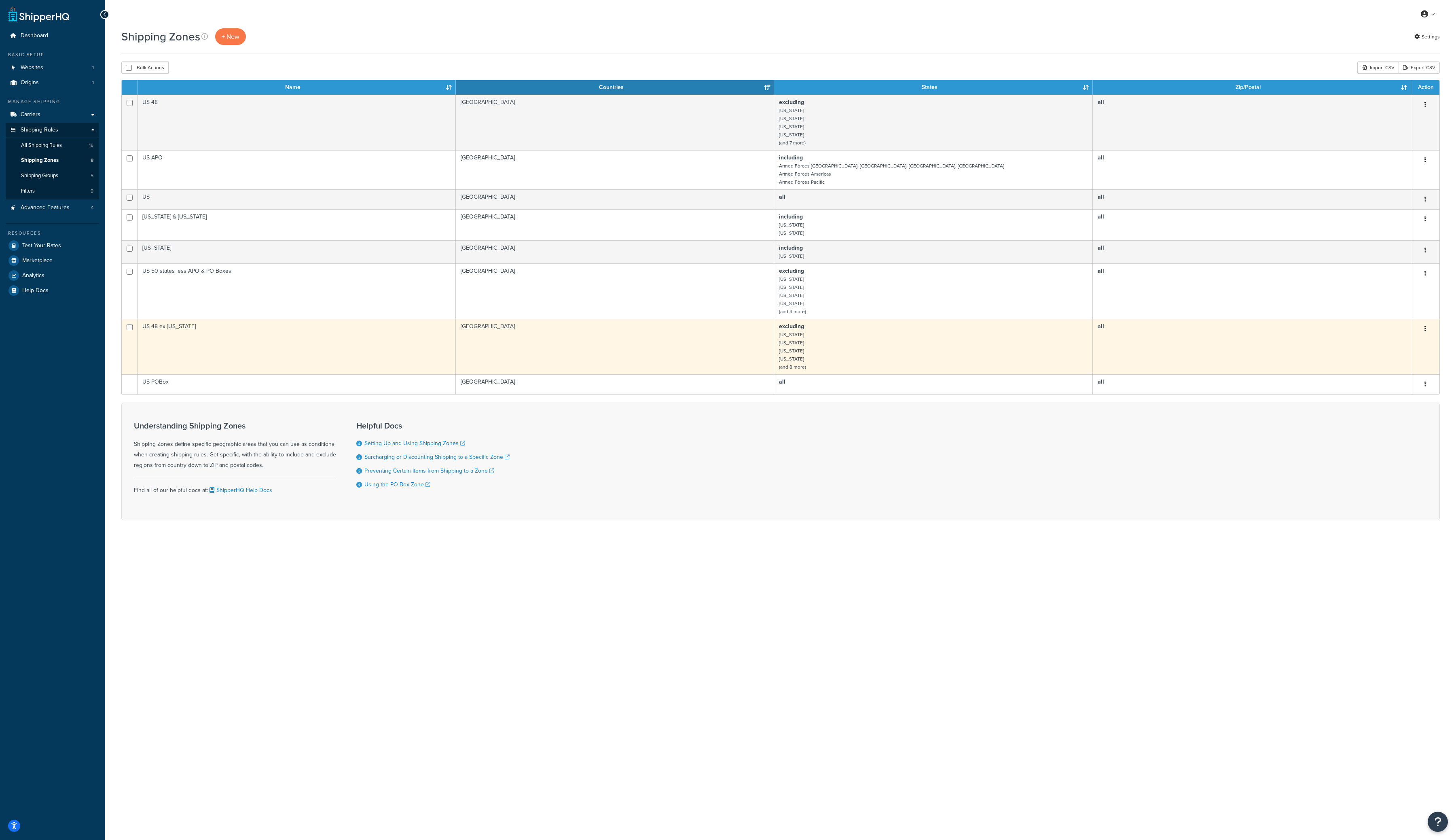
click at [1430, 332] on button "button" at bounding box center [1425, 328] width 11 height 13
click at [1398, 347] on link "Edit" at bounding box center [1392, 348] width 64 height 17
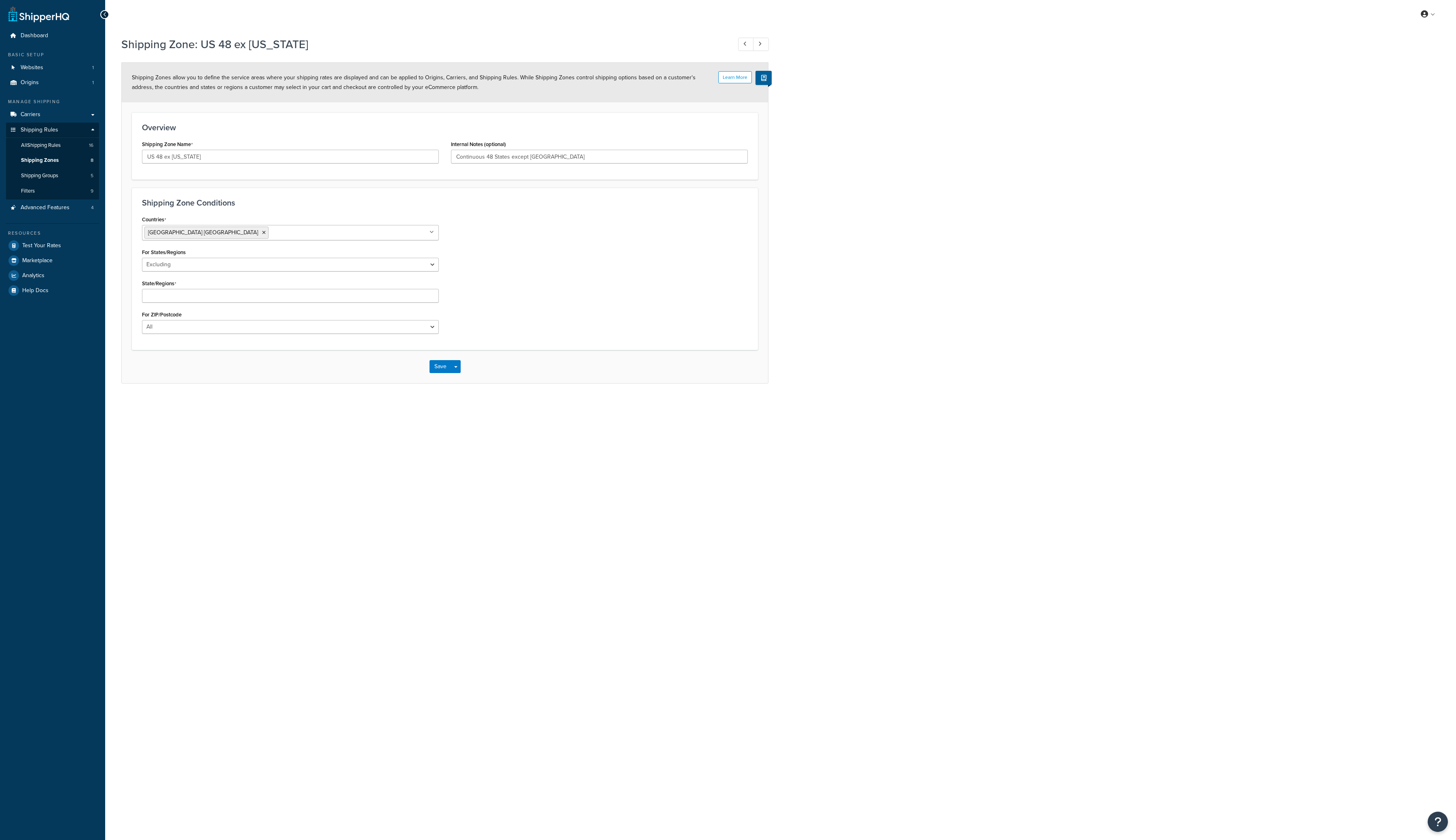
select select "excluding"
click at [64, 159] on link "Shipping Zones 8" at bounding box center [53, 160] width 93 height 15
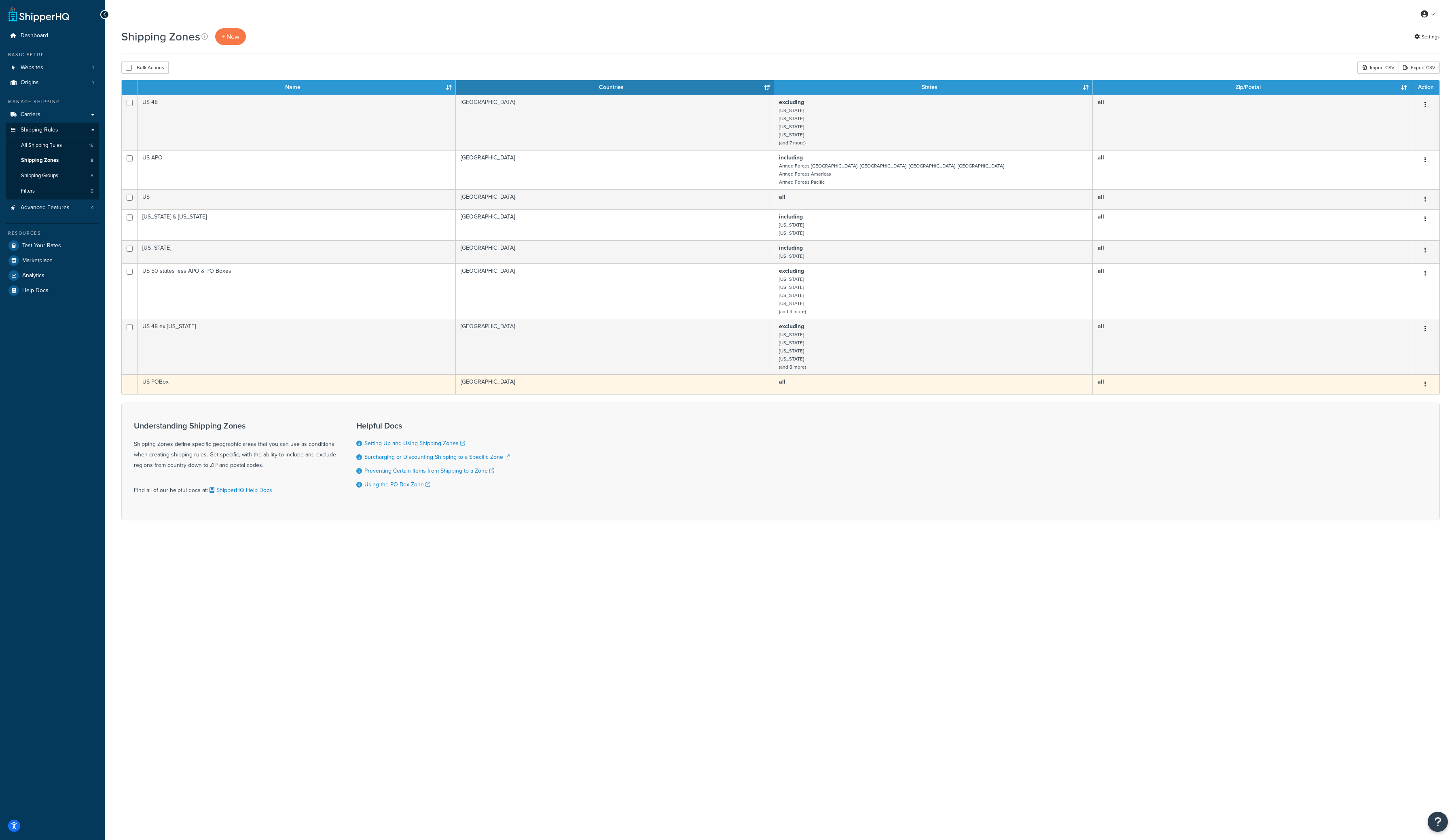
click at [1427, 389] on button "button" at bounding box center [1425, 384] width 11 height 13
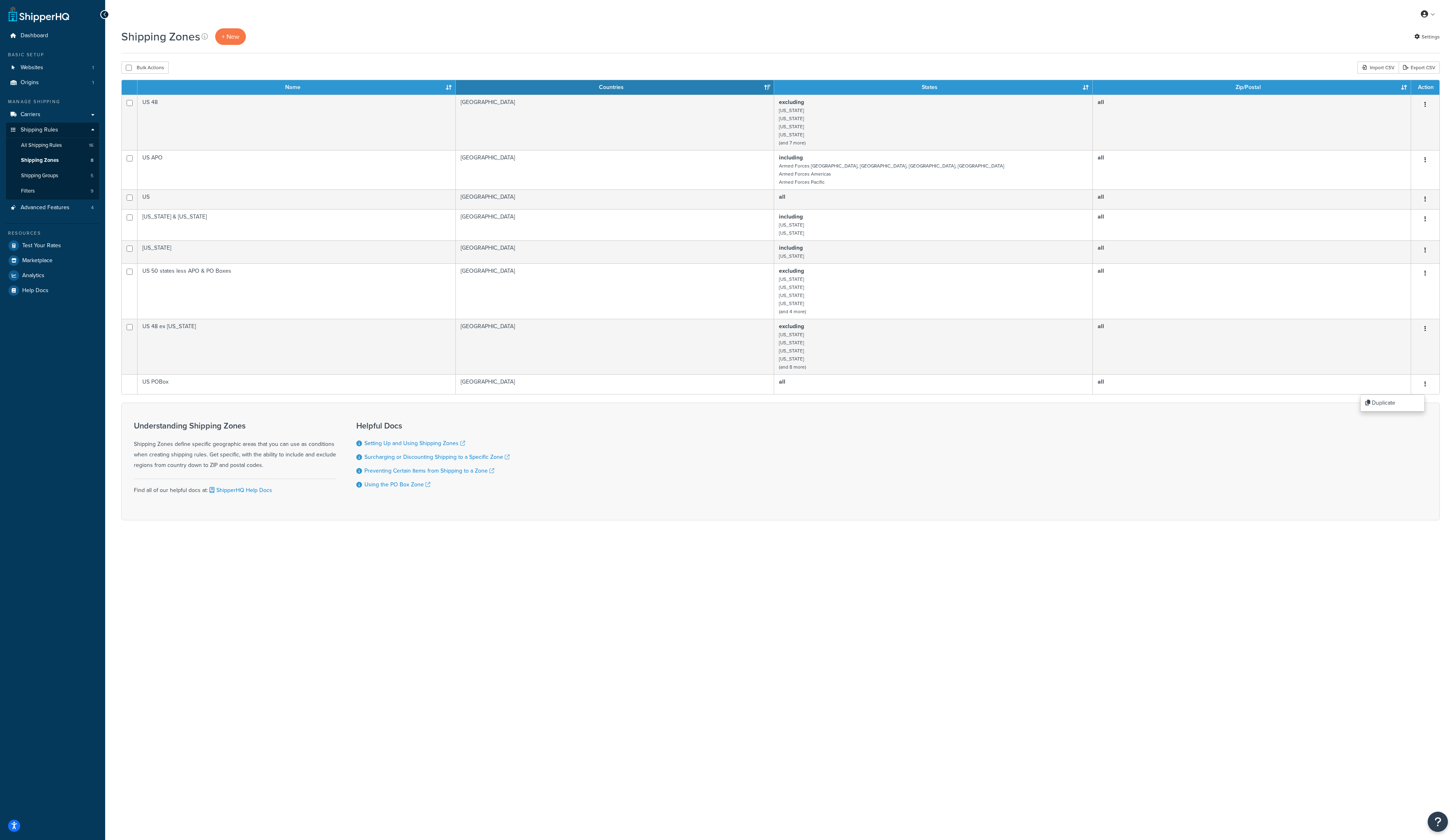
click at [1072, 549] on div "Shipping Zones + New Settings Bulk Actions Duplicate [GEOGRAPHIC_DATA] Import C…" at bounding box center [780, 288] width 1351 height 520
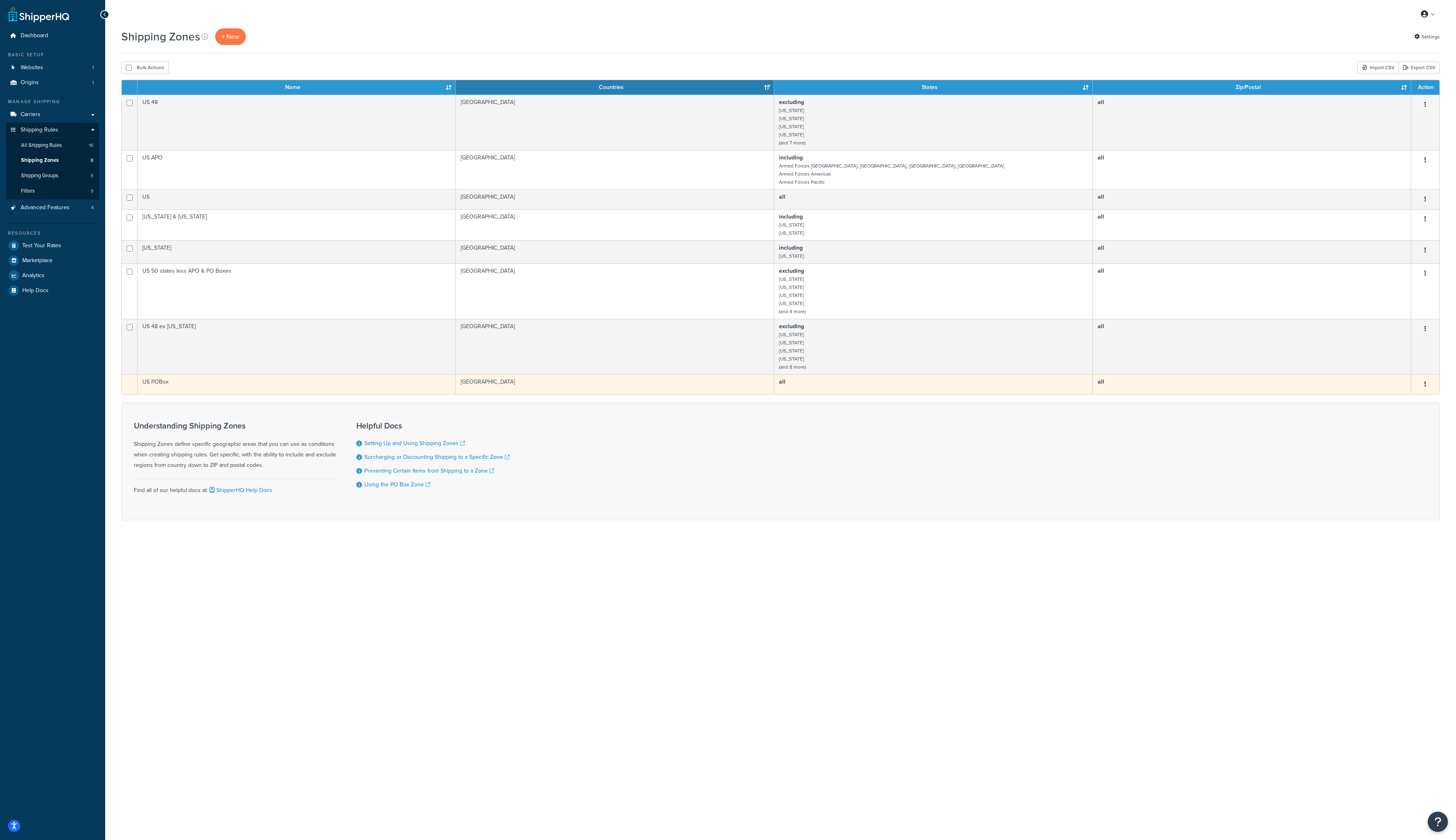
click at [1426, 388] on button "button" at bounding box center [1425, 384] width 11 height 13
click at [159, 386] on td "US POBox" at bounding box center [296, 384] width 318 height 20
click at [1099, 386] on b "all" at bounding box center [1102, 382] width 7 height 8
click at [1425, 385] on icon "button" at bounding box center [1425, 384] width 2 height 6
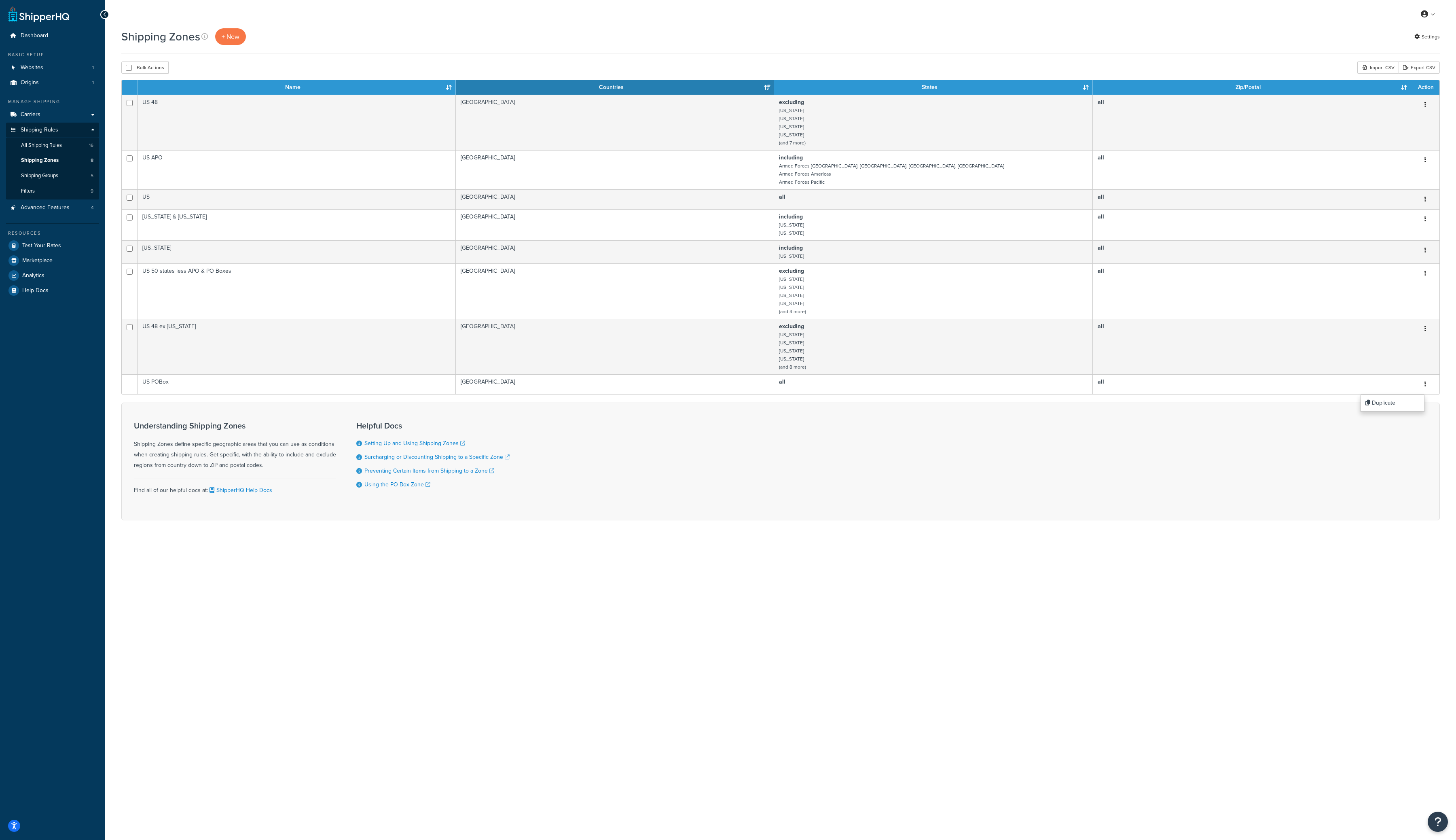
click at [331, 590] on div "My Profile Billing Global Settings Contact Us Logout Shipping Zones + New Setti…" at bounding box center [780, 420] width 1351 height 840
click at [41, 176] on span "Shipping Groups" at bounding box center [40, 176] width 37 height 7
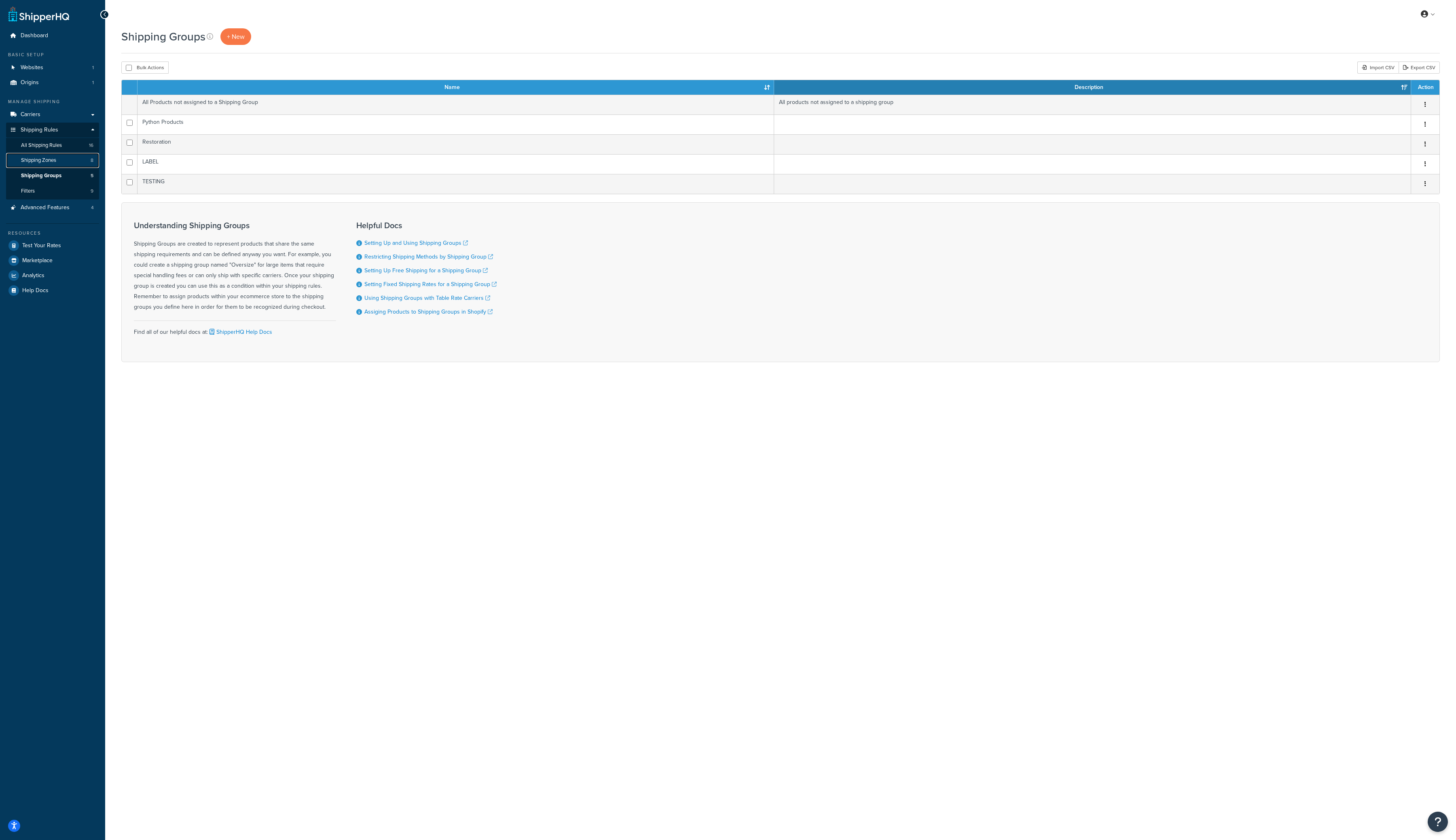
click at [45, 159] on span "Shipping Zones" at bounding box center [39, 160] width 36 height 7
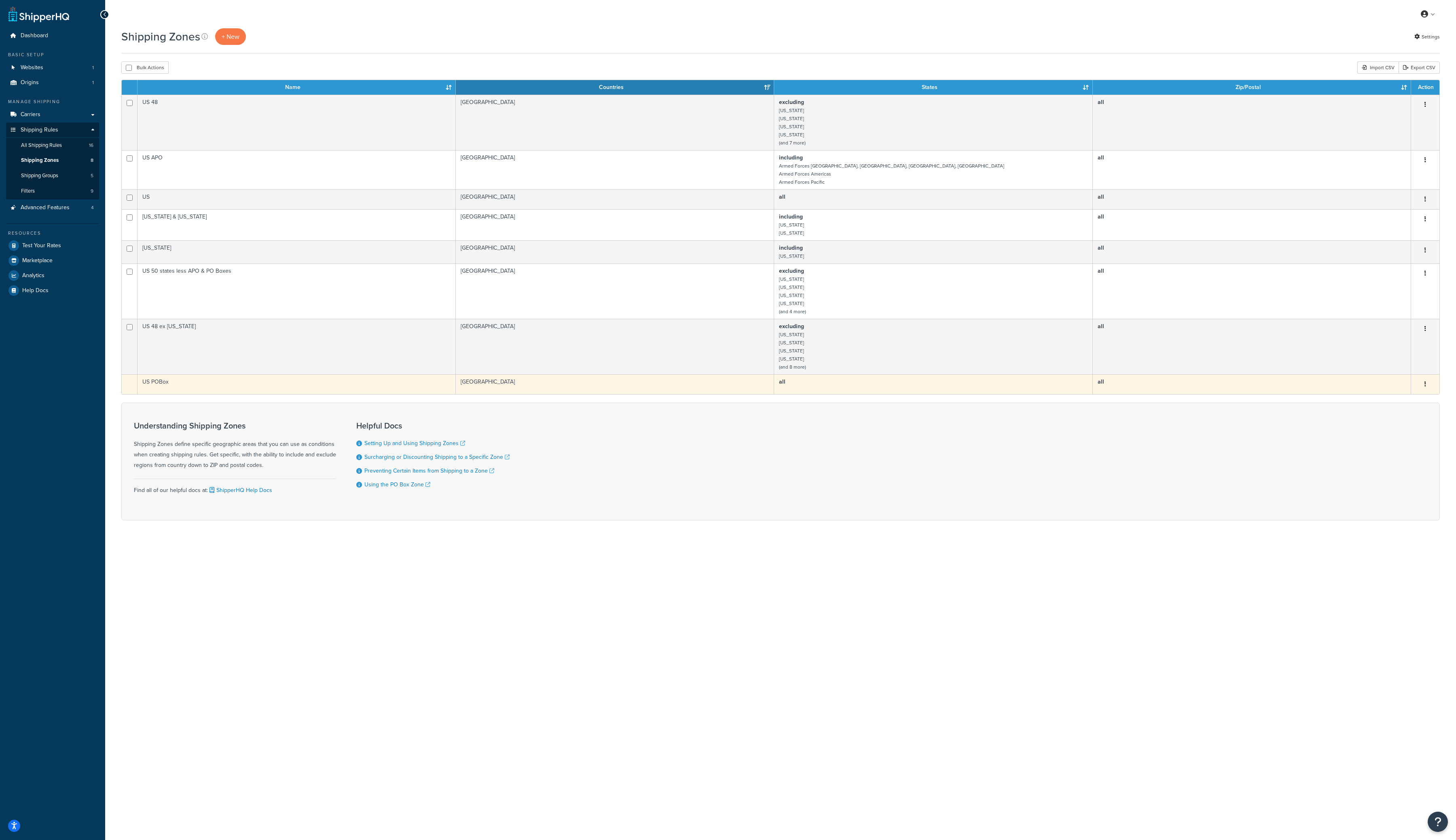
click at [126, 385] on td at bounding box center [130, 384] width 16 height 20
click at [1425, 385] on button "button" at bounding box center [1425, 384] width 11 height 13
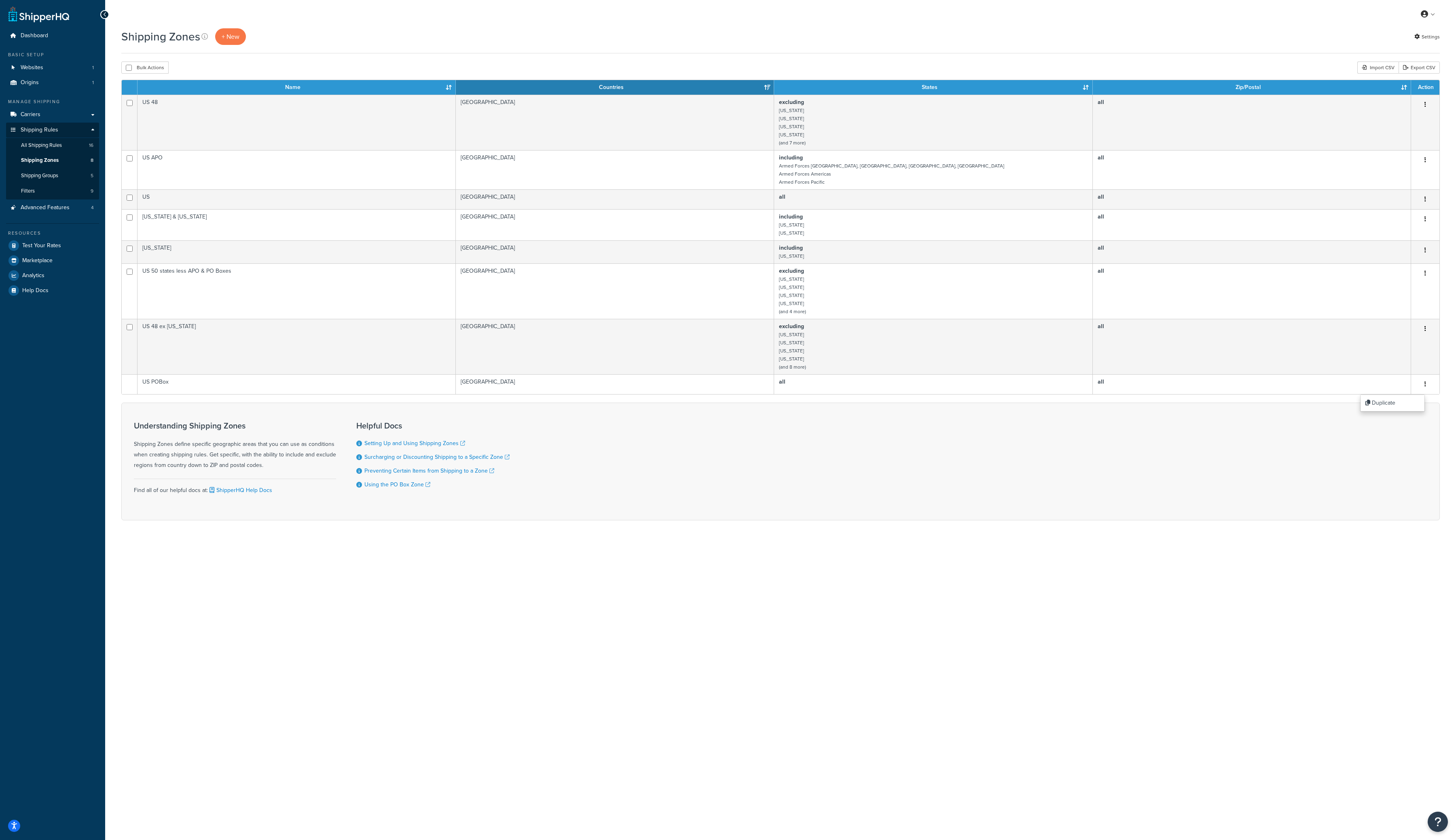
click at [1450, 368] on div "Shipping Zones + New Settings Bulk Actions Duplicate Delete Import CSV Export C…" at bounding box center [780, 288] width 1351 height 520
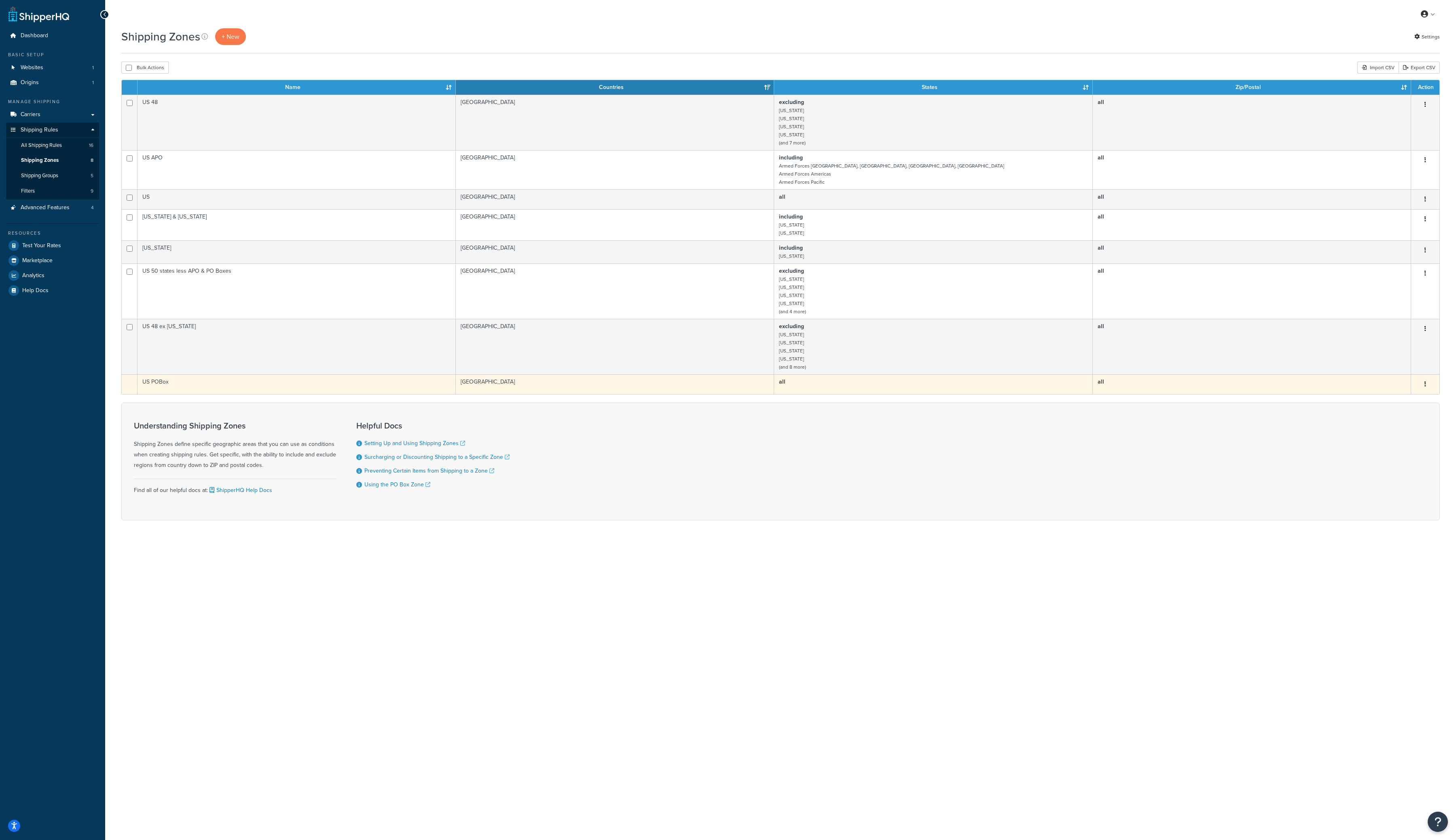
click at [1424, 387] on button "button" at bounding box center [1425, 384] width 11 height 13
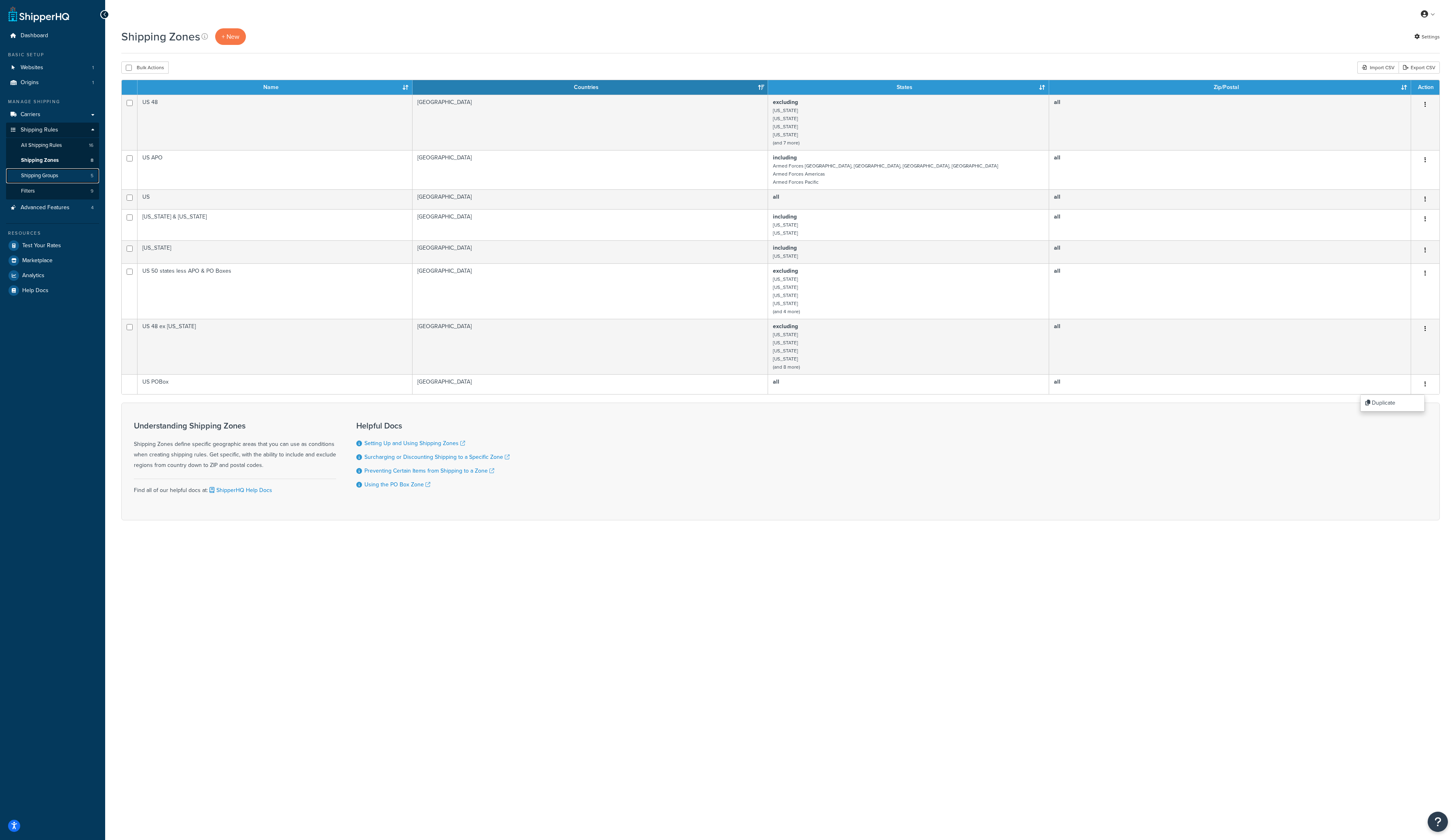
click at [43, 173] on span "Shipping Groups" at bounding box center [40, 176] width 37 height 7
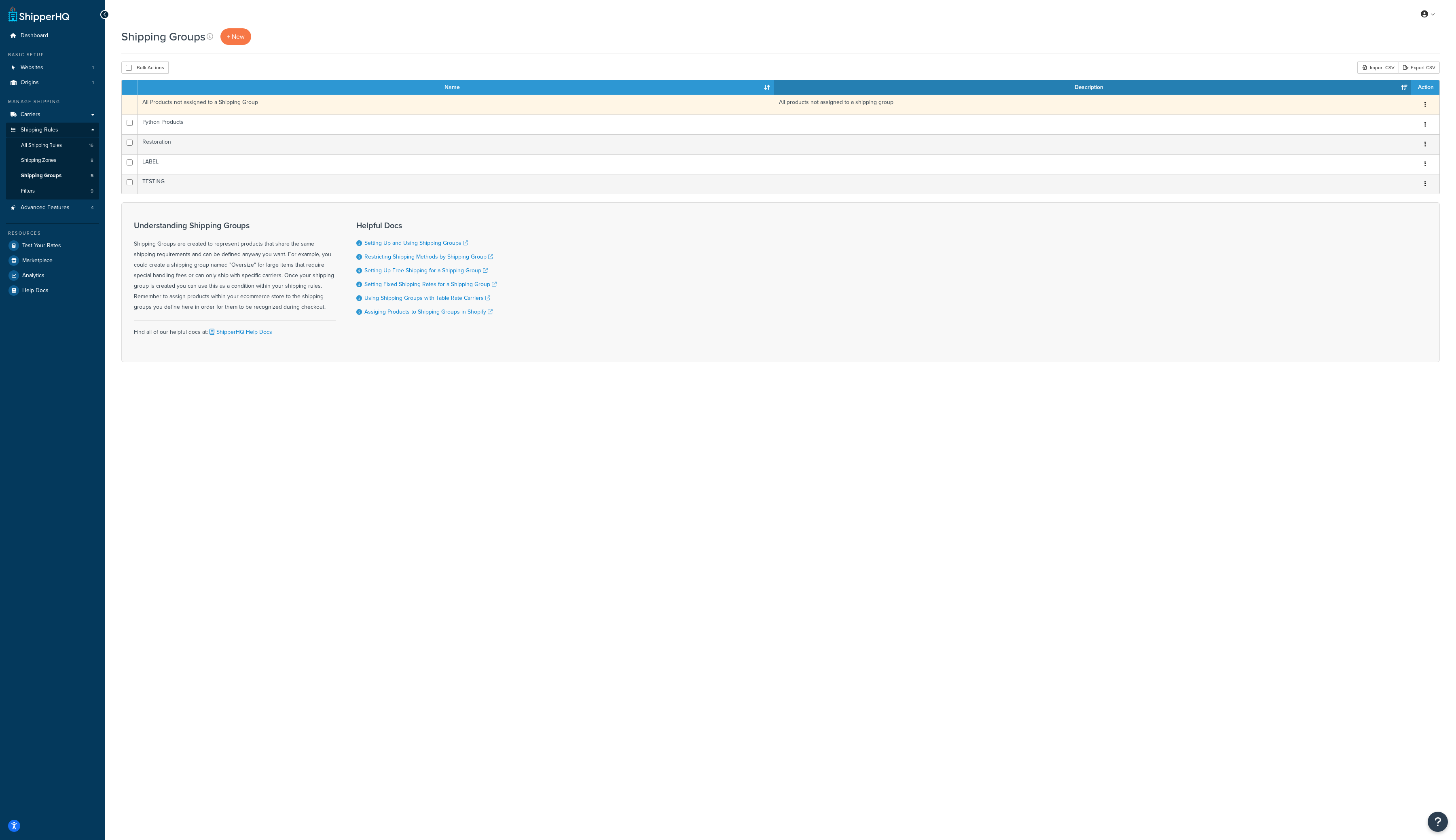
click at [1423, 107] on button "button" at bounding box center [1425, 104] width 11 height 13
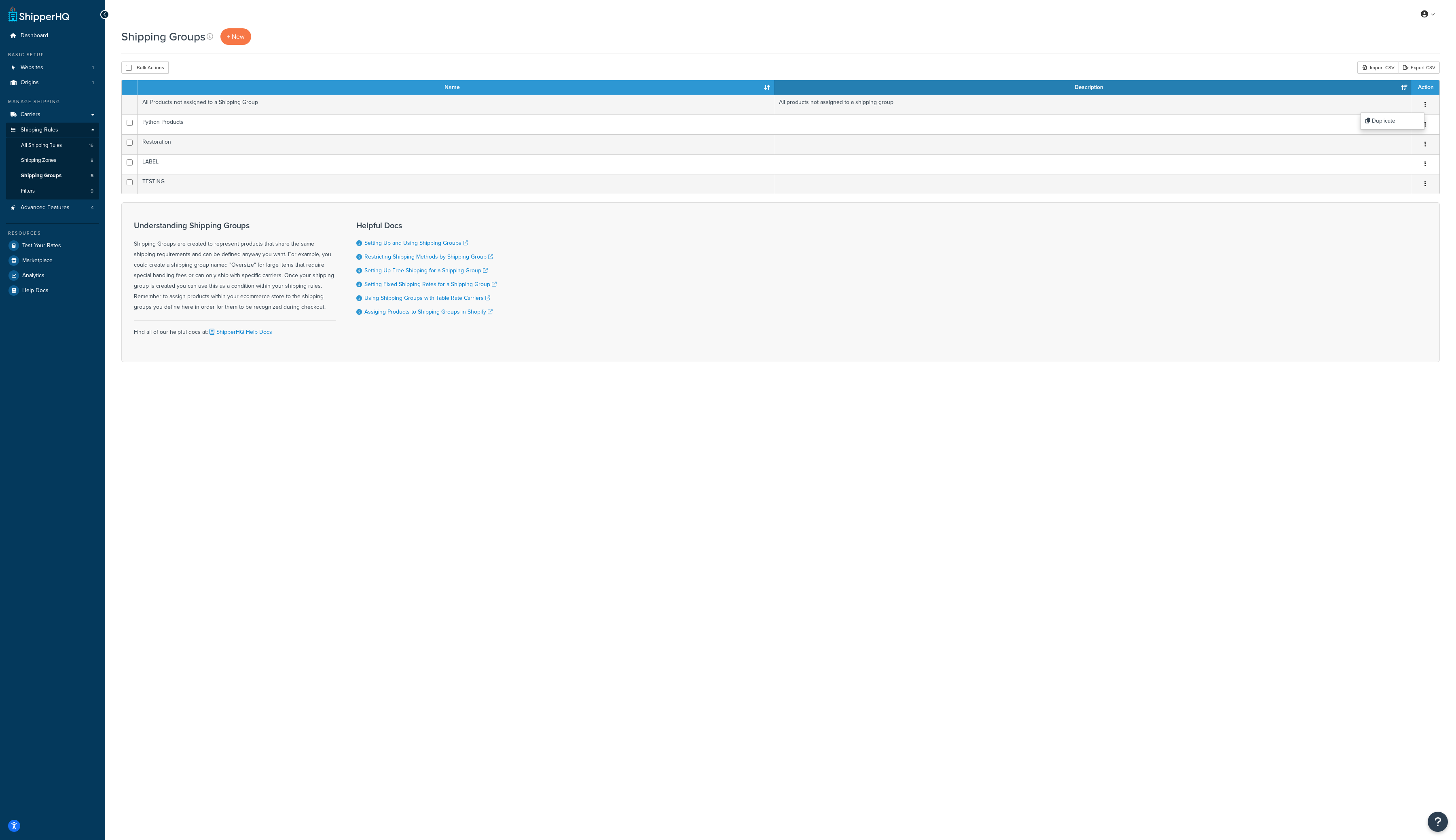
click at [1035, 36] on div "Shipping Groups + New" at bounding box center [780, 36] width 1319 height 17
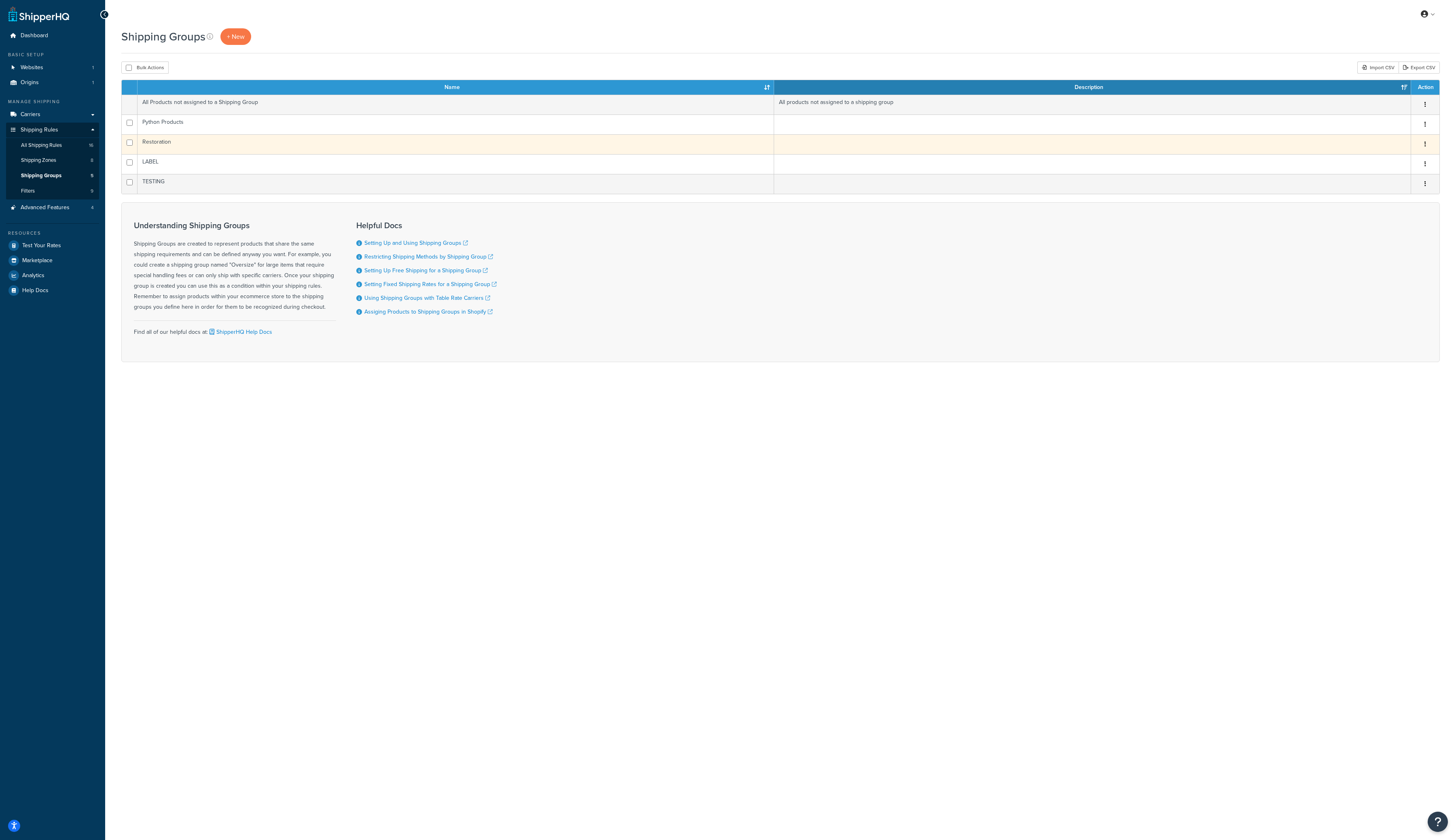
click at [1427, 140] on button "button" at bounding box center [1425, 144] width 11 height 13
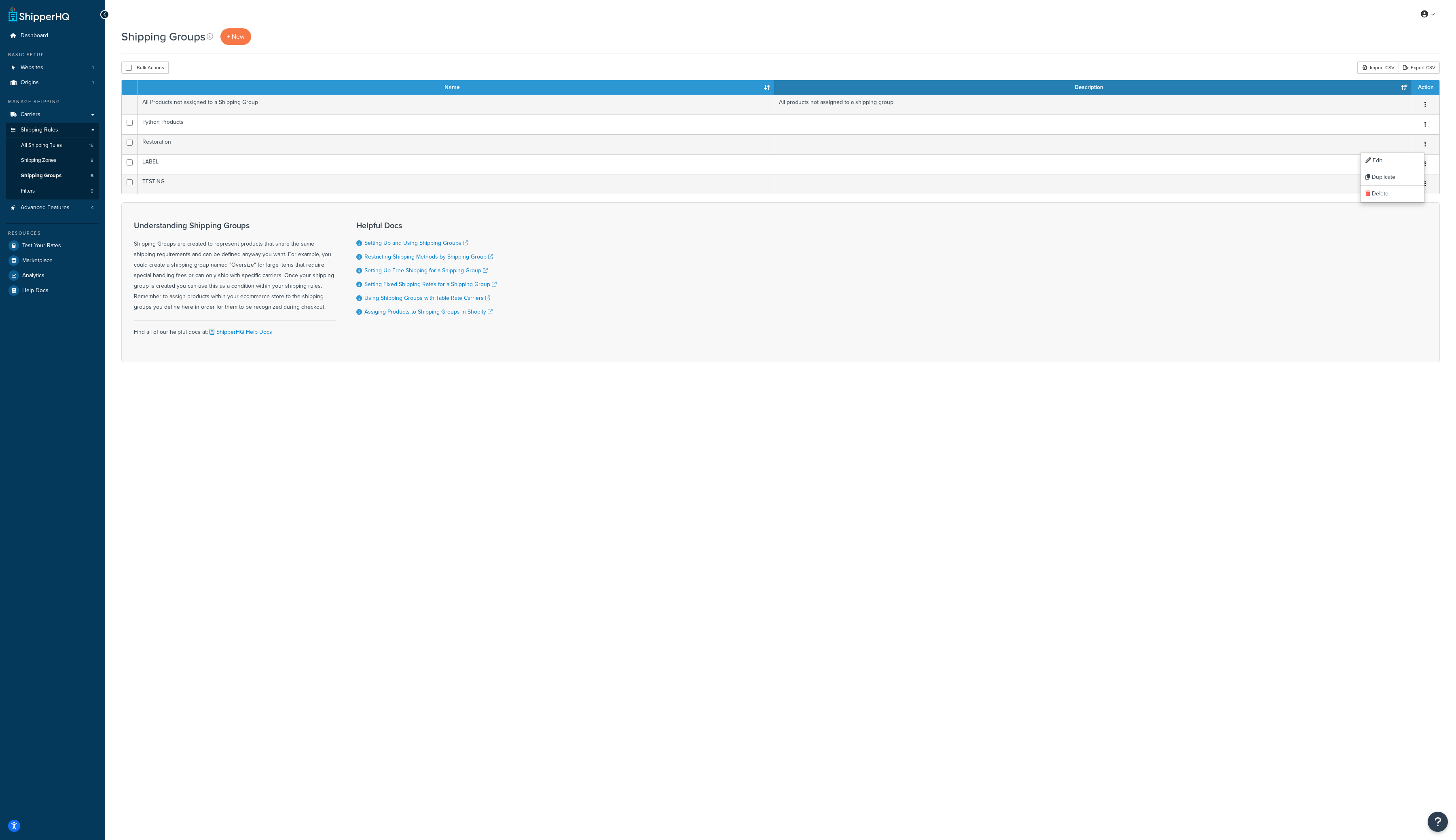
click at [1184, 29] on div "Shipping Groups + New" at bounding box center [780, 36] width 1319 height 17
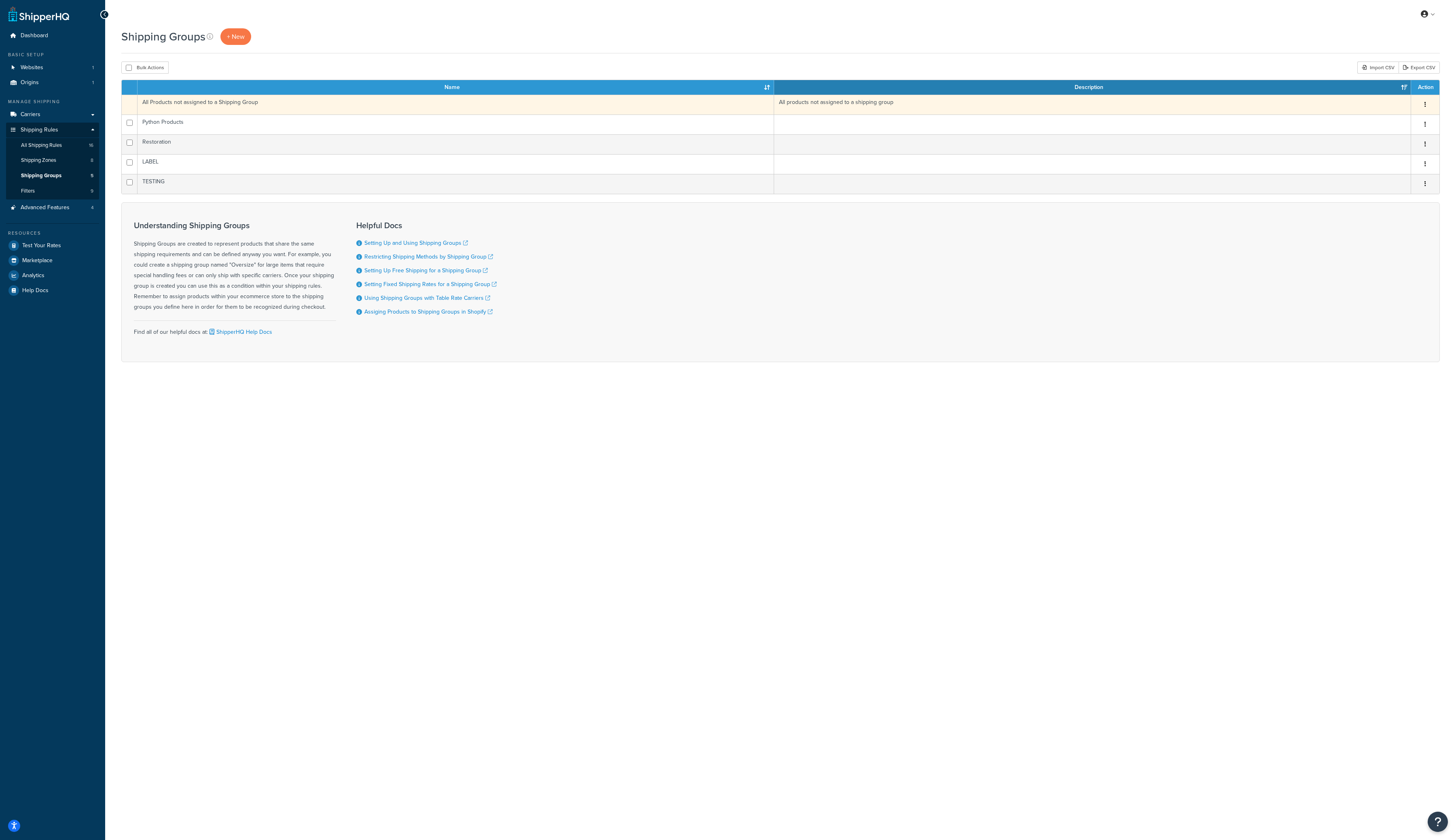
click at [1426, 103] on icon "button" at bounding box center [1425, 104] width 2 height 6
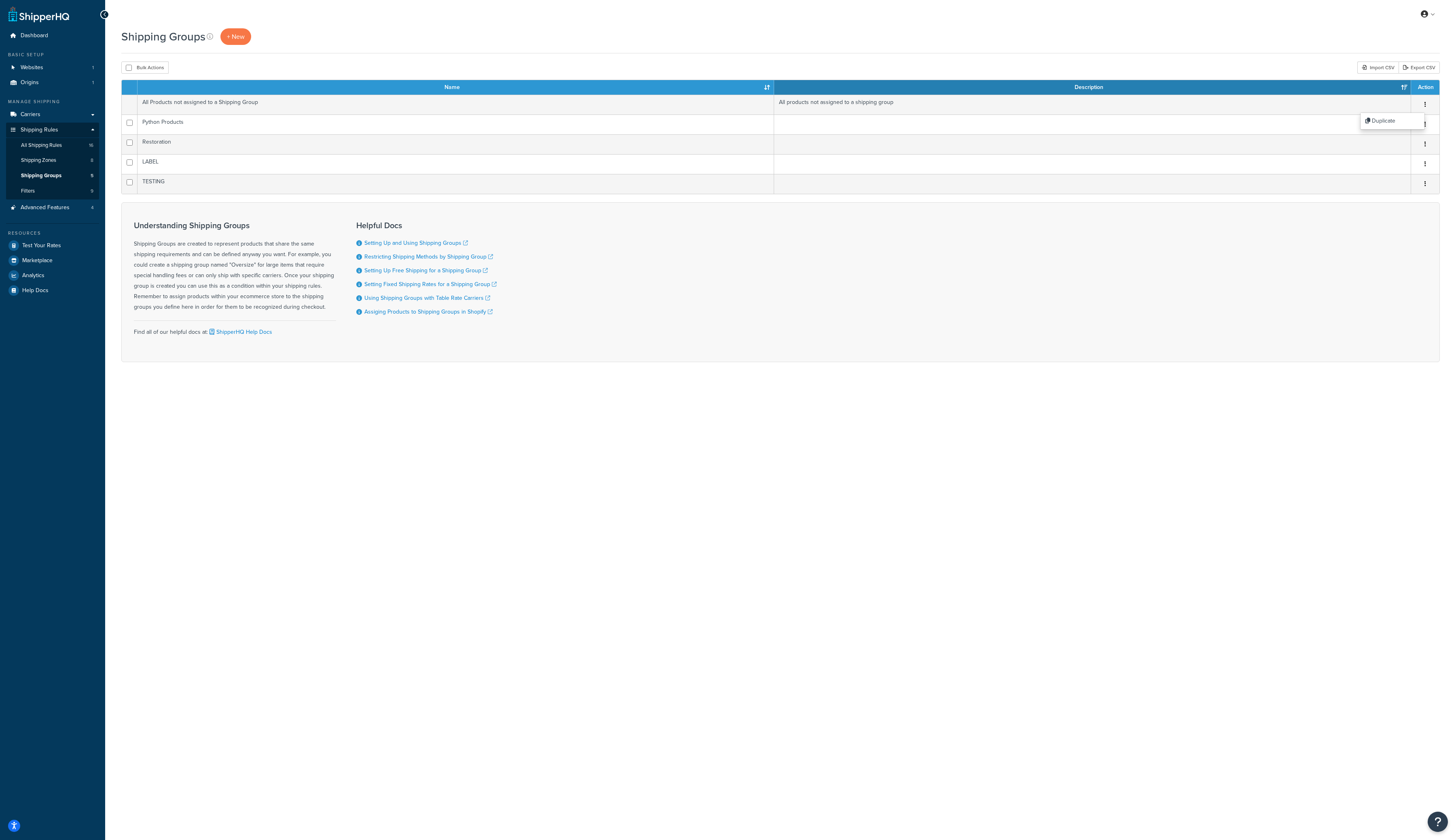
click at [1330, 307] on div "Understanding Shipping Groups Shipping Groups are created to represent products…" at bounding box center [780, 283] width 1319 height 160
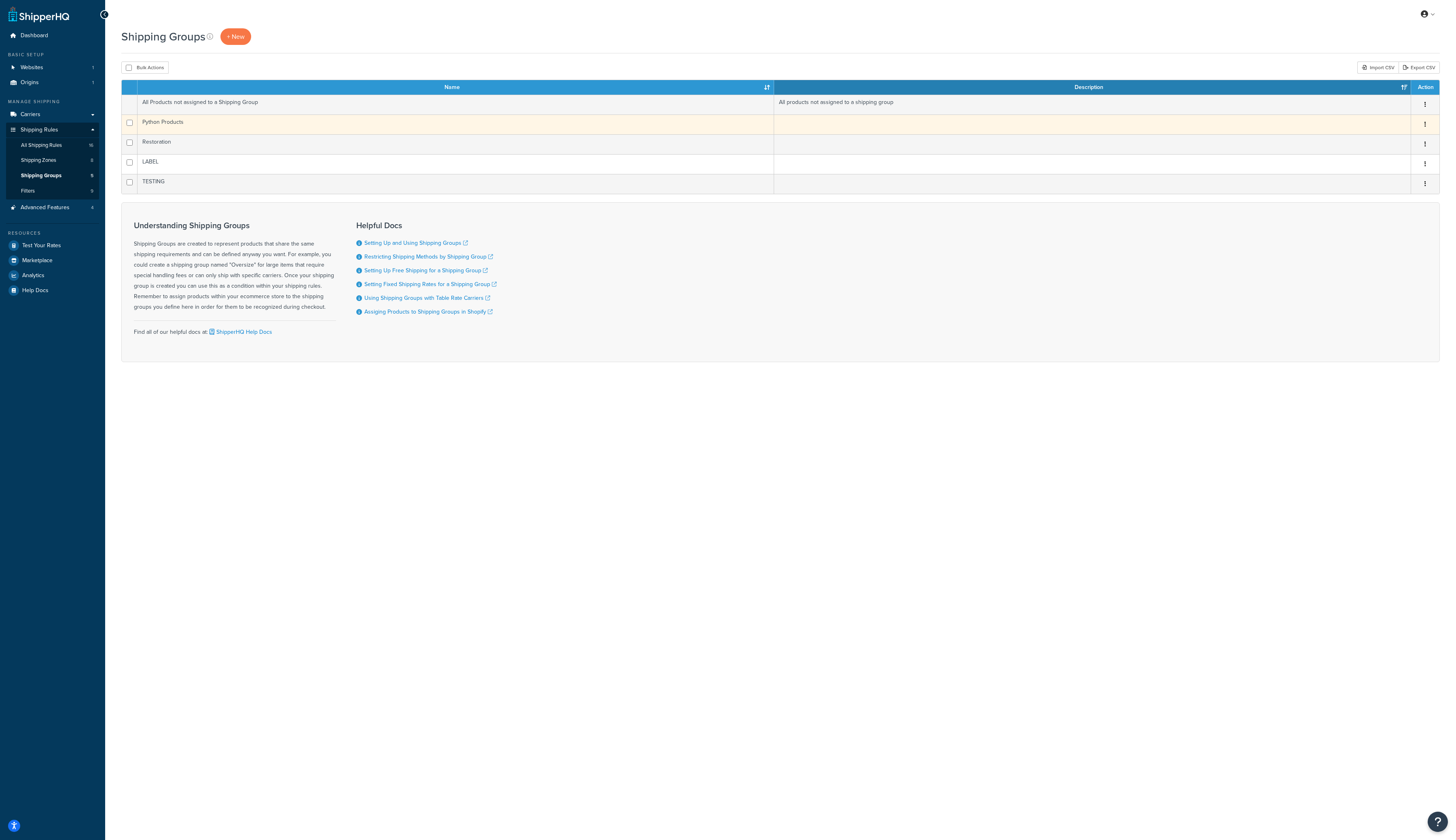
click at [1423, 123] on button "button" at bounding box center [1425, 124] width 11 height 13
click at [1409, 137] on link "Edit" at bounding box center [1392, 141] width 64 height 17
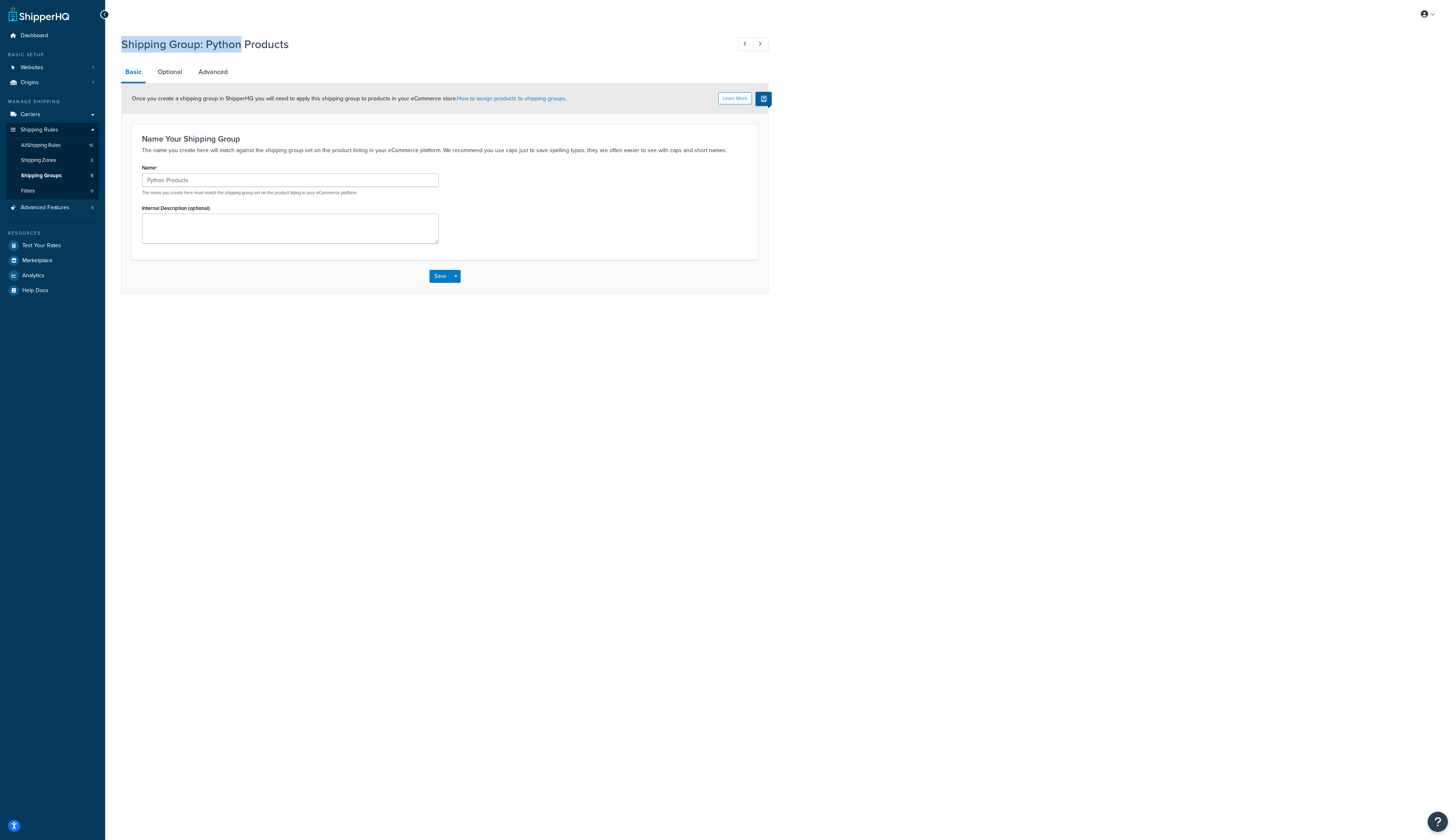
drag, startPoint x: 239, startPoint y: 46, endPoint x: 124, endPoint y: 46, distance: 115.0
click at [124, 46] on h1 "Shipping Group: Python Products" at bounding box center [422, 44] width 602 height 16
copy h1 "Shipping Group: Python"
click at [666, 498] on div "My Profile Billing Global Settings Contact Us Logout Shipping Group: Python Pro…" at bounding box center [780, 420] width 1351 height 840
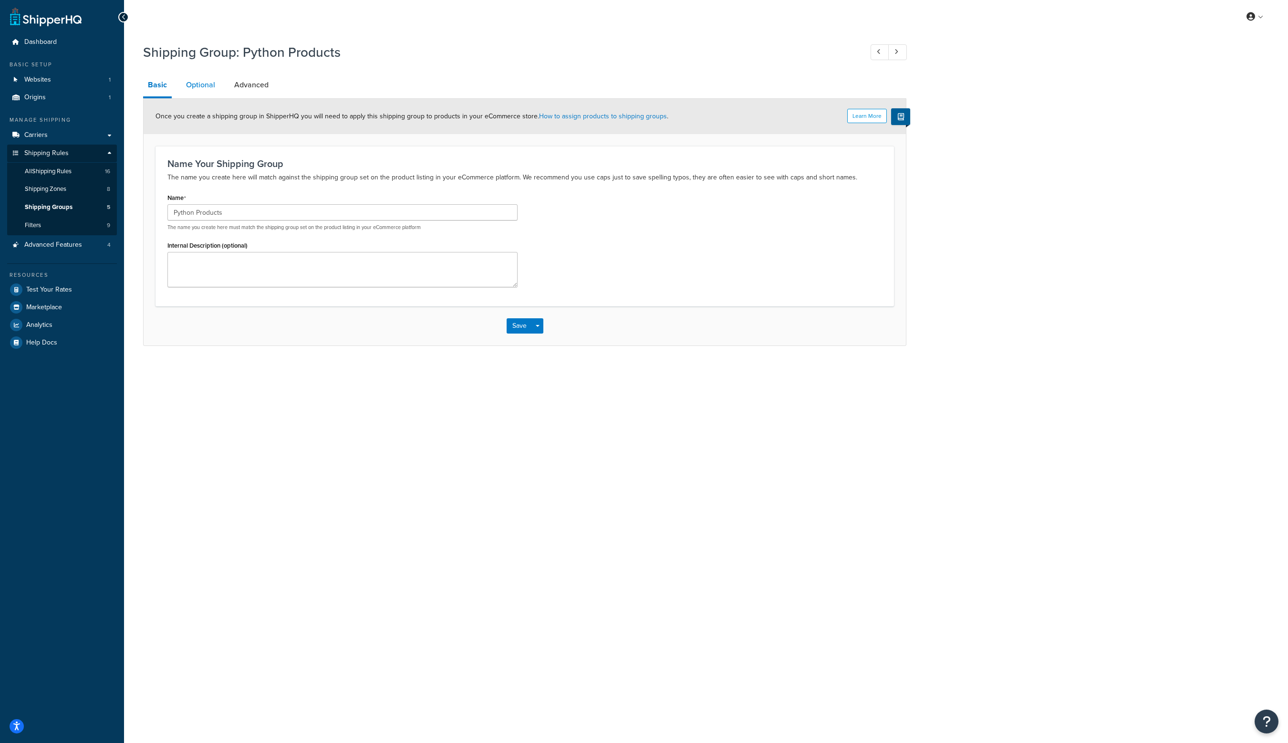
click at [198, 79] on link "Optional" at bounding box center [200, 84] width 39 height 23
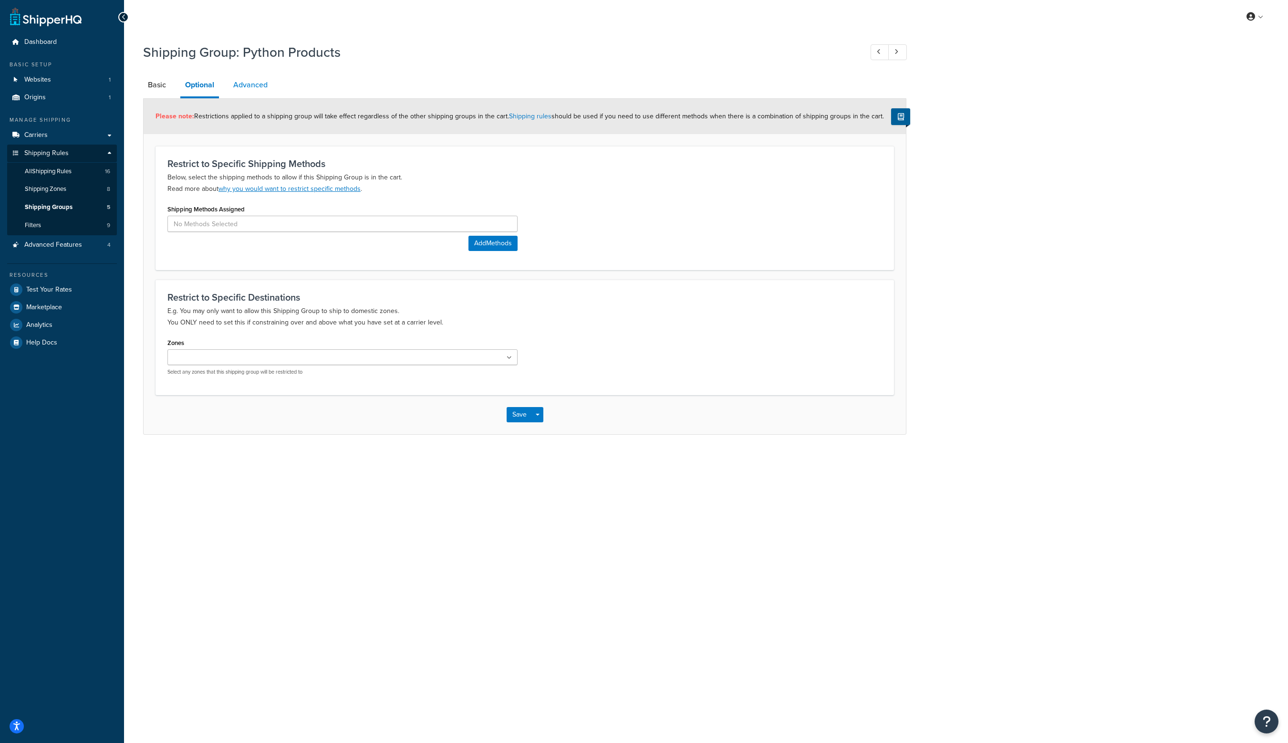
click at [258, 86] on link "Advanced" at bounding box center [251, 84] width 44 height 23
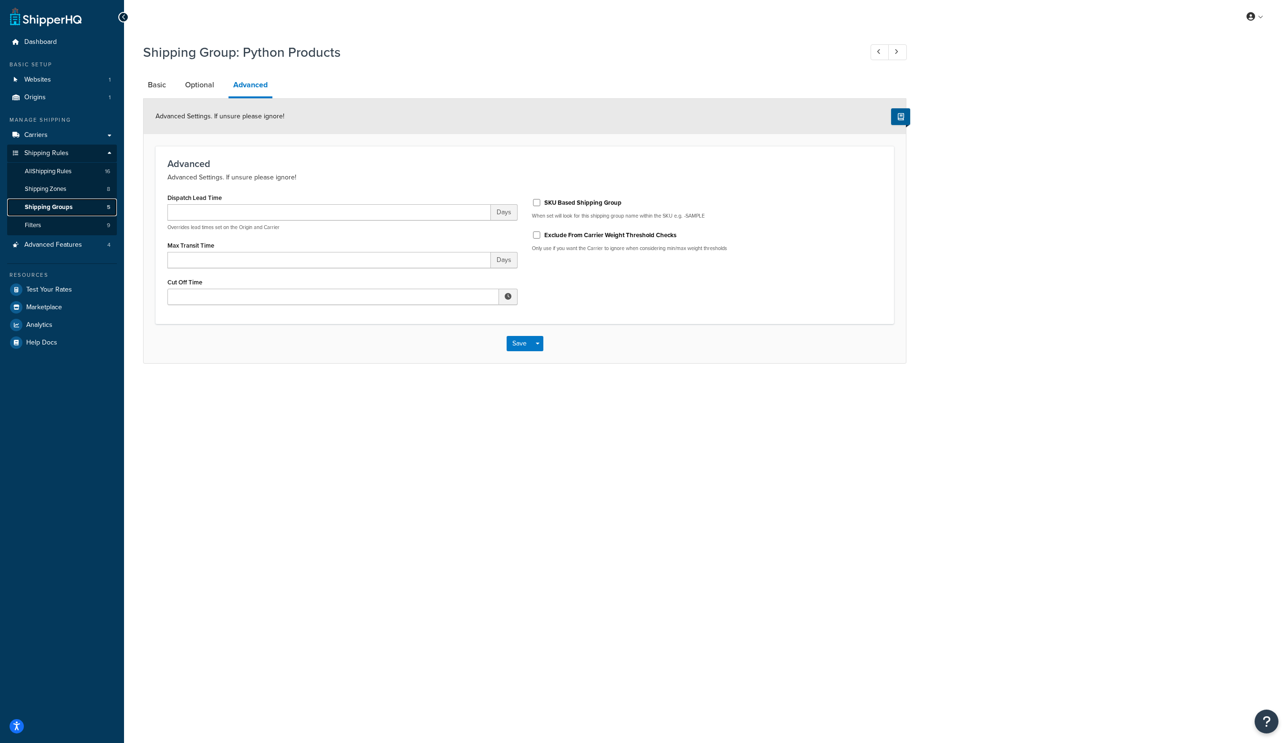
click at [56, 208] on span "Shipping Groups" at bounding box center [49, 207] width 48 height 8
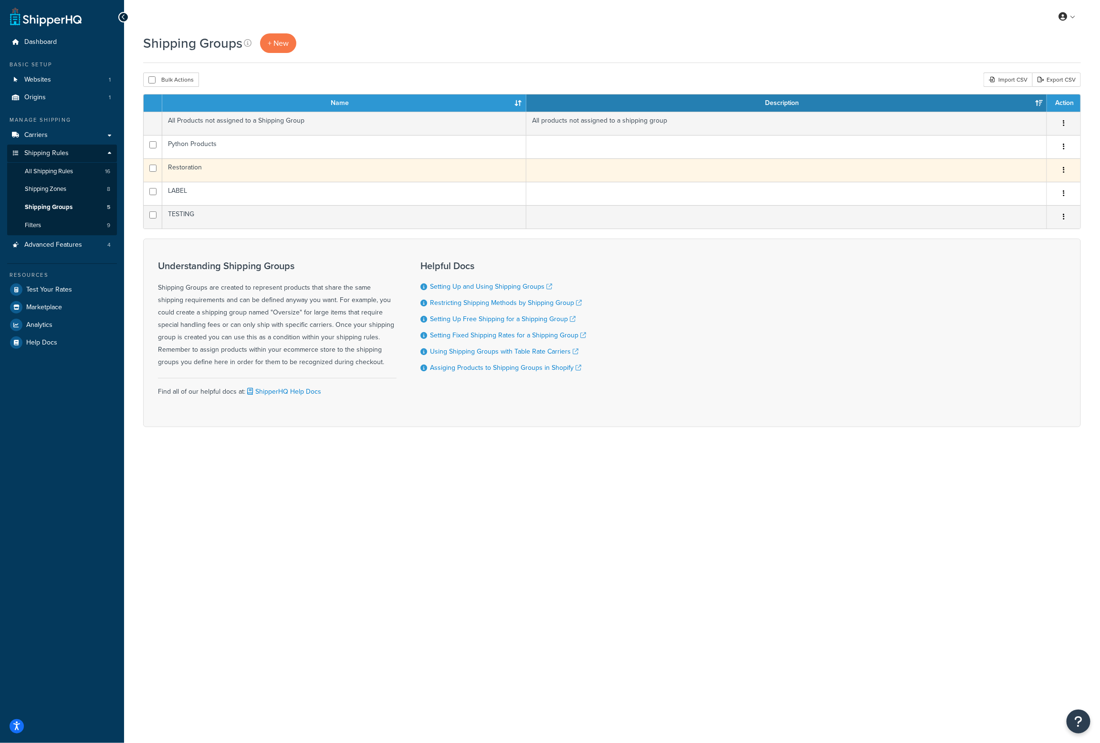
click at [1063, 169] on icon "button" at bounding box center [1063, 169] width 2 height 7
click at [1048, 187] on link "Edit" at bounding box center [1024, 189] width 75 height 20
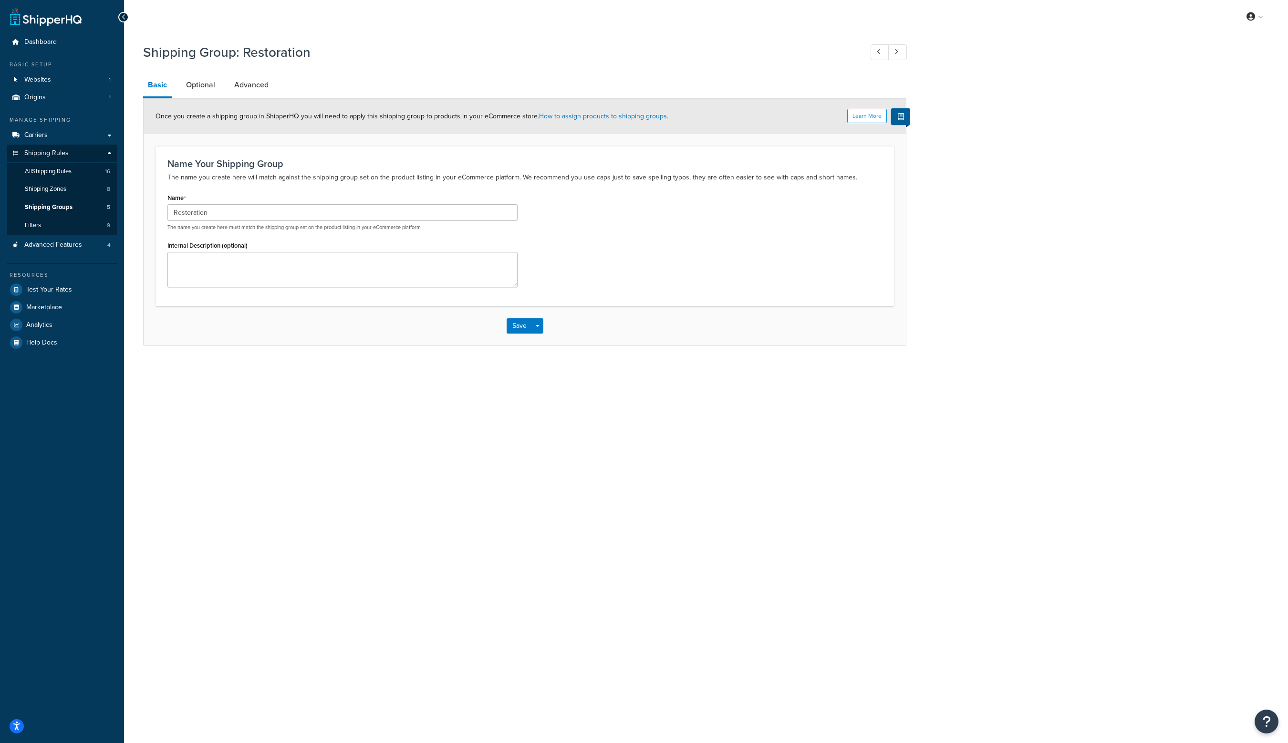
click at [289, 52] on h1 "Shipping Group: Restoration" at bounding box center [498, 52] width 710 height 19
copy h1 "Shipping Group: Restoration"
click at [1099, 301] on div "Shipping Group: Restoration Basic Optional Advanced Learn More Once you create …" at bounding box center [706, 204] width 1164 height 332
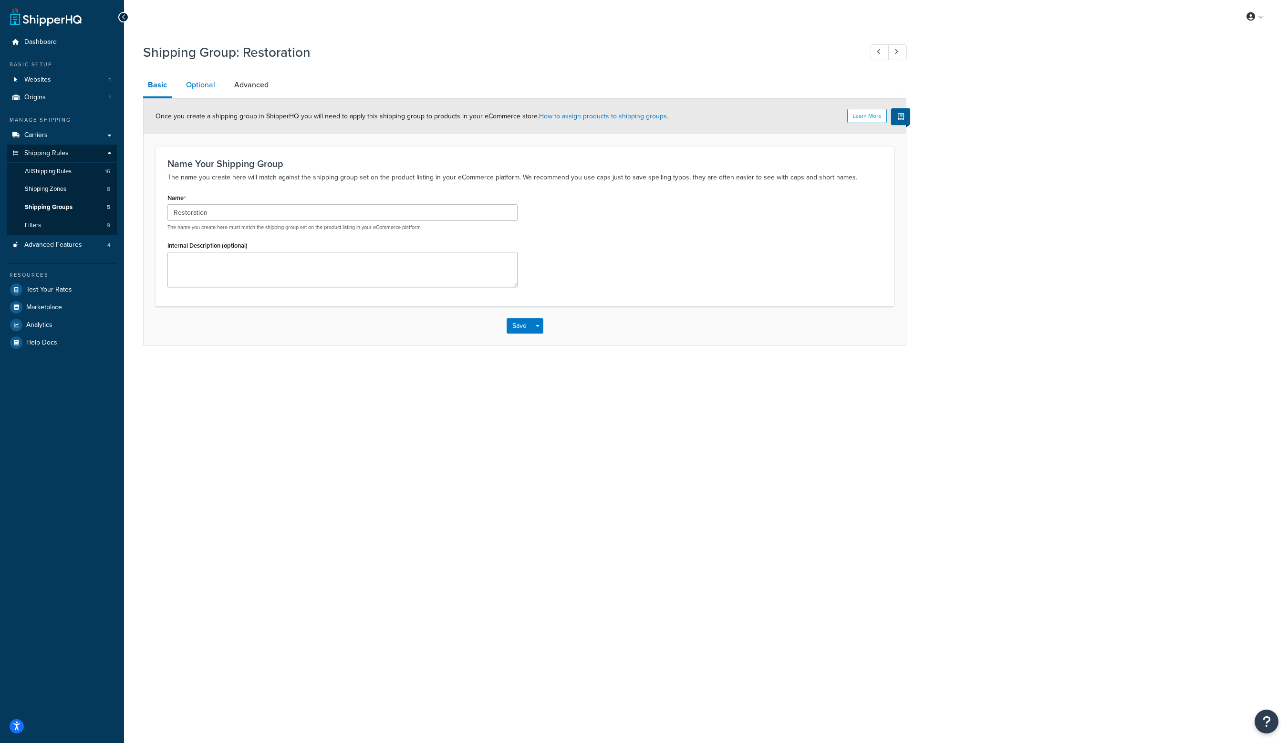
click at [199, 82] on link "Optional" at bounding box center [200, 84] width 39 height 23
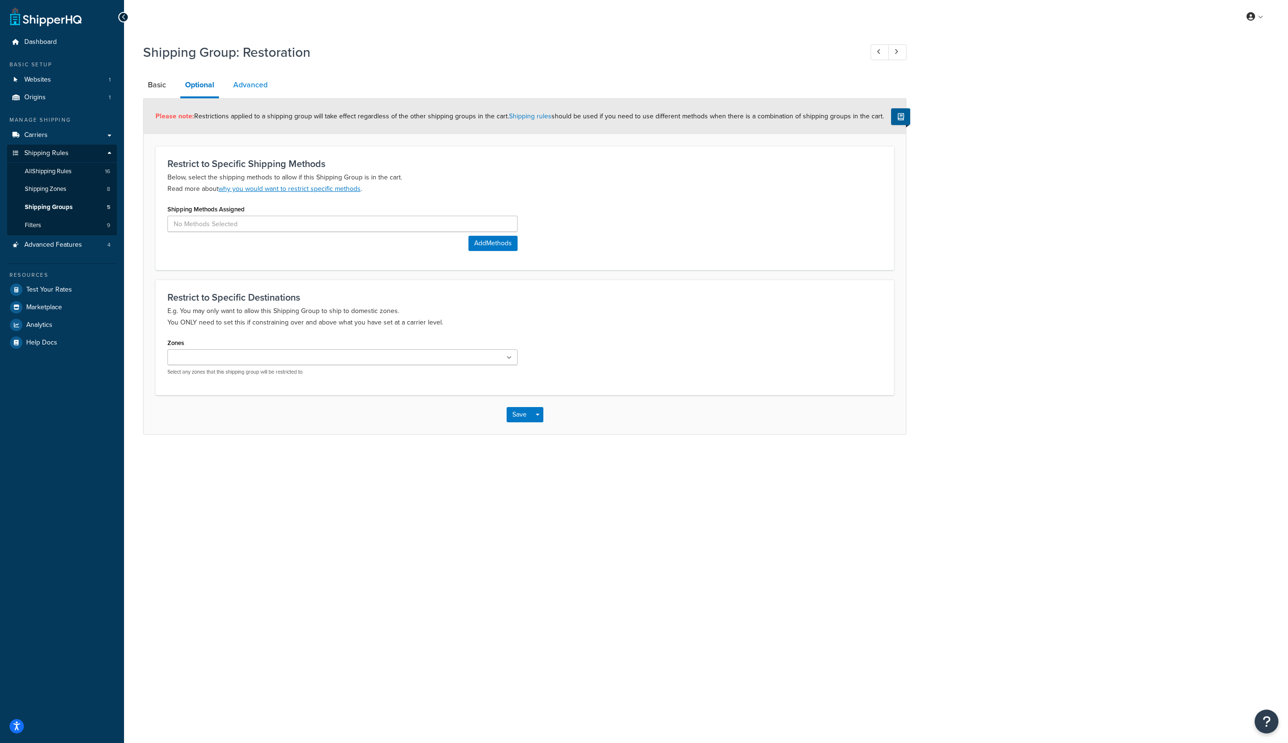
click at [245, 85] on link "Advanced" at bounding box center [251, 84] width 44 height 23
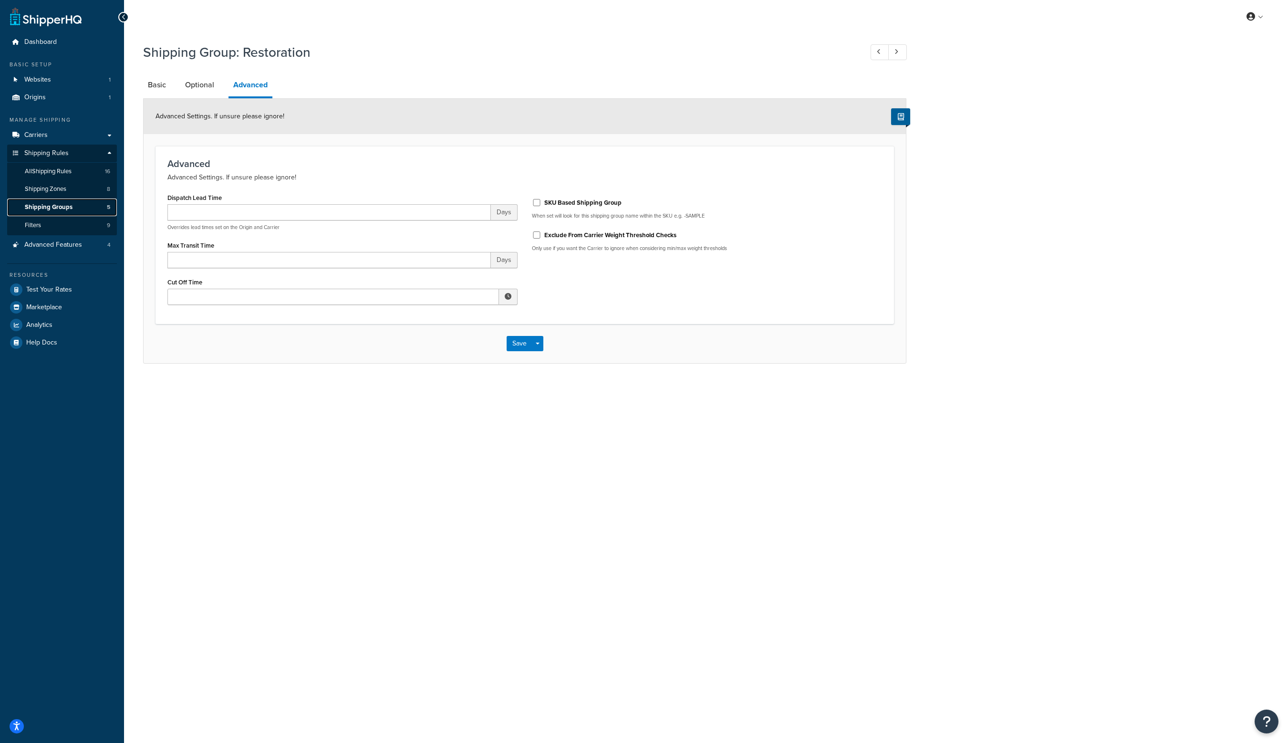
click at [70, 206] on span "Shipping Groups" at bounding box center [49, 207] width 48 height 8
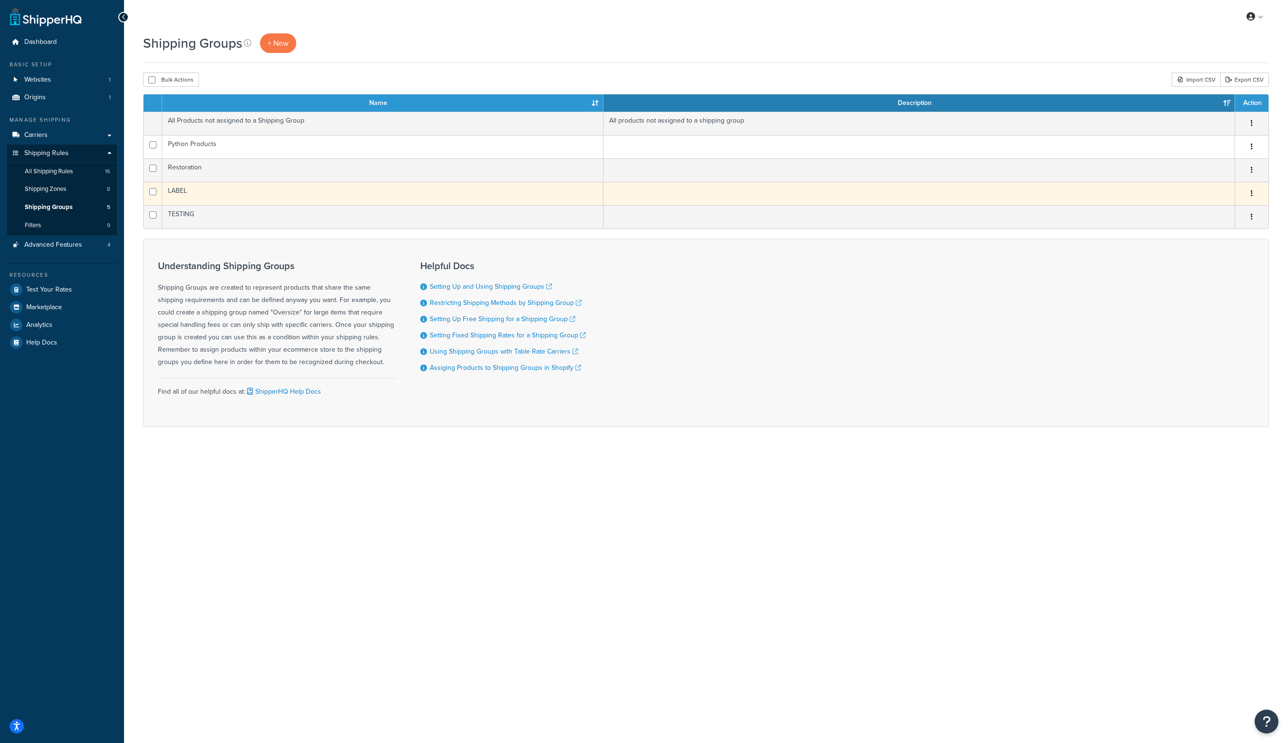
click at [1257, 189] on button "button" at bounding box center [1251, 193] width 13 height 15
click at [1225, 210] on link "Edit" at bounding box center [1212, 212] width 75 height 20
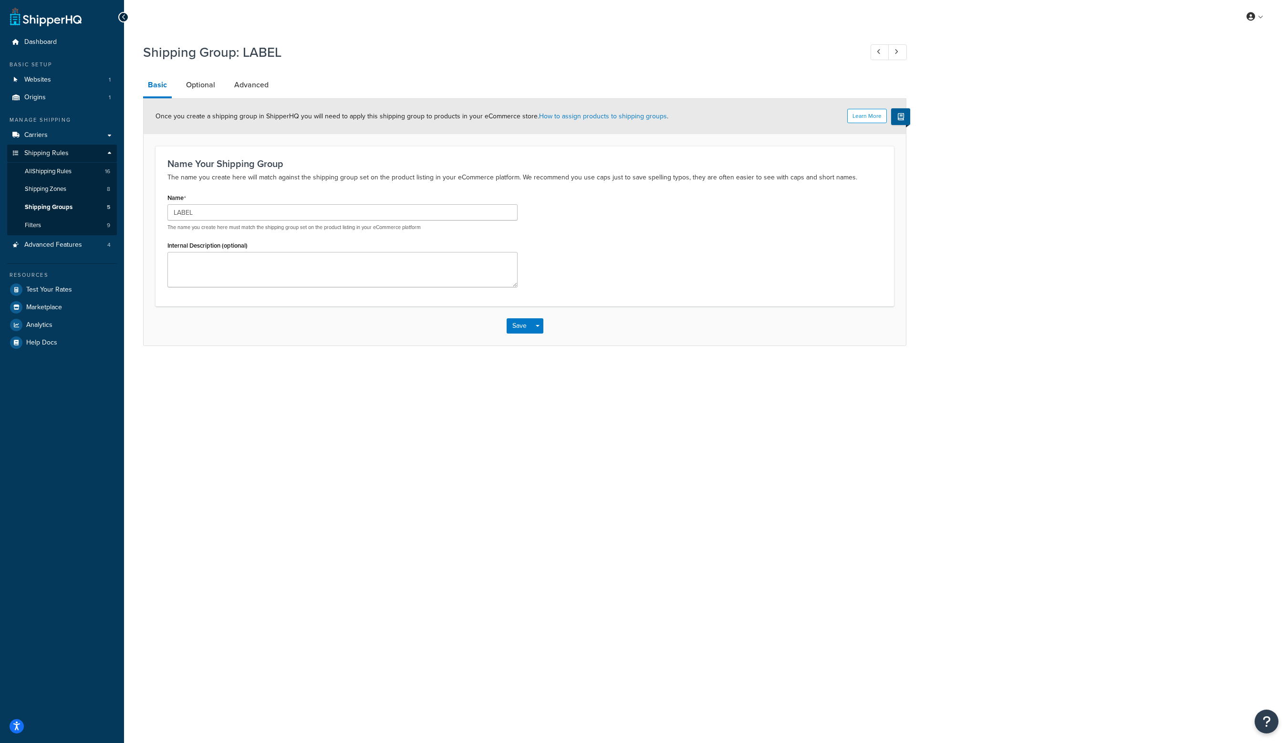
click at [265, 59] on h1 "Shipping Group: LABEL" at bounding box center [498, 52] width 710 height 19
copy h1 "Shipping Group: LABEL"
click at [765, 498] on div "My Profile Billing Global Settings Contact Us Logout Shipping Group: LABEL Basi…" at bounding box center [706, 371] width 1164 height 743
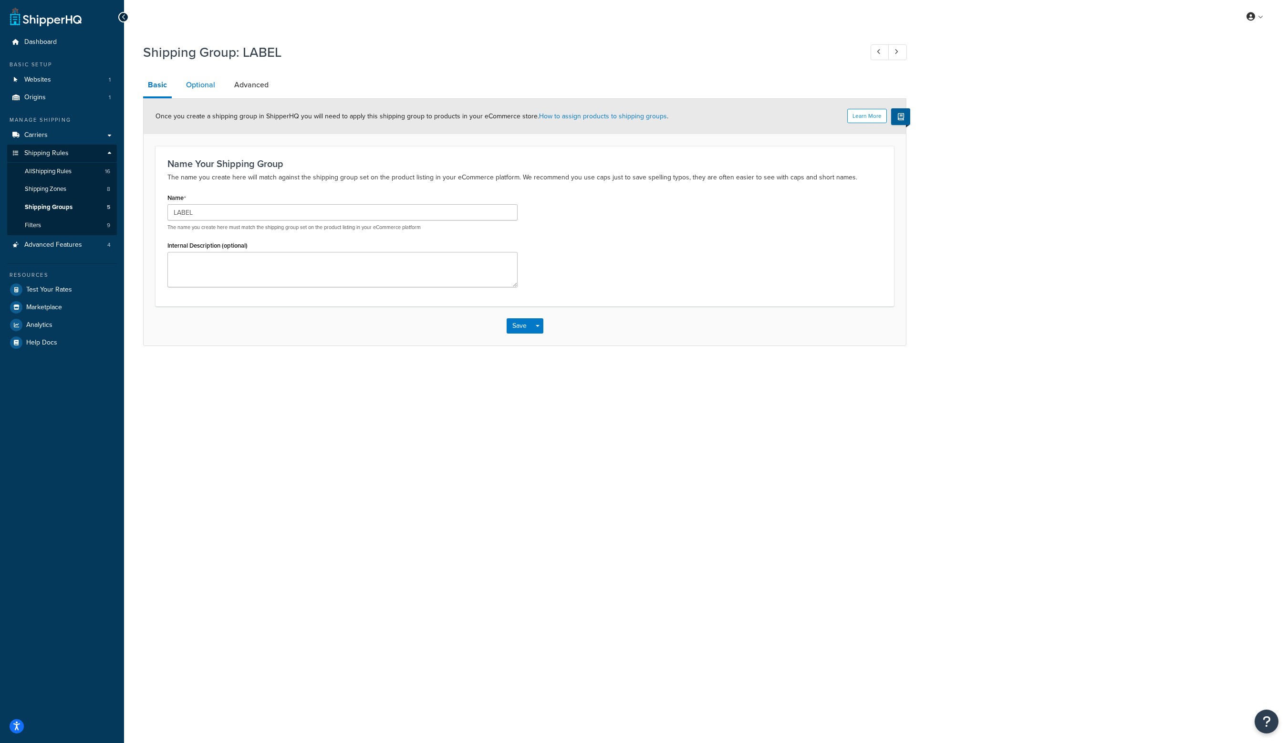
click at [195, 87] on link "Optional" at bounding box center [200, 84] width 39 height 23
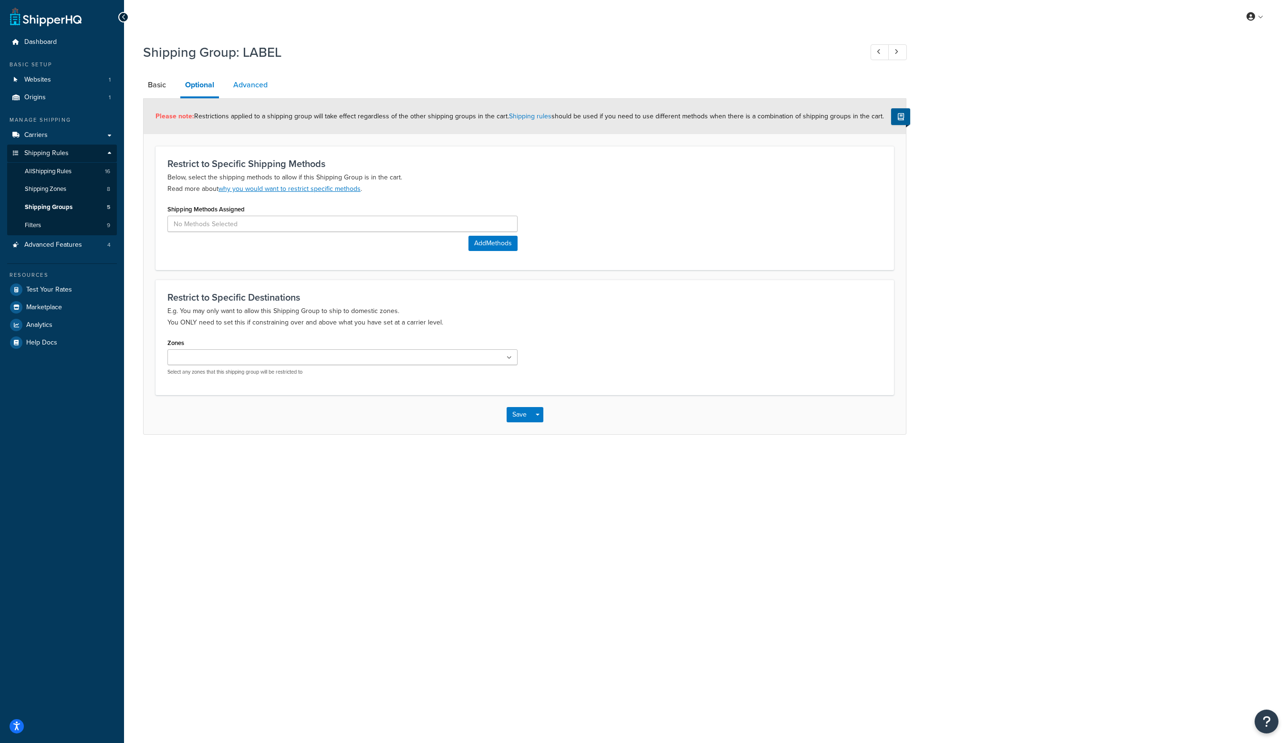
click at [254, 83] on link "Advanced" at bounding box center [251, 84] width 44 height 23
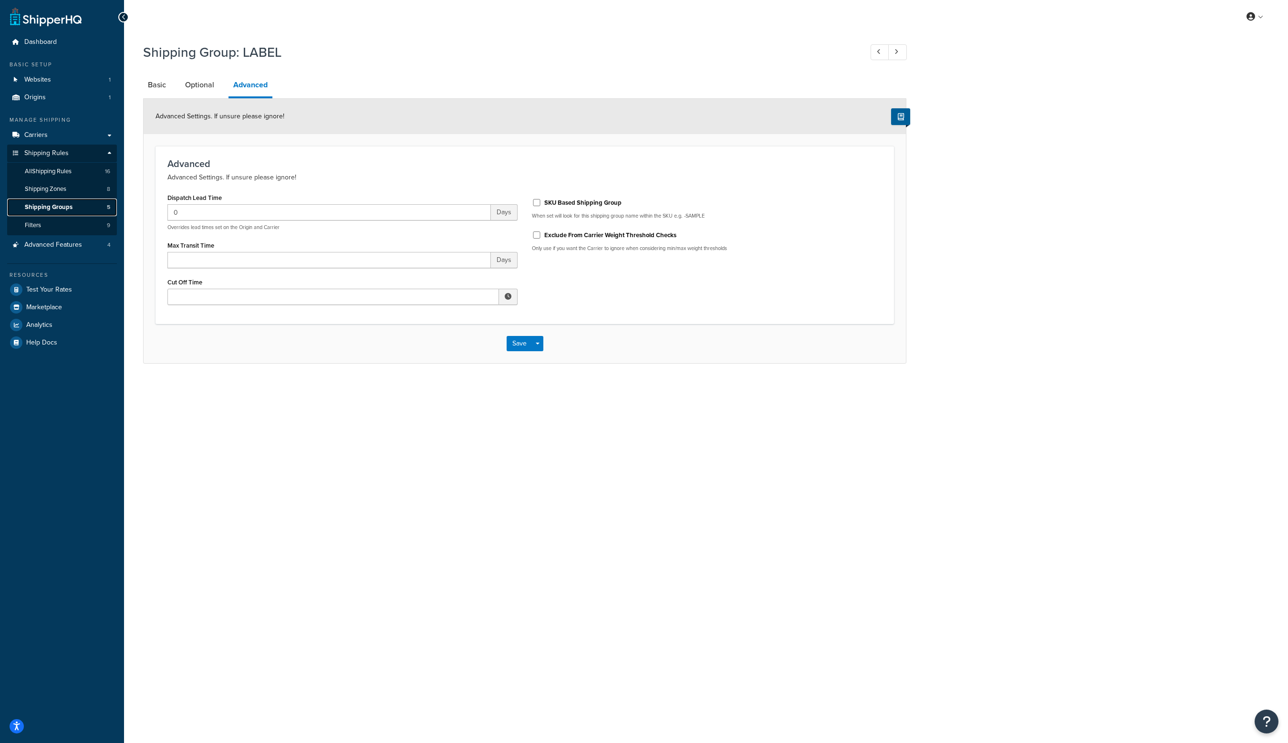
click at [57, 206] on span "Shipping Groups" at bounding box center [49, 207] width 48 height 8
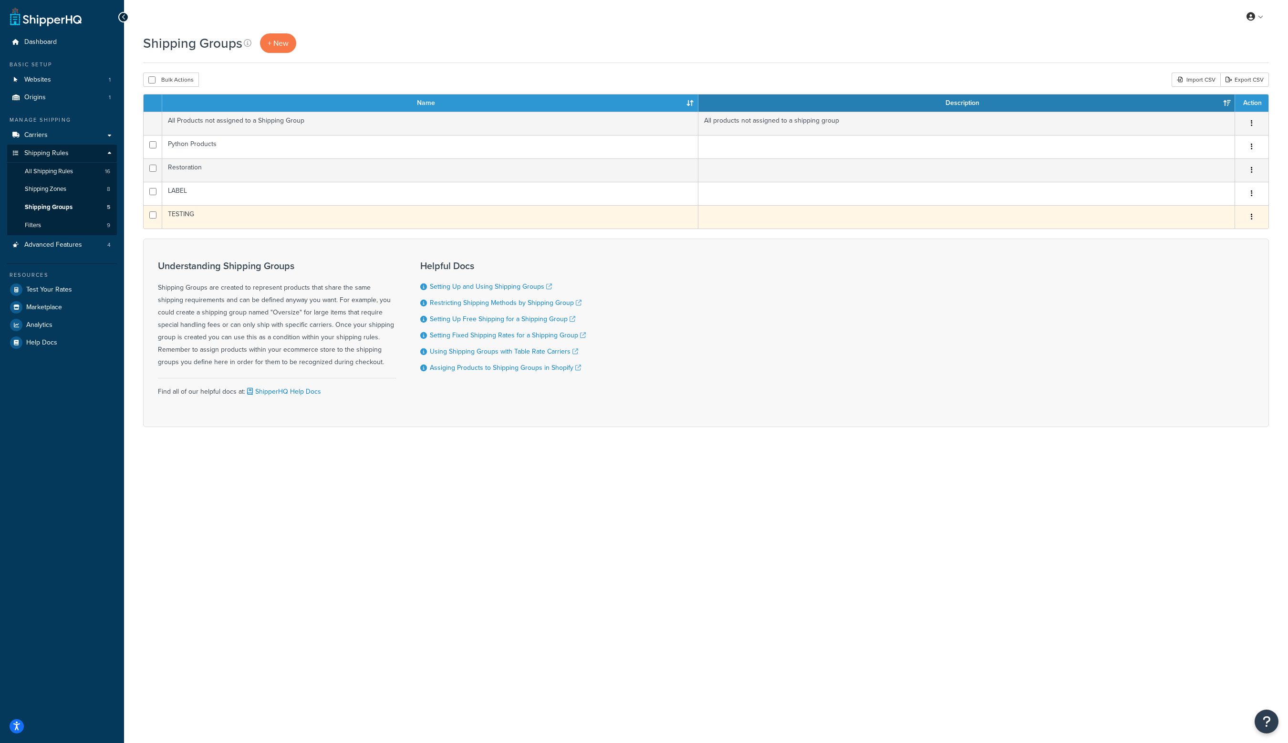
click at [1252, 215] on icon "button" at bounding box center [1252, 216] width 2 height 7
click at [1223, 232] on link "Edit" at bounding box center [1212, 236] width 75 height 20
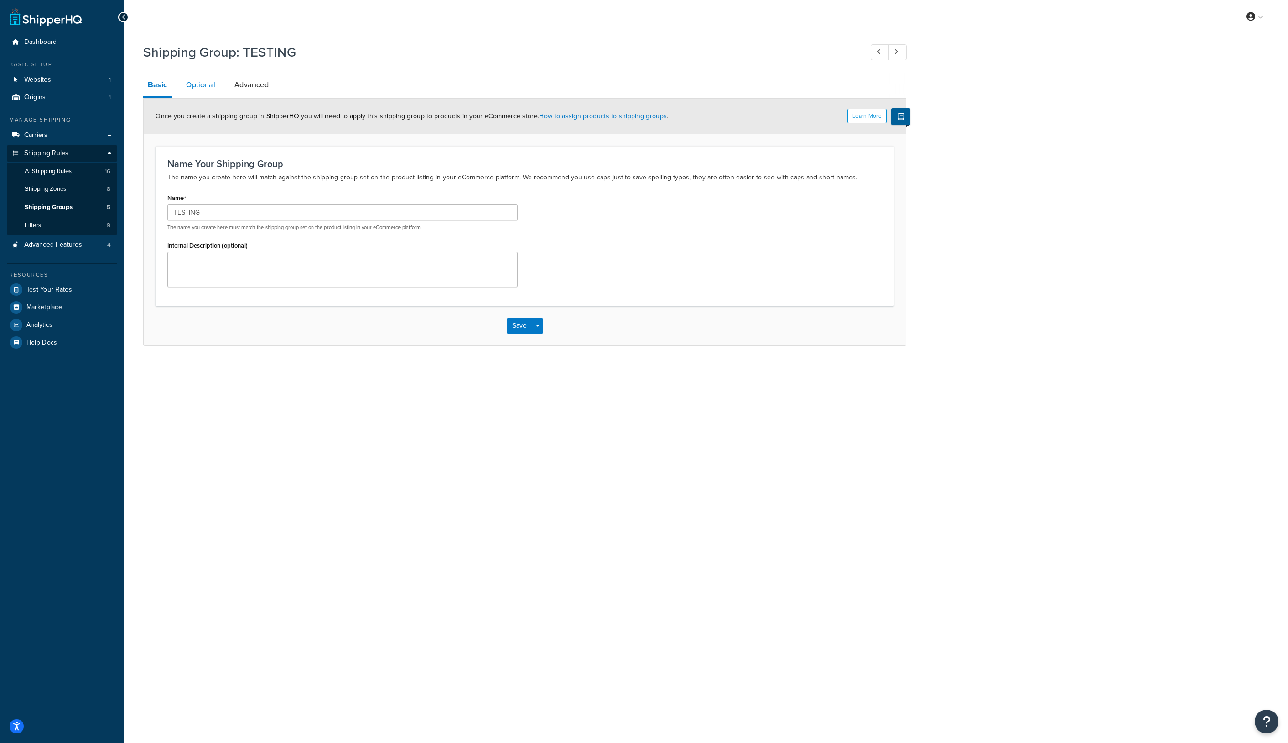
click at [199, 84] on link "Optional" at bounding box center [200, 84] width 39 height 23
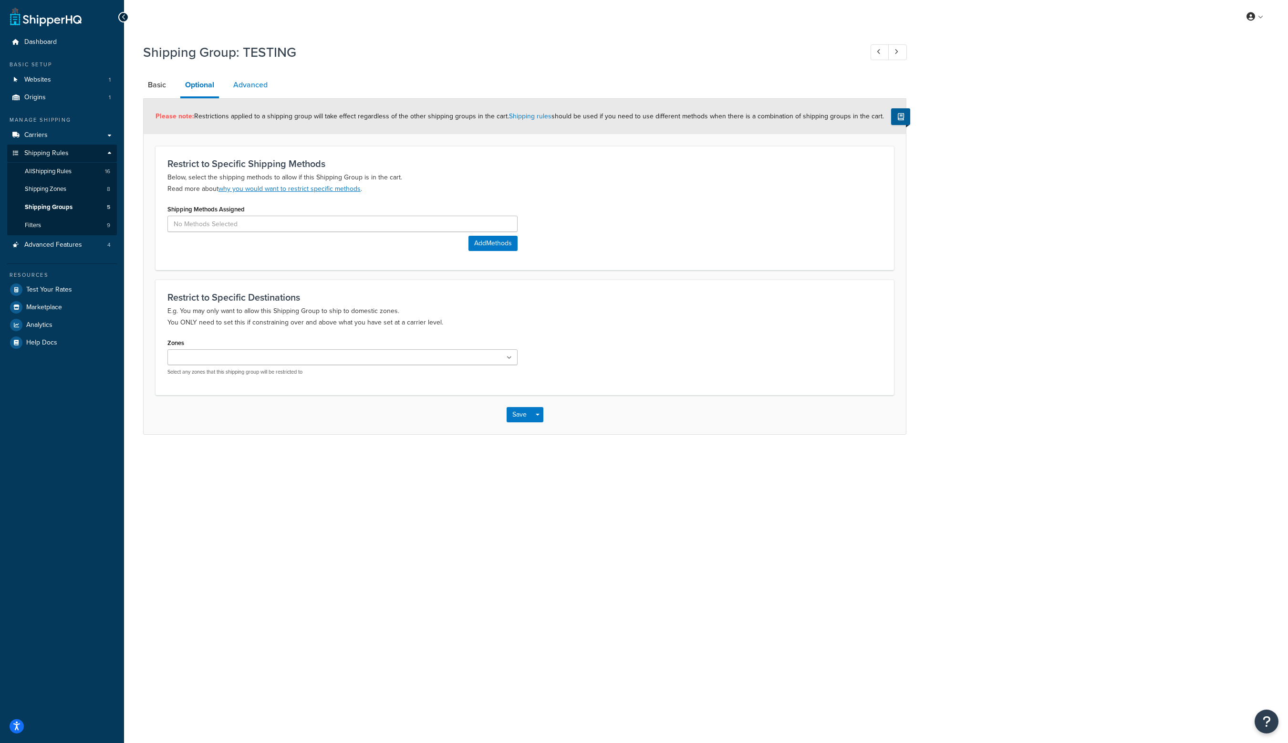
click at [253, 82] on link "Advanced" at bounding box center [251, 84] width 44 height 23
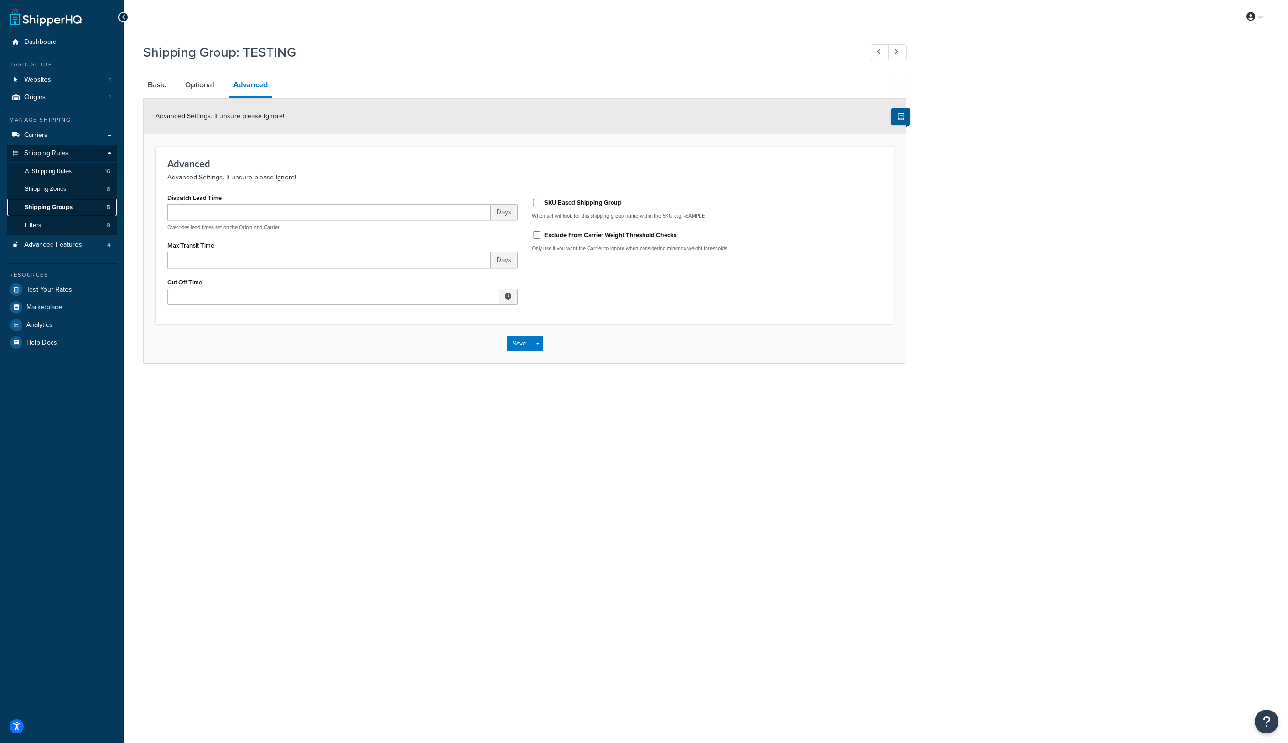
click at [79, 208] on link "Shipping Groups 5" at bounding box center [62, 207] width 110 height 18
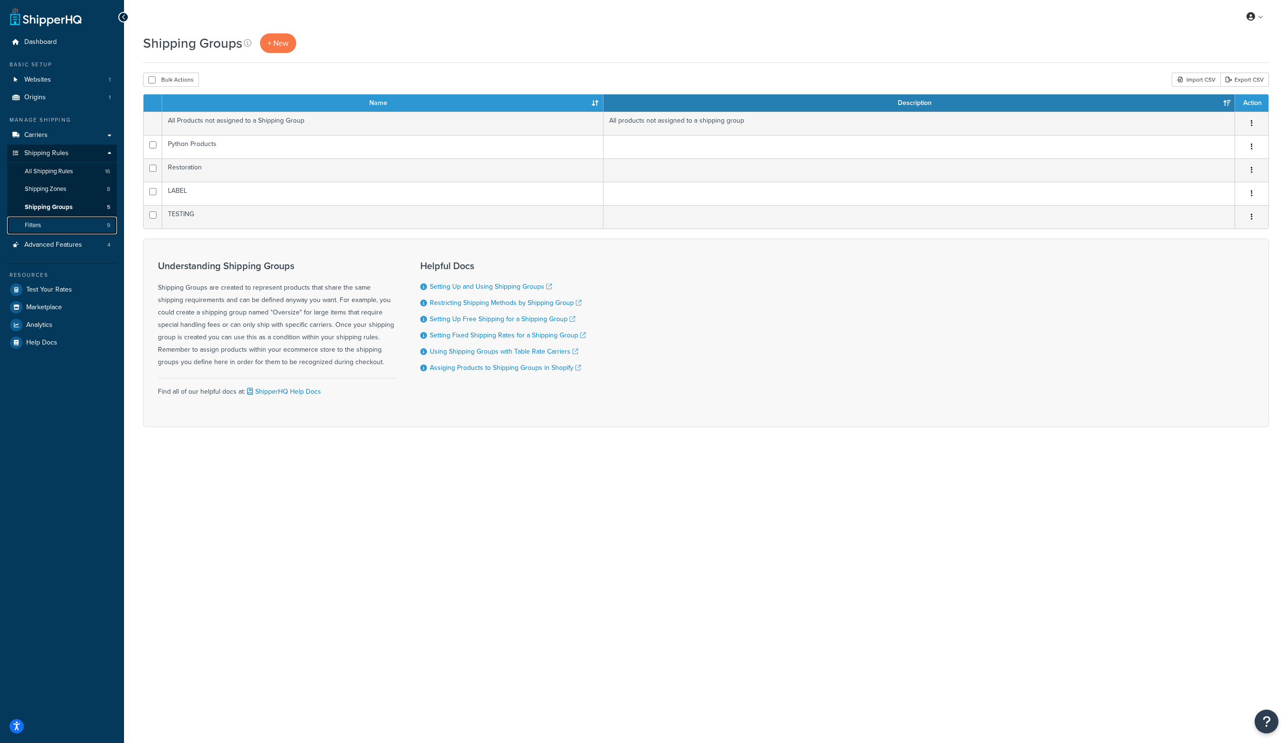
click at [54, 224] on link "Filters 9" at bounding box center [62, 226] width 110 height 18
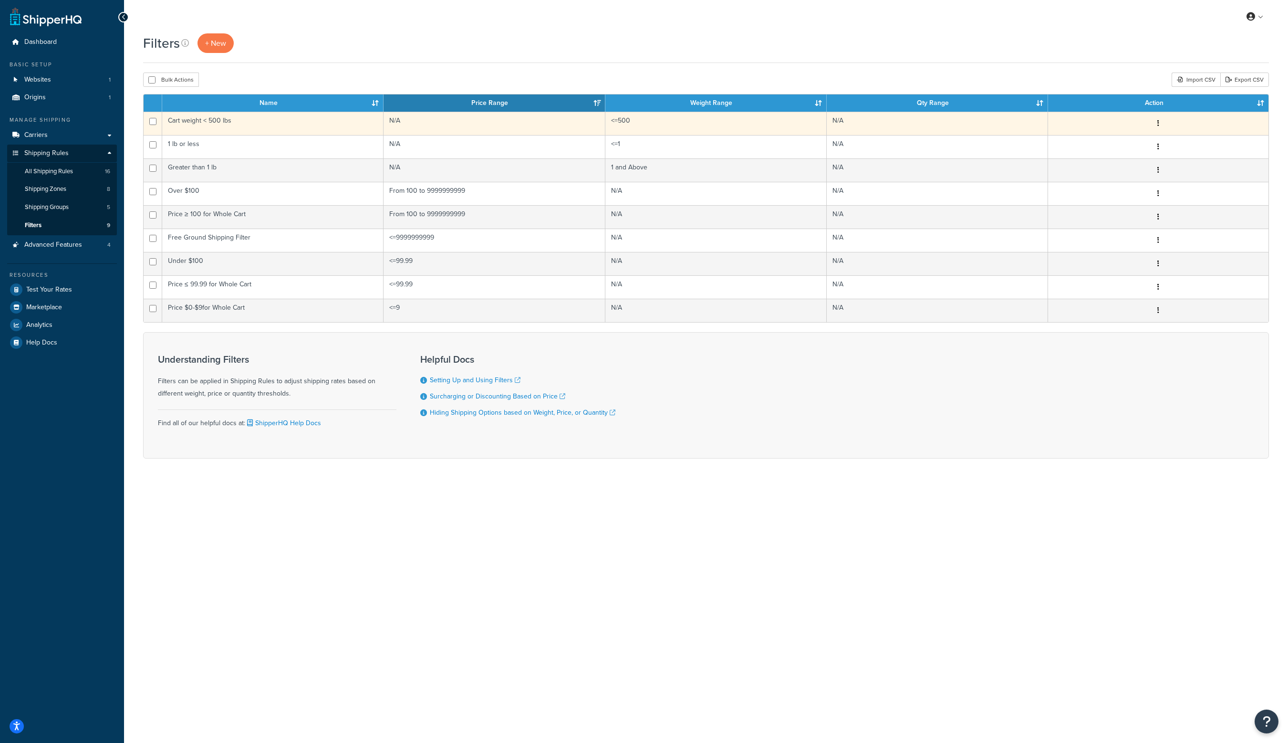
click at [1162, 122] on button "button" at bounding box center [1158, 123] width 13 height 15
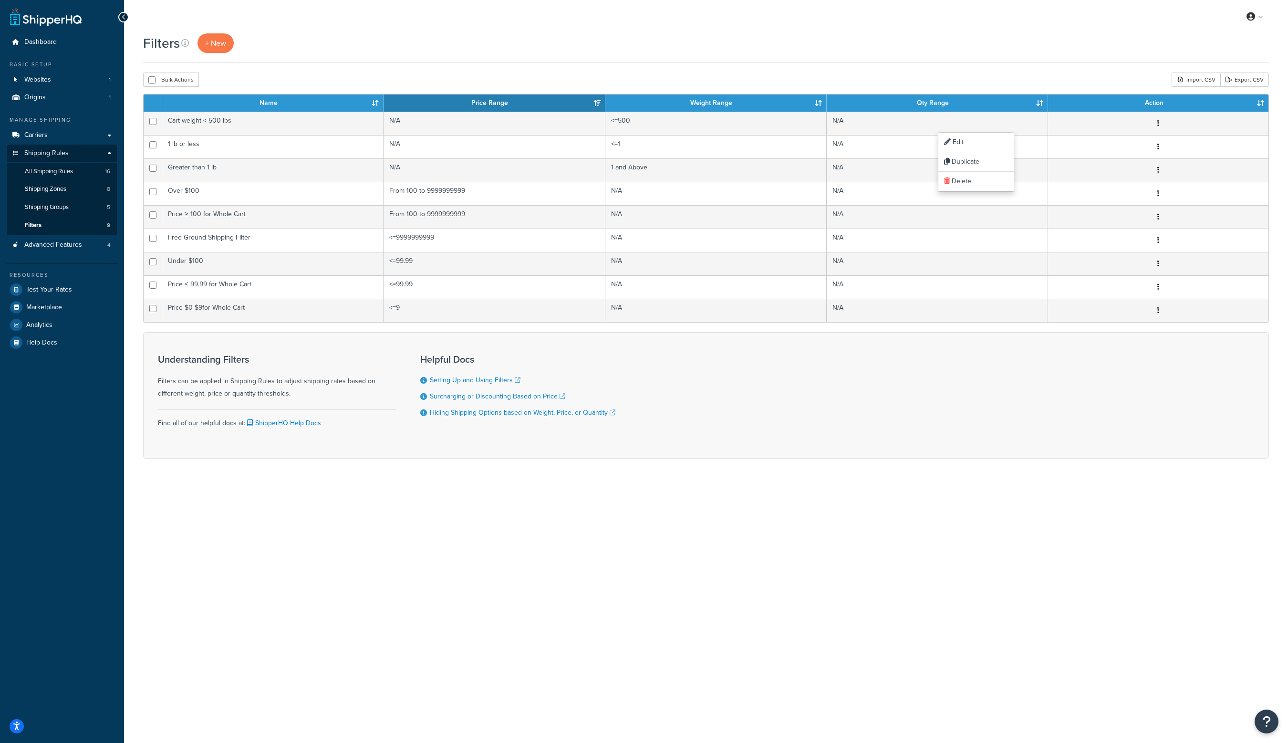
click at [1068, 46] on div "Filters + New" at bounding box center [706, 43] width 1126 height 20
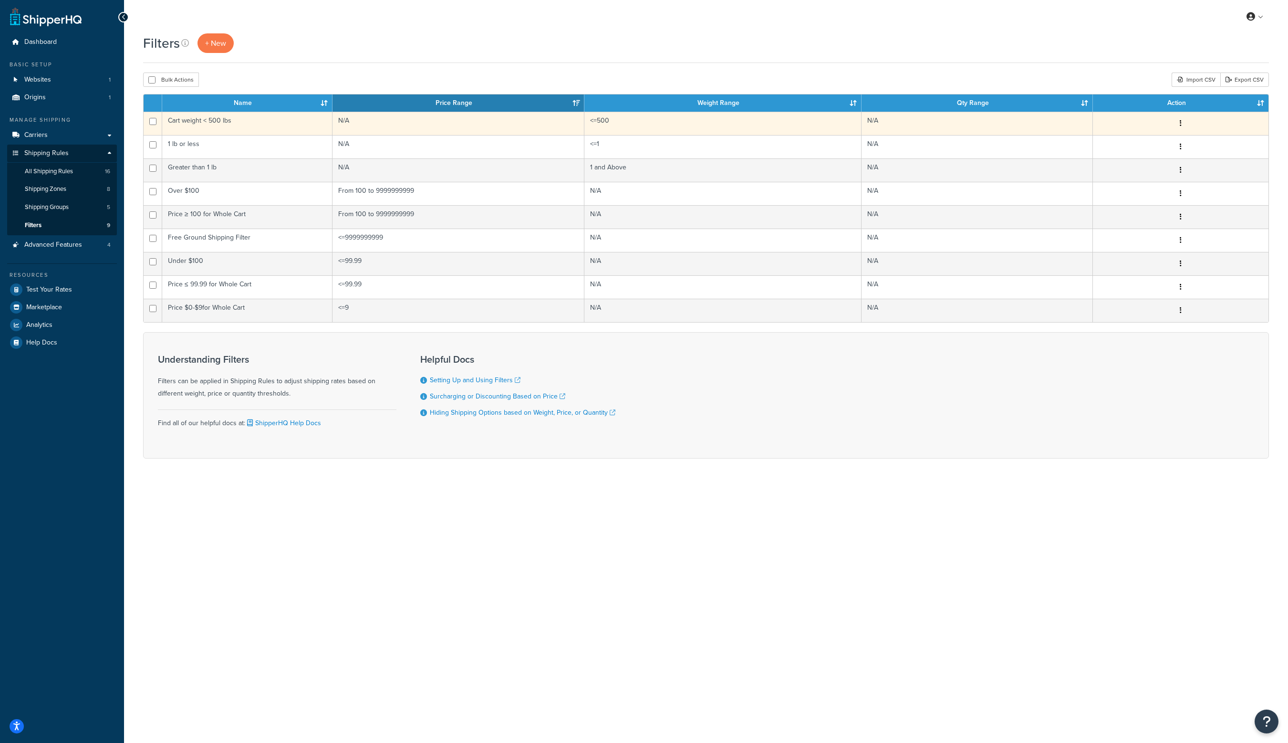
click at [1181, 121] on icon "button" at bounding box center [1181, 123] width 2 height 7
click at [1083, 138] on link "Edit" at bounding box center [1070, 143] width 75 height 20
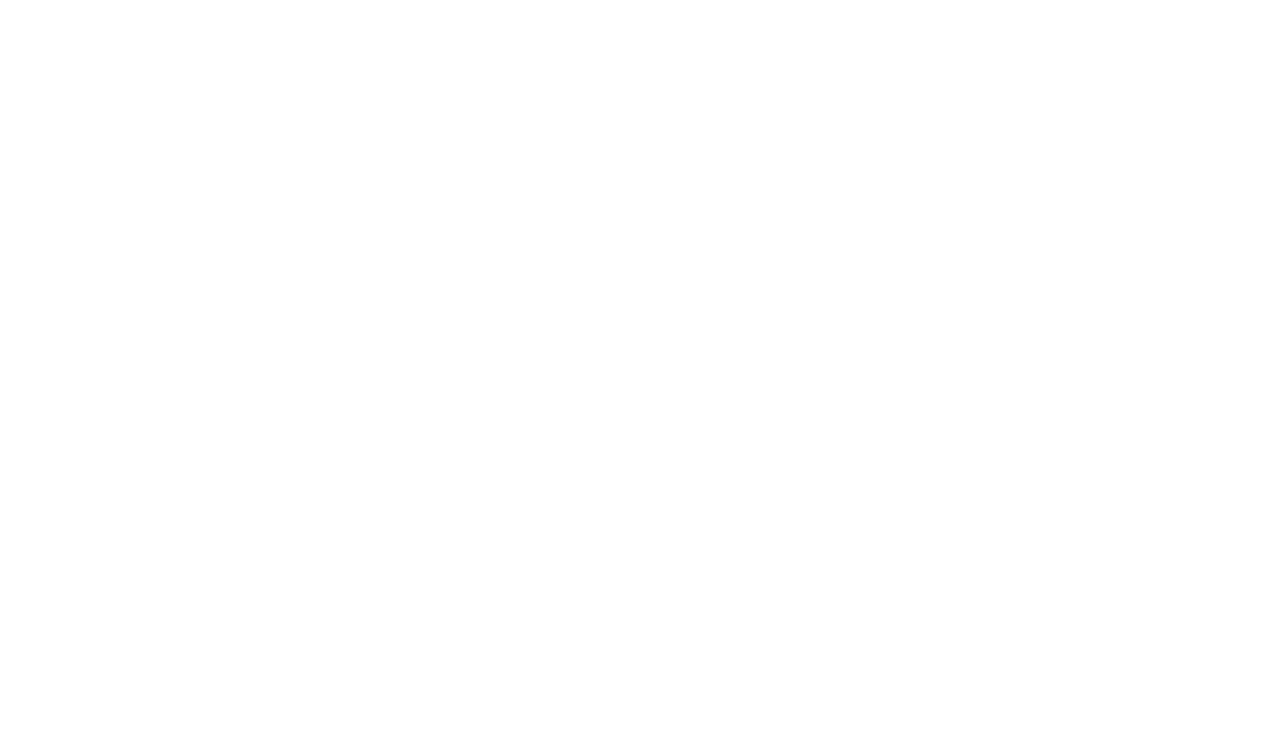
select select "range"
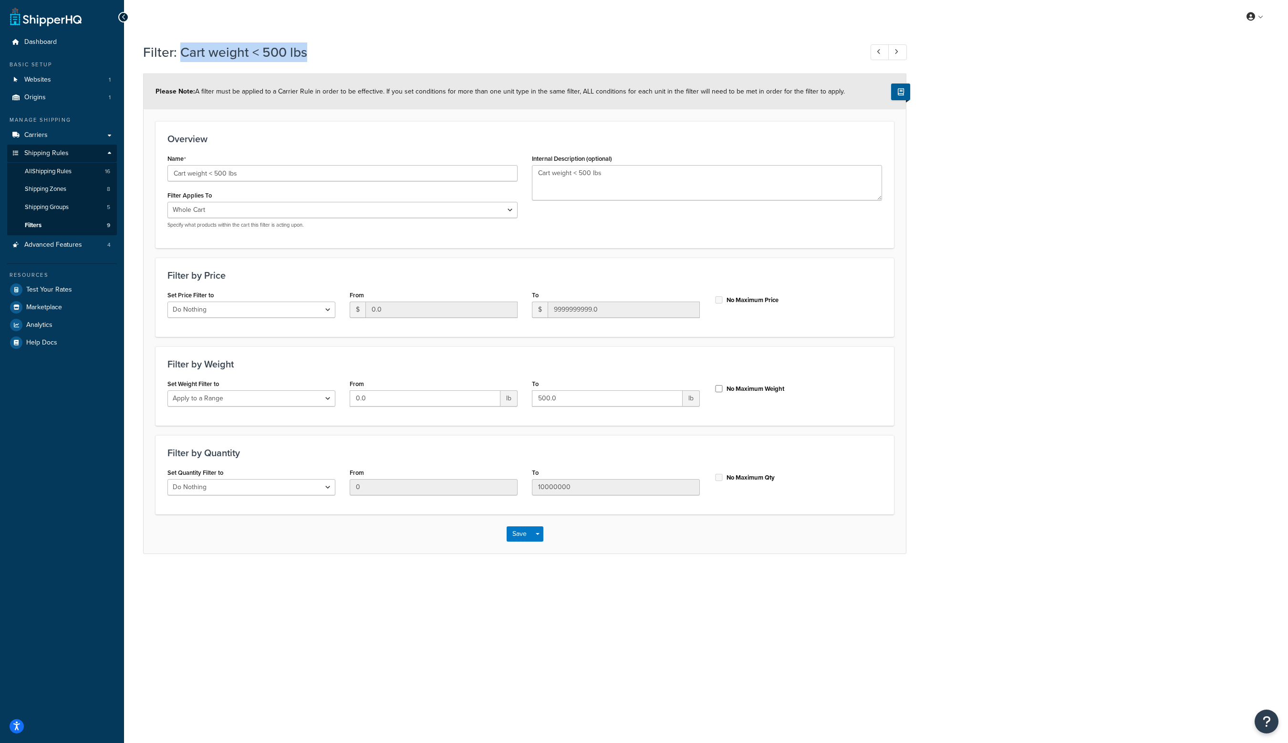
drag, startPoint x: 304, startPoint y: 51, endPoint x: 180, endPoint y: 51, distance: 124.0
click at [180, 51] on h1 "Filter: Cart weight < 500 lbs" at bounding box center [498, 52] width 710 height 19
copy h1 "Cart weight < 500 lbs"
click at [207, 48] on h1 "Filter: Cart weight < 500 lbs" at bounding box center [498, 52] width 710 height 19
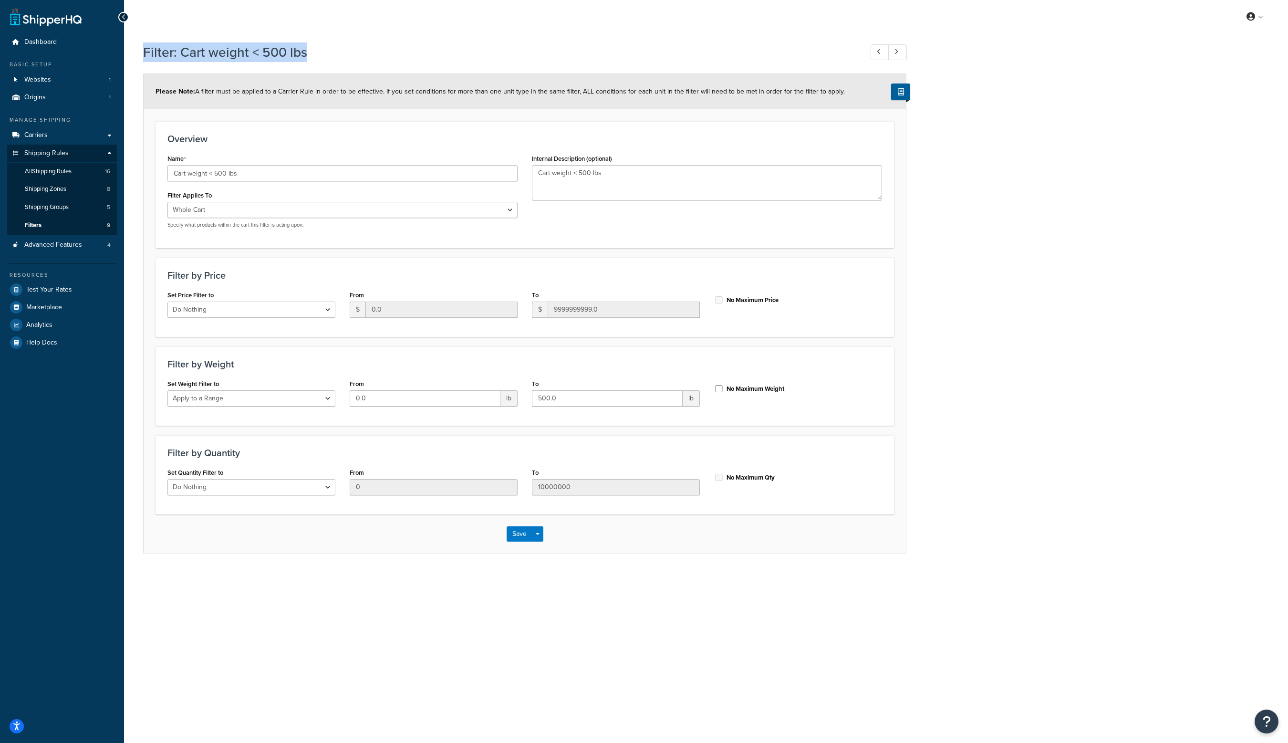
click at [207, 48] on h1 "Filter: Cart weight < 500 lbs" at bounding box center [498, 52] width 710 height 19
click at [442, 52] on h1 "Filter: Cart weight < 500 lbs" at bounding box center [498, 52] width 710 height 19
click at [1050, 312] on div "Filter: Cart weight < 500 lbs Please Note: A filter must be applied to a Carrie…" at bounding box center [706, 308] width 1164 height 540
click at [53, 225] on link "Filters 9" at bounding box center [62, 226] width 110 height 18
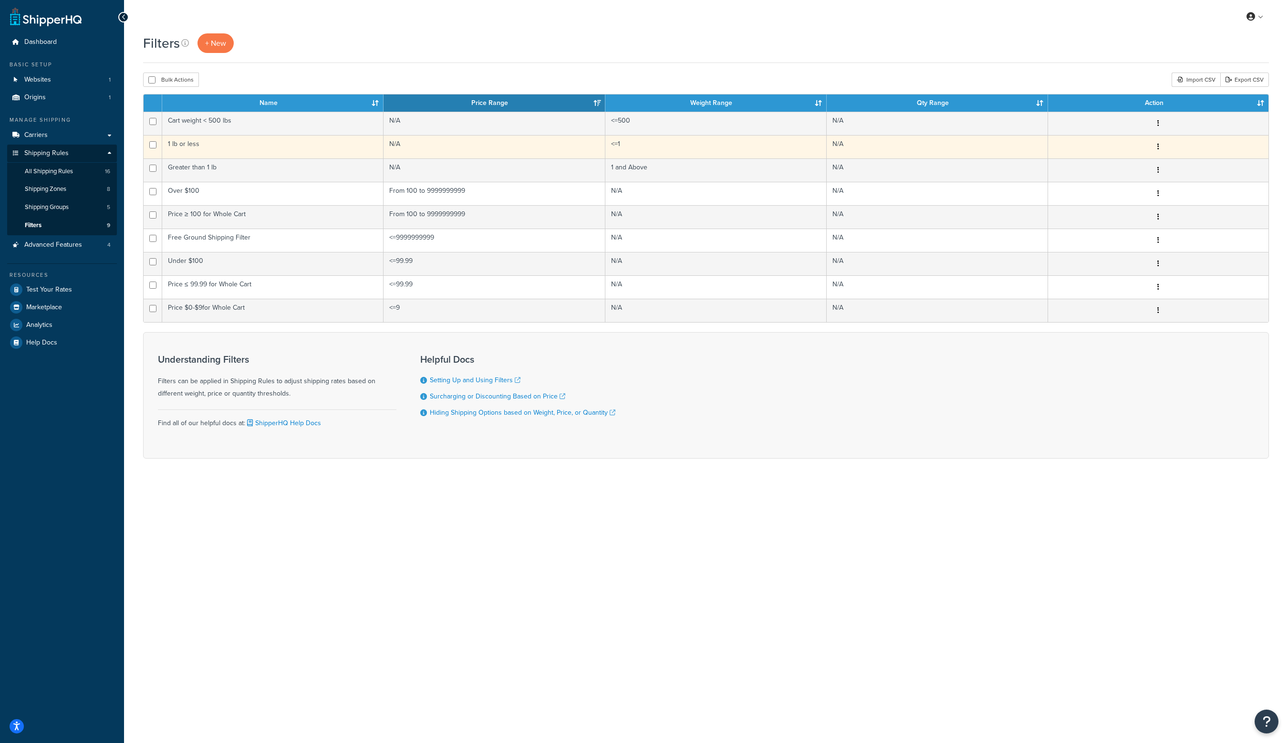
click at [1157, 144] on button "button" at bounding box center [1158, 146] width 13 height 15
click at [990, 165] on link "Edit" at bounding box center [975, 166] width 75 height 20
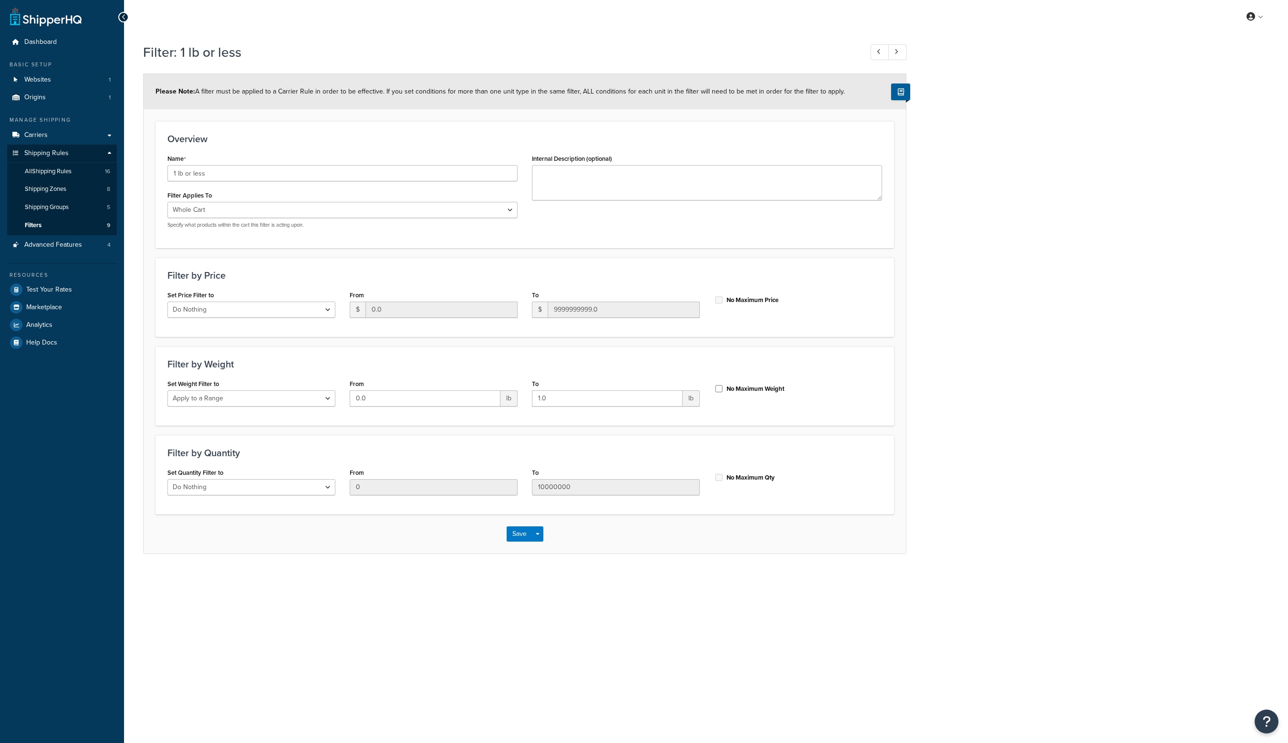
select select "range"
click at [901, 51] on link at bounding box center [897, 52] width 19 height 16
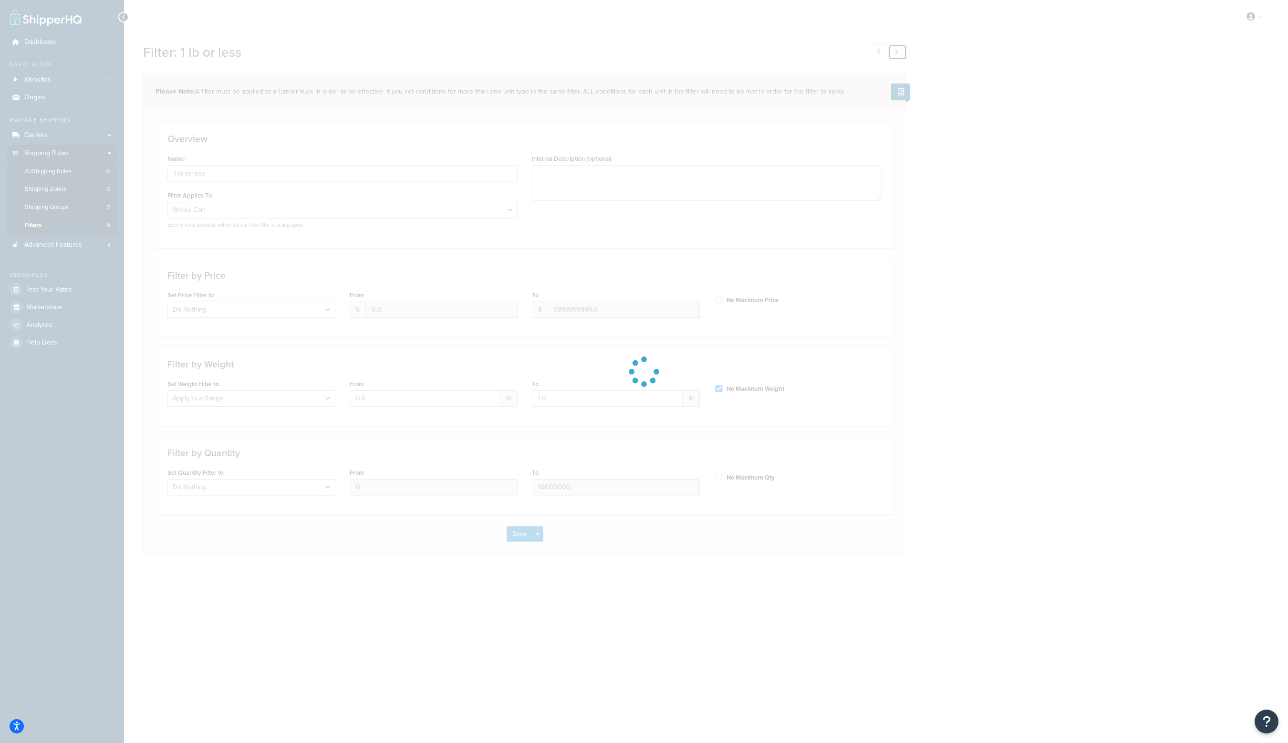
type input "Greater than 1 lb"
type input "1.0"
type input "10000000.0"
checkbox input "true"
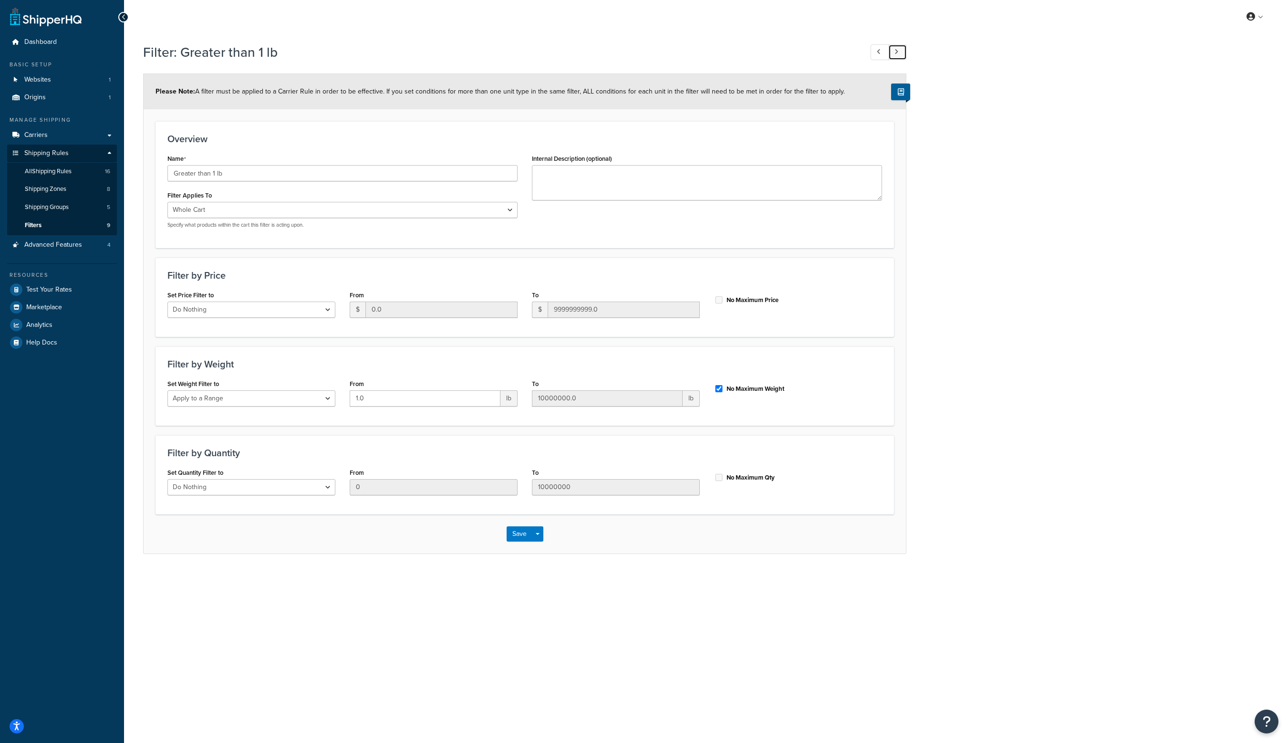
click at [901, 54] on link at bounding box center [897, 52] width 19 height 16
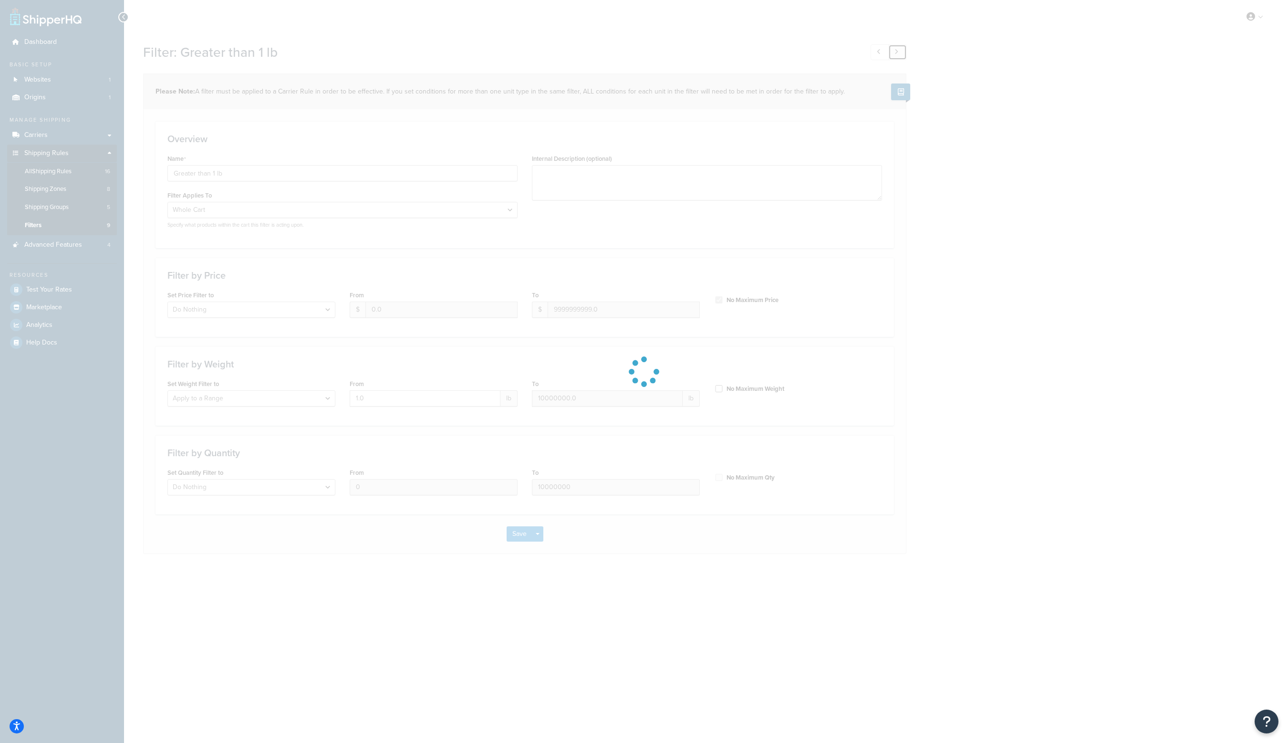
type input "Over $100"
select select "range"
type input "100.0"
checkbox input "true"
select select "ignore"
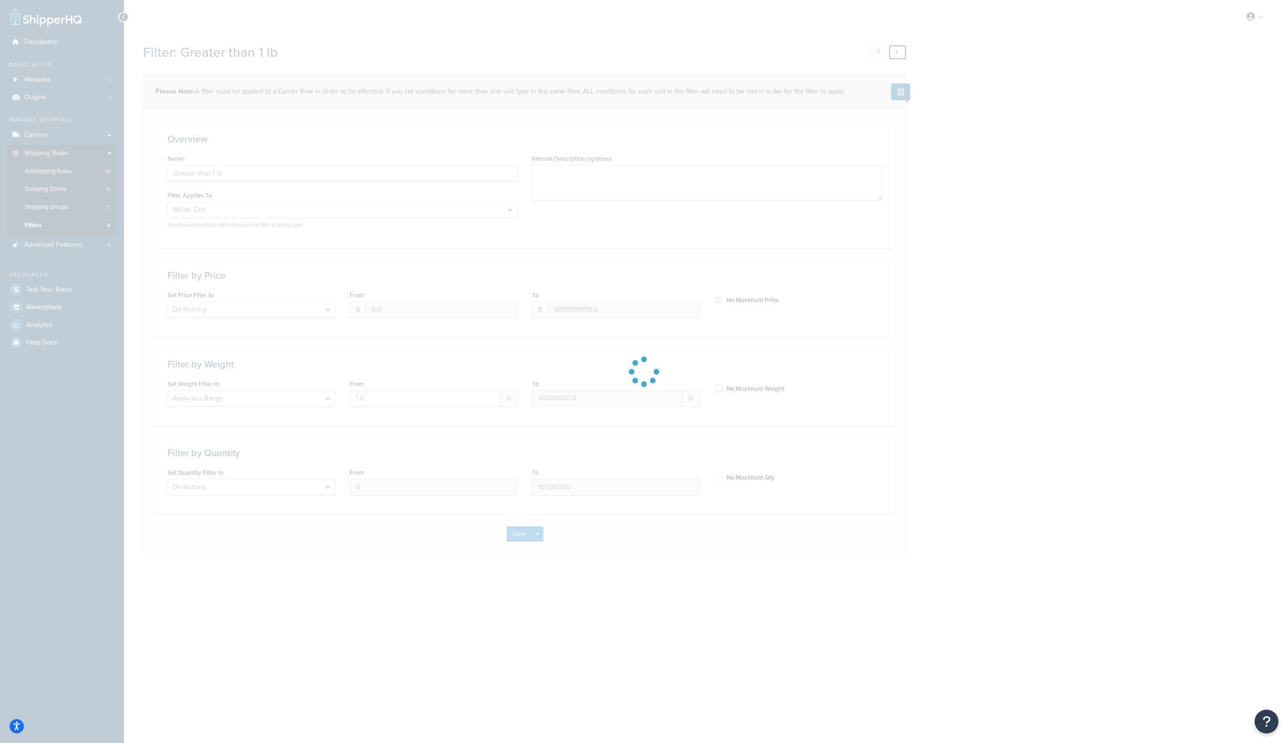
type input "0.0"
checkbox input "false"
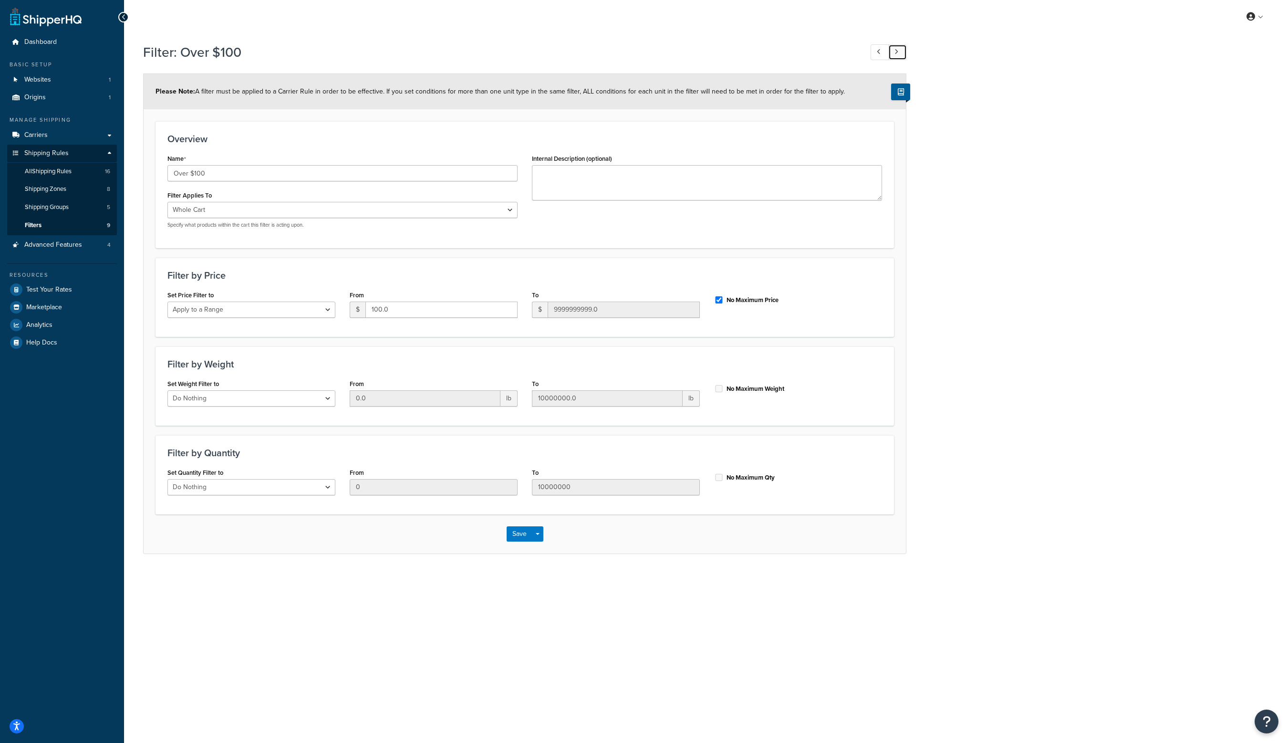
click at [899, 54] on link at bounding box center [897, 52] width 19 height 16
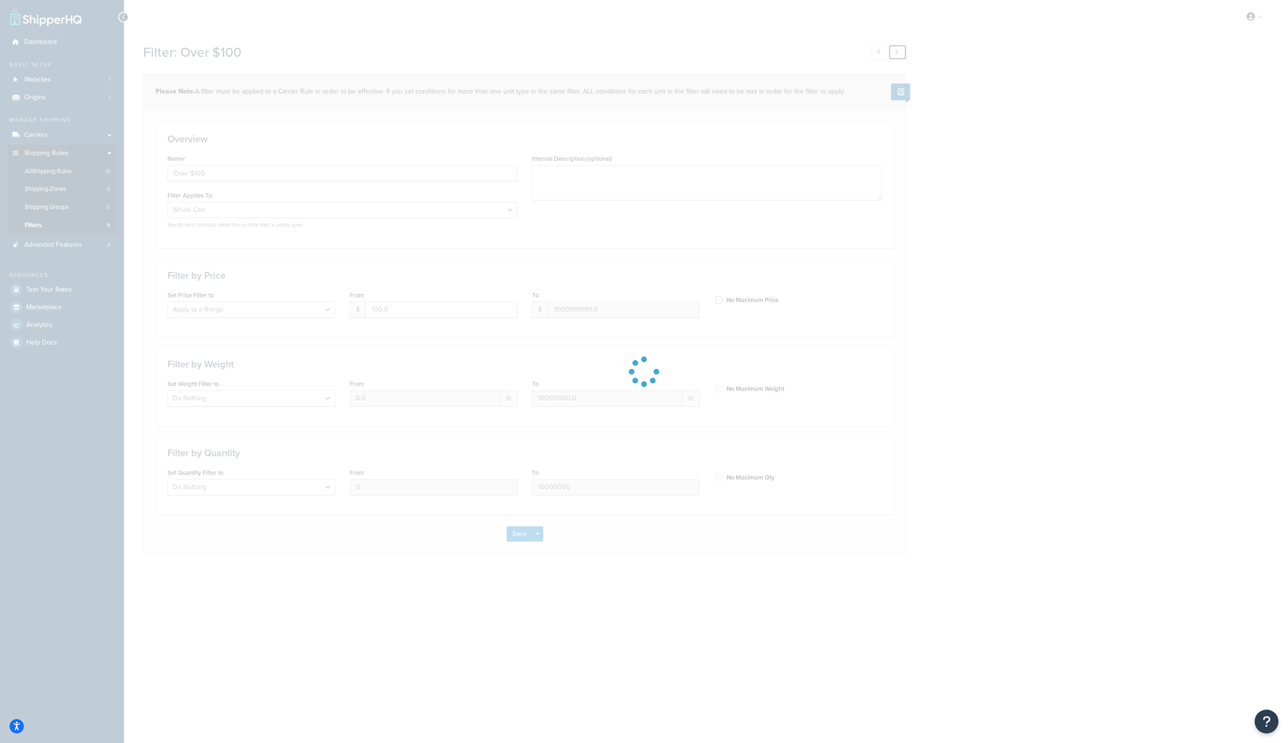
type input "Under $100"
type input "0.0"
type input "99.99"
checkbox input "false"
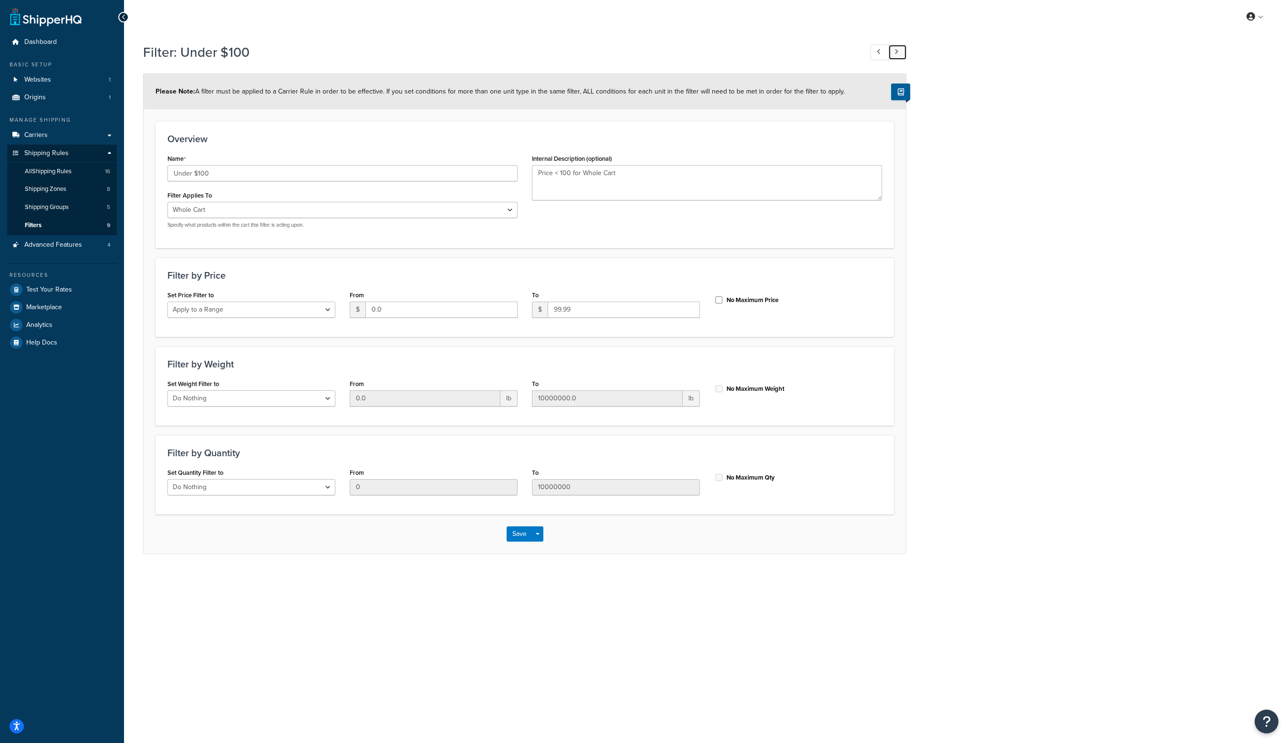
click at [901, 53] on link at bounding box center [897, 52] width 19 height 16
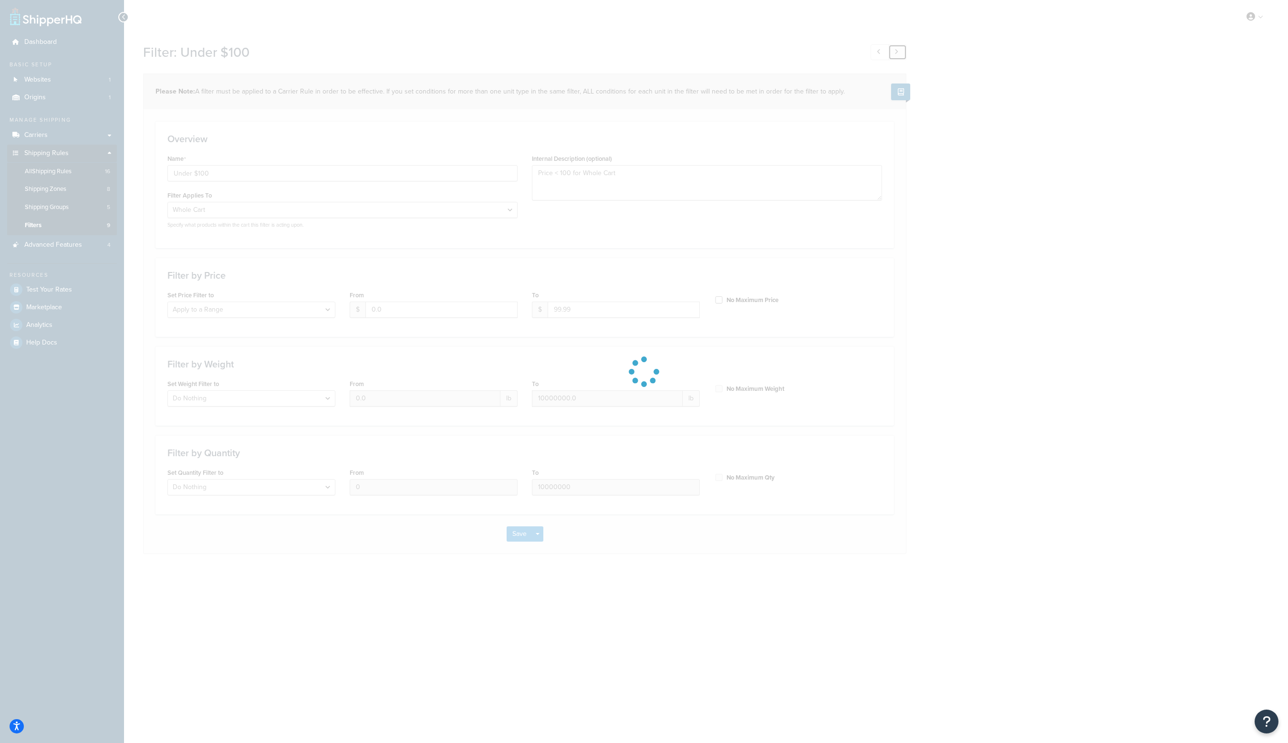
type input "Price $0-$9for Whole Cart"
type input "9.0"
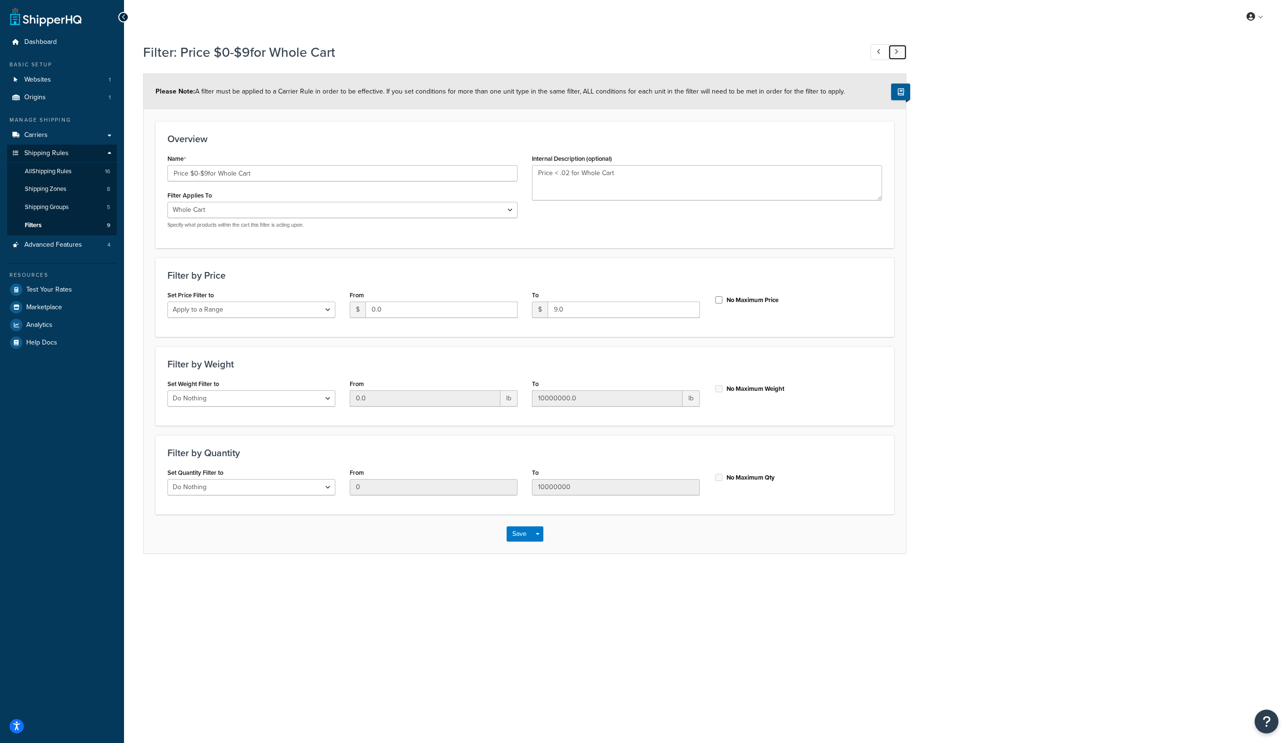
click at [898, 51] on link at bounding box center [897, 52] width 19 height 16
type input "Price ≥ 100 for Whole Cart"
type input "100.0"
type input "9999999999.0"
checkbox input "true"
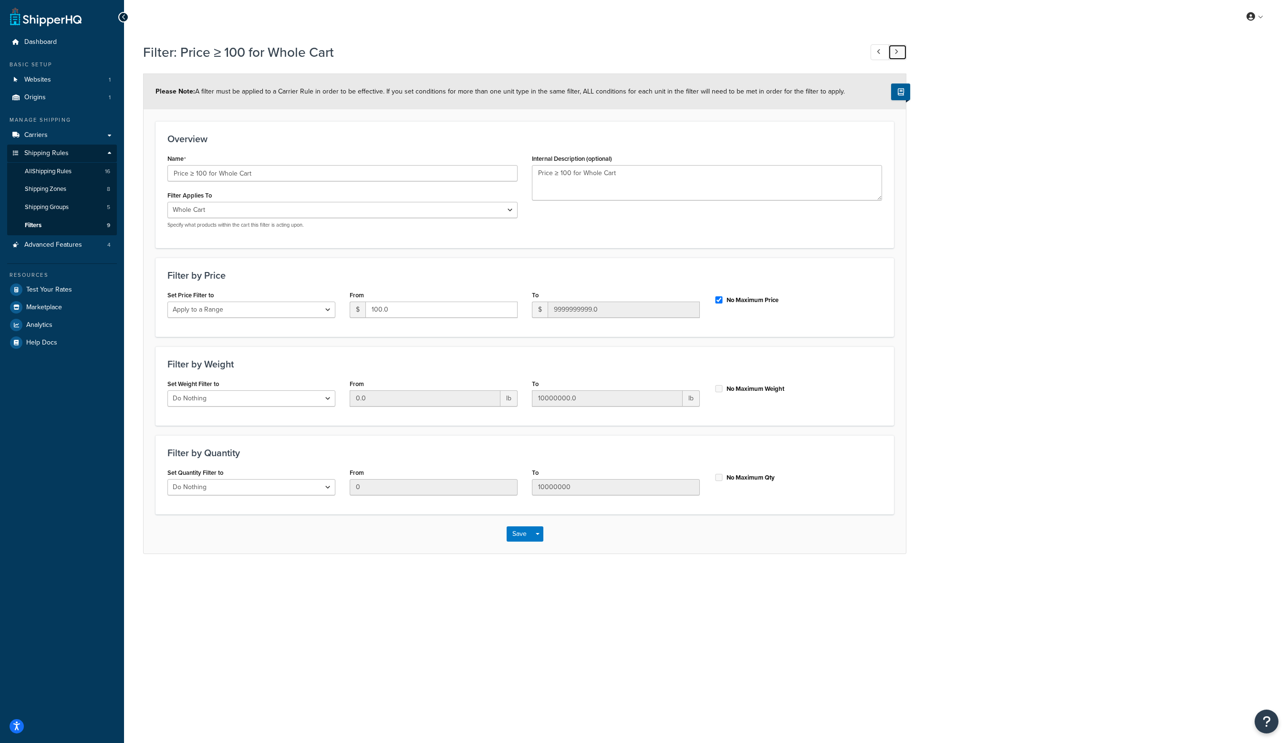
click at [897, 55] on link at bounding box center [897, 52] width 19 height 16
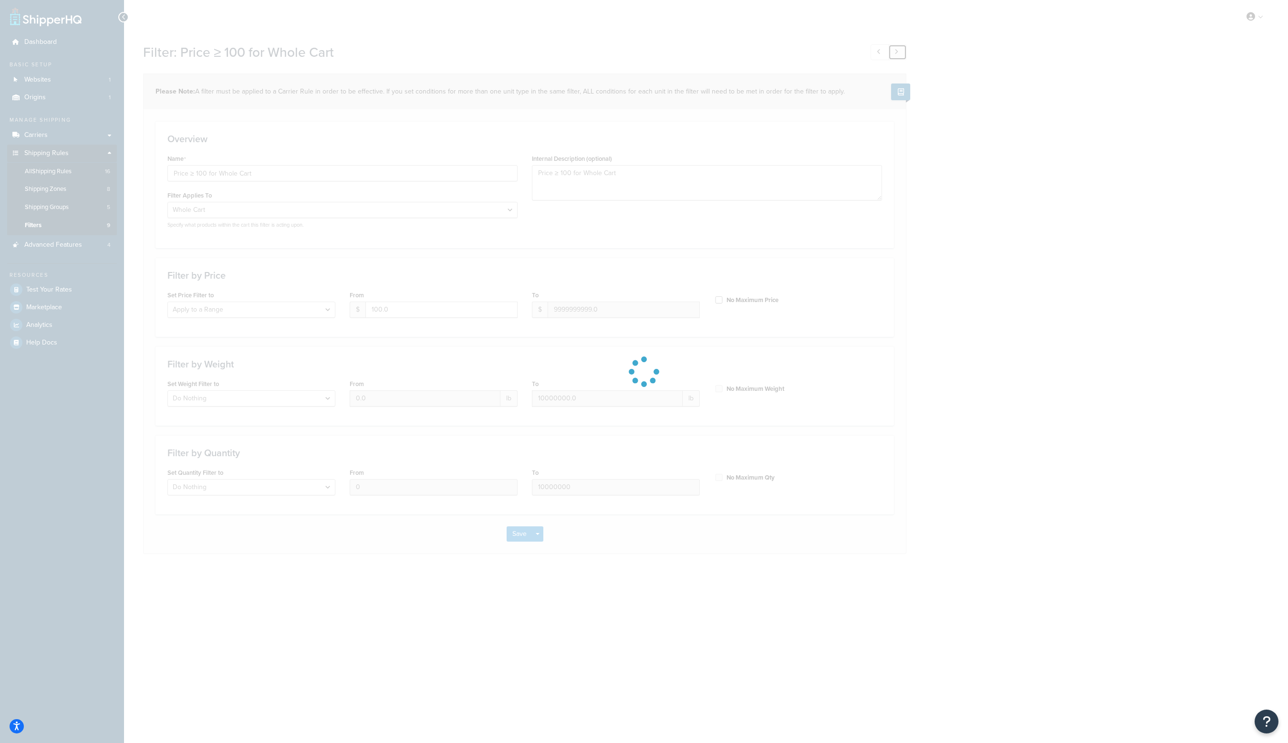
type input "Price ≤ 99.99 for Whole Cart"
type input "0.0"
type input "99.99"
checkbox input "false"
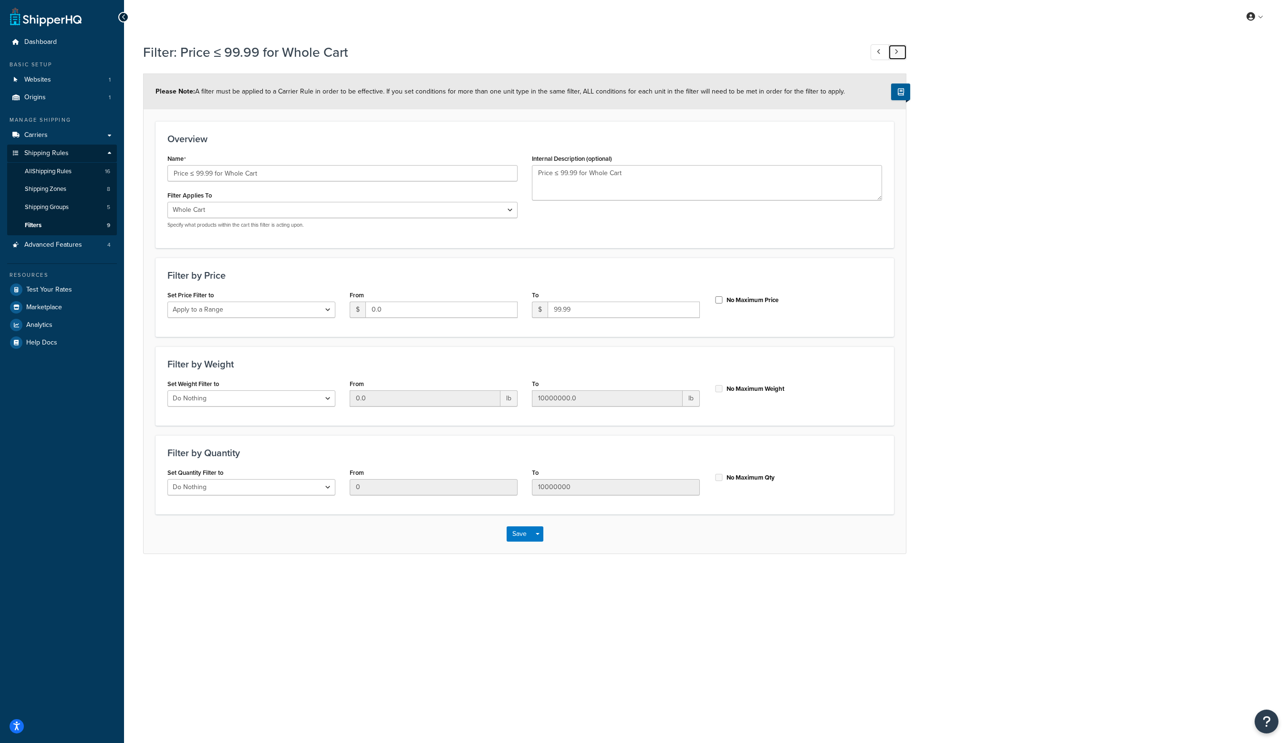
click at [901, 52] on link at bounding box center [897, 52] width 19 height 16
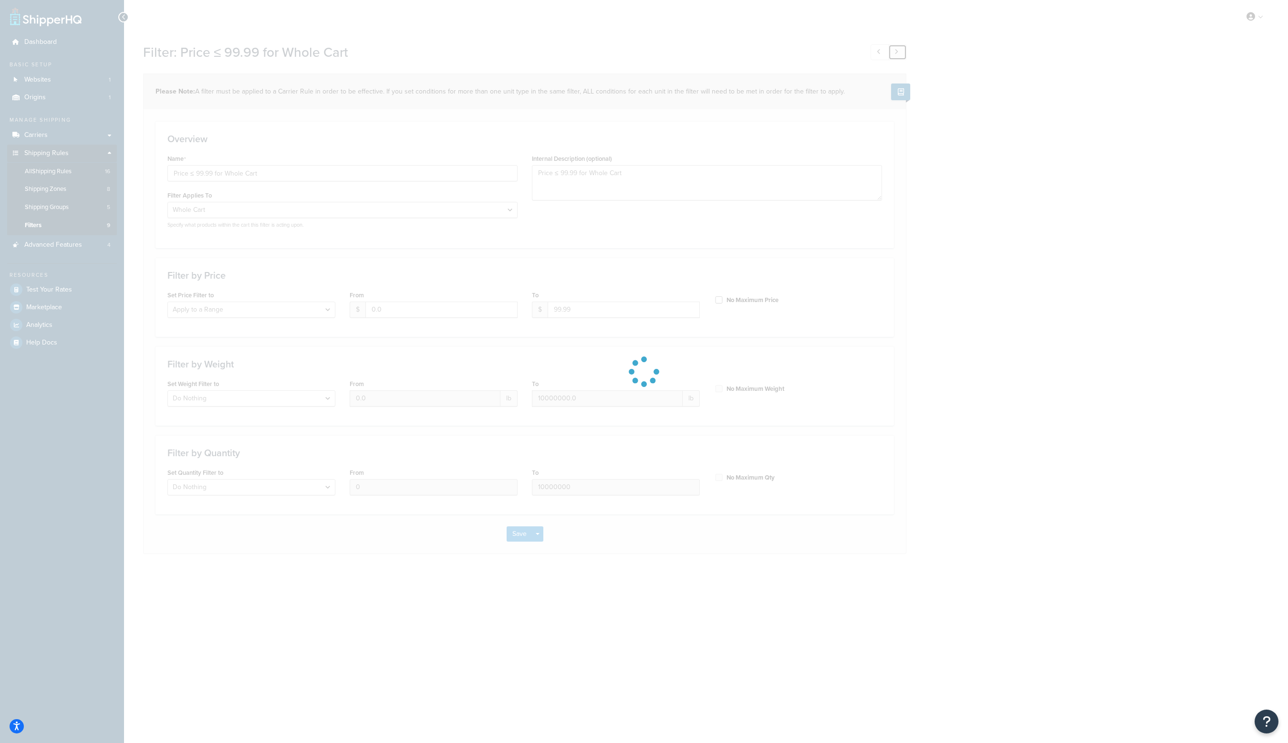
type input "Cart weight < 500 lbs"
select select "ignore"
type input "9999999999.0"
select select "range"
type input "500.0"
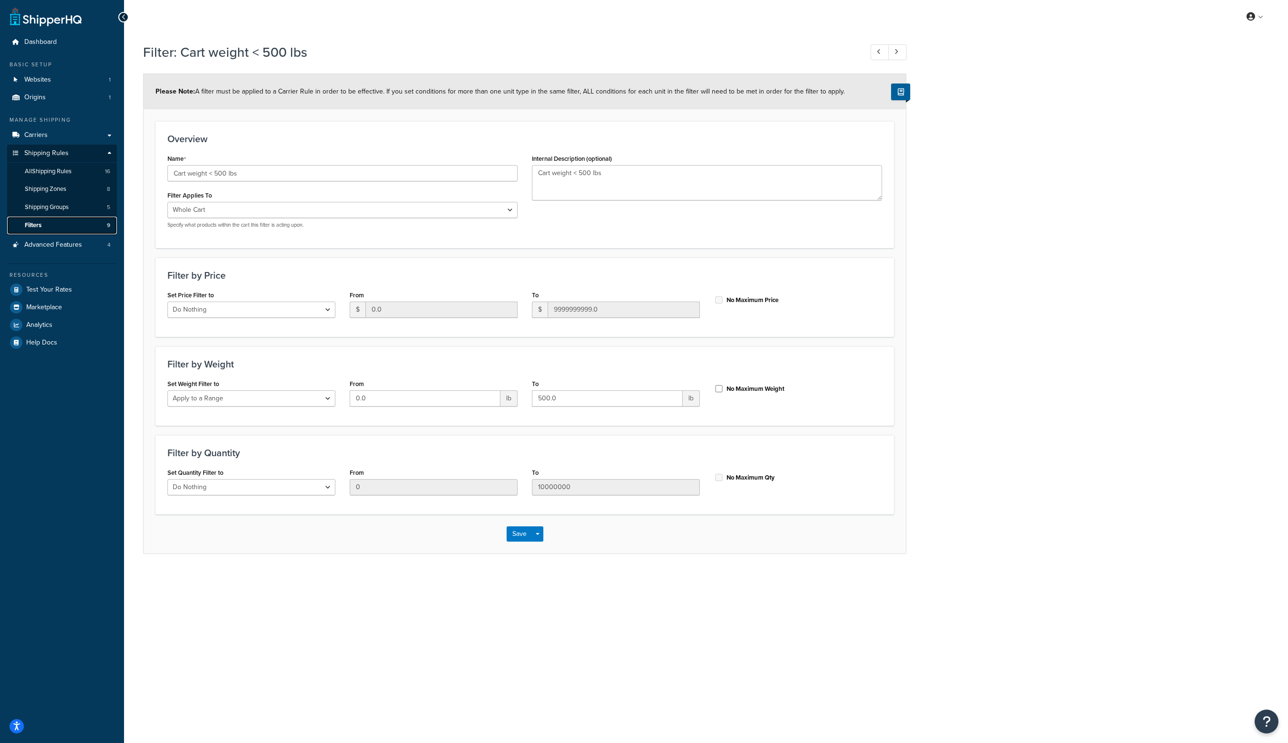
click at [65, 224] on link "Filters 9" at bounding box center [62, 226] width 110 height 18
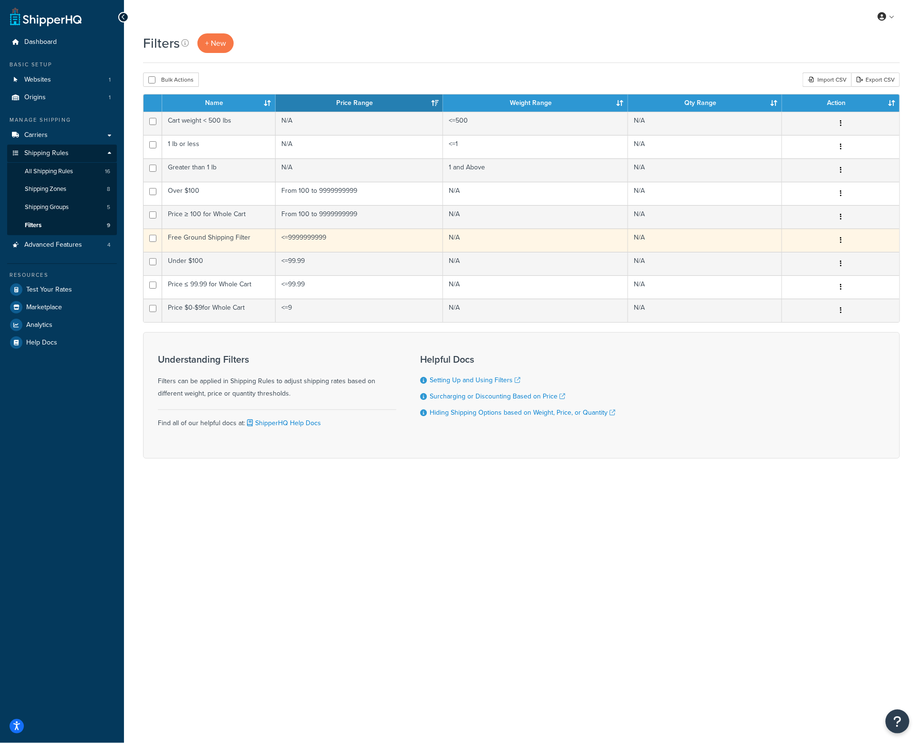
click at [840, 237] on button "button" at bounding box center [840, 240] width 13 height 15
click at [747, 256] on link "Edit" at bounding box center [730, 259] width 75 height 20
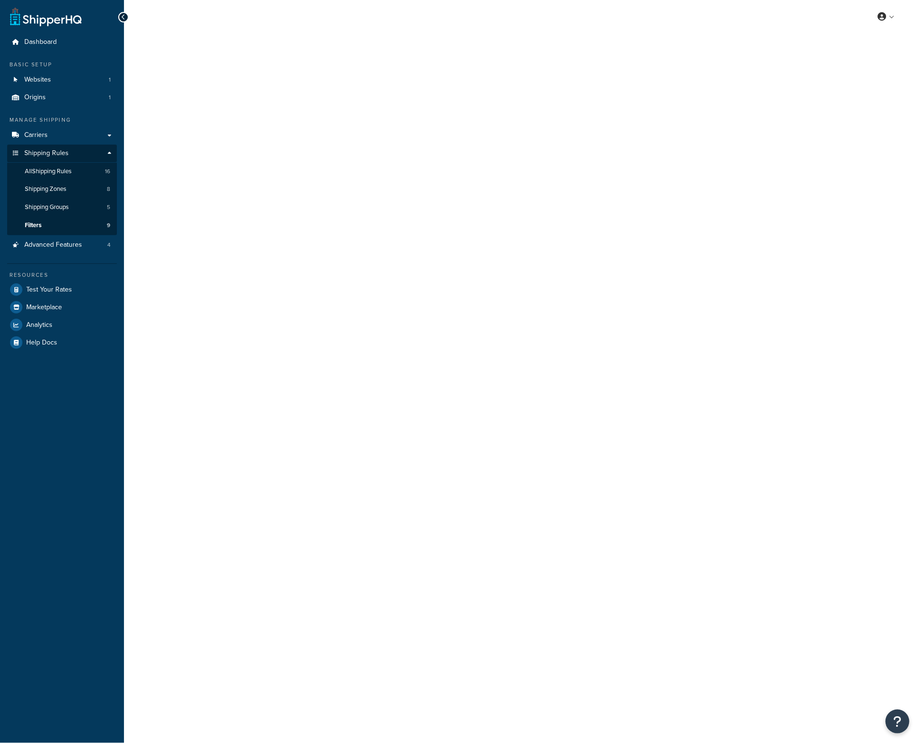
select select "range"
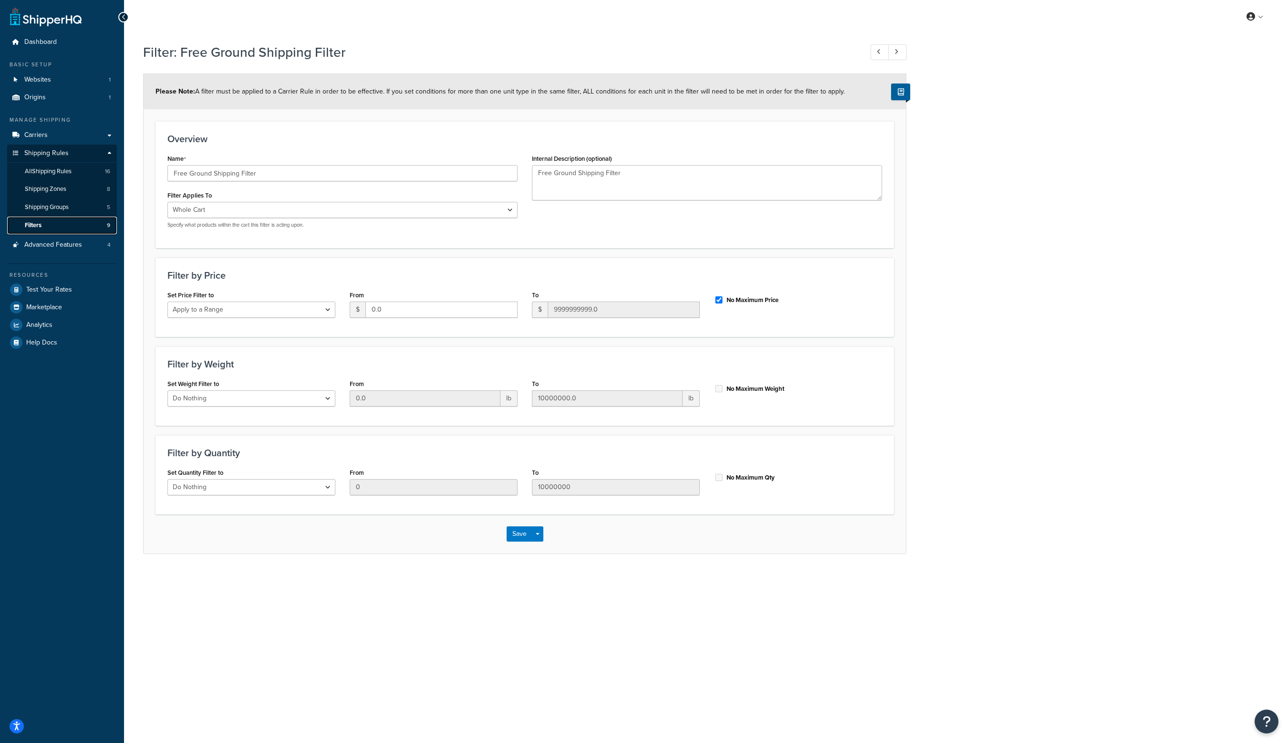
click at [79, 223] on link "Filters 9" at bounding box center [62, 226] width 110 height 18
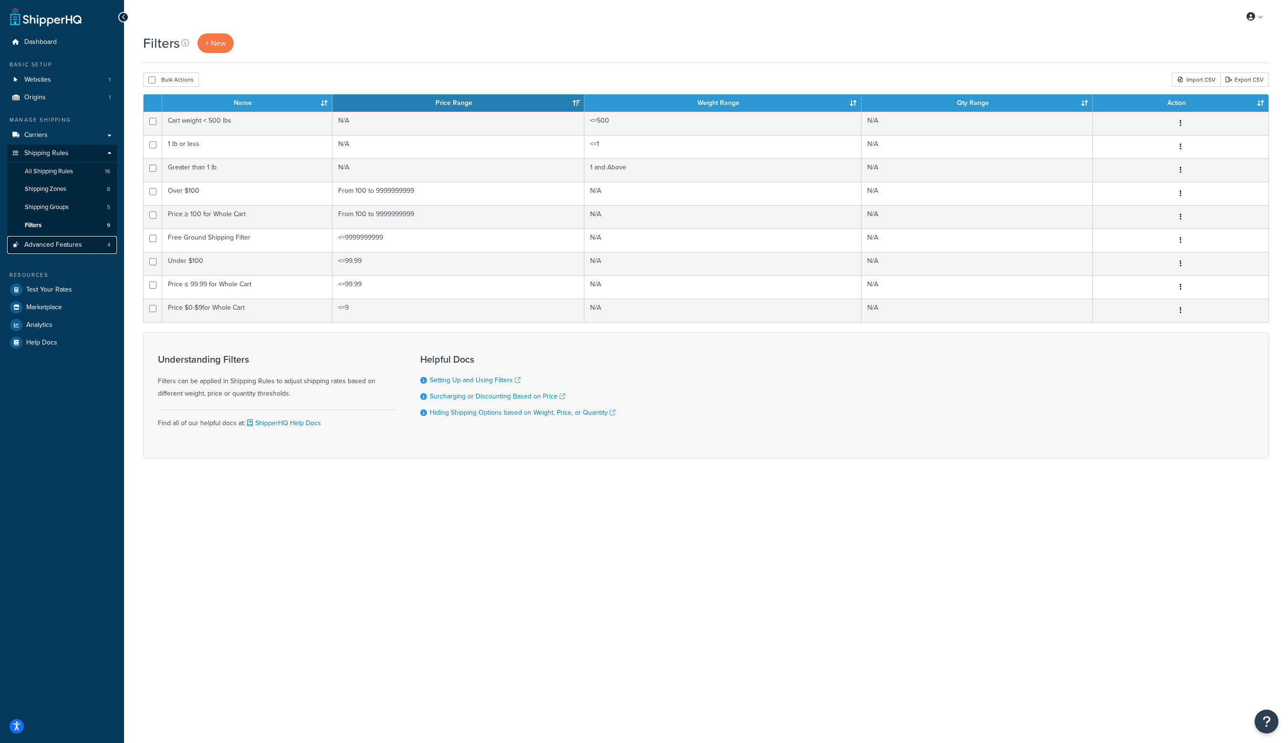
click at [78, 244] on span "Advanced Features" at bounding box center [53, 245] width 58 height 8
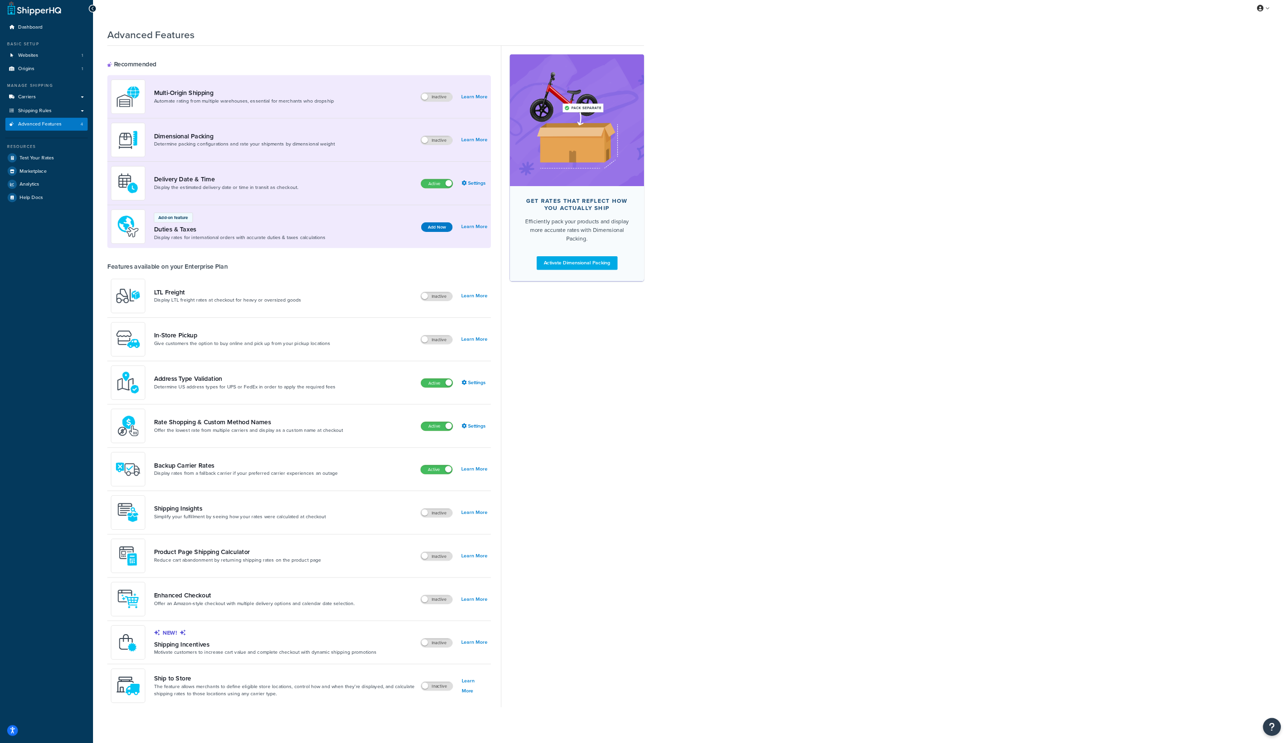
scroll to position [6, 0]
click at [1288, 327] on div "Advanced Features Recommended Multi-Origin Shipping Automate rating from multip…" at bounding box center [920, 499] width 1593 height 934
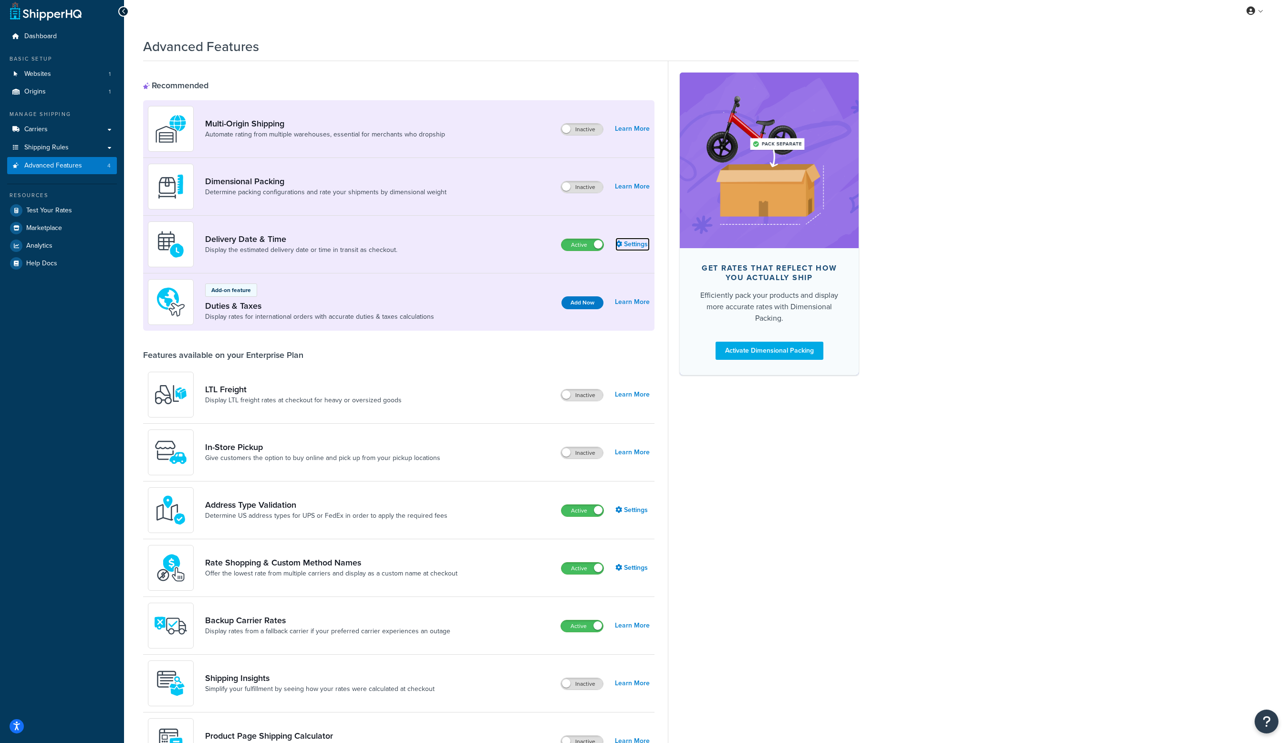
click at [641, 243] on link "Settings" at bounding box center [632, 244] width 34 height 13
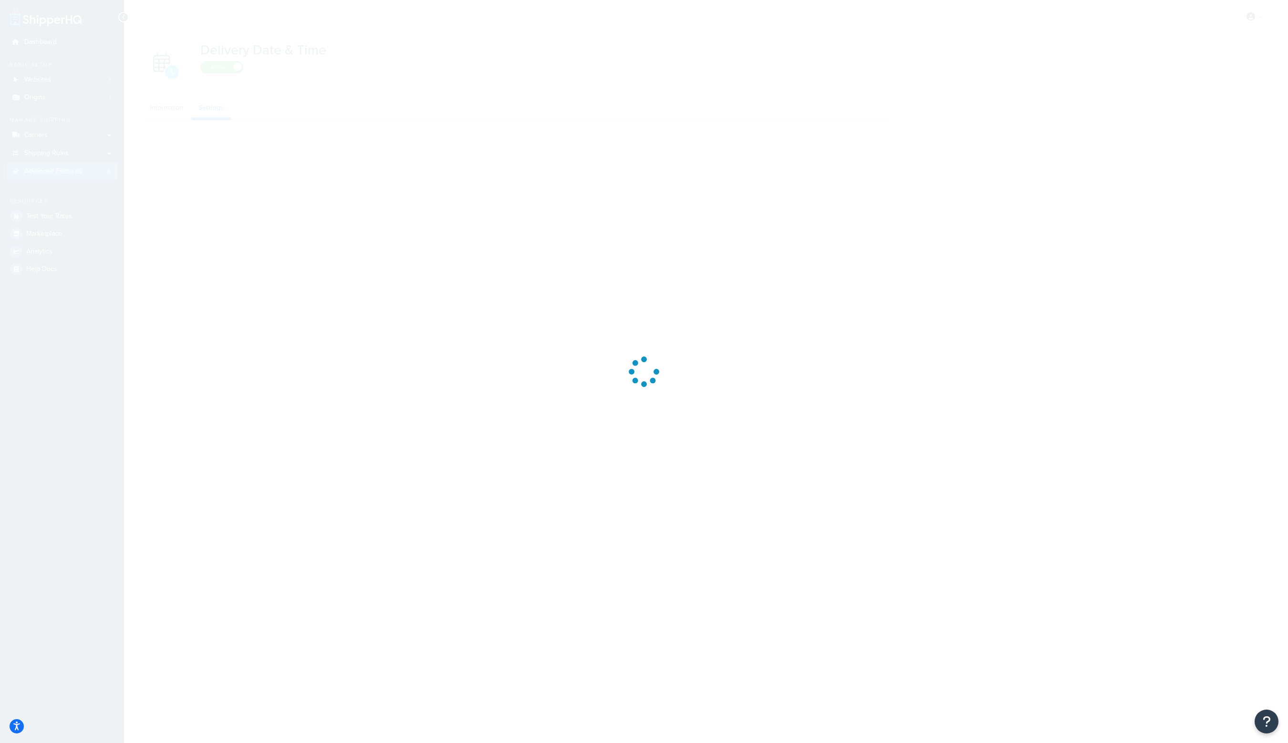
select select "false"
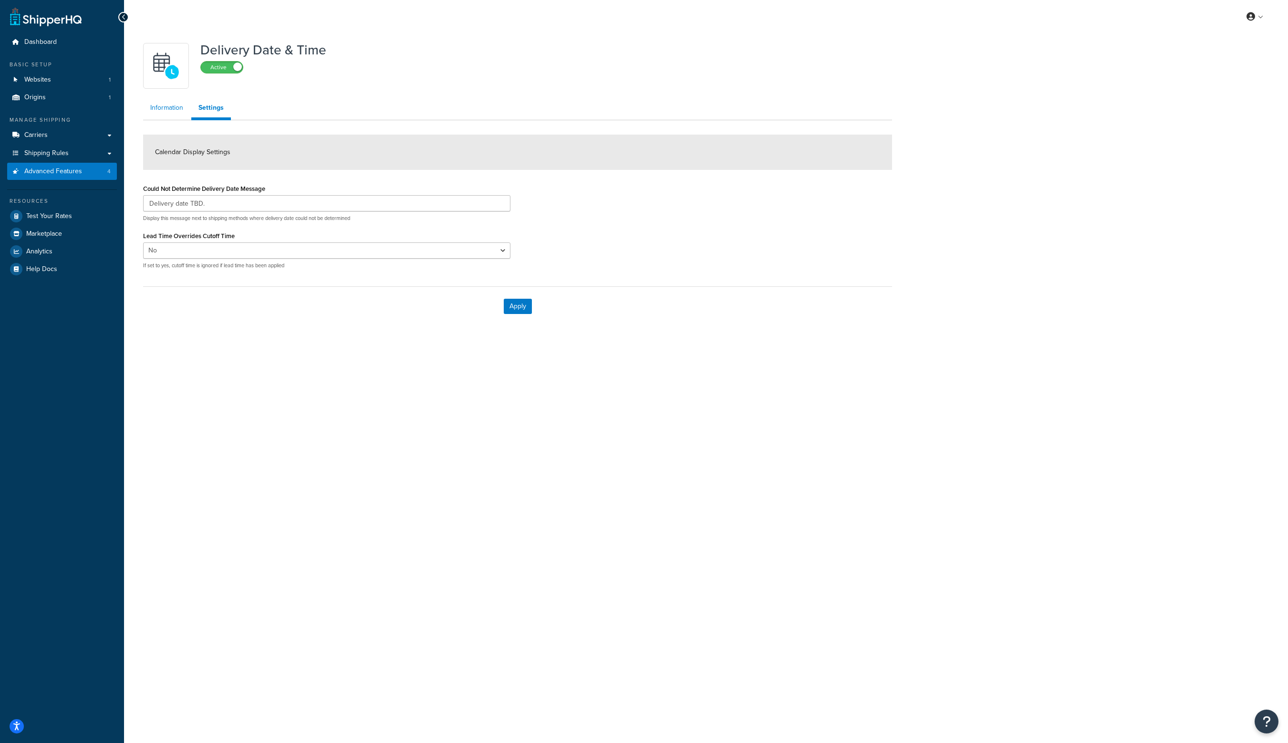
click at [170, 110] on link "Information" at bounding box center [166, 107] width 47 height 19
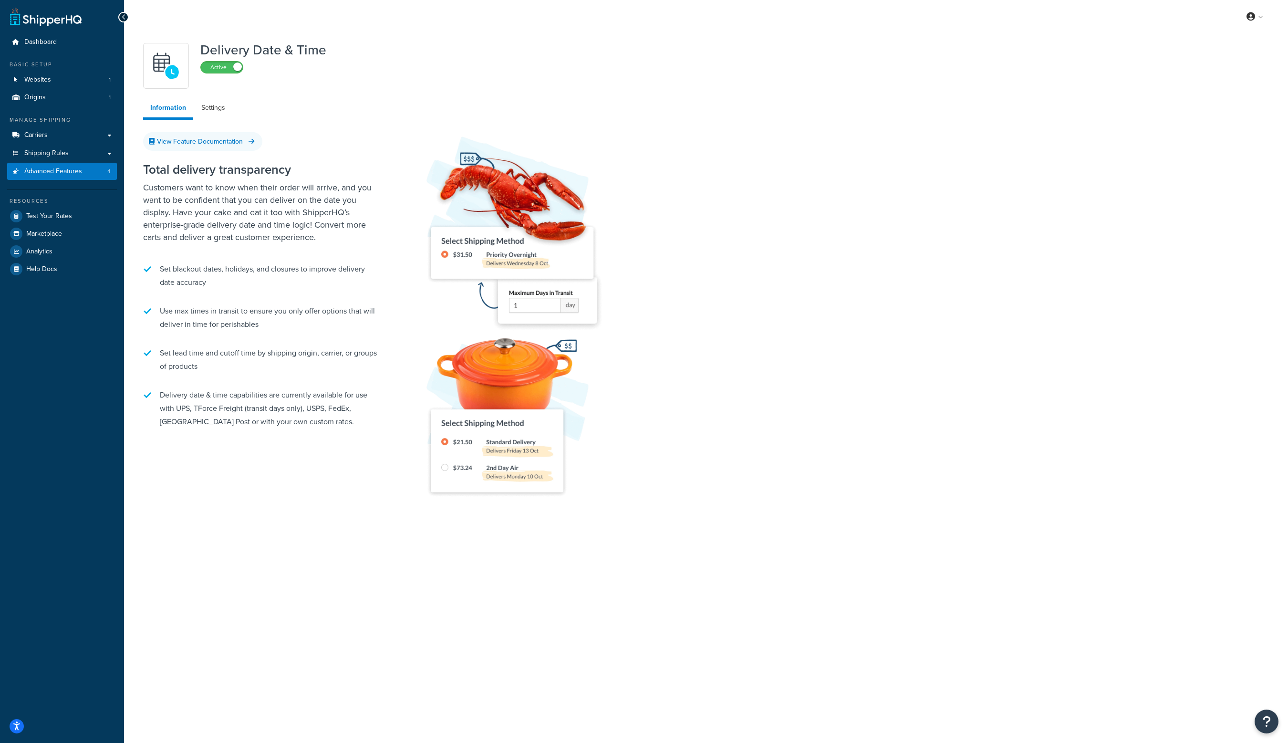
click at [313, 45] on h1 "Delivery Date & Time" at bounding box center [263, 50] width 126 height 14
copy div "Delivery Date & Time Active"
click at [723, 76] on div "Delivery Date & Time Active" at bounding box center [517, 66] width 749 height 46
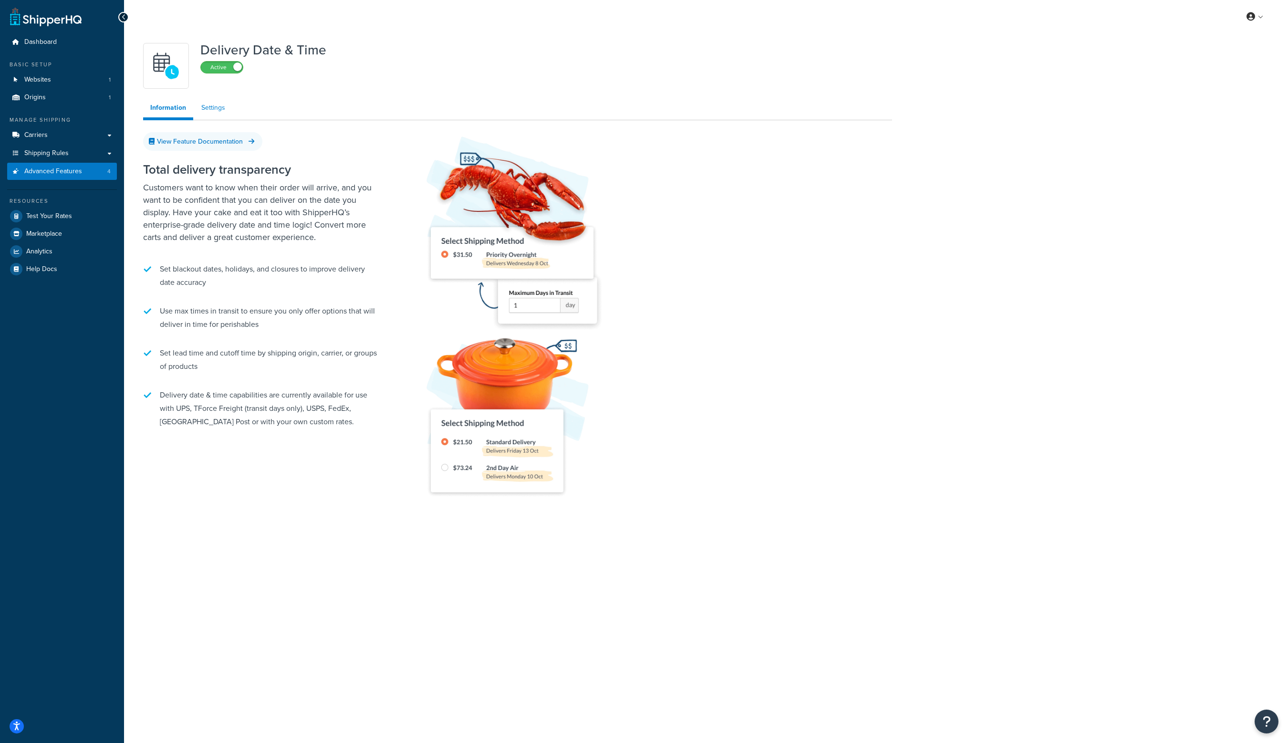
click at [217, 110] on link "Settings" at bounding box center [213, 107] width 38 height 19
select select "false"
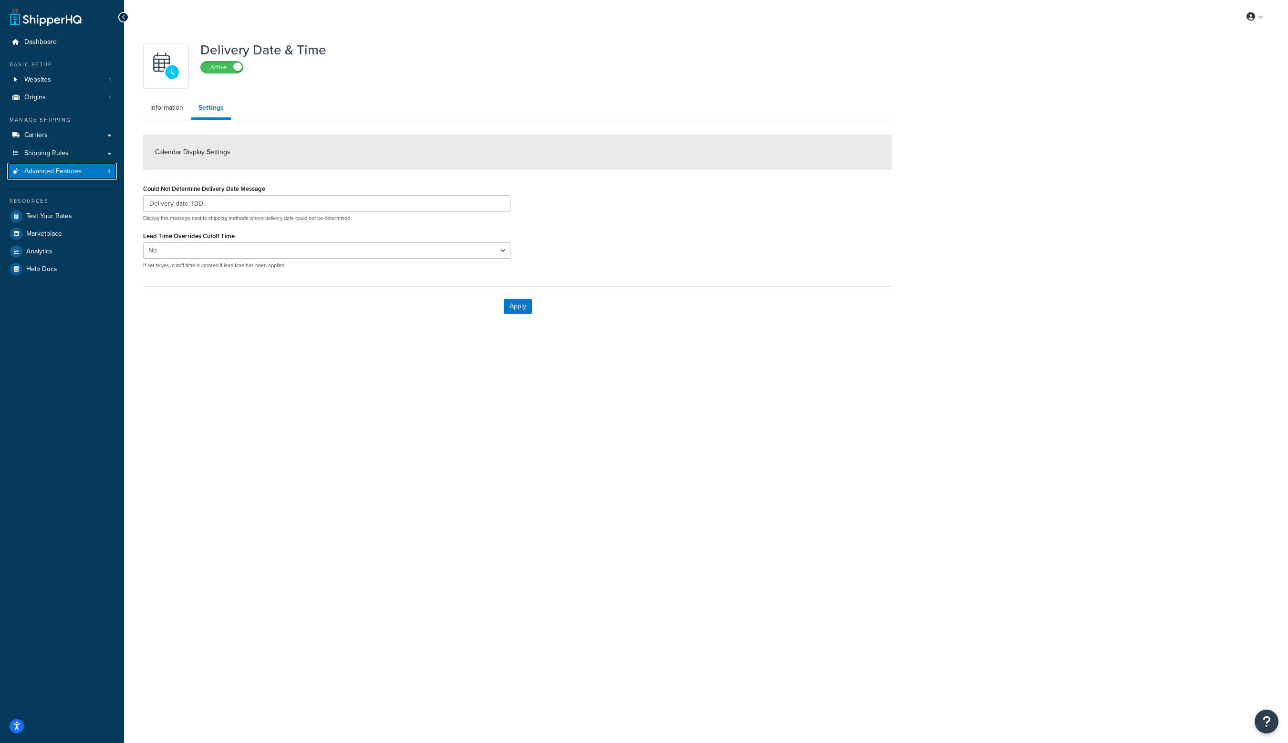
click at [71, 171] on span "Advanced Features" at bounding box center [53, 171] width 58 height 8
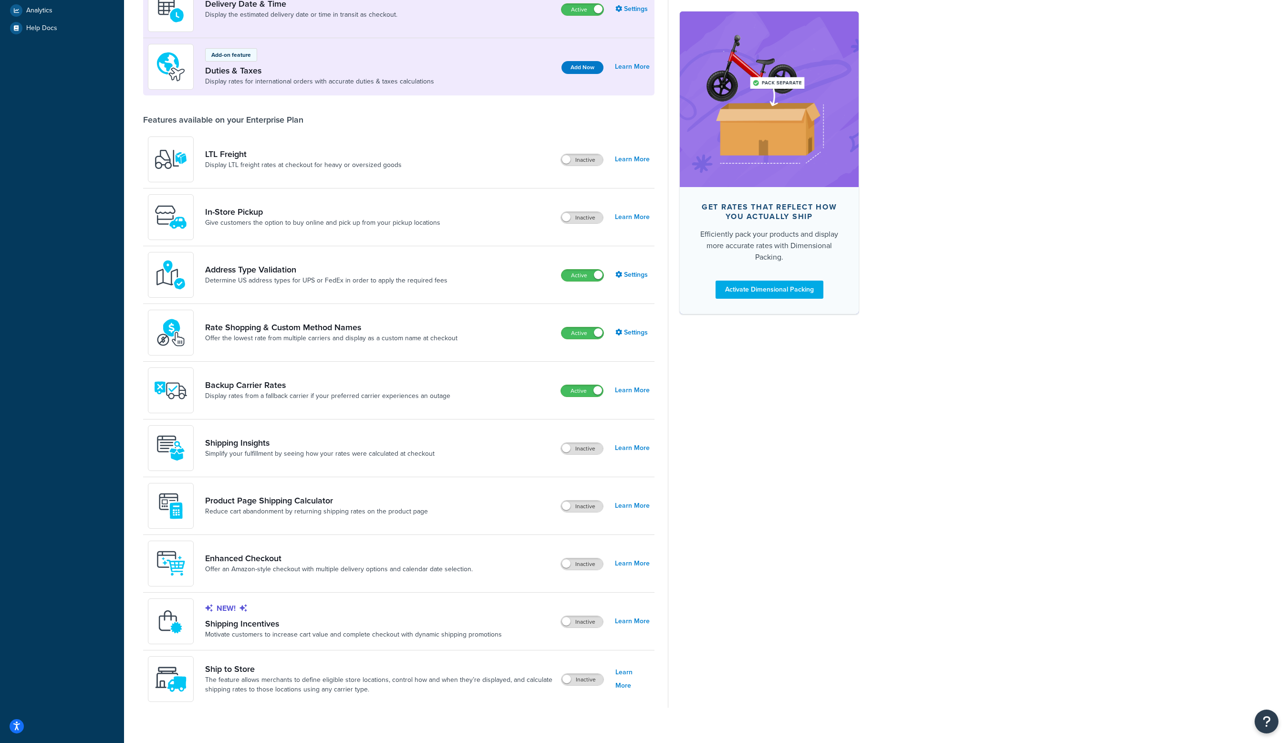
scroll to position [252, 0]
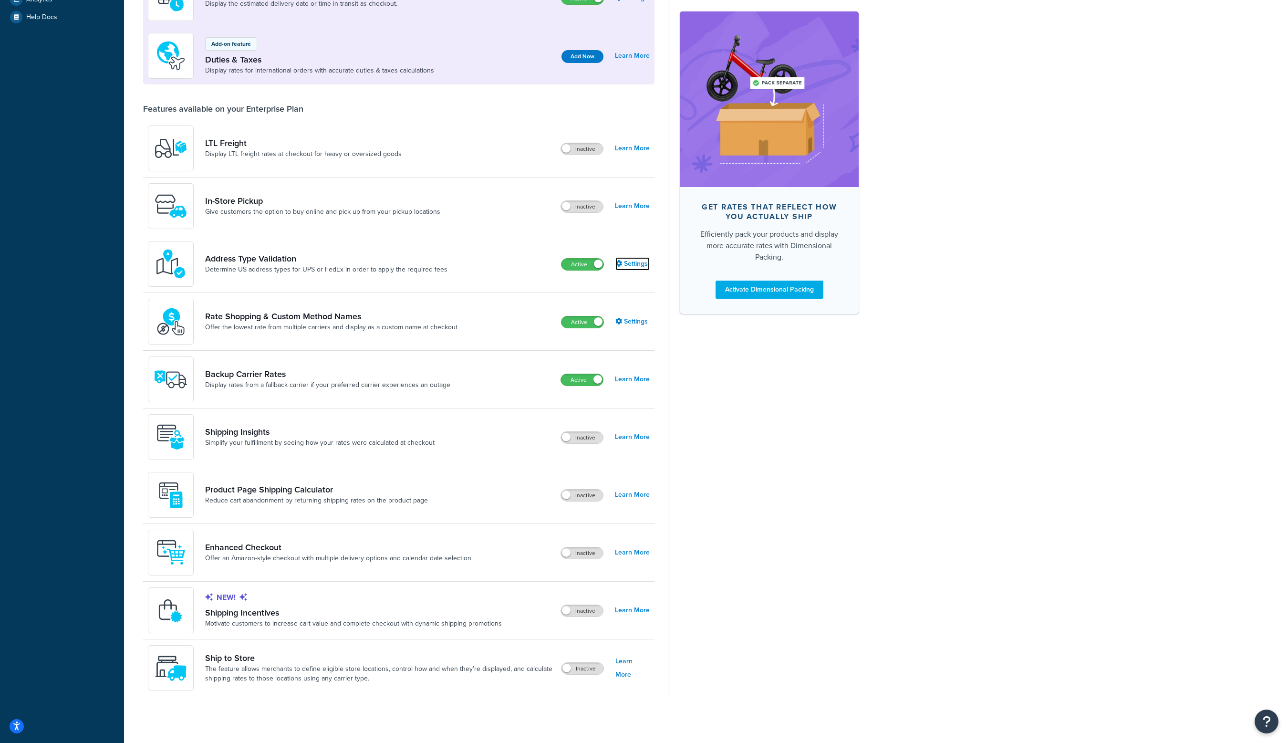
click at [641, 264] on link "Settings" at bounding box center [632, 263] width 34 height 13
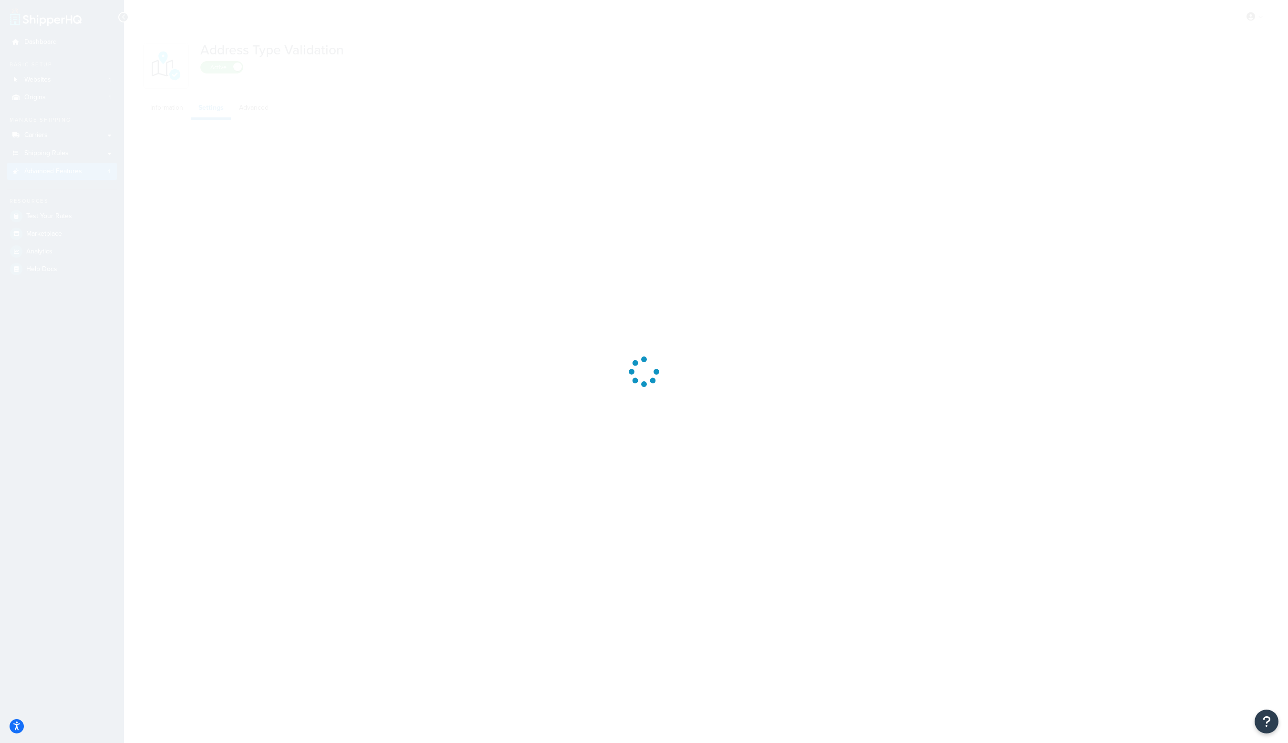
select select "57494"
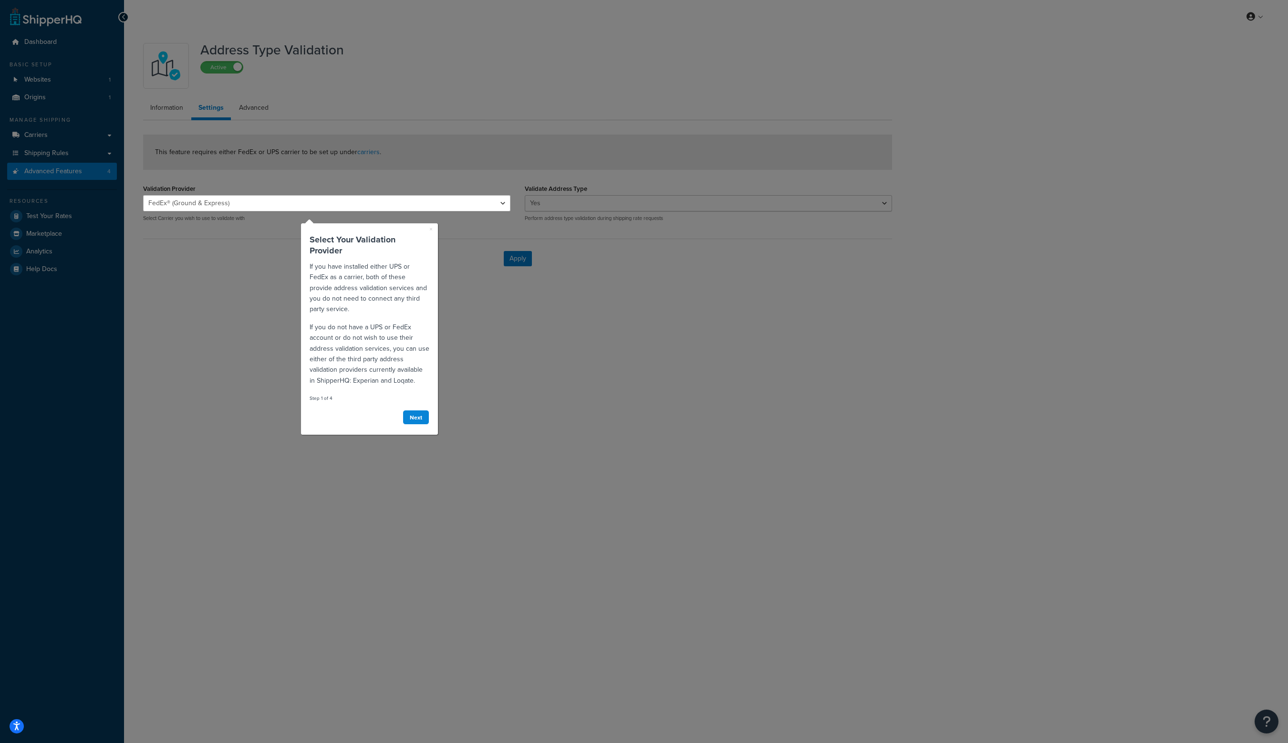
click at [467, 54] on div at bounding box center [326, 97] width 367 height 195
click at [245, 416] on div at bounding box center [326, 476] width 367 height 531
click at [430, 229] on link "×" at bounding box center [430, 229] width 3 height 10
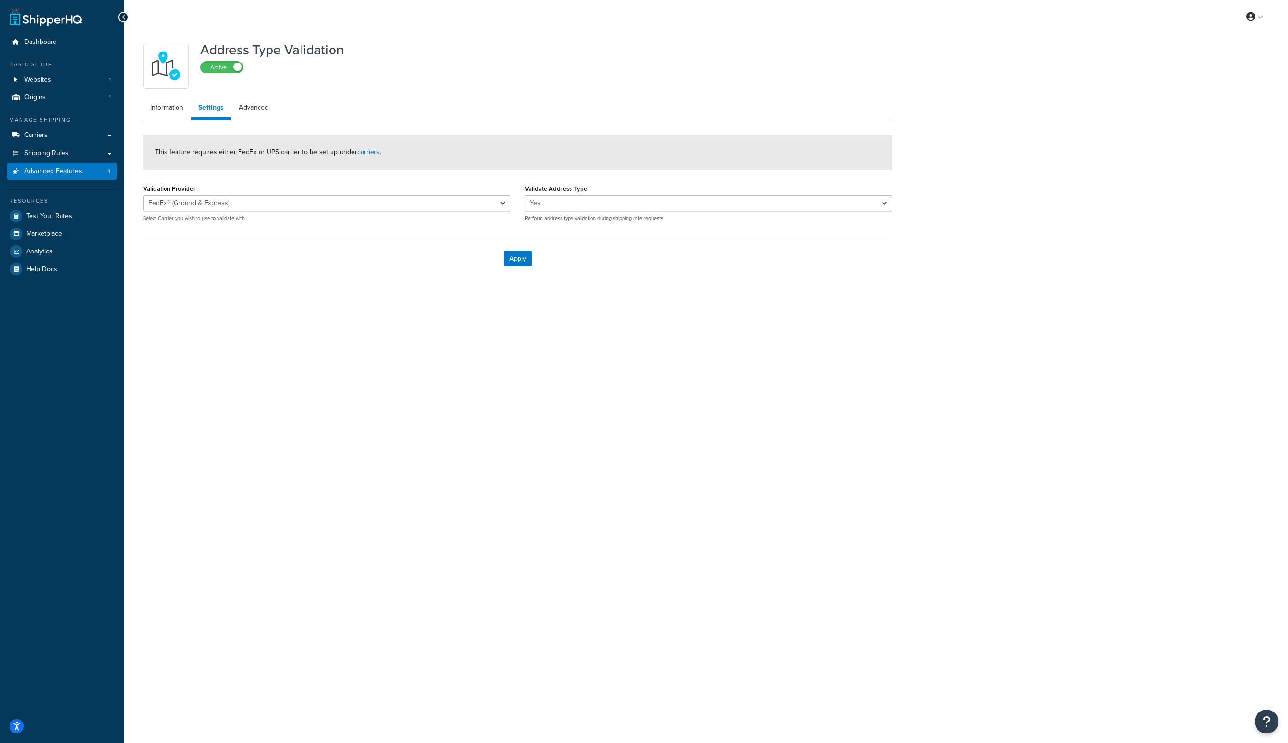
click at [521, 95] on div "Address Type Validation Active Information Settings Advanced This feature requi…" at bounding box center [517, 158] width 763 height 240
click at [332, 49] on h1 "Address Type Validation" at bounding box center [272, 50] width 144 height 14
copy div "Address Type Validation Active"
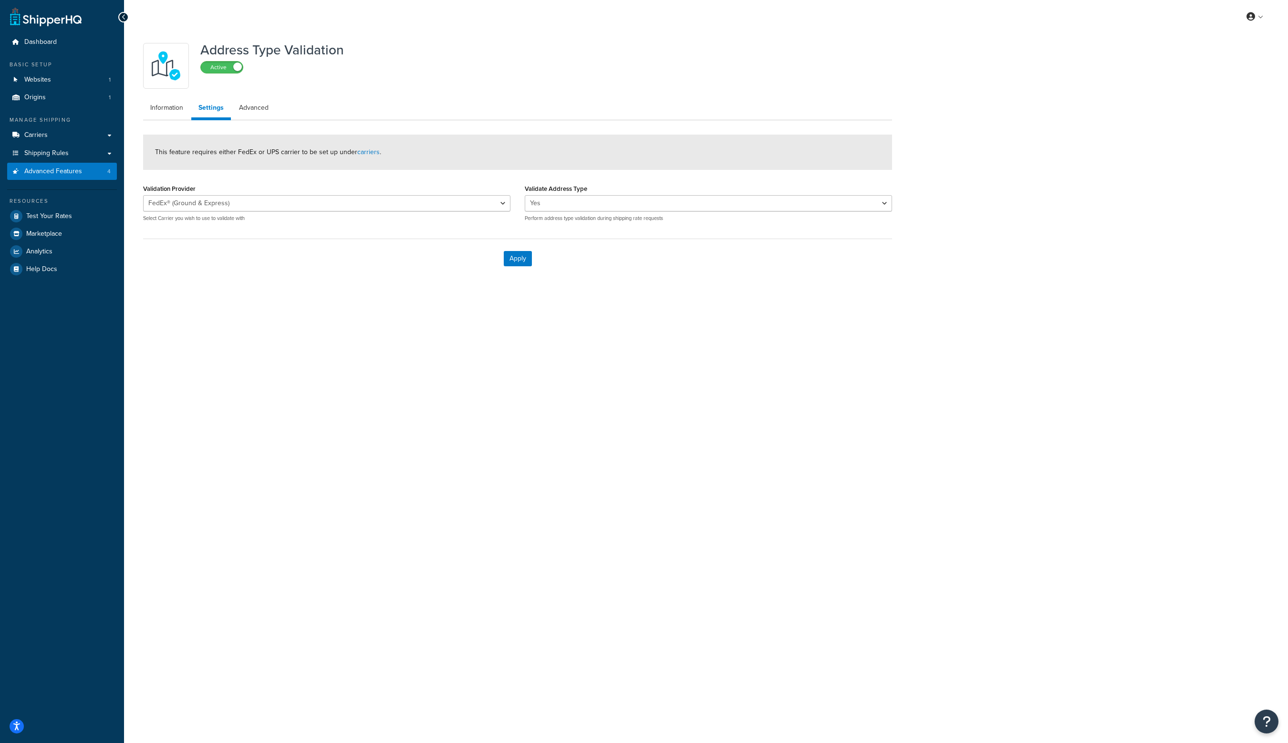
click at [1037, 106] on div "Address Type Validation Active Information Settings Advanced This feature requi…" at bounding box center [706, 167] width 1164 height 269
click at [179, 112] on link "Information" at bounding box center [166, 107] width 47 height 19
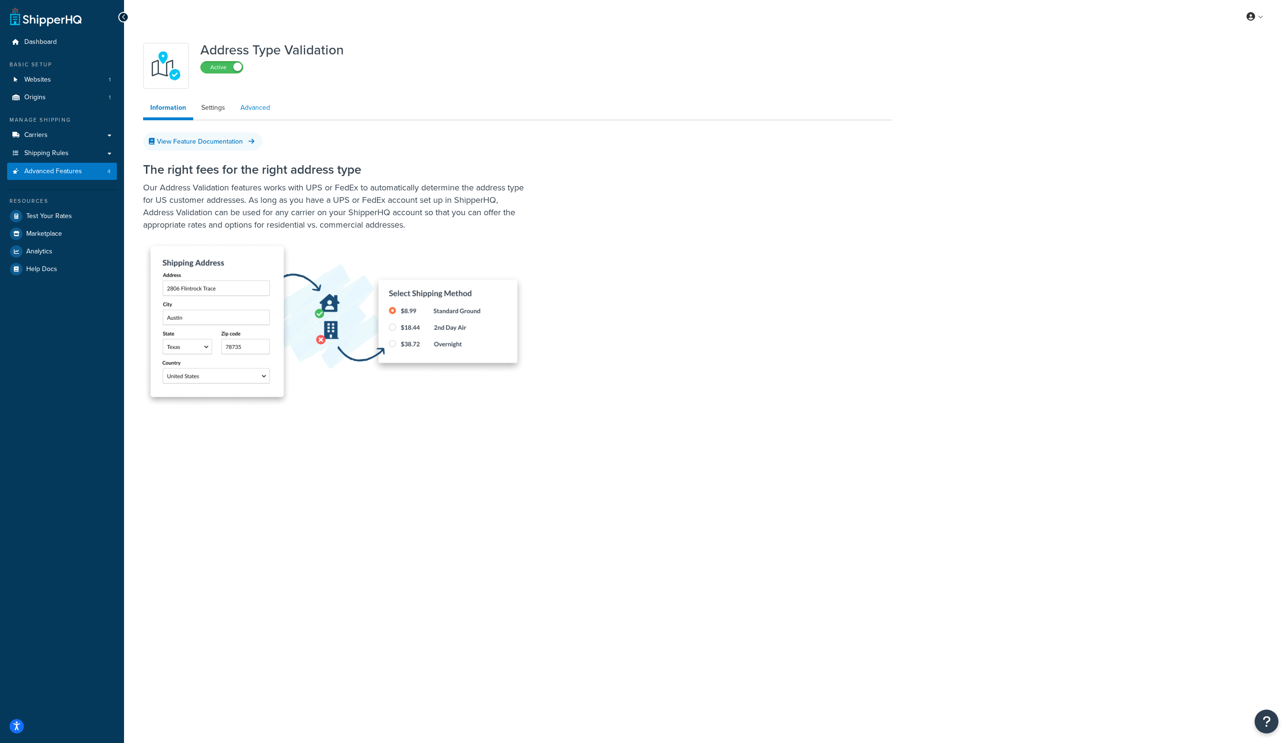
click at [260, 105] on link "Advanced" at bounding box center [255, 107] width 44 height 19
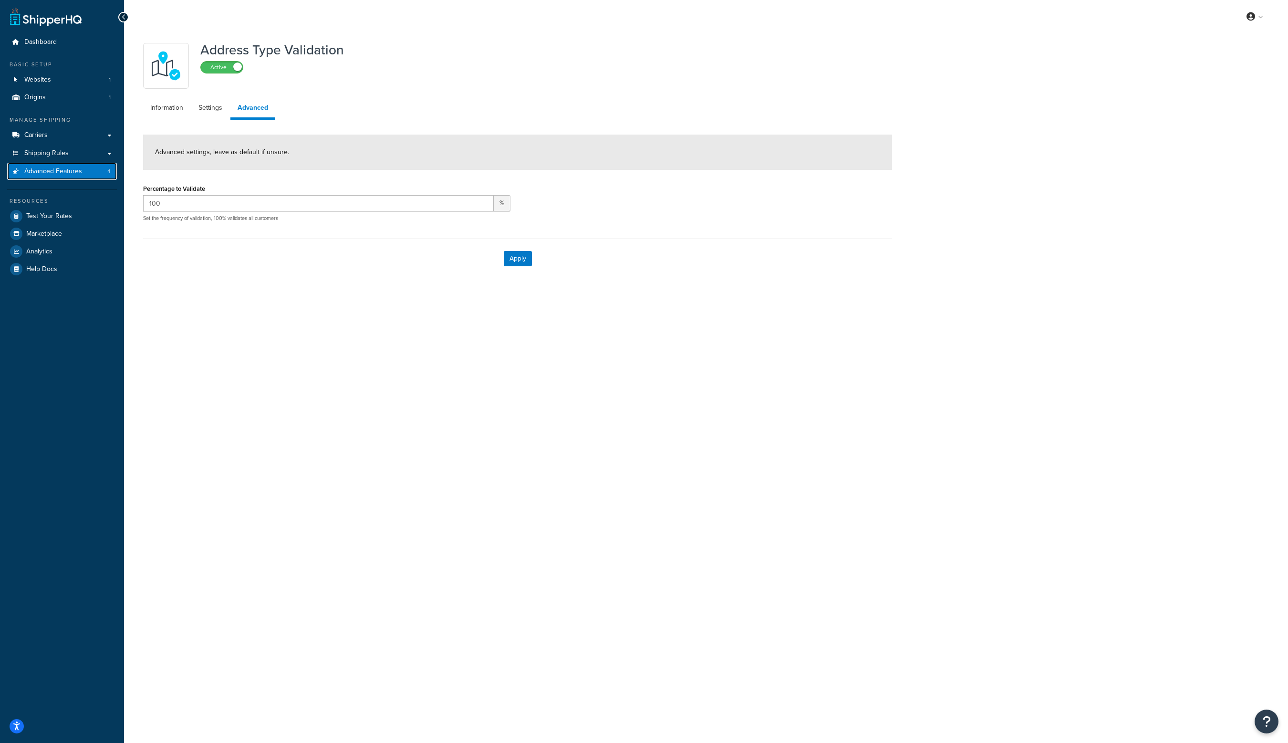
click at [50, 170] on span "Advanced Features" at bounding box center [53, 171] width 58 height 8
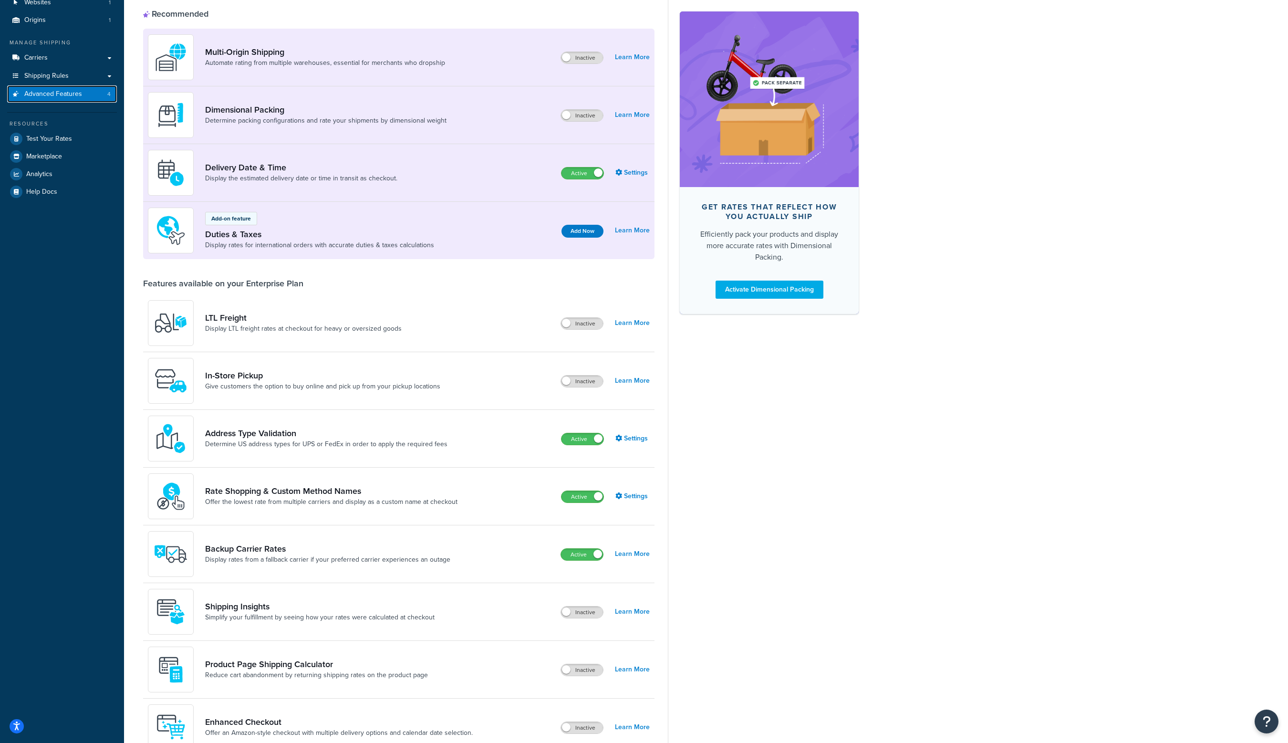
scroll to position [121, 0]
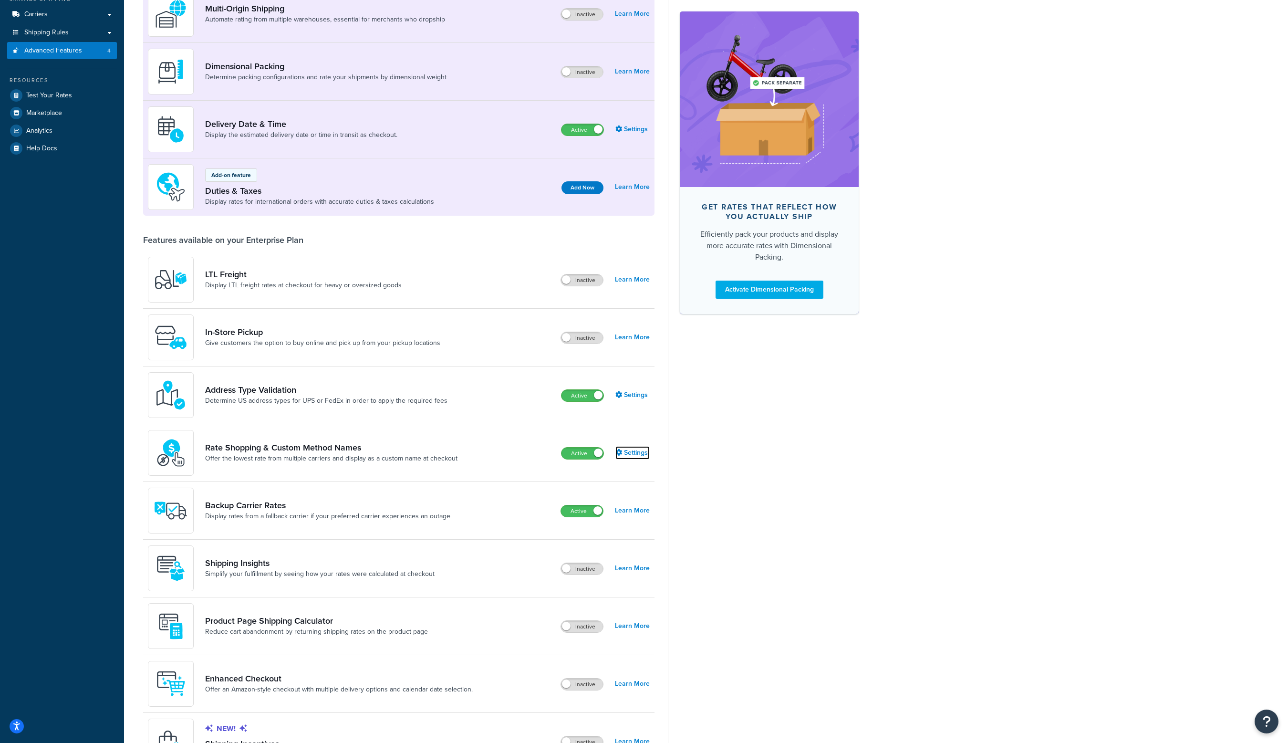
click at [642, 453] on link "Settings" at bounding box center [632, 452] width 34 height 13
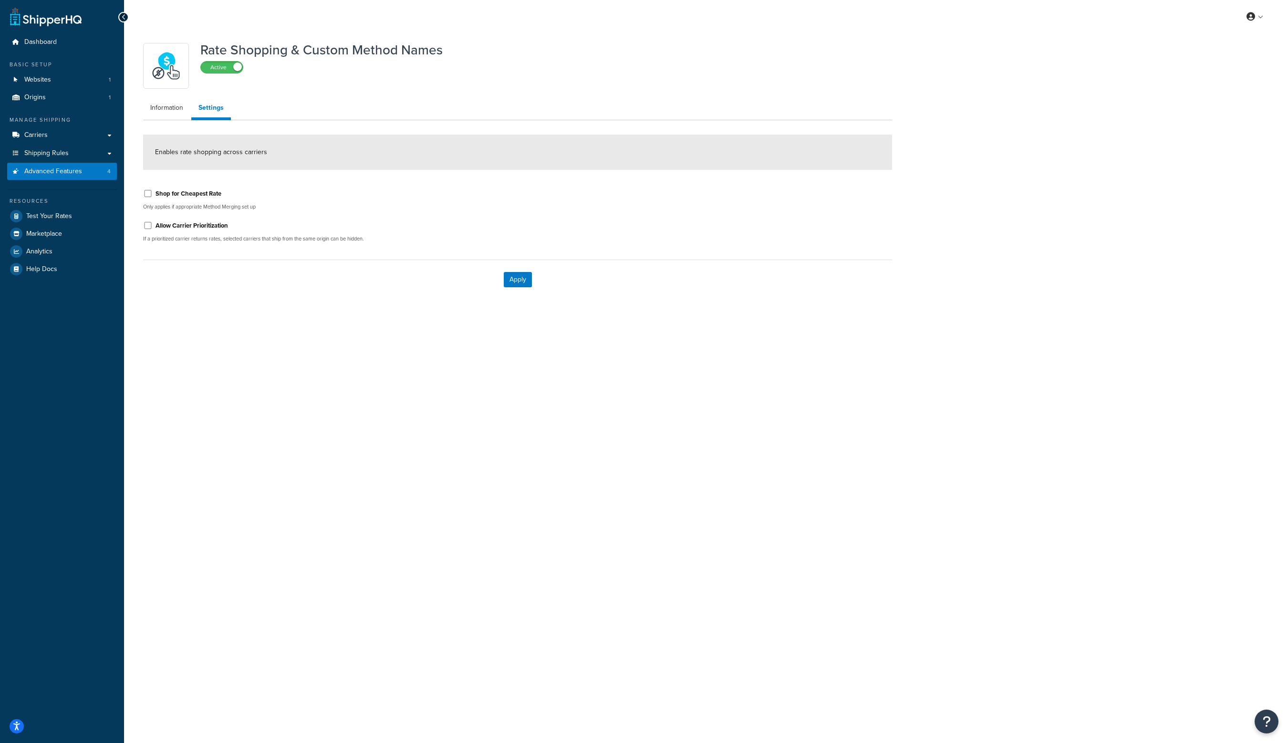
click at [422, 49] on h1 "Rate Shopping & Custom Method Names" at bounding box center [321, 50] width 242 height 14
copy div "Rate Shopping & Custom Method Names Active"
click at [901, 68] on div "Rate Shopping & Custom Method Names Active Information Settings Enables rate sh…" at bounding box center [706, 178] width 1164 height 290
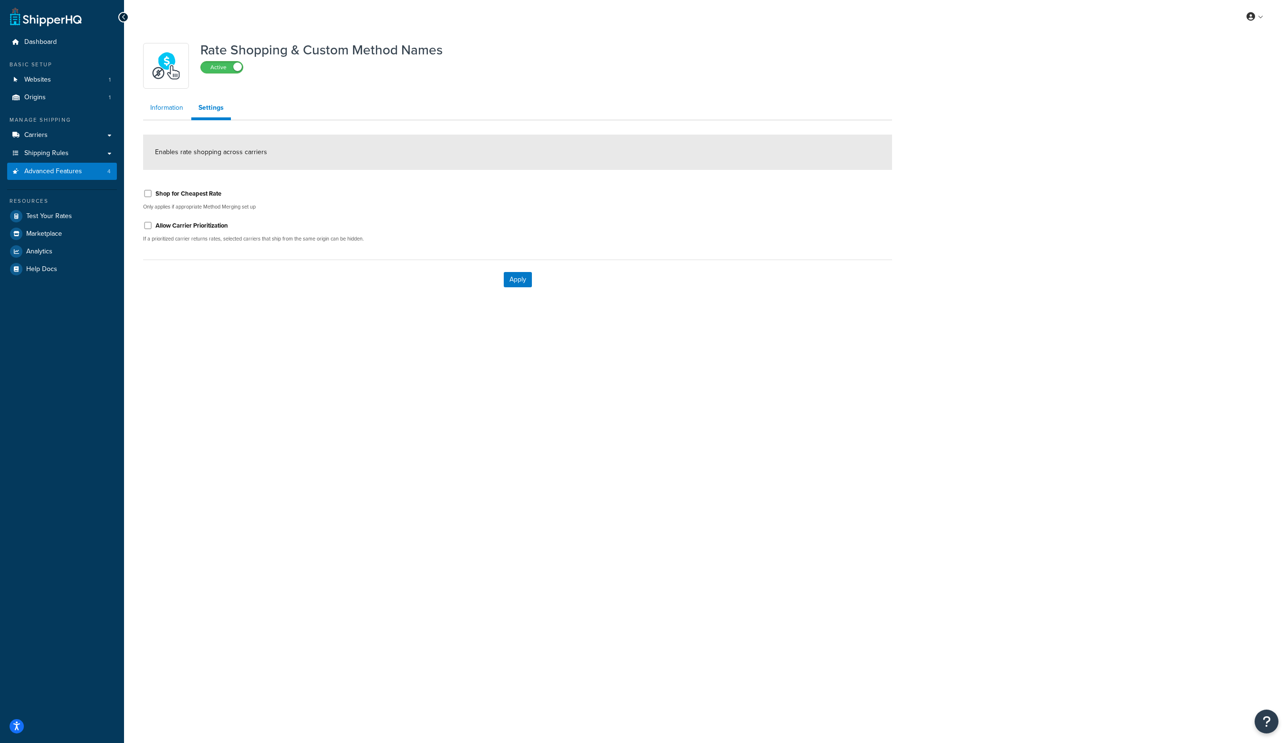
click at [176, 108] on link "Information" at bounding box center [166, 107] width 47 height 19
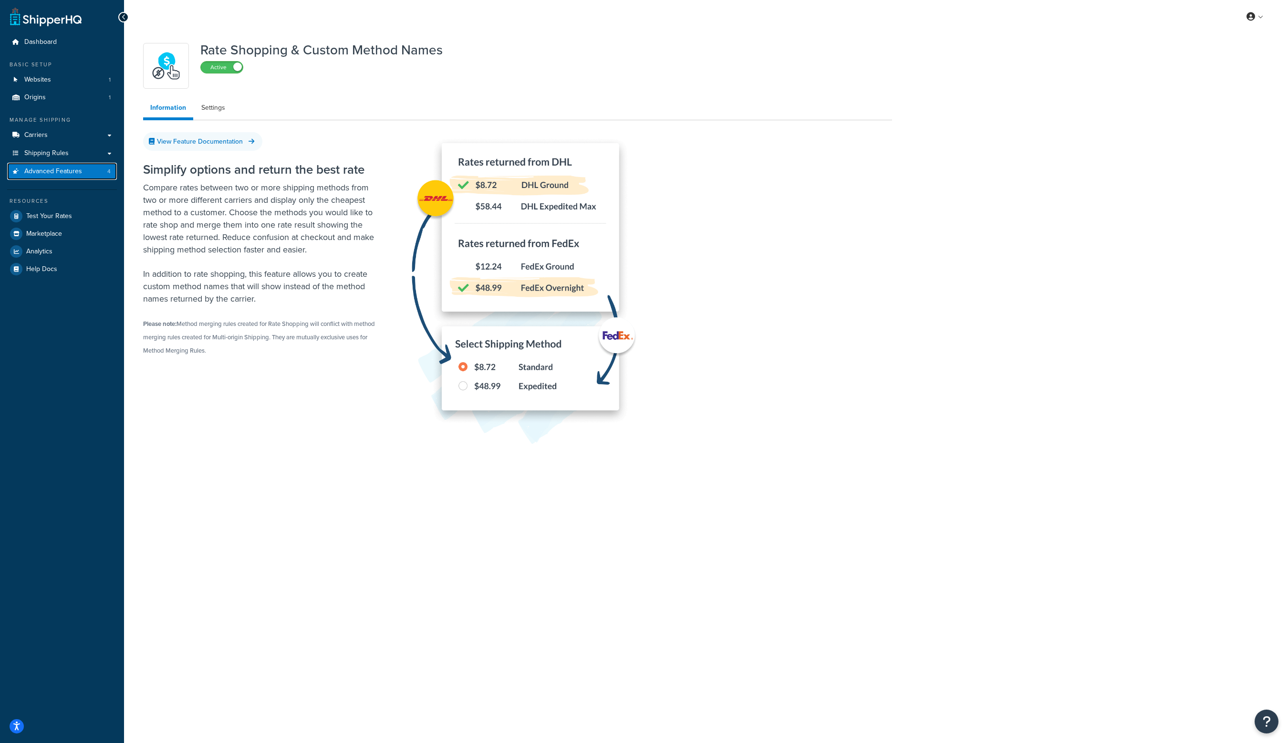
click at [64, 173] on span "Advanced Features" at bounding box center [53, 171] width 58 height 8
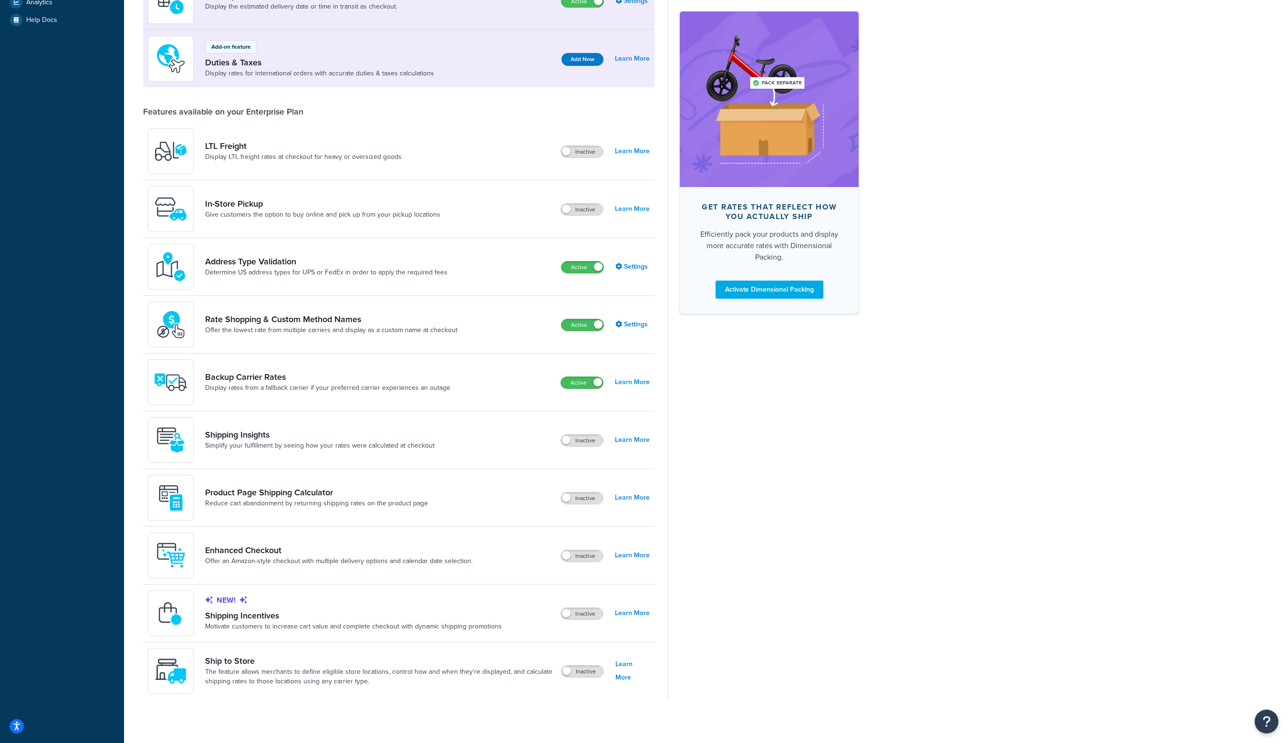
scroll to position [252, 0]
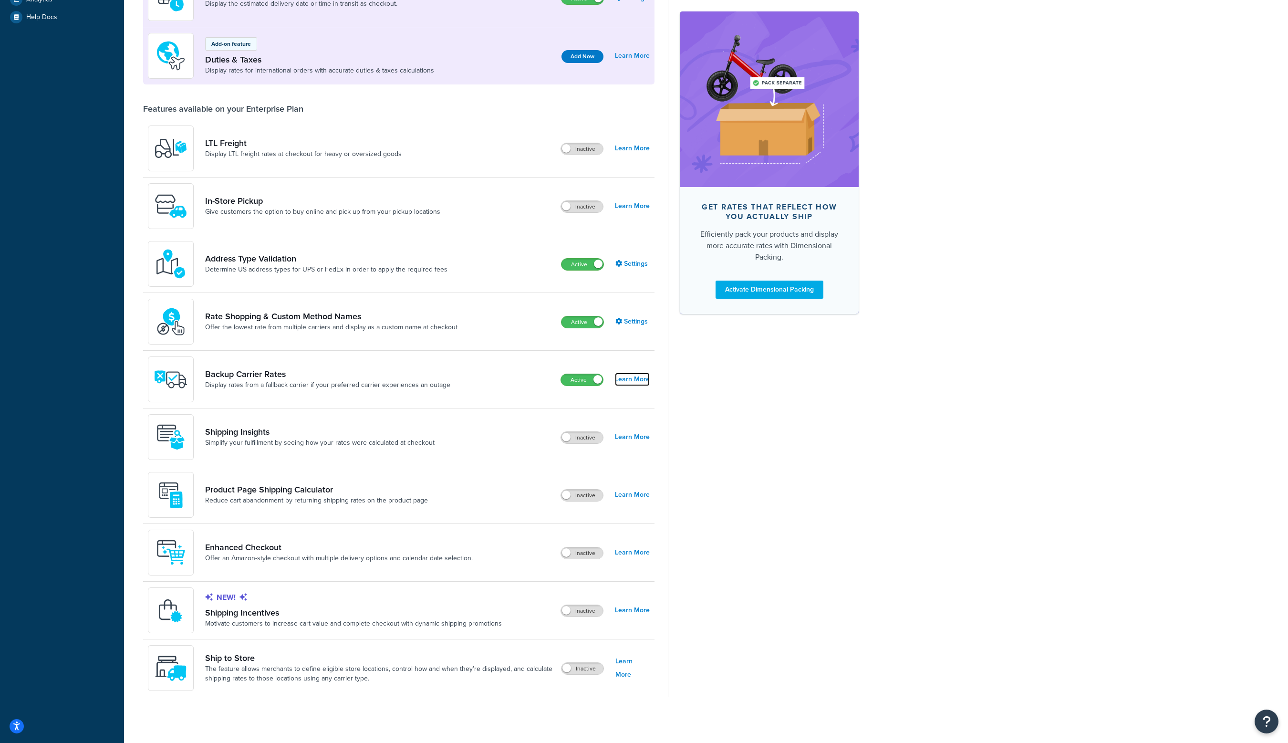
click at [643, 378] on link "Learn More" at bounding box center [632, 379] width 35 height 13
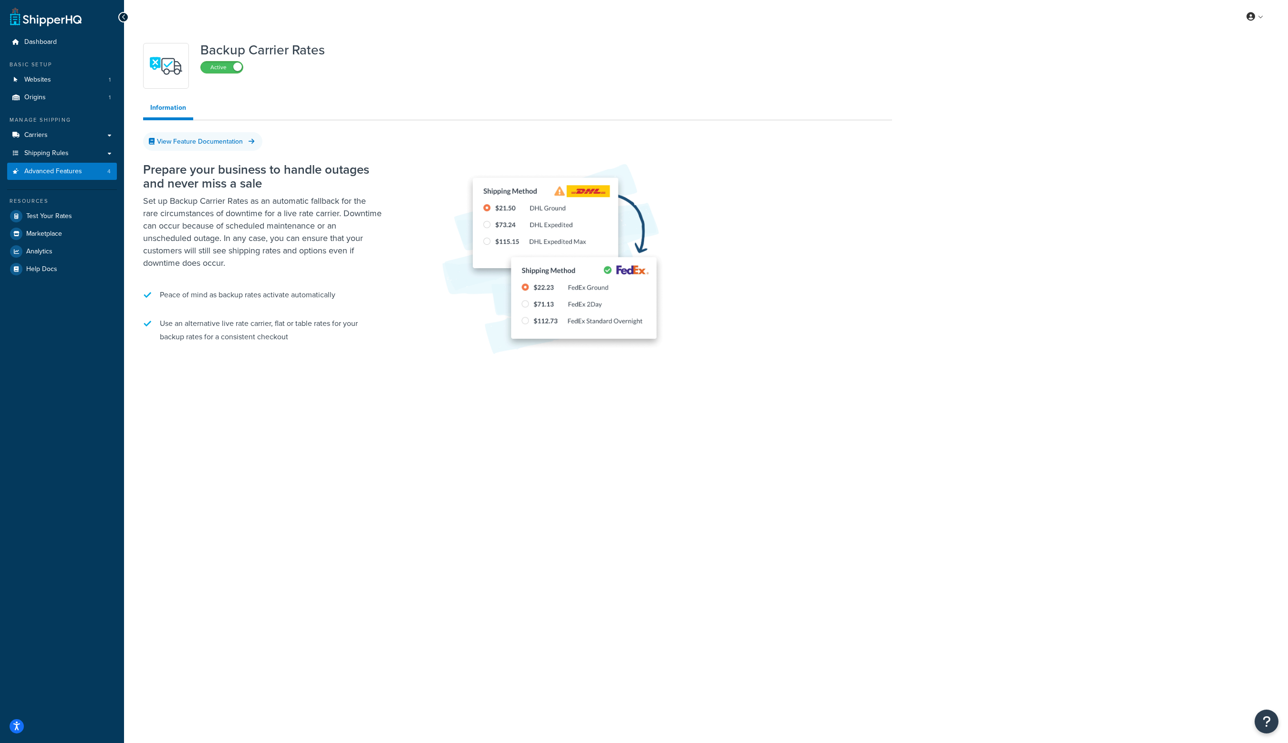
click at [301, 49] on h1 "Backup Carrier Rates" at bounding box center [262, 50] width 125 height 14
copy div "Backup Carrier Rates Active"
click at [53, 169] on span "Advanced Features" at bounding box center [53, 171] width 58 height 8
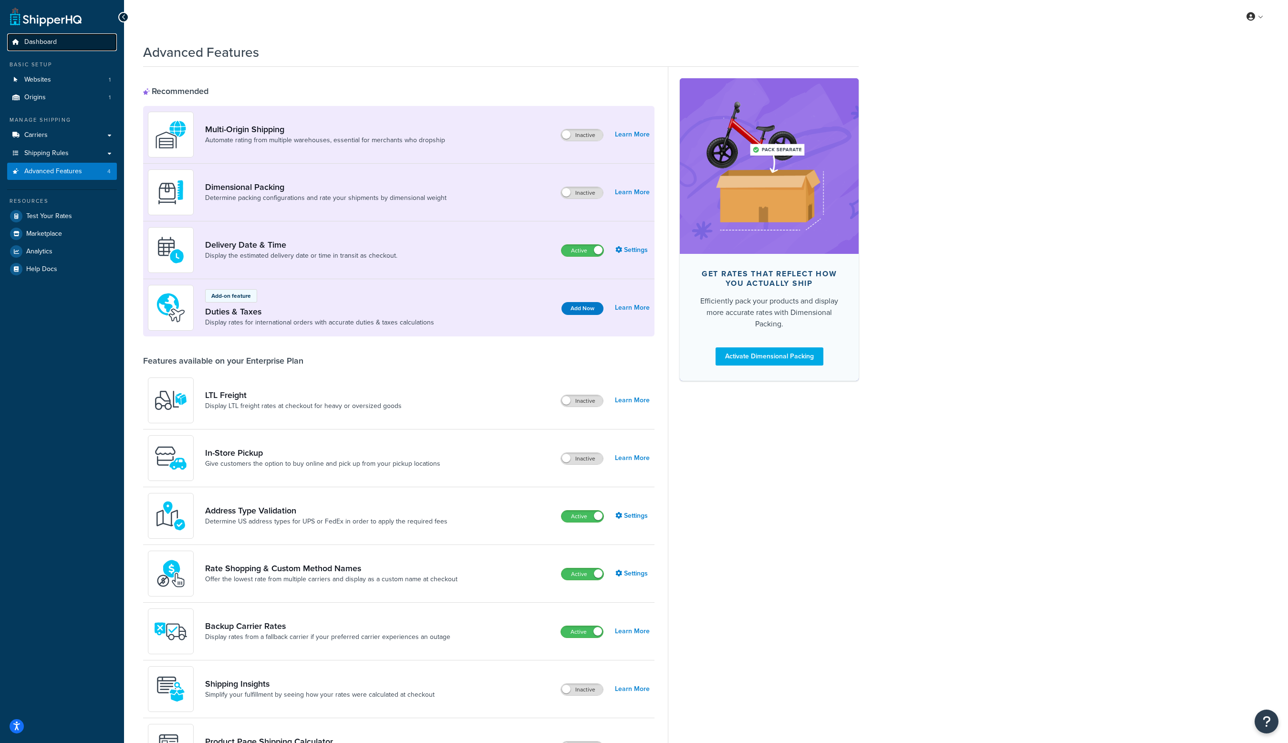
click at [67, 43] on link "Dashboard" at bounding box center [62, 42] width 110 height 18
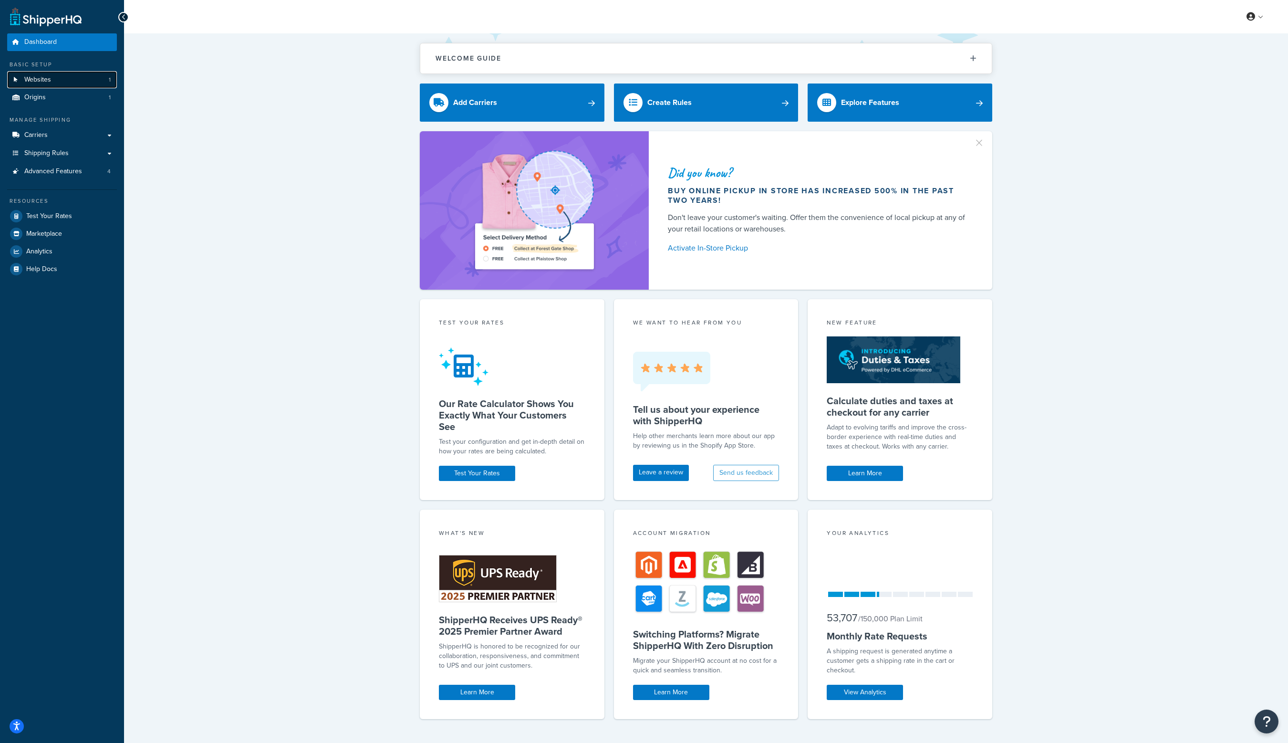
click at [106, 80] on link "Websites 1" at bounding box center [62, 80] width 110 height 18
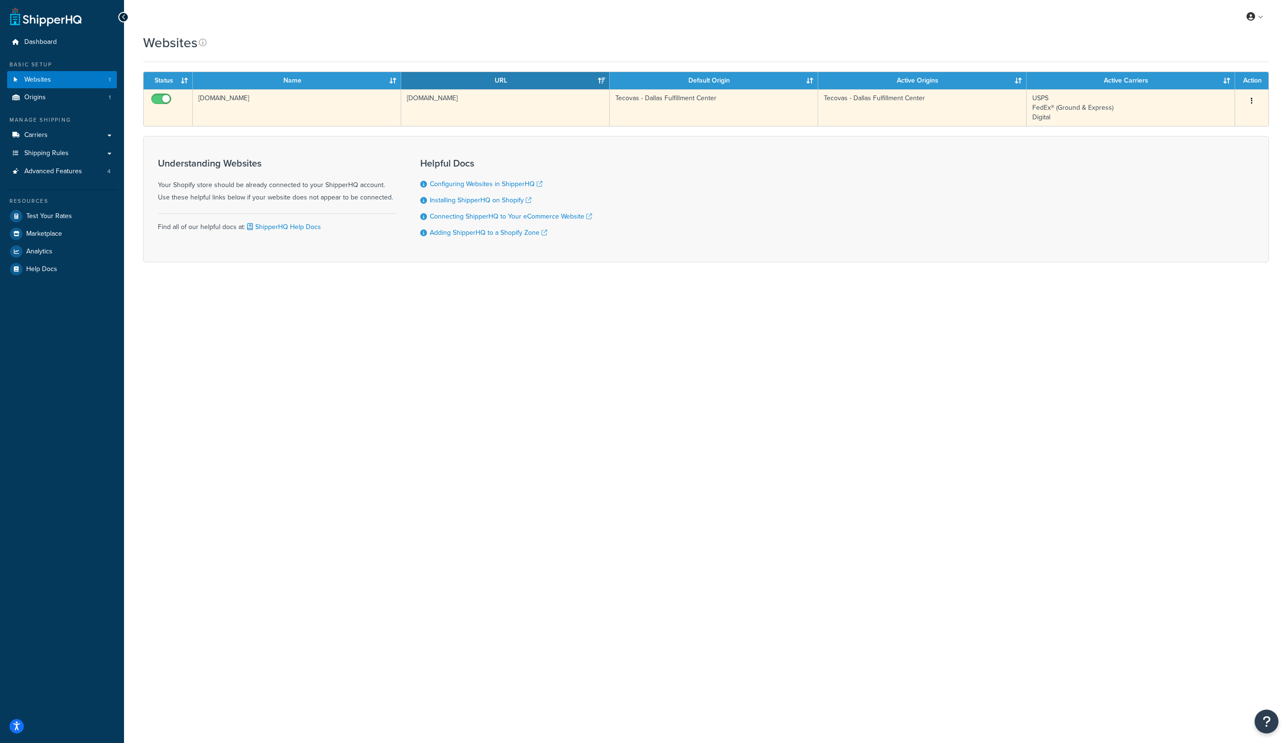
click at [1255, 101] on button "button" at bounding box center [1251, 100] width 13 height 15
click at [1226, 118] on link "Edit" at bounding box center [1212, 120] width 75 height 20
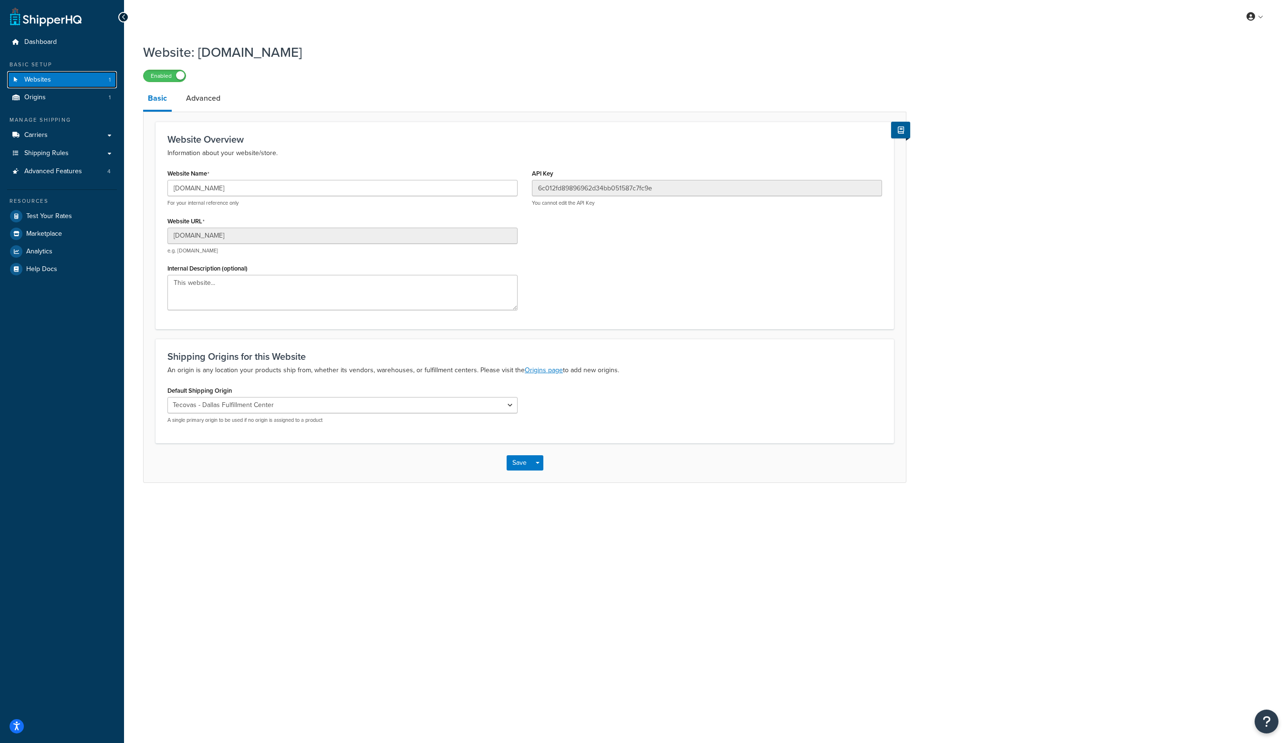
click at [38, 82] on span "Websites" at bounding box center [37, 80] width 27 height 8
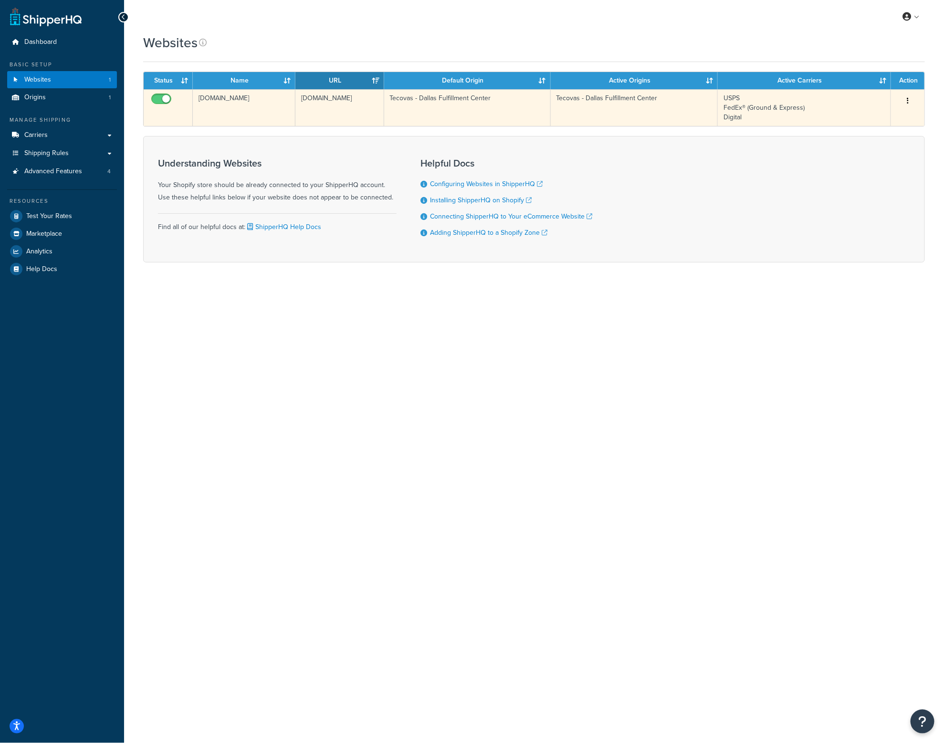
click at [908, 98] on button "button" at bounding box center [907, 100] width 13 height 15
click at [887, 119] on link "Edit" at bounding box center [868, 120] width 75 height 20
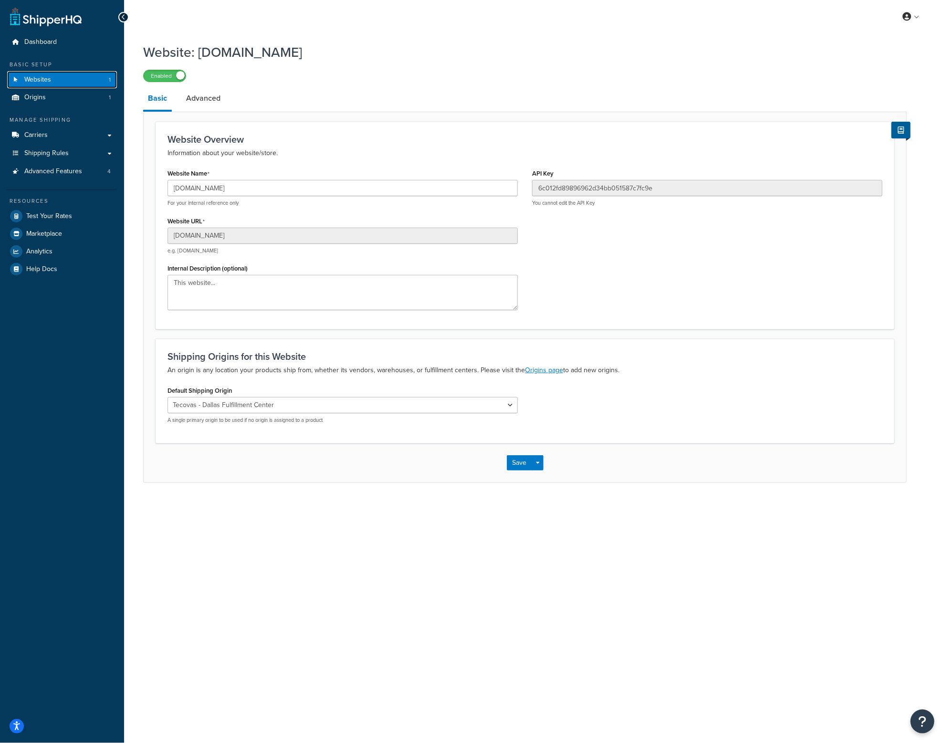
click at [30, 81] on span "Websites" at bounding box center [37, 80] width 27 height 8
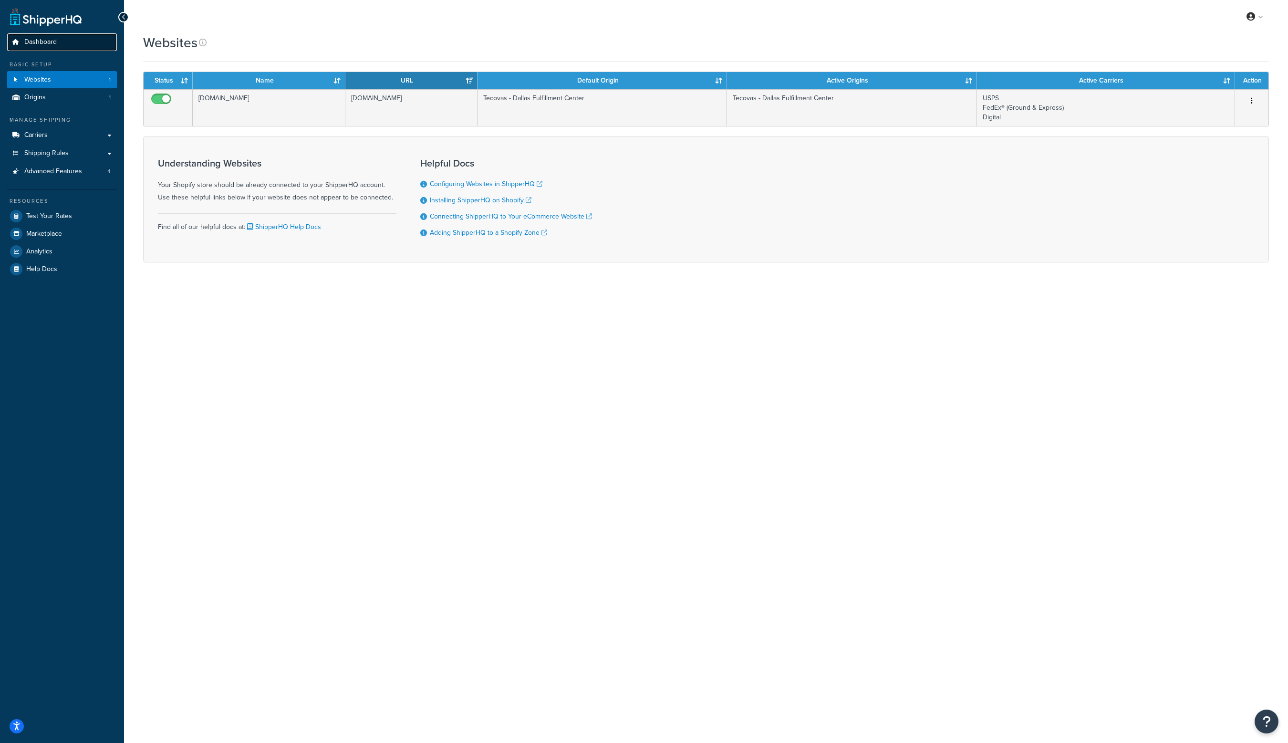
click at [31, 38] on span "Dashboard" at bounding box center [40, 42] width 32 height 8
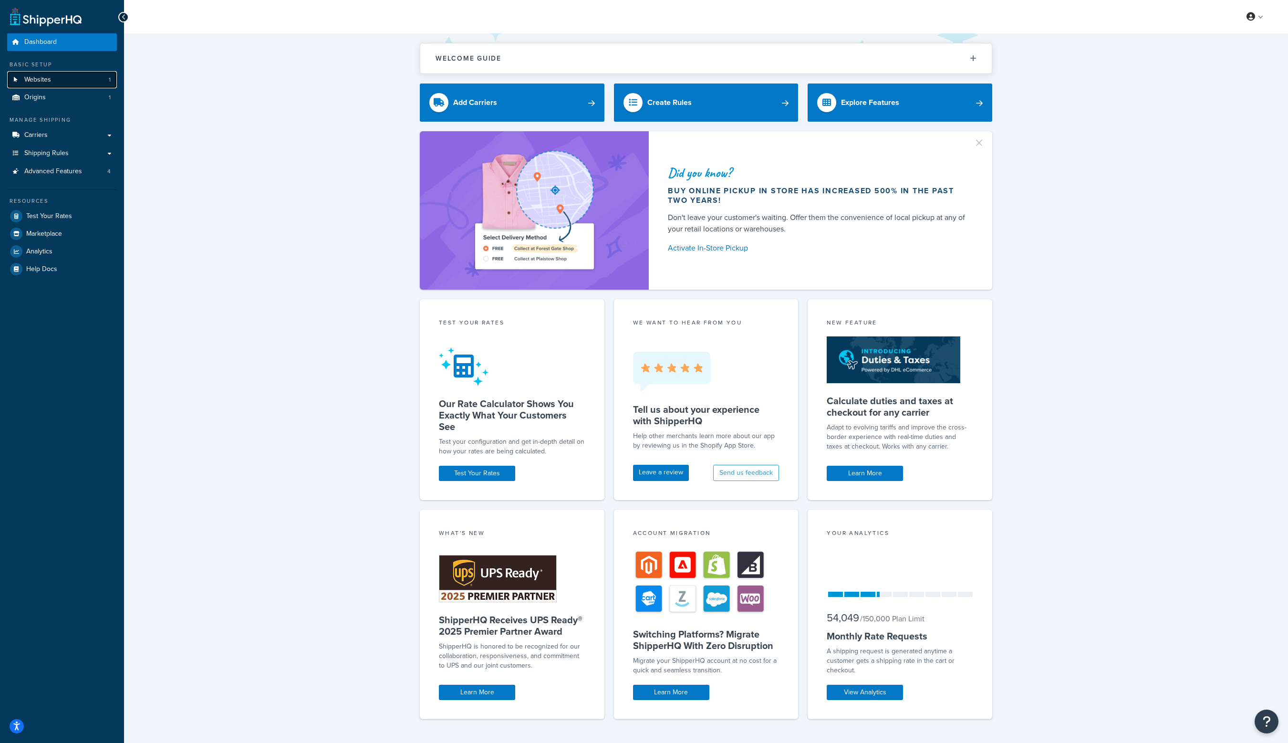
click at [74, 75] on link "Websites 1" at bounding box center [62, 80] width 110 height 18
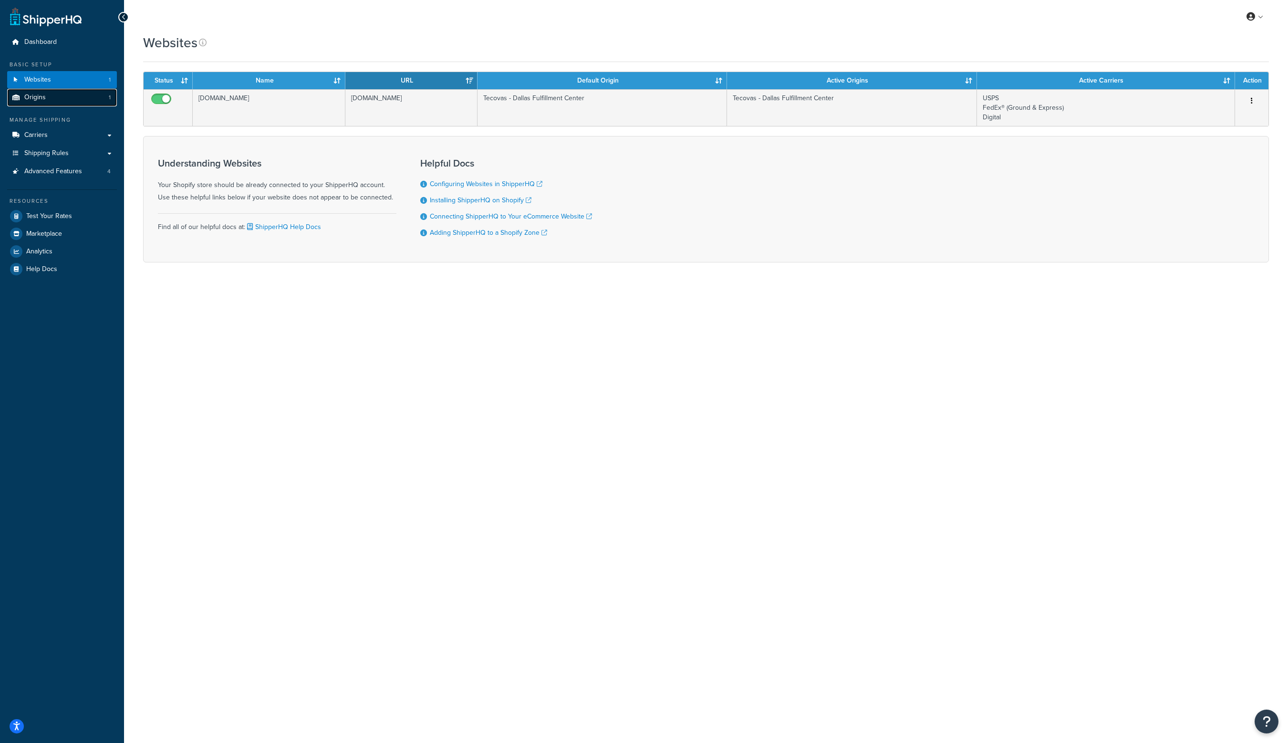
click at [51, 93] on link "Origins 1" at bounding box center [62, 98] width 110 height 18
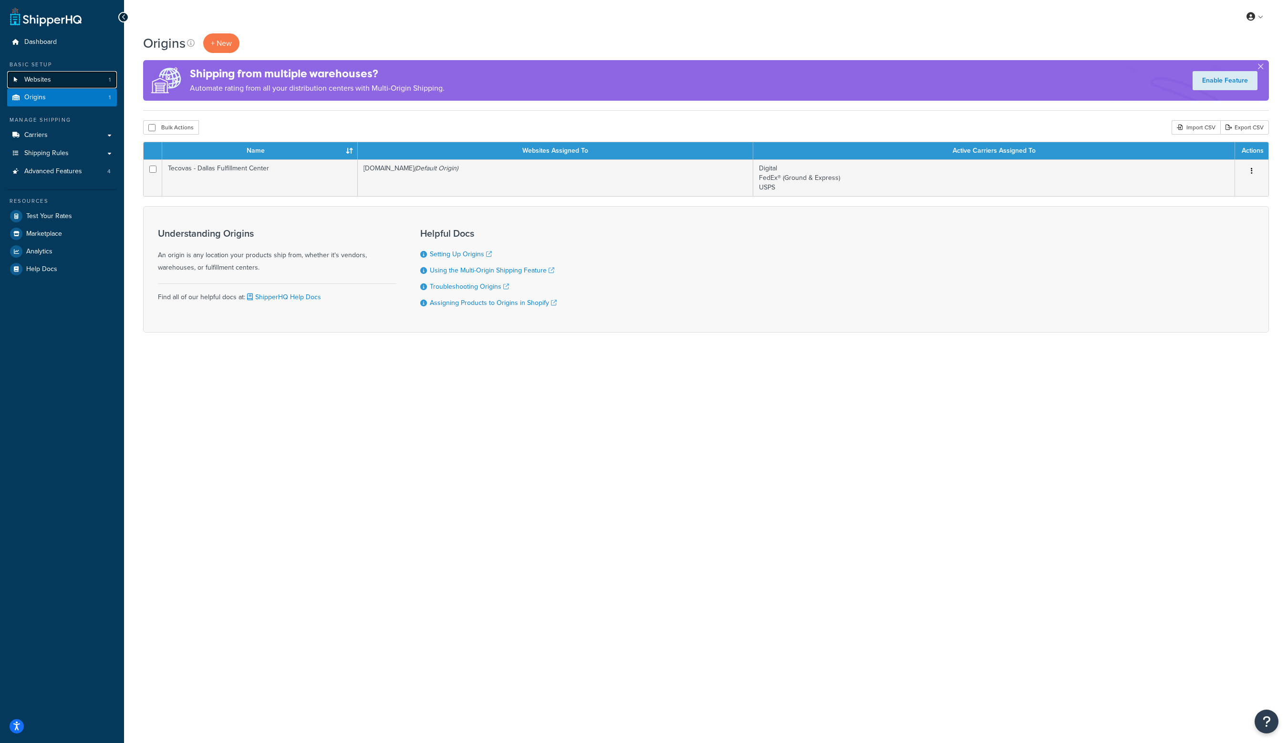
click at [49, 83] on span "Websites" at bounding box center [37, 80] width 27 height 8
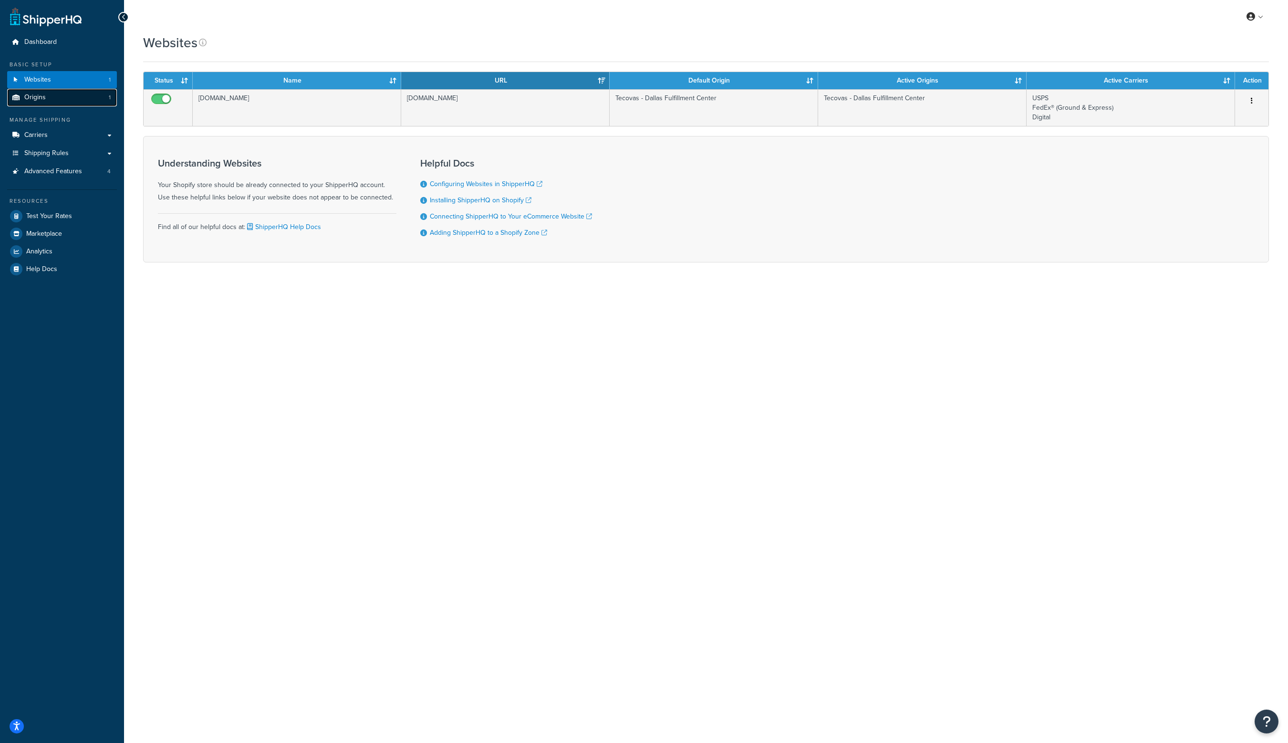
click at [65, 97] on link "Origins 1" at bounding box center [62, 98] width 110 height 18
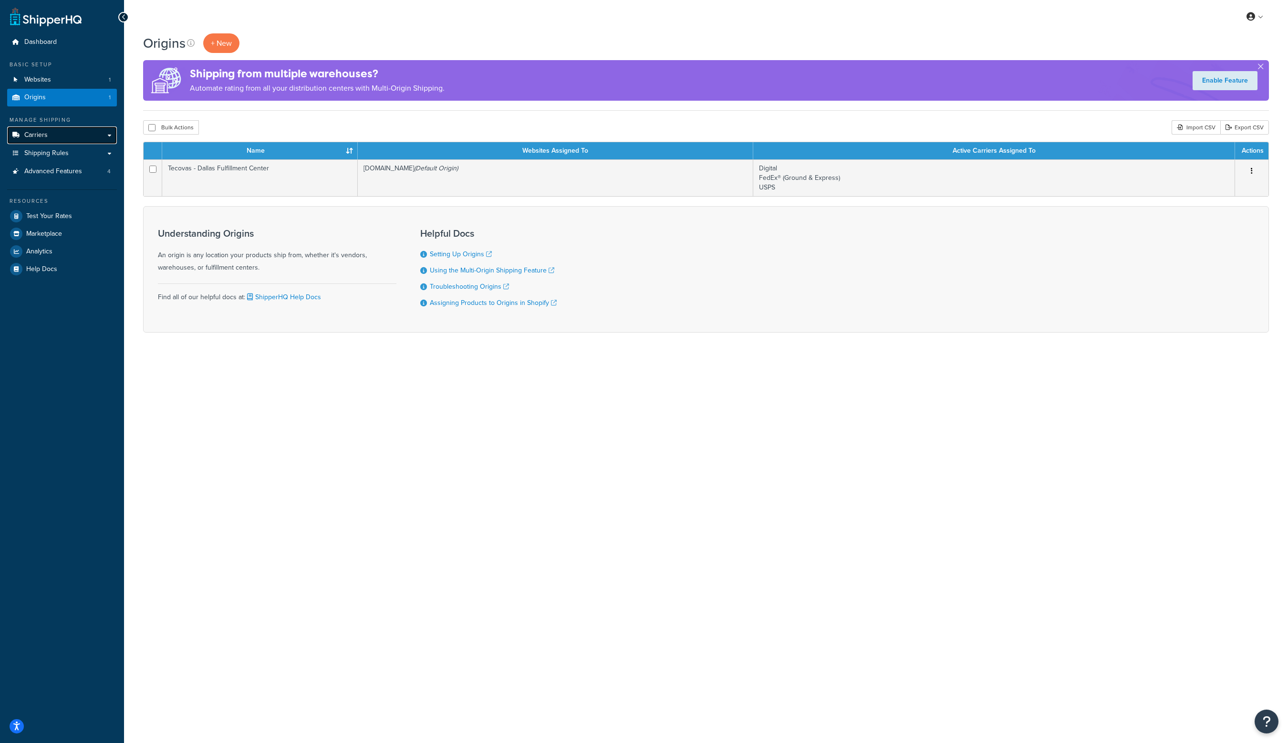
click at [74, 134] on link "Carriers" at bounding box center [62, 135] width 110 height 18
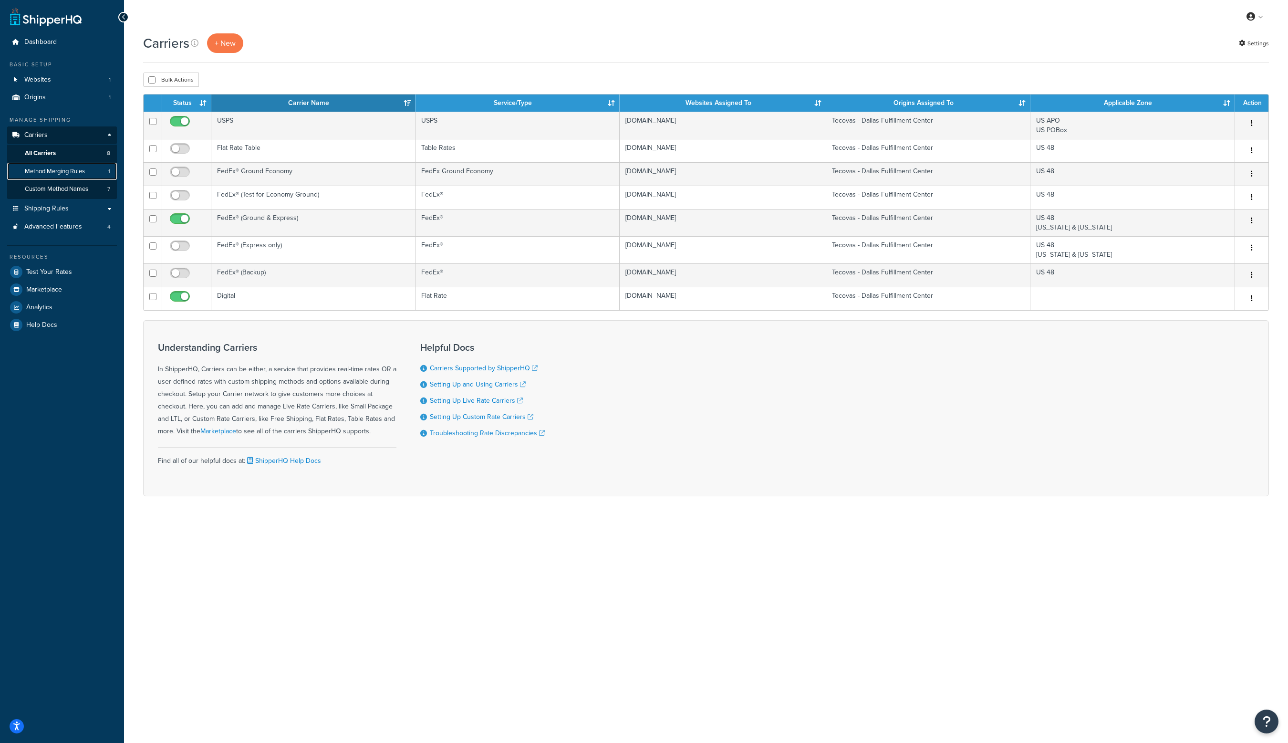
click at [110, 167] on span "1" at bounding box center [109, 171] width 2 height 8
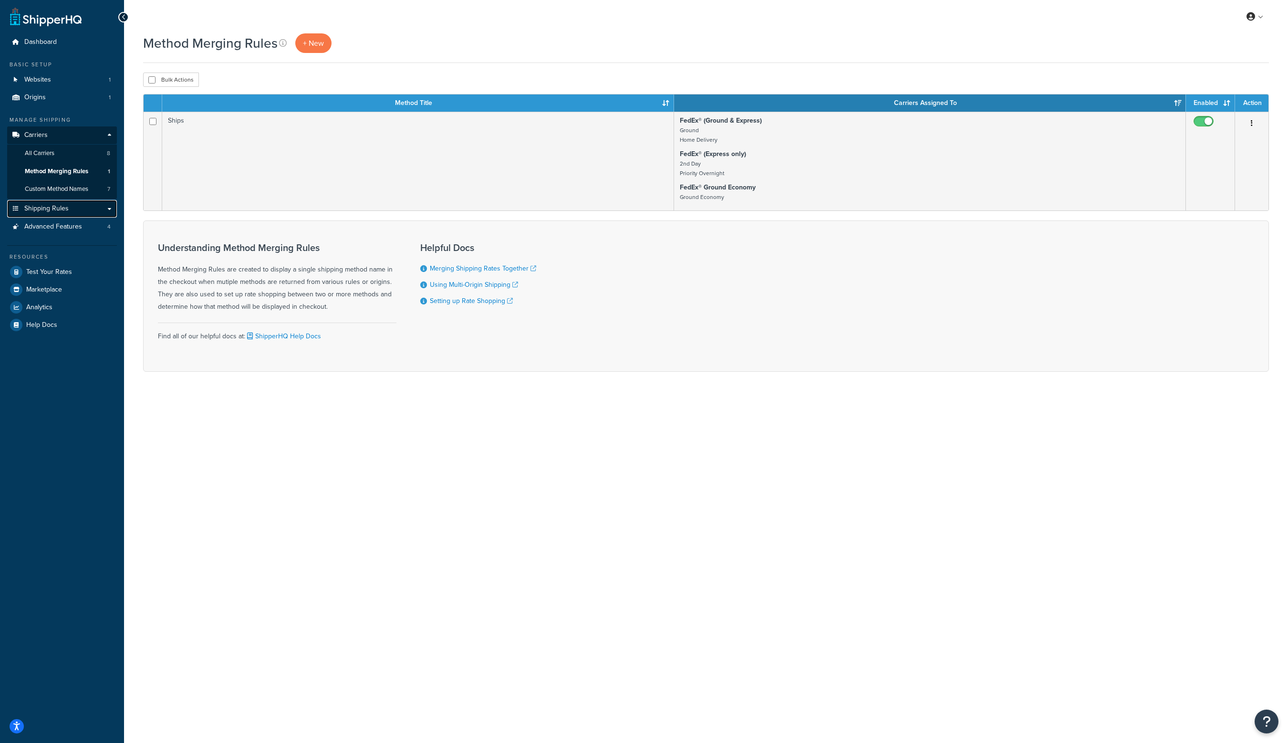
click at [111, 206] on link "Shipping Rules" at bounding box center [62, 209] width 110 height 18
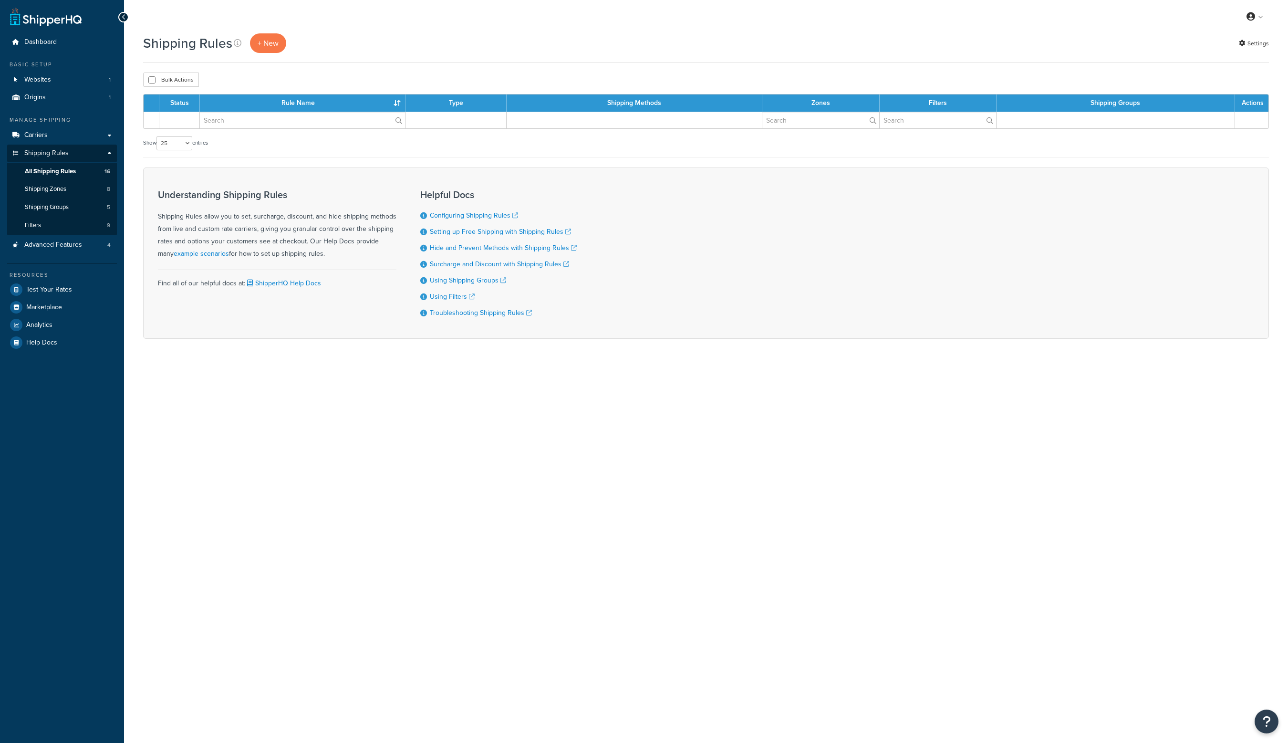
select select "25"
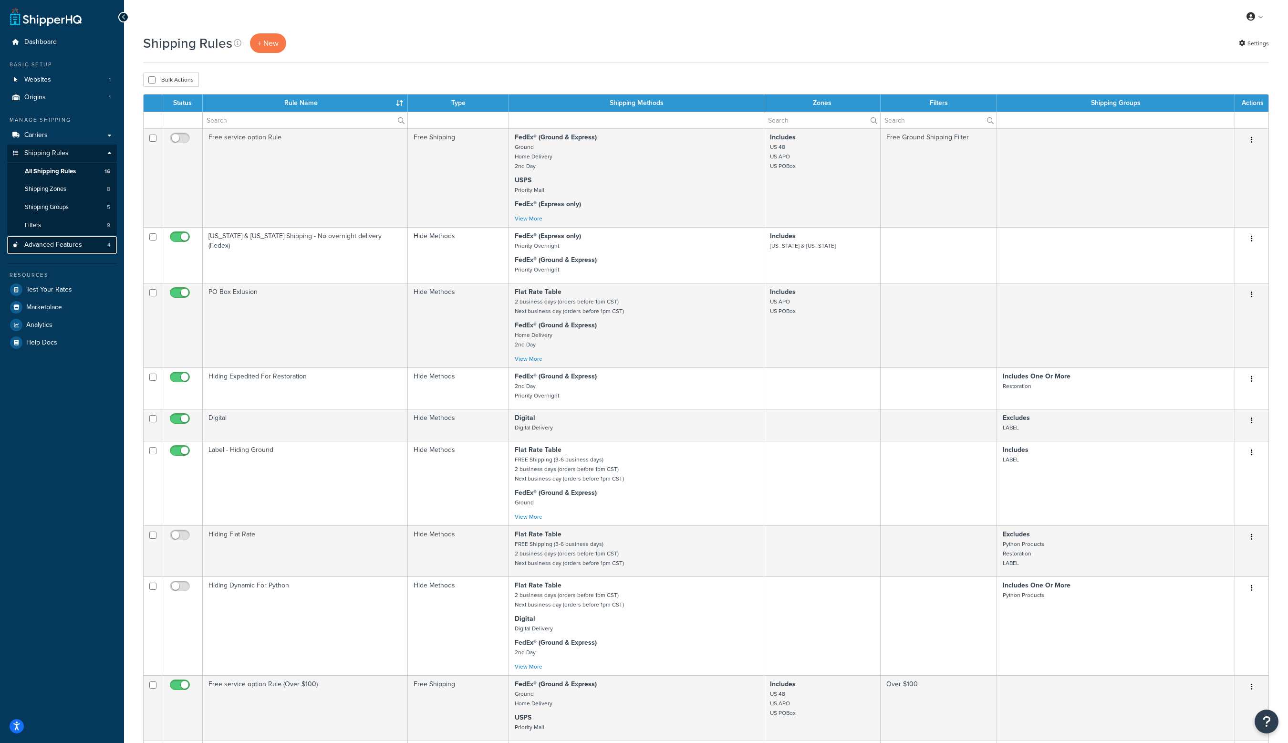
click at [82, 241] on link "Advanced Features 4" at bounding box center [62, 245] width 110 height 18
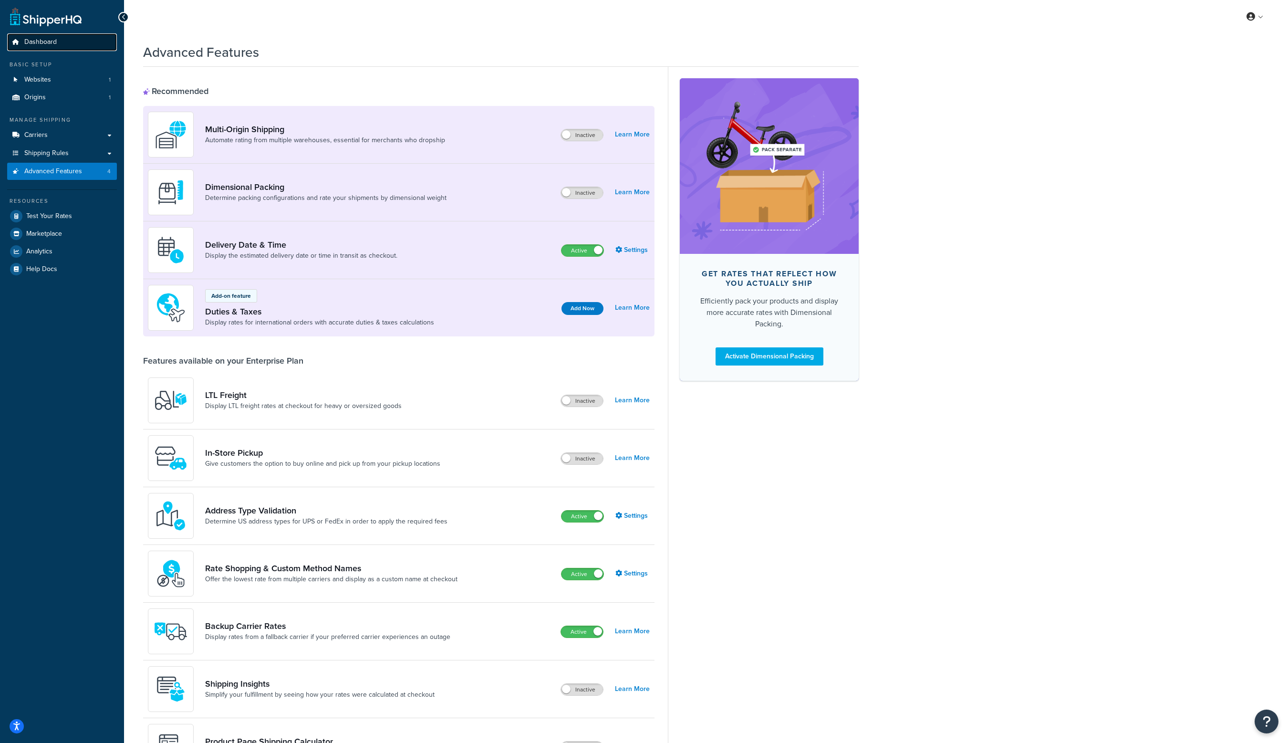
click at [73, 48] on link "Dashboard" at bounding box center [62, 42] width 110 height 18
